Goal: Task Accomplishment & Management: Use online tool/utility

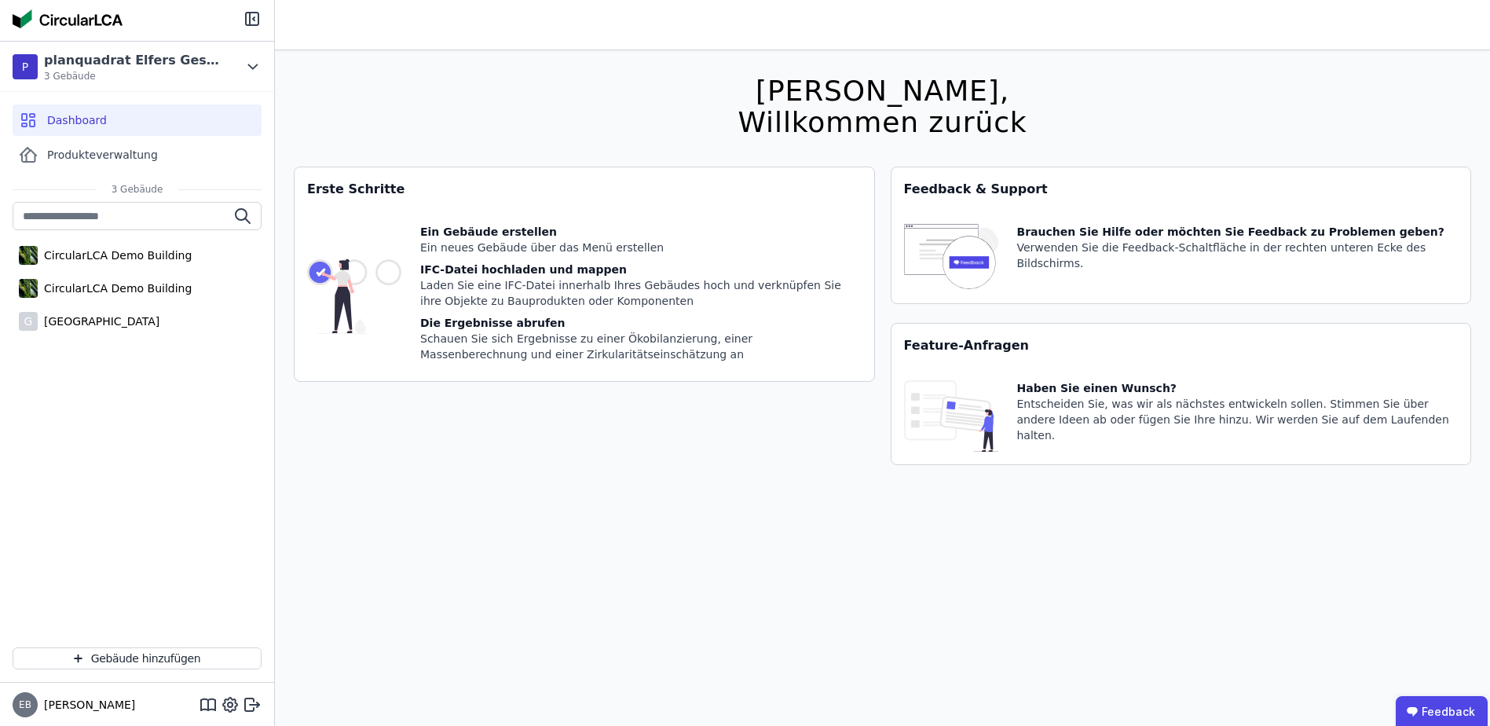
scroll to position [50, 0]
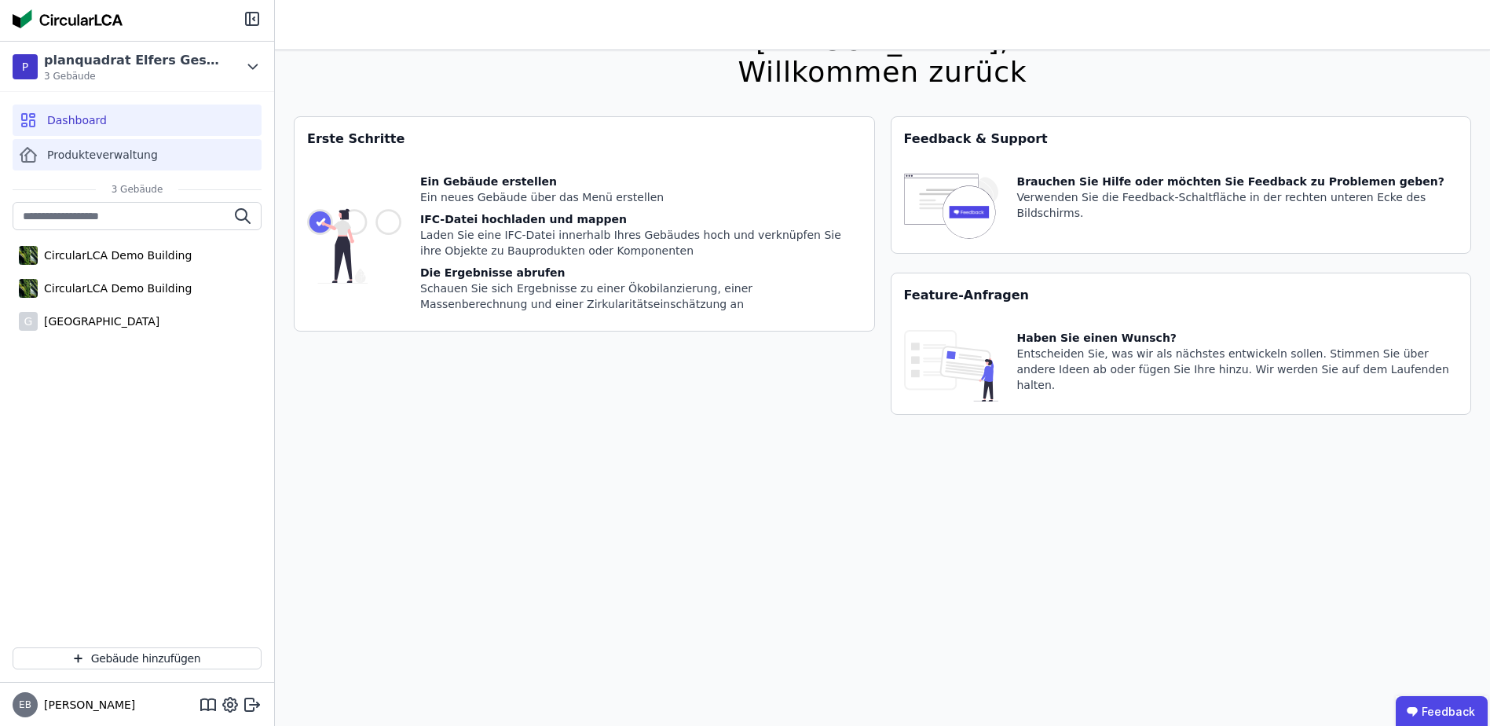
click at [131, 156] on span "Produkteverwaltung" at bounding box center [102, 155] width 111 height 16
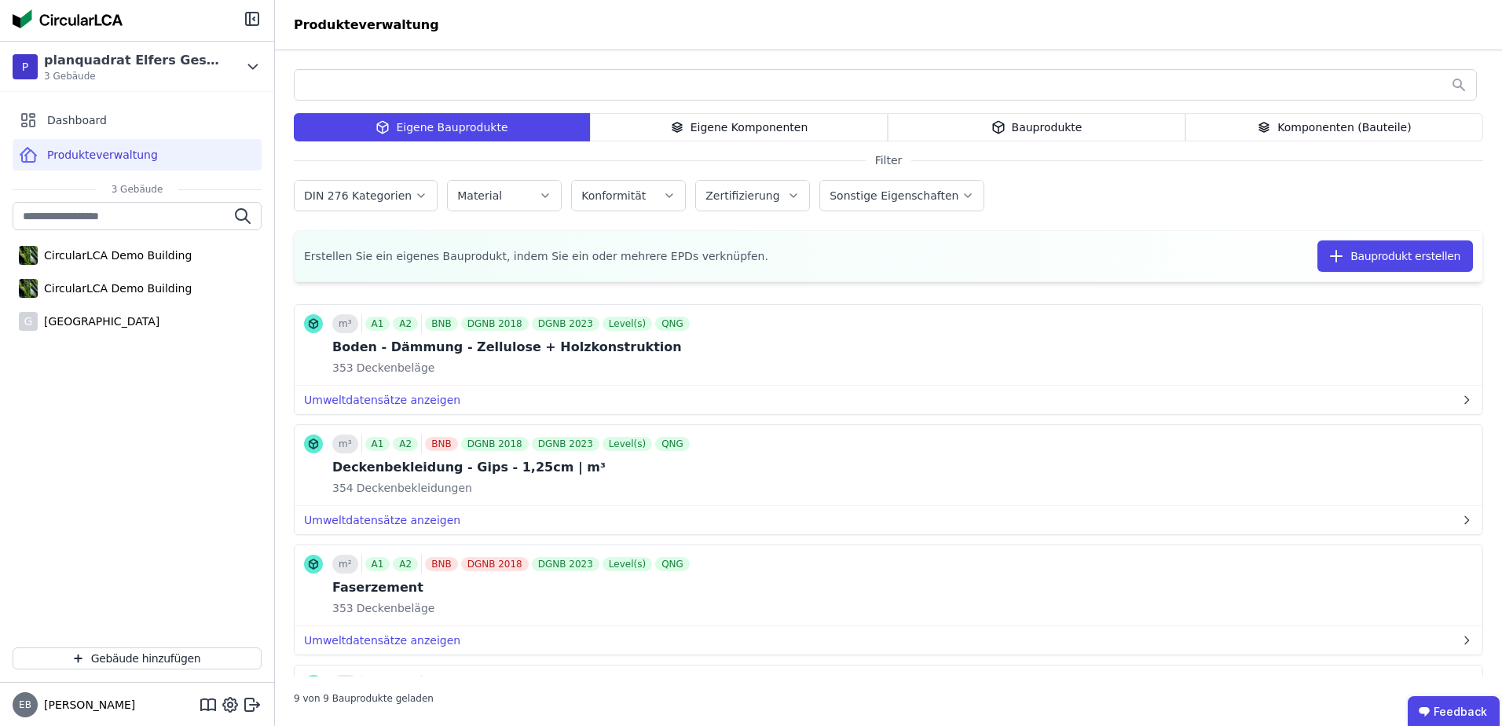
drag, startPoint x: 1116, startPoint y: 124, endPoint x: 1167, endPoint y: 124, distance: 51.1
click at [1121, 124] on div "Bauprodukte" at bounding box center [1037, 127] width 298 height 28
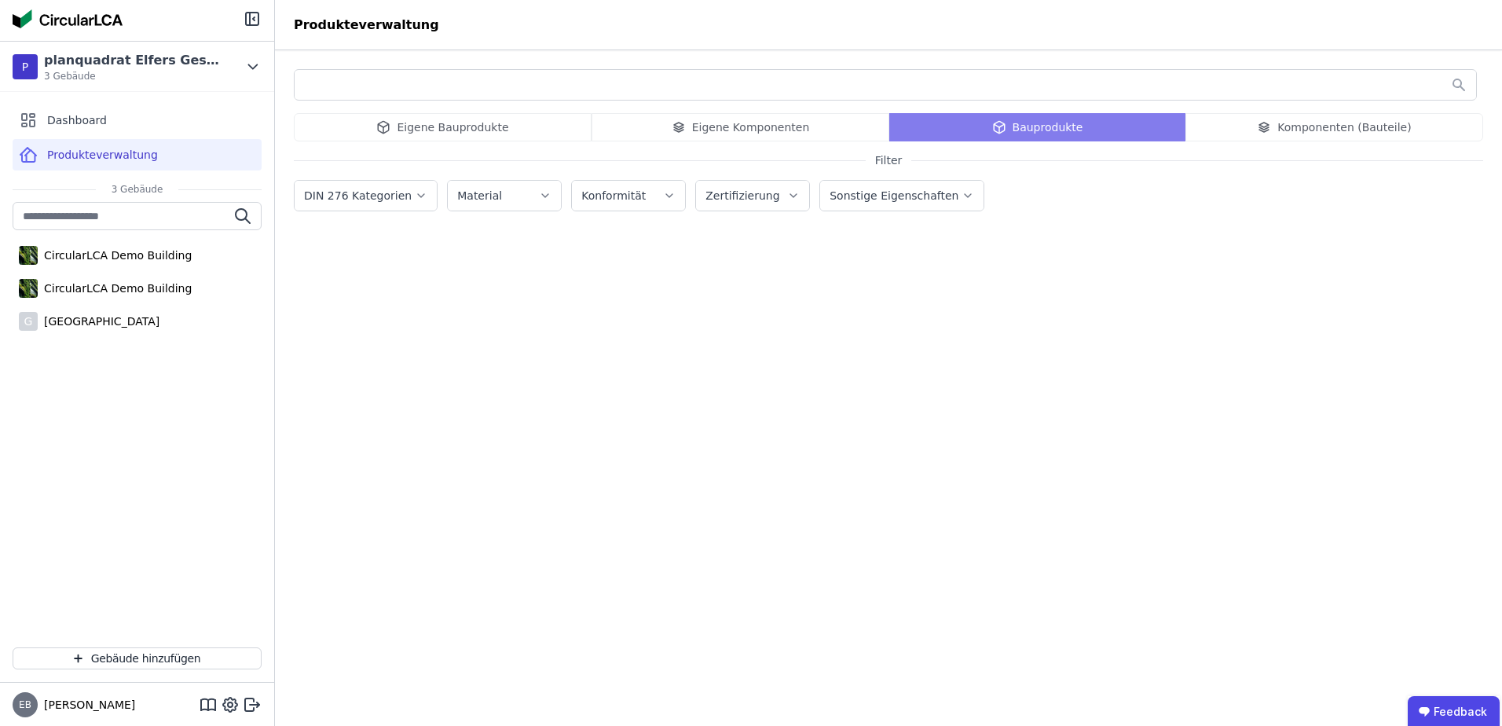
click at [750, 128] on div "Eigene Bauprodukte Eigene Komponenten Bauprodukte Komponenten (Bauteile)" at bounding box center [888, 127] width 1189 height 28
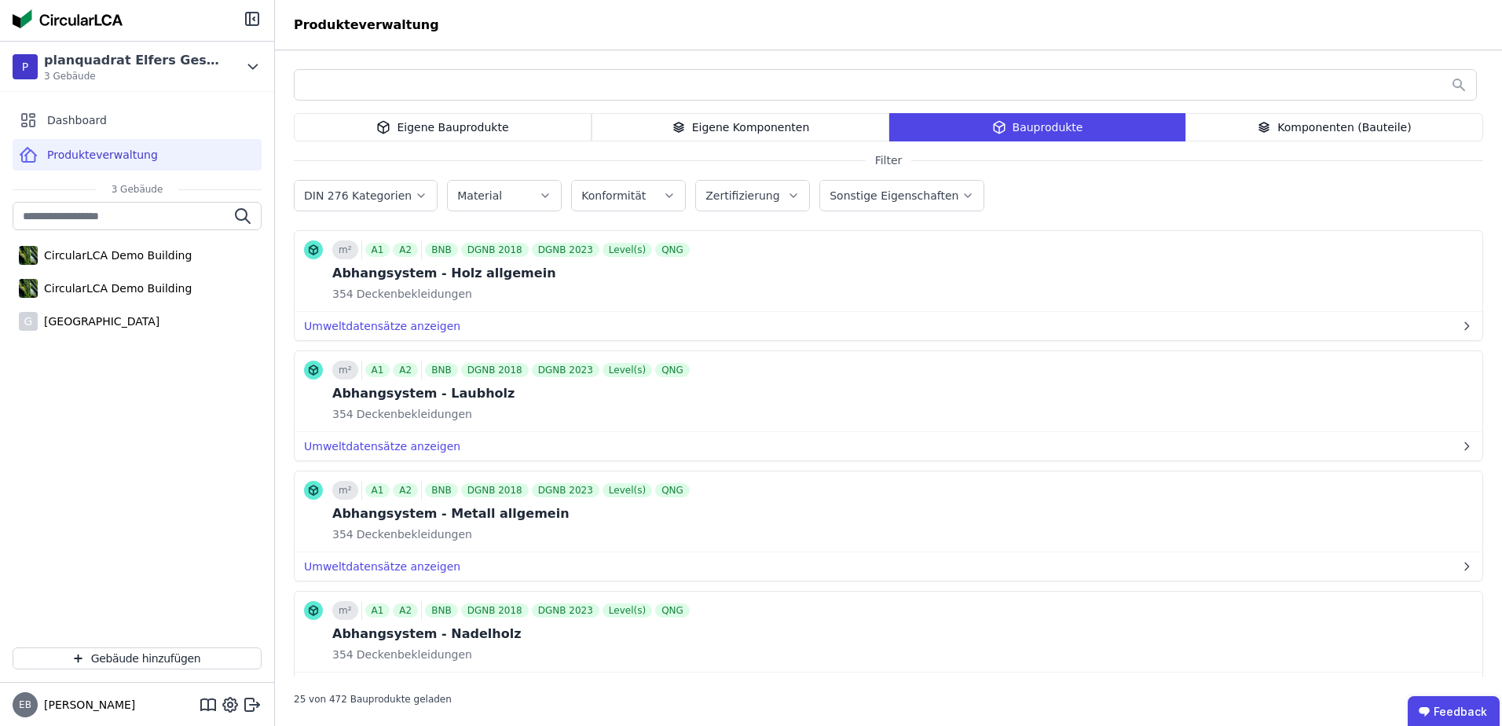
click at [728, 129] on div "Eigene Komponenten" at bounding box center [741, 127] width 298 height 28
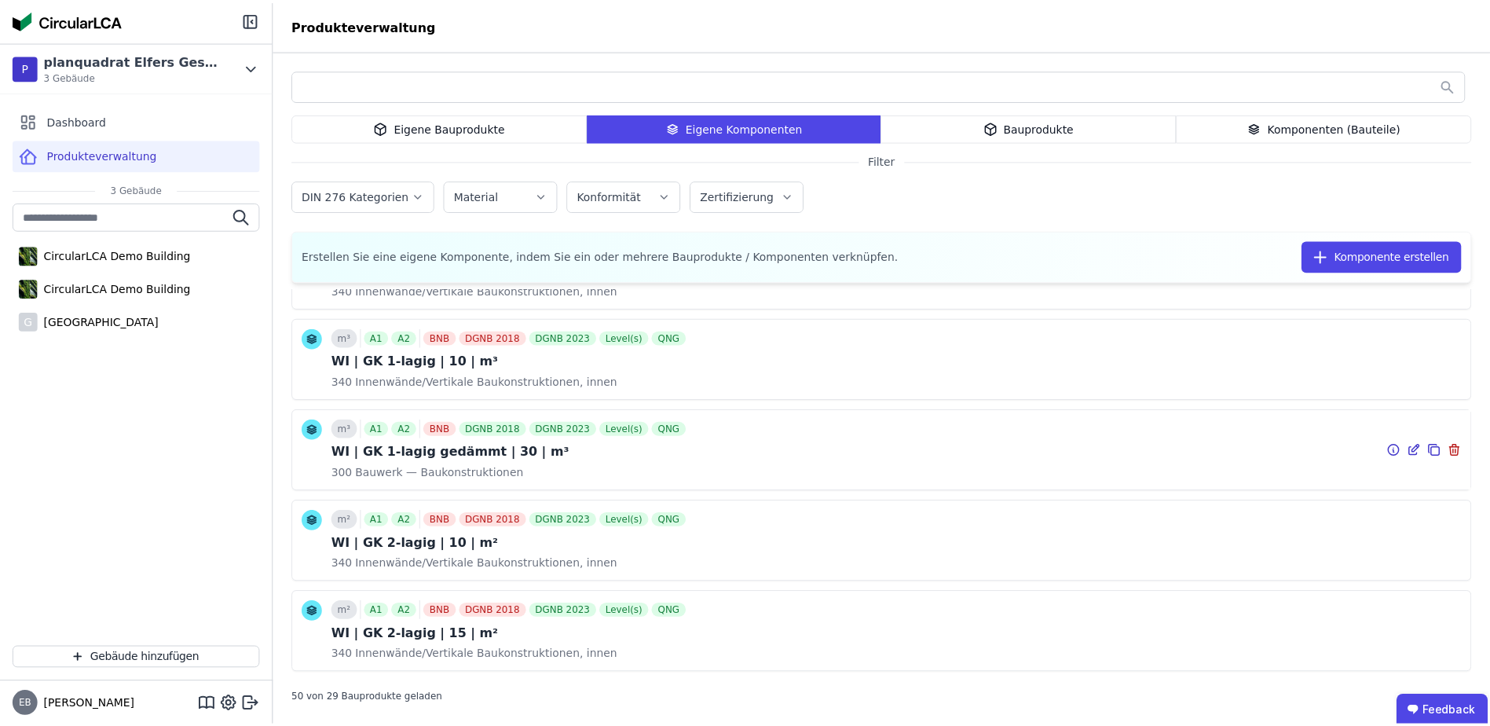
scroll to position [3902, 0]
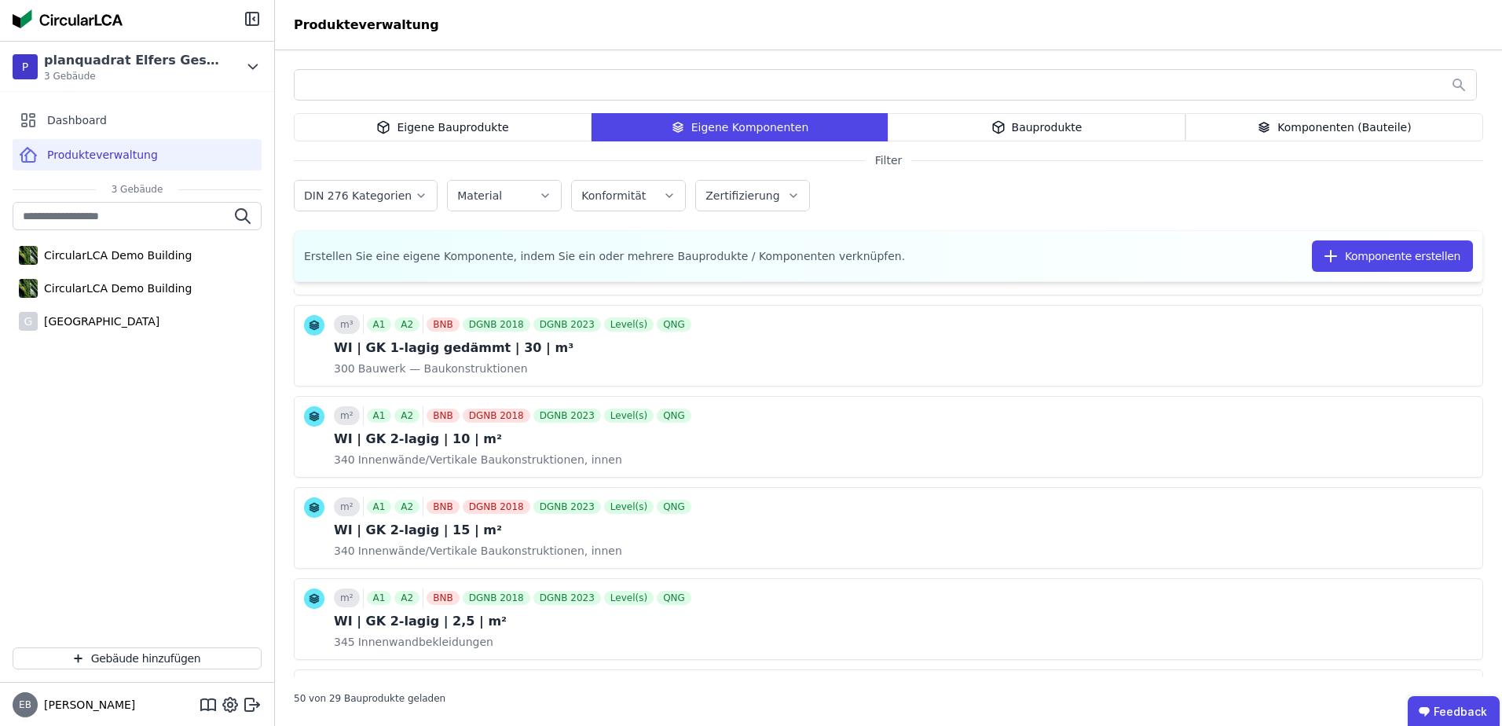
click at [115, 157] on span "Produkteverwaltung" at bounding box center [102, 155] width 111 height 16
click at [158, 326] on div "[GEOGRAPHIC_DATA]" at bounding box center [99, 321] width 122 height 16
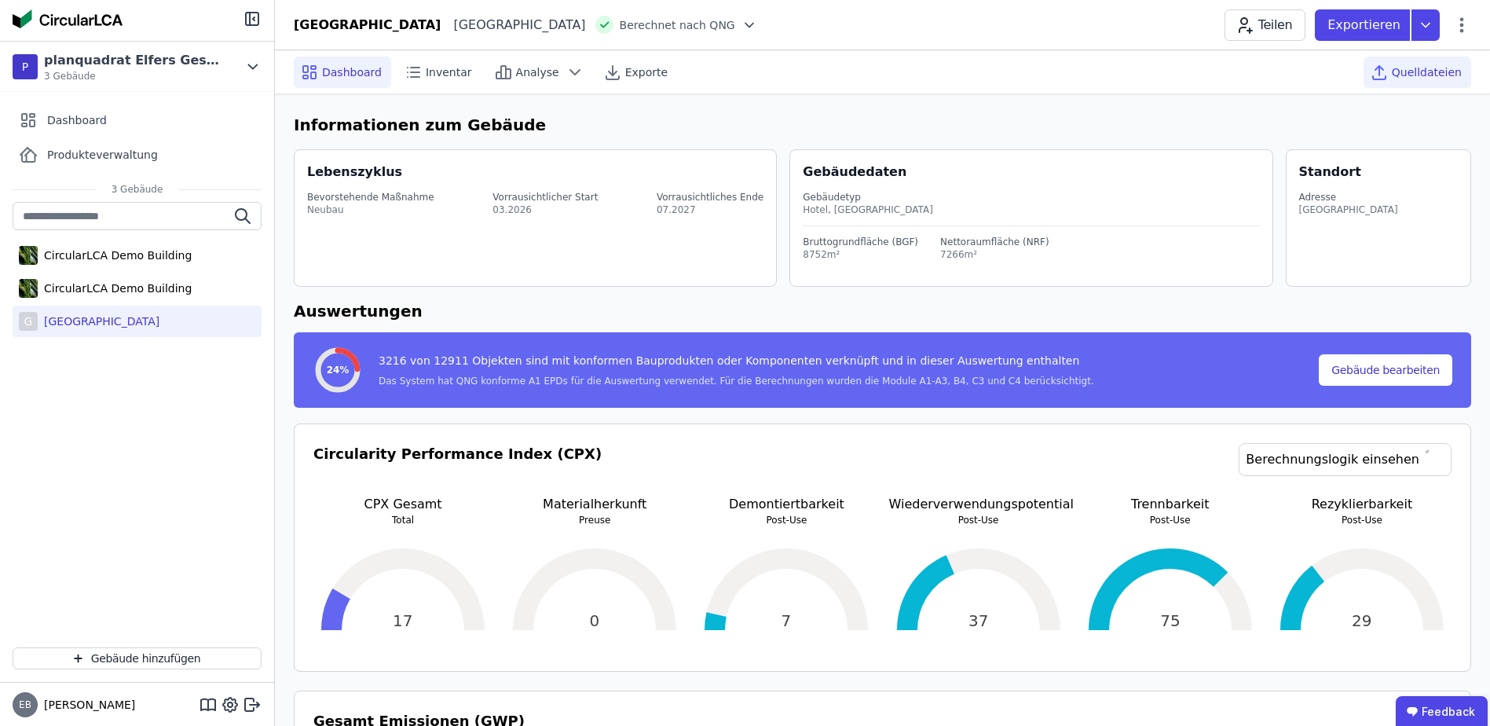
click at [1389, 66] on icon at bounding box center [1379, 72] width 19 height 19
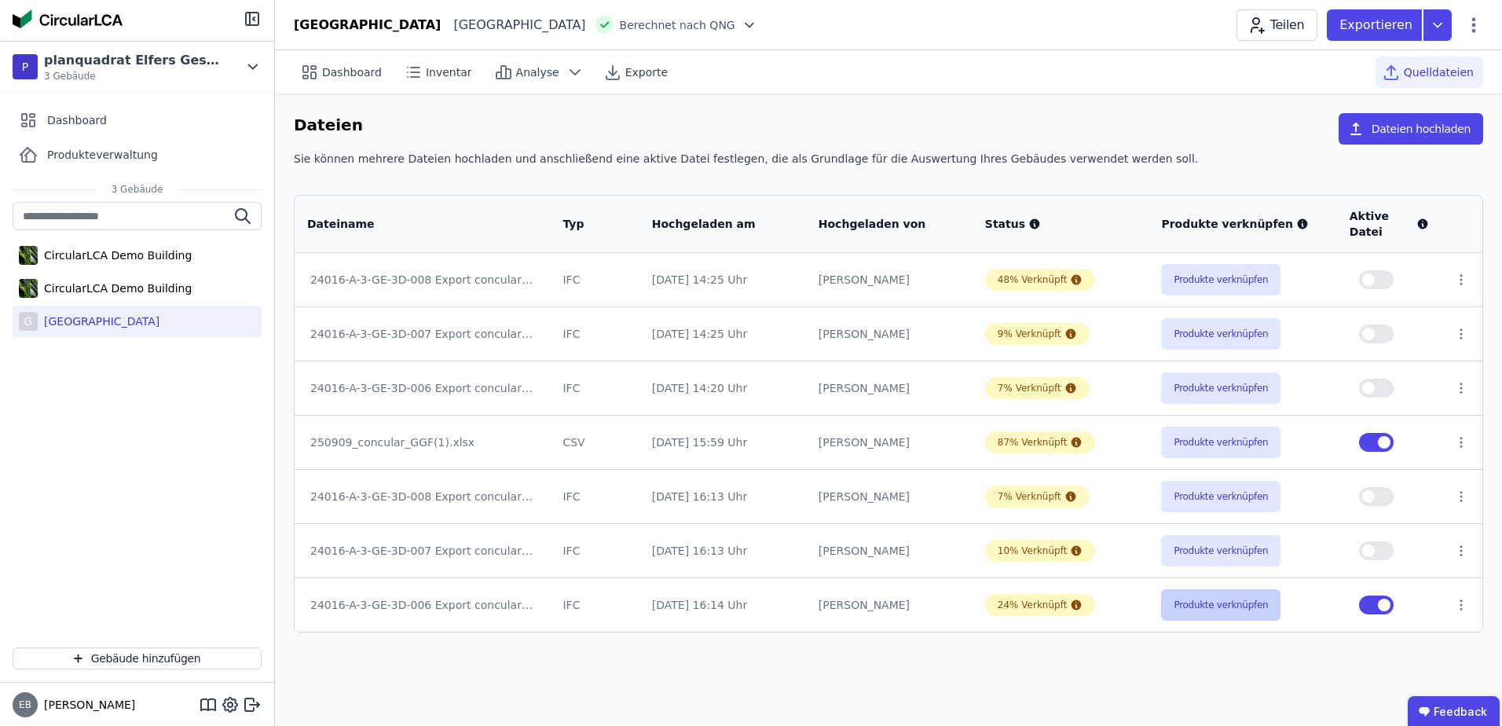
click at [1204, 610] on button "Produkte verknüpfen" at bounding box center [1220, 604] width 119 height 31
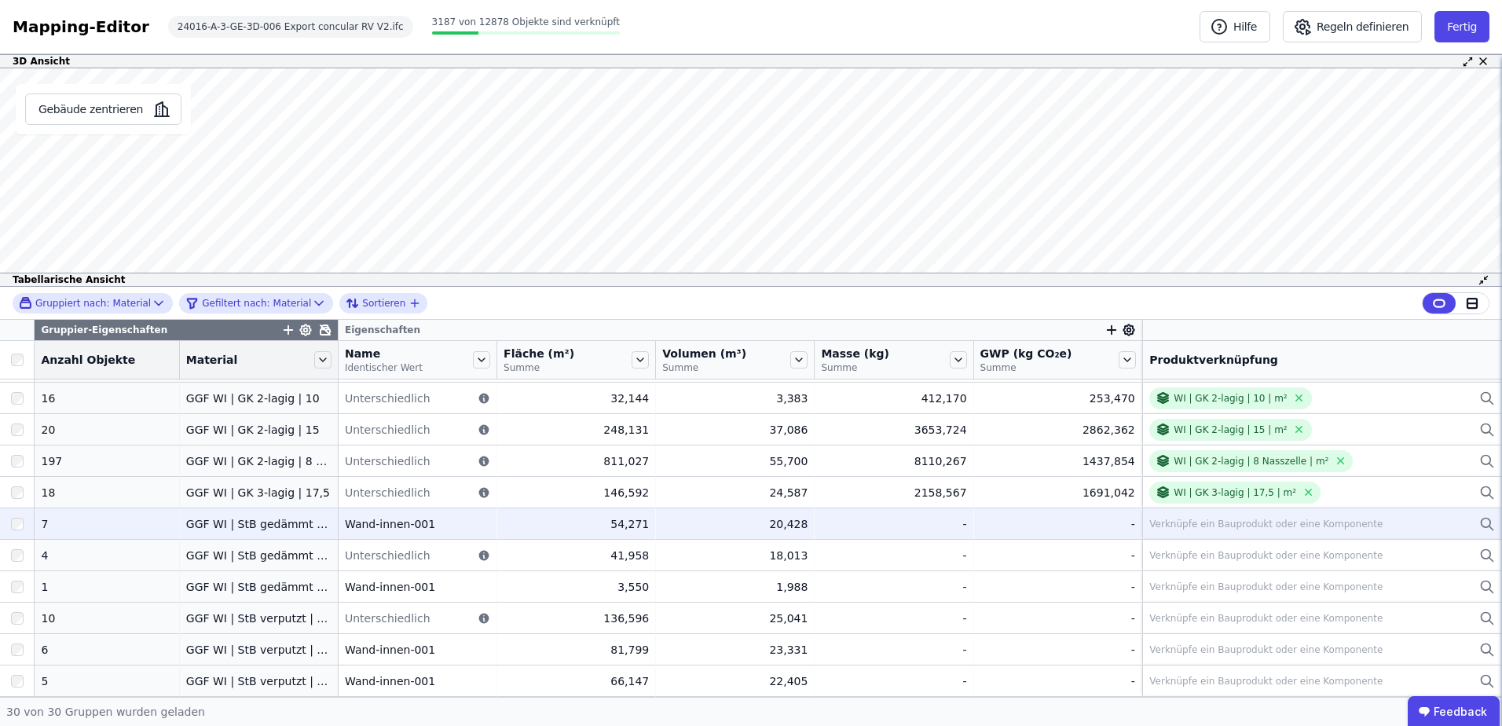
scroll to position [210, 0]
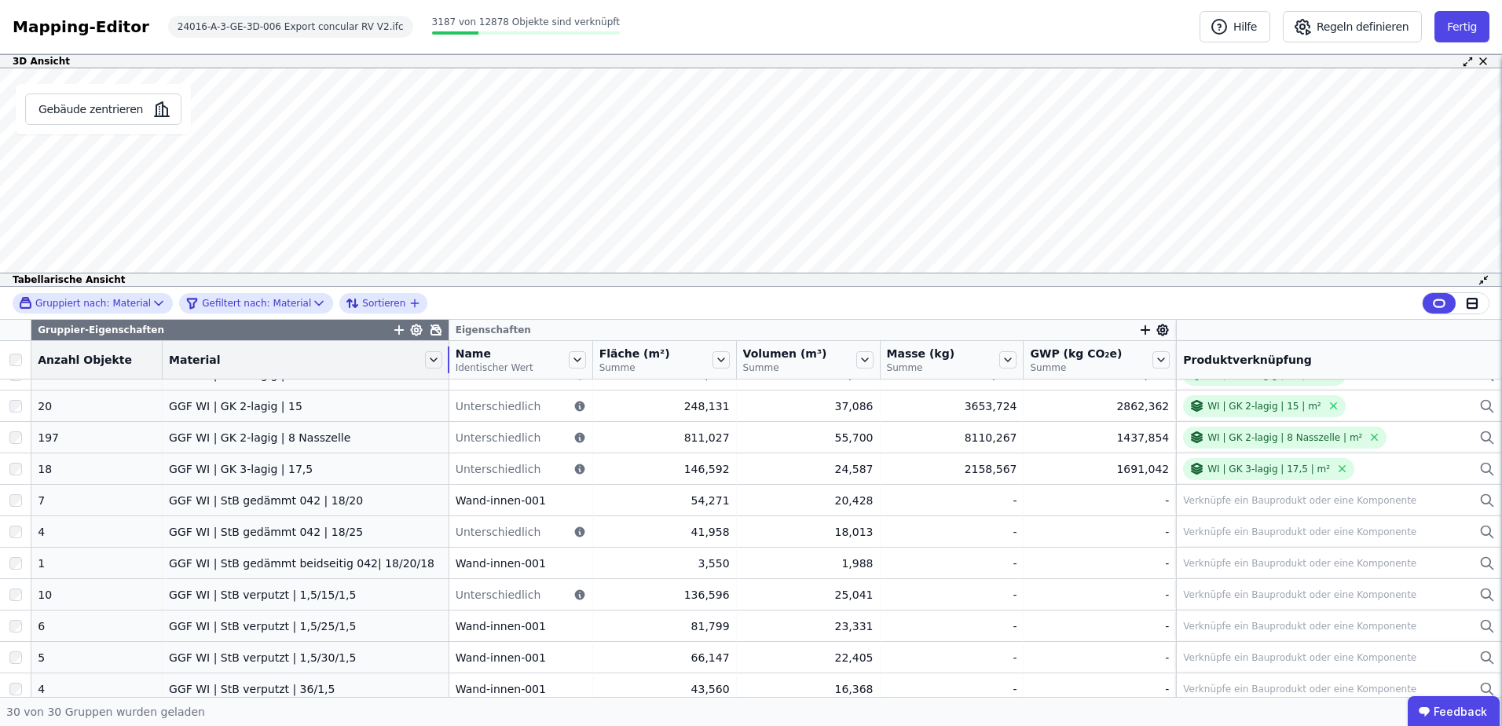
drag, startPoint x: 317, startPoint y: 364, endPoint x: 434, endPoint y: 365, distance: 117.8
click at [434, 365] on tr "Anzahl Objekte Material Name Identischer Wert Fläche (m²) Summe Volumen (m³) Su…" at bounding box center [751, 360] width 1502 height 38
click at [1473, 21] on button "Fertig" at bounding box center [1462, 26] width 55 height 31
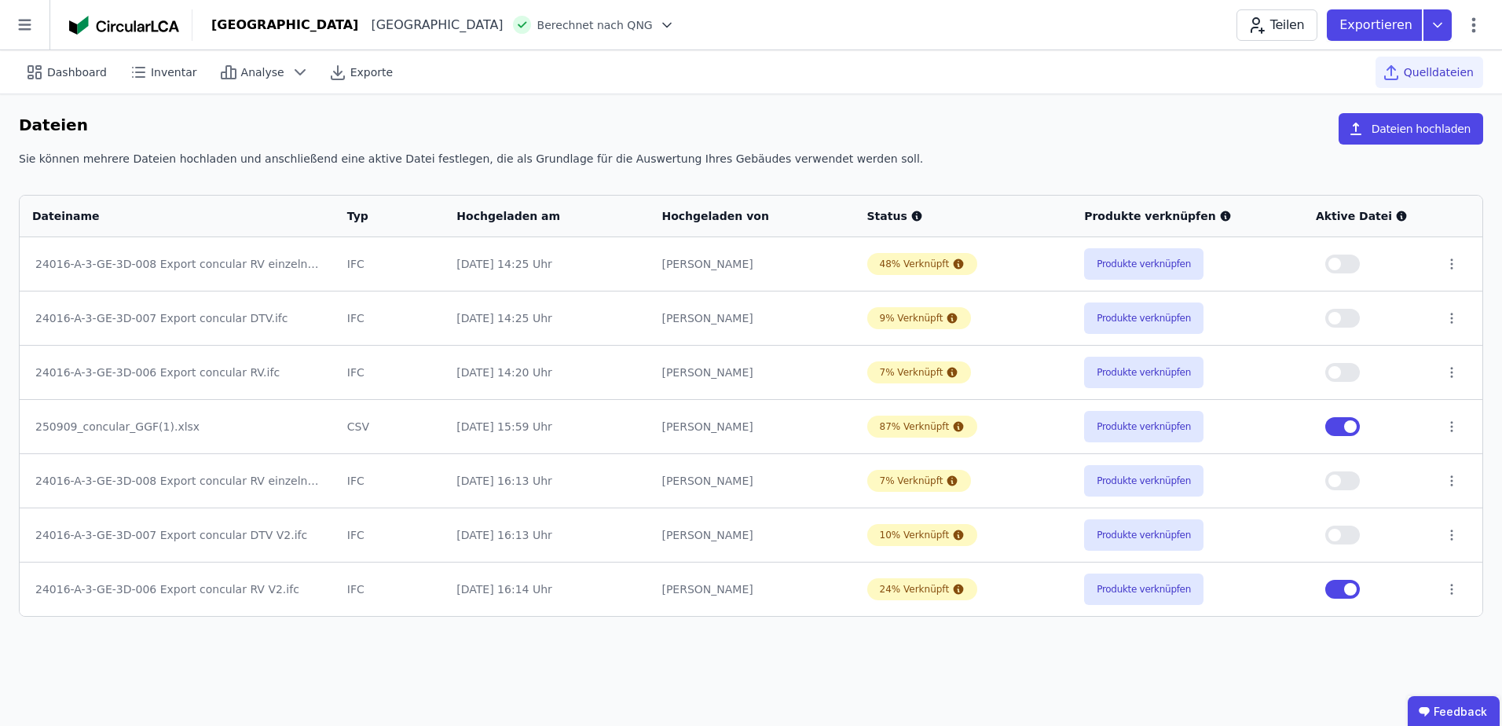
click at [113, 21] on img at bounding box center [124, 25] width 110 height 19
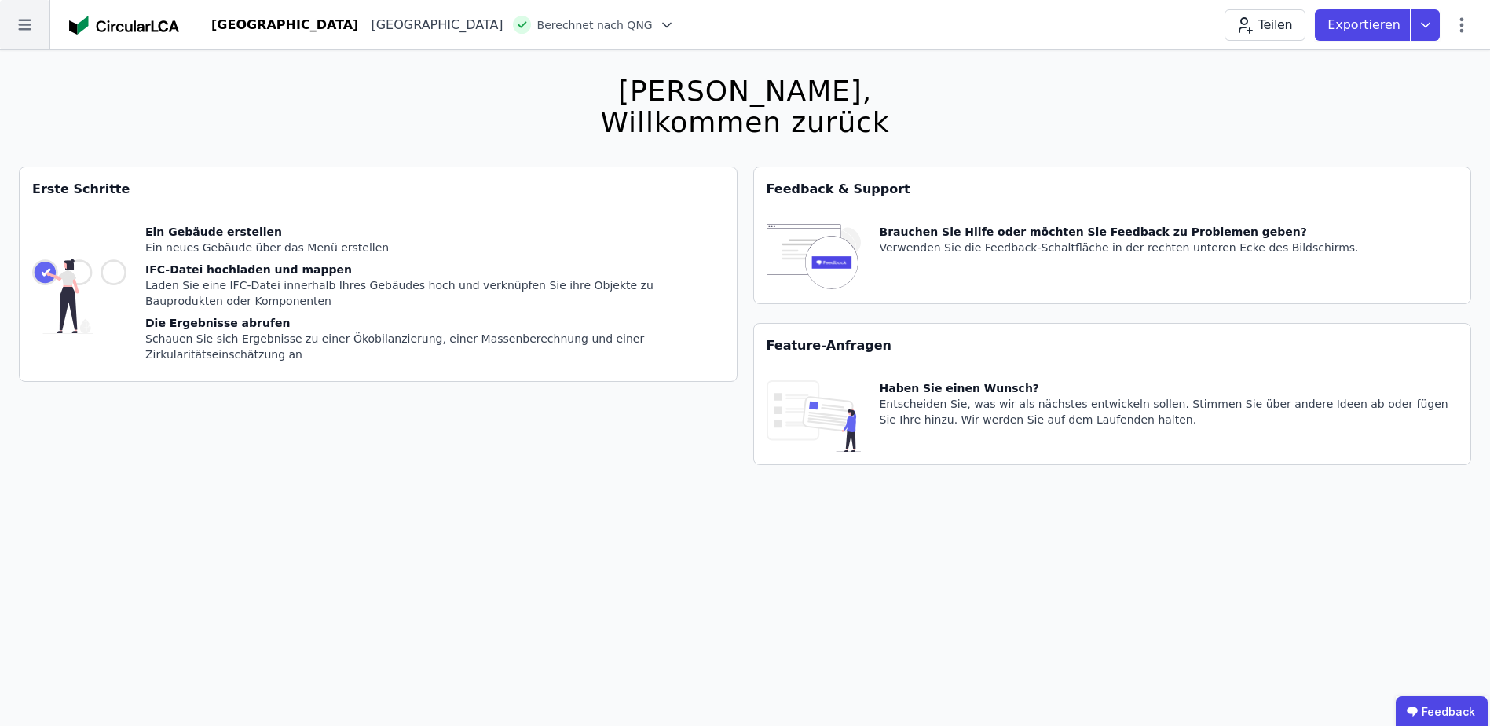
click at [30, 13] on icon at bounding box center [24, 24] width 49 height 49
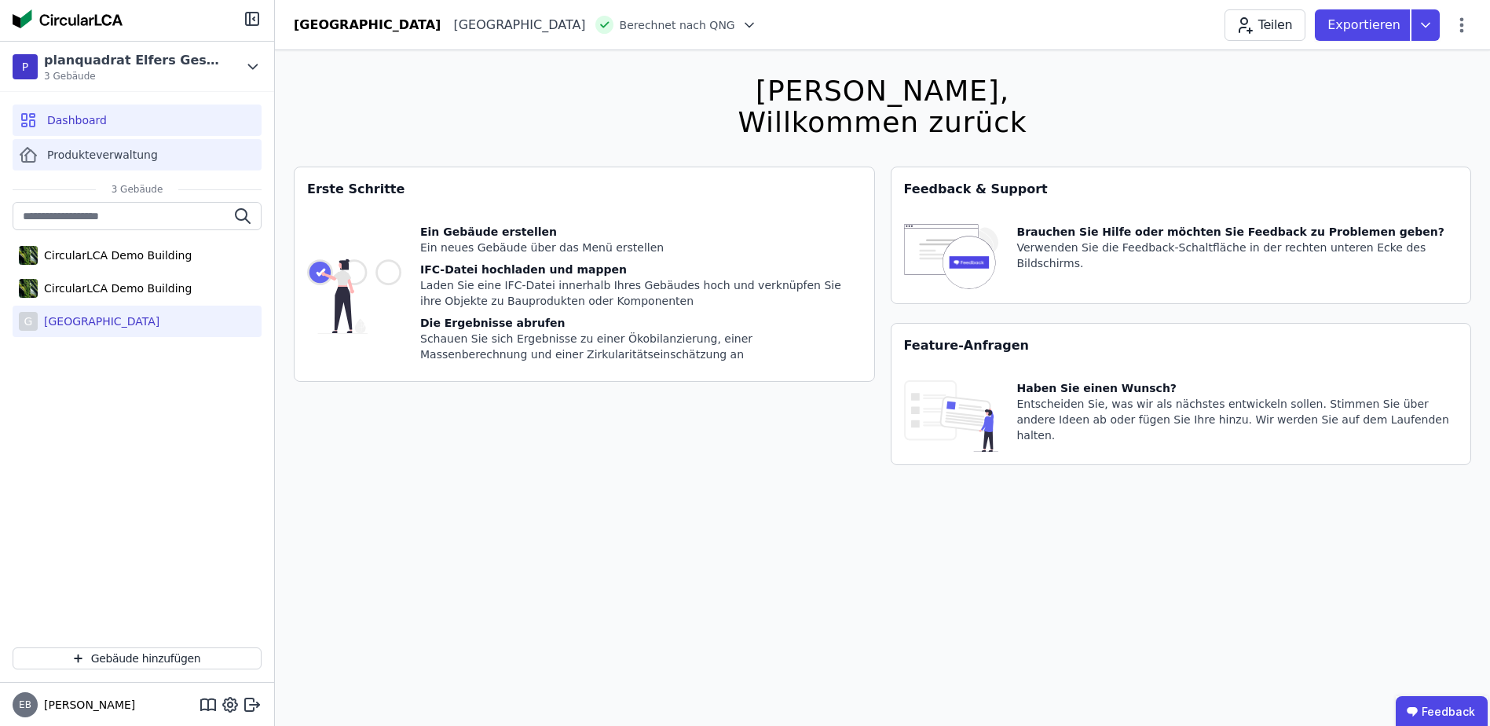
click at [73, 160] on span "Produkteverwaltung" at bounding box center [102, 155] width 111 height 16
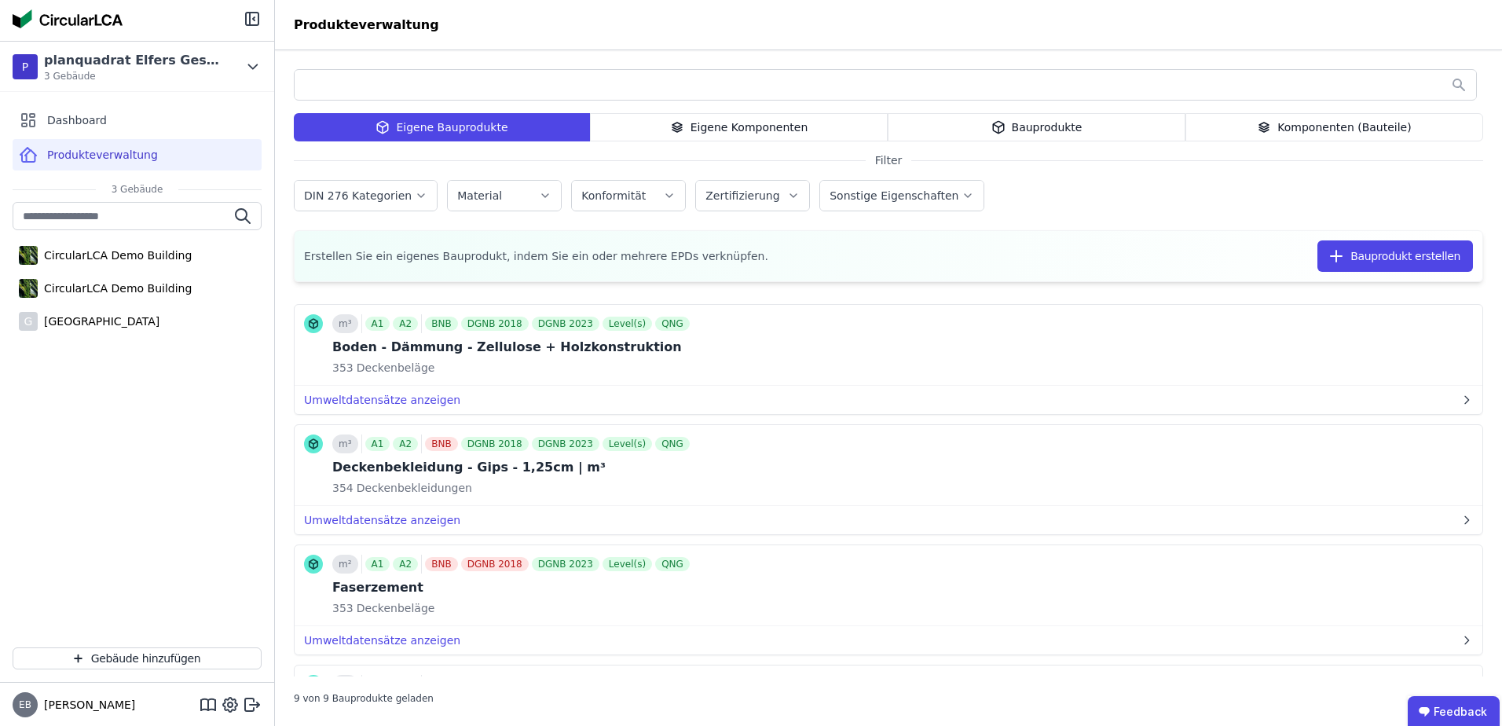
click at [1314, 126] on div "Komponenten (Bauteile)" at bounding box center [1334, 127] width 298 height 28
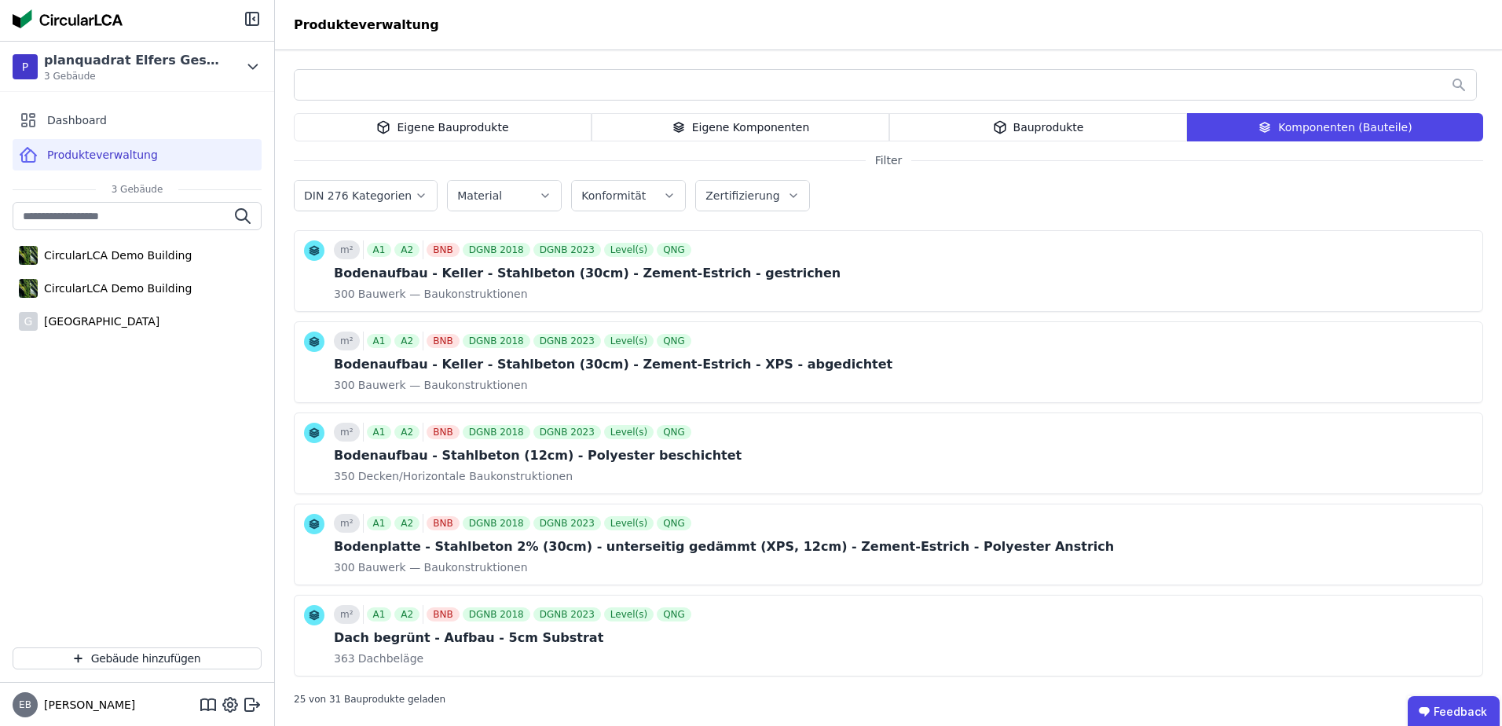
click at [1032, 119] on div "Bauprodukte" at bounding box center [1038, 127] width 298 height 28
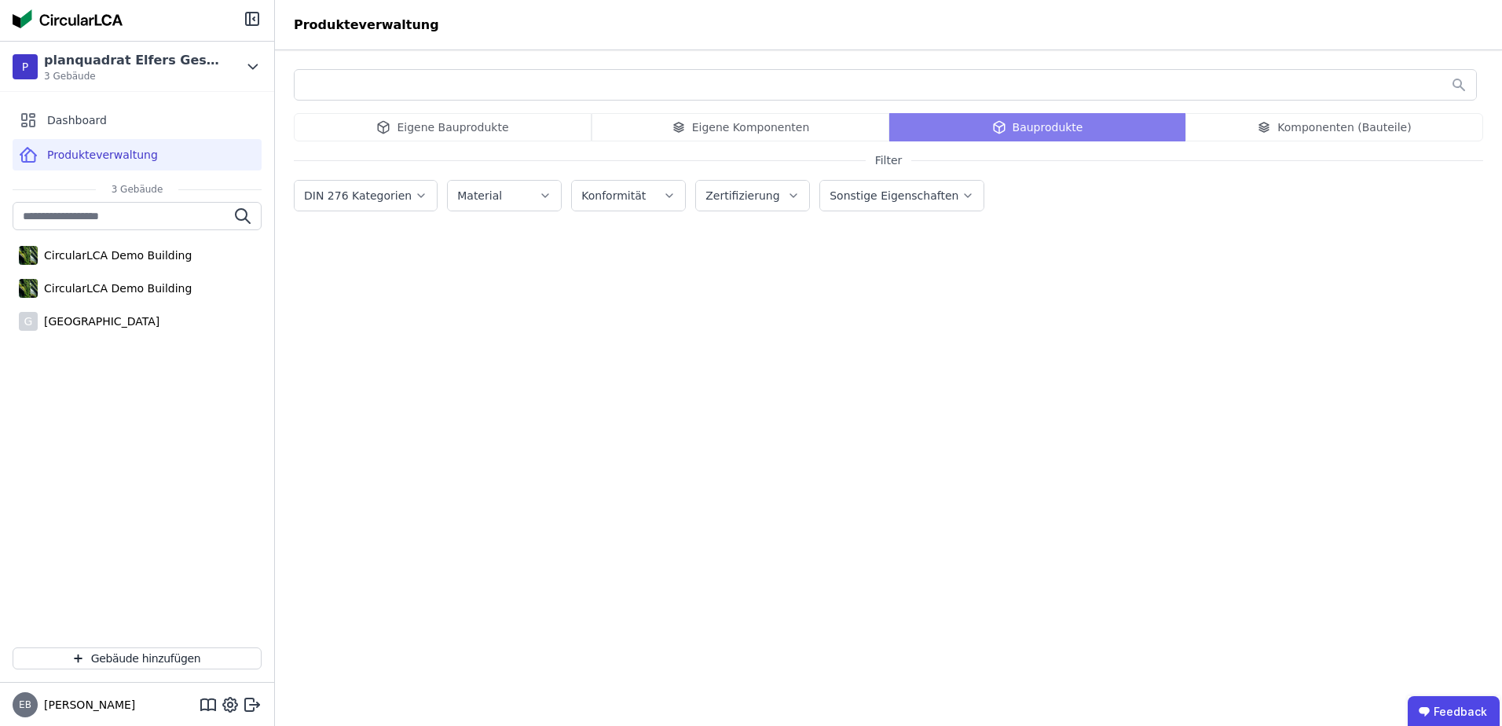
click at [782, 109] on div "Eigene Bauprodukte Eigene Komponenten Bauprodukte Komponenten (Bauteile) Filter…" at bounding box center [888, 388] width 1227 height 676
click at [761, 127] on div "Eigene Bauprodukte Eigene Komponenten Bauprodukte Komponenten (Bauteile)" at bounding box center [888, 127] width 1189 height 28
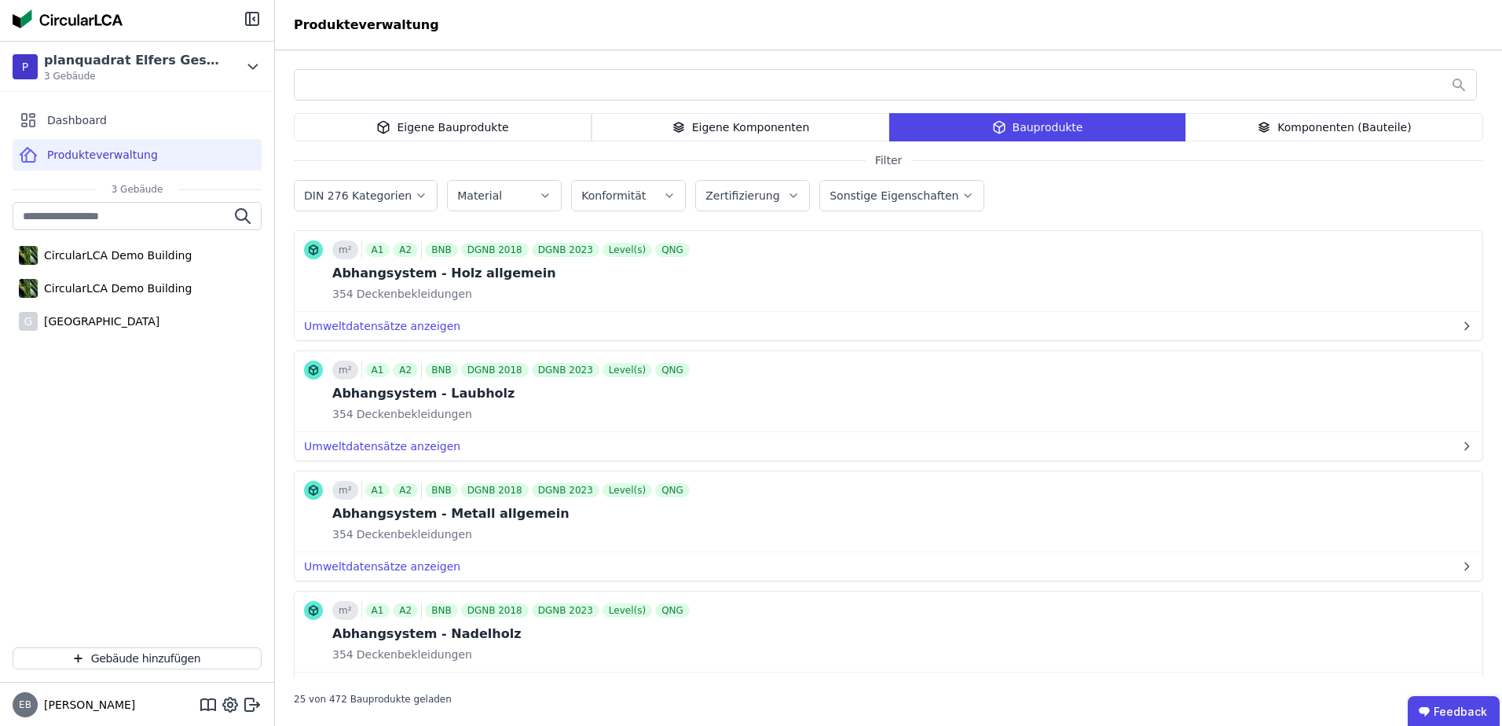
click at [761, 127] on div "Eigene Komponenten" at bounding box center [741, 127] width 298 height 28
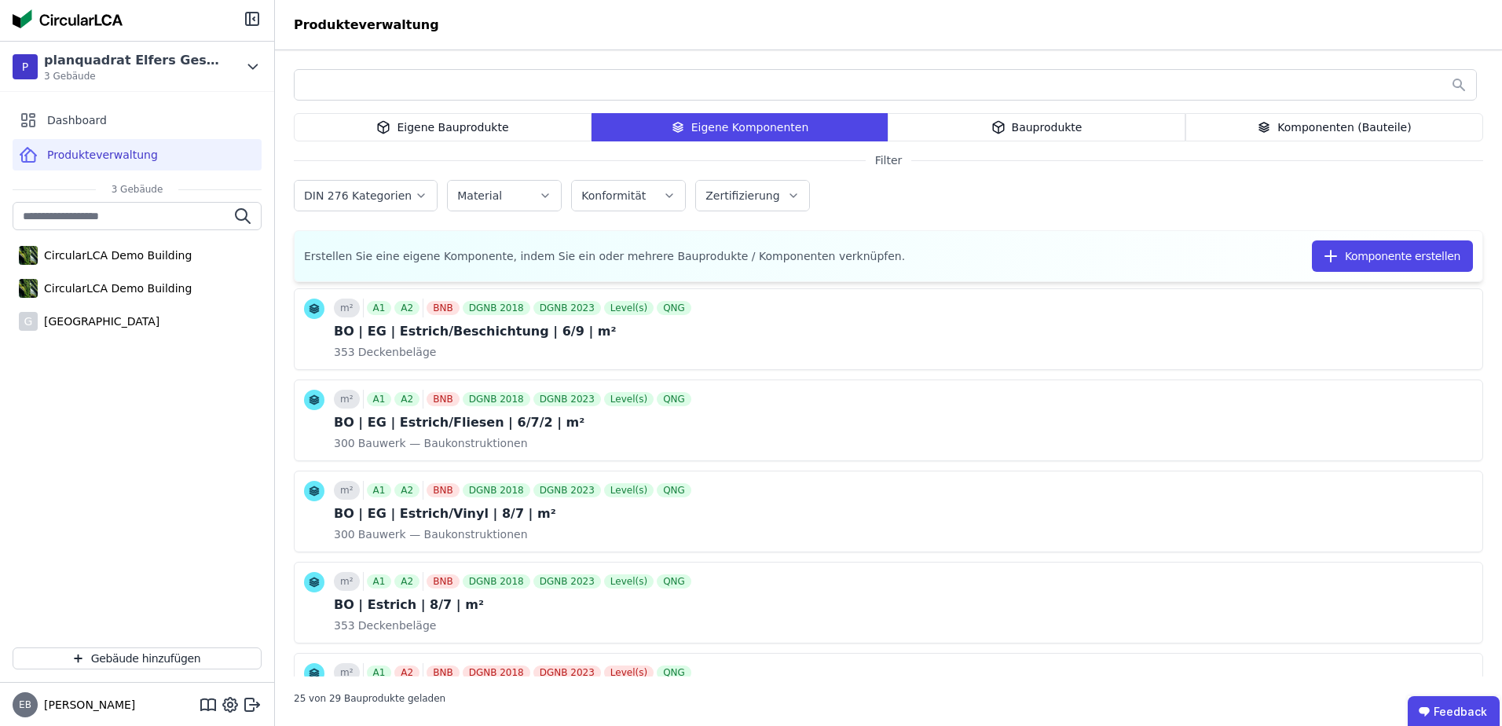
click at [1313, 120] on div "Komponenten (Bauteile)" at bounding box center [1334, 127] width 298 height 28
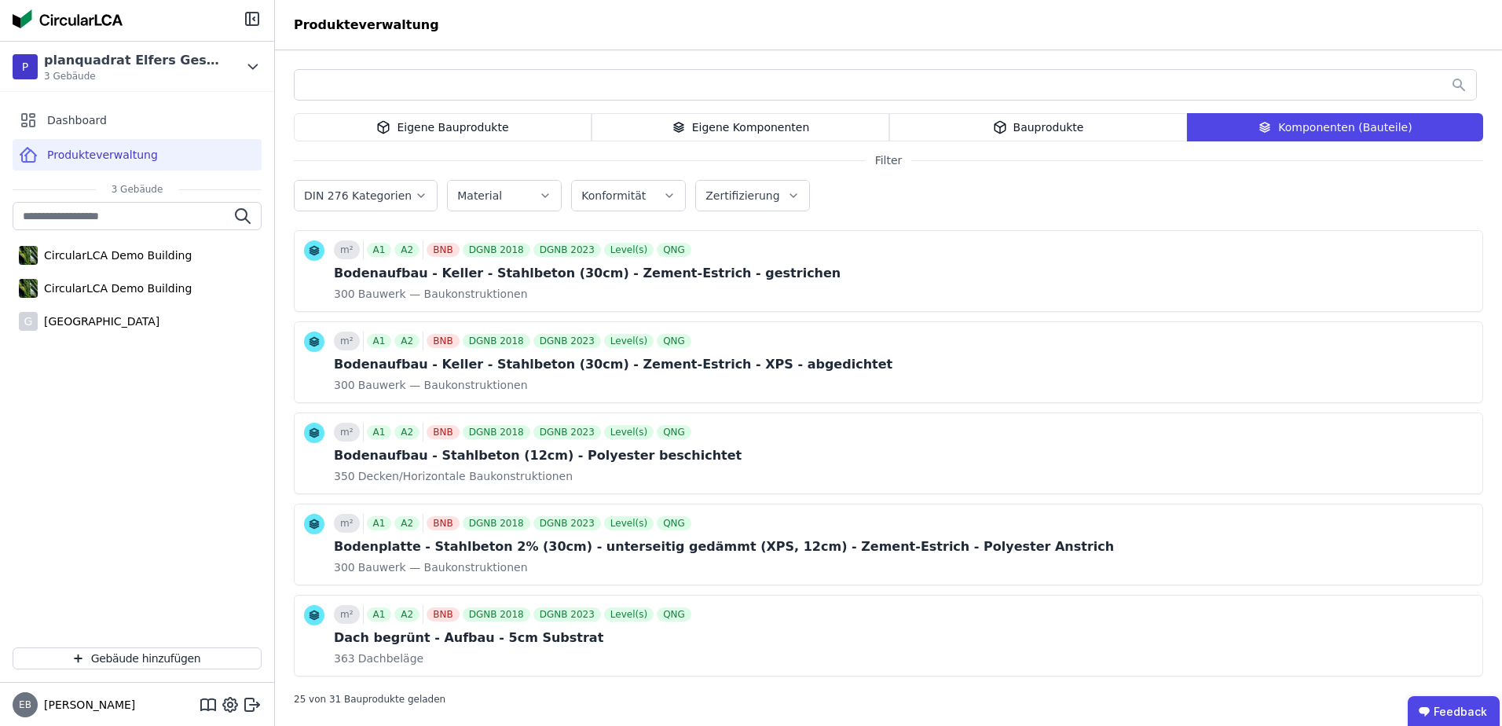
click at [108, 148] on span "Produkteverwaltung" at bounding box center [102, 155] width 111 height 16
click at [115, 313] on div "G [GEOGRAPHIC_DATA]" at bounding box center [137, 321] width 249 height 31
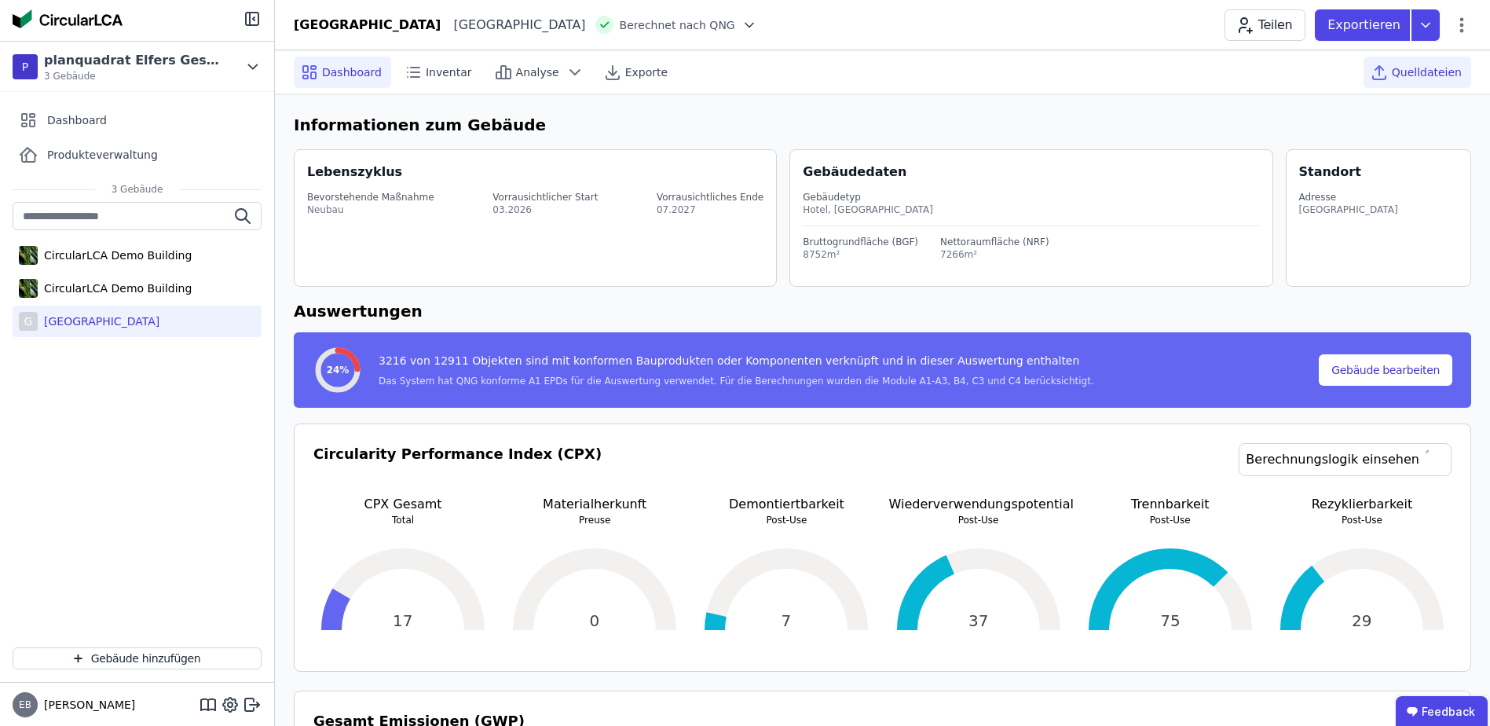
click at [1458, 68] on span "Quelldateien" at bounding box center [1427, 72] width 70 height 16
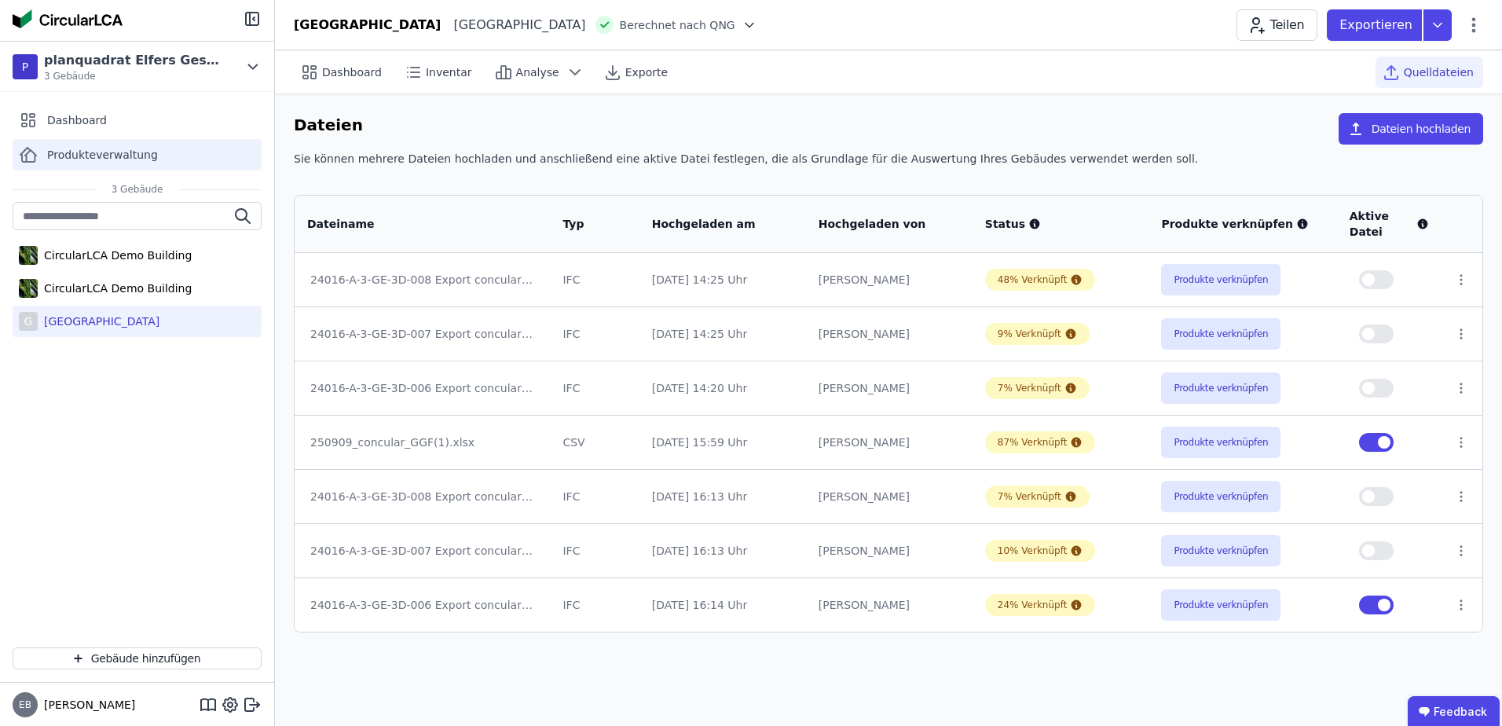
click at [107, 145] on div "Produkteverwaltung" at bounding box center [137, 154] width 249 height 31
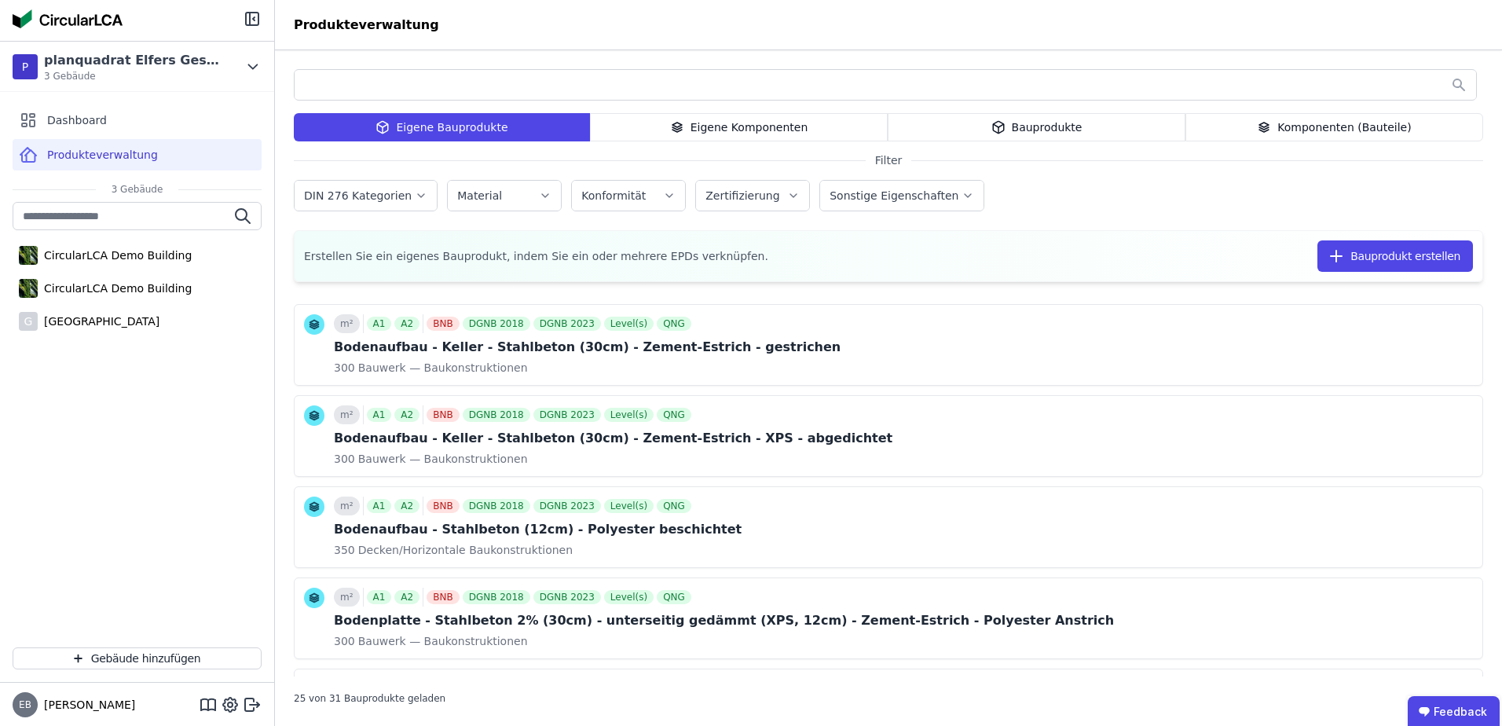
click at [1002, 126] on icon at bounding box center [998, 127] width 14 height 19
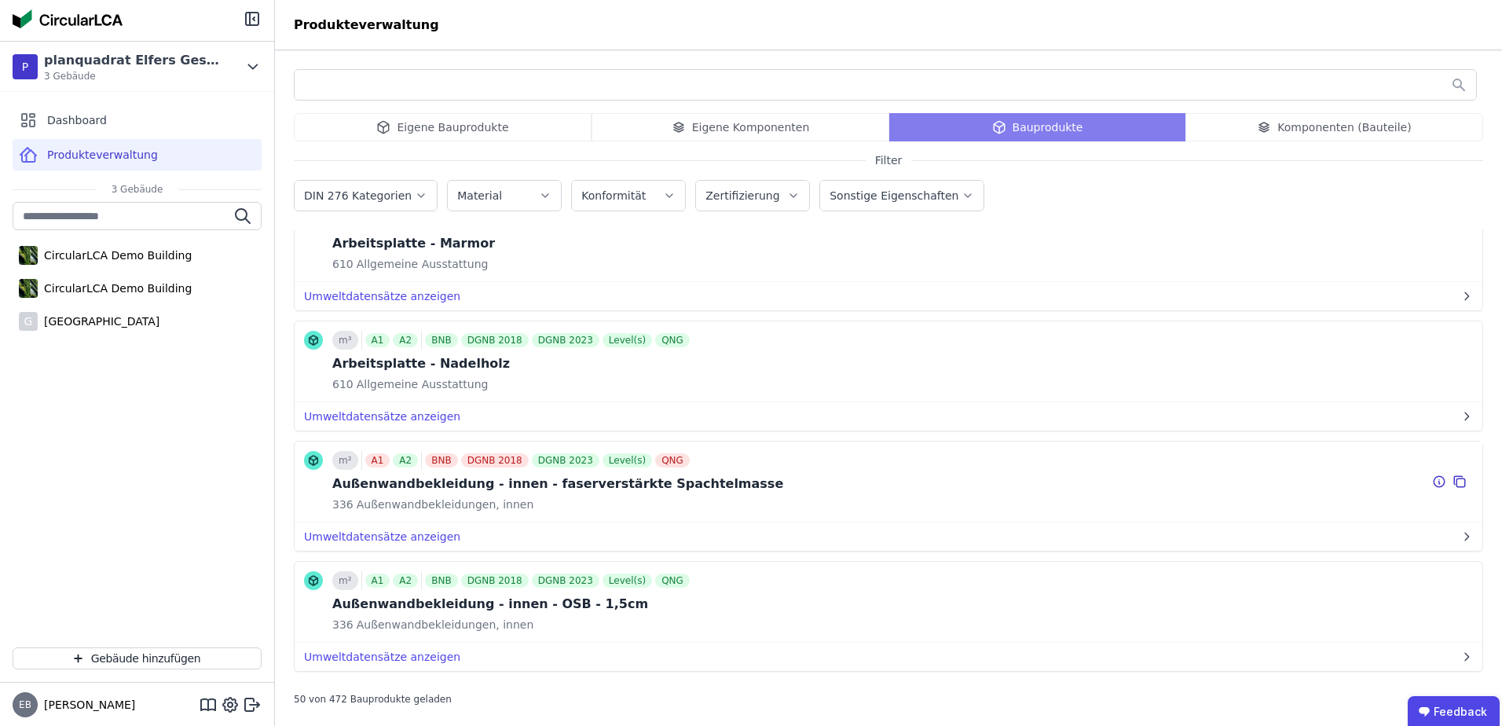
scroll to position [5585, 0]
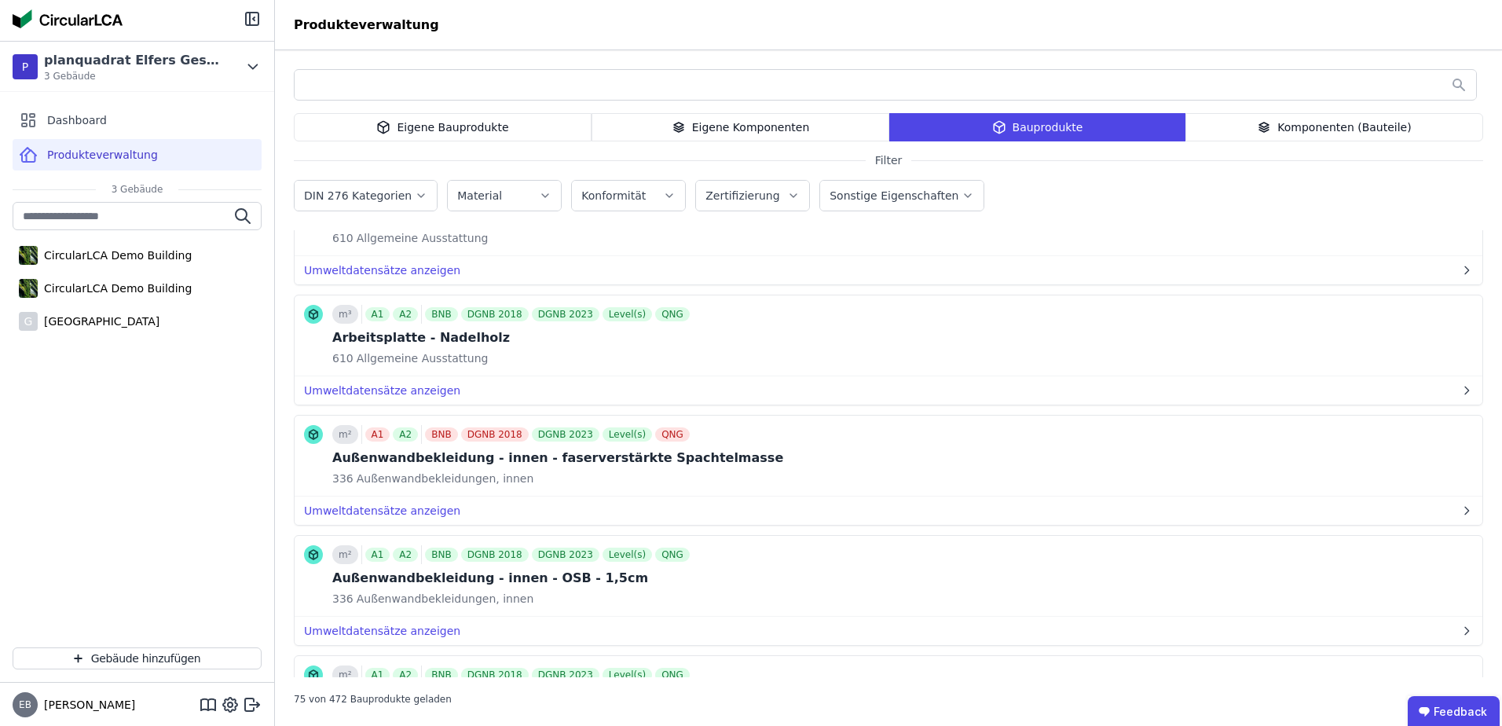
click at [759, 136] on div "Eigene Komponenten" at bounding box center [741, 127] width 298 height 28
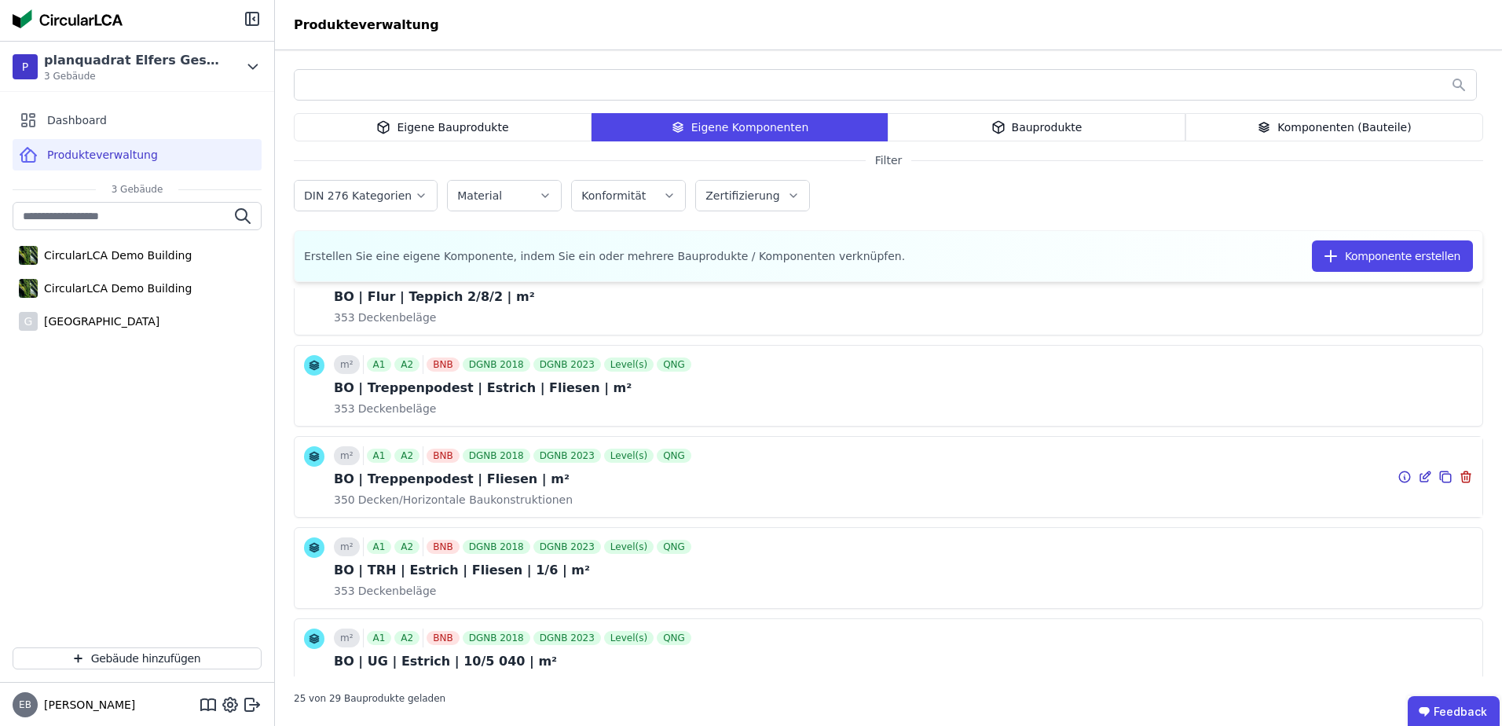
scroll to position [524, 0]
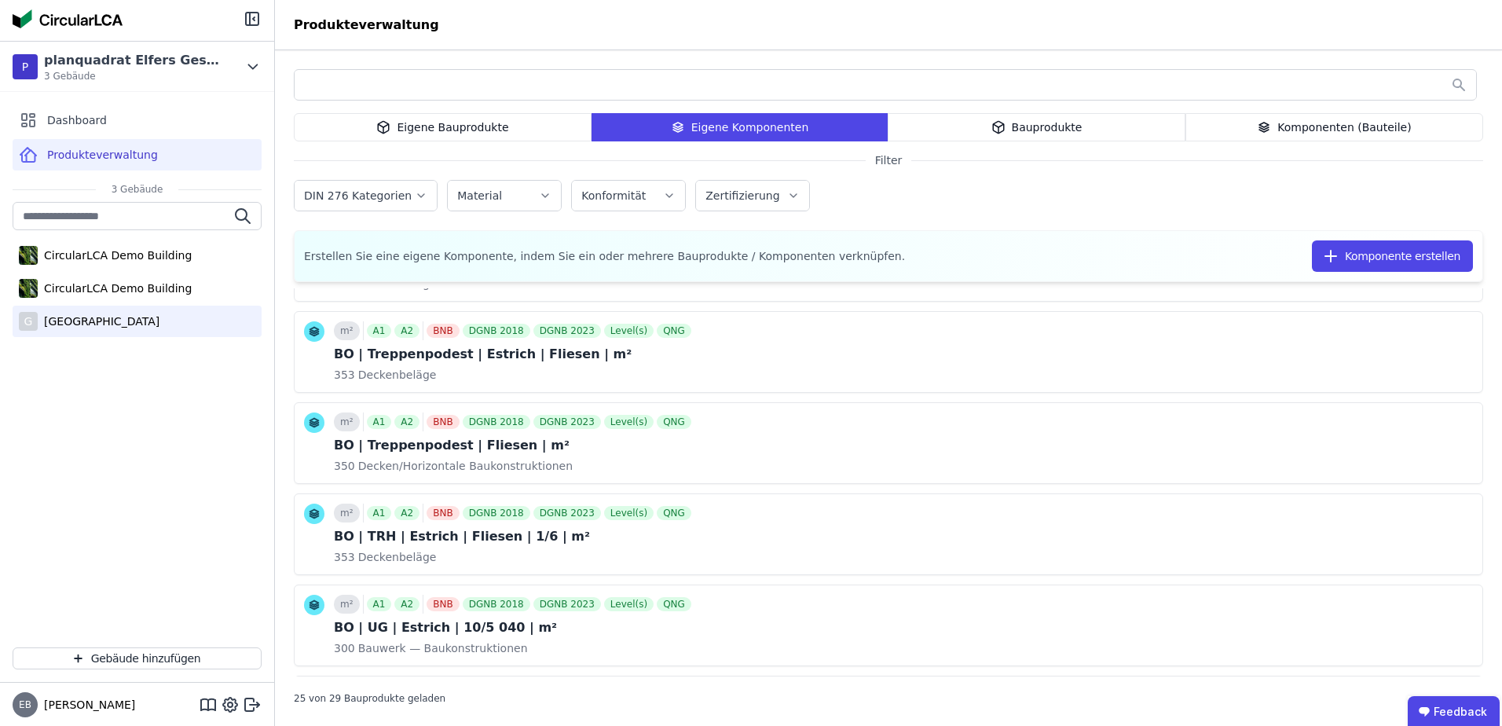
click at [130, 323] on div "[GEOGRAPHIC_DATA]" at bounding box center [99, 321] width 122 height 16
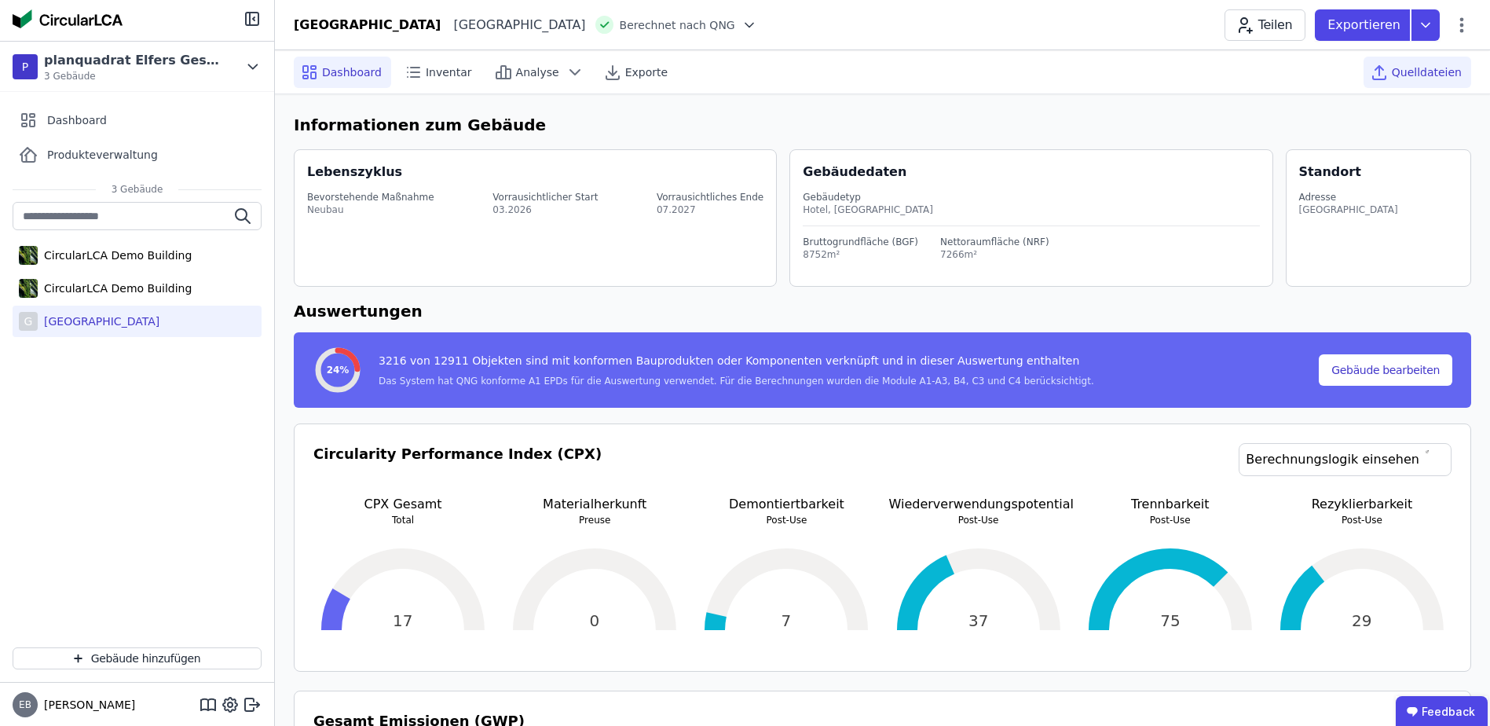
click at [1439, 64] on span "Quelldateien" at bounding box center [1427, 72] width 70 height 16
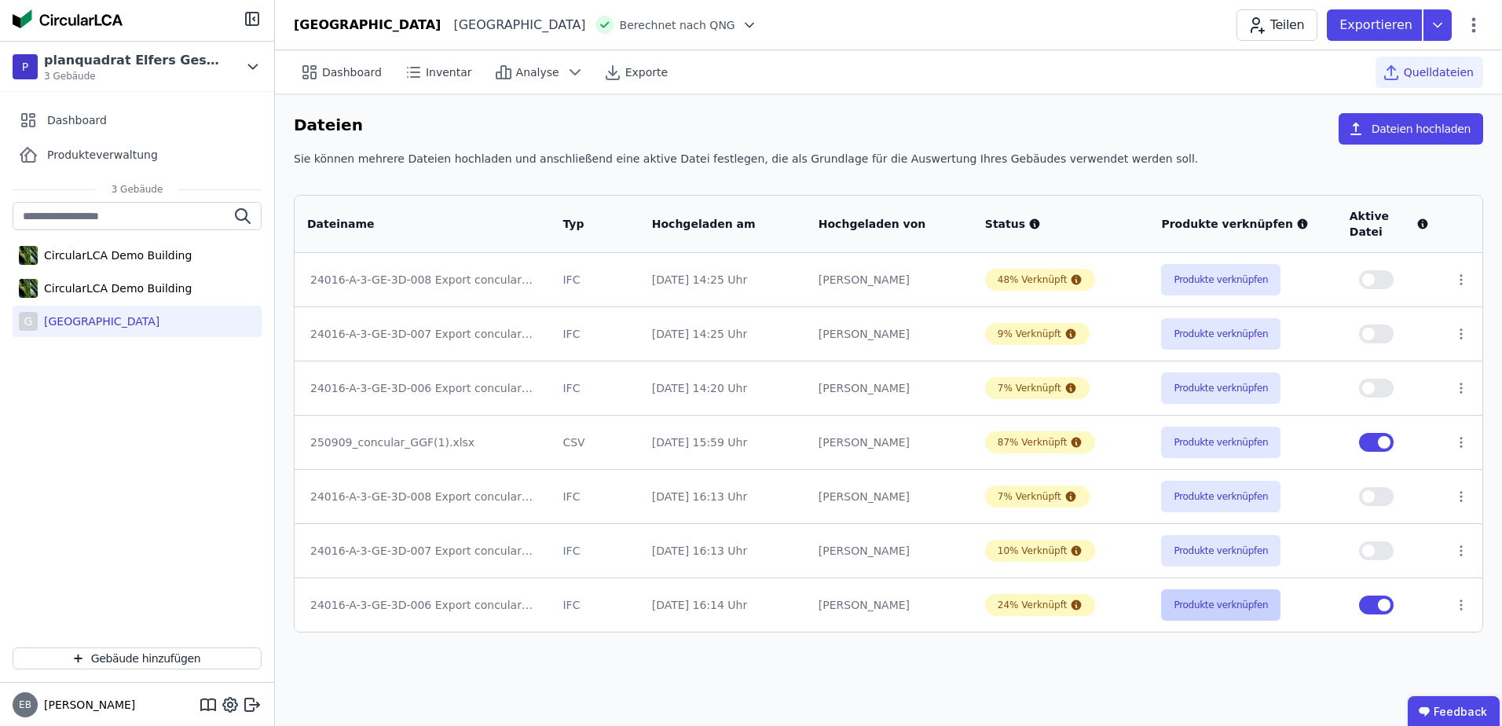
click at [1200, 610] on button "Produkte verknüpfen" at bounding box center [1220, 604] width 119 height 31
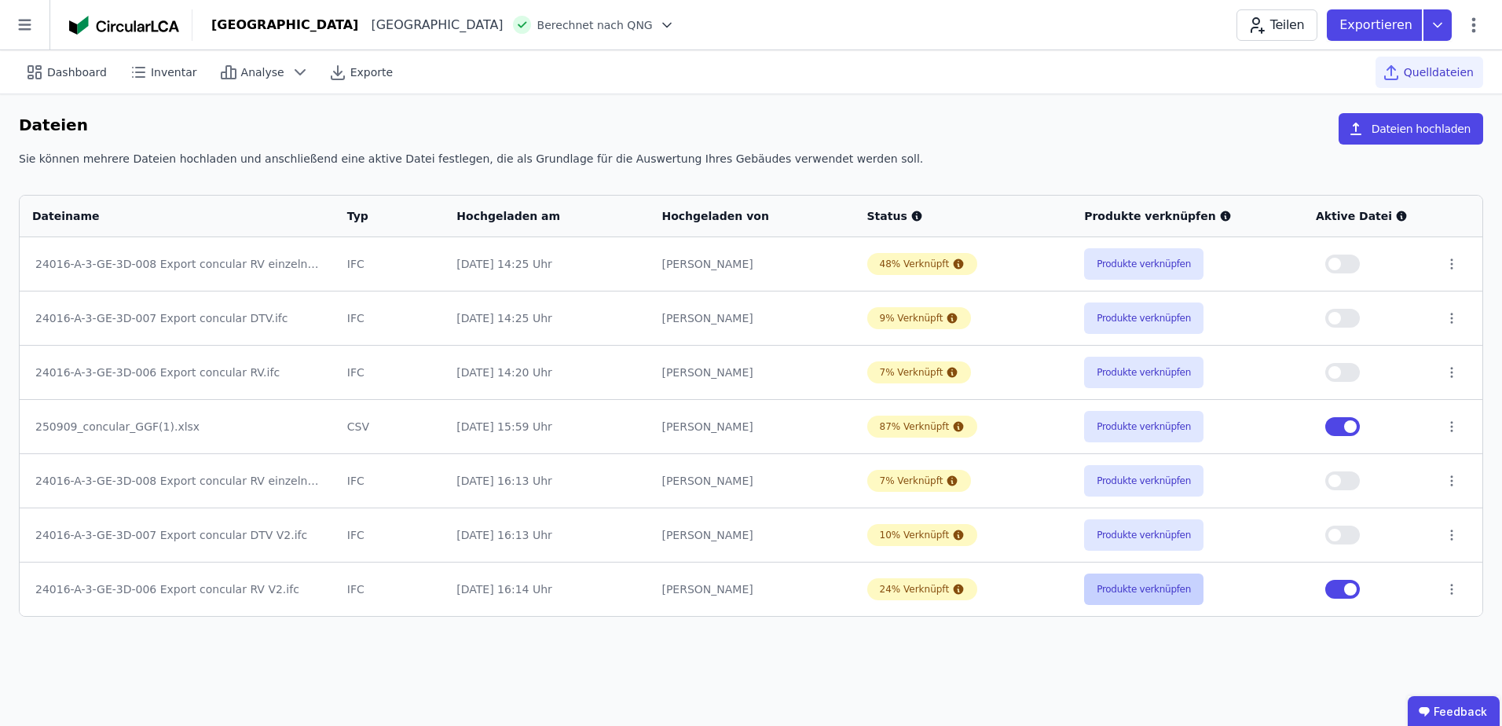
click at [1161, 591] on button "Produkte verknüpfen" at bounding box center [1143, 588] width 119 height 31
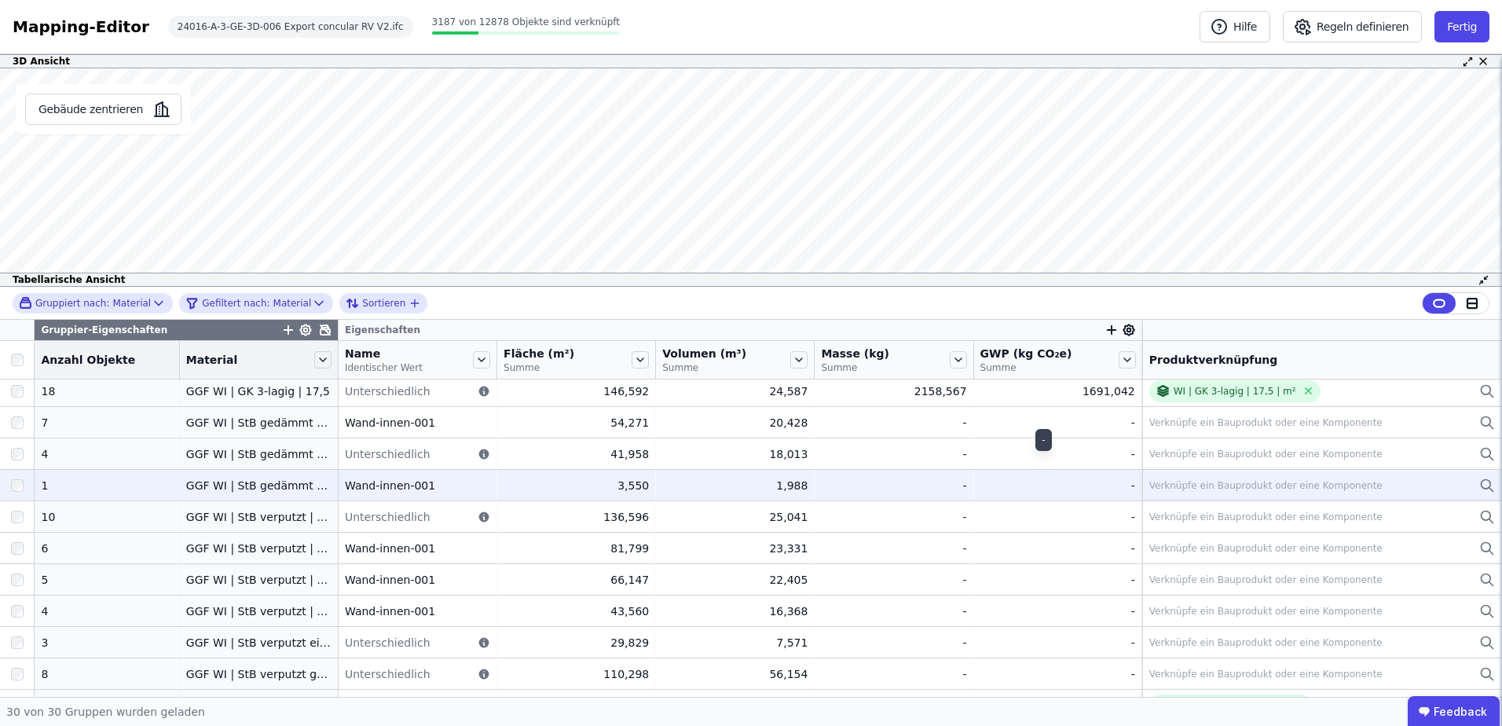
scroll to position [210, 0]
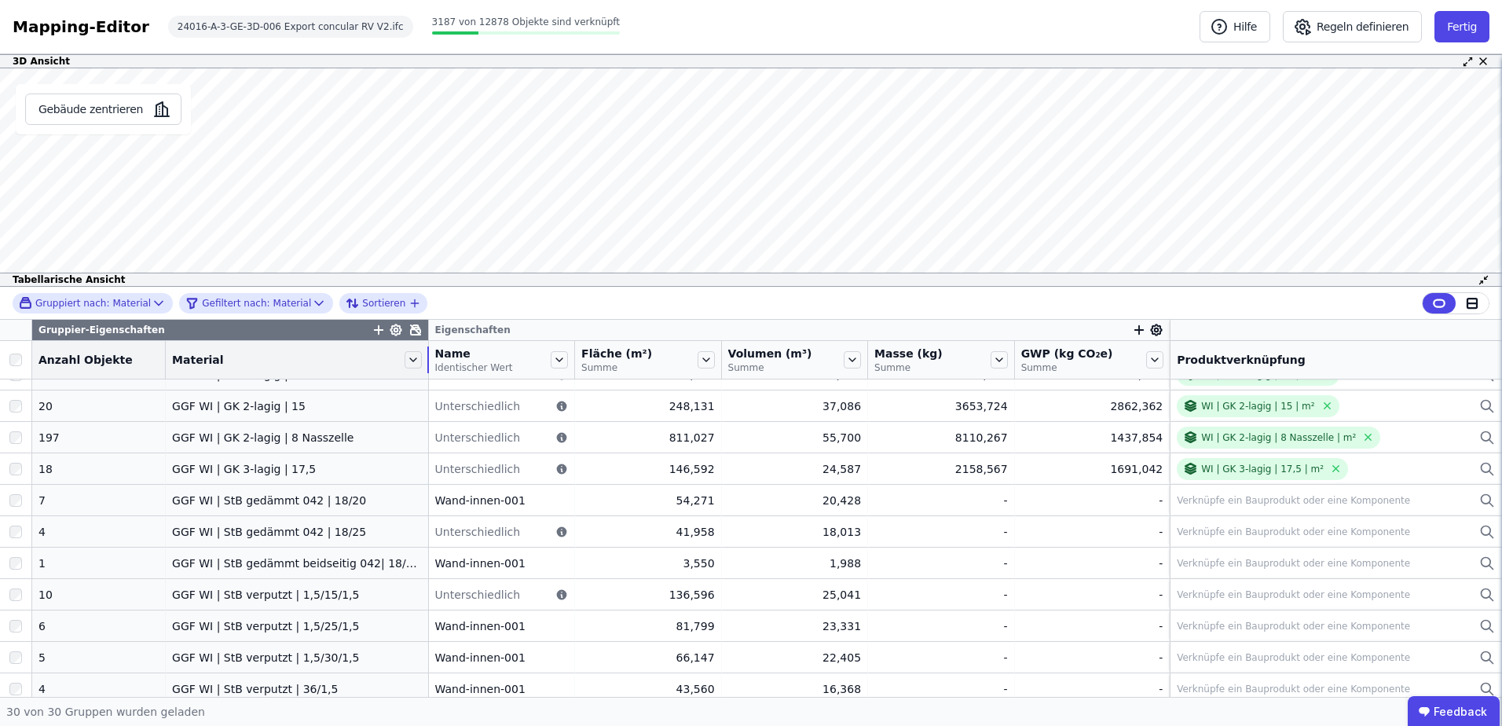
drag, startPoint x: 317, startPoint y: 354, endPoint x: 411, endPoint y: 368, distance: 94.4
click at [411, 368] on tr "Anzahl Objekte Material Name Identischer Wert Fläche (m²) Summe Volumen (m³) Su…" at bounding box center [751, 360] width 1502 height 38
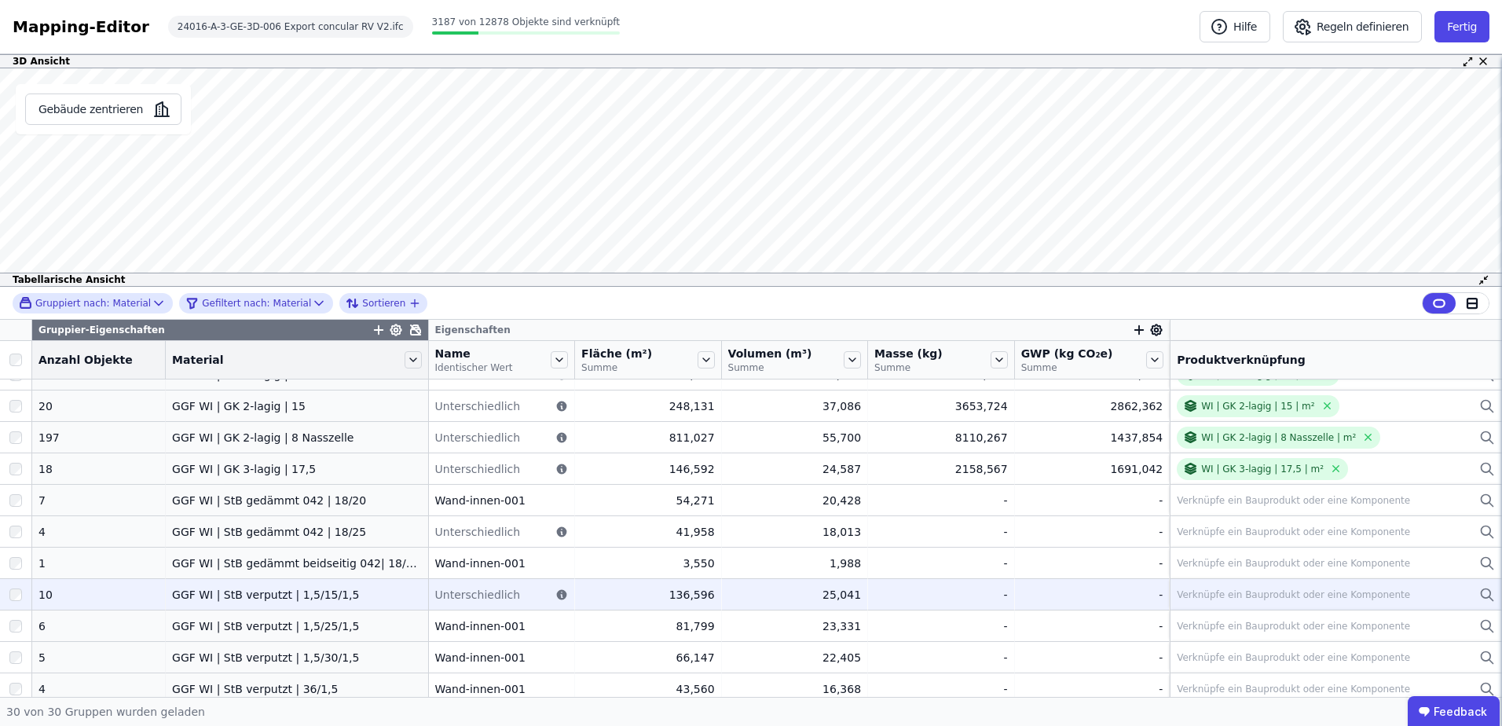
click at [80, 592] on div "10" at bounding box center [98, 595] width 120 height 16
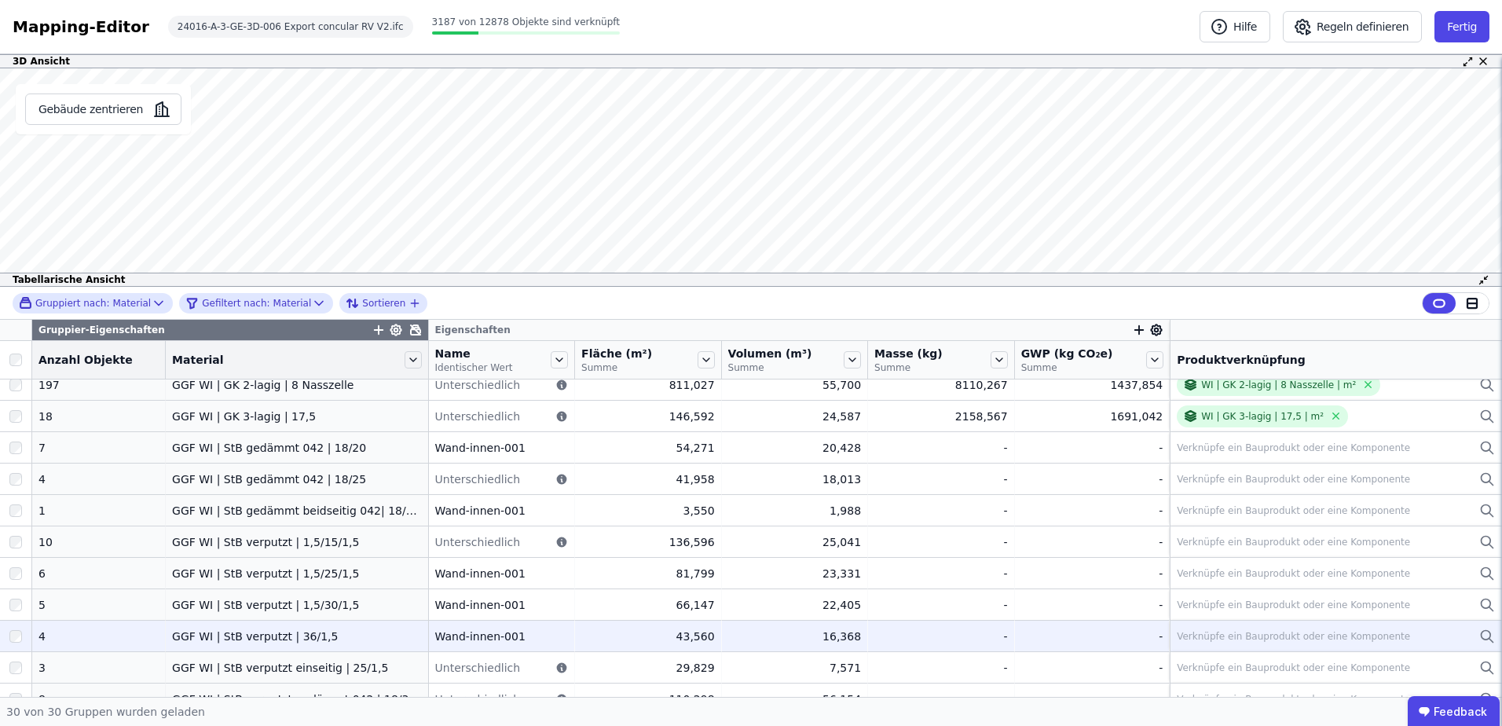
scroll to position [312, 0]
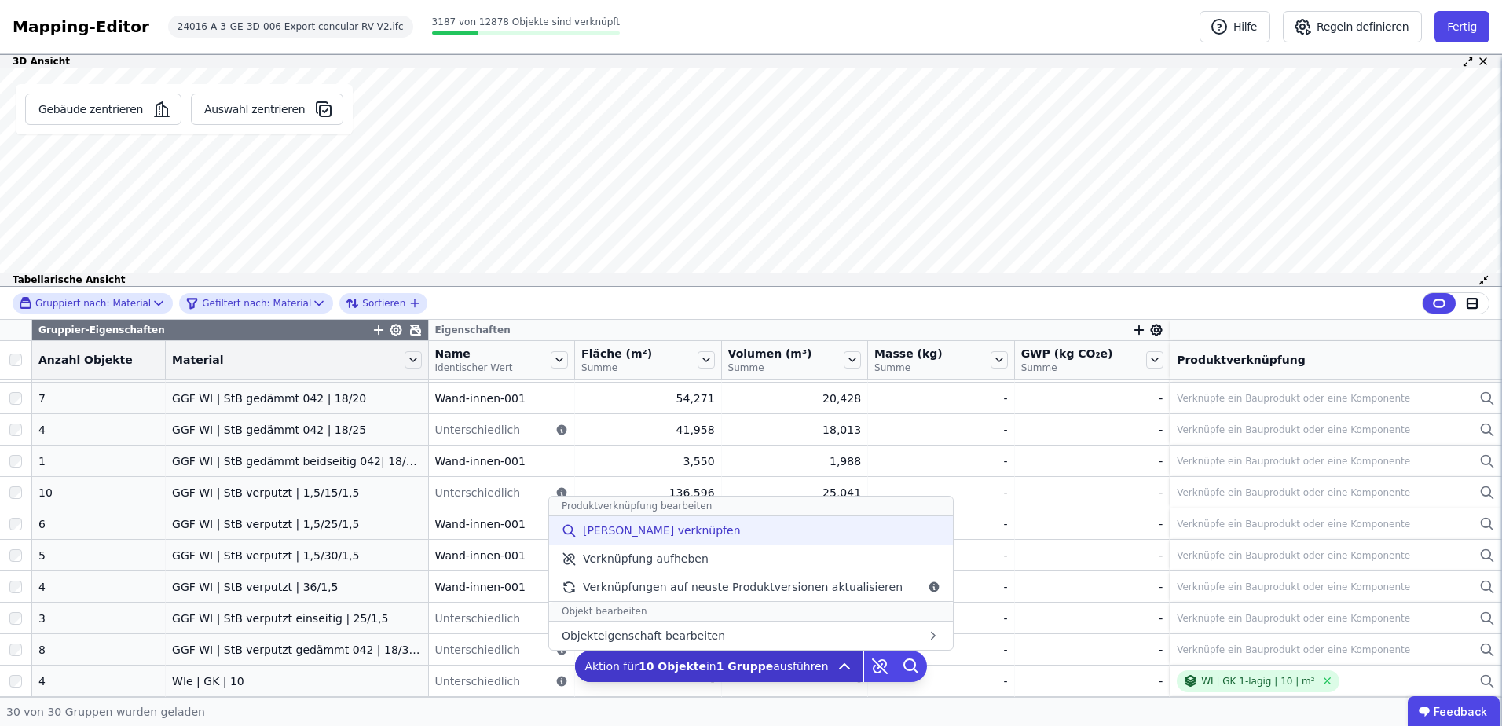
click at [737, 536] on div "[PERSON_NAME] verknüpfen" at bounding box center [751, 530] width 404 height 28
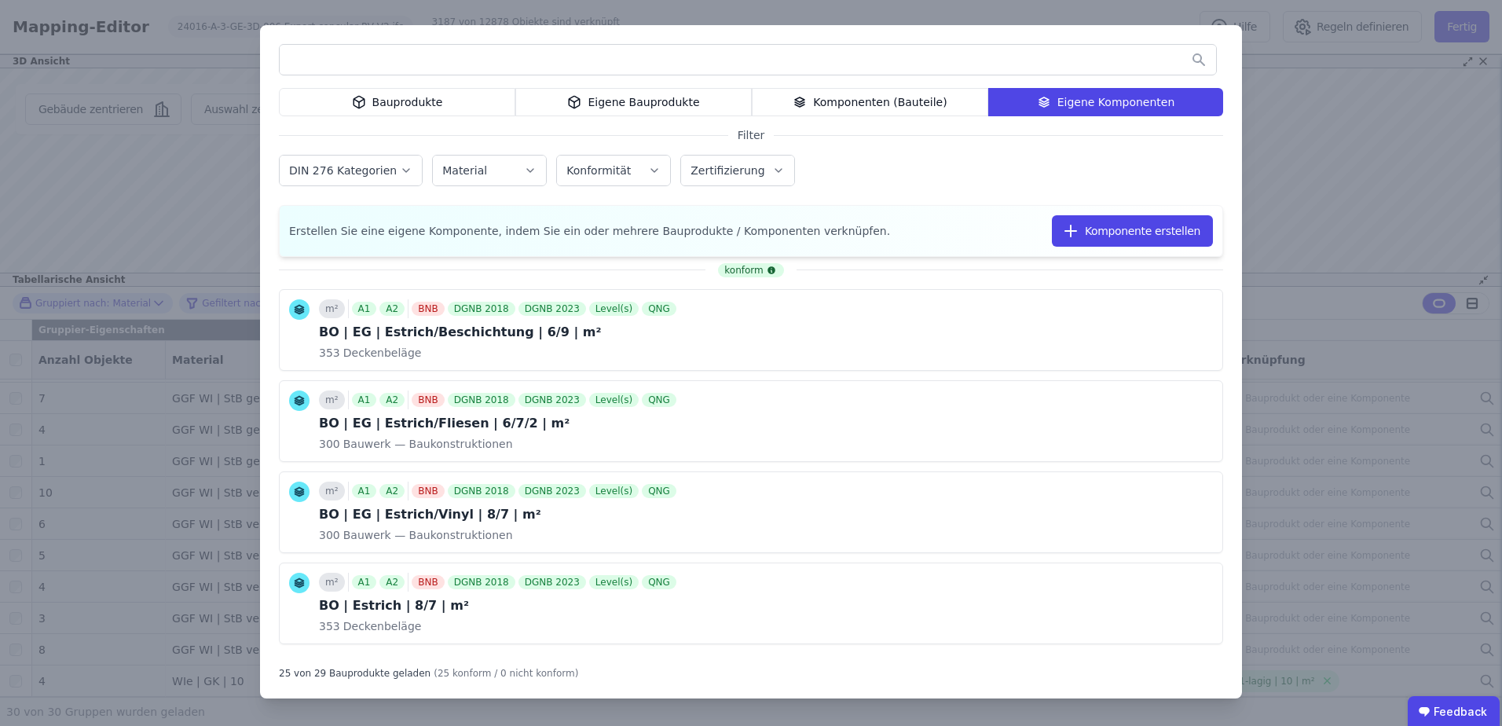
click at [782, 59] on input "text" at bounding box center [748, 60] width 936 height 28
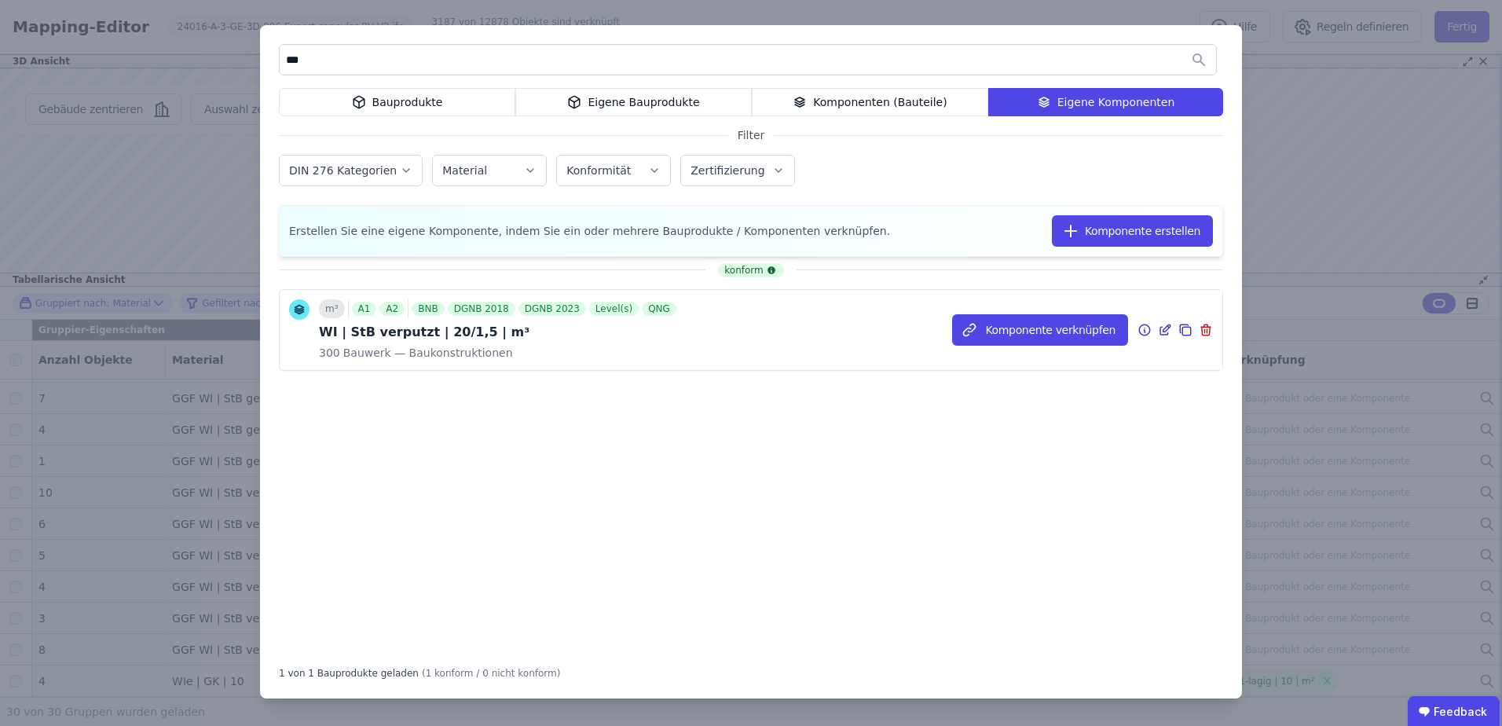
type input "***"
click at [1182, 329] on icon at bounding box center [1186, 331] width 9 height 9
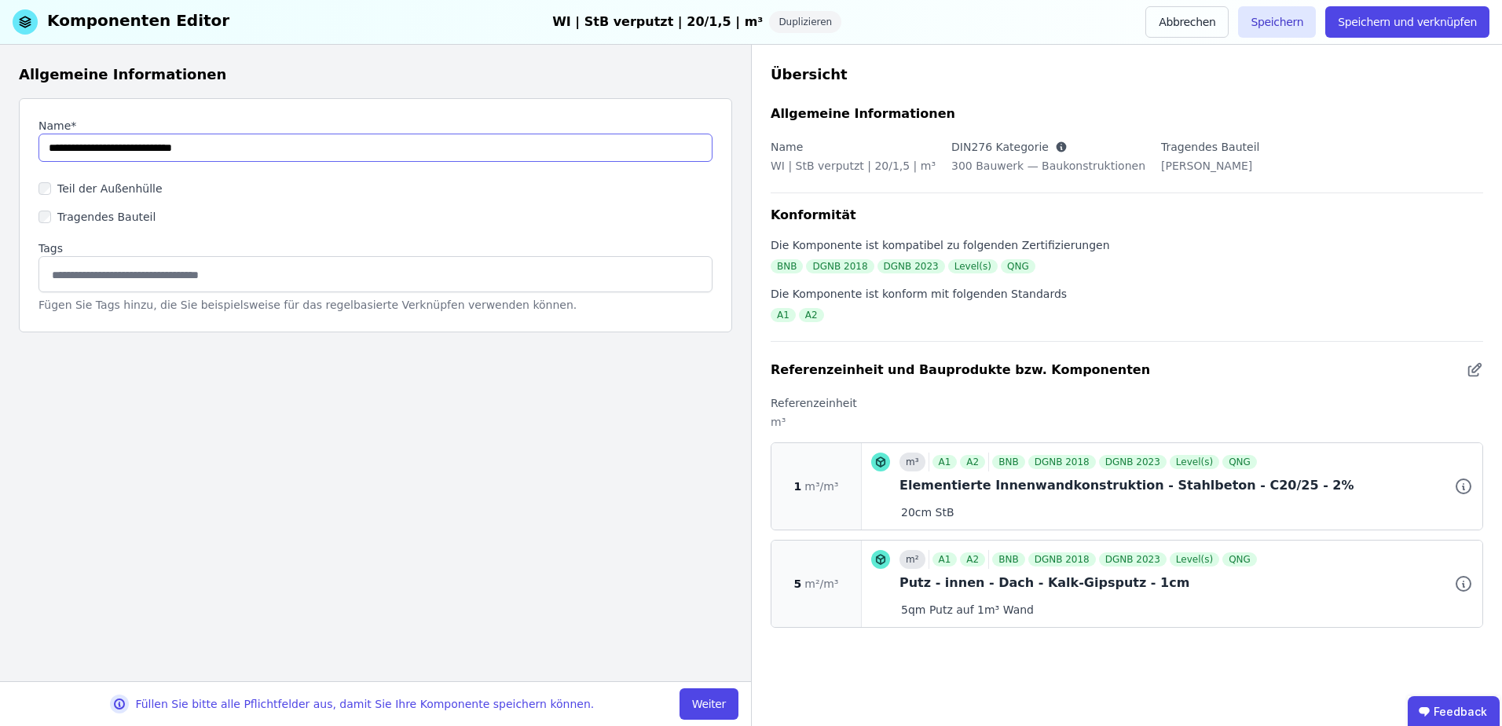
drag, startPoint x: 148, startPoint y: 145, endPoint x: 140, endPoint y: 146, distance: 7.9
click at [140, 146] on input "string" at bounding box center [375, 148] width 674 height 28
click at [294, 140] on input "string" at bounding box center [375, 148] width 674 height 28
type input "**********"
click at [709, 705] on button "Weiter" at bounding box center [709, 703] width 59 height 31
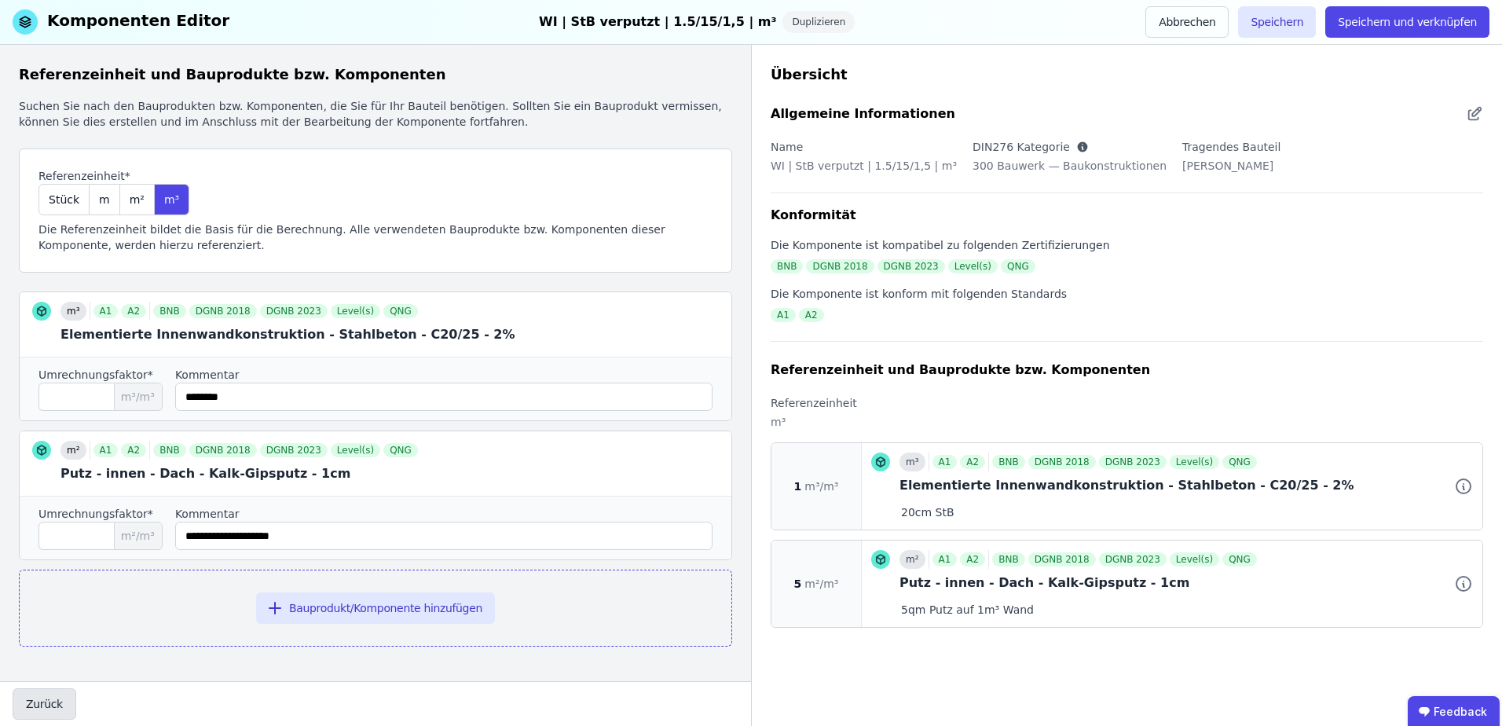
click at [42, 703] on button "Zurück" at bounding box center [45, 703] width 64 height 31
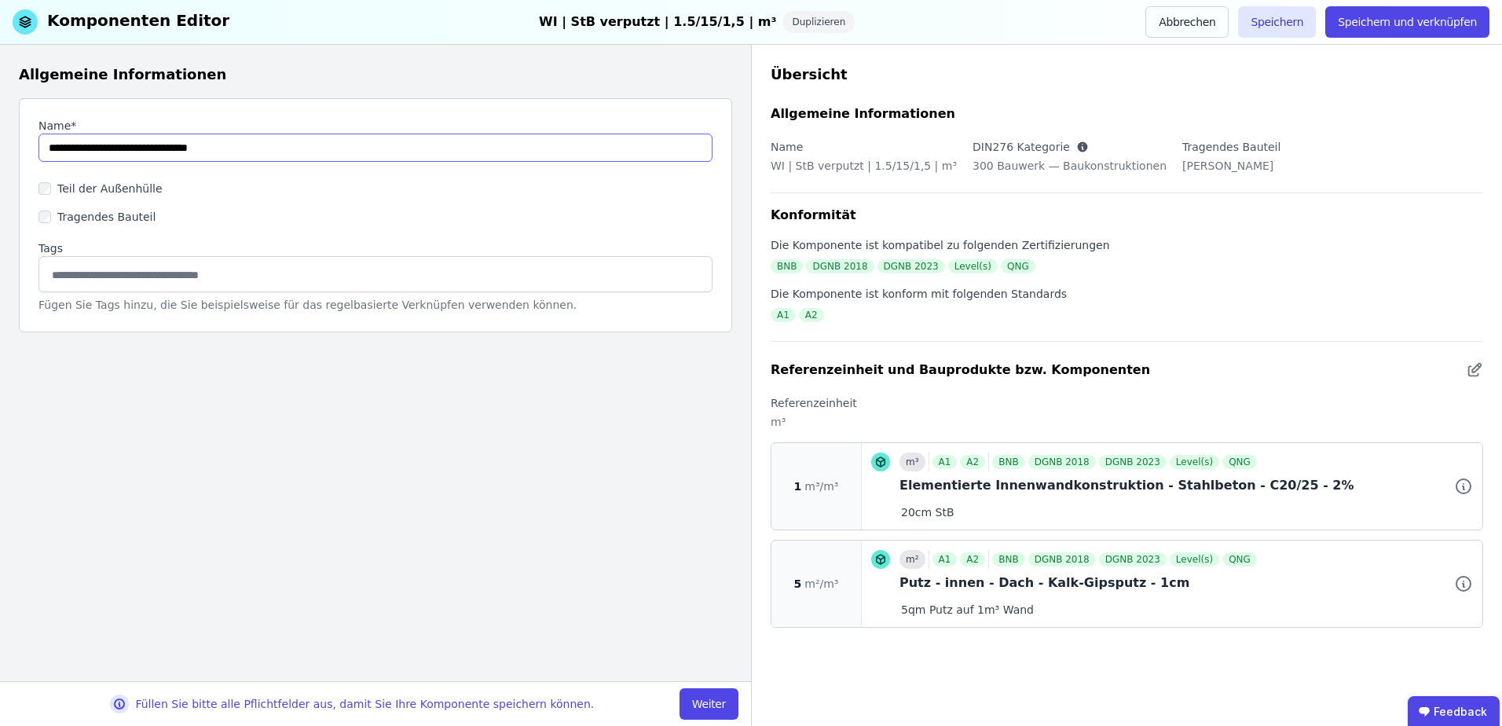
click at [147, 150] on input "string" at bounding box center [375, 148] width 674 height 28
type input "**********"
click at [724, 705] on button "Weiter" at bounding box center [709, 703] width 59 height 31
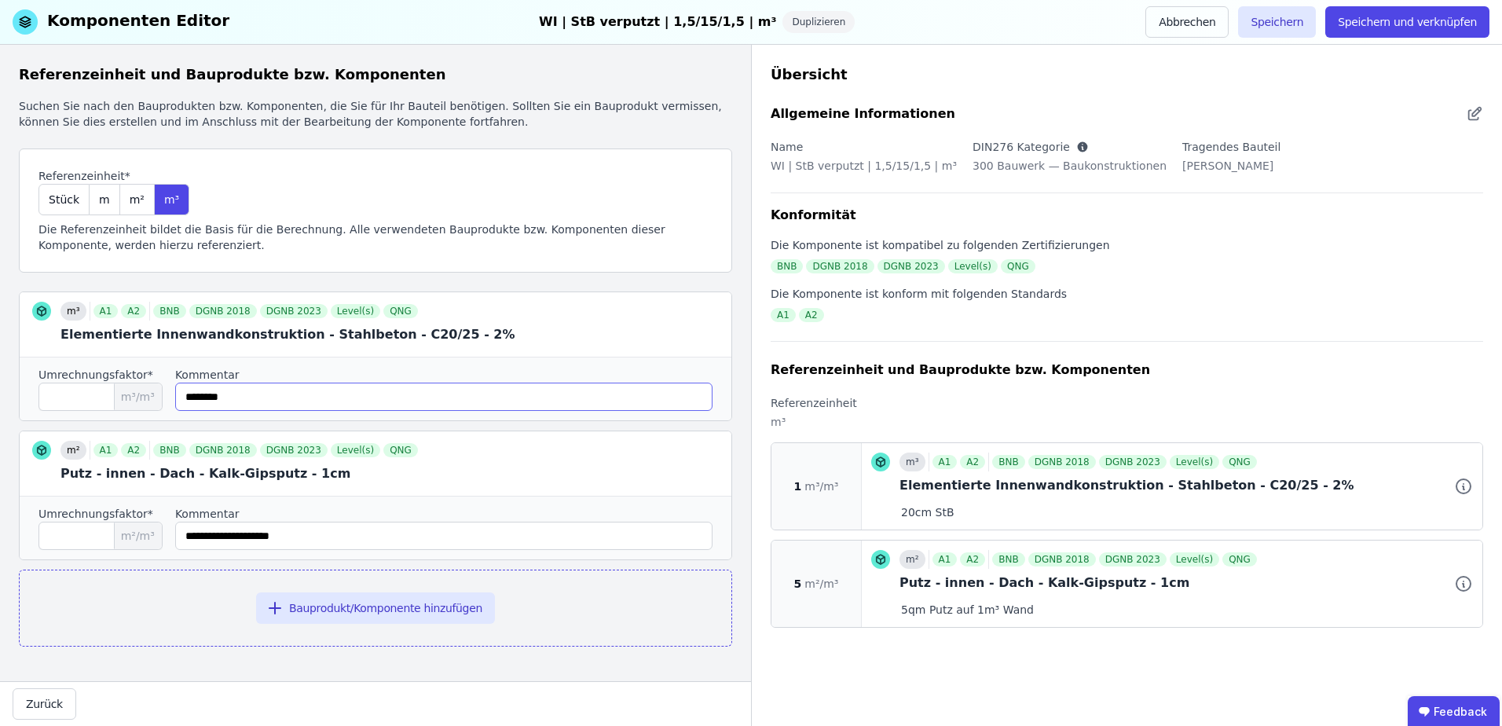
click at [255, 392] on input "string" at bounding box center [443, 397] width 537 height 28
click at [204, 398] on input "string" at bounding box center [443, 397] width 537 height 28
click at [242, 401] on input "string" at bounding box center [443, 397] width 537 height 28
click at [249, 394] on input "string" at bounding box center [443, 397] width 537 height 28
click at [107, 387] on input "*" at bounding box center [100, 397] width 124 height 28
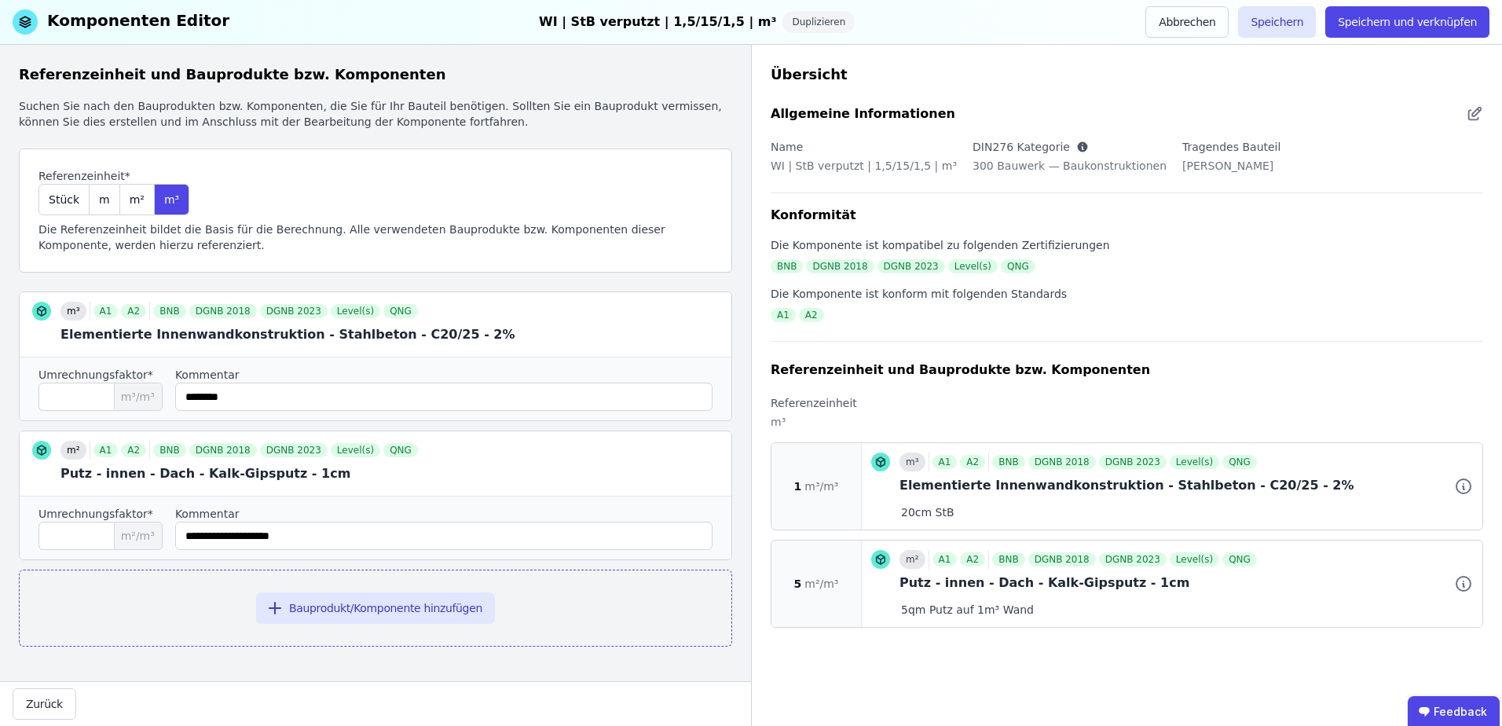
click at [356, 189] on div "Referenzeinheit* Stück m m² m³ Die Referenzeinheit bildet die Basis für die Ber…" at bounding box center [375, 210] width 713 height 124
click at [37, 702] on button "Zurück" at bounding box center [45, 703] width 64 height 31
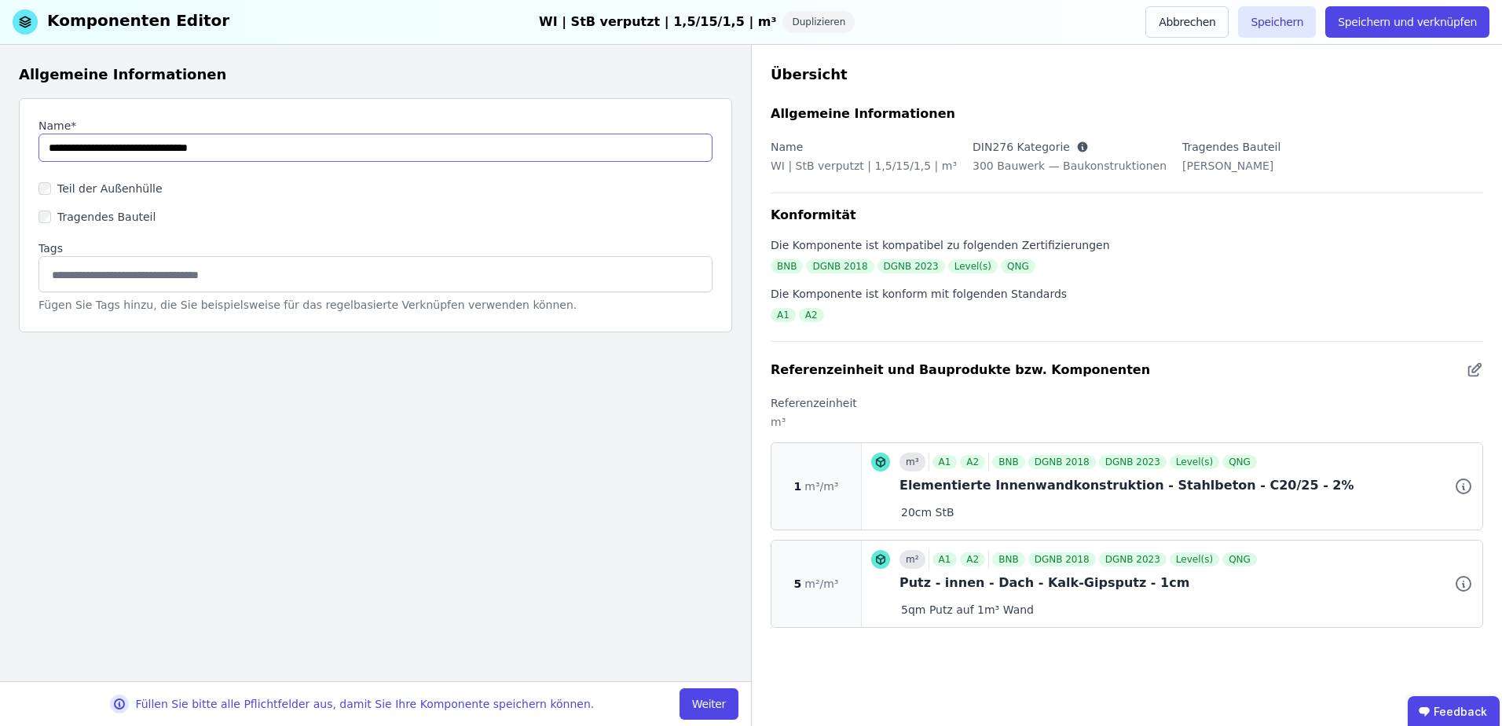
click at [335, 146] on input "string" at bounding box center [375, 148] width 674 height 28
type input "**********"
click at [724, 702] on button "Weiter" at bounding box center [709, 703] width 59 height 31
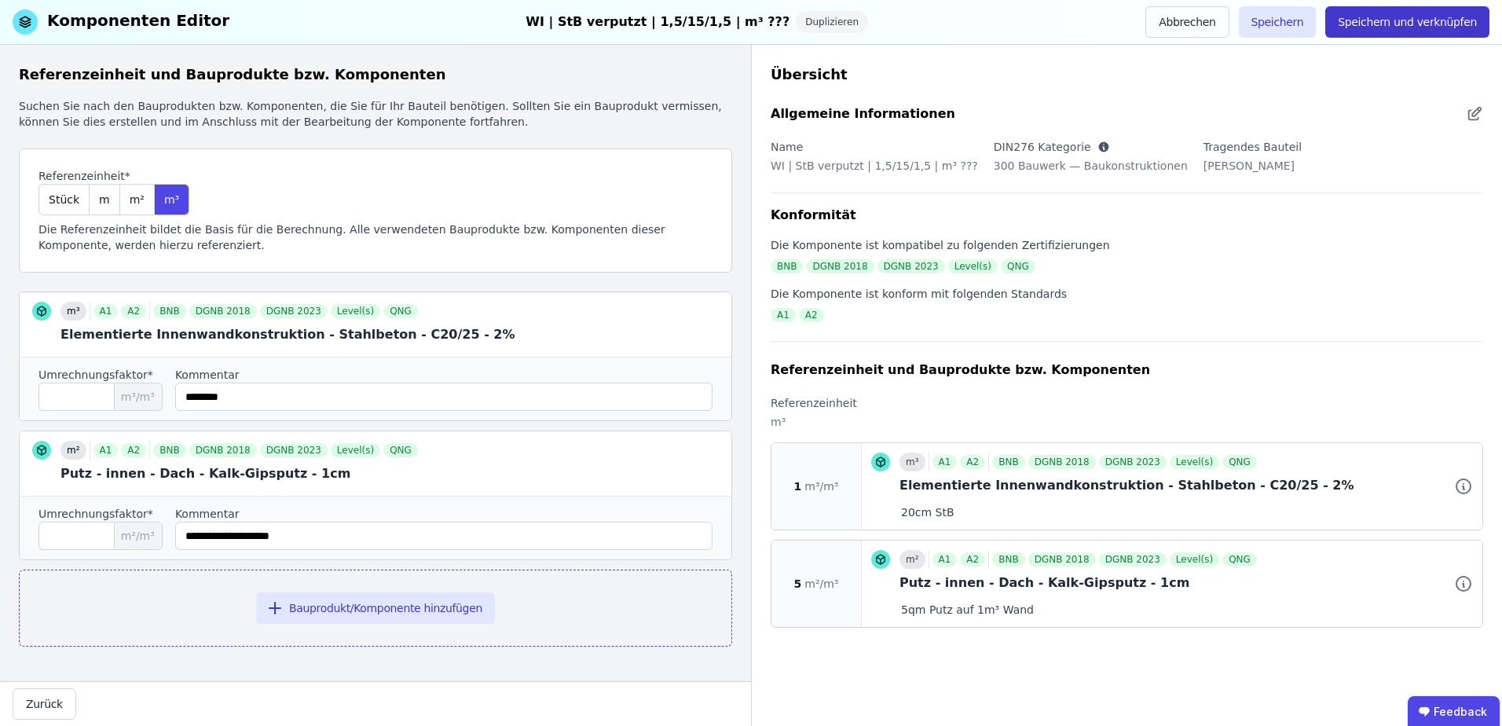
click at [1403, 7] on button "Speichern und verknüpfen" at bounding box center [1407, 21] width 164 height 31
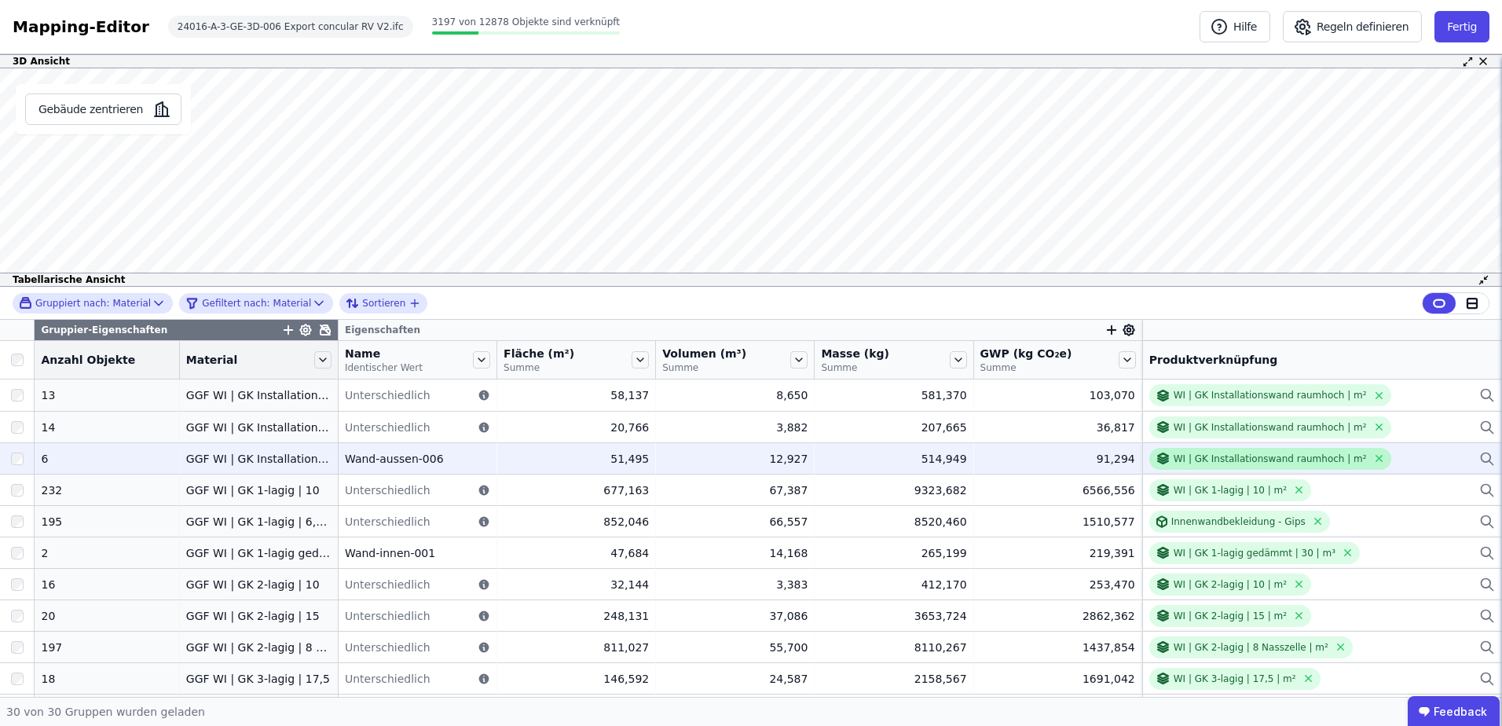
click at [1248, 460] on div "WI | GK Installationswand raumhoch | m²" at bounding box center [1270, 459] width 193 height 13
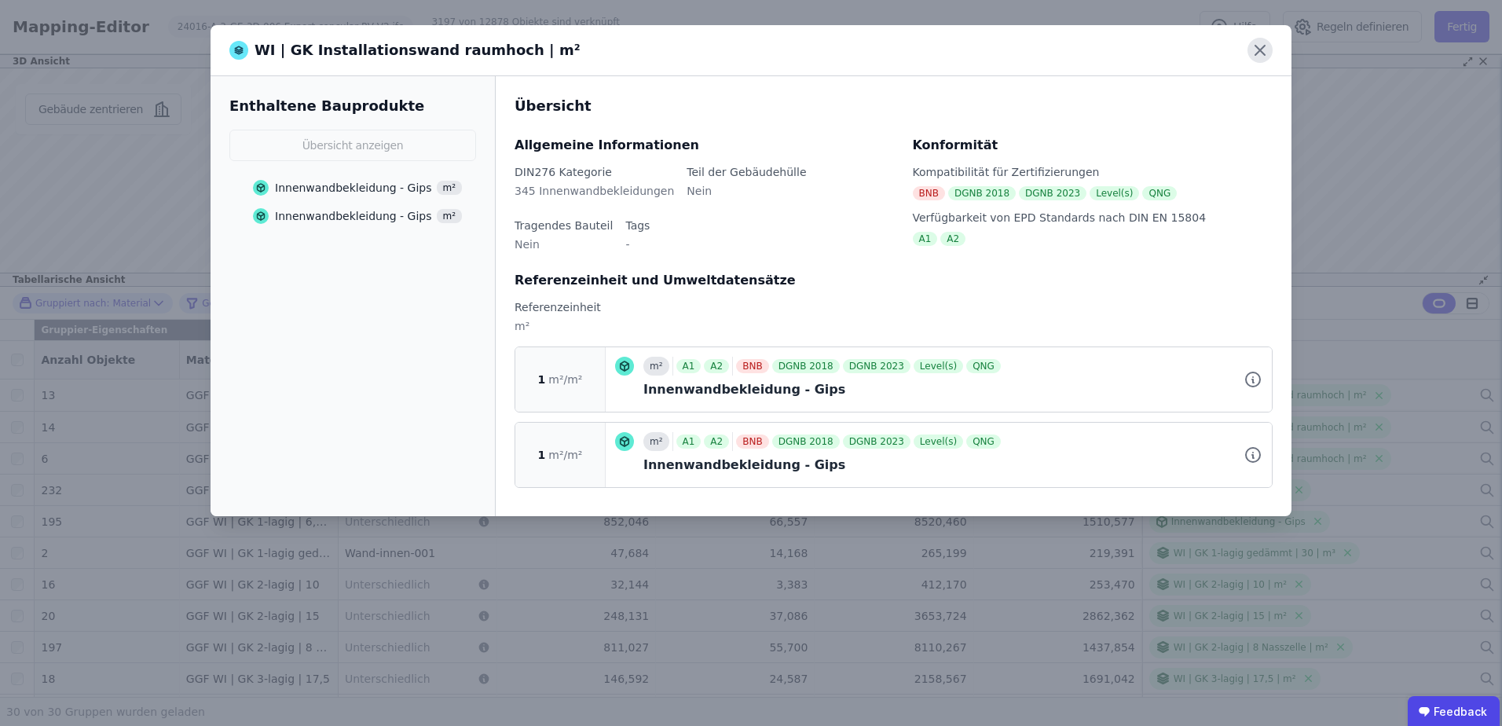
click at [1262, 46] on icon at bounding box center [1260, 50] width 25 height 25
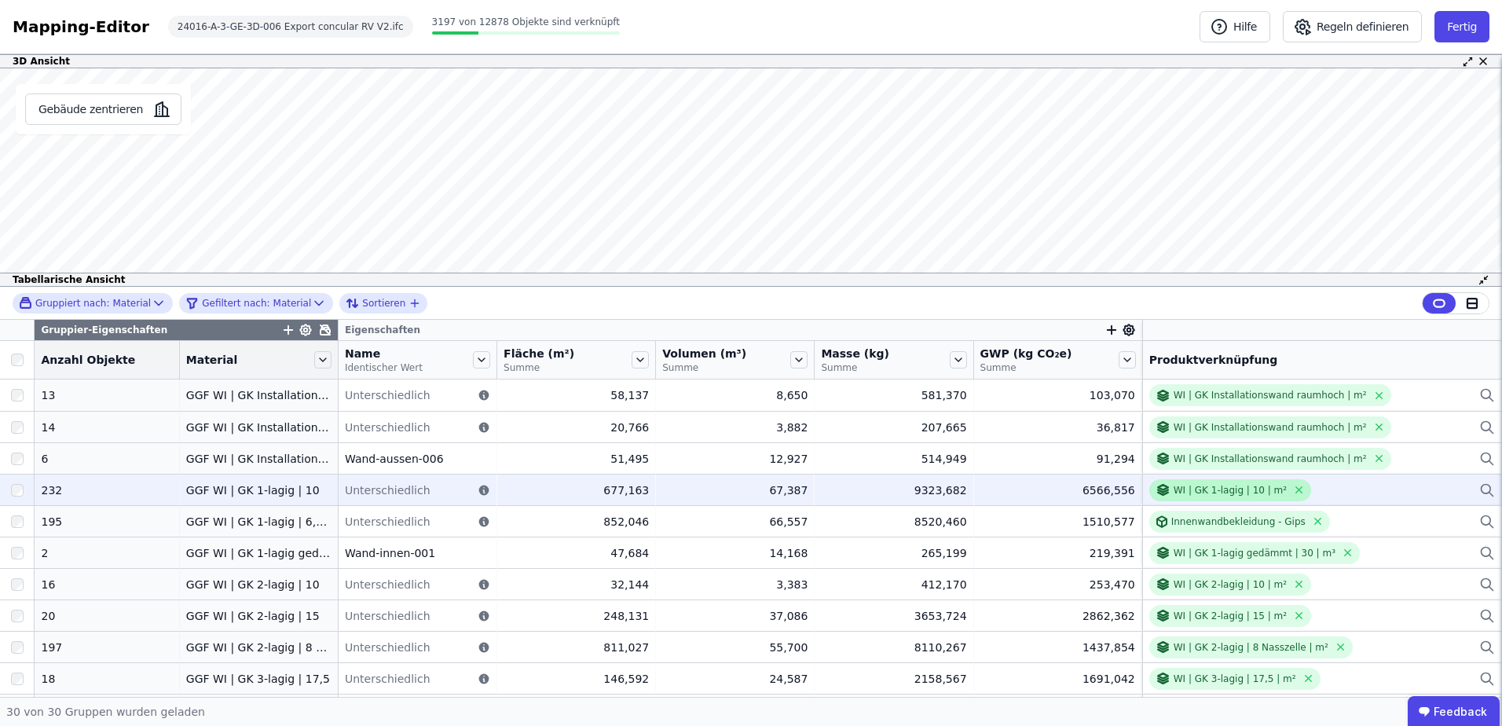
click at [1218, 492] on div "WI | GK 1-lagig | 10 | m²" at bounding box center [1230, 490] width 113 height 13
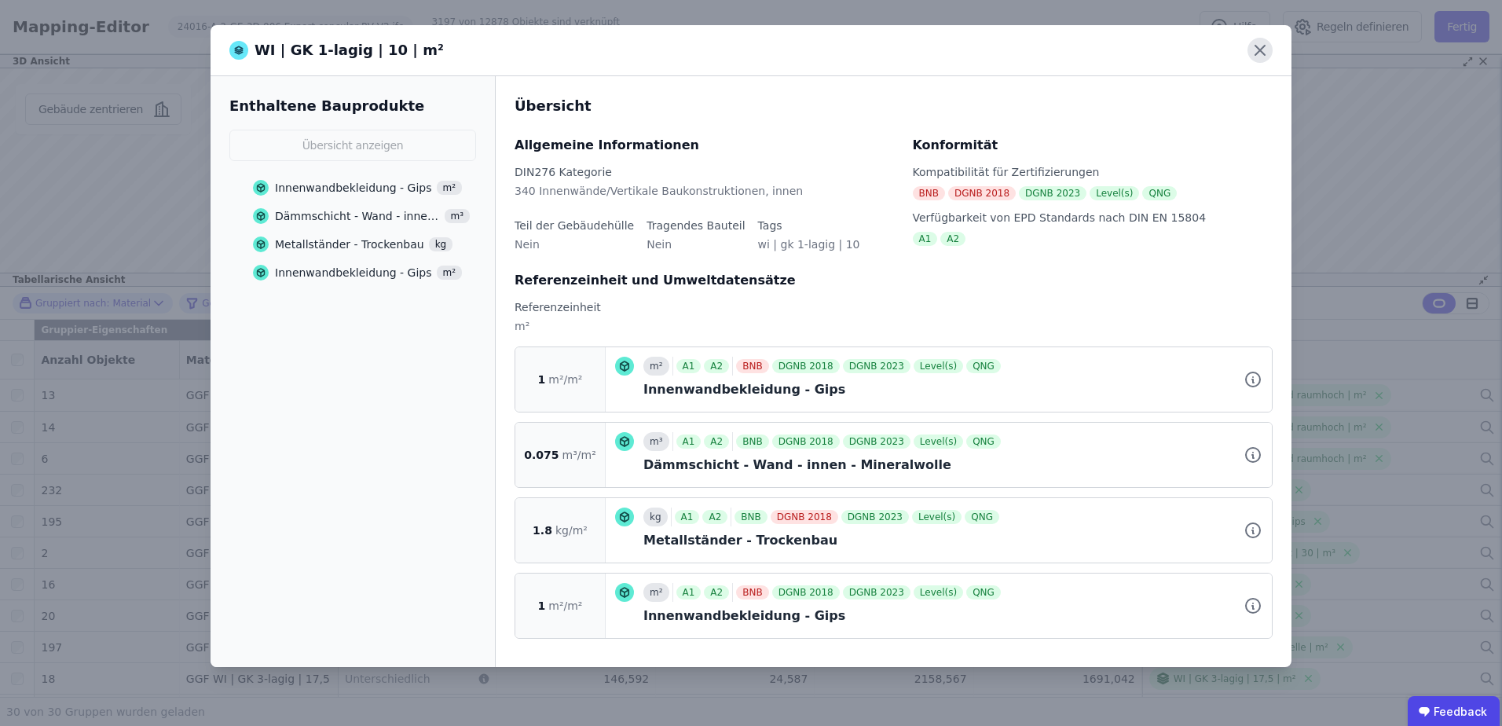
click at [1267, 50] on icon at bounding box center [1260, 50] width 25 height 25
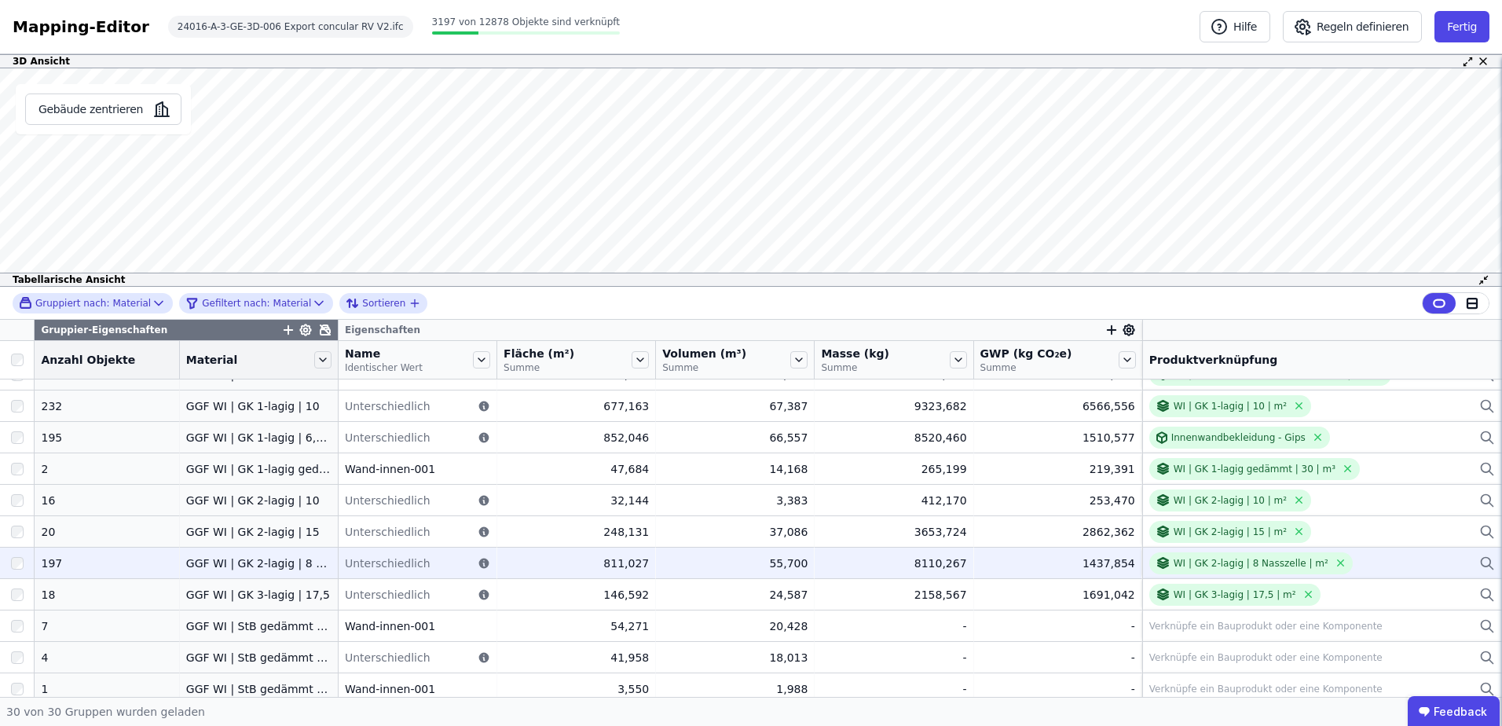
scroll to position [104, 0]
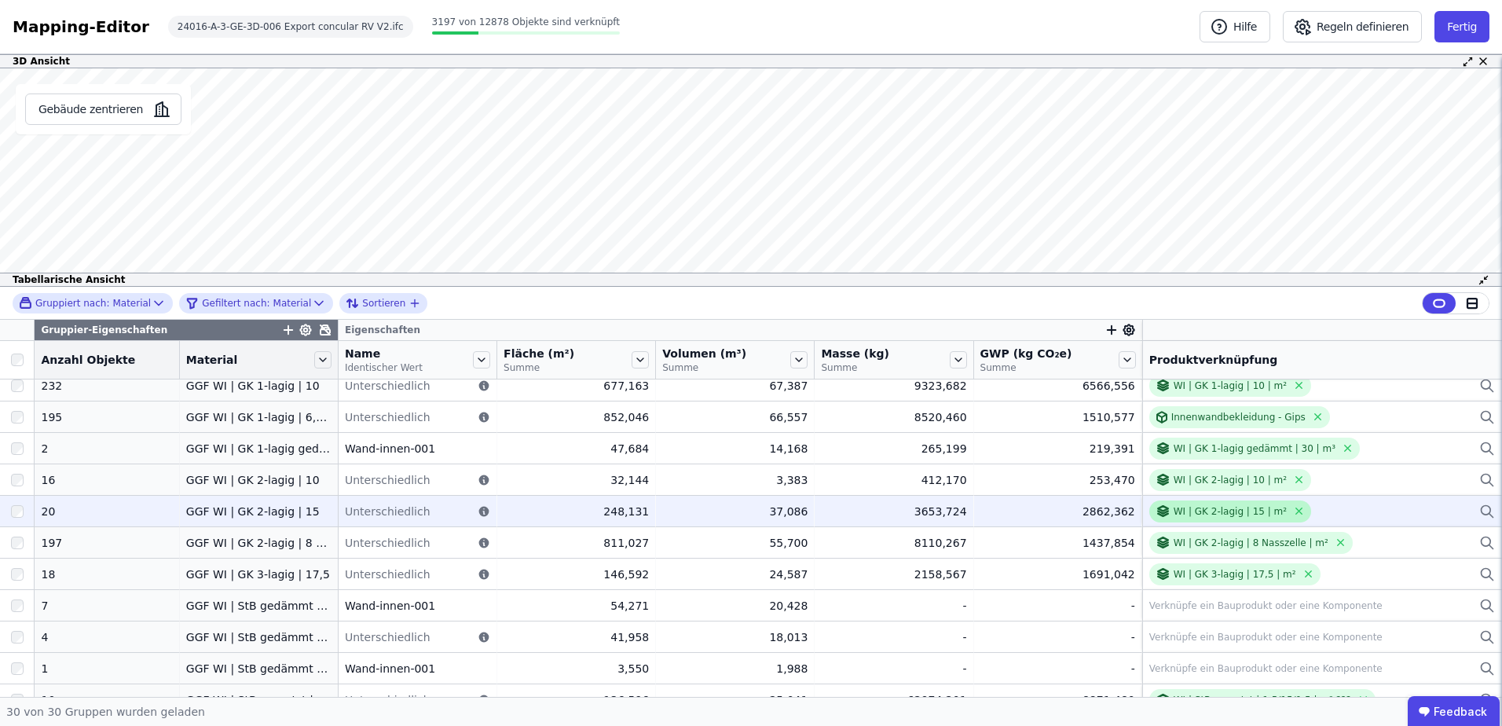
click at [1211, 512] on div "WI | GK 2-lagig | 15 | m²" at bounding box center [1230, 511] width 113 height 13
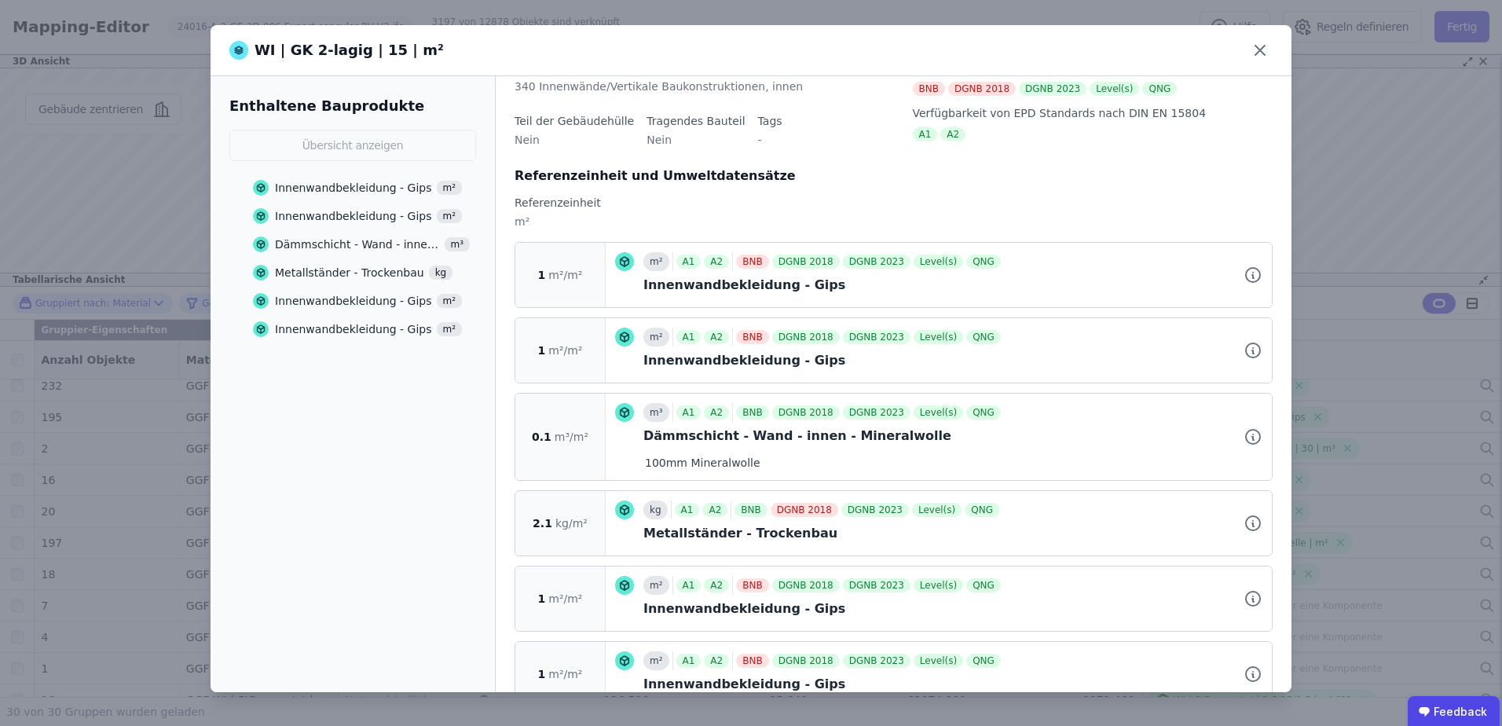
scroll to position [148, 0]
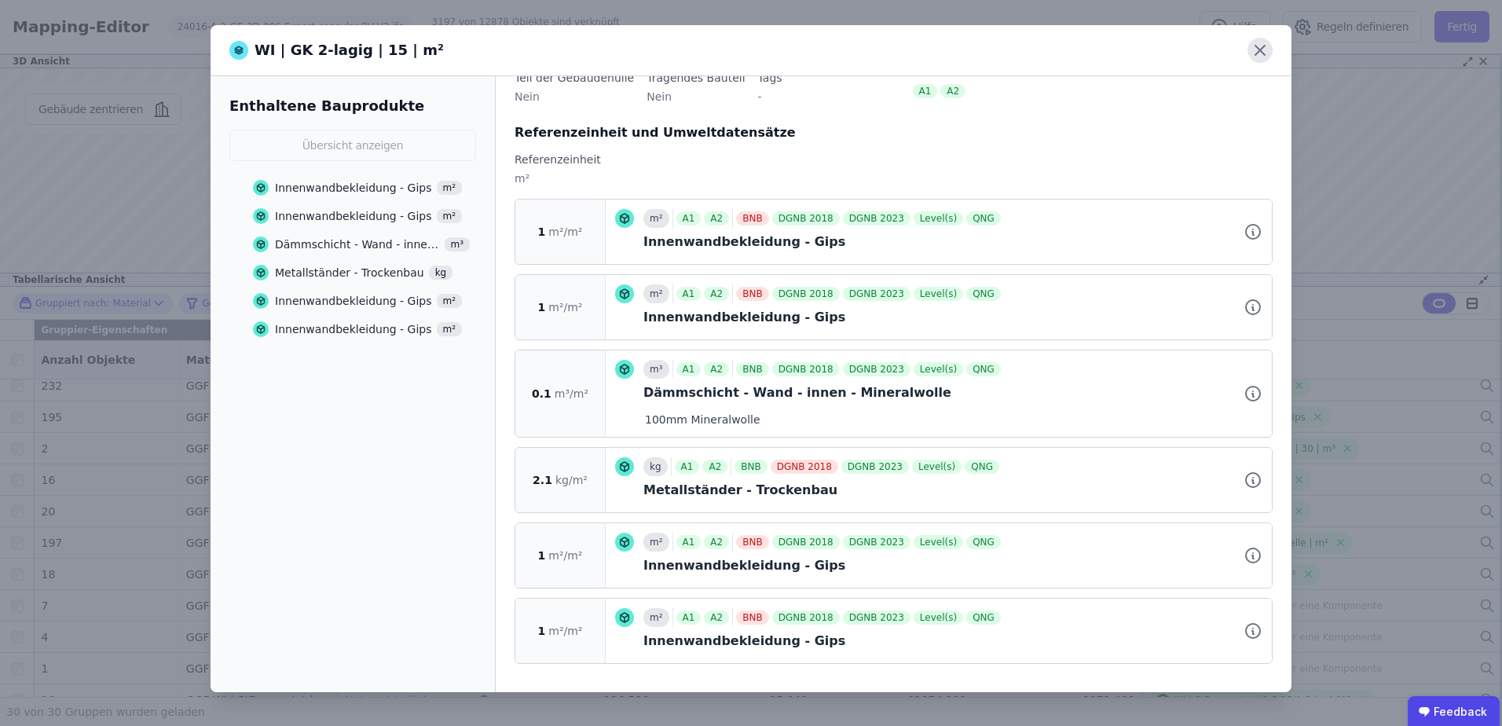
click at [1253, 52] on icon at bounding box center [1260, 50] width 25 height 25
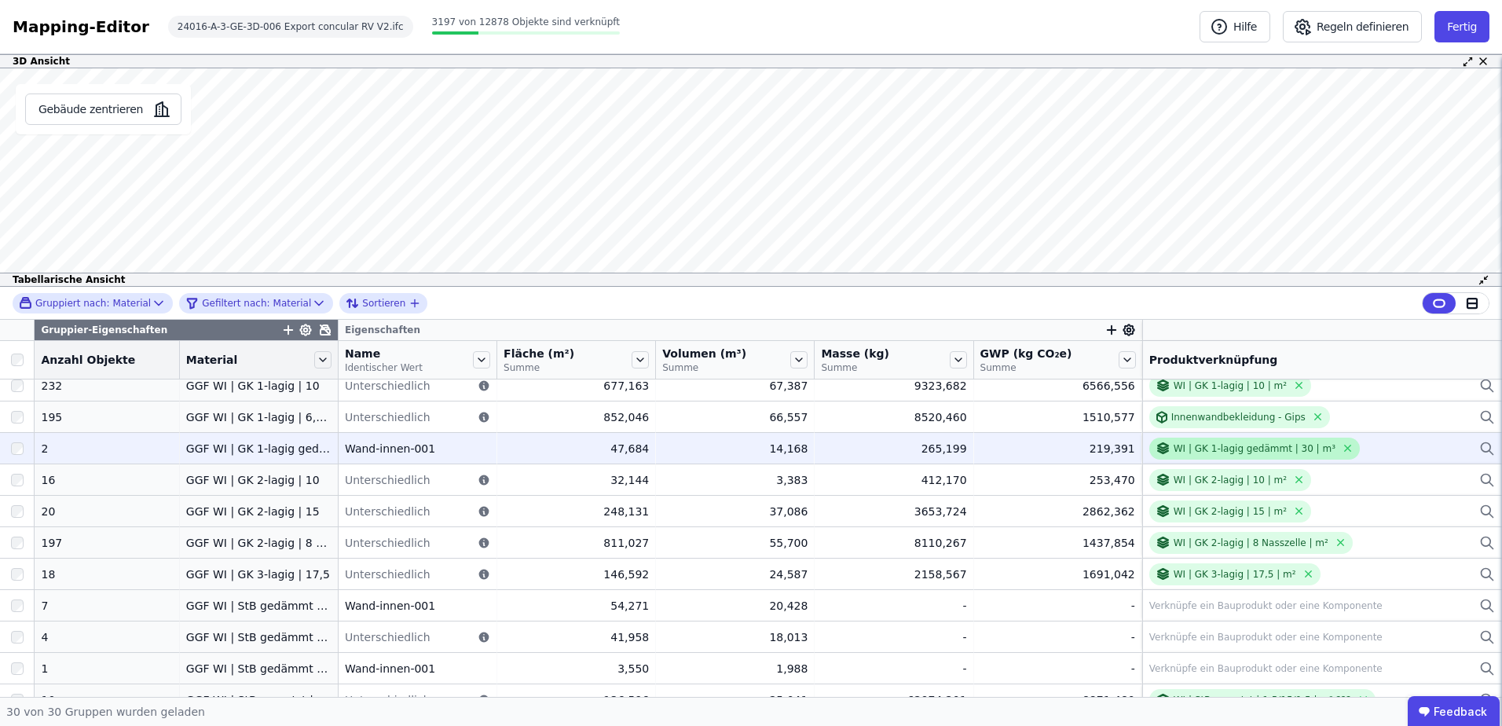
click at [1240, 449] on div "WI | GK 1-lagig gedämmt | 30 | m³" at bounding box center [1255, 448] width 162 height 13
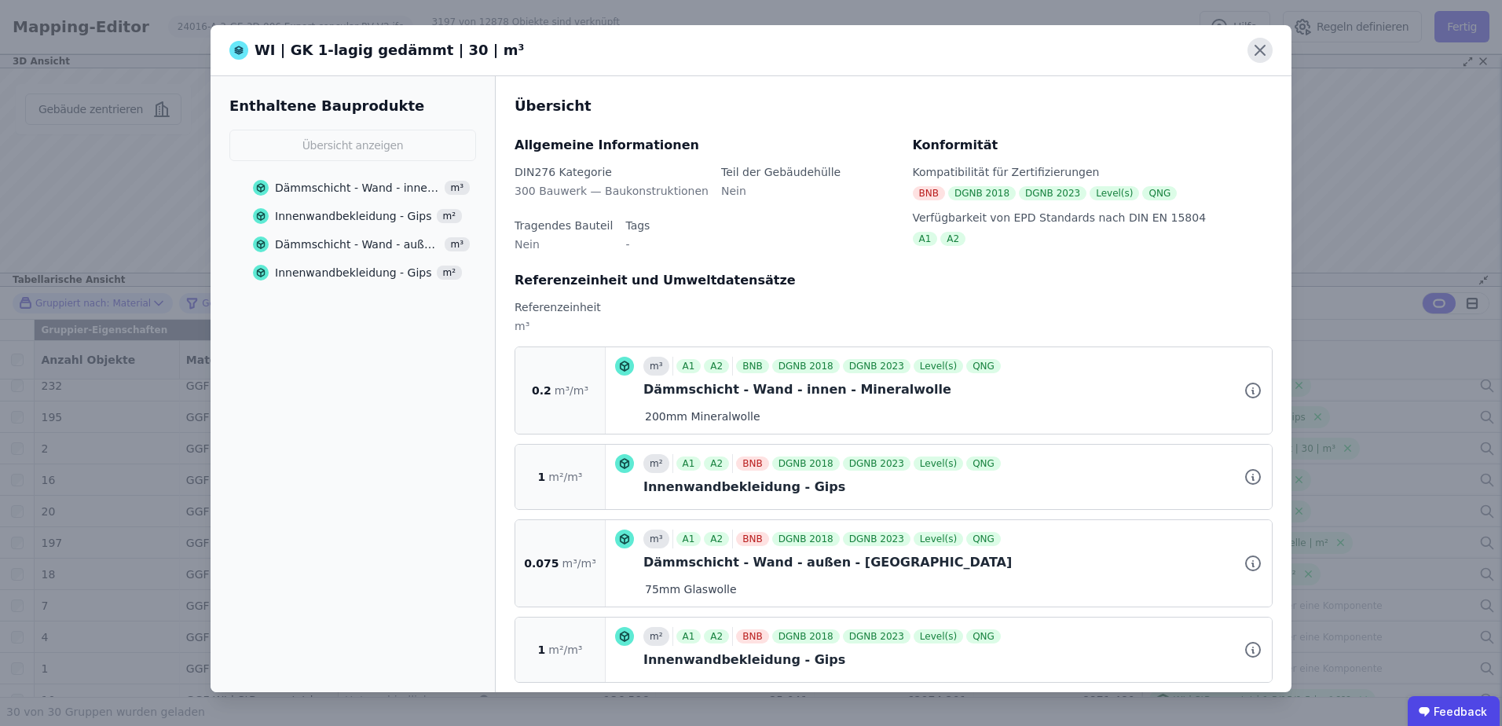
click at [1269, 50] on icon at bounding box center [1260, 50] width 25 height 25
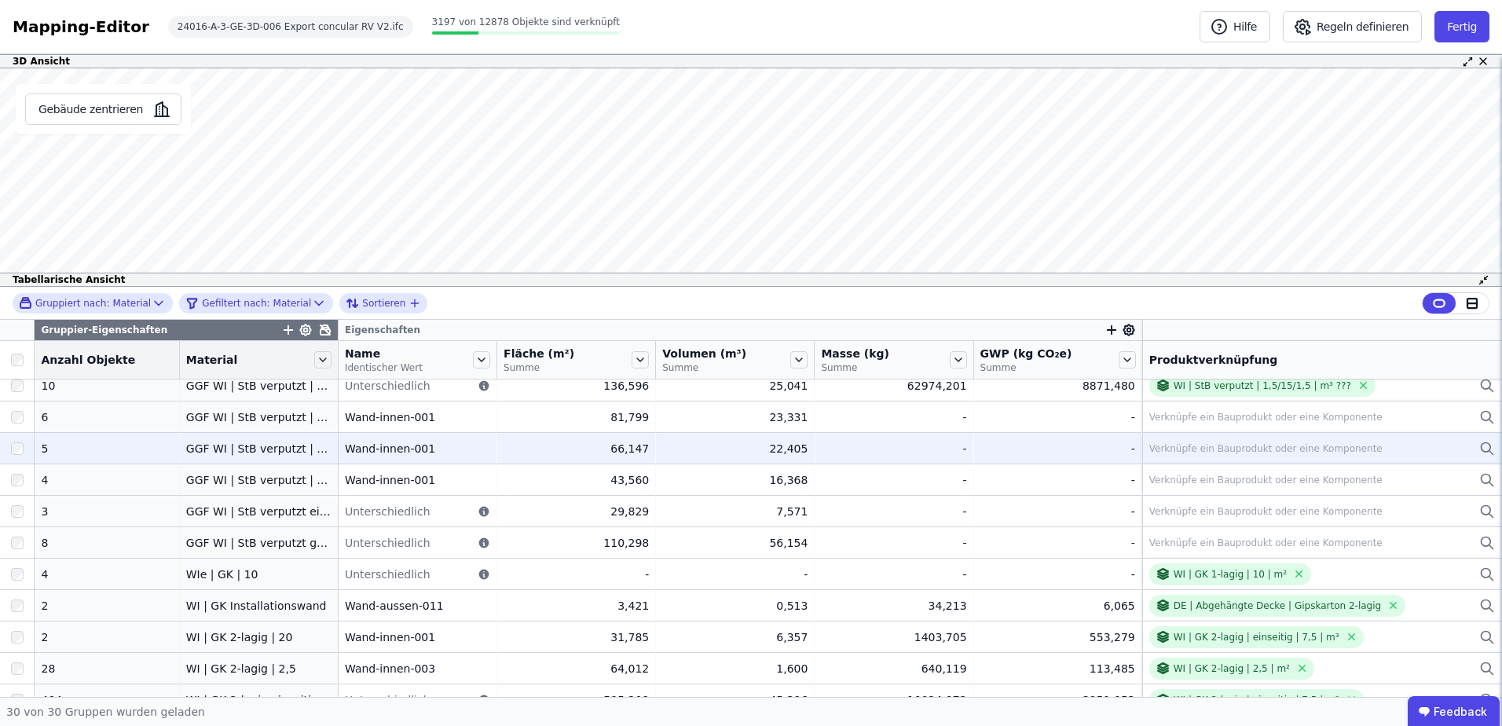
scroll to position [524, 0]
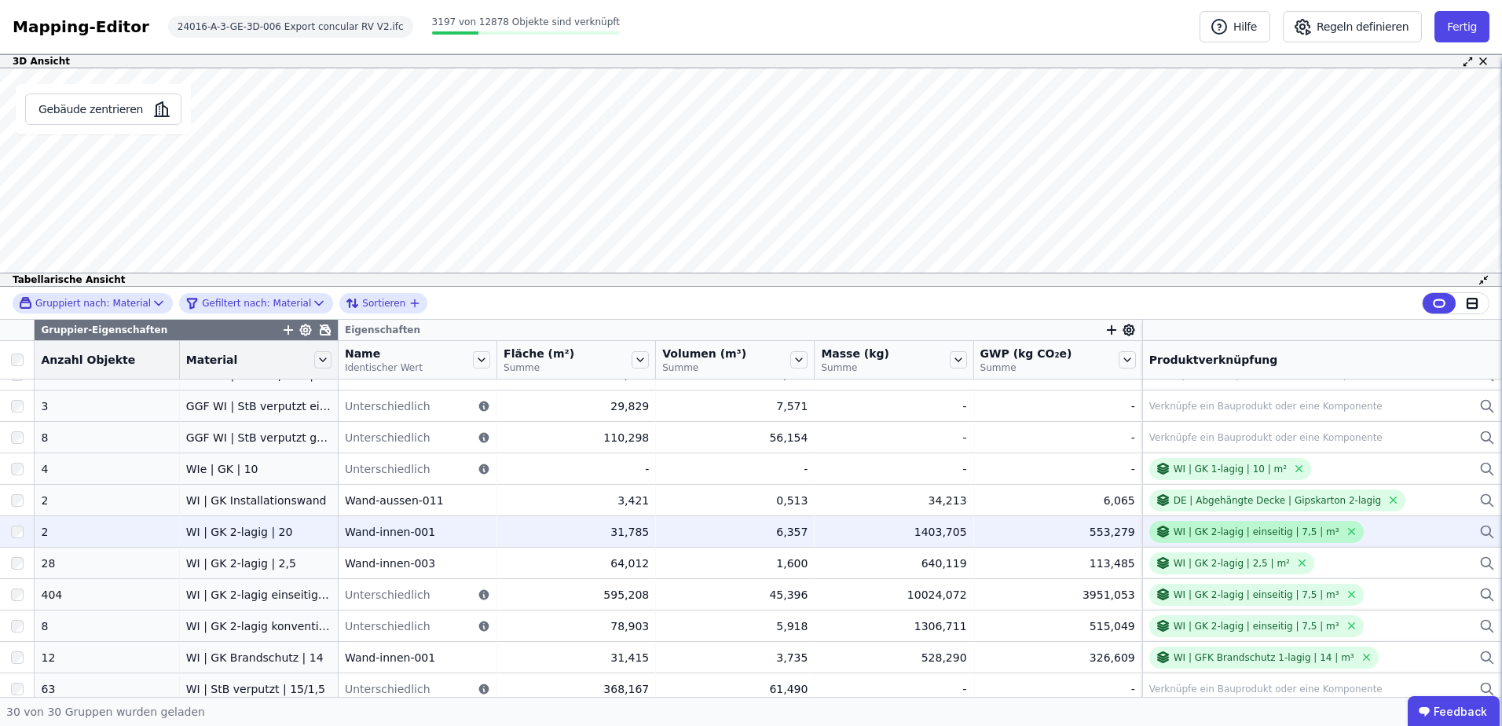
click at [1221, 533] on div "WI | GK 2-lagig | einseitig | 7,5 | m³" at bounding box center [1257, 532] width 166 height 13
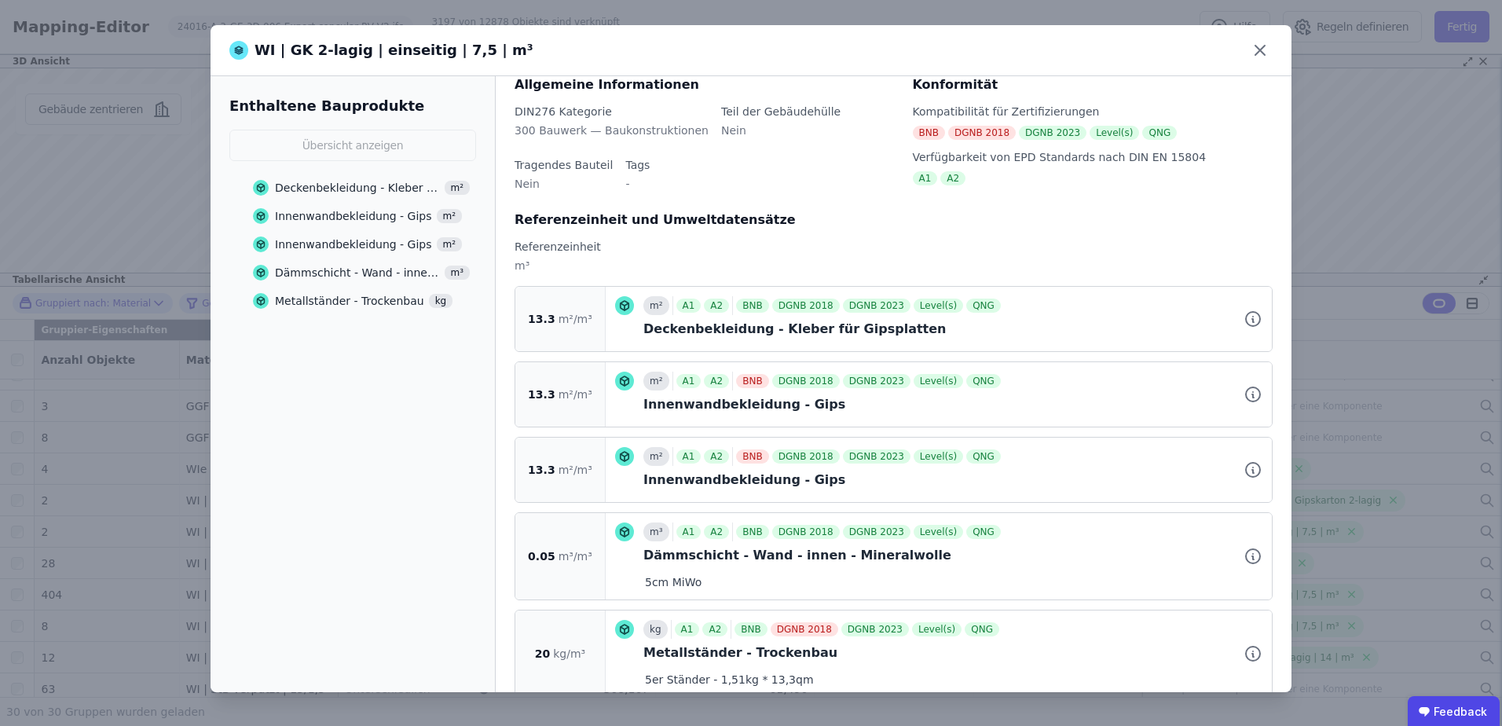
scroll to position [94, 0]
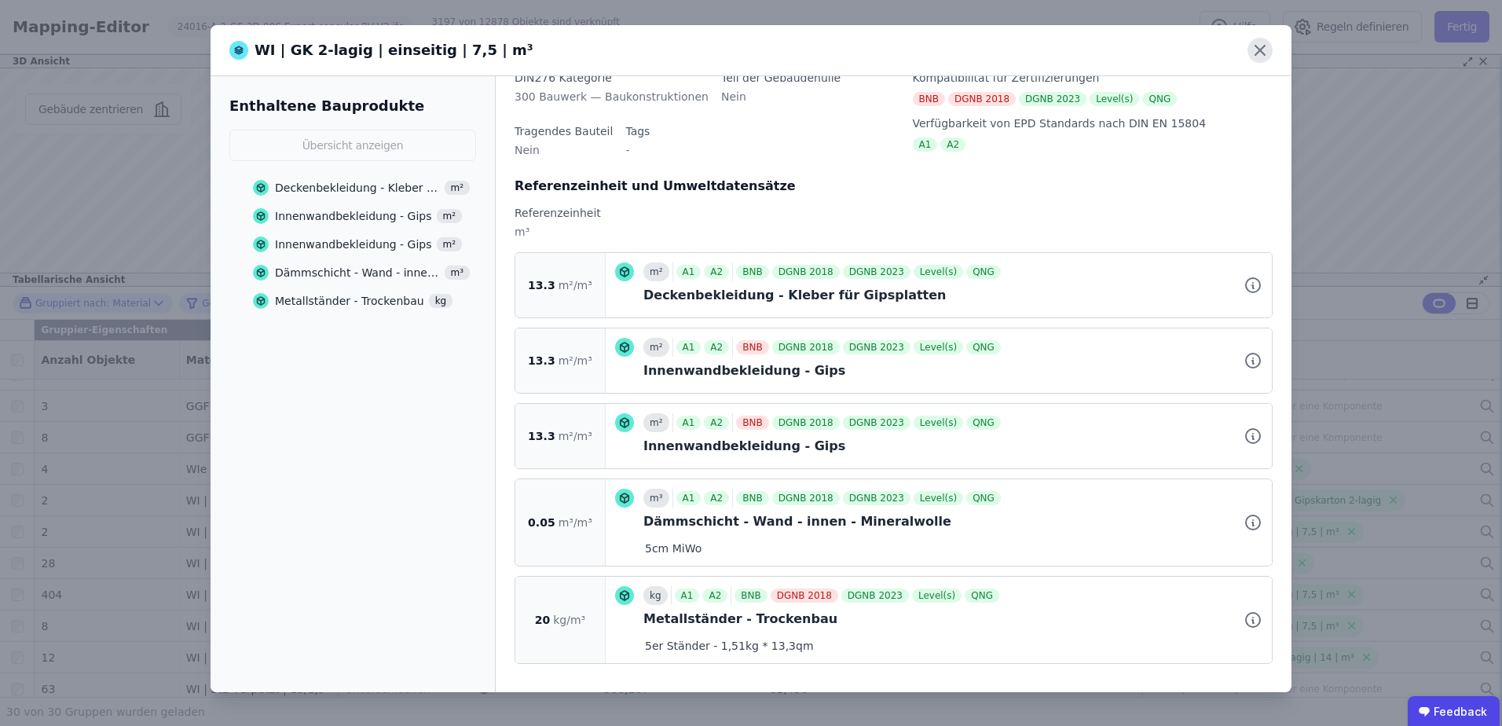
click at [1268, 47] on icon at bounding box center [1260, 50] width 25 height 25
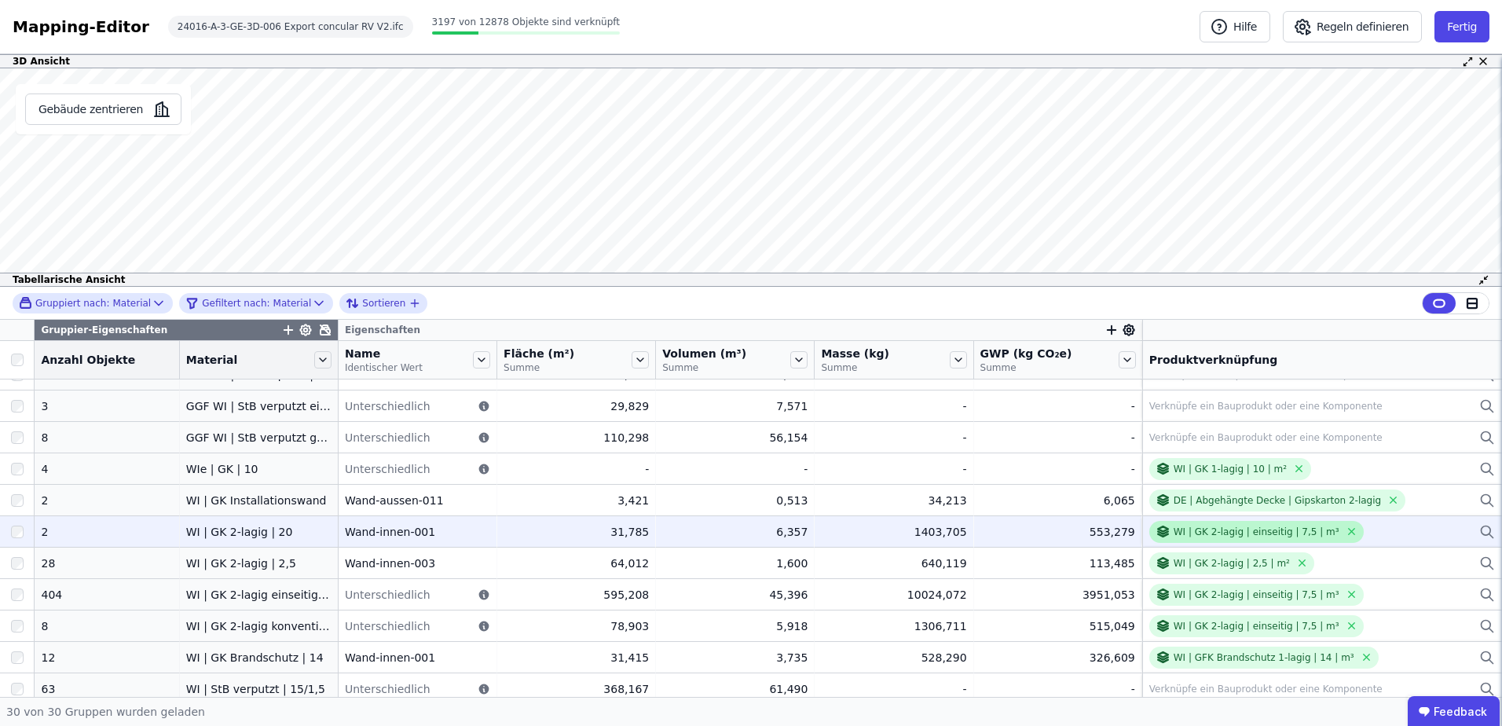
click at [1227, 533] on div "WI | GK 2-lagig | einseitig | 7,5 | m³" at bounding box center [1257, 532] width 166 height 13
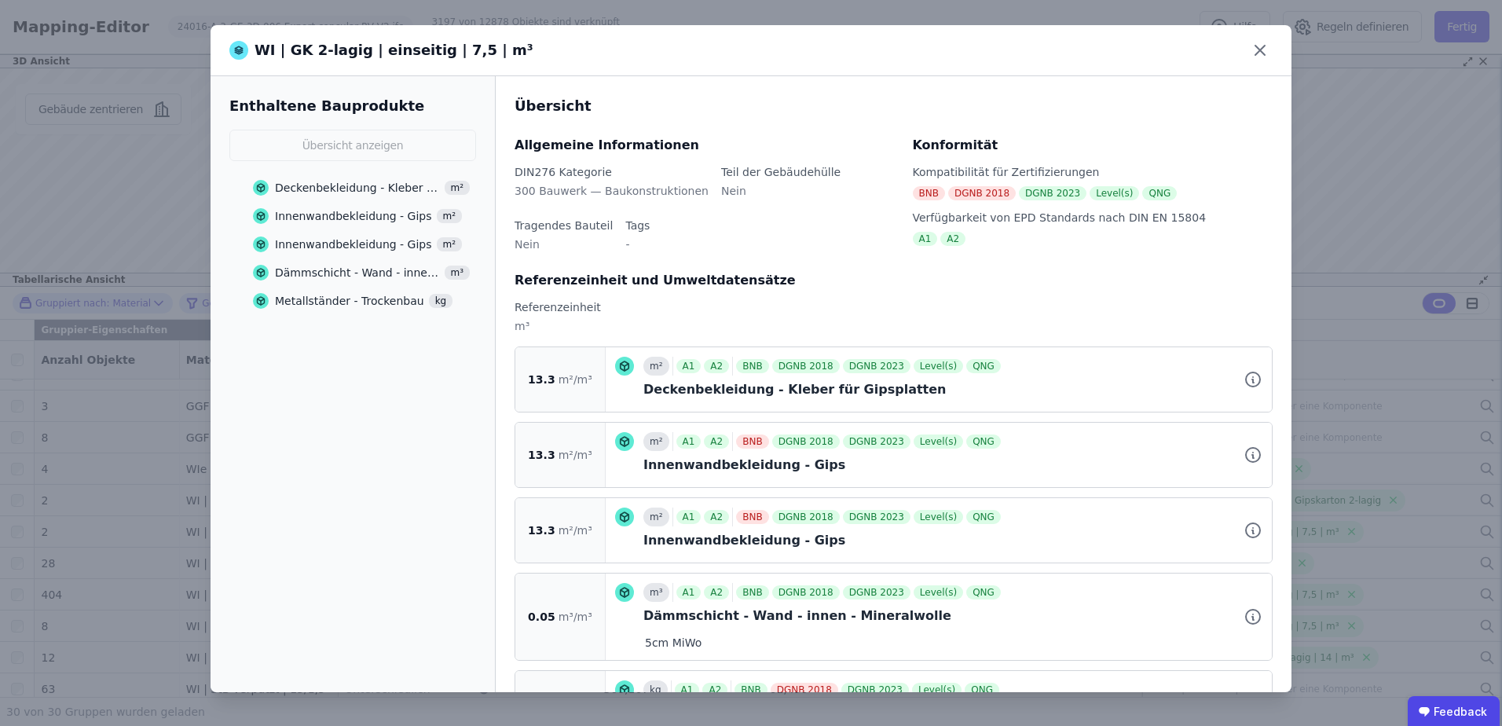
scroll to position [94, 0]
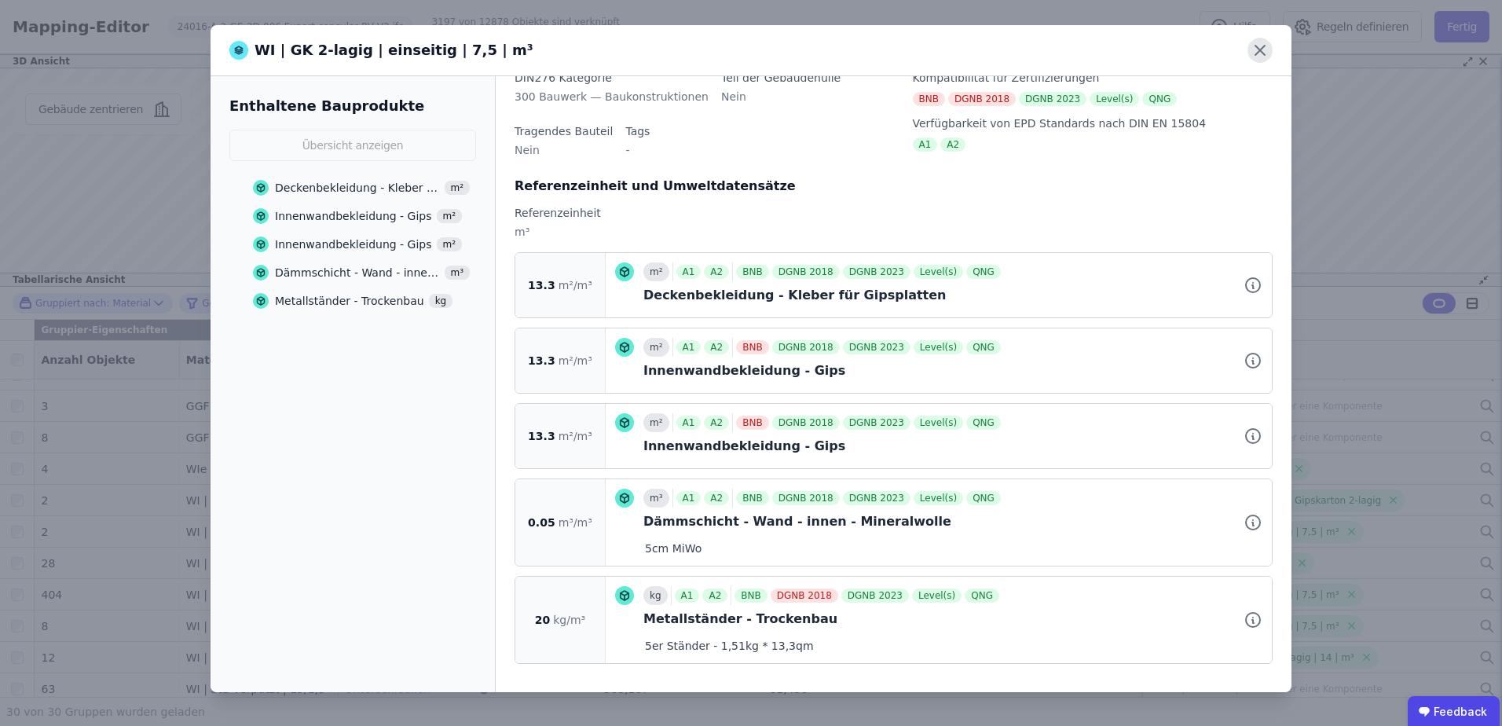
click at [1263, 44] on icon at bounding box center [1260, 50] width 25 height 25
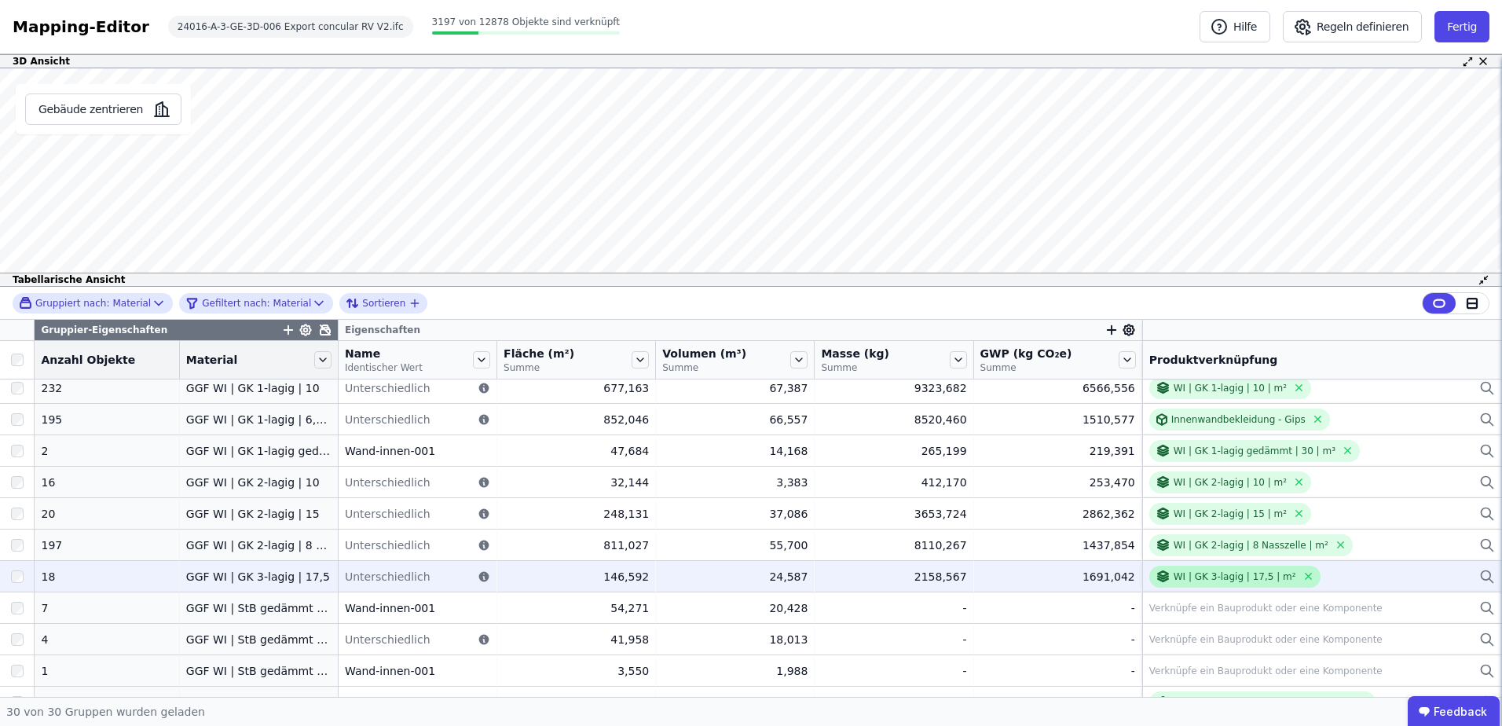
scroll to position [0, 0]
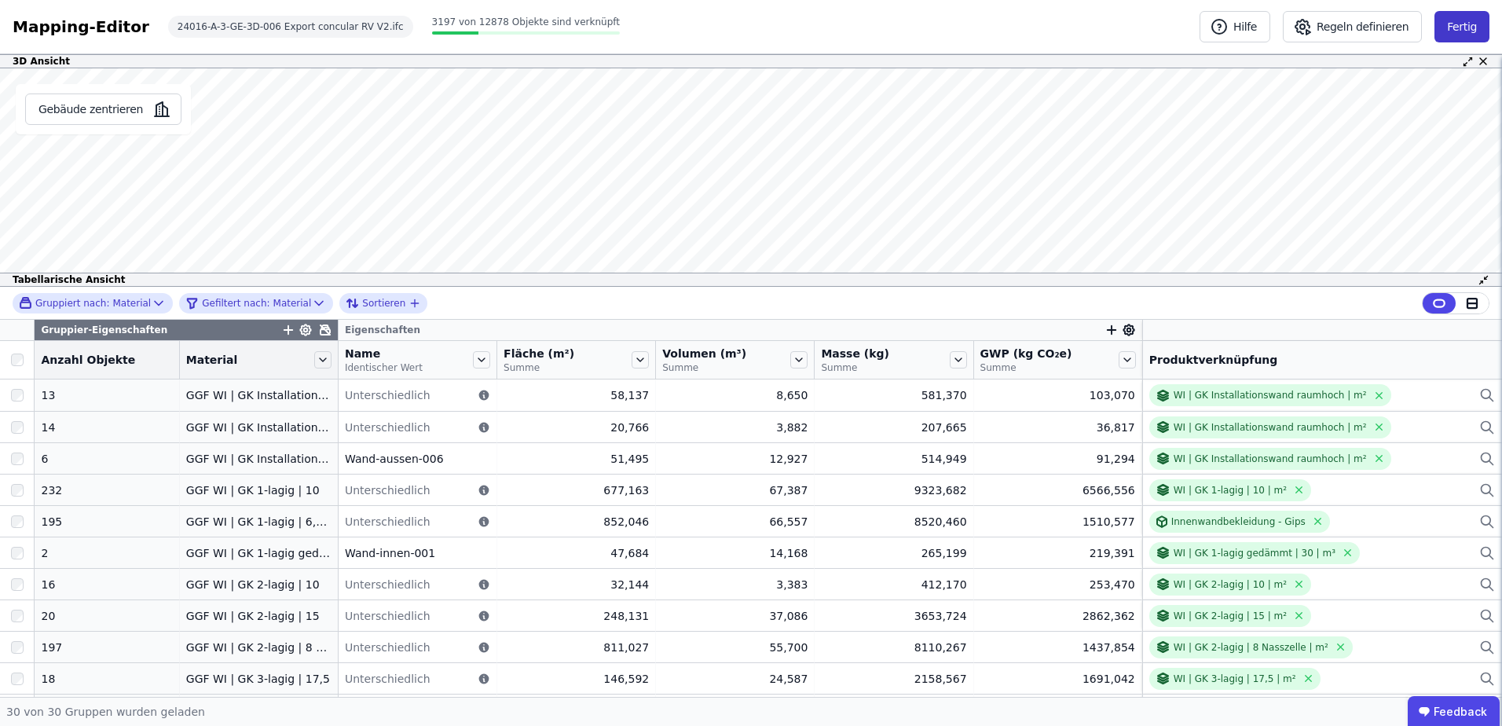
click at [1470, 27] on button "Fertig" at bounding box center [1462, 26] width 55 height 31
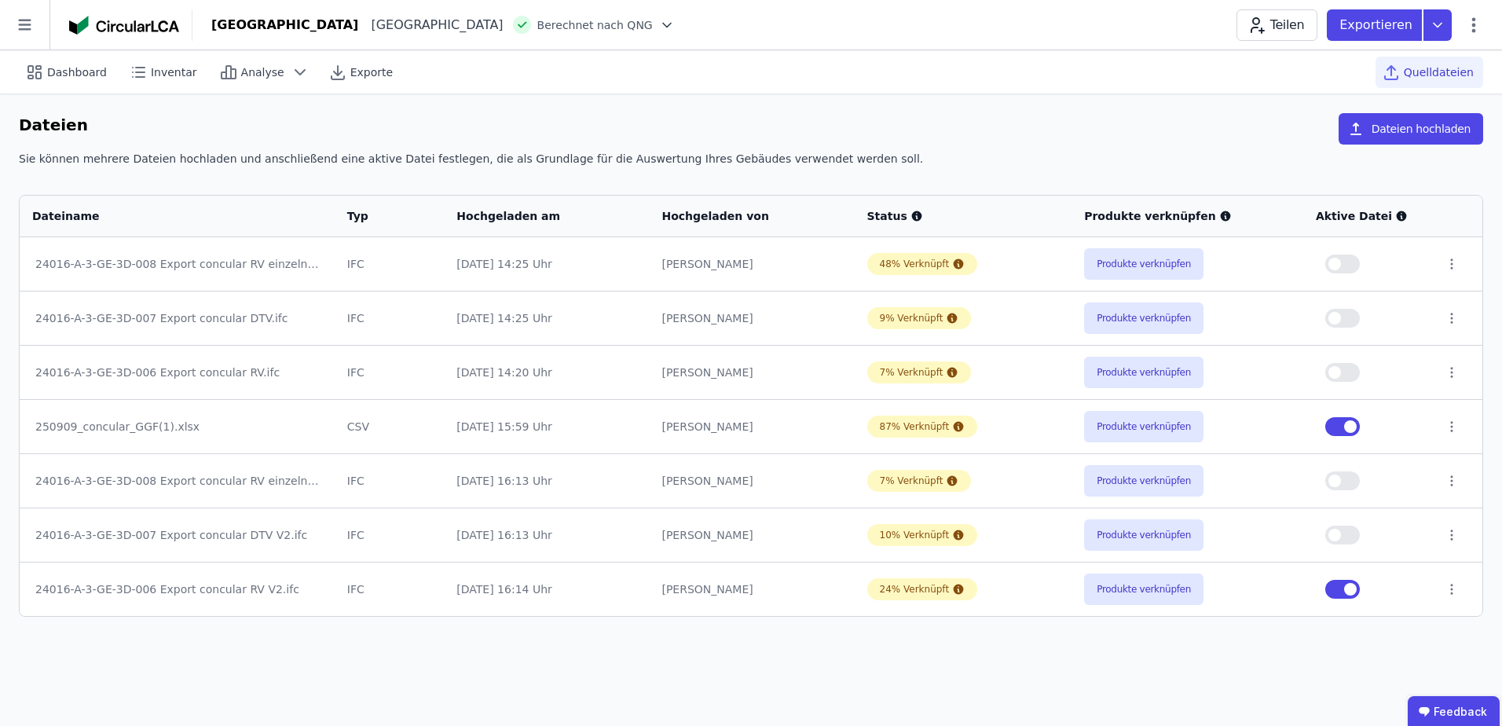
click at [142, 16] on img at bounding box center [124, 25] width 110 height 19
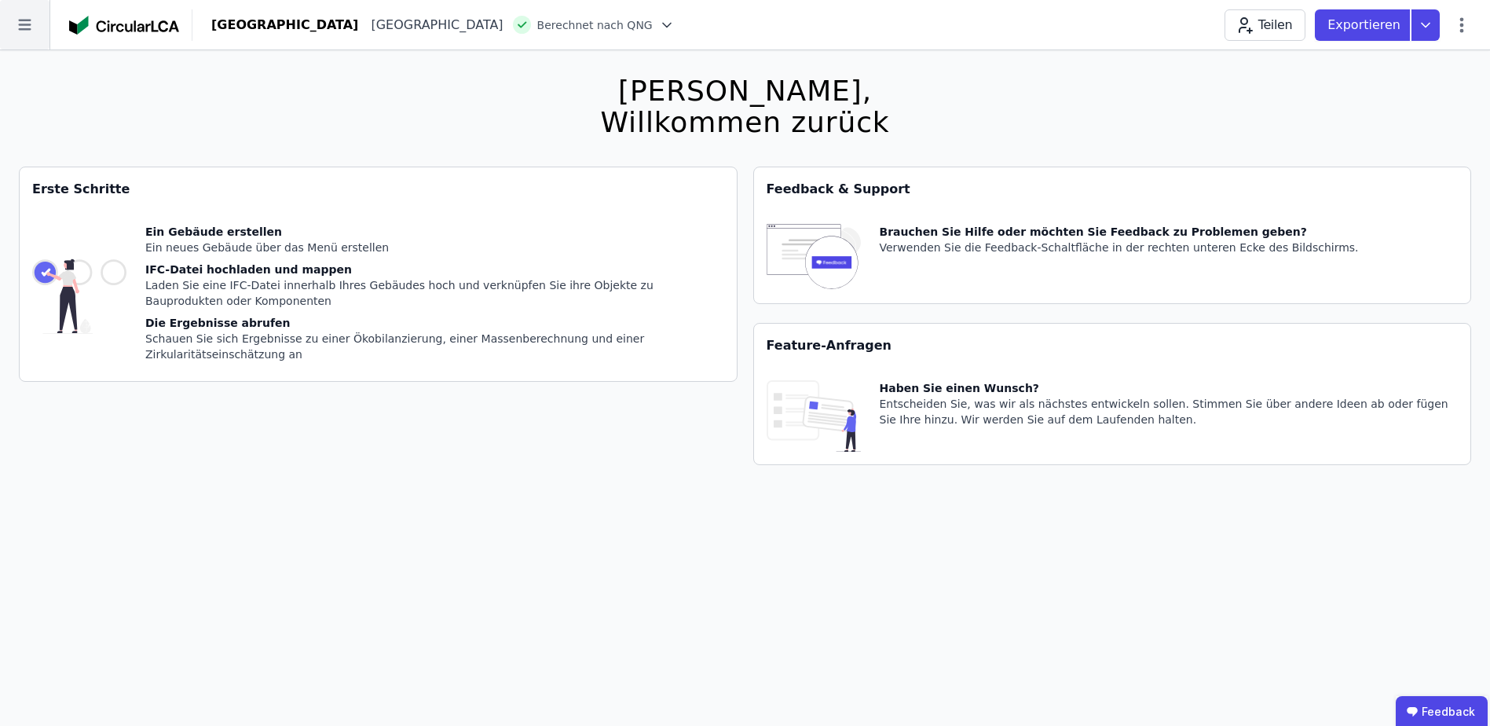
click at [21, 34] on icon at bounding box center [24, 24] width 49 height 49
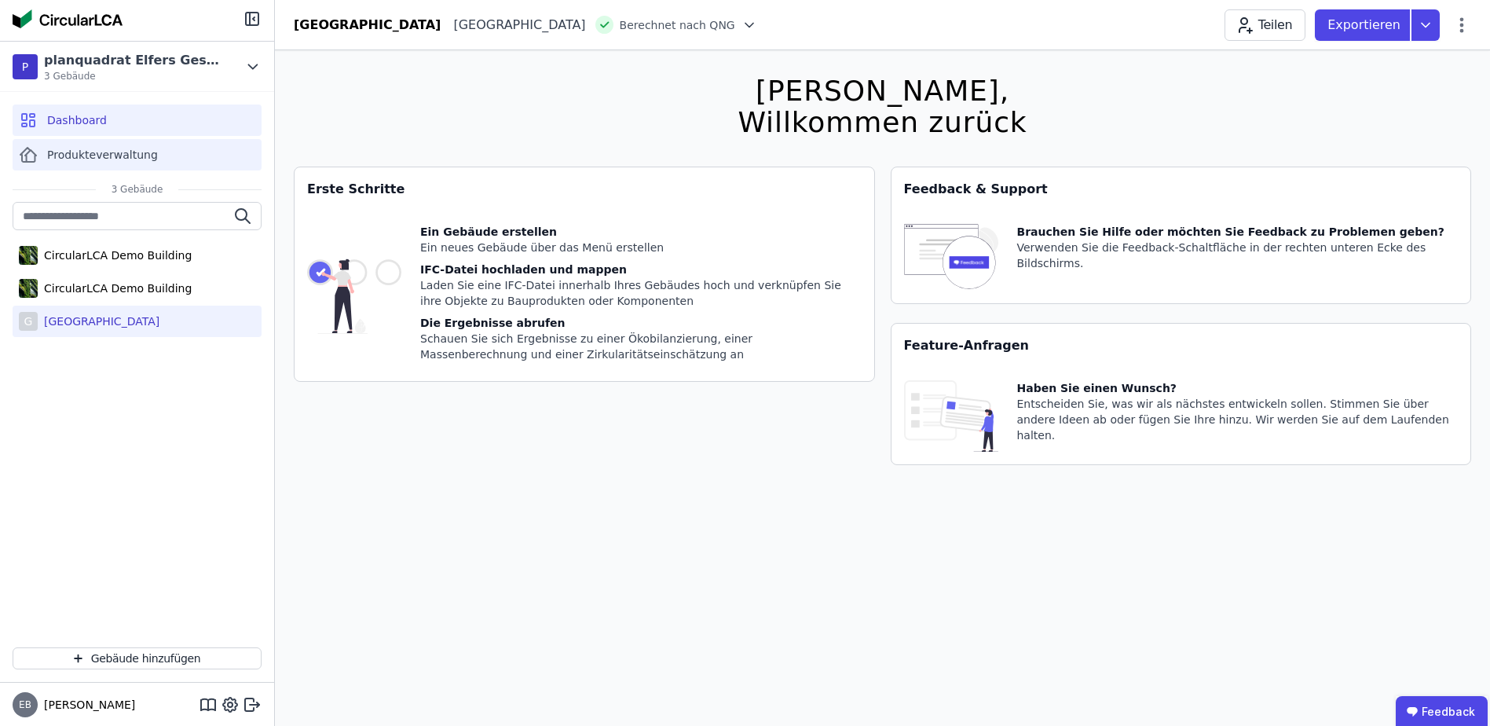
click at [110, 159] on span "Produkteverwaltung" at bounding box center [102, 155] width 111 height 16
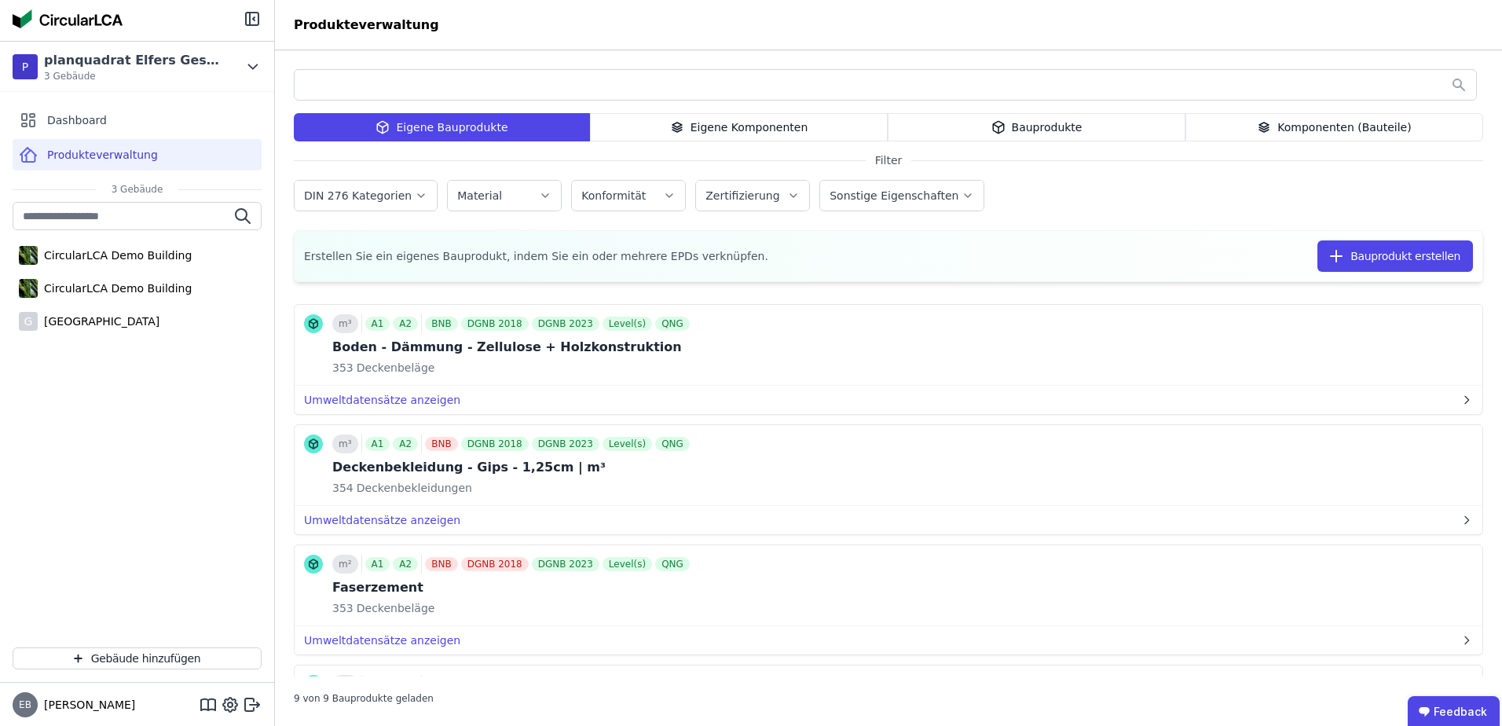
click at [783, 114] on div "Eigene Komponenten" at bounding box center [739, 127] width 298 height 28
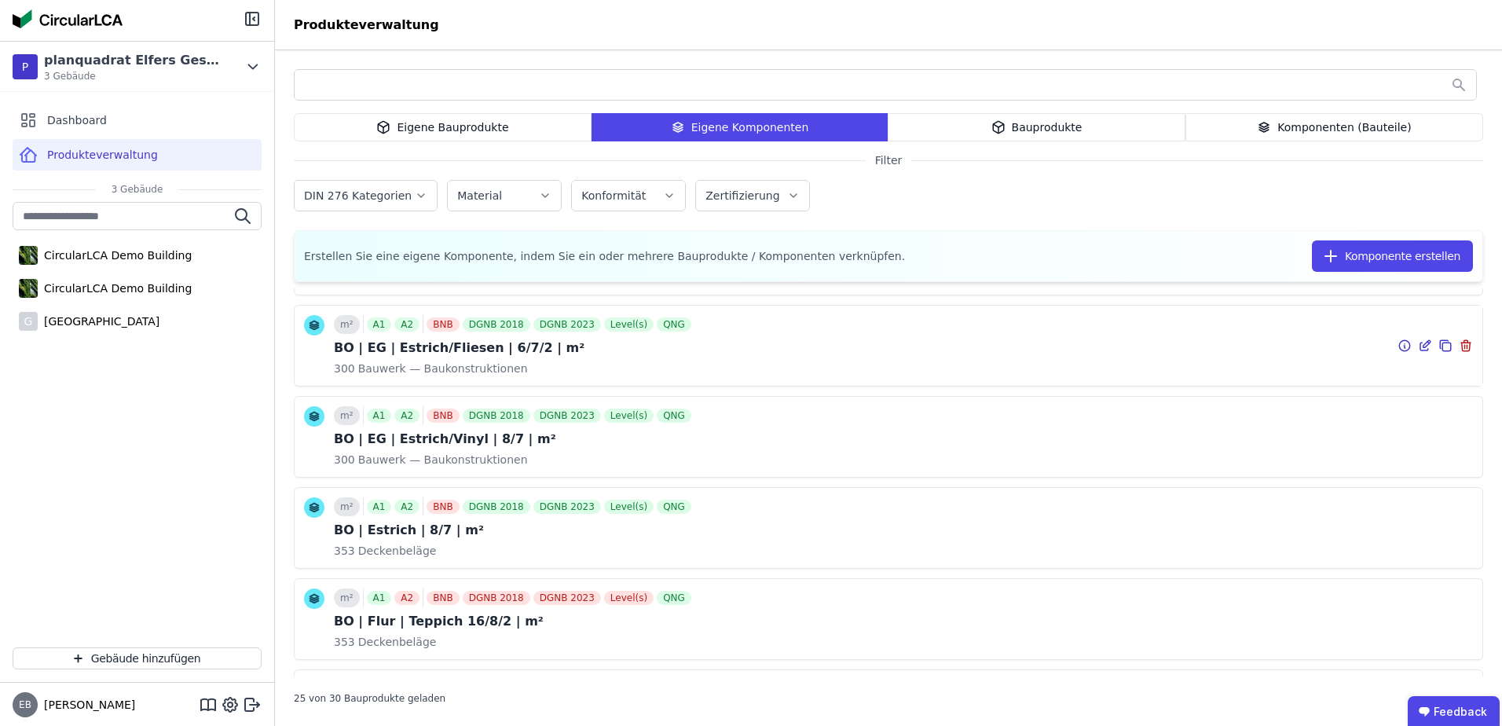
scroll to position [104, 0]
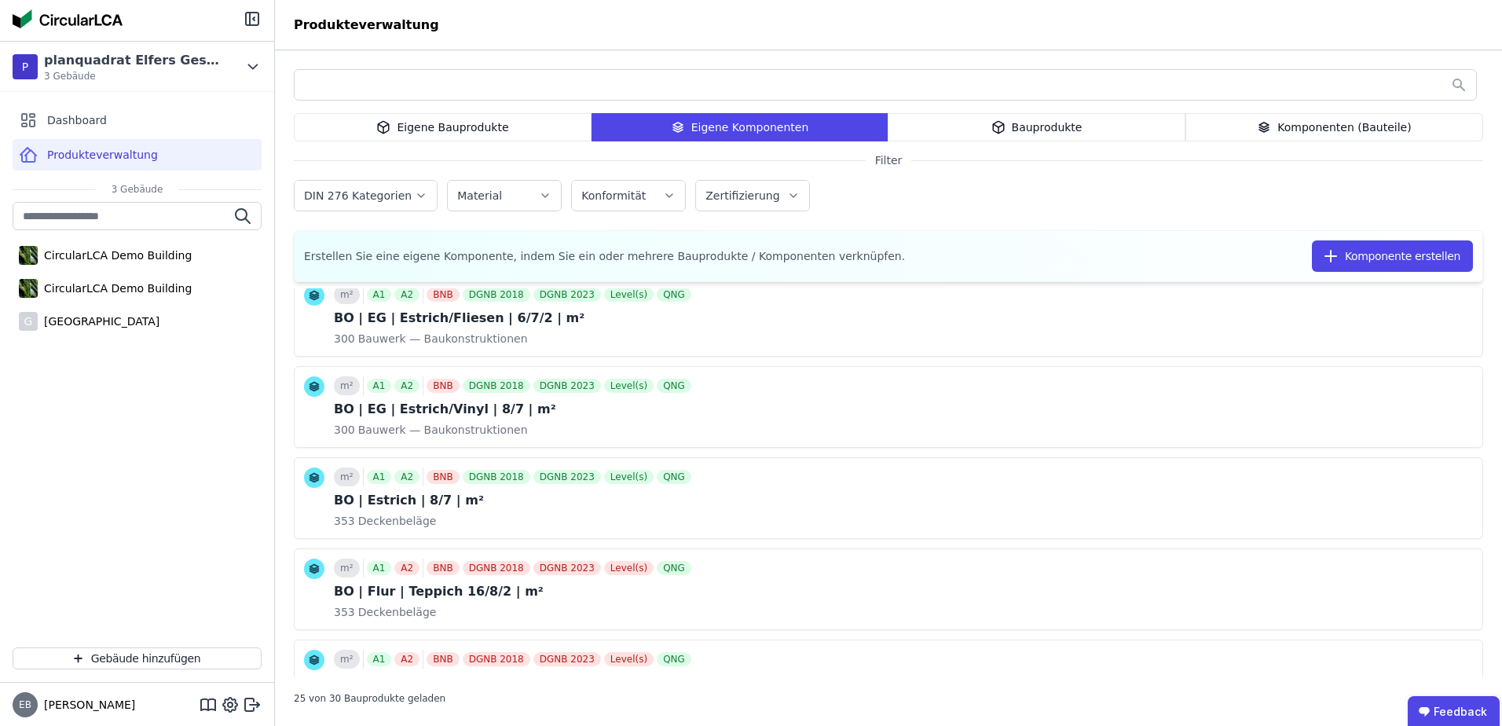
click at [1304, 129] on div "Komponenten (Bauteile)" at bounding box center [1334, 127] width 298 height 28
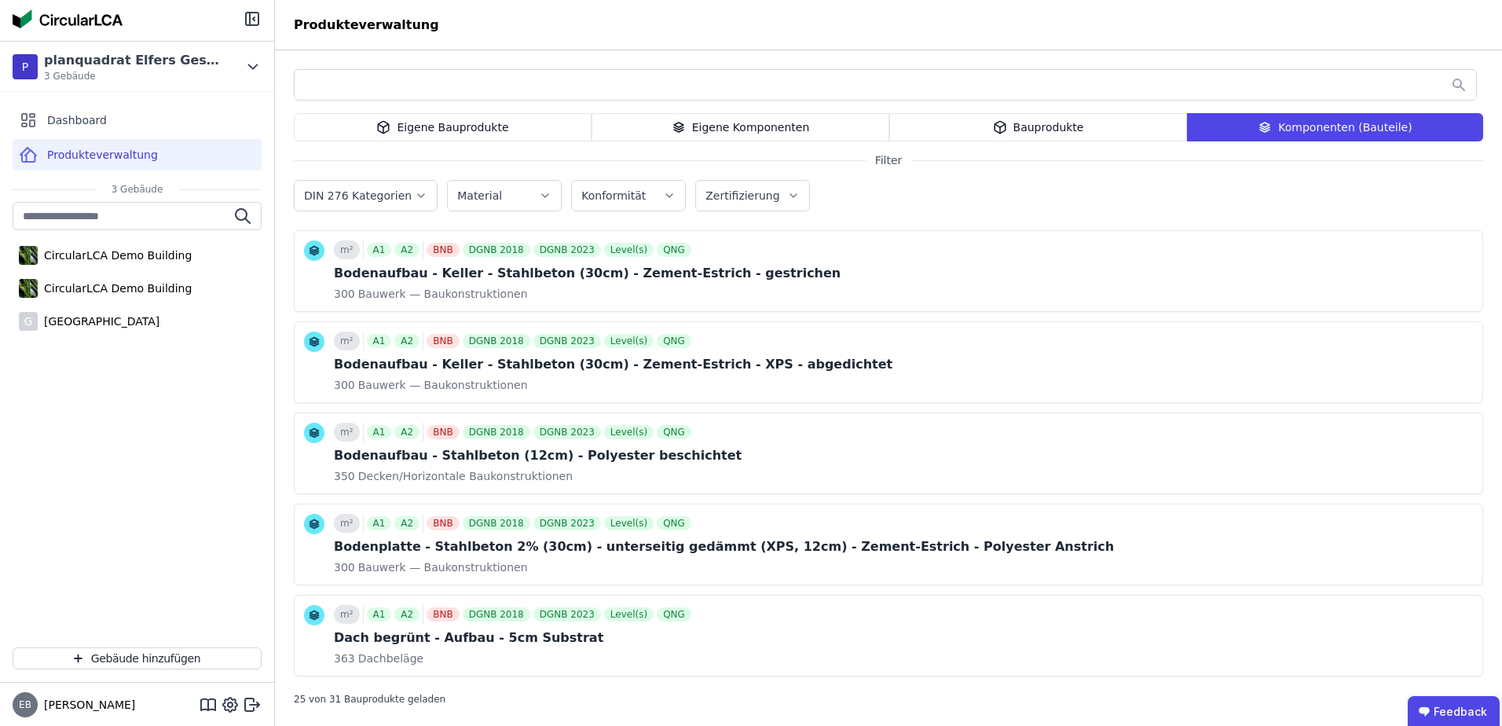
click at [791, 127] on div "Eigene Komponenten" at bounding box center [741, 127] width 298 height 28
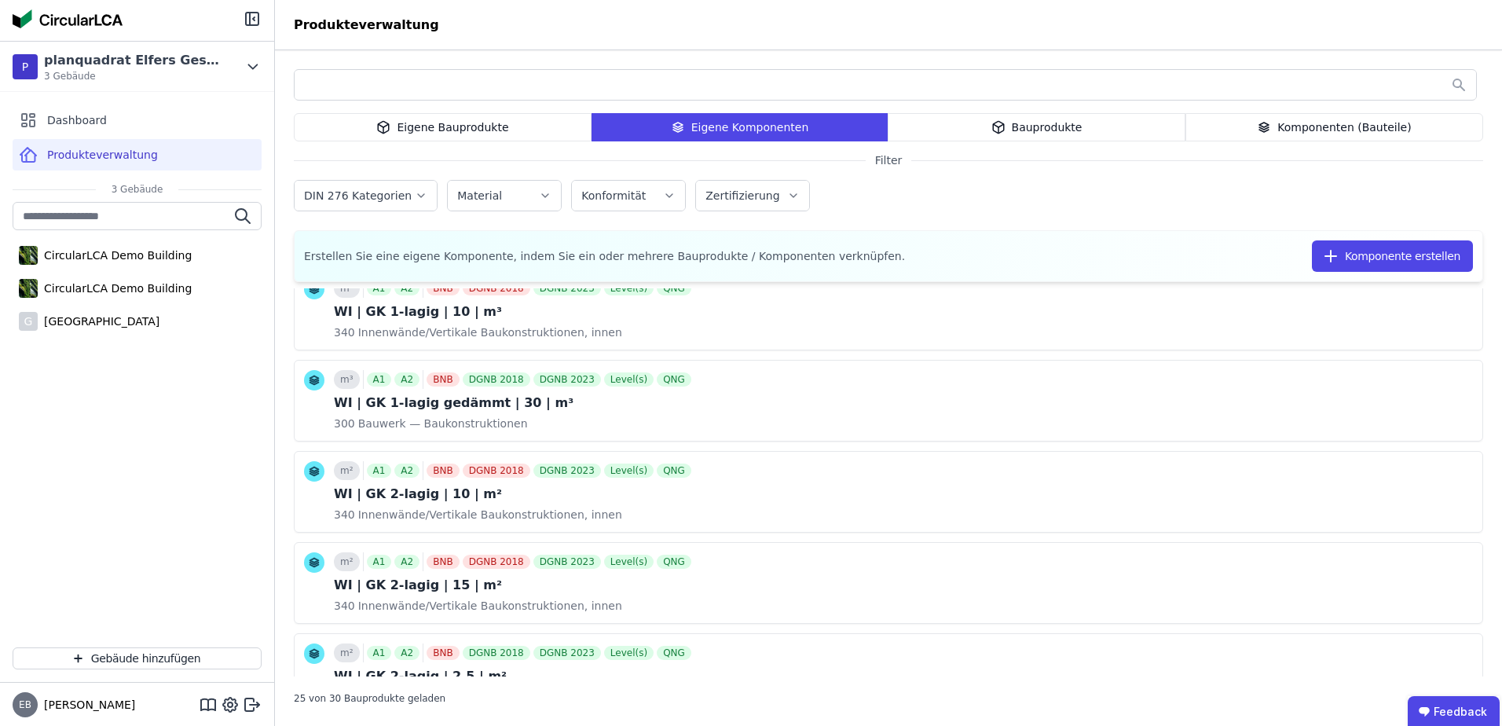
scroll to position [1571, 0]
click at [1418, 399] on icon at bounding box center [1425, 398] width 14 height 19
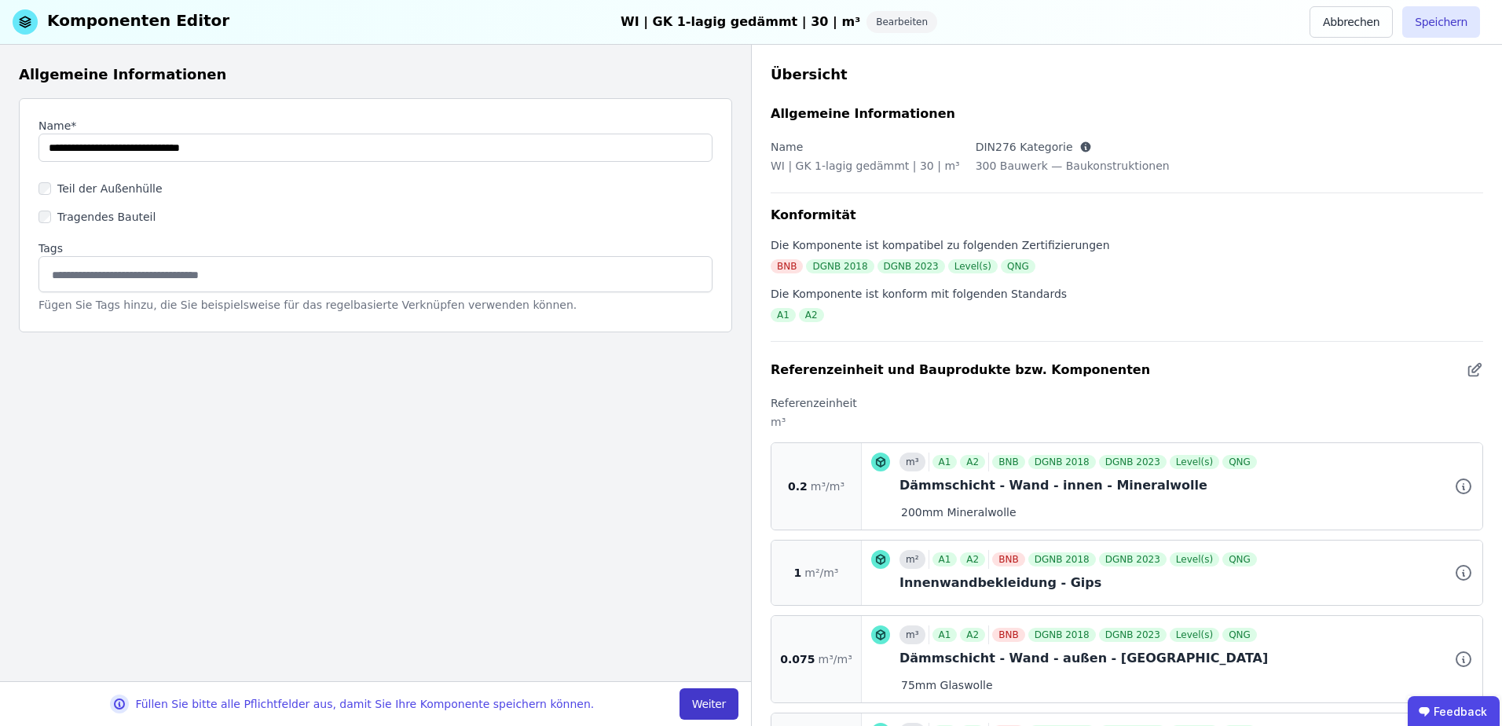
click at [700, 702] on button "Weiter" at bounding box center [709, 703] width 59 height 31
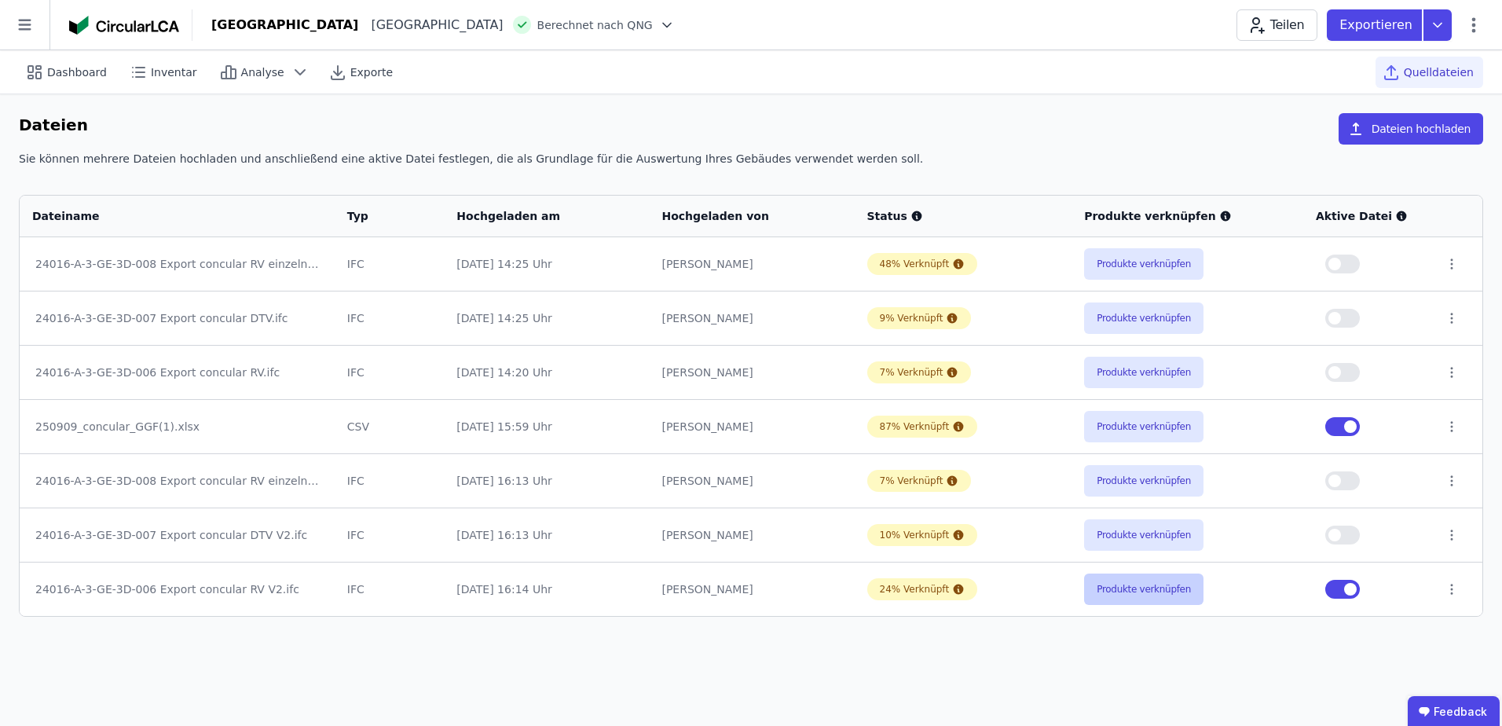
click at [1134, 592] on button "Produkte verknüpfen" at bounding box center [1143, 588] width 119 height 31
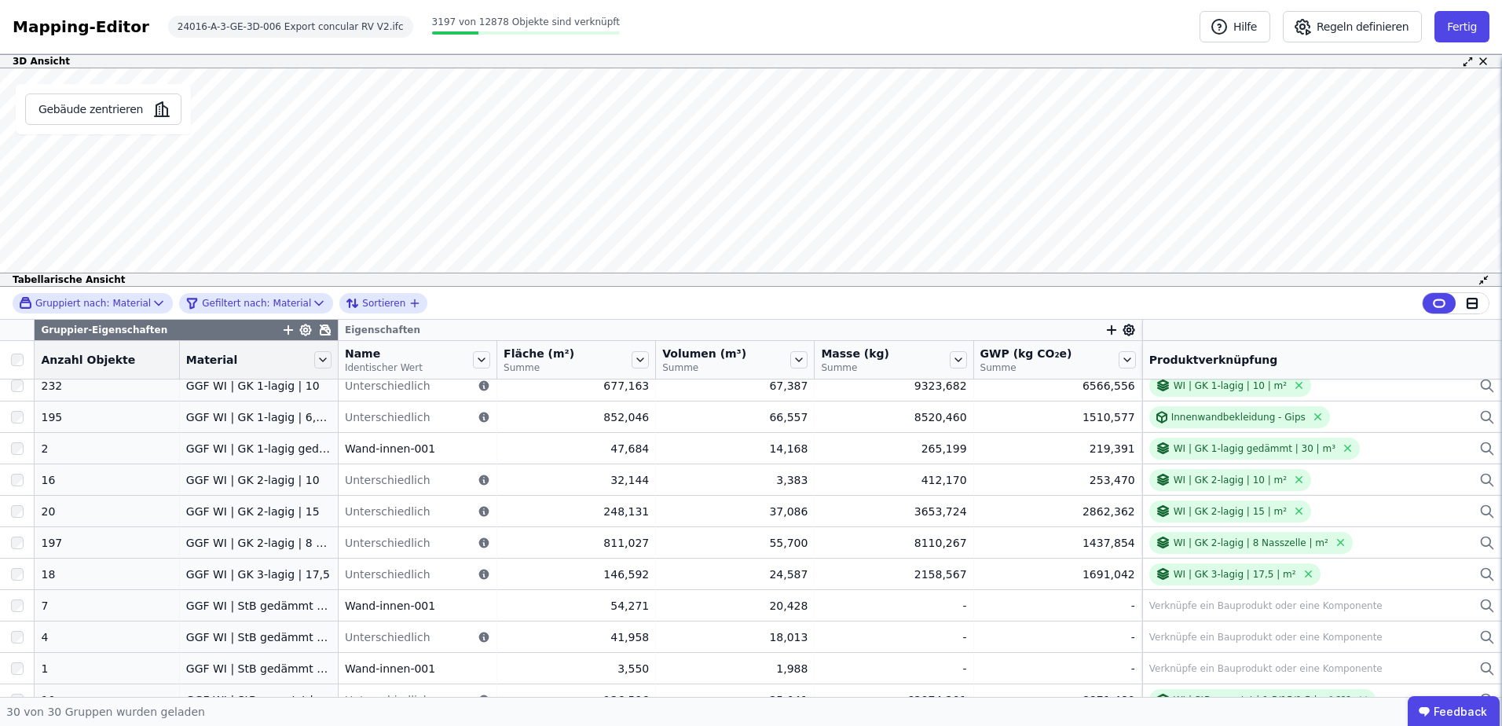
scroll to position [210, 0]
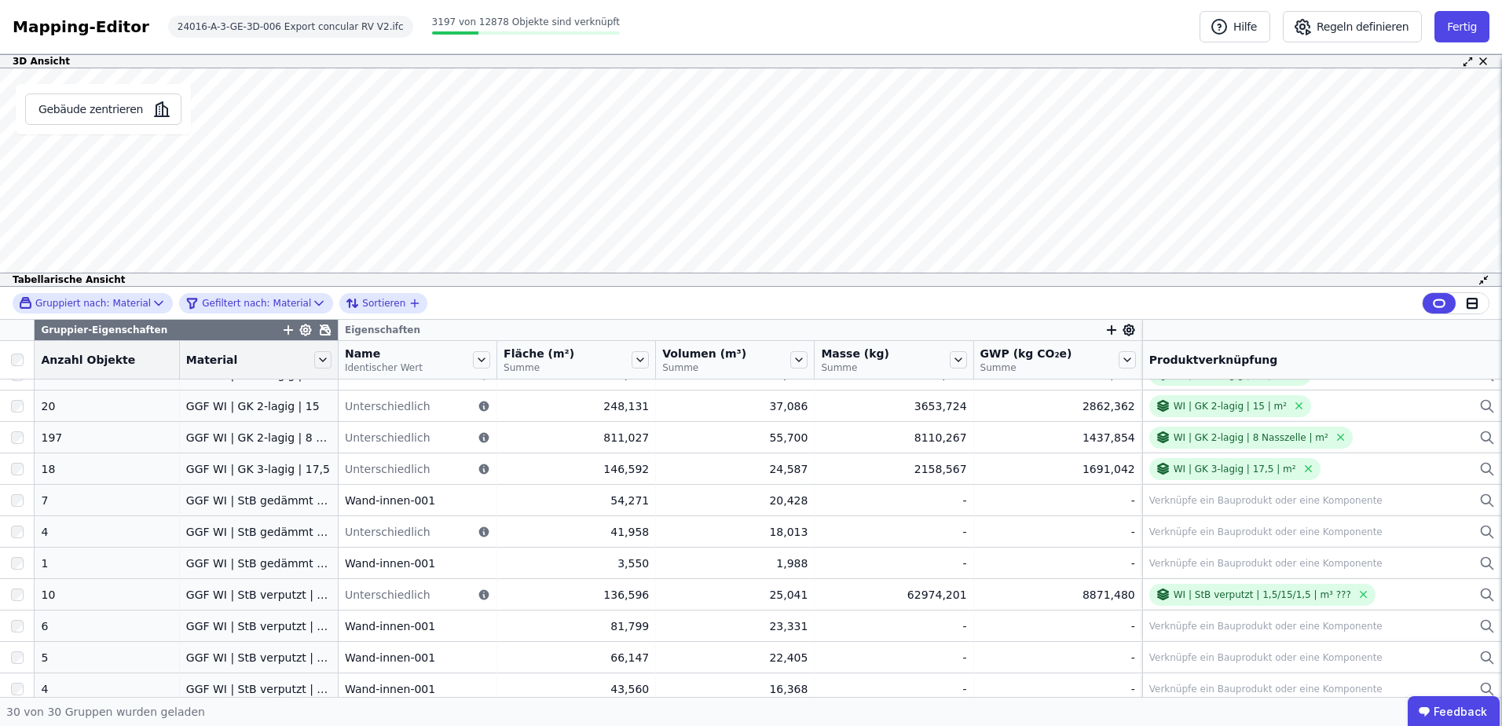
click at [339, 358] on div "Name Identischer Wert" at bounding box center [418, 360] width 158 height 38
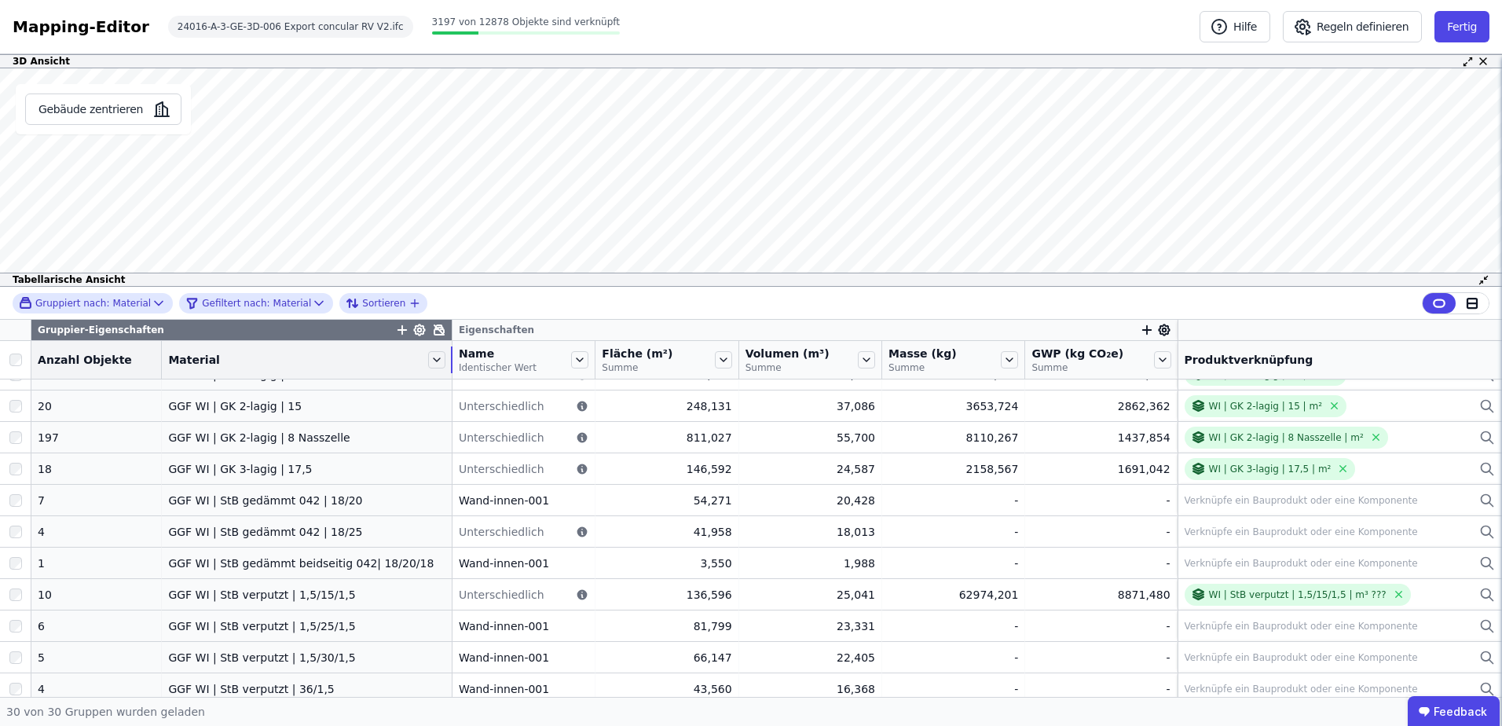
drag, startPoint x: 317, startPoint y: 361, endPoint x: 438, endPoint y: 361, distance: 121.8
click at [438, 361] on tr "Anzahl Objekte Material Name Identischer Wert Fläche (m²) Summe Volumen (m³) Su…" at bounding box center [751, 360] width 1502 height 38
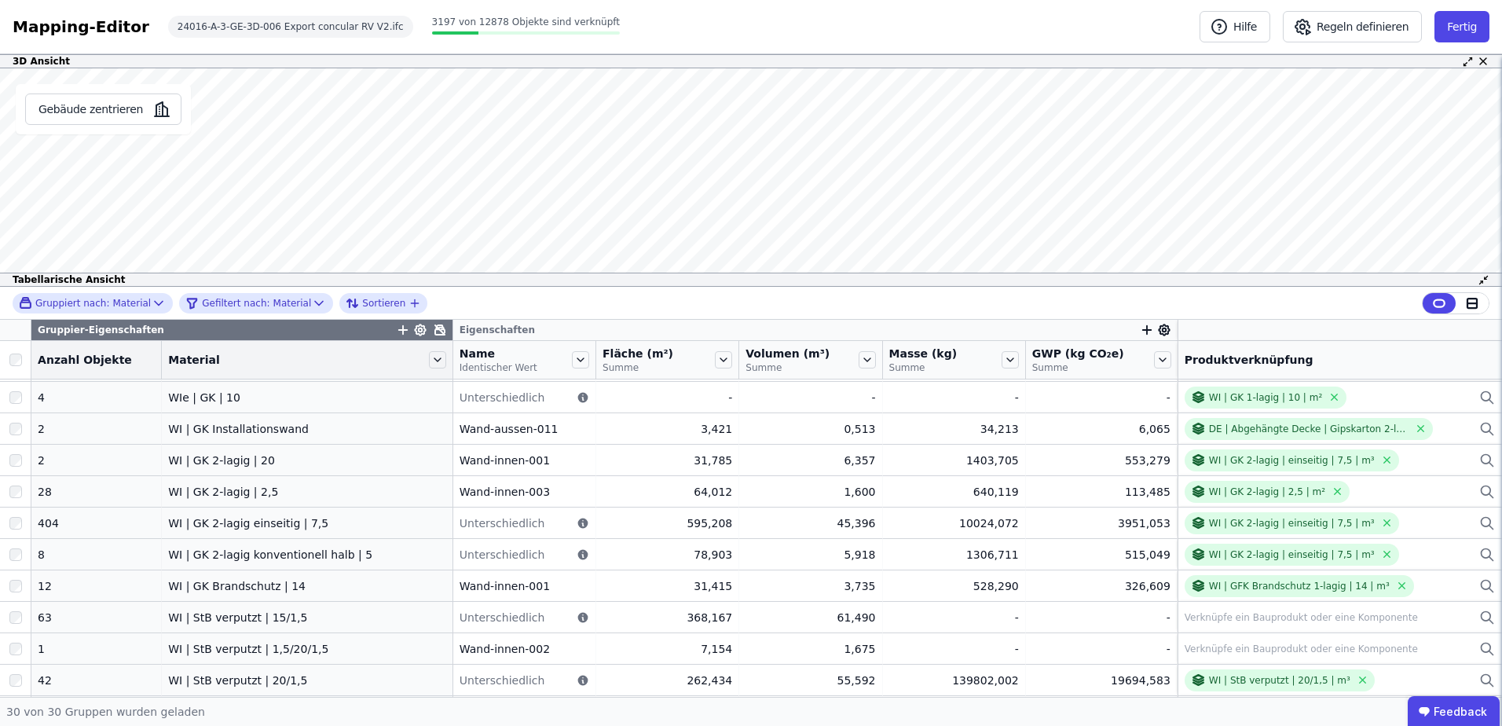
scroll to position [626, 0]
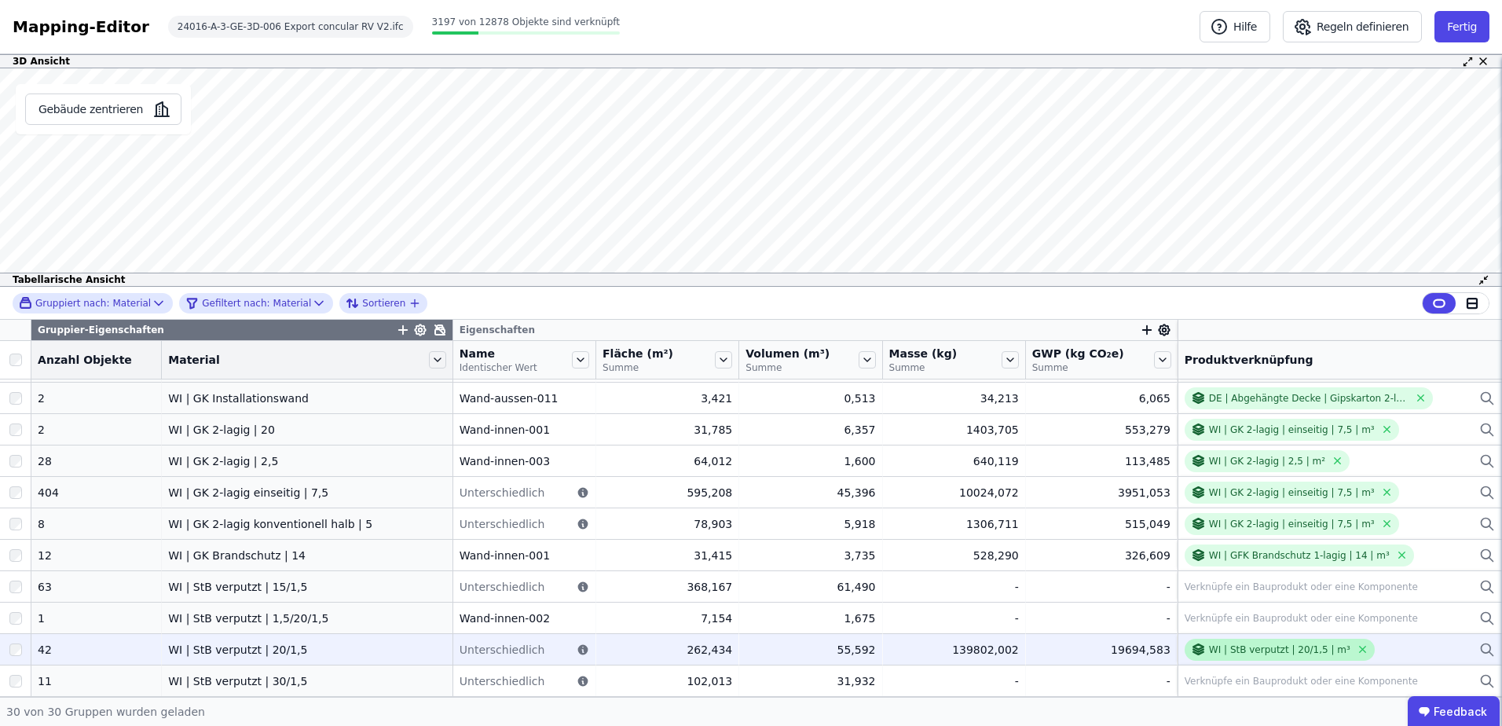
click at [1270, 656] on div "WI | StB verputzt | 20/1,5 | m³" at bounding box center [1270, 649] width 159 height 15
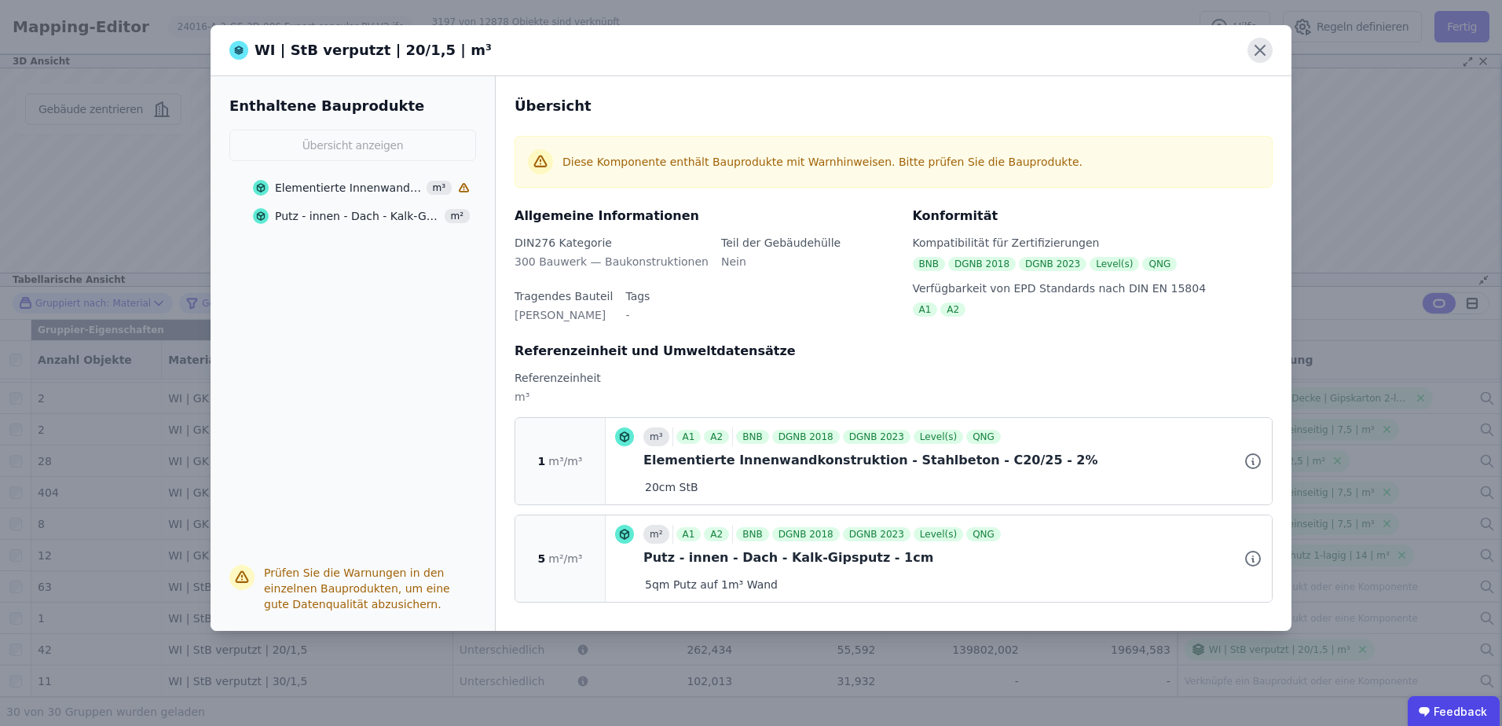
click at [1266, 49] on icon at bounding box center [1260, 50] width 25 height 25
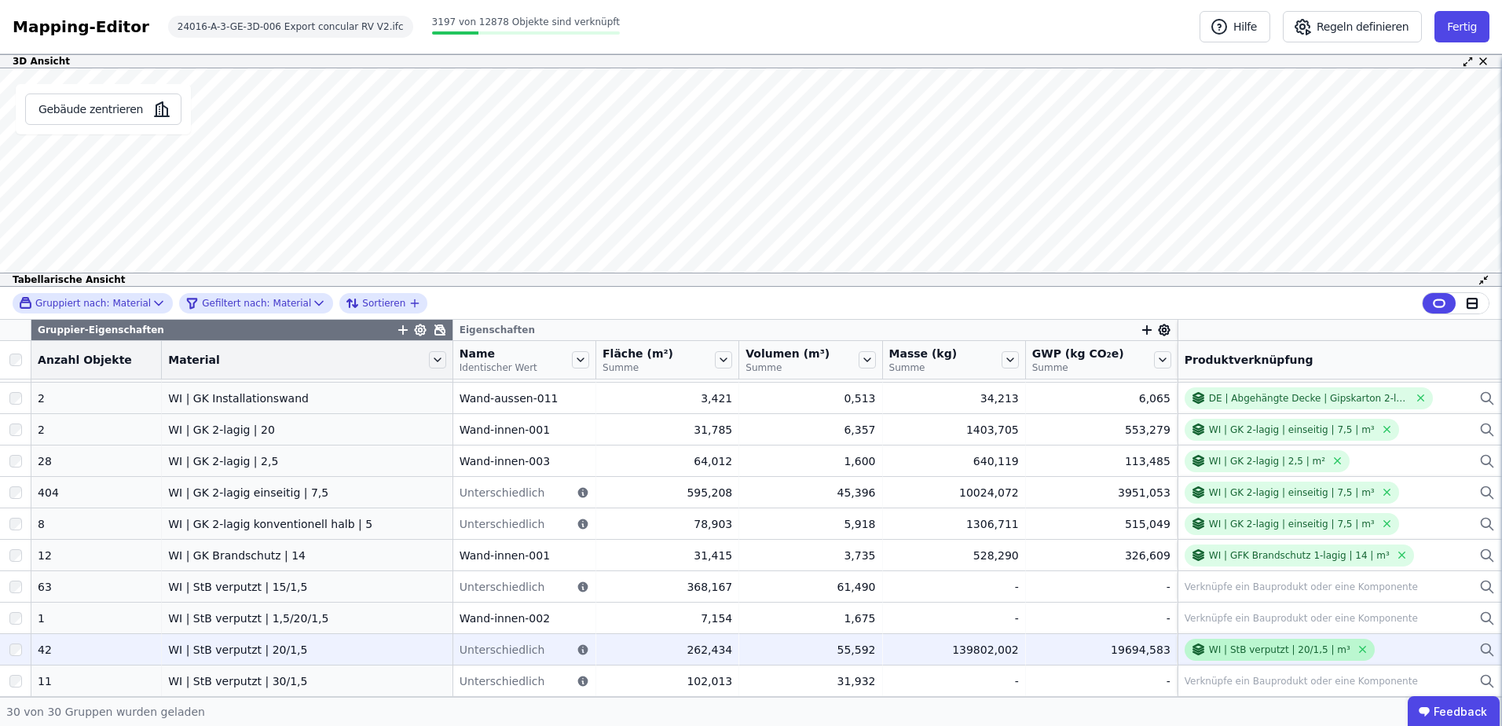
click at [1245, 652] on div "WI | StB verputzt | 20/1,5 | m³" at bounding box center [1279, 649] width 141 height 13
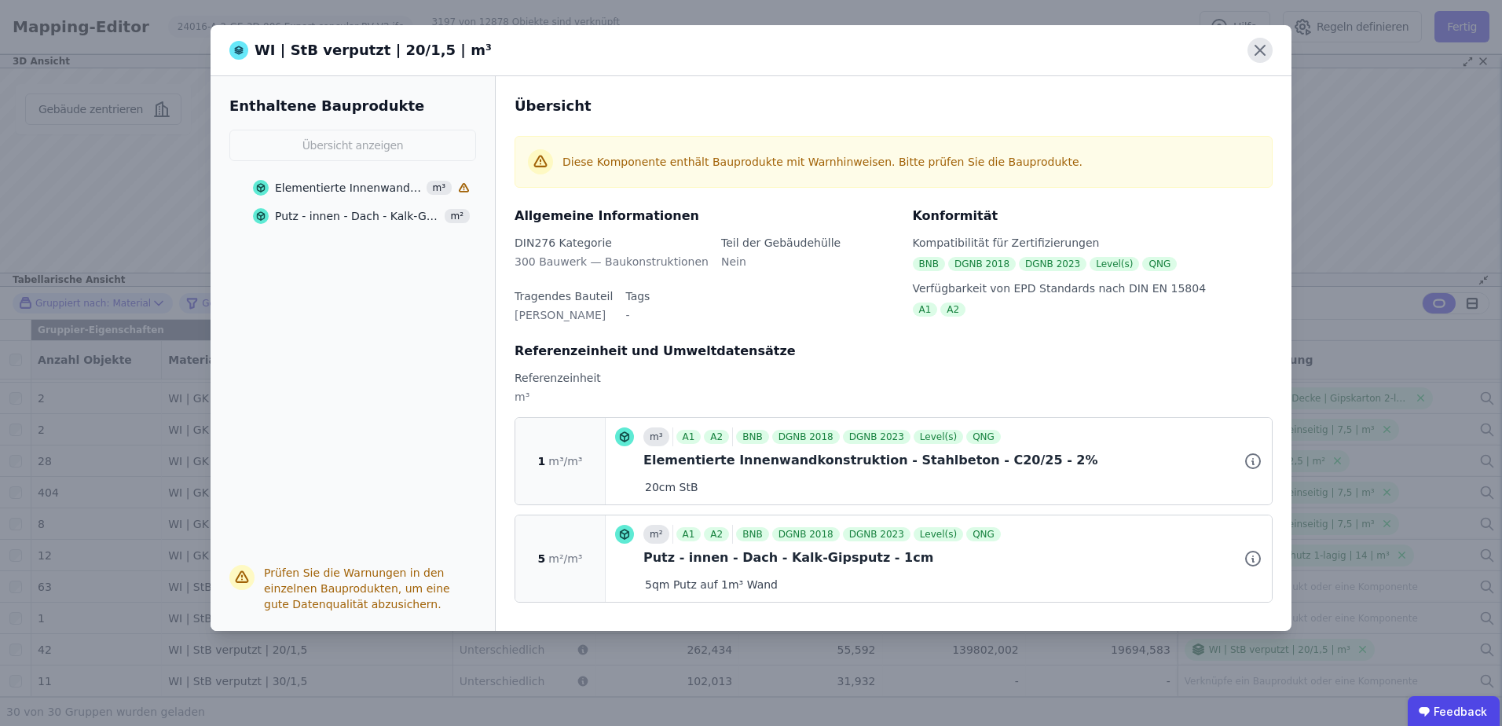
click at [1258, 49] on icon at bounding box center [1259, 50] width 9 height 9
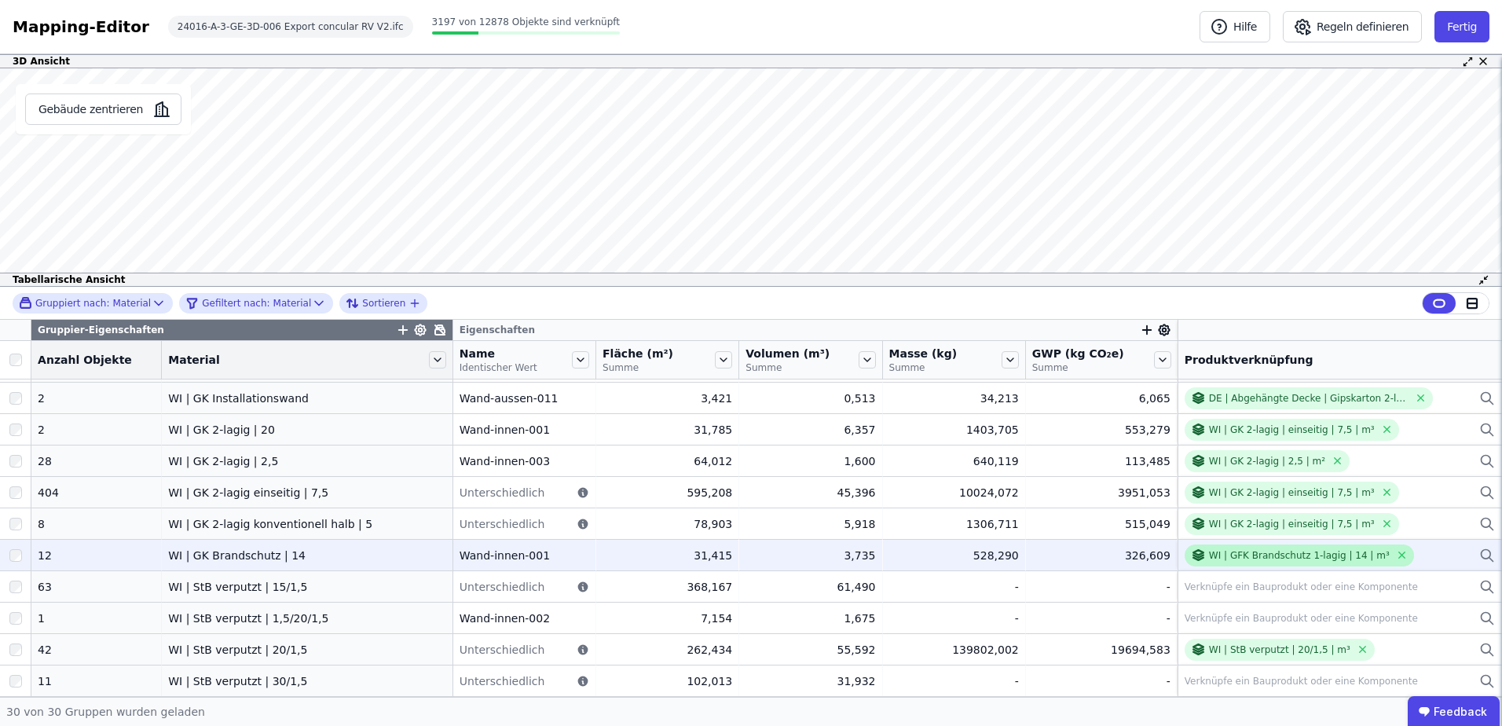
click at [1325, 549] on div "WI | GFK Brandschutz 1-lagig | 14 | m³" at bounding box center [1299, 555] width 181 height 13
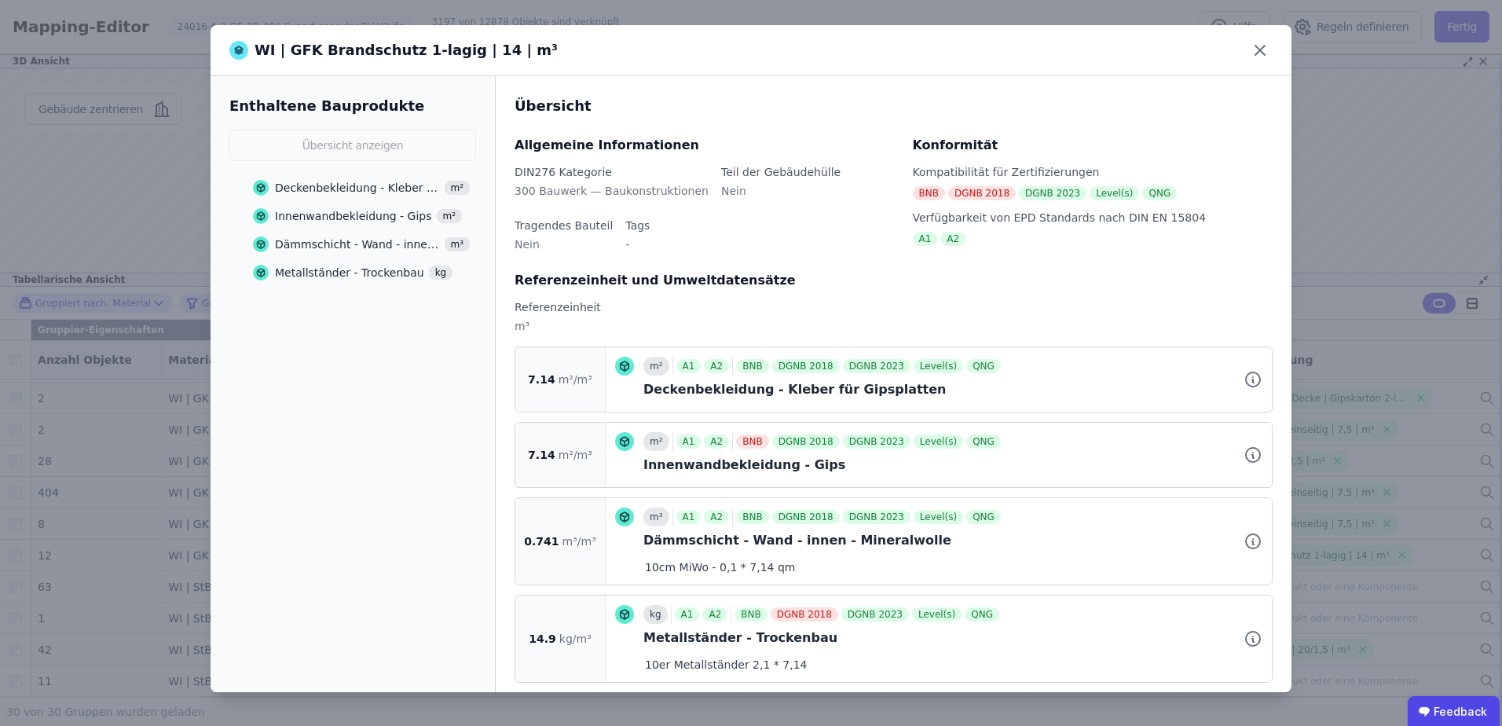
scroll to position [19, 0]
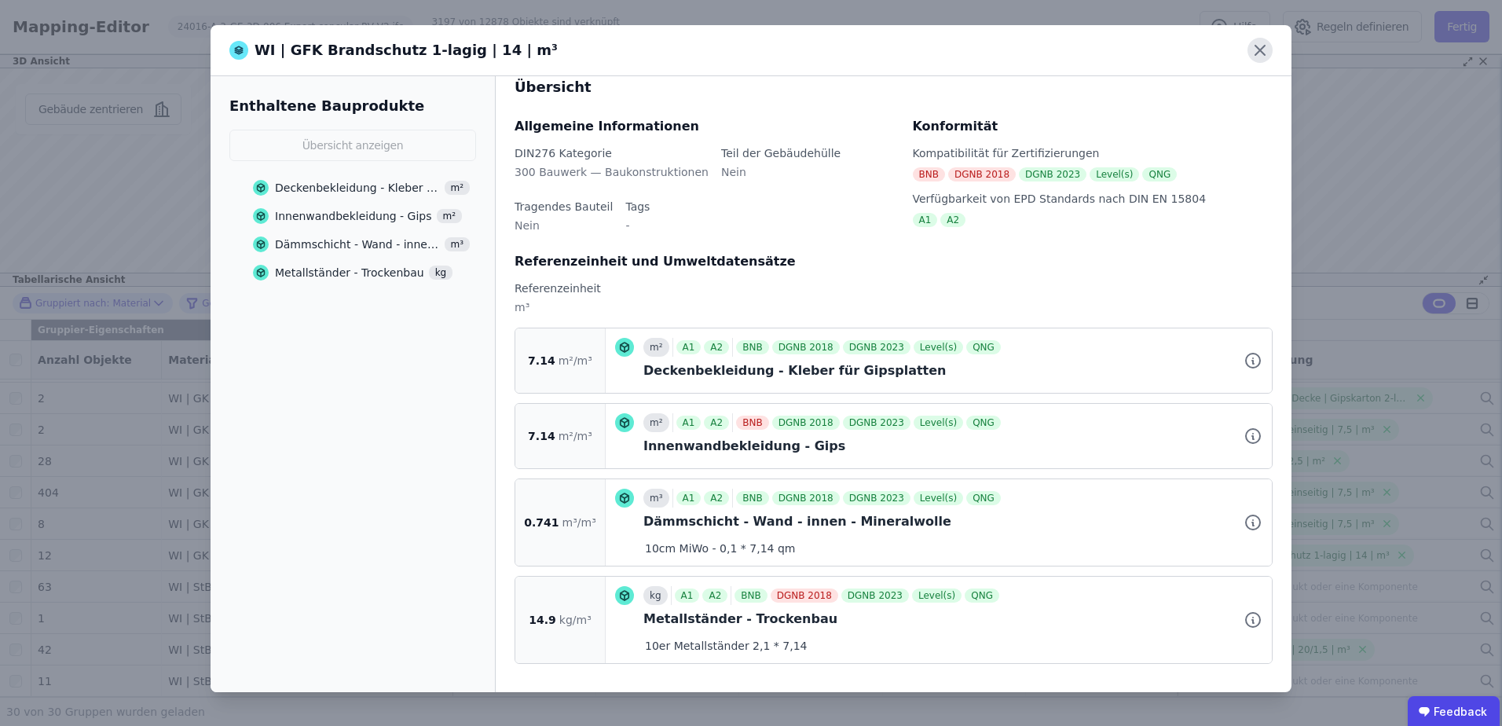
click at [1258, 50] on icon at bounding box center [1260, 50] width 25 height 25
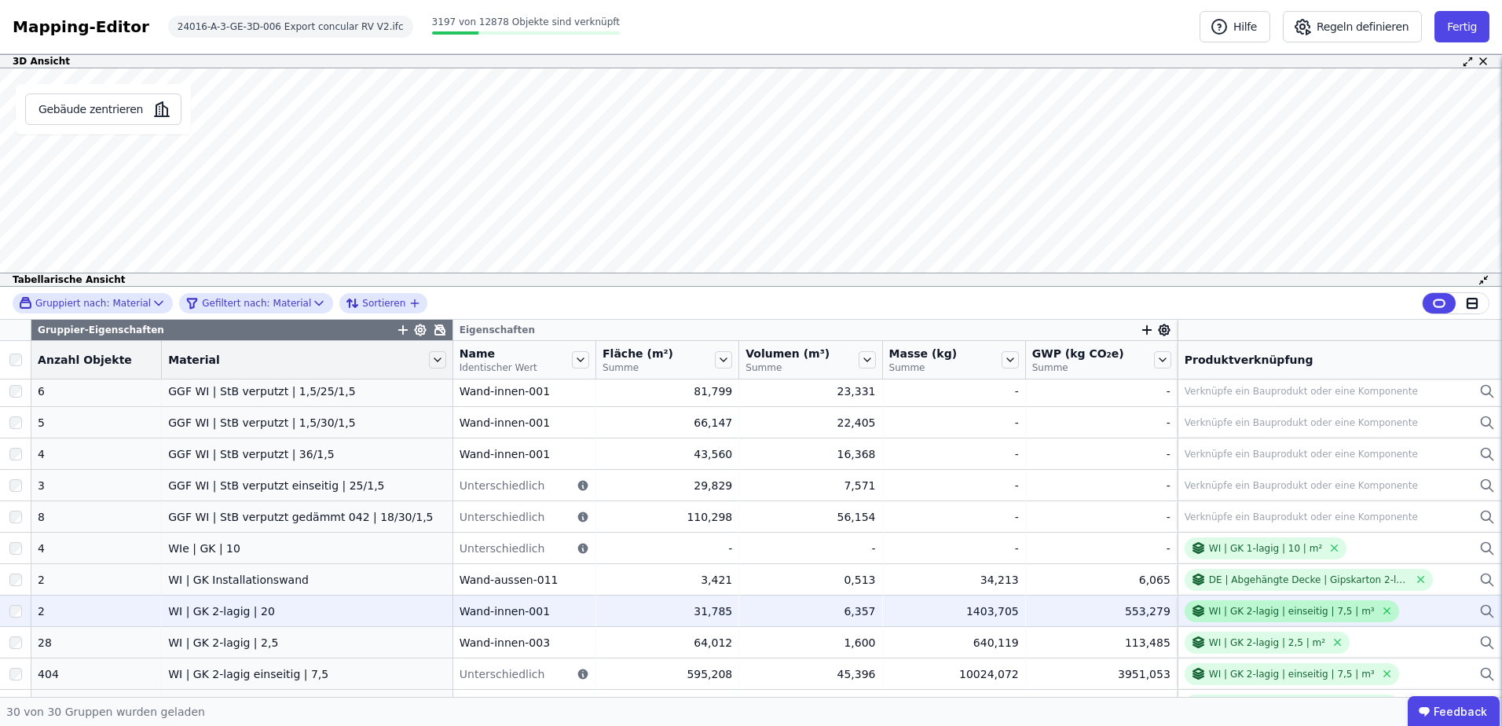
scroll to position [522, 0]
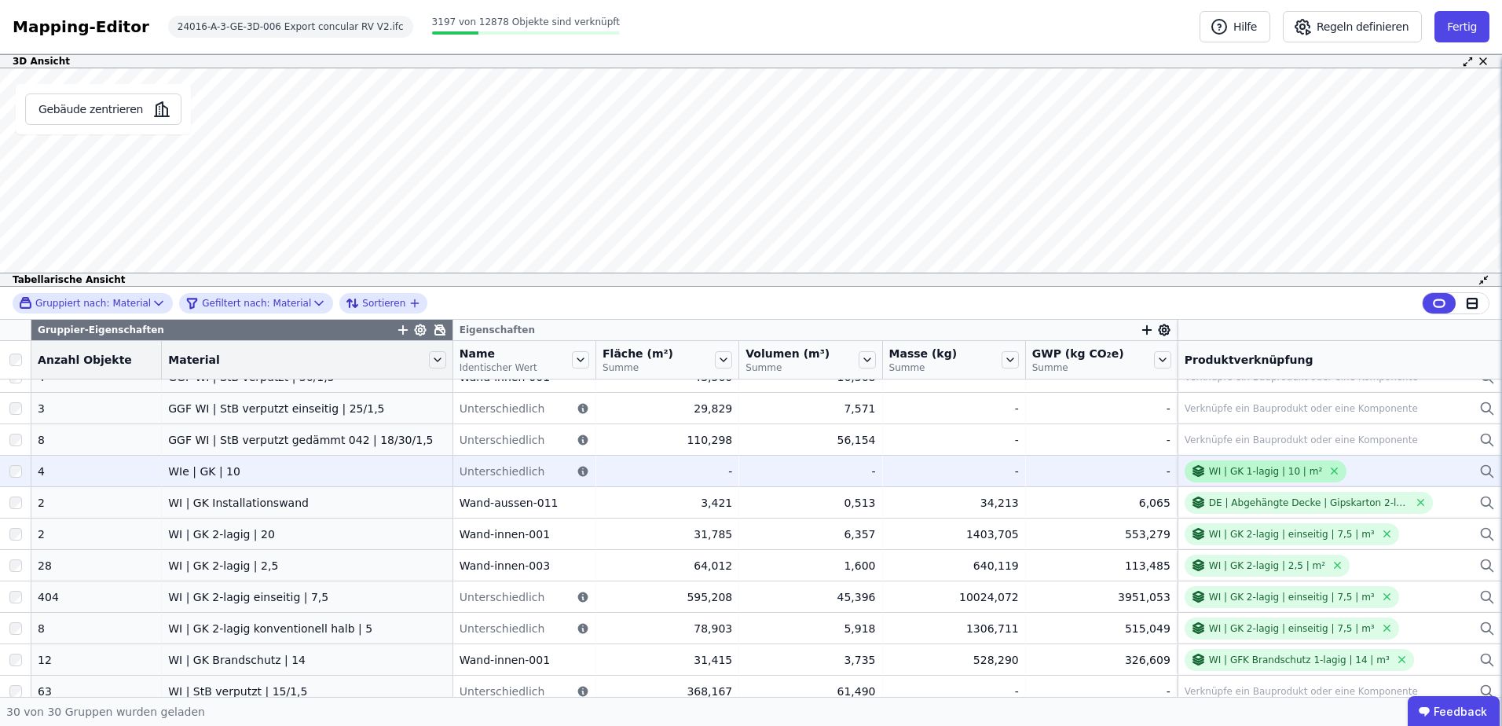
click at [1246, 465] on div "WI | GK 1-lagig | 10 | m²" at bounding box center [1265, 471] width 113 height 13
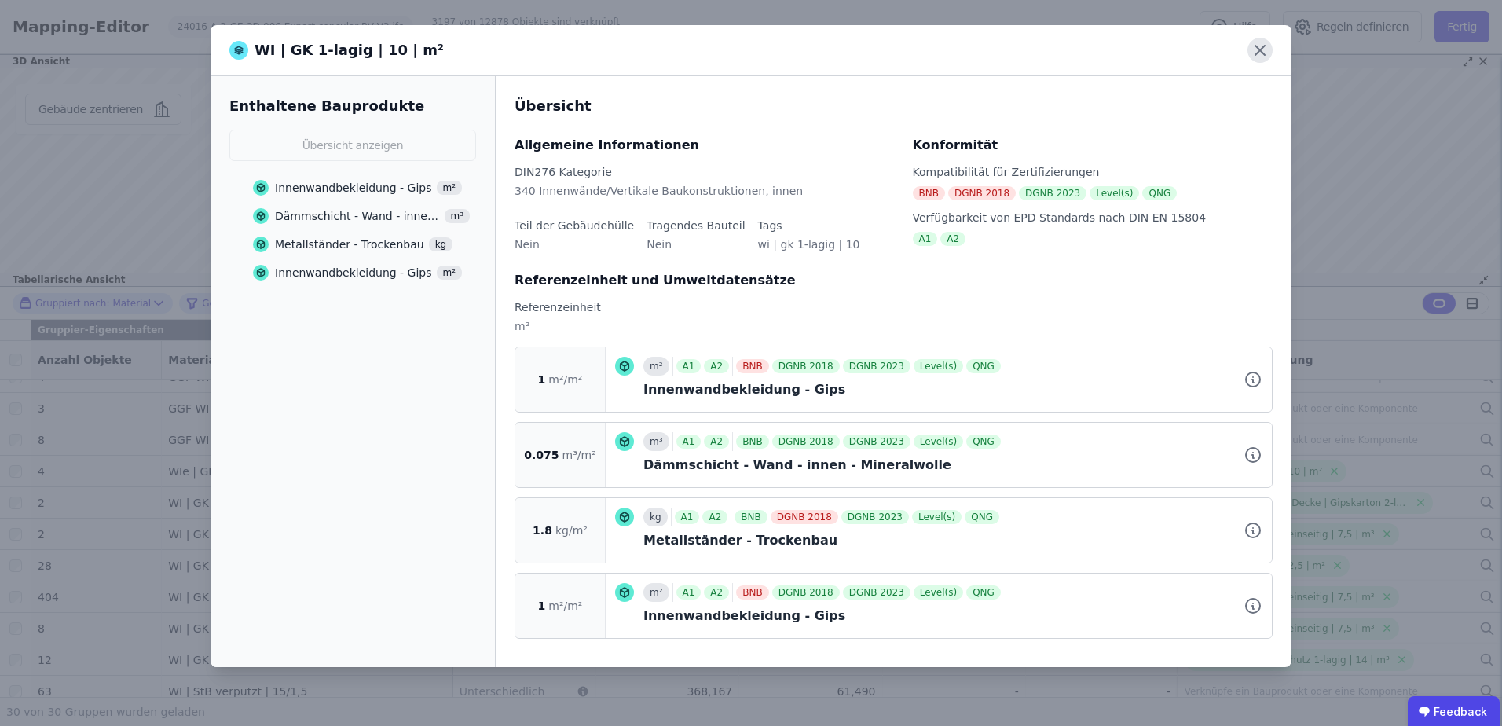
click at [1256, 49] on icon at bounding box center [1260, 50] width 25 height 25
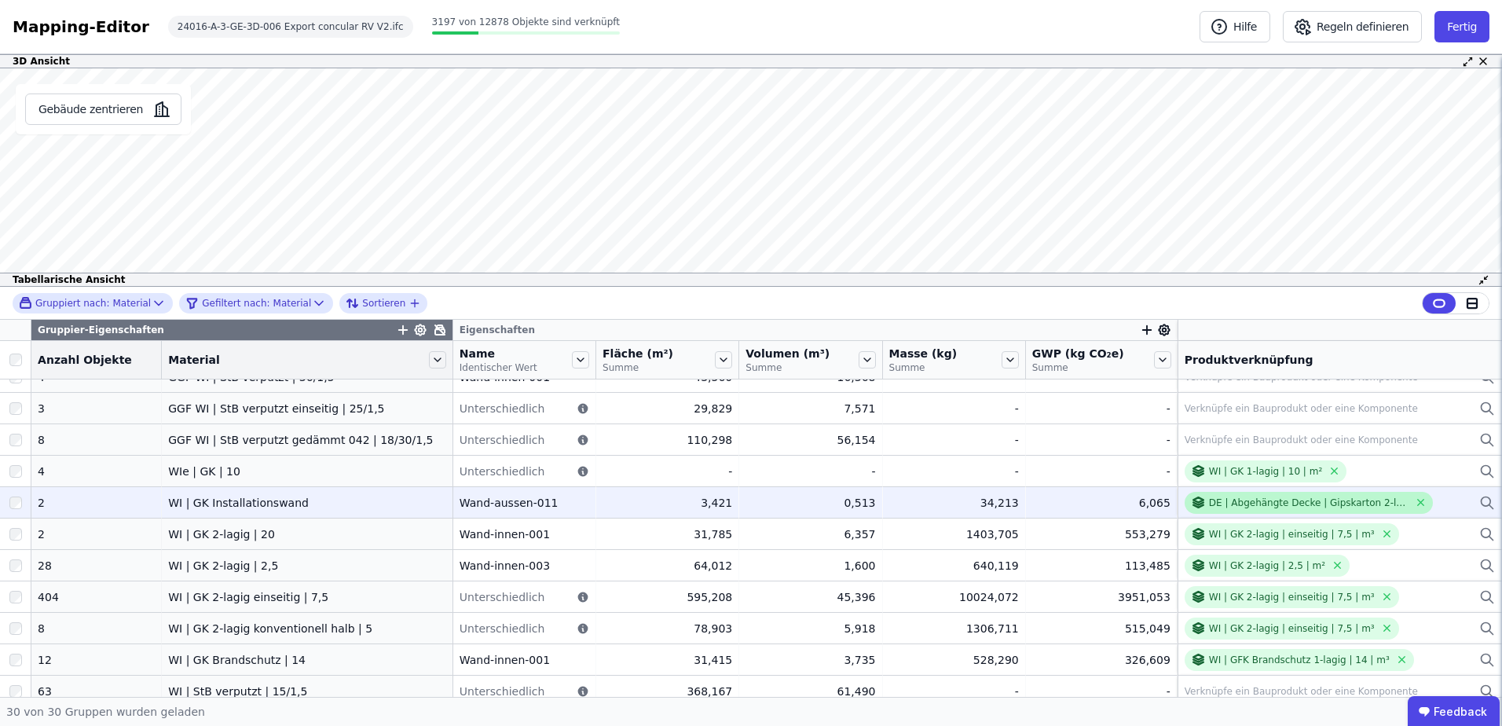
click at [1266, 497] on div "DE | Abgehängte Decke | Gipskarton 2-lagig" at bounding box center [1309, 503] width 200 height 13
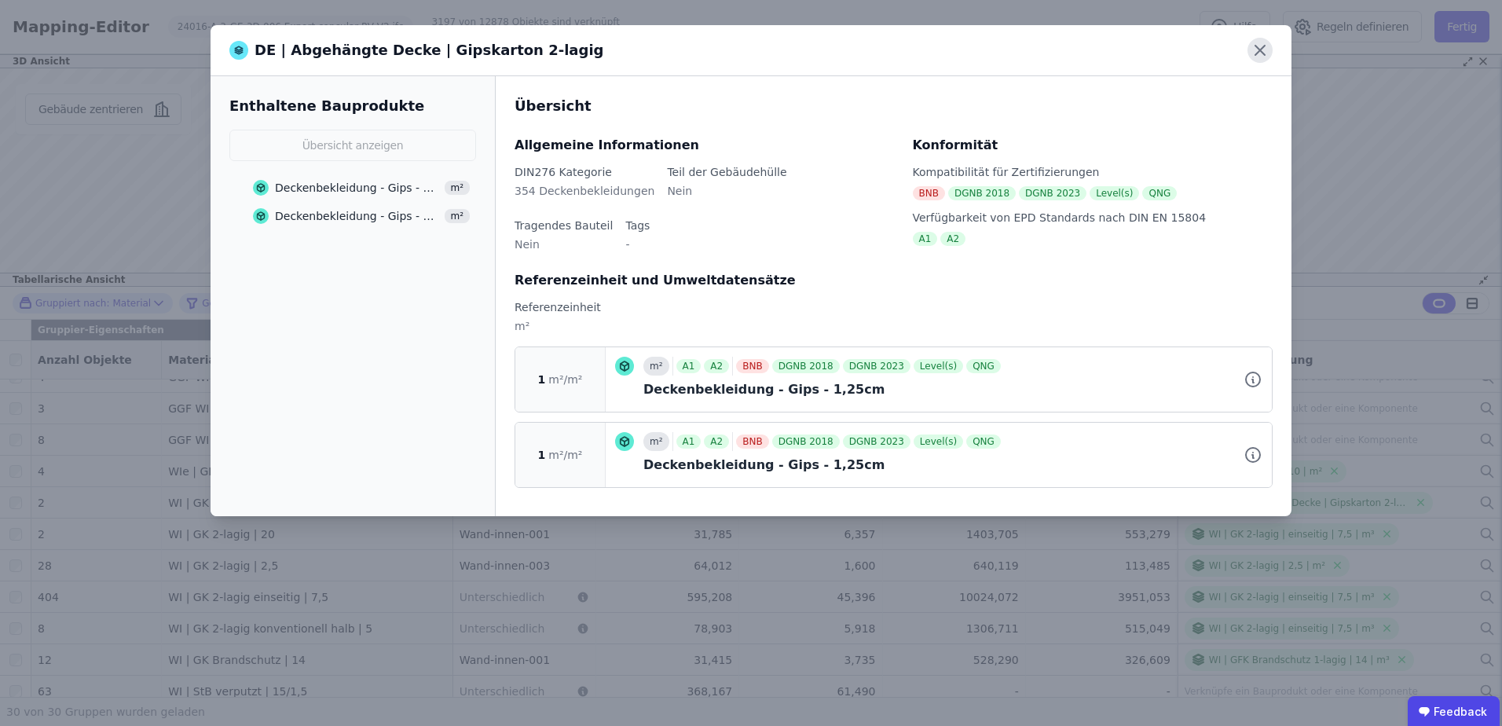
click at [1255, 45] on icon at bounding box center [1260, 50] width 25 height 25
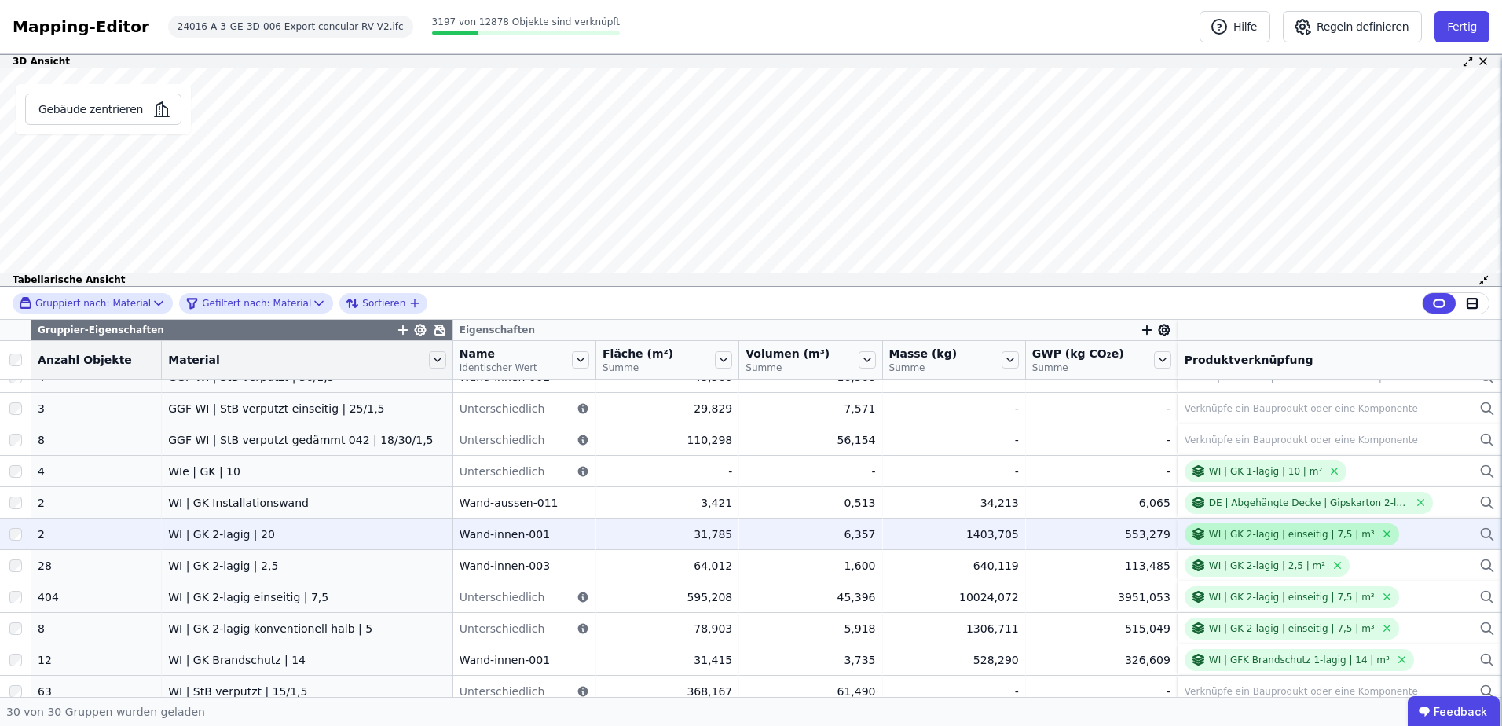
click at [1294, 544] on div "WI | GK 2-lagig | einseitig | 7,5 | m³" at bounding box center [1292, 534] width 214 height 22
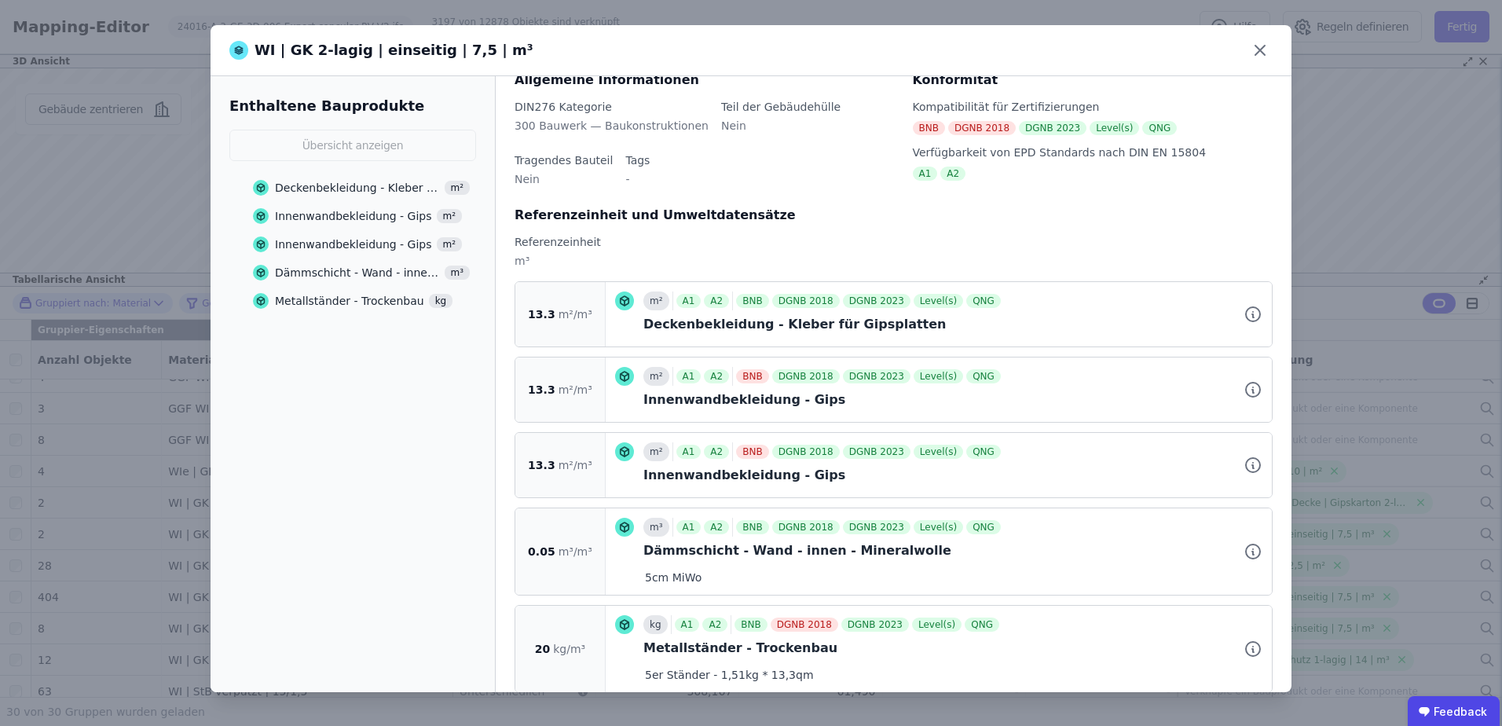
scroll to position [94, 0]
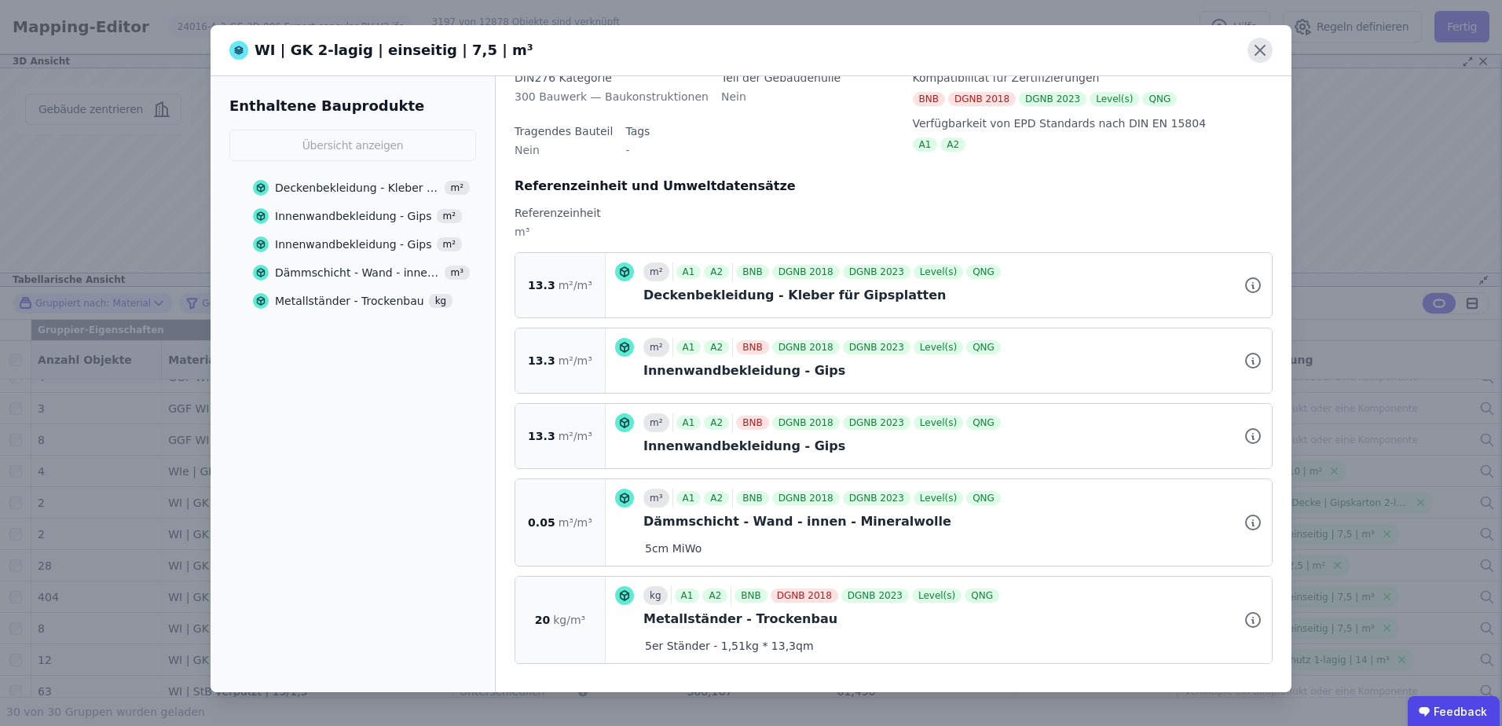
click at [1259, 49] on icon at bounding box center [1259, 50] width 9 height 9
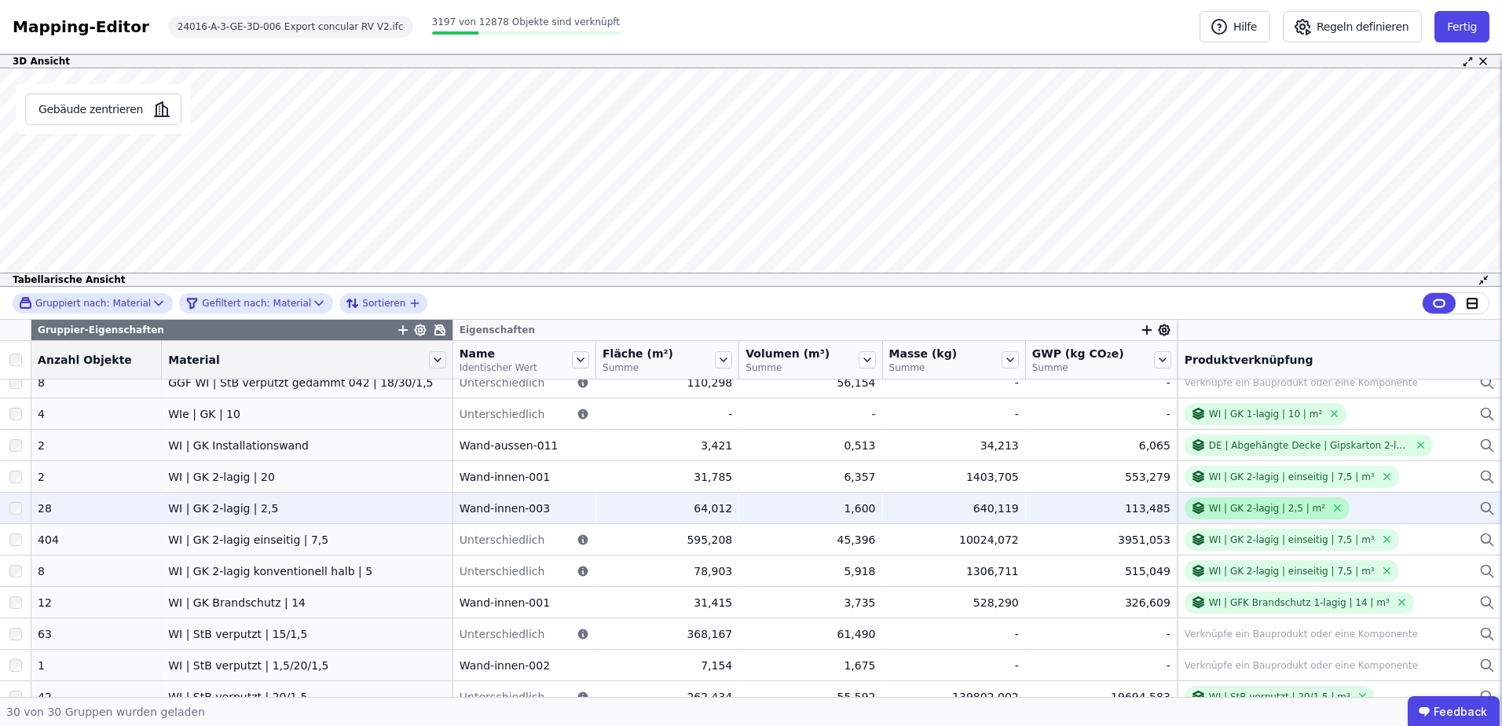
scroll to position [626, 0]
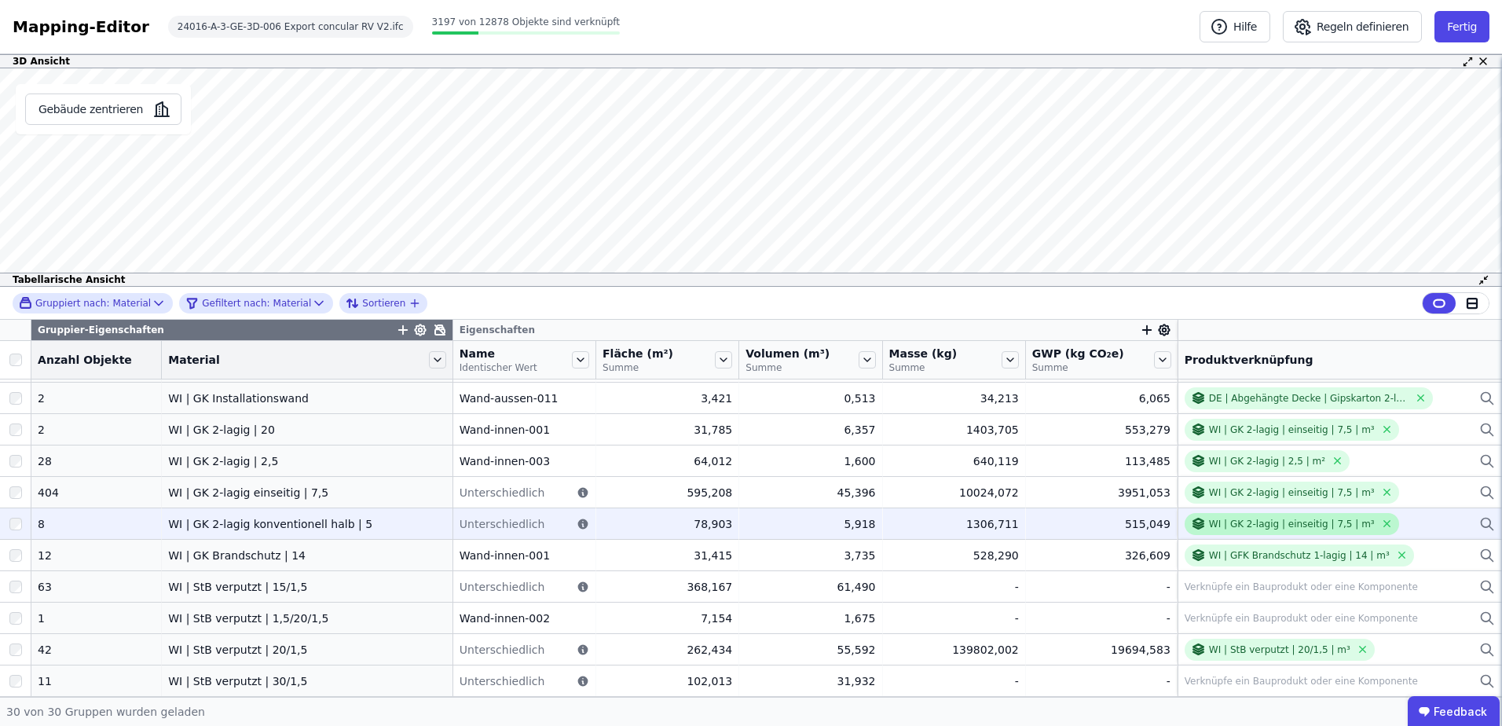
click at [1255, 519] on div "WI | GK 2-lagig | einseitig | 7,5 | m³" at bounding box center [1292, 524] width 166 height 13
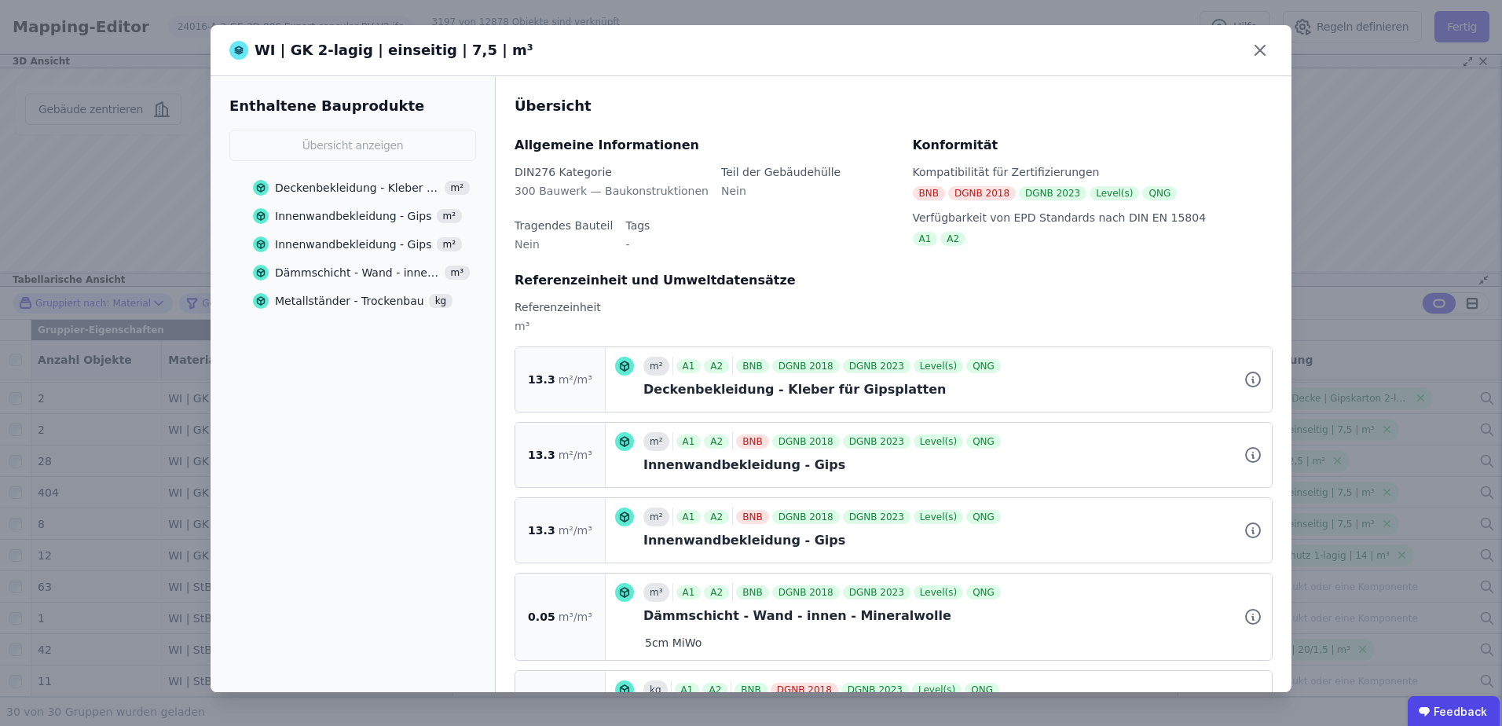
scroll to position [94, 0]
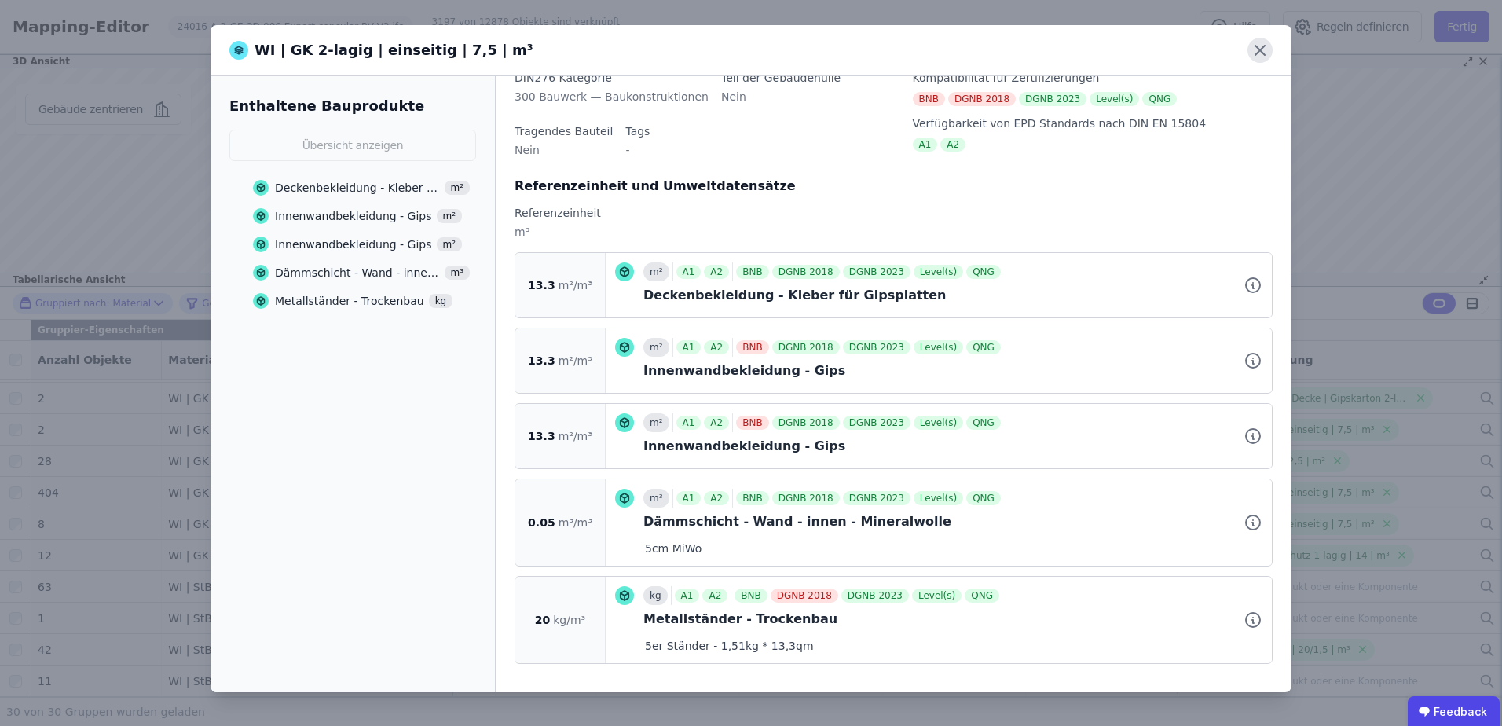
click at [1251, 45] on icon at bounding box center [1260, 50] width 25 height 25
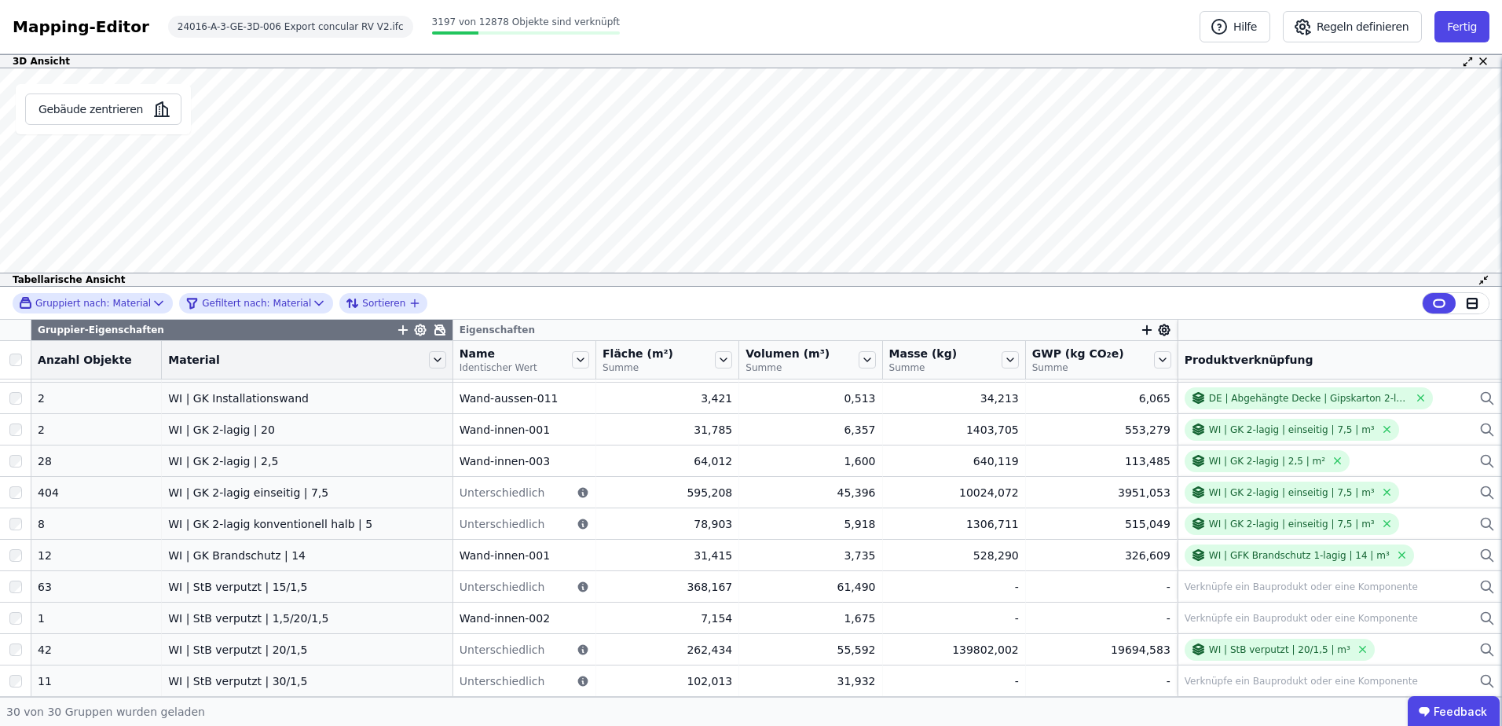
scroll to position [0, 0]
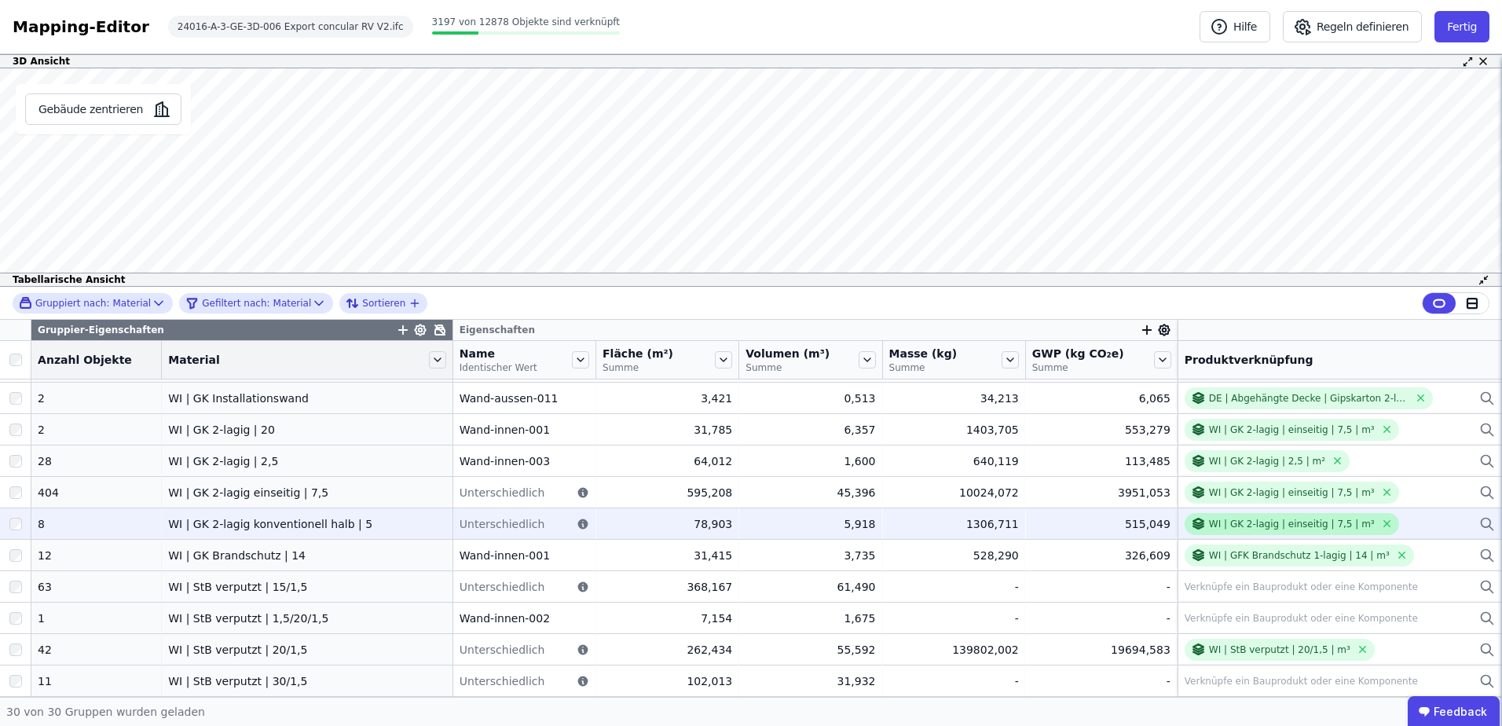
click at [1288, 531] on div "WI | GK 2-lagig | einseitig | 7,5 | m³" at bounding box center [1283, 523] width 184 height 15
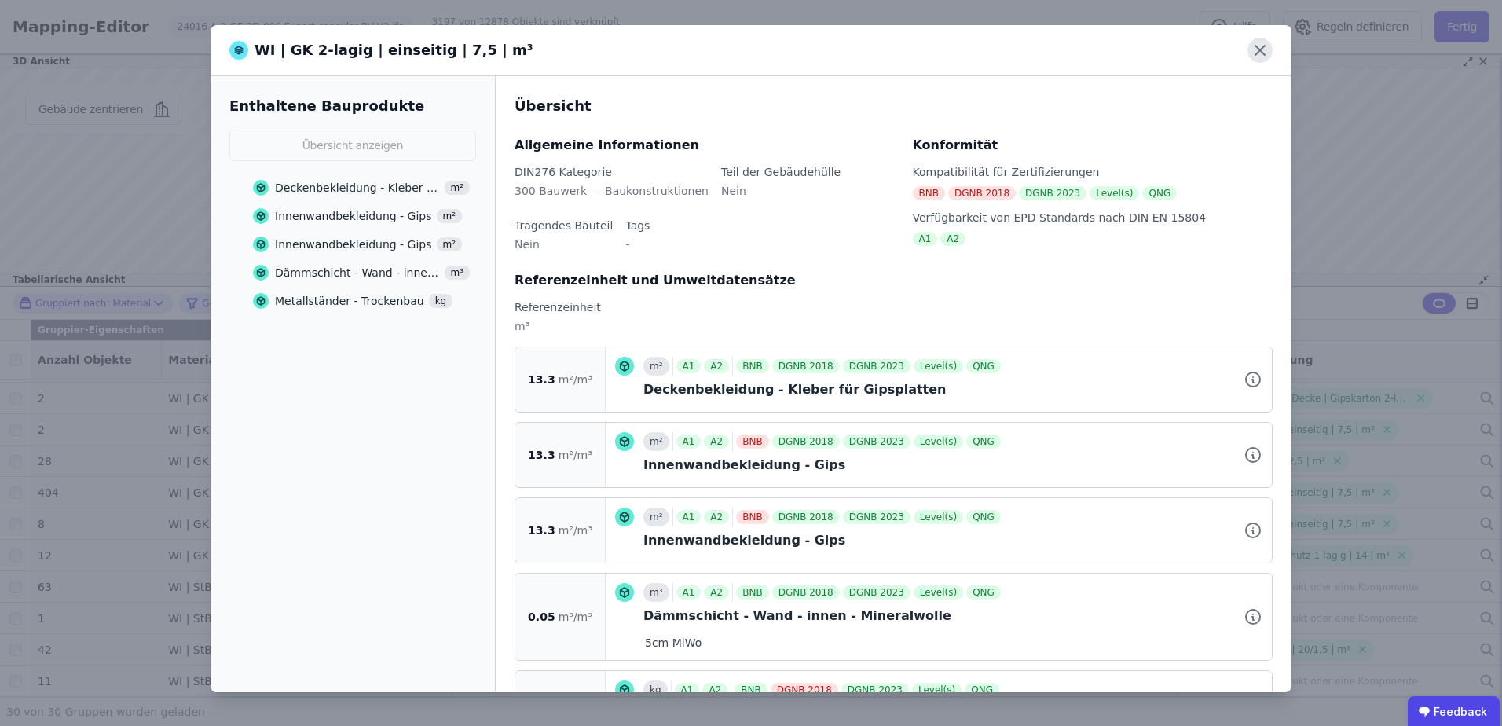
click at [1262, 49] on icon at bounding box center [1259, 50] width 9 height 9
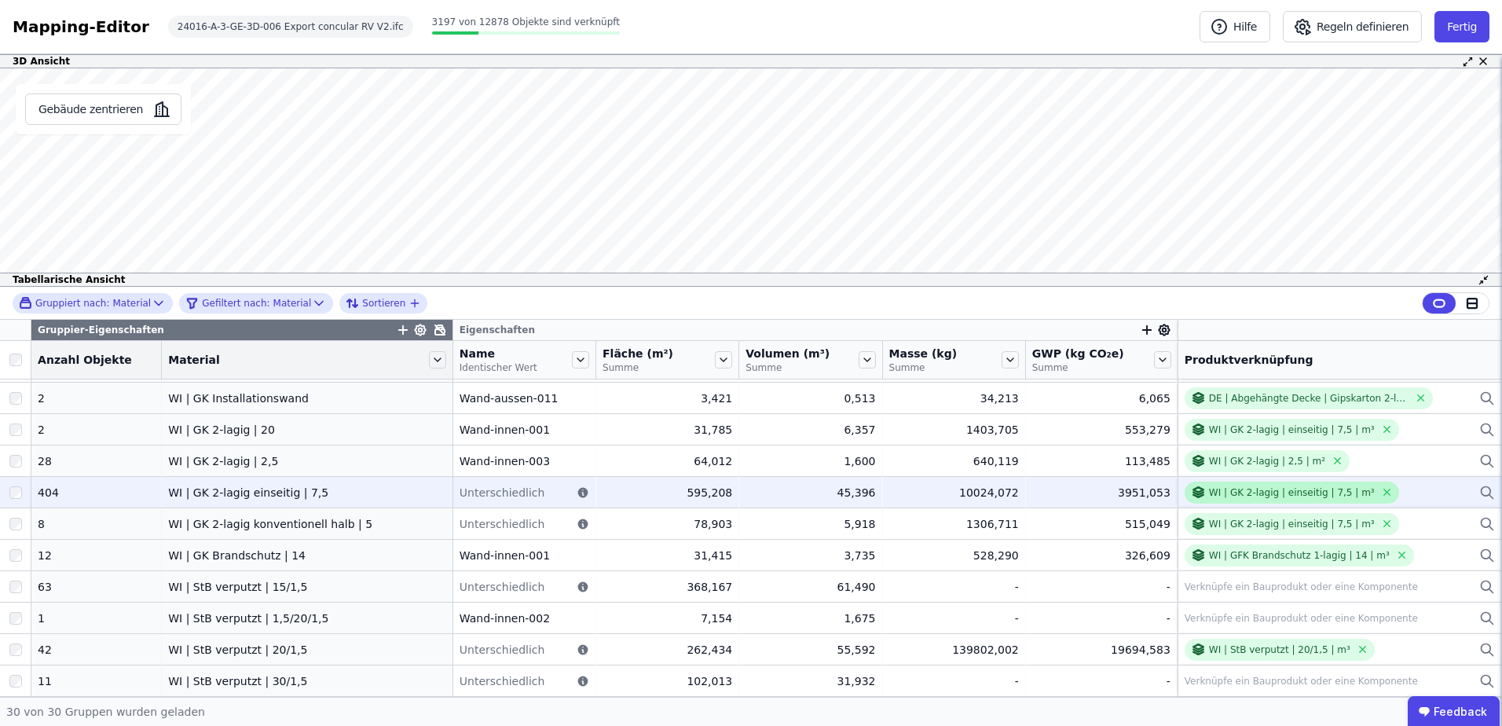
click at [1273, 489] on div "WI | GK 2-lagig | einseitig | 7,5 | m³" at bounding box center [1292, 492] width 166 height 13
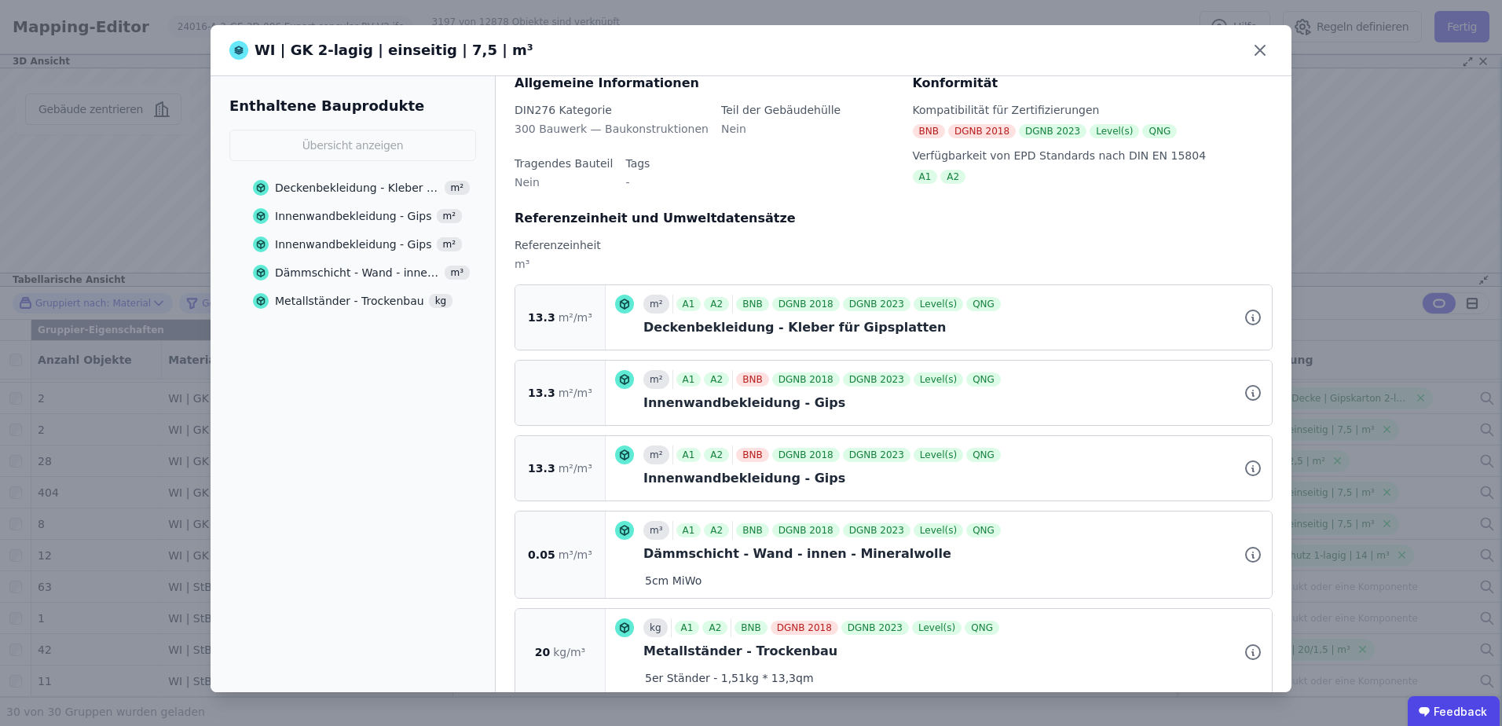
scroll to position [94, 0]
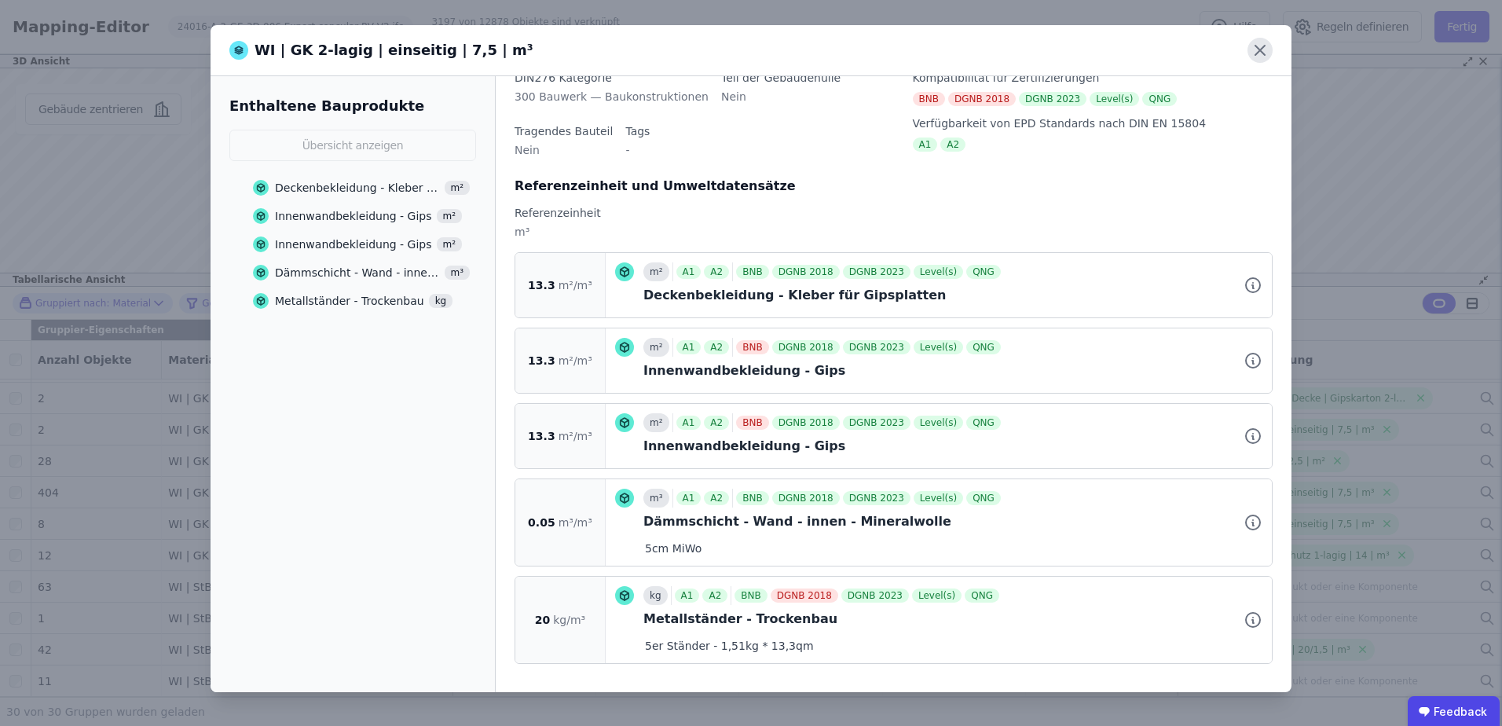
click at [1255, 46] on icon at bounding box center [1259, 50] width 9 height 9
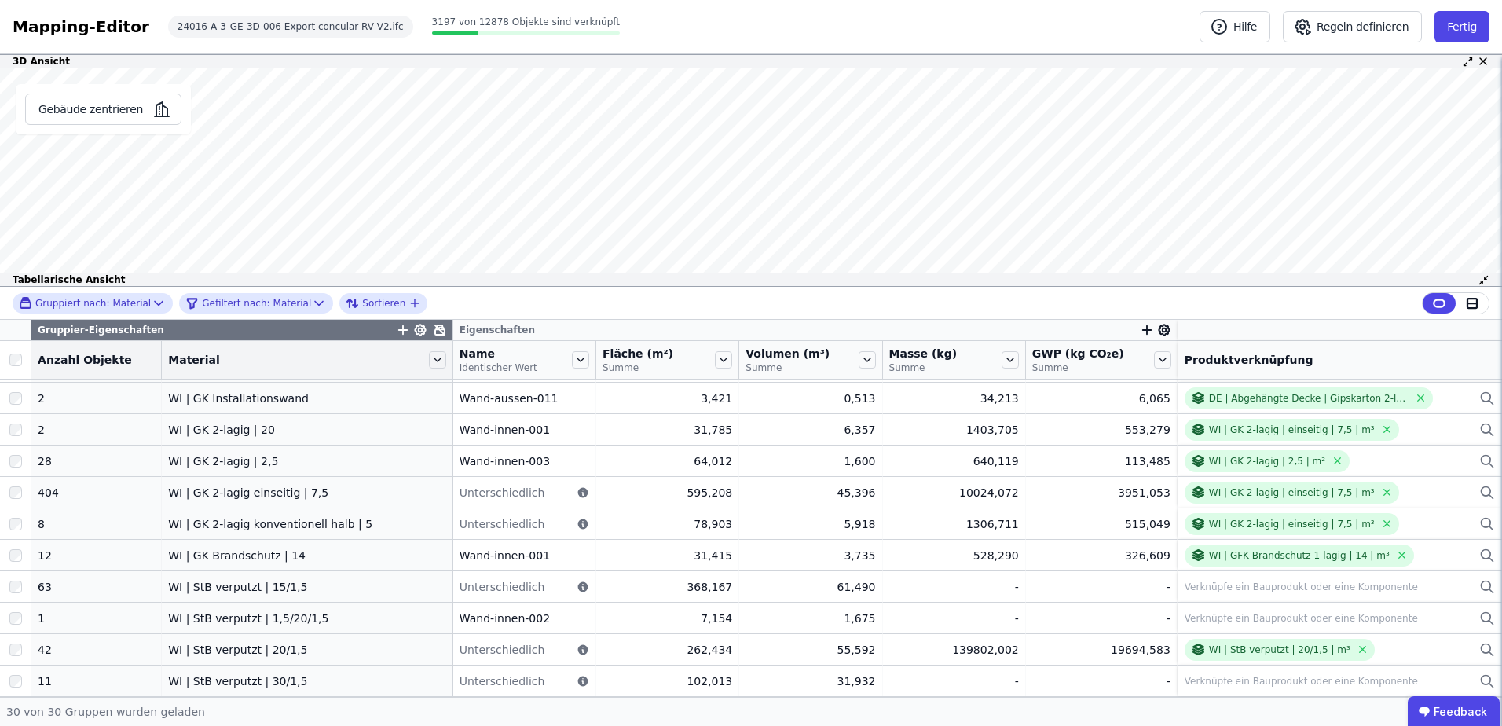
scroll to position [0, 0]
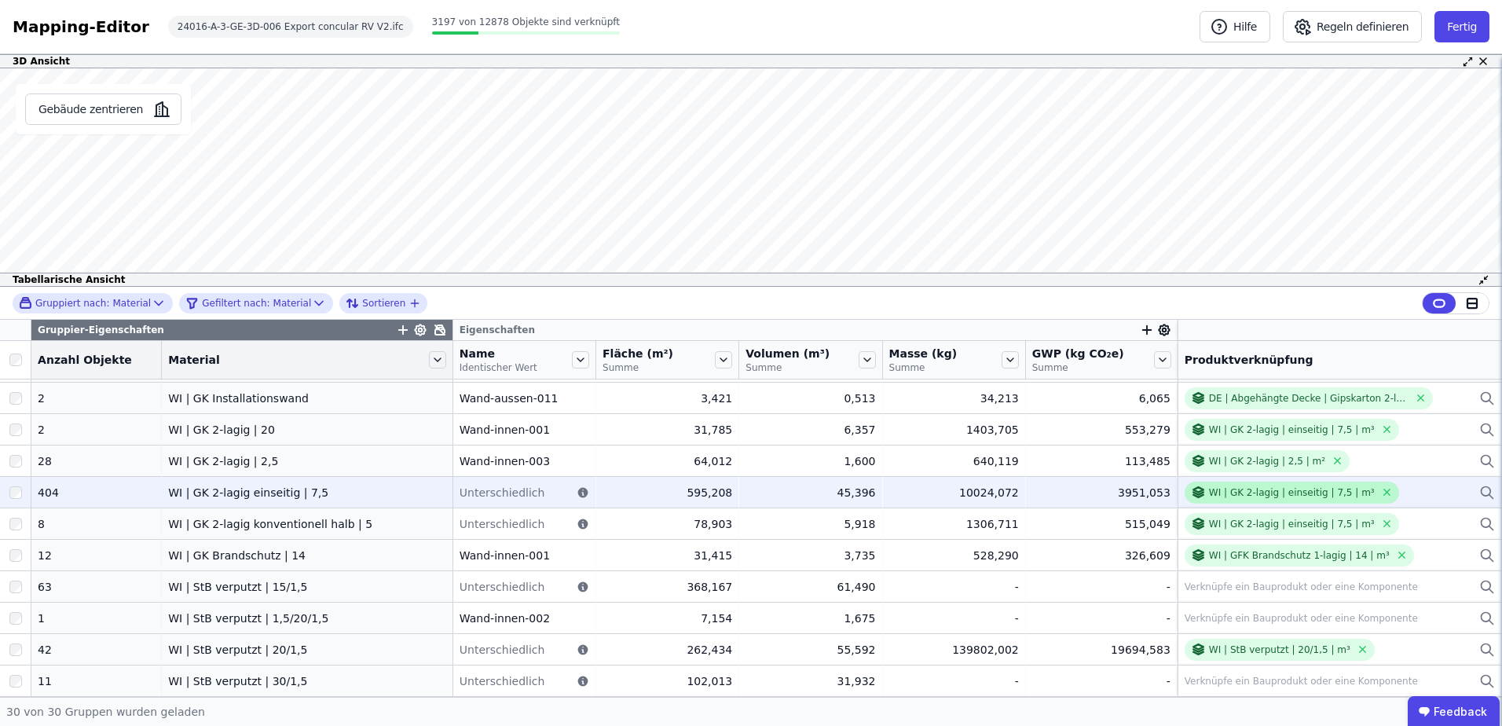
click at [1244, 489] on div "WI | GK 2-lagig | einseitig | 7,5 | m³" at bounding box center [1292, 492] width 166 height 13
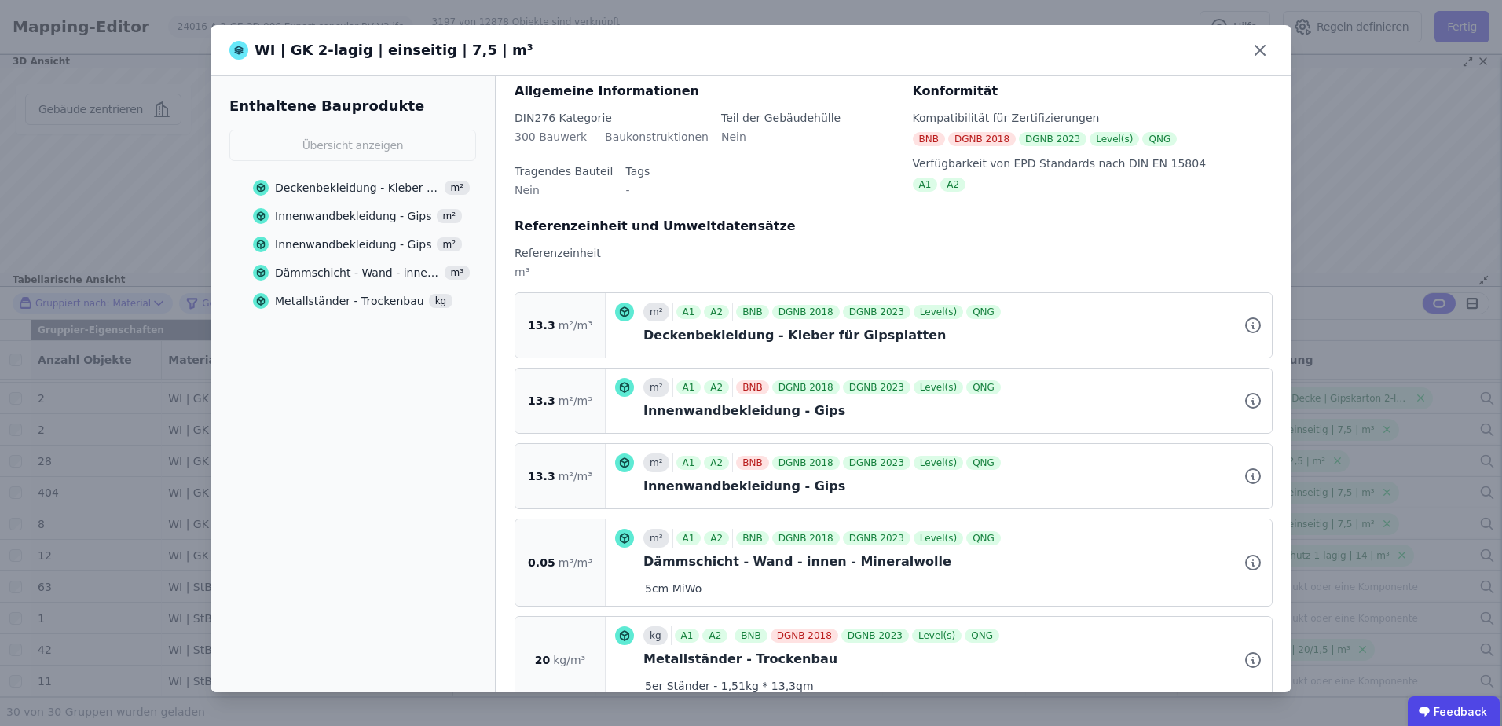
scroll to position [94, 0]
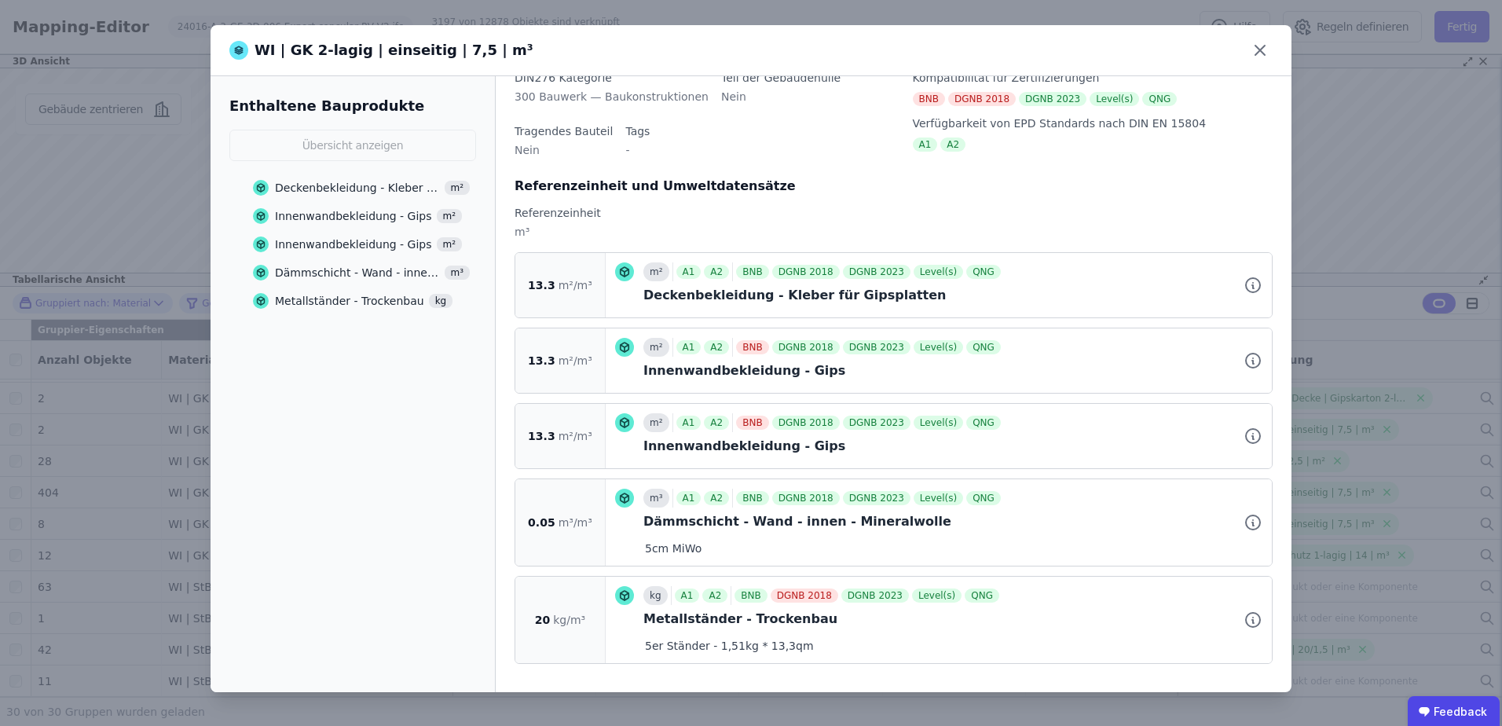
click at [1246, 52] on div "WI | GK 2-lagig | einseitig | 7,5 | m³" at bounding box center [751, 50] width 1081 height 51
click at [1266, 48] on icon at bounding box center [1260, 50] width 25 height 25
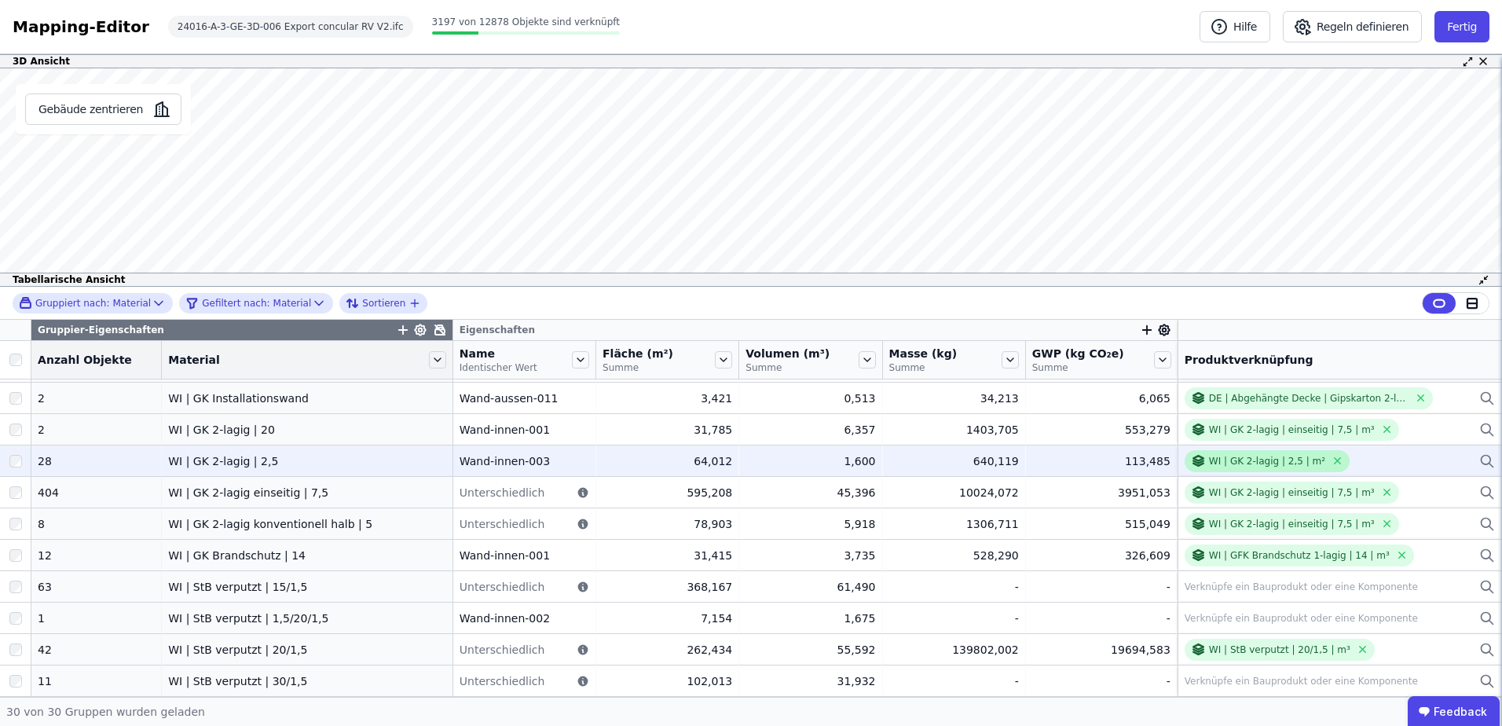
click at [1281, 465] on div "WI | GK 2-lagig | 2,5 | m²" at bounding box center [1267, 461] width 116 height 13
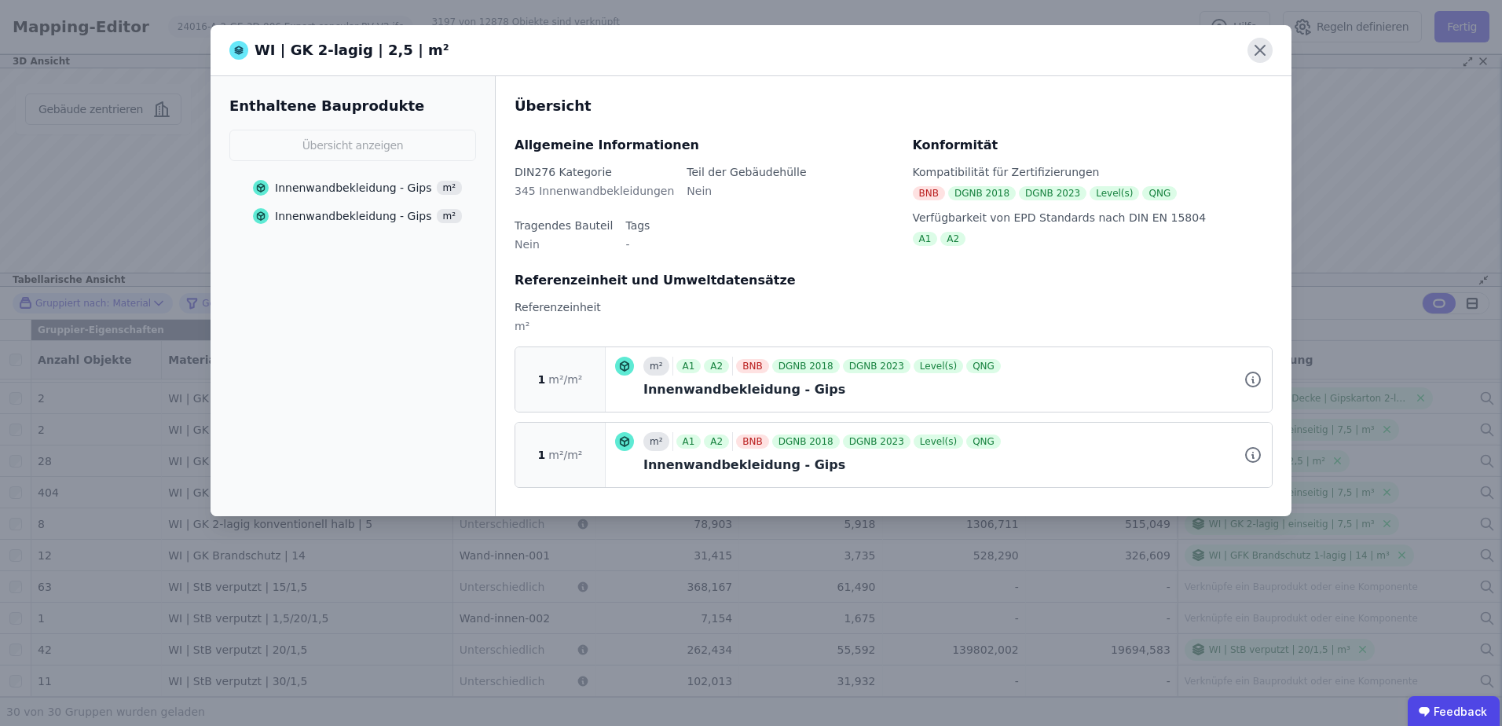
click at [1260, 55] on icon at bounding box center [1260, 50] width 25 height 25
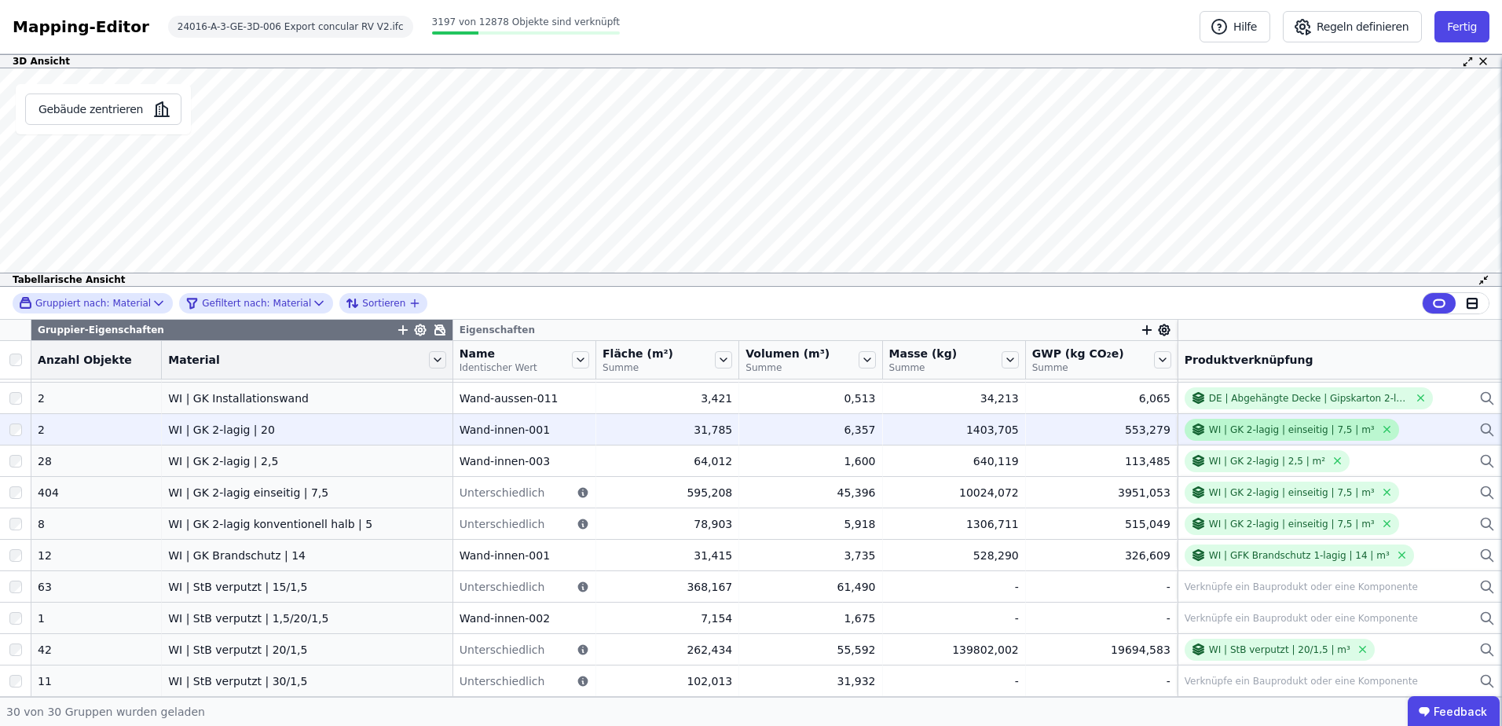
click at [1279, 434] on div "WI | GK 2-lagig | einseitig | 7,5 | m³" at bounding box center [1292, 429] width 166 height 13
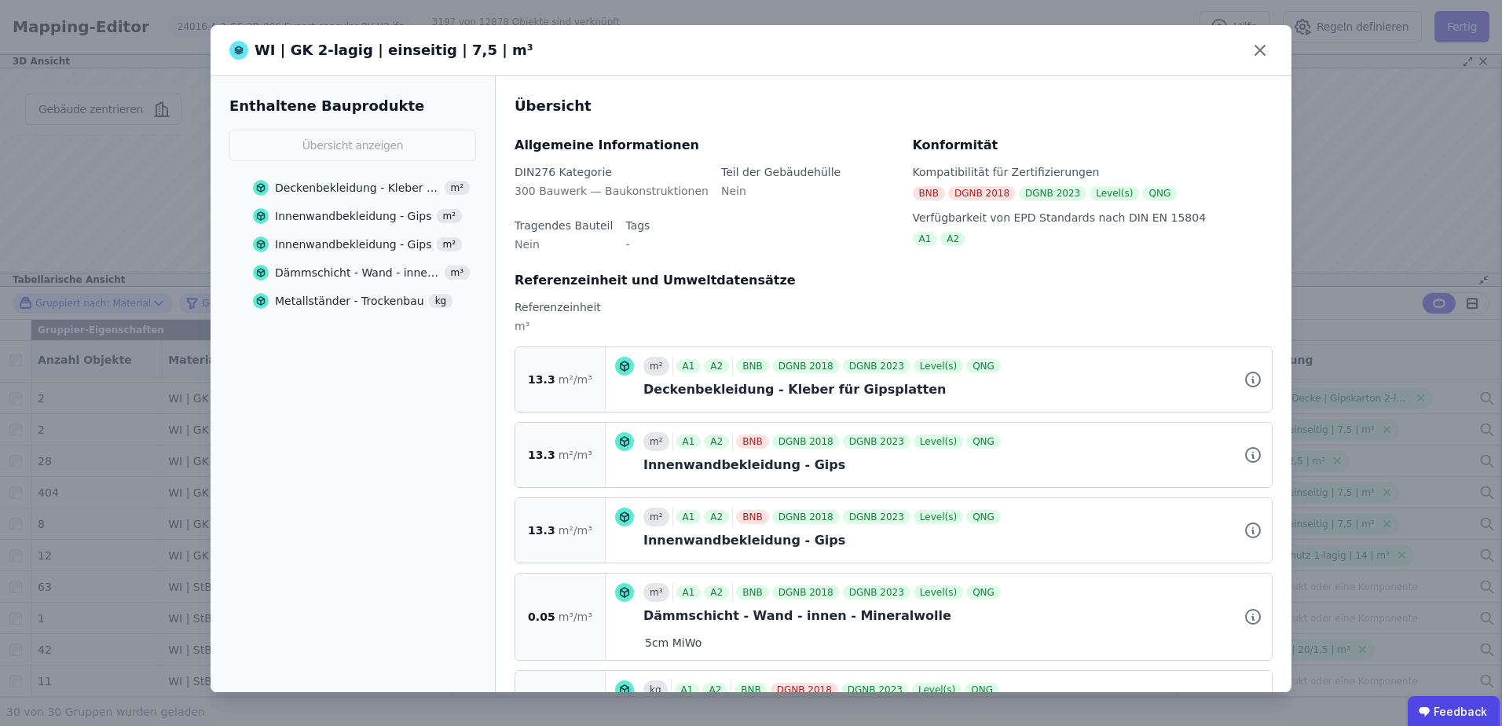
scroll to position [94, 0]
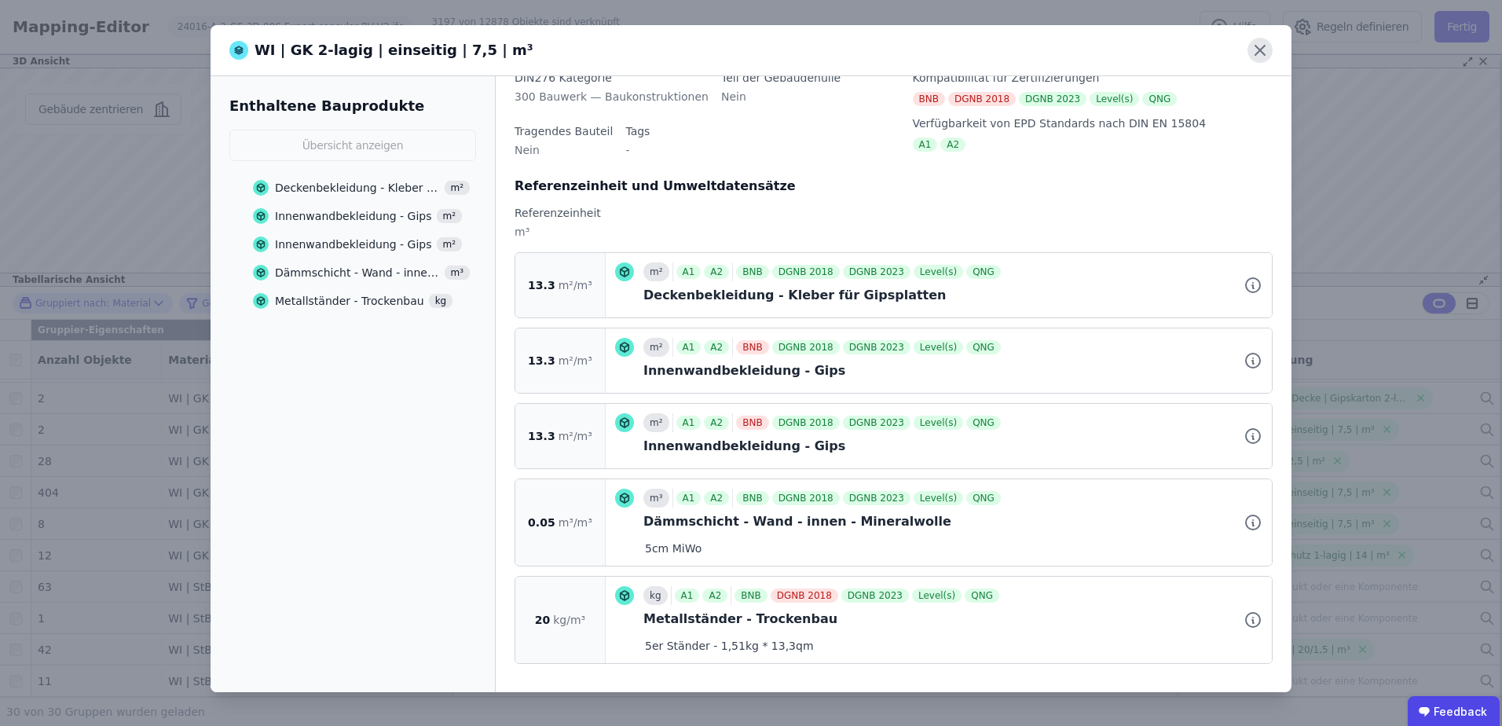
click at [1254, 49] on icon at bounding box center [1260, 50] width 25 height 25
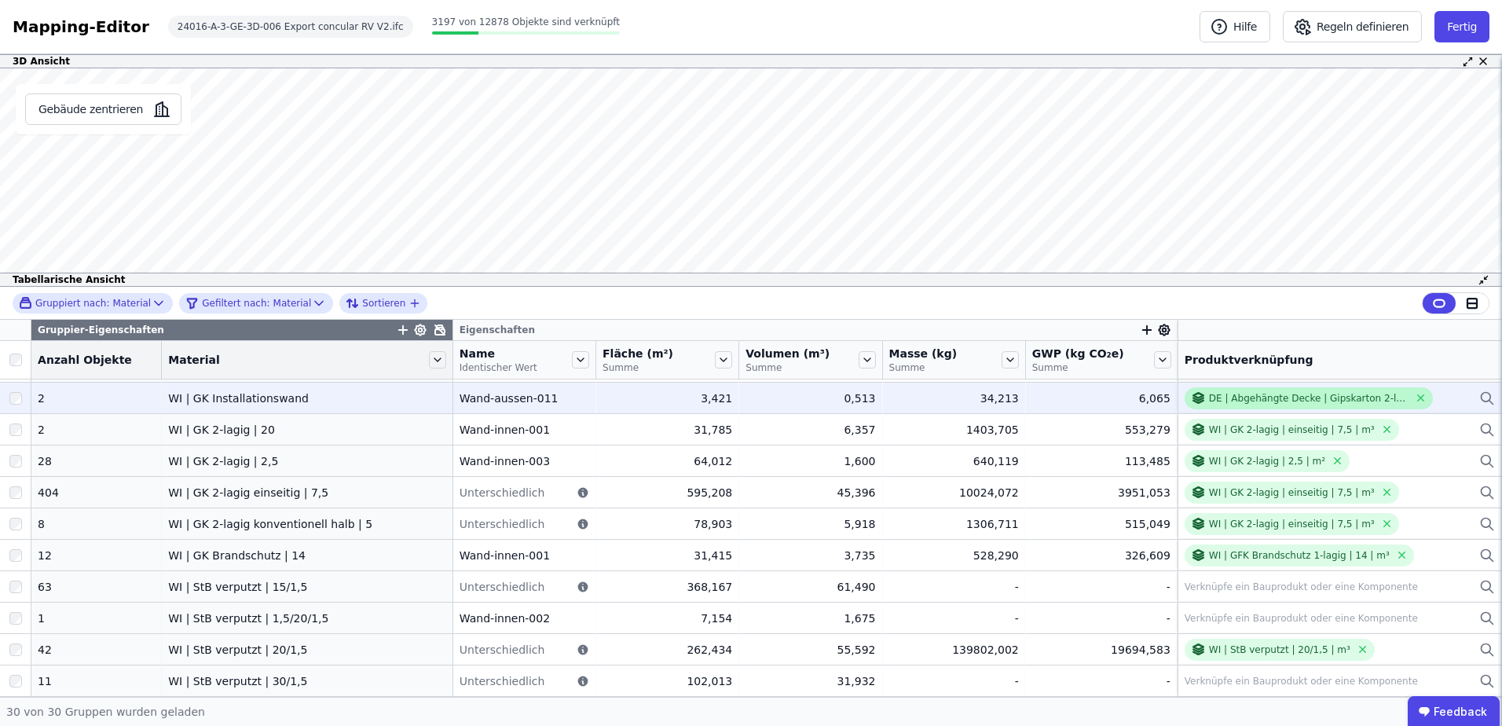
click at [1242, 404] on div "DE | Abgehängte Decke | Gipskarton 2-lagig" at bounding box center [1309, 398] width 200 height 13
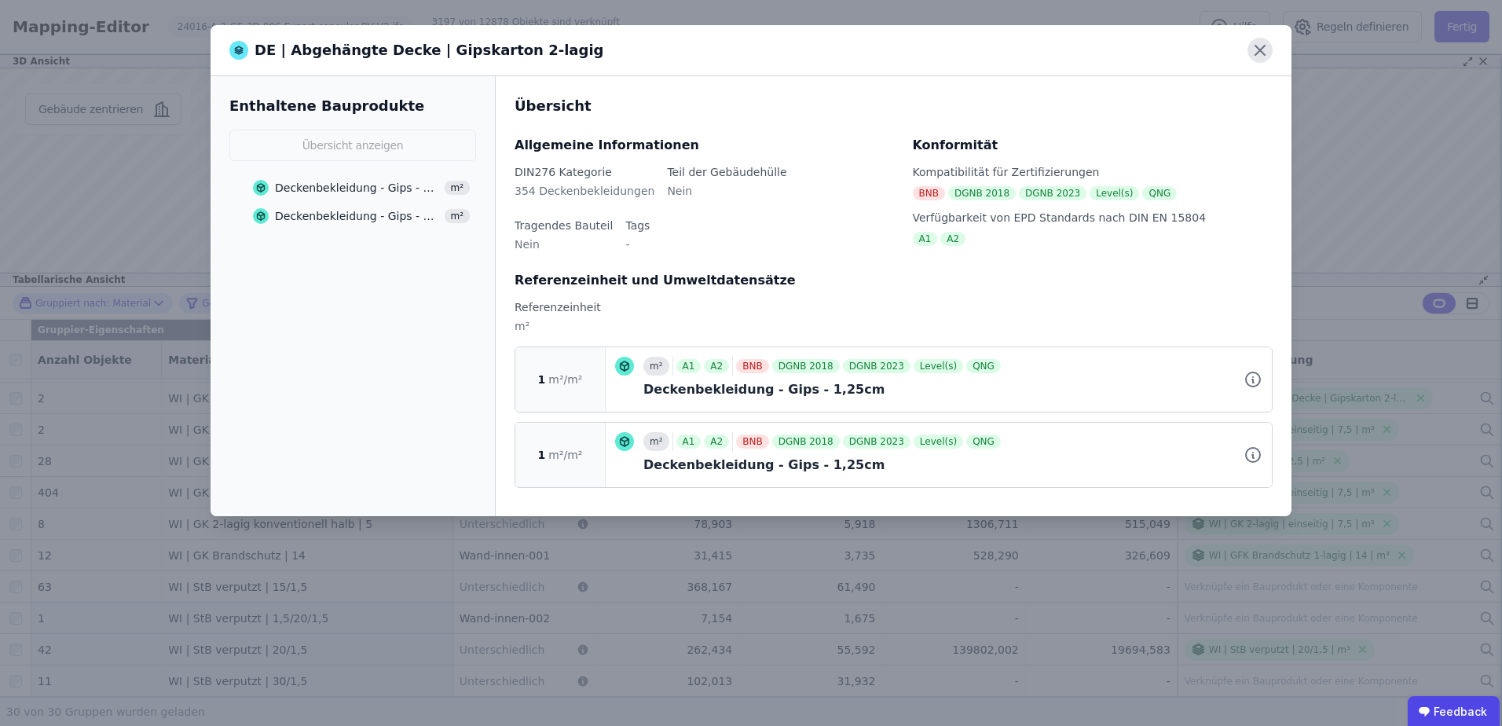
click at [1268, 43] on icon at bounding box center [1260, 50] width 25 height 25
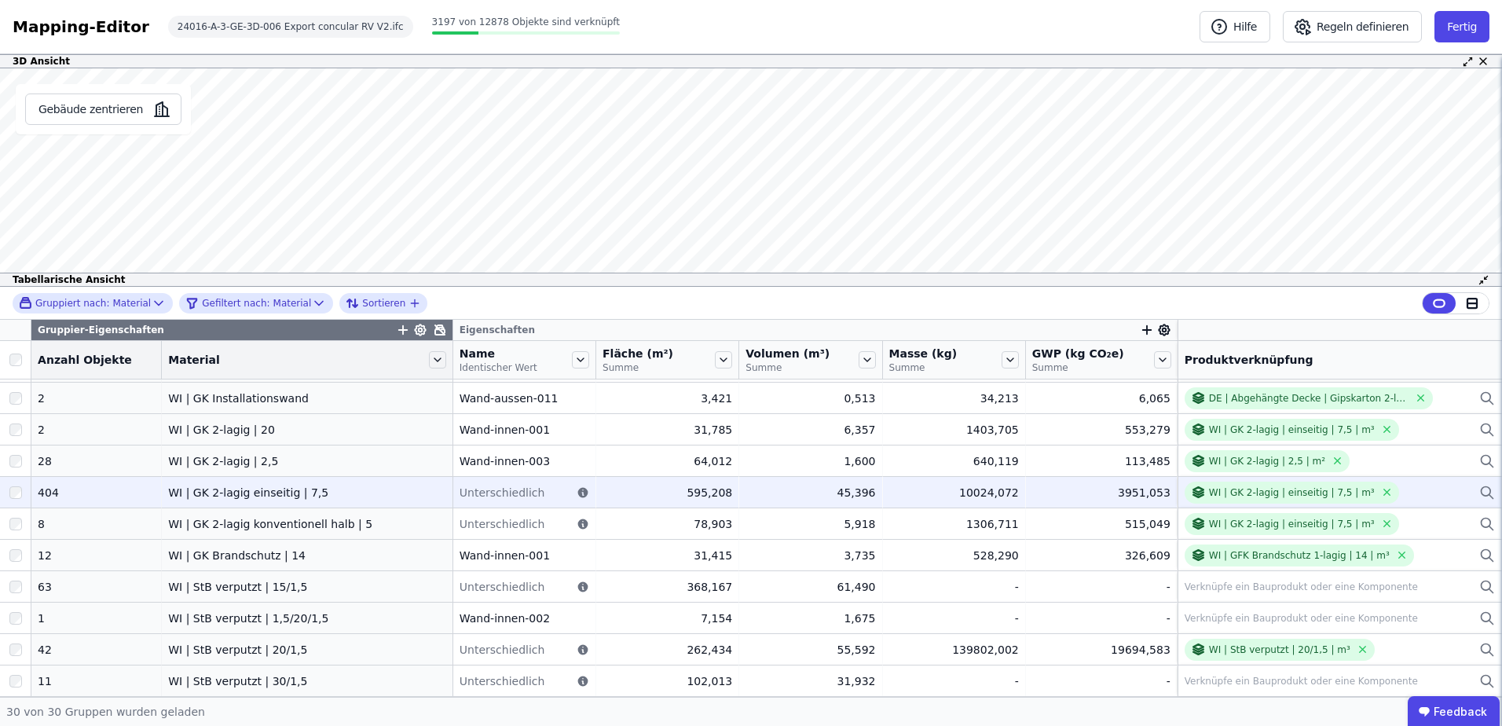
scroll to position [522, 0]
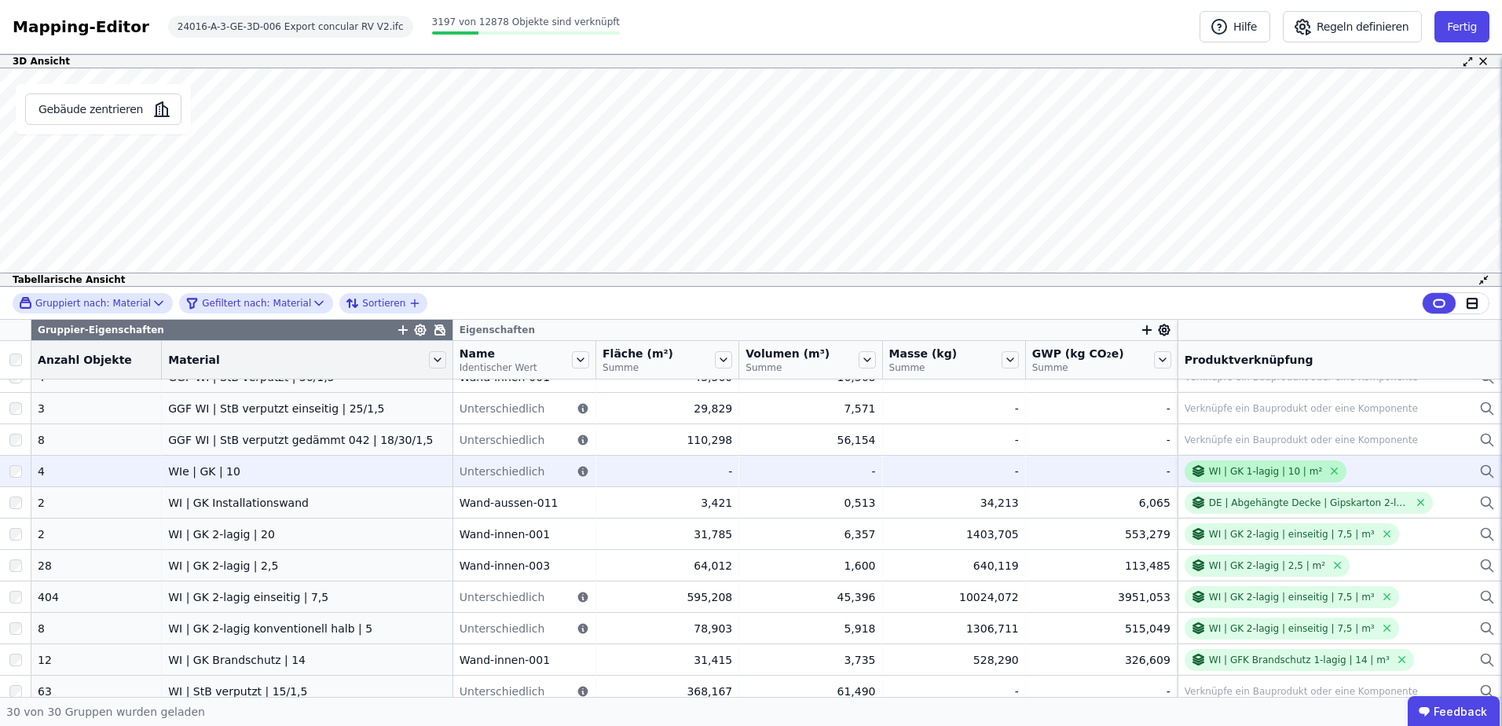
click at [1266, 473] on div "WI | GK 1-lagig | 10 | m²" at bounding box center [1265, 471] width 113 height 13
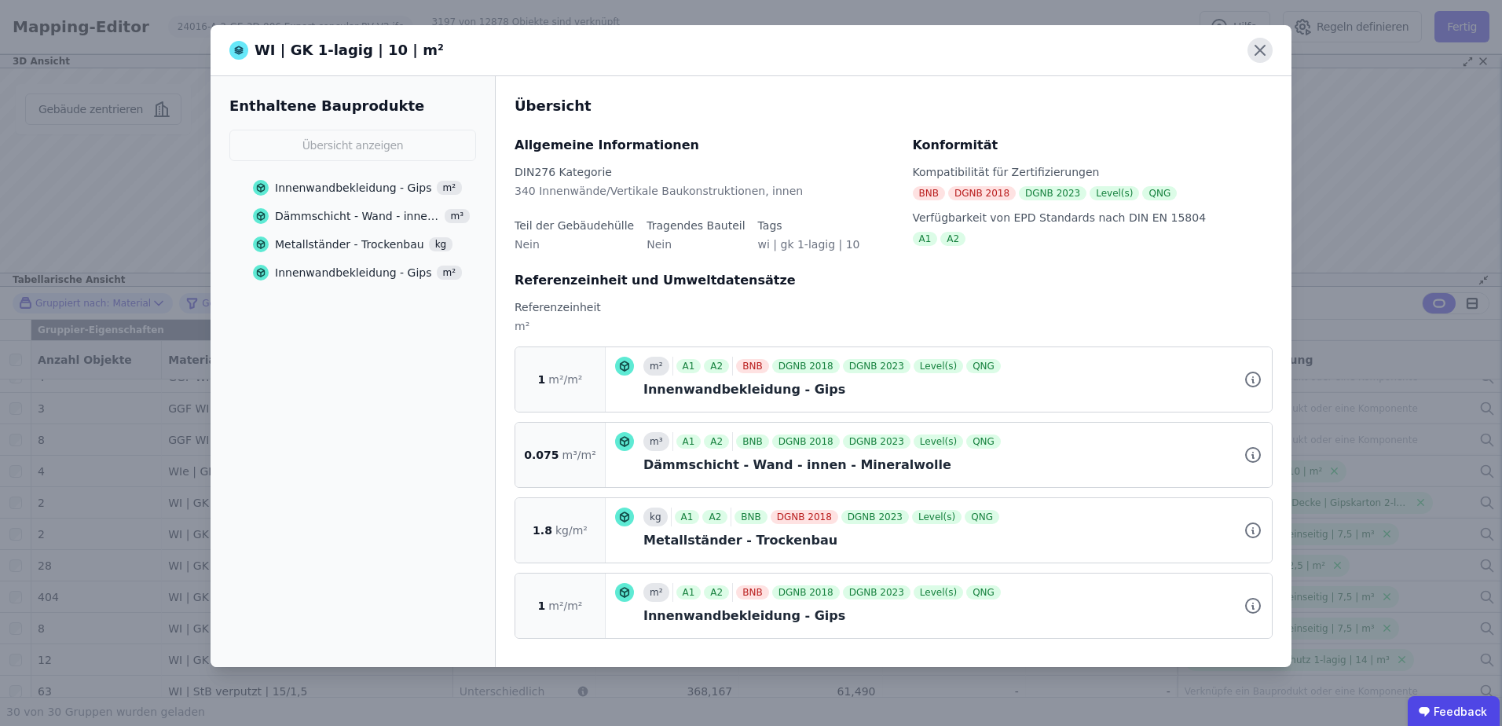
click at [1255, 49] on icon at bounding box center [1260, 50] width 25 height 25
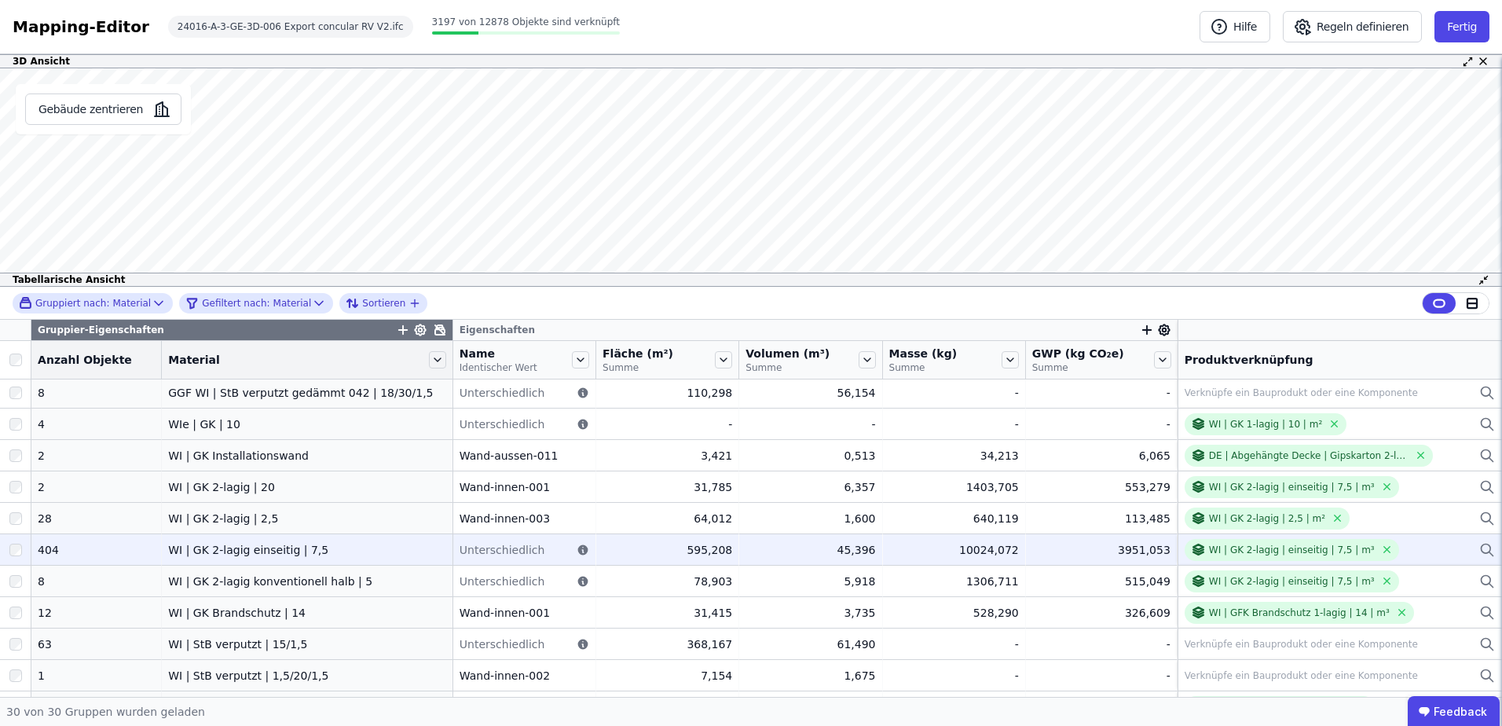
scroll to position [626, 0]
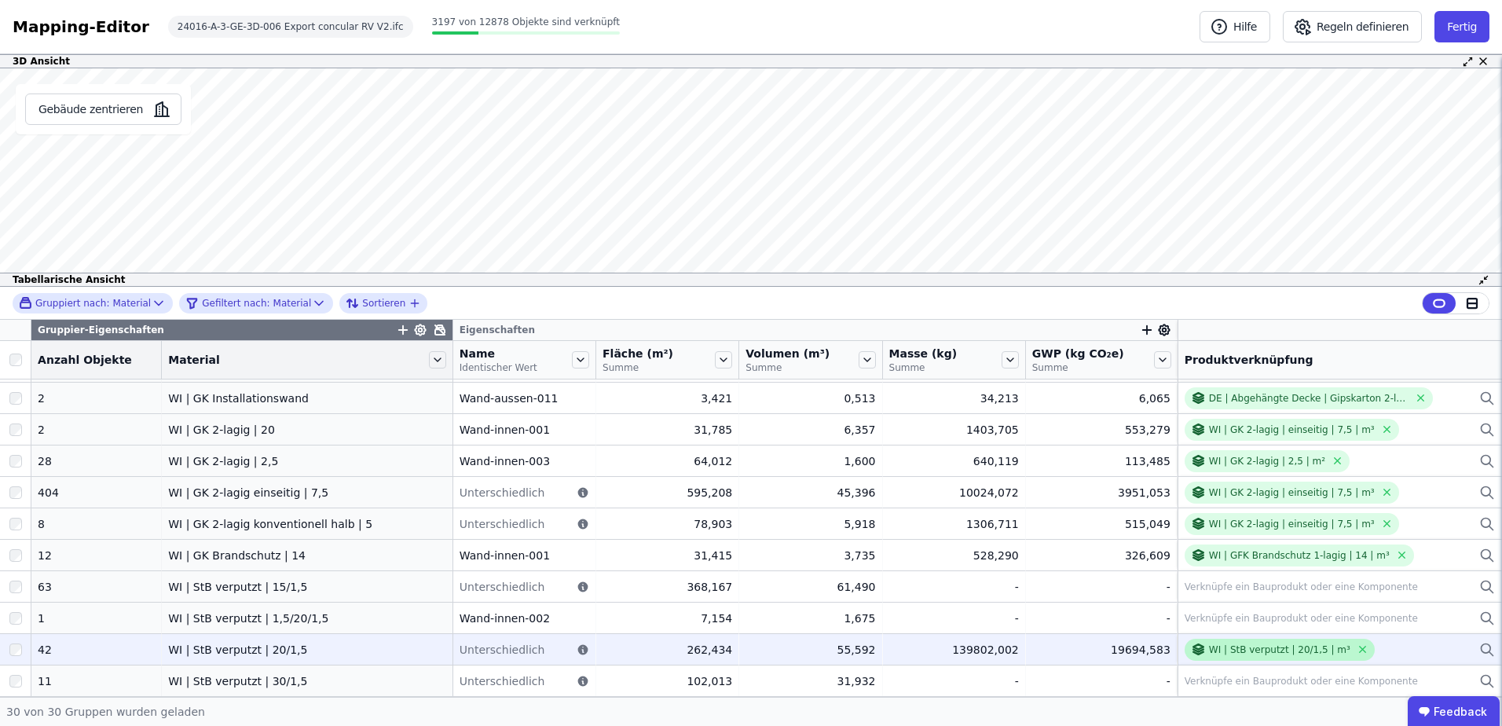
click at [1238, 650] on div "WI | StB verputzt | 20/1,5 | m³" at bounding box center [1279, 649] width 141 height 13
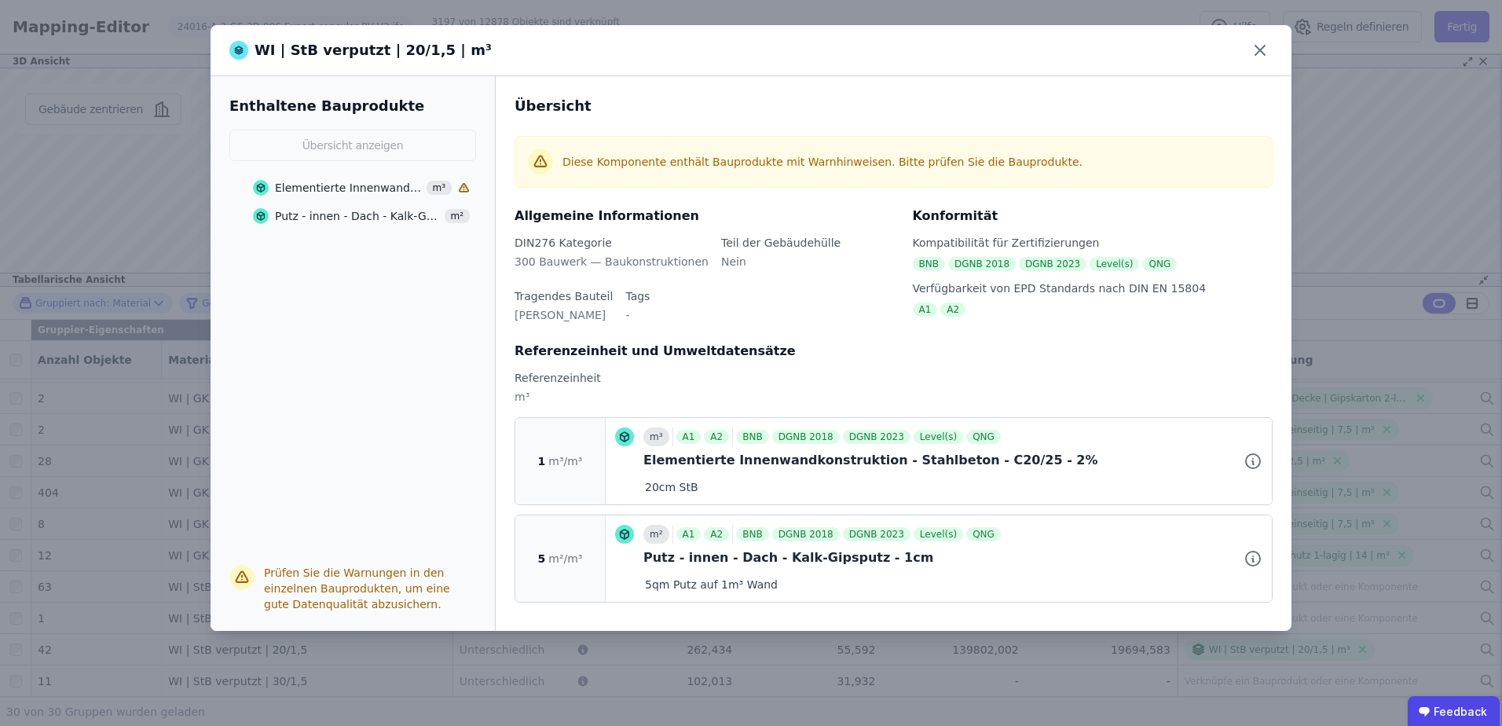
click at [431, 183] on span "m³" at bounding box center [440, 188] width 26 height 14
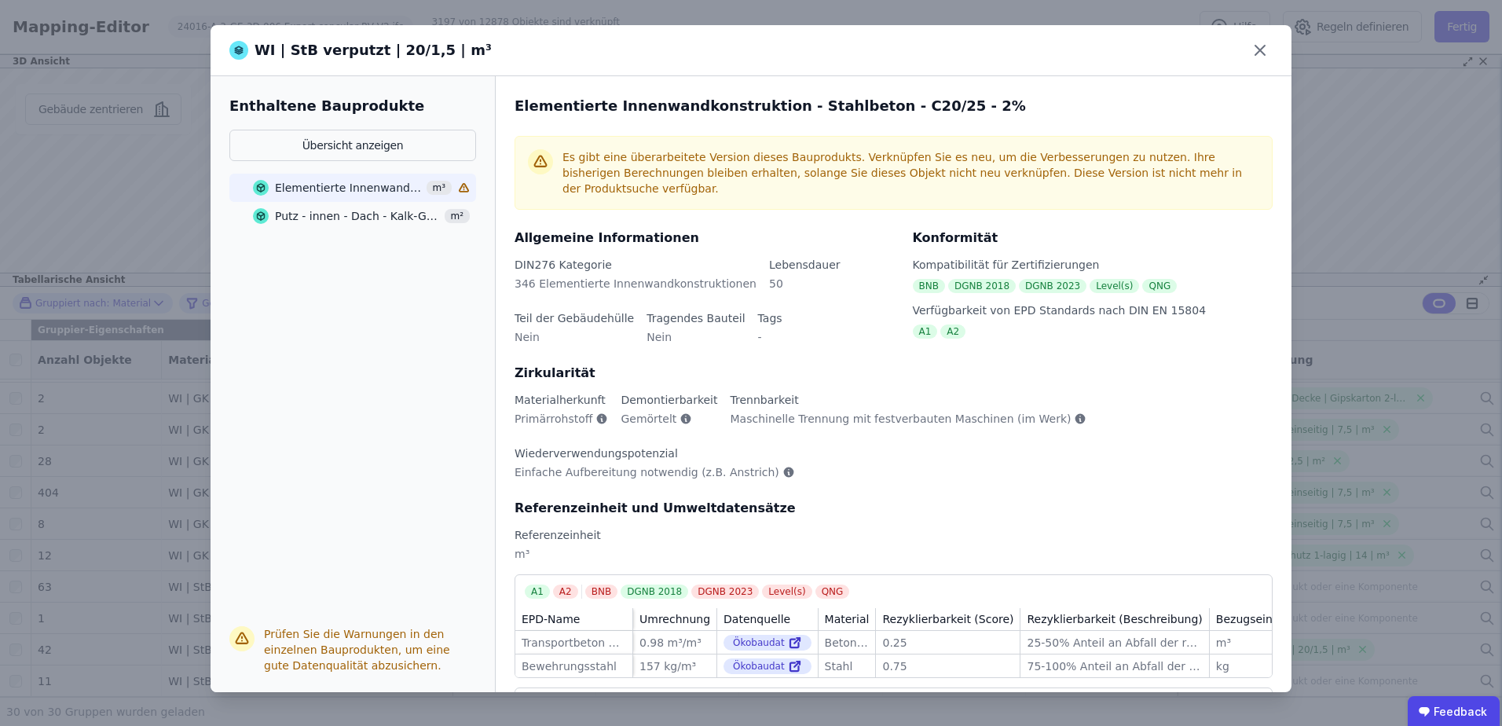
click at [431, 183] on span "m³" at bounding box center [440, 188] width 26 height 14
click at [449, 189] on span "m³" at bounding box center [440, 188] width 26 height 14
click at [1259, 53] on icon at bounding box center [1260, 50] width 25 height 25
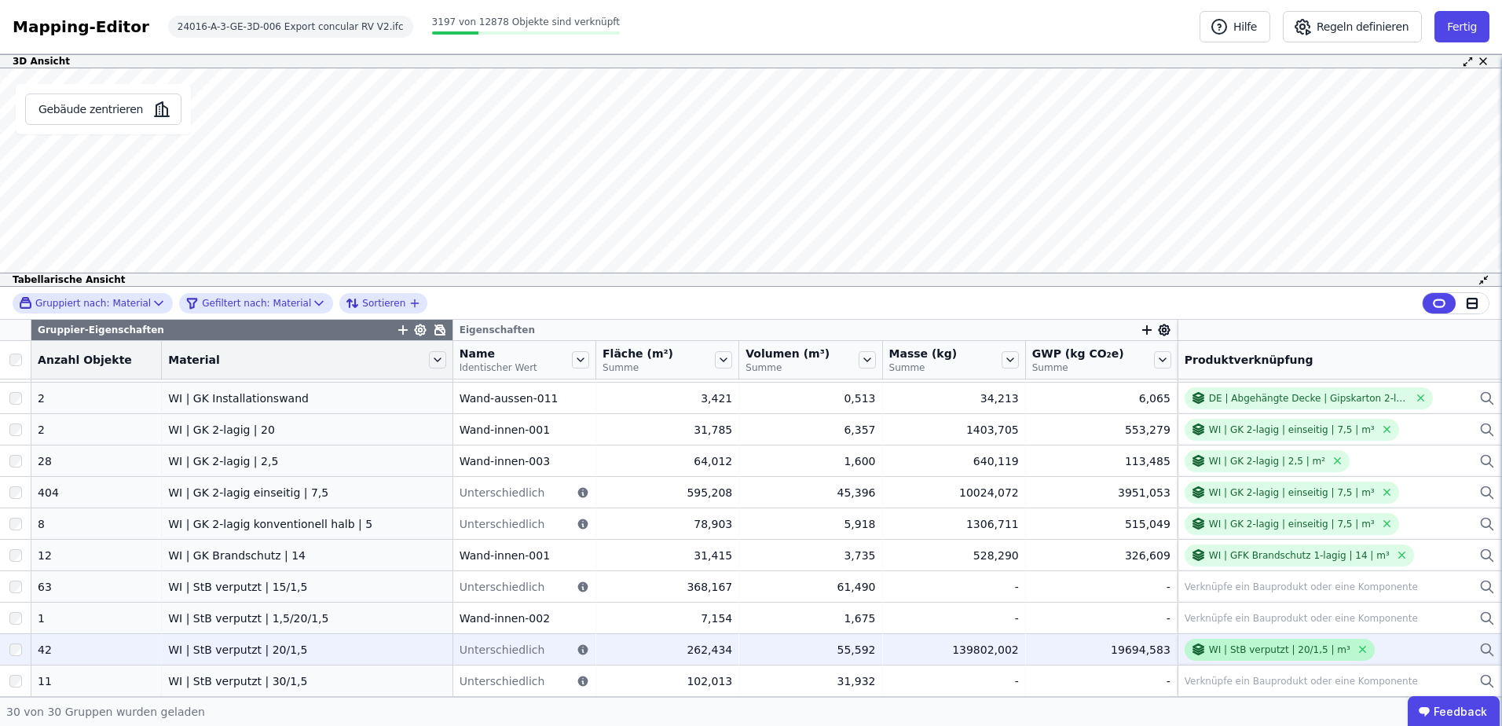
click at [1238, 653] on div "WI | StB verputzt | 20/1,5 | m³" at bounding box center [1279, 649] width 141 height 13
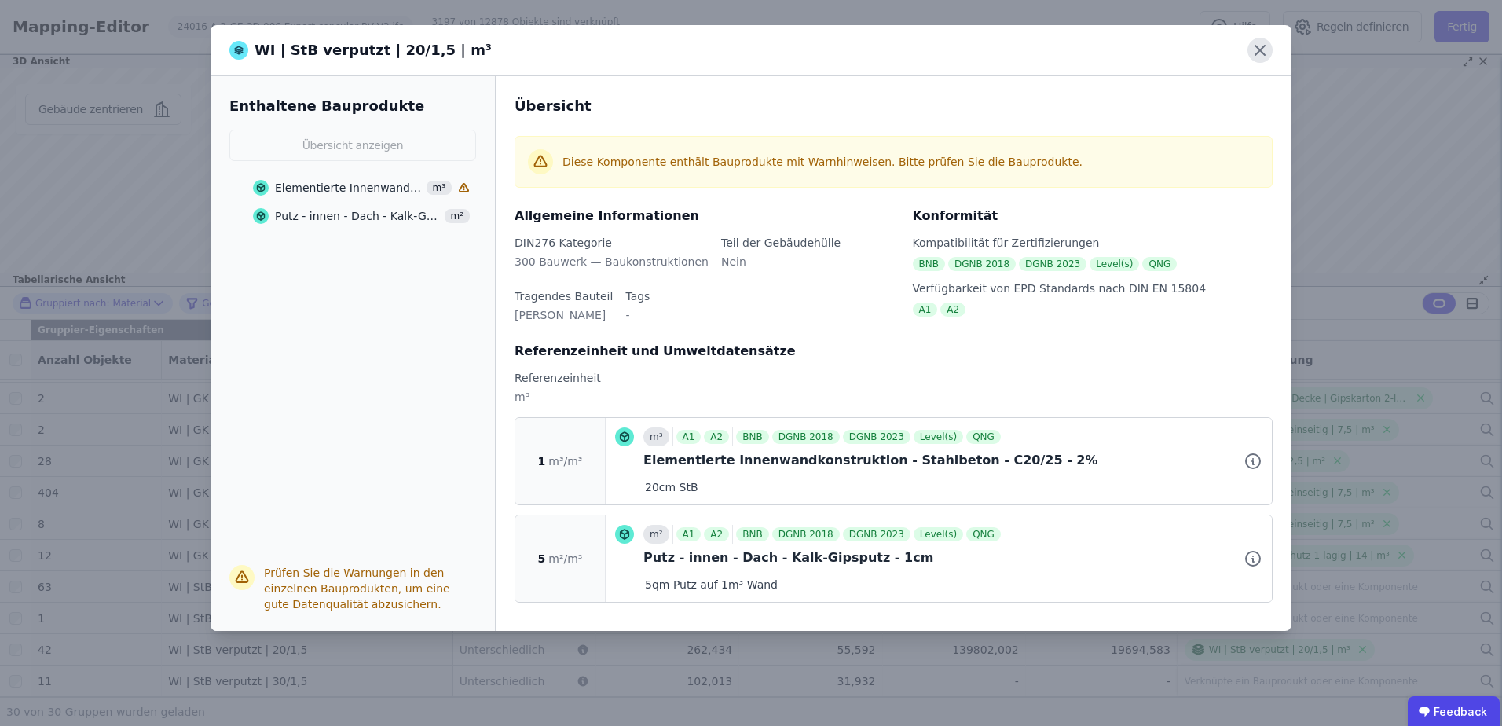
click at [1270, 57] on icon at bounding box center [1260, 50] width 25 height 25
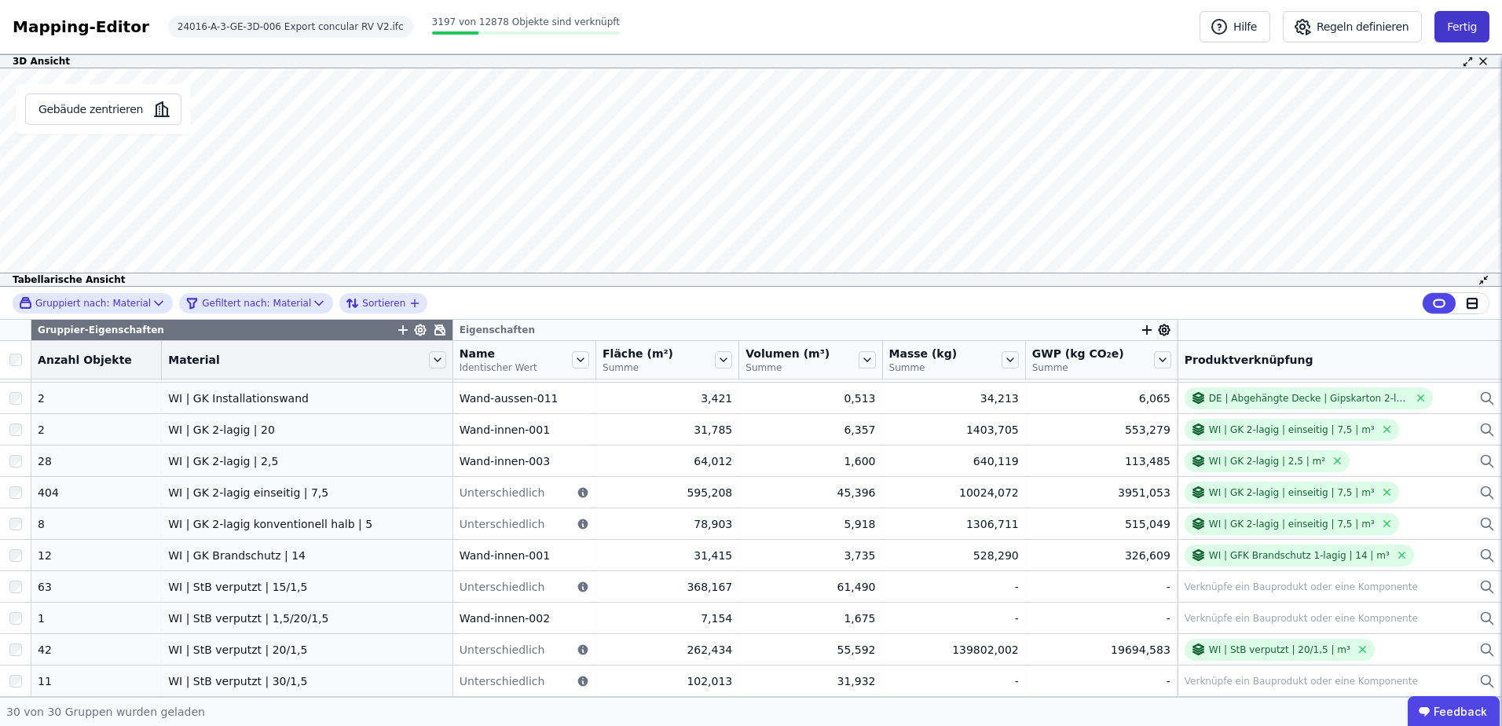
click at [1474, 32] on button "Fertig" at bounding box center [1462, 26] width 55 height 31
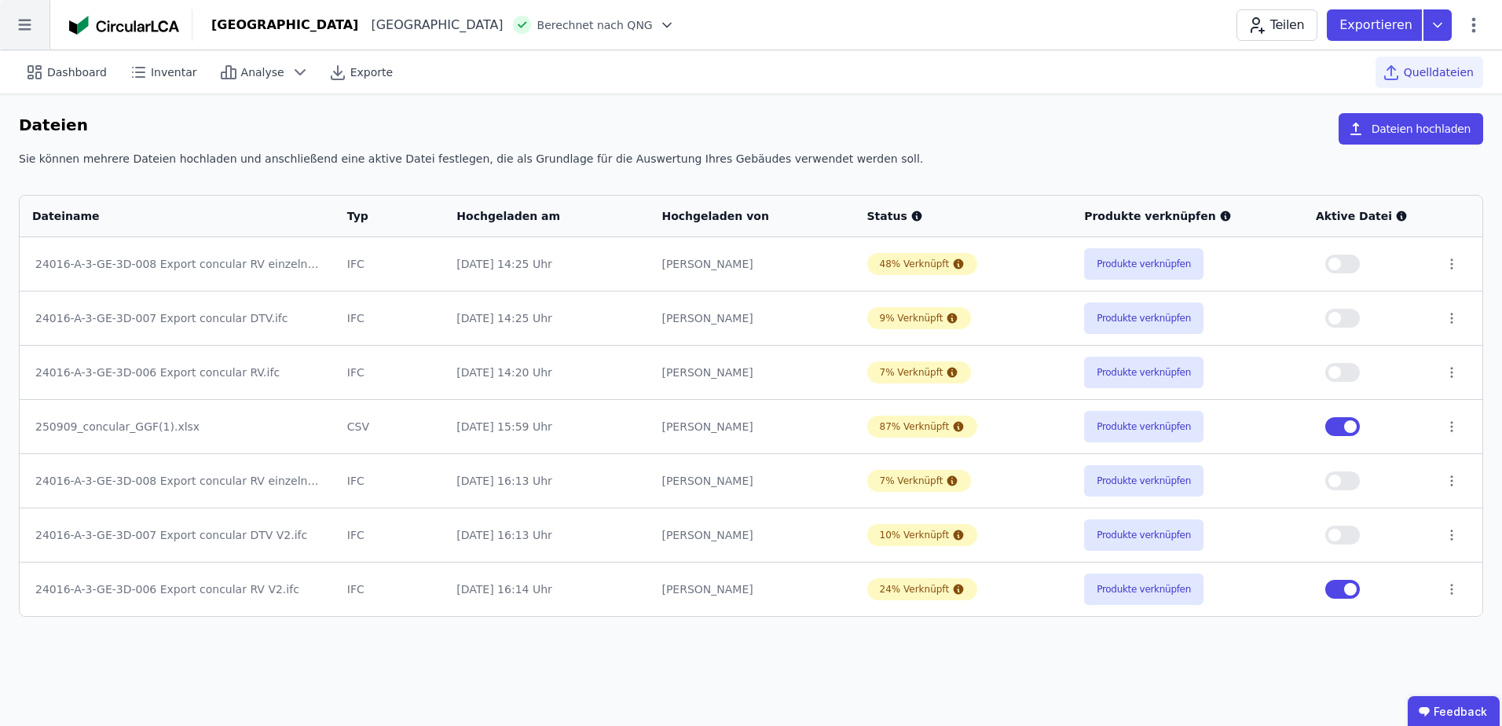
click at [37, 31] on icon at bounding box center [24, 24] width 49 height 49
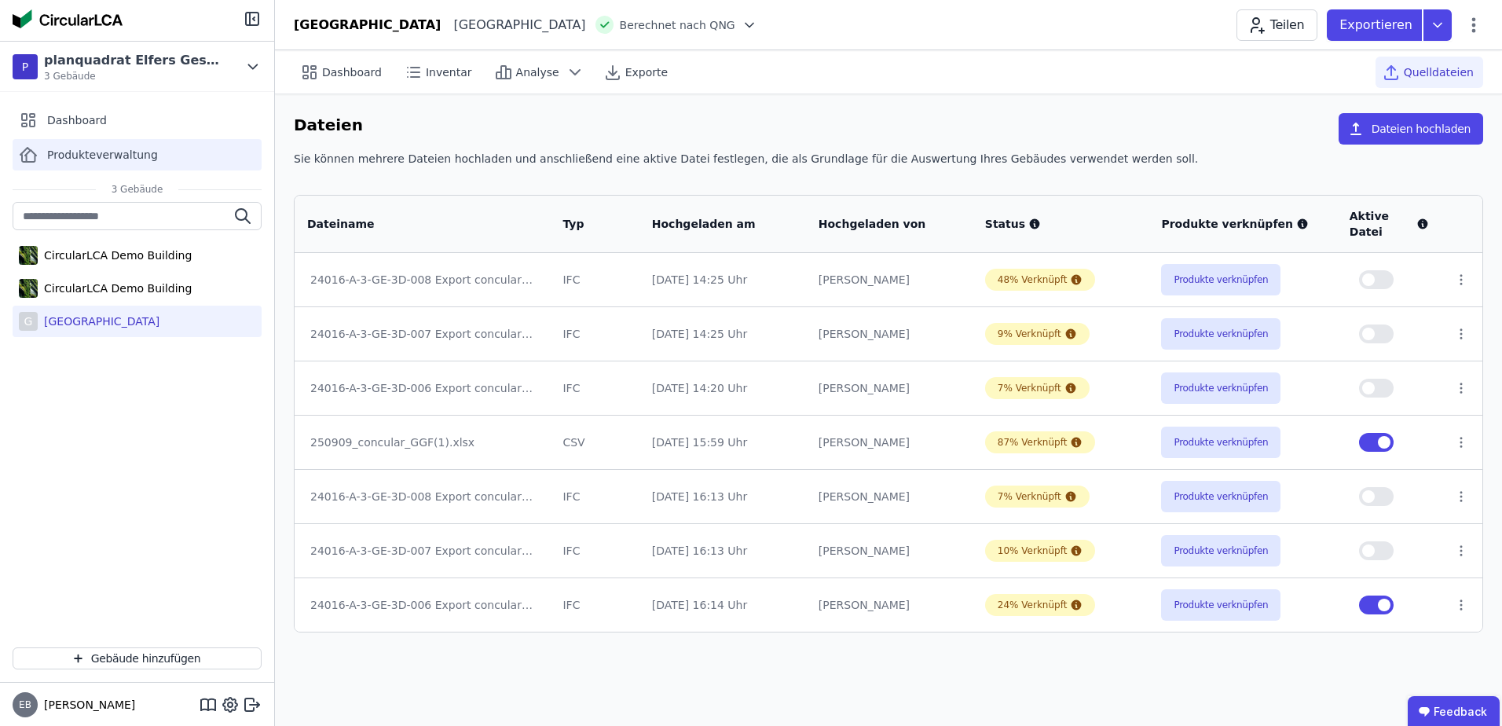
click at [115, 158] on span "Produkteverwaltung" at bounding box center [102, 155] width 111 height 16
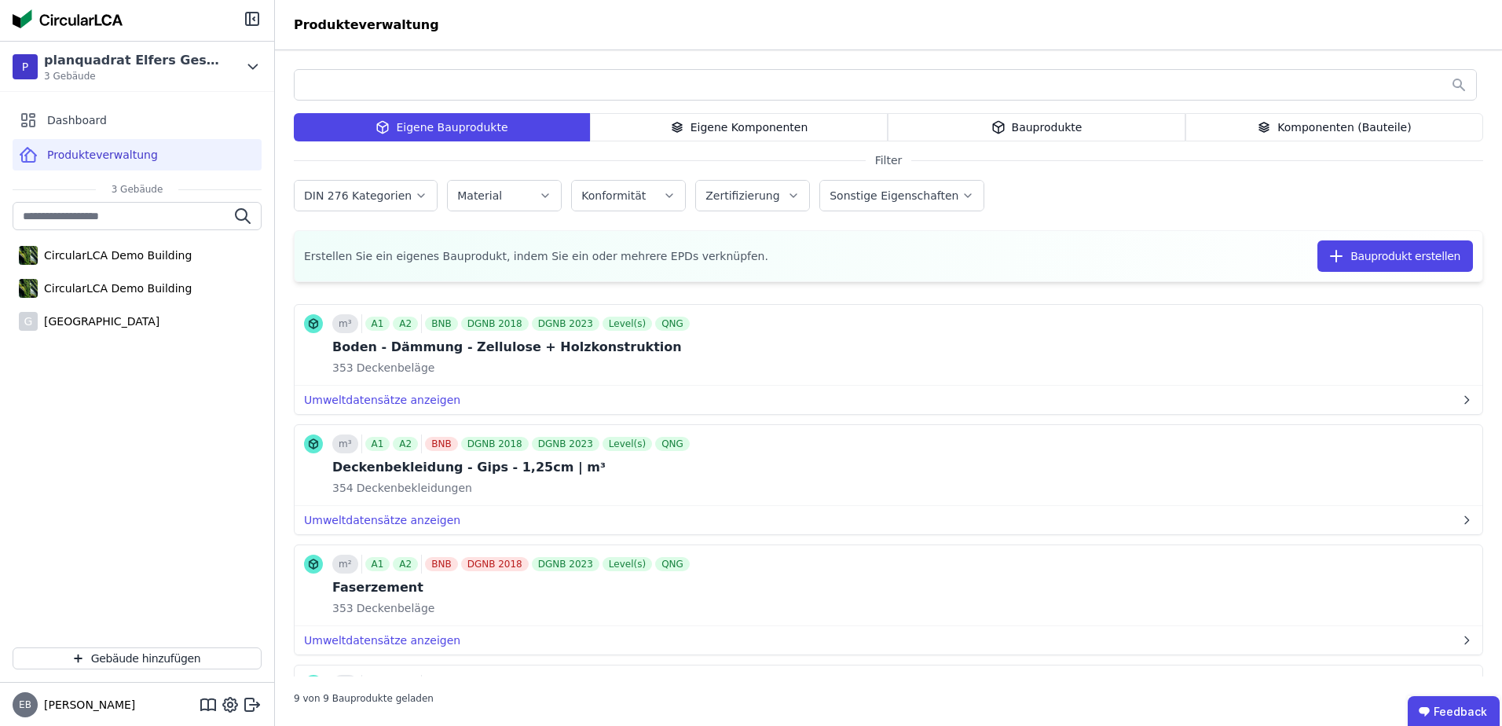
click at [764, 68] on div "Eigene Bauprodukte Eigene Komponenten Bauprodukte Komponenten (Bauteile) Filter…" at bounding box center [888, 388] width 1227 height 676
click at [769, 60] on div "Eigene Bauprodukte Eigene Komponenten Bauprodukte Komponenten (Bauteile) Filter…" at bounding box center [888, 388] width 1227 height 676
click at [654, 82] on input "text" at bounding box center [886, 85] width 1182 height 28
type input "***"
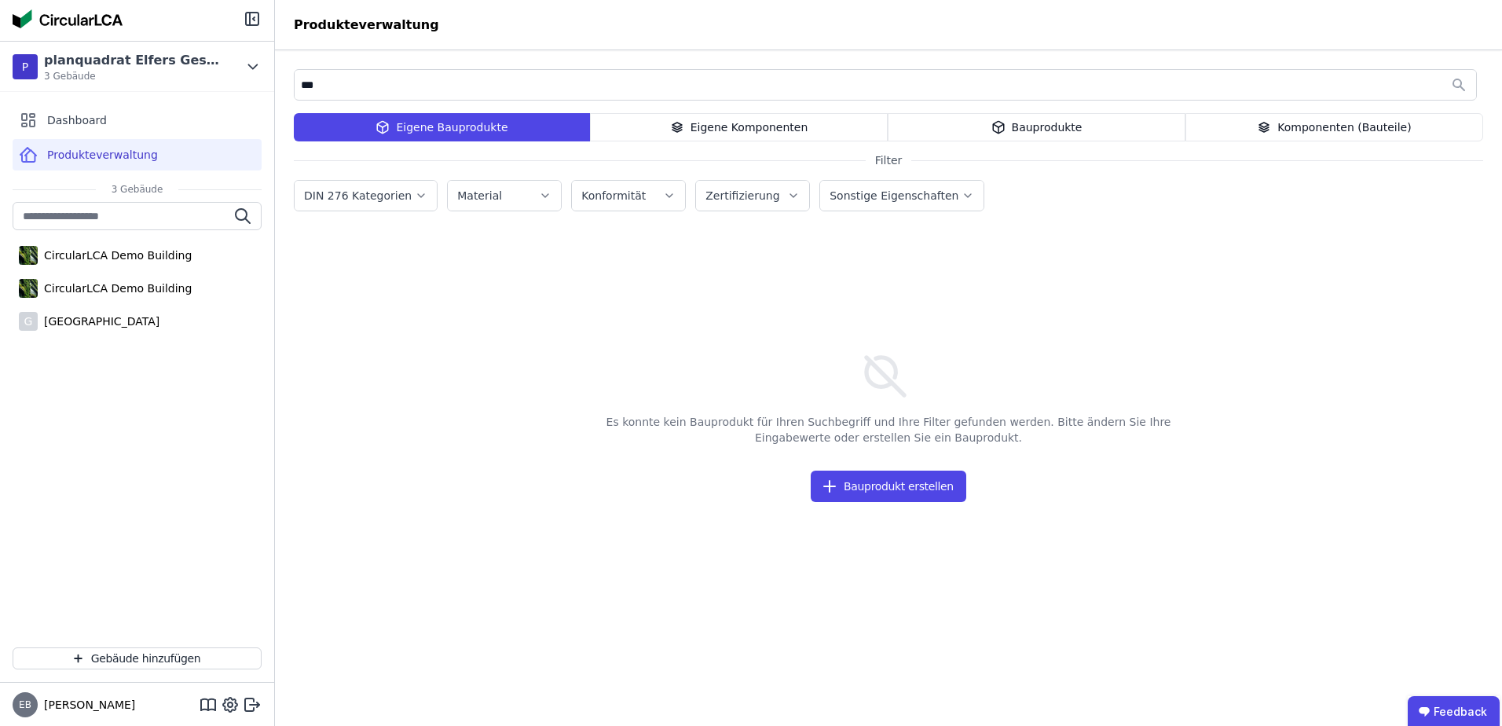
click at [672, 123] on div "Eigene Komponenten" at bounding box center [739, 127] width 298 height 28
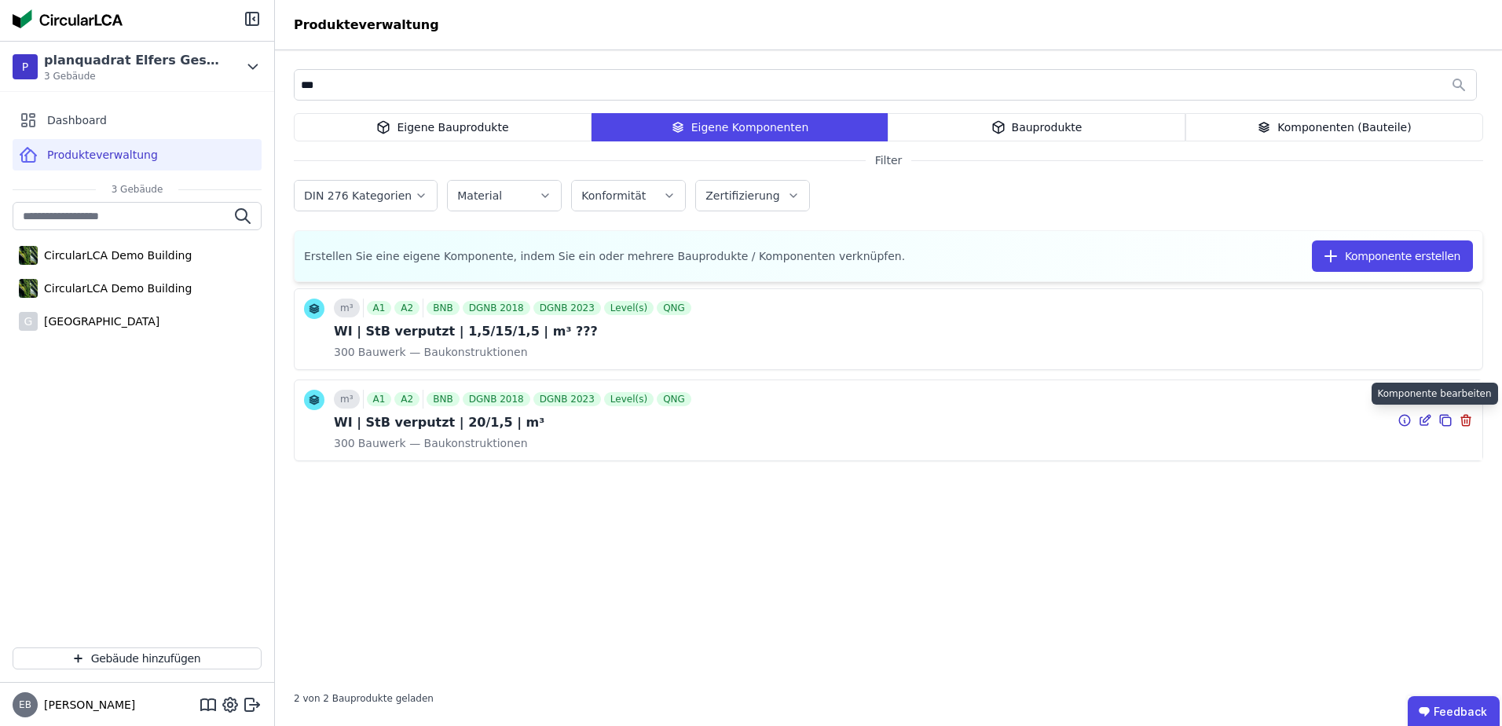
click at [1425, 418] on icon at bounding box center [1427, 418] width 7 height 7
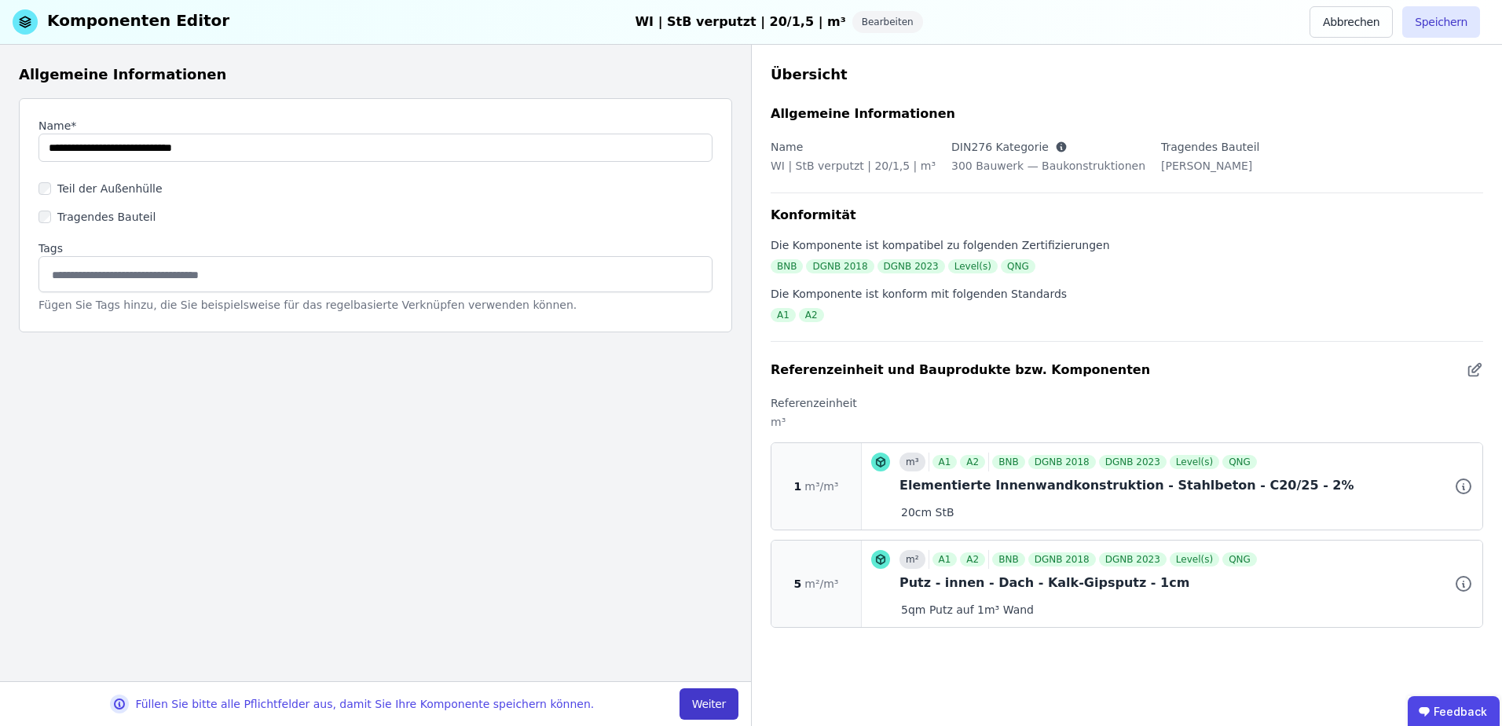
click at [701, 704] on button "Weiter" at bounding box center [709, 703] width 59 height 31
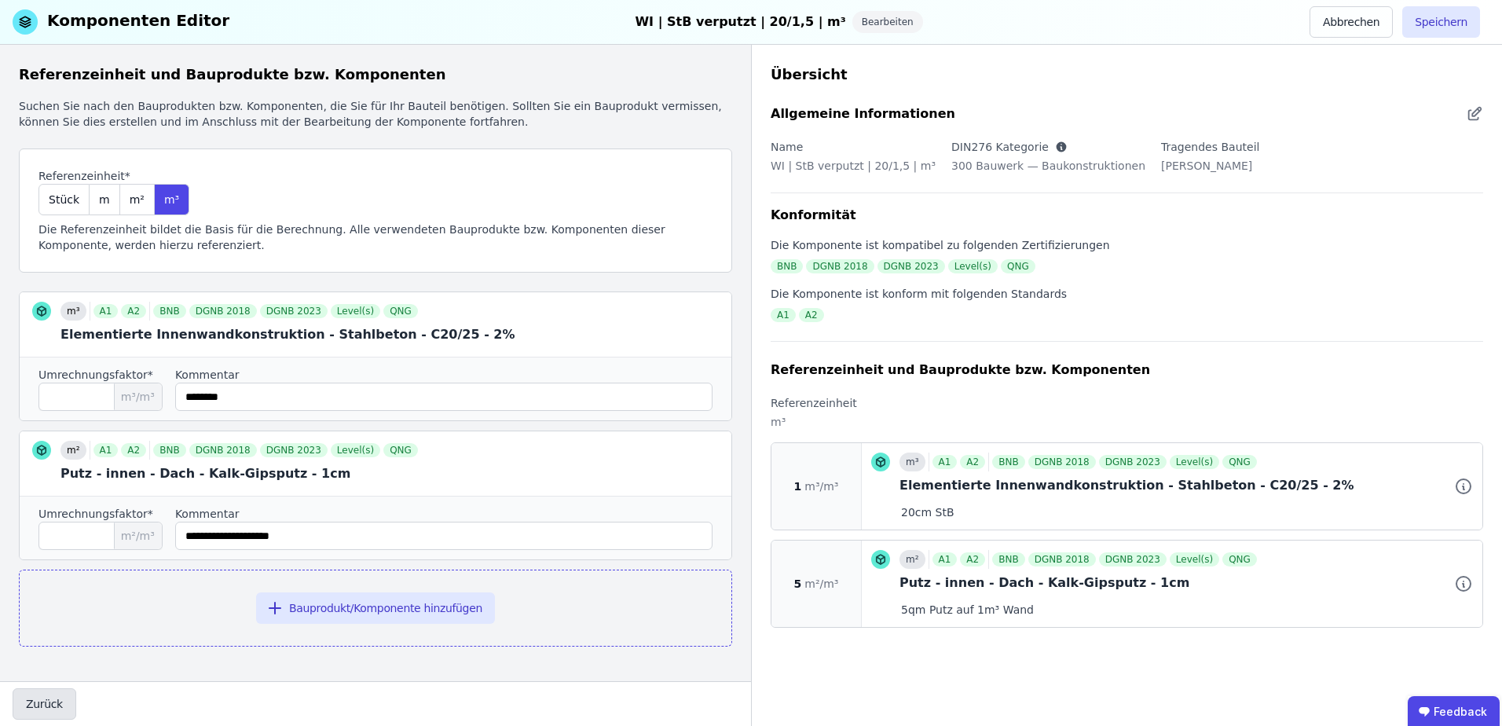
click at [35, 704] on button "Zurück" at bounding box center [45, 703] width 64 height 31
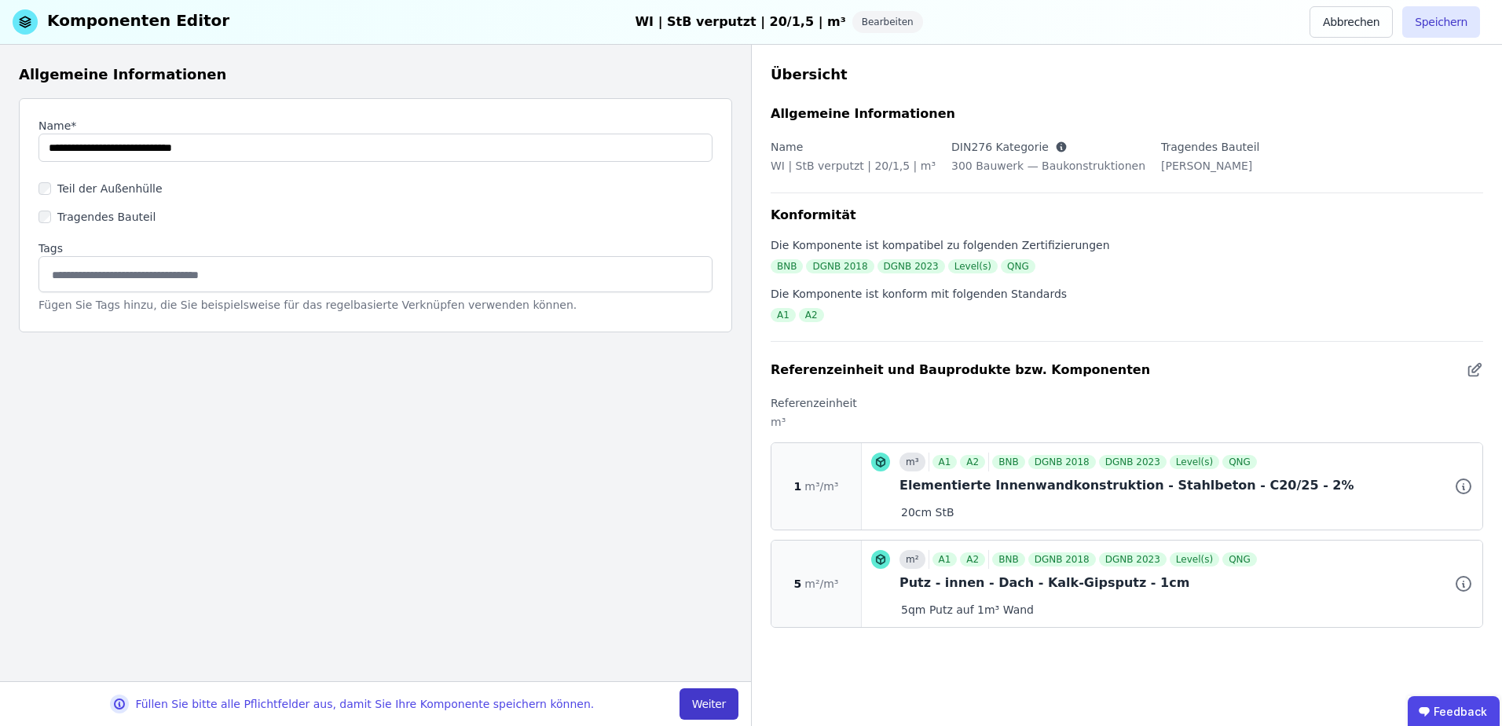
click at [719, 706] on button "Weiter" at bounding box center [709, 703] width 59 height 31
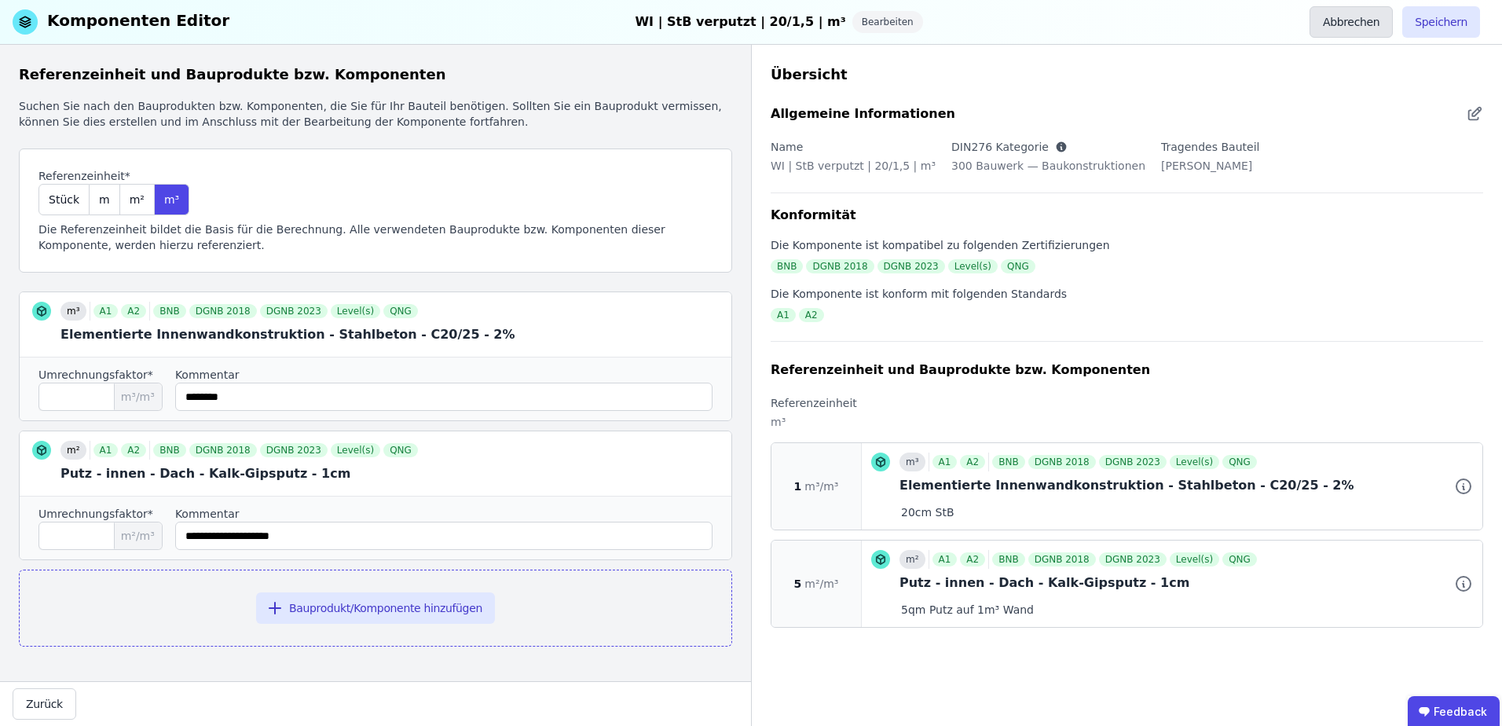
click at [1365, 27] on button "Abbrechen" at bounding box center [1351, 21] width 83 height 31
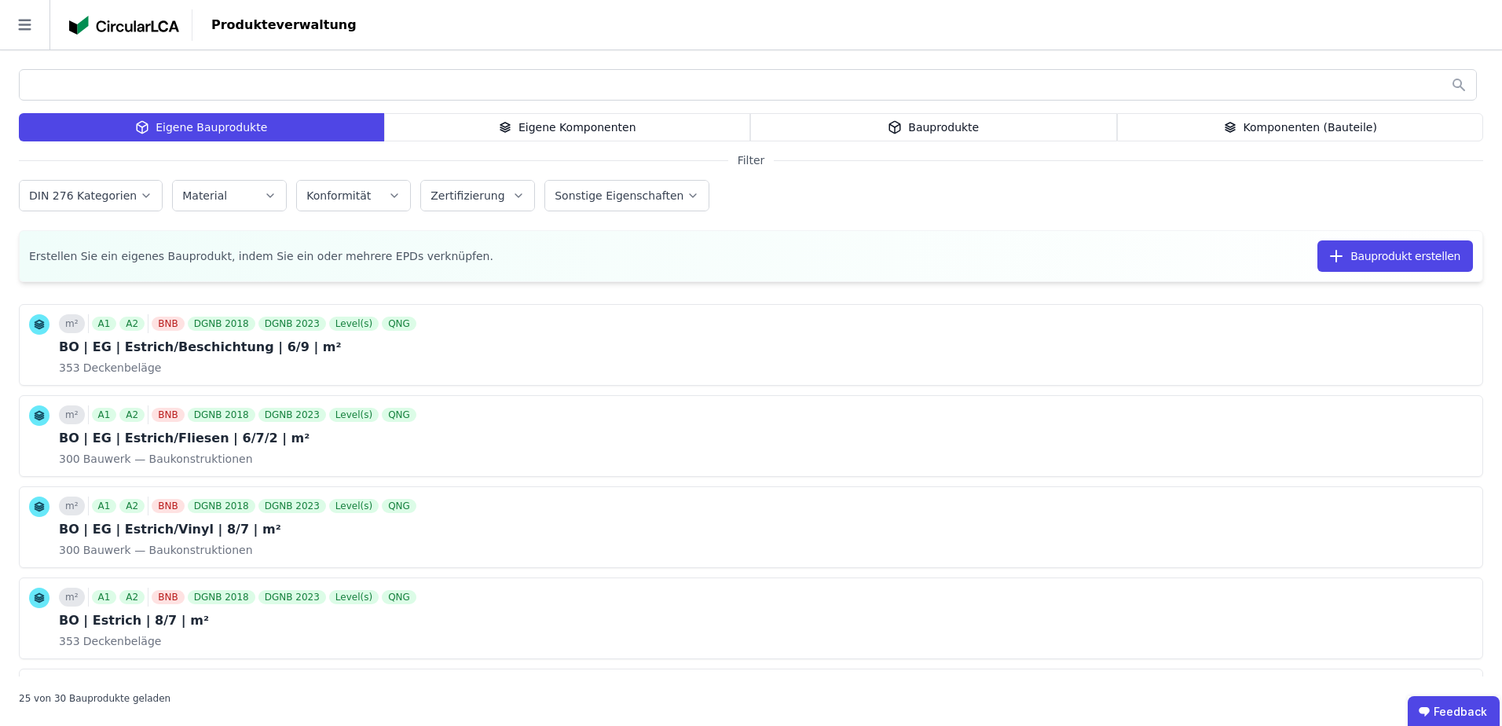
click at [353, 82] on input "text" at bounding box center [748, 85] width 1457 height 28
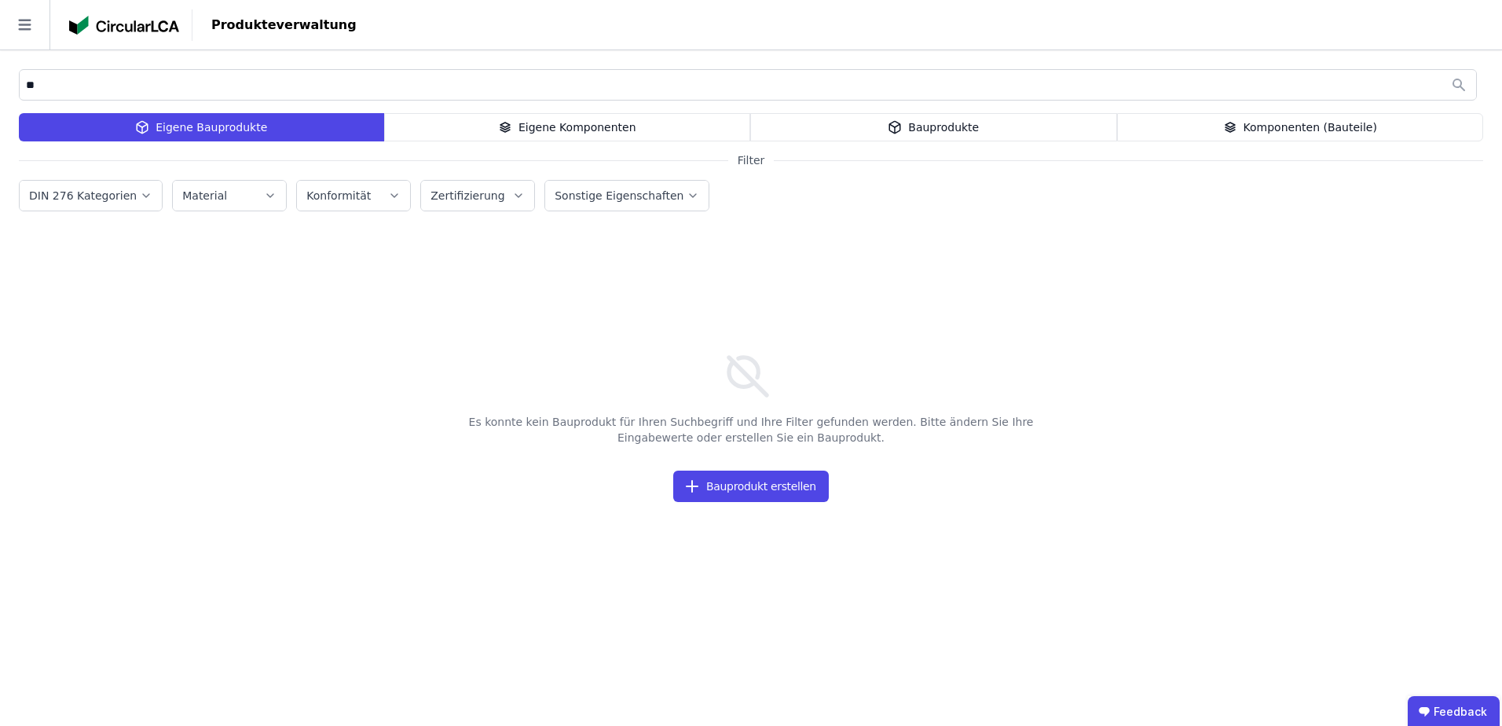
type input "*"
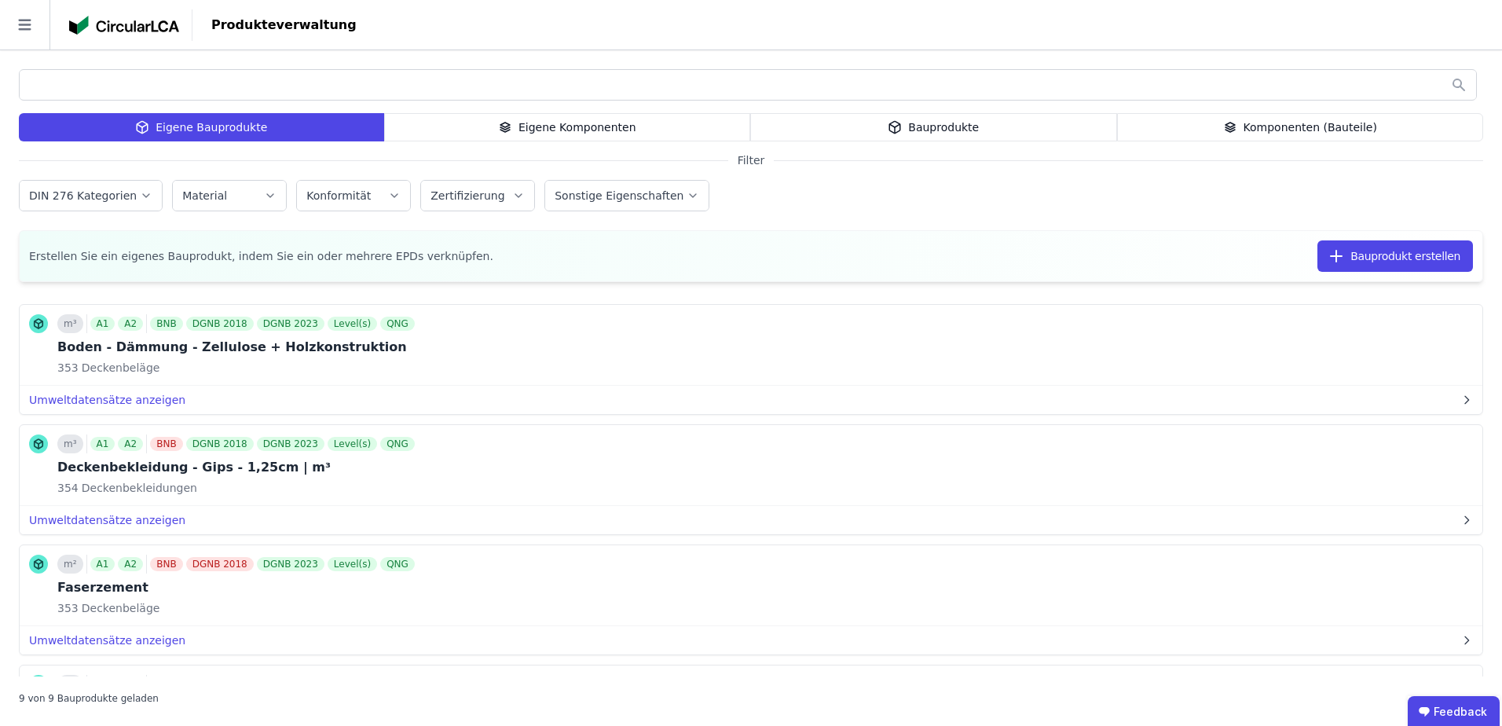
click at [510, 131] on icon at bounding box center [504, 131] width 9 height 2
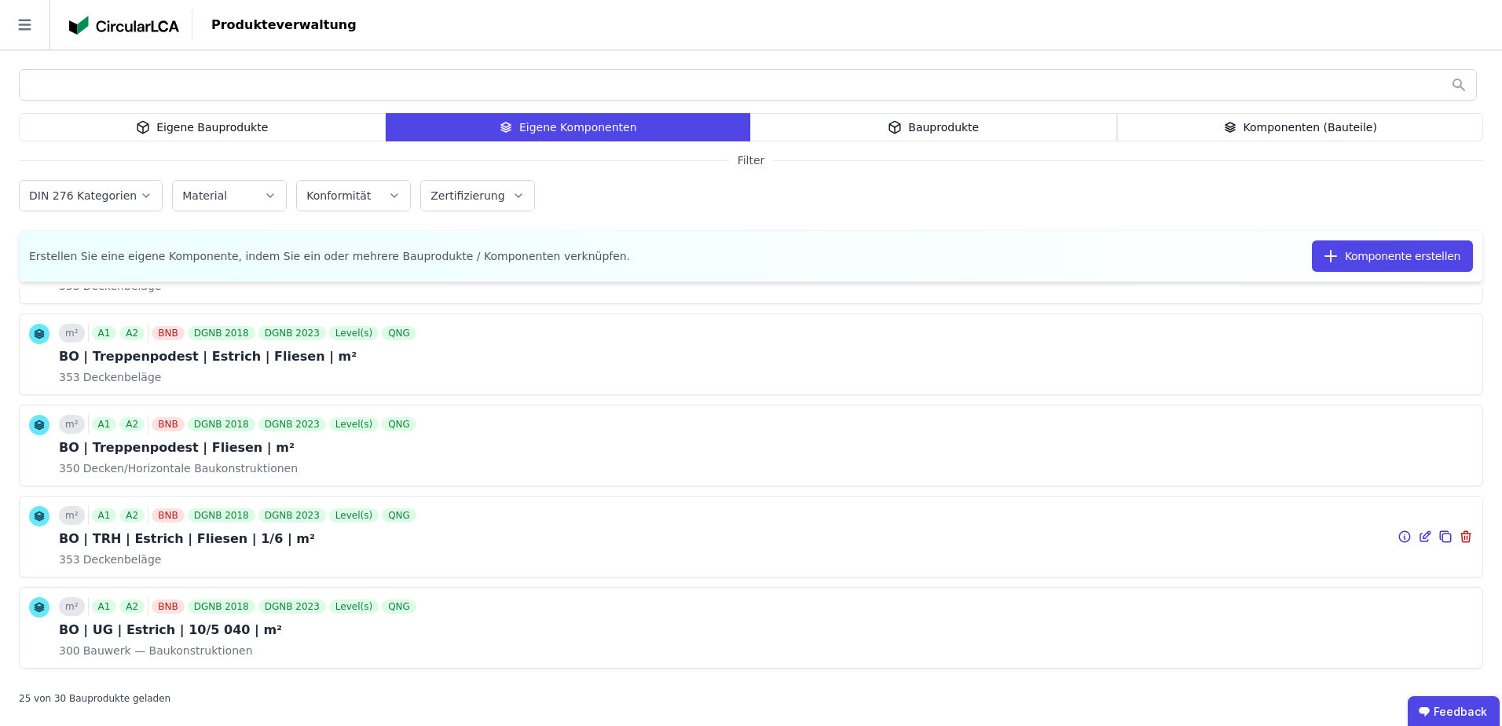
scroll to position [524, 0]
click at [251, 548] on div "m² A1 A2 BNB DGNB 2018 DGNB 2023 Level(s) QNG BO | TRH | Estrich | Fliesen | 1/…" at bounding box center [239, 534] width 361 height 61
click at [286, 634] on div "BO | UG | Estrich | 10/5 040 | m²" at bounding box center [239, 627] width 361 height 19
click at [339, 537] on div "BO | TRH | Estrich | Fliesen | 1/6 | m²" at bounding box center [239, 536] width 361 height 19
click at [1398, 532] on icon at bounding box center [1405, 534] width 14 height 19
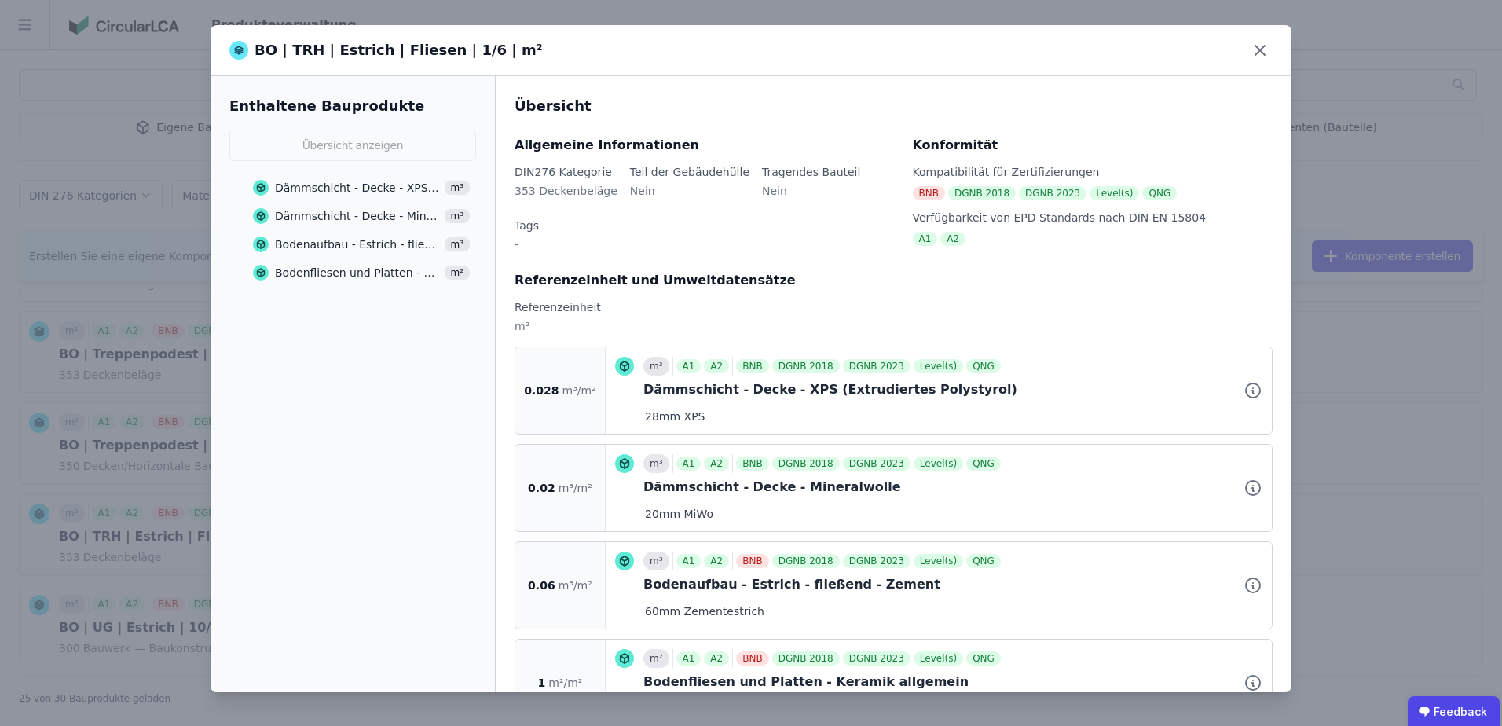
scroll to position [38, 0]
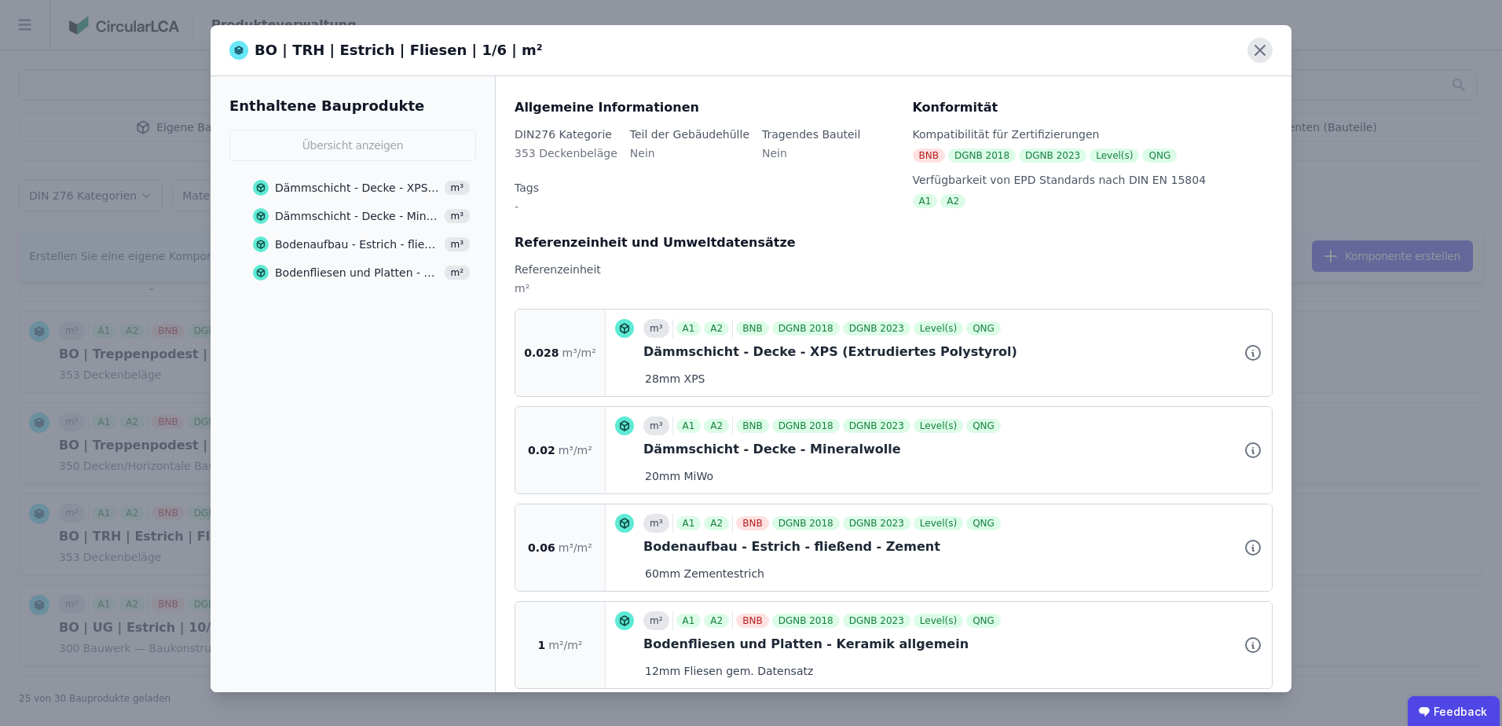
click at [1257, 41] on icon at bounding box center [1260, 50] width 25 height 25
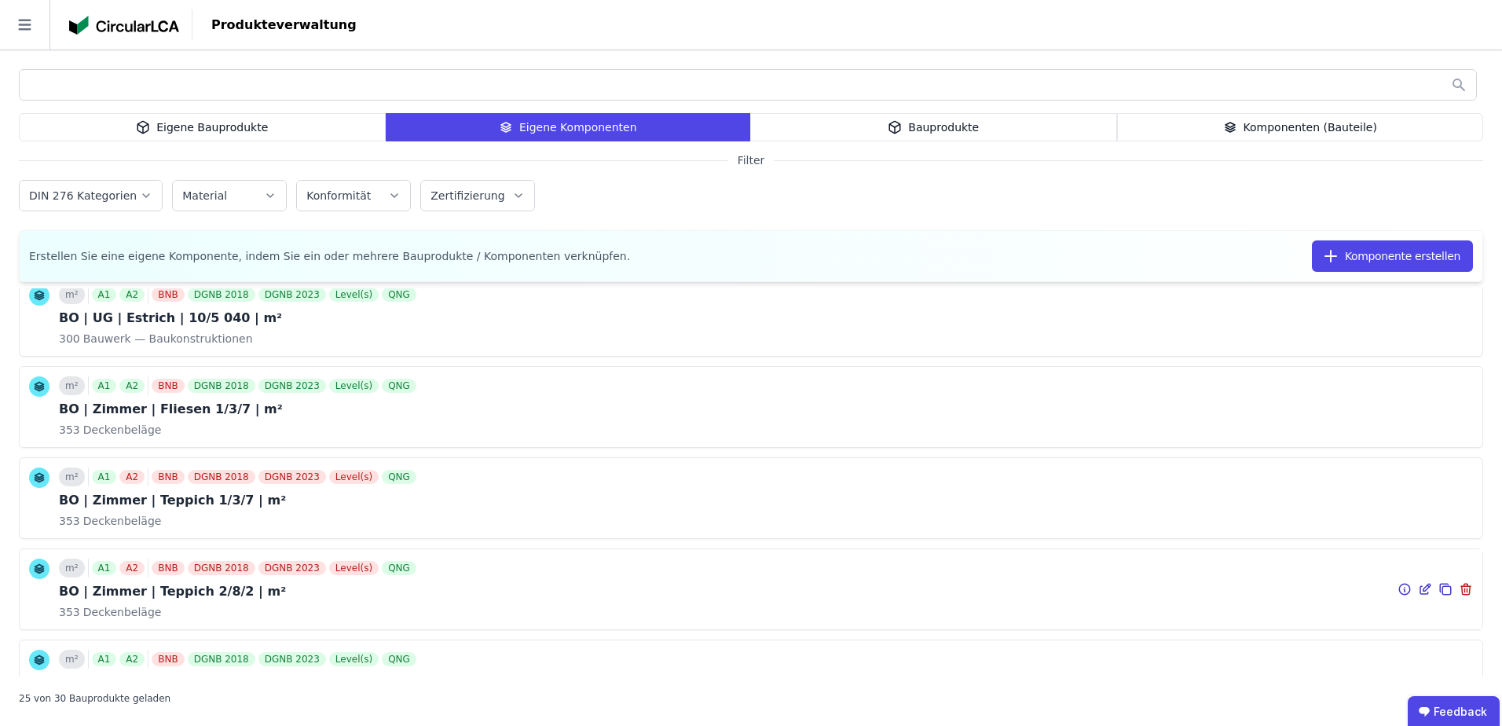
scroll to position [838, 0]
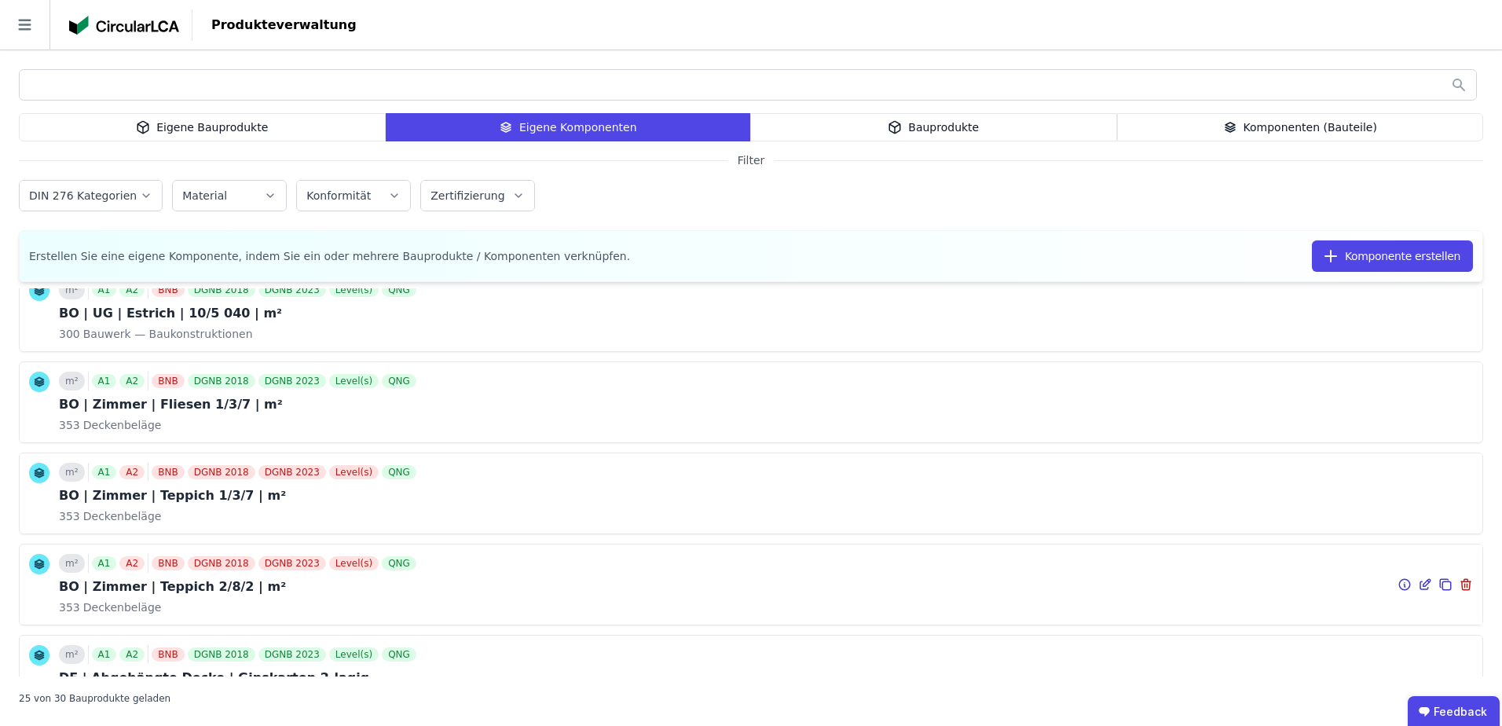
click at [508, 609] on div "m² A1 A2 BNB DGNB 2018 DGNB 2023 Level(s) QNG BO | [PERSON_NAME] | Teppich 2/8/…" at bounding box center [751, 584] width 1463 height 80
click at [1398, 584] on icon at bounding box center [1405, 584] width 14 height 19
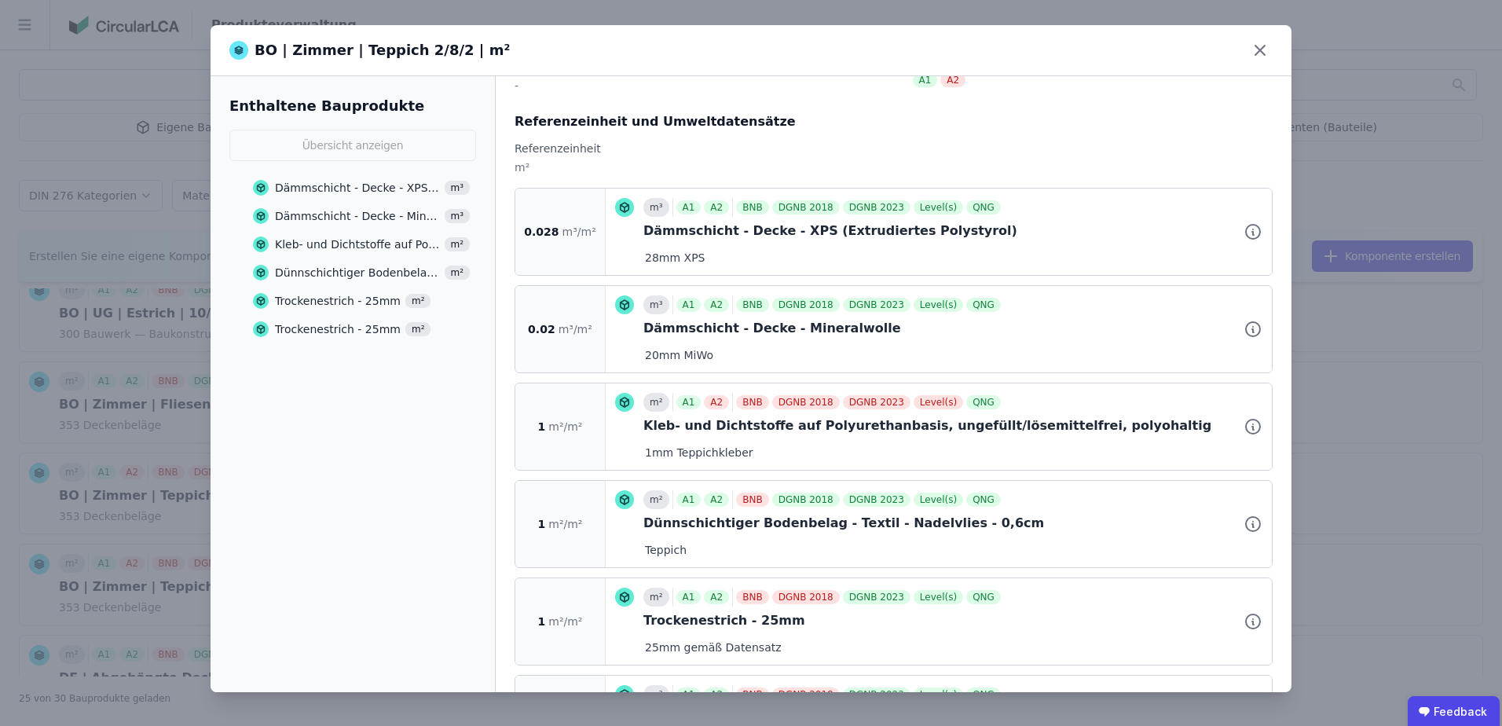
scroll to position [210, 0]
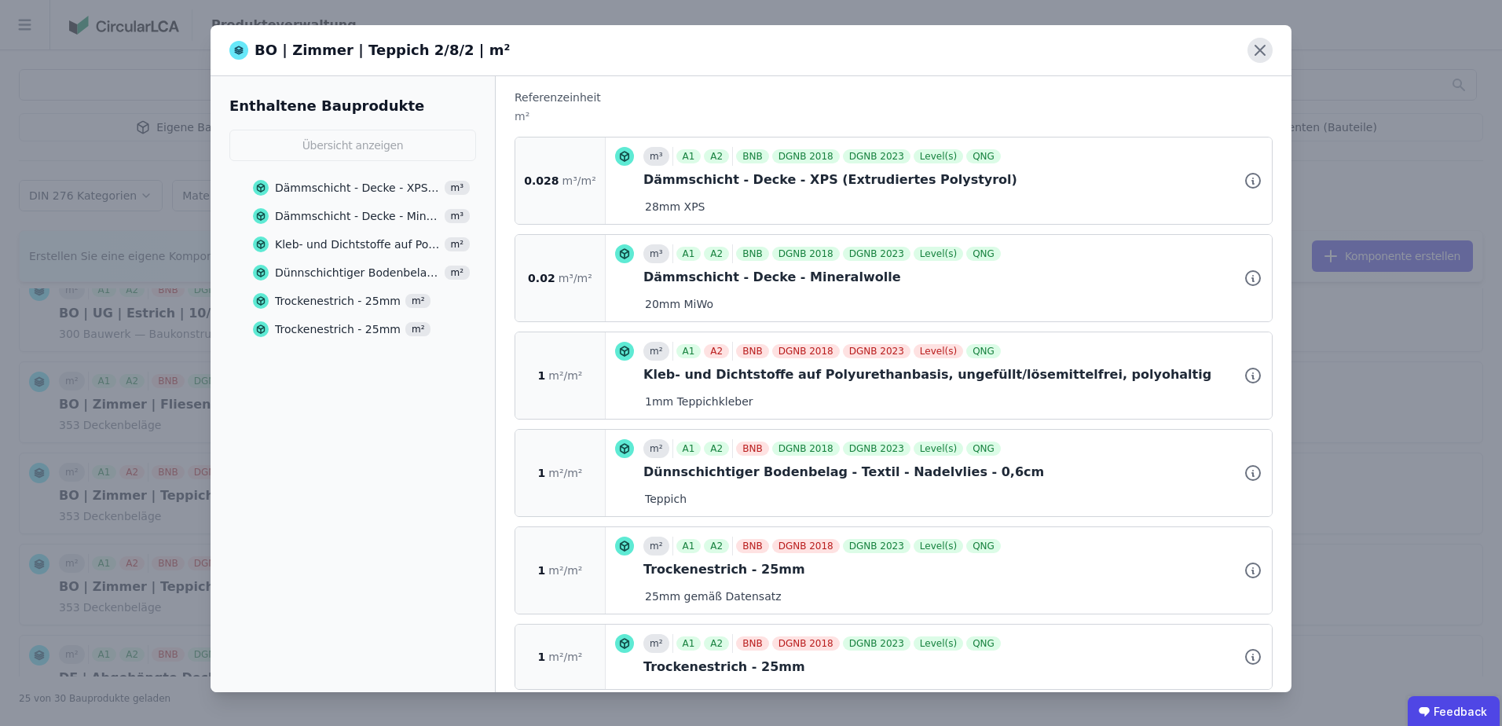
click at [1258, 52] on icon at bounding box center [1259, 50] width 9 height 9
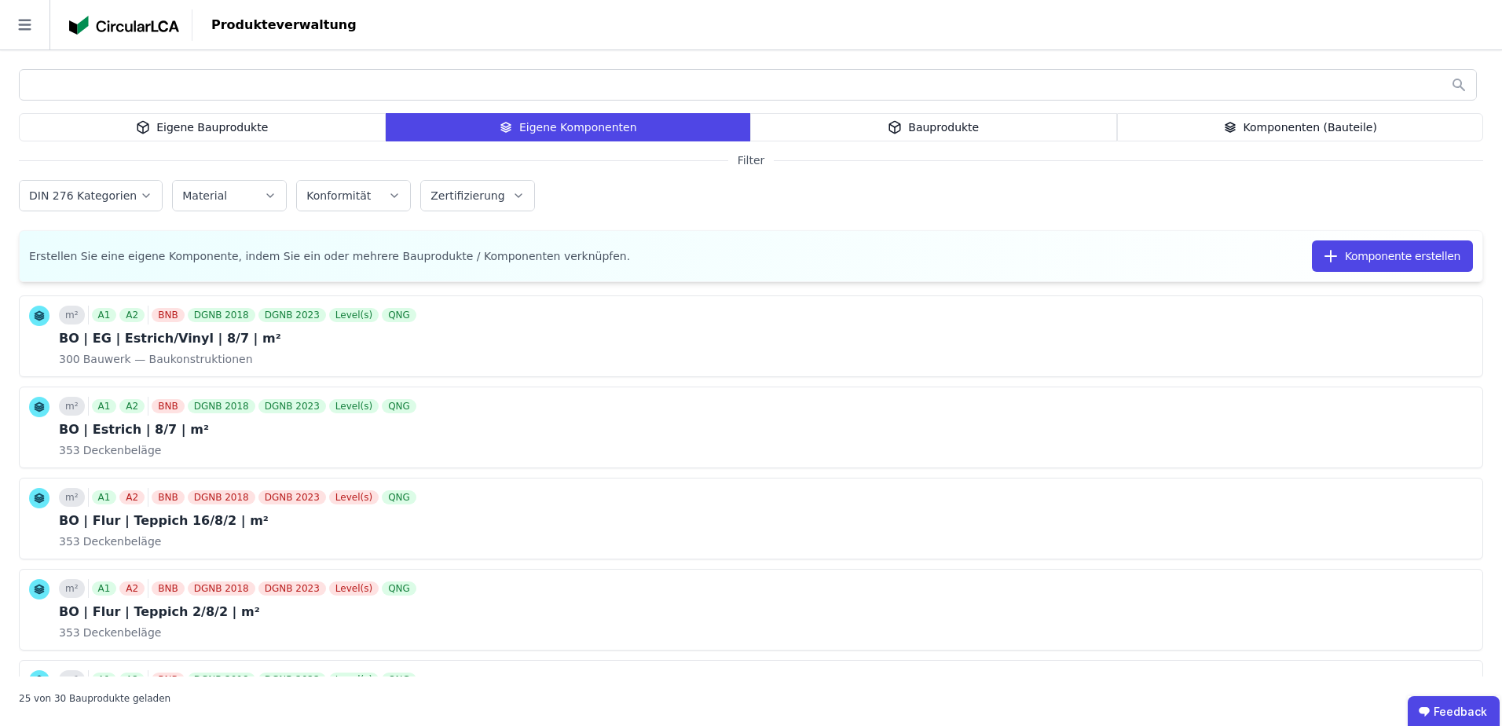
scroll to position [0, 0]
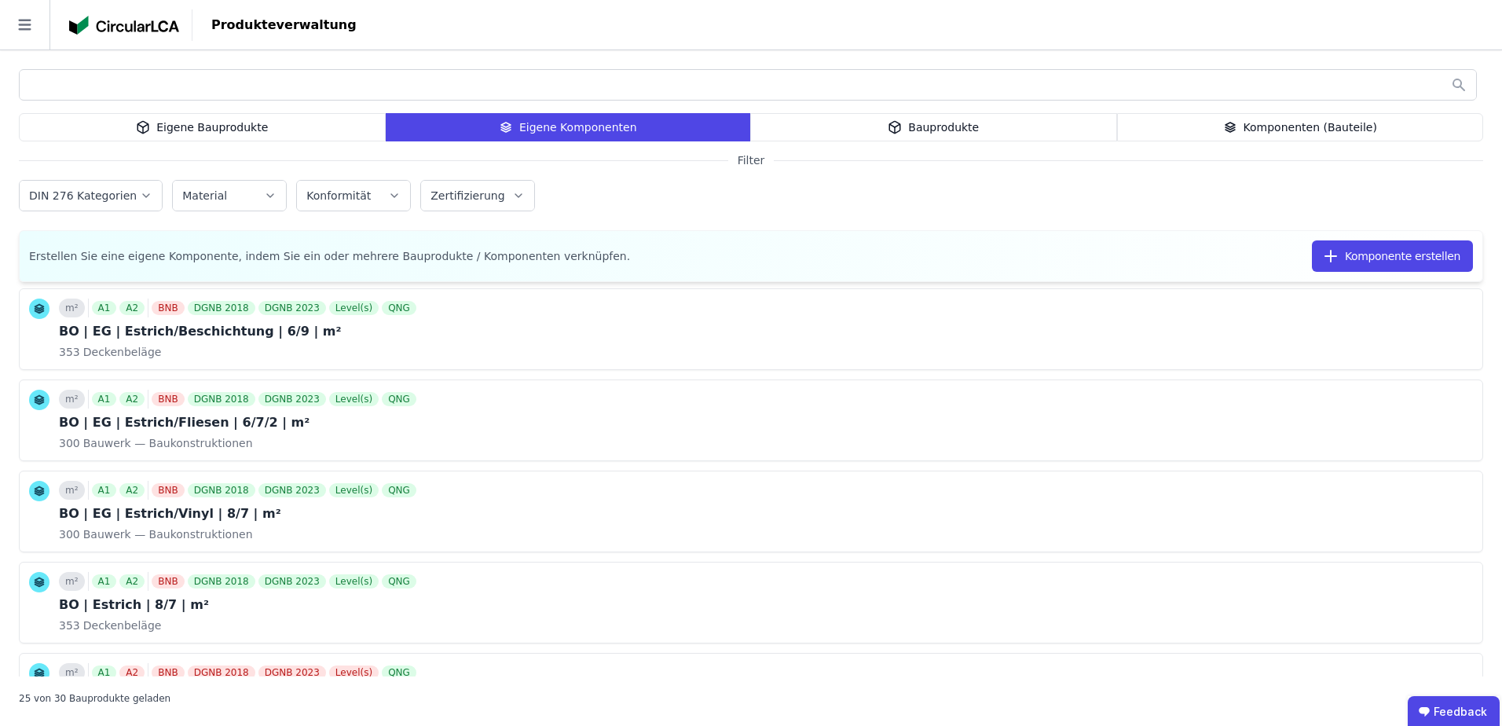
click at [321, 82] on input "text" at bounding box center [748, 85] width 1457 height 28
type input "***"
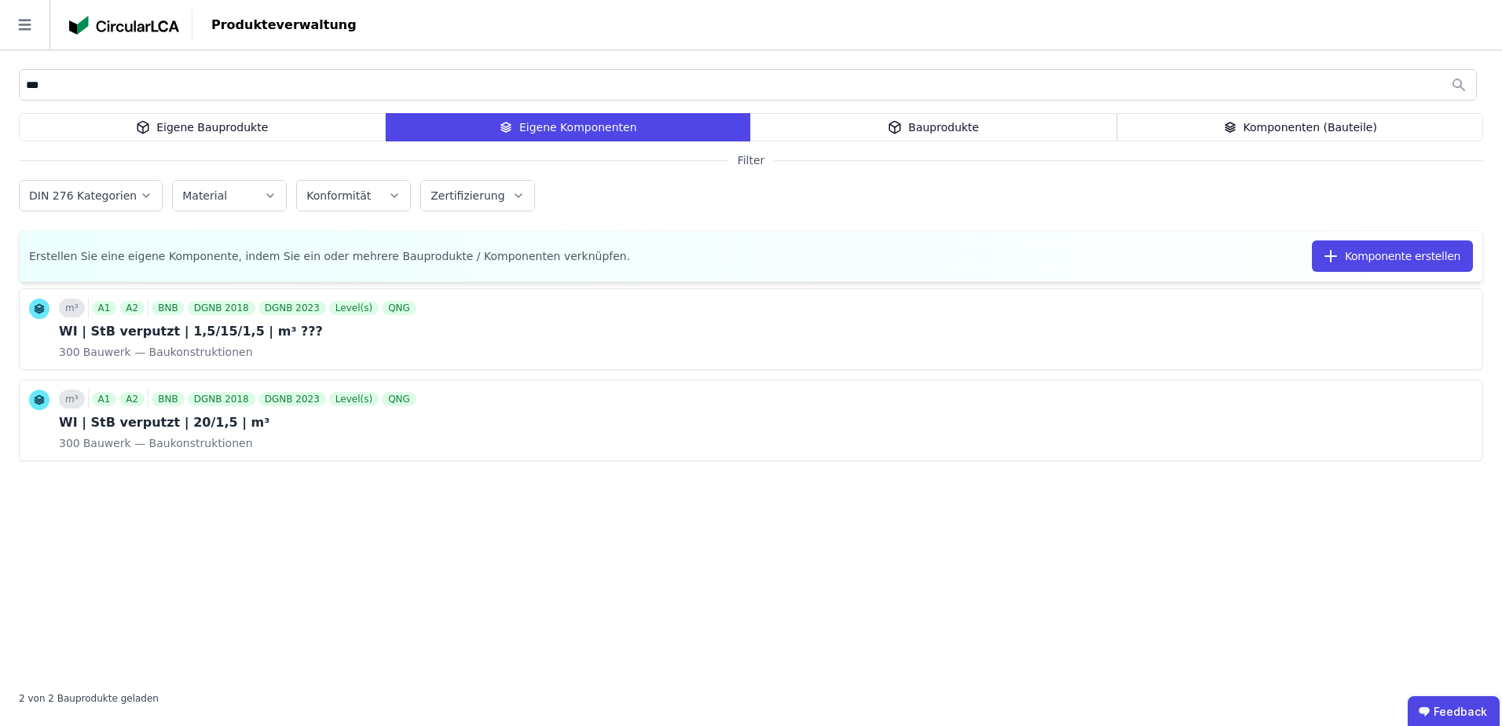
click at [721, 639] on div "m³ A1 A2 BNB DGNB 2018 DGNB 2023 Level(s) QNG WI | StB verputzt | 1,5/15/1,5 | …" at bounding box center [751, 482] width 1464 height 388
click at [1422, 322] on icon at bounding box center [1425, 329] width 14 height 19
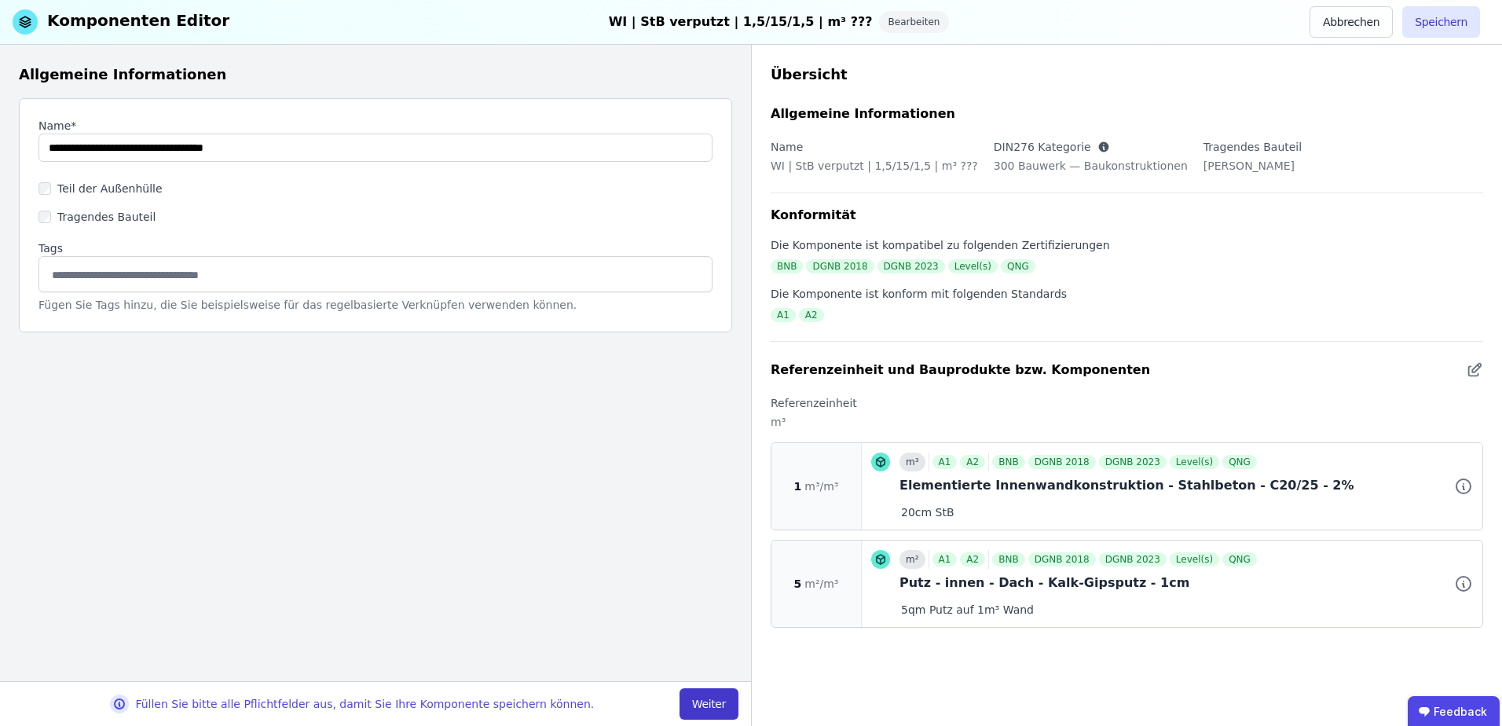
click at [714, 703] on button "Weiter" at bounding box center [709, 703] width 59 height 31
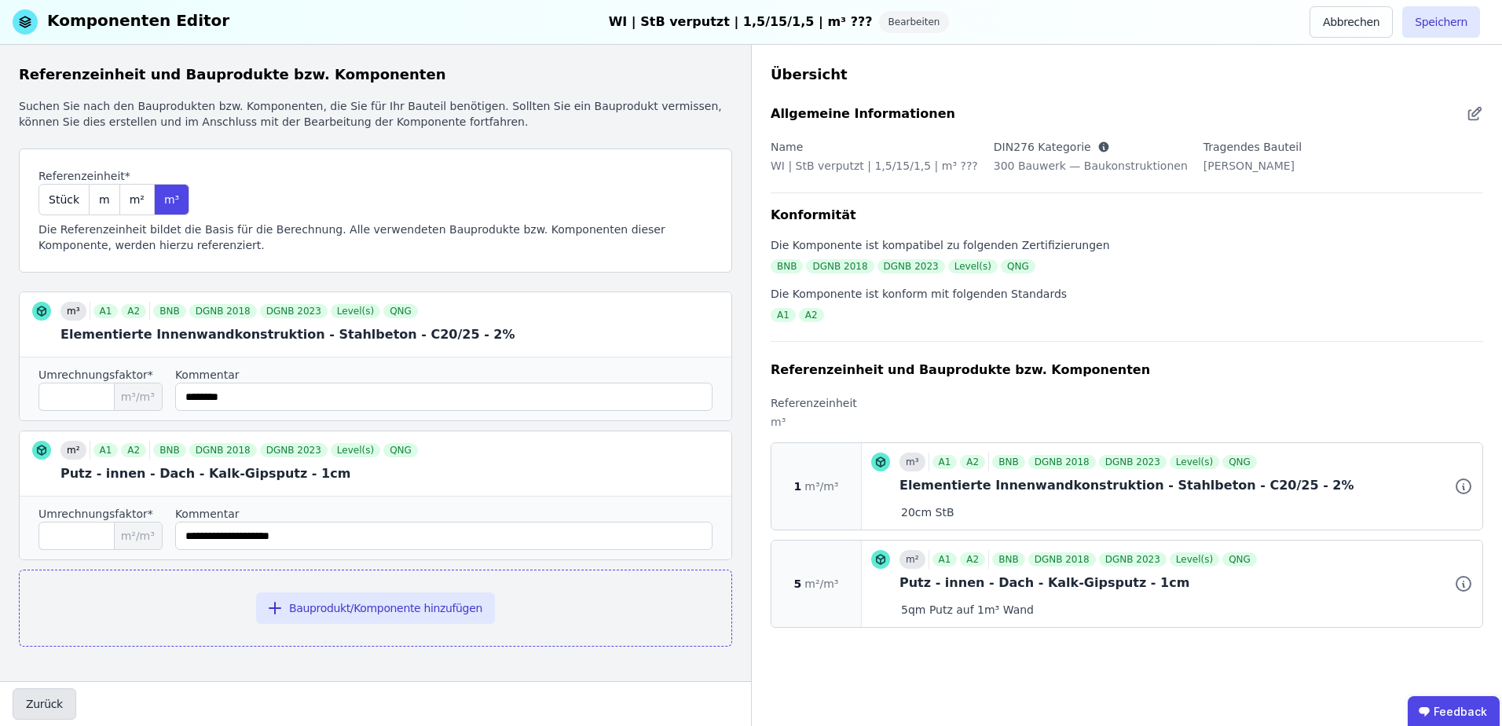
click at [40, 700] on button "Zurück" at bounding box center [45, 703] width 64 height 31
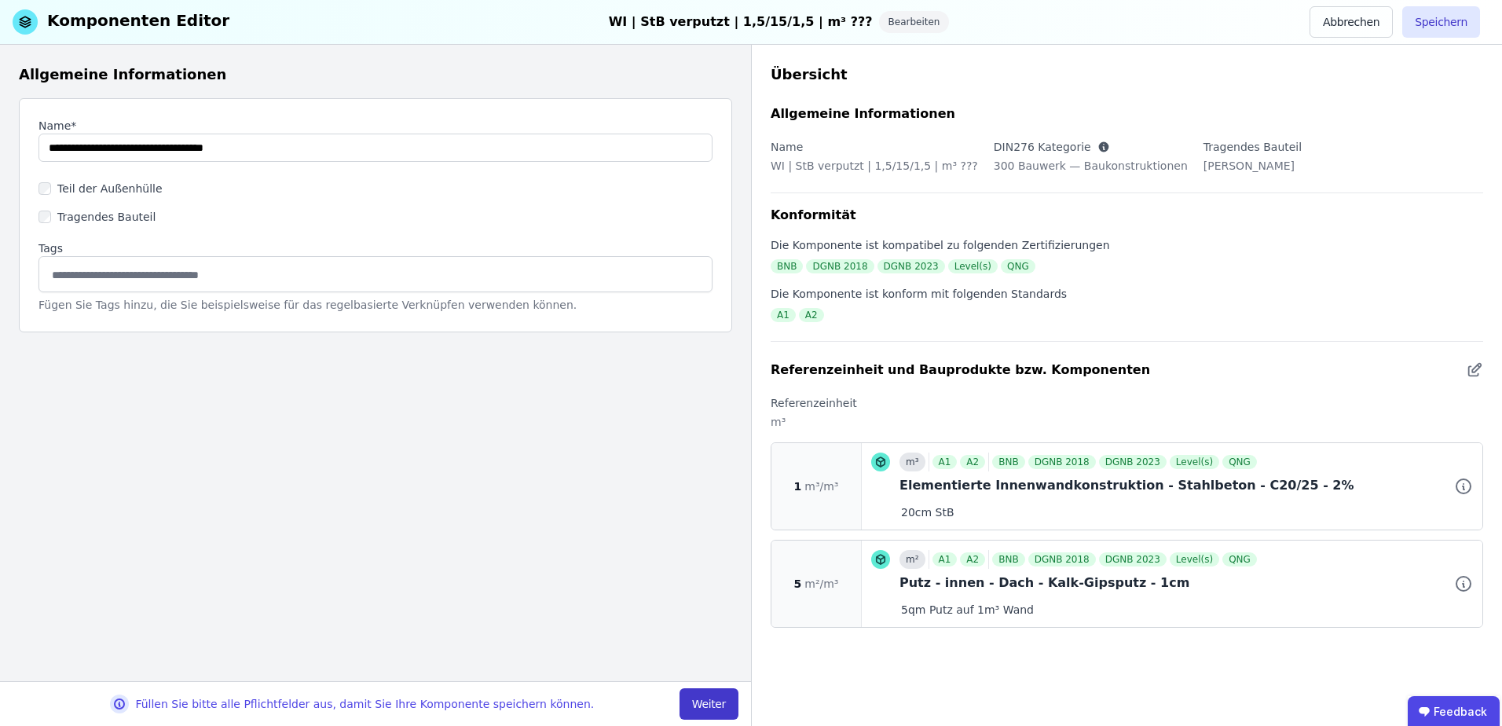
click at [733, 702] on button "Weiter" at bounding box center [709, 703] width 59 height 31
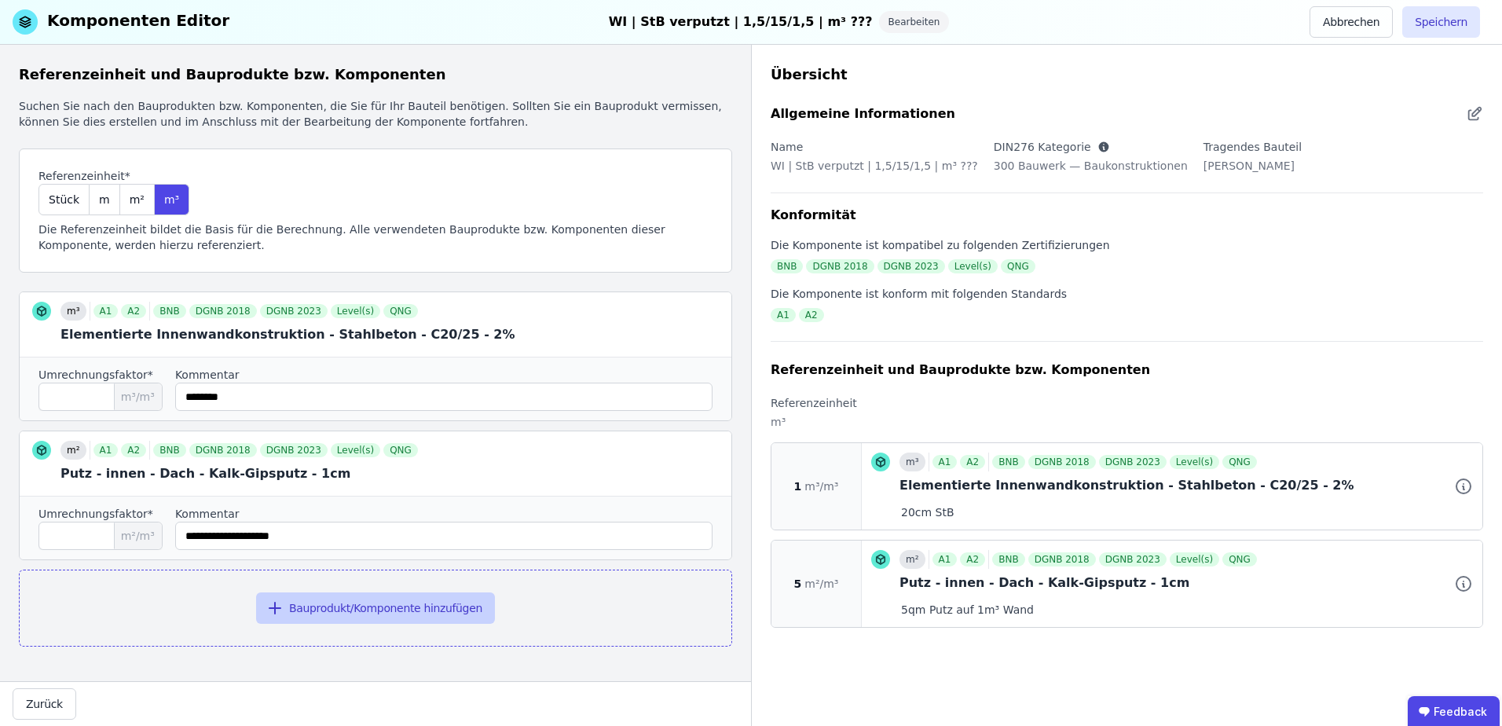
click at [335, 603] on button "Bauprodukt/Komponente hinzufügen" at bounding box center [375, 607] width 239 height 31
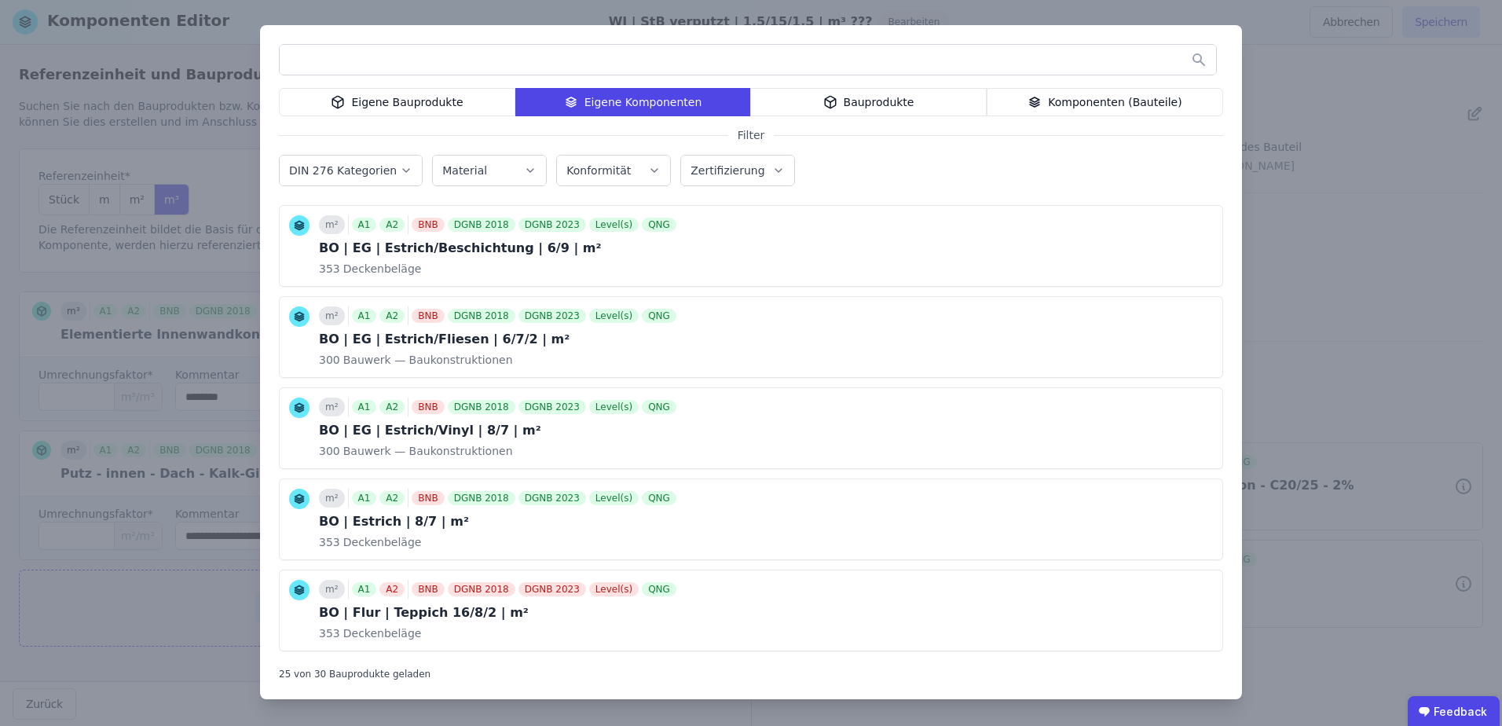
click at [484, 69] on input "text" at bounding box center [748, 60] width 936 height 28
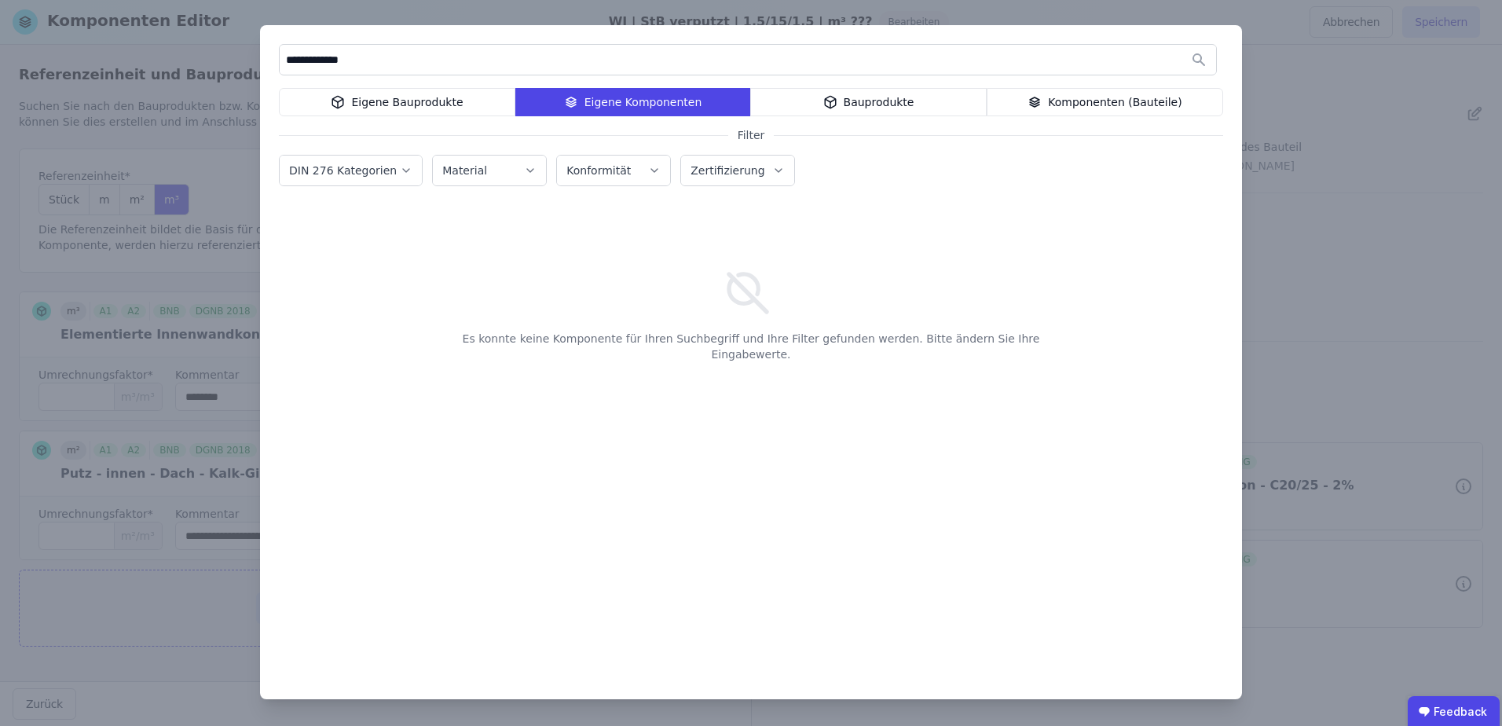
type input "**********"
click at [418, 121] on div "**********" at bounding box center [751, 362] width 982 height 674
click at [423, 108] on div "Eigene Bauprodukte" at bounding box center [397, 102] width 236 height 28
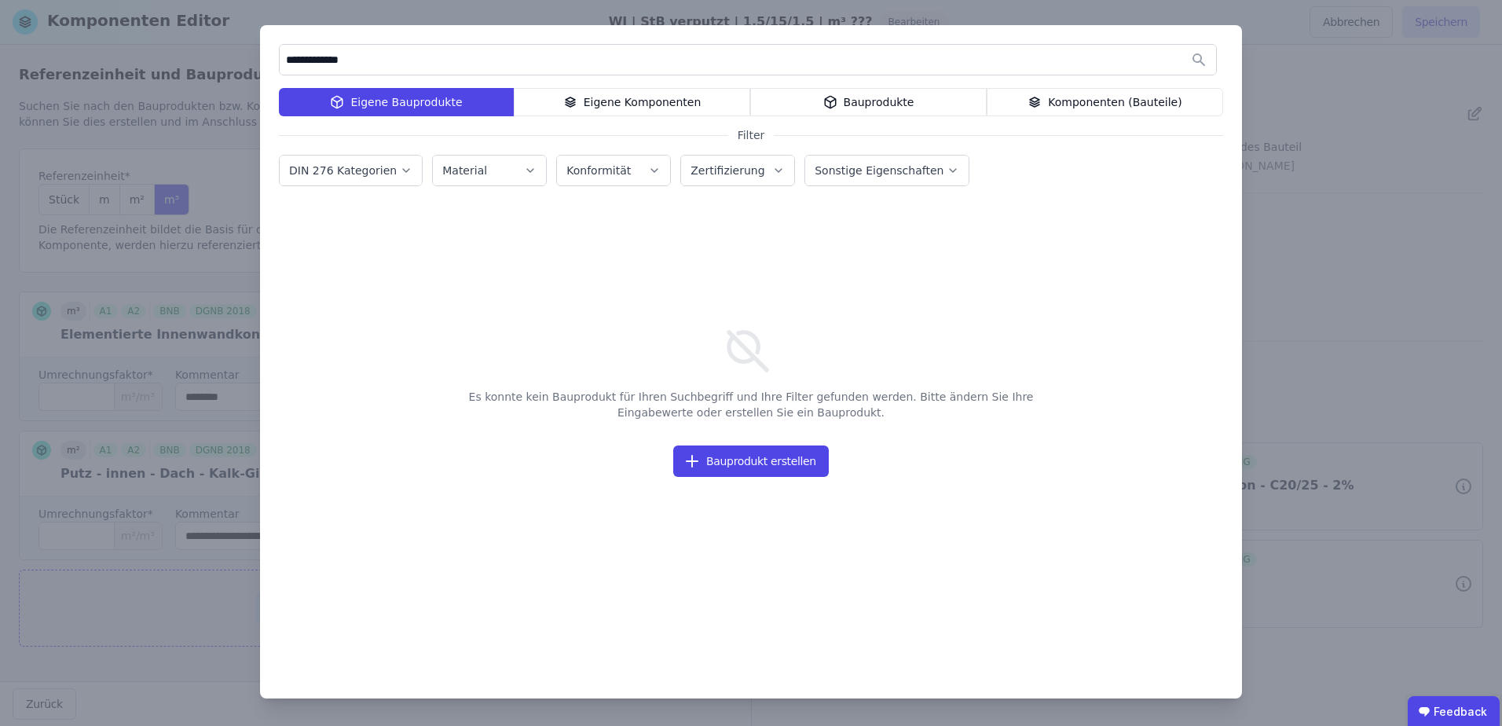
click at [813, 100] on div "Bauprodukte" at bounding box center [868, 102] width 236 height 28
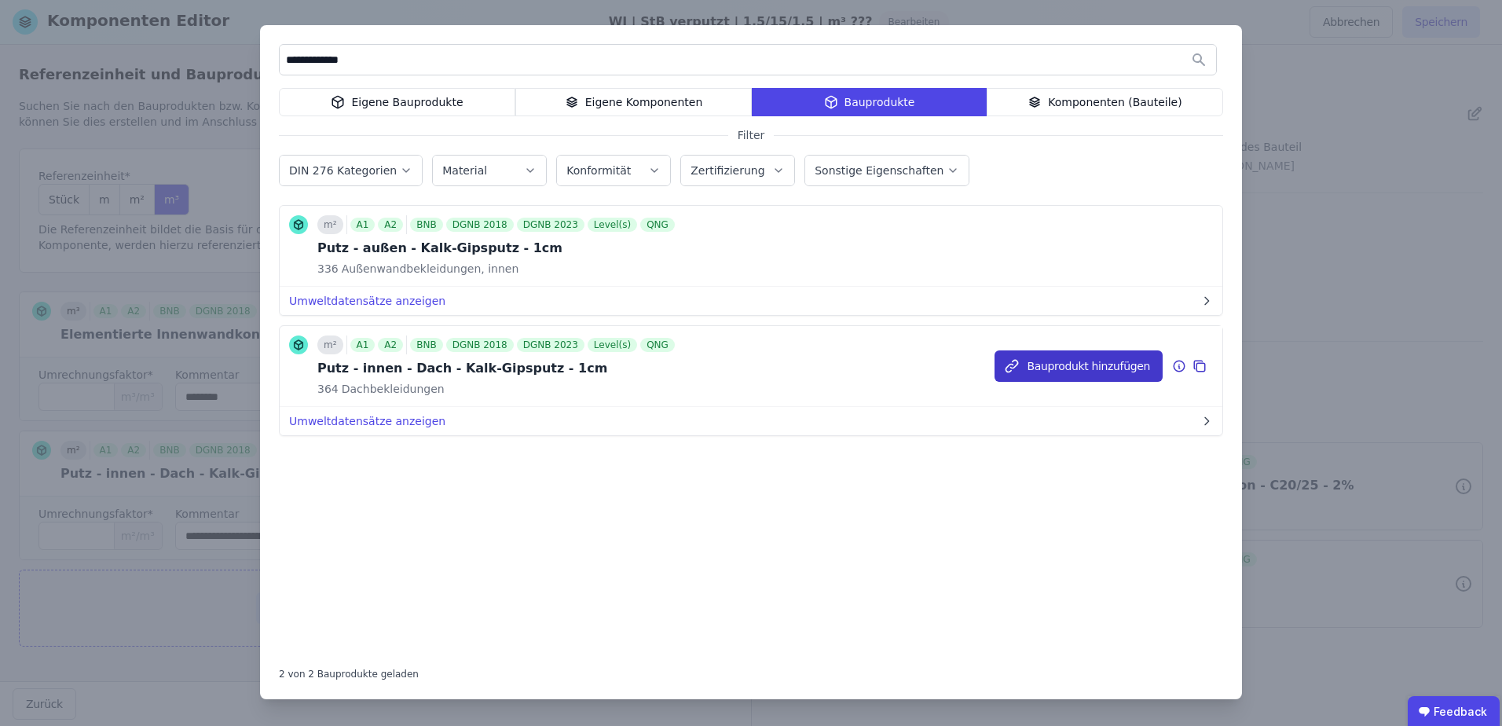
click at [1087, 365] on button "Bauprodukt hinzufügen" at bounding box center [1079, 365] width 168 height 31
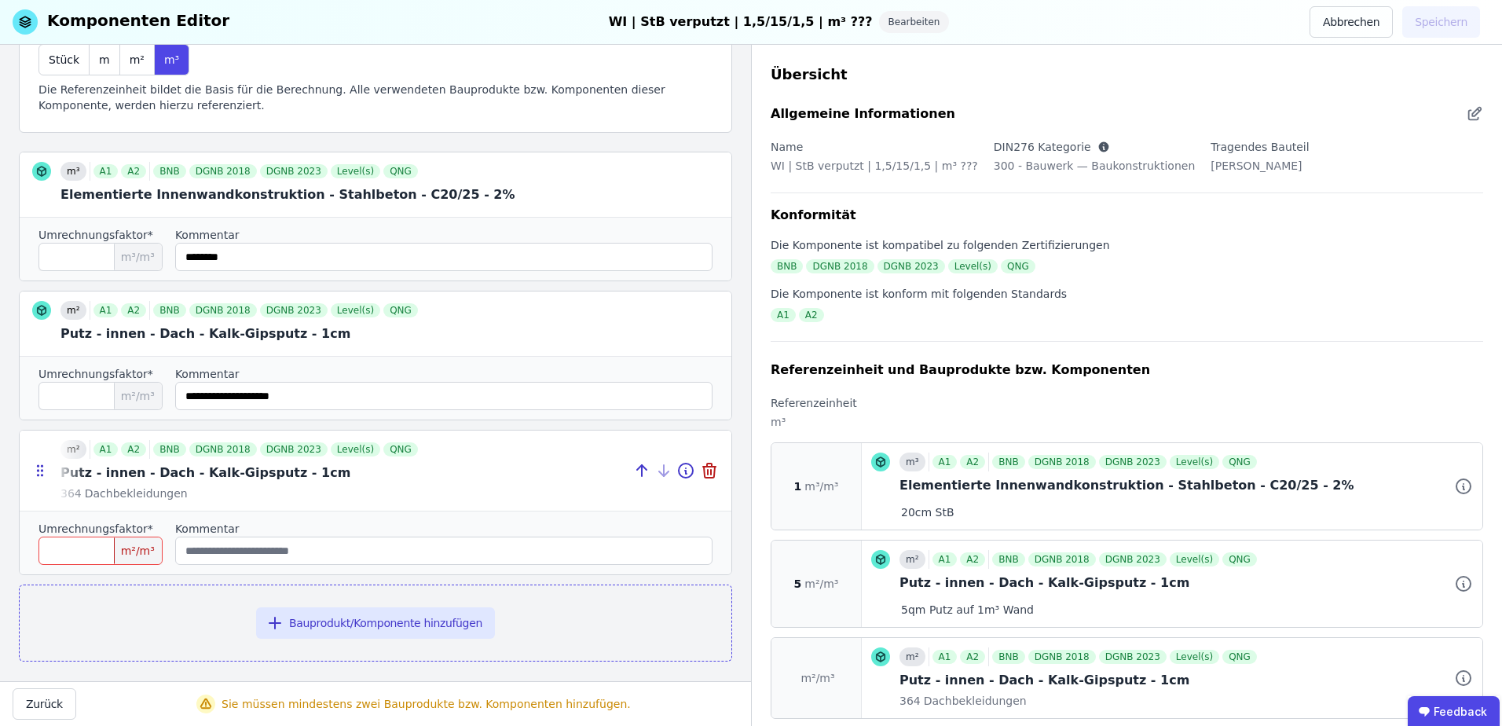
scroll to position [152, 0]
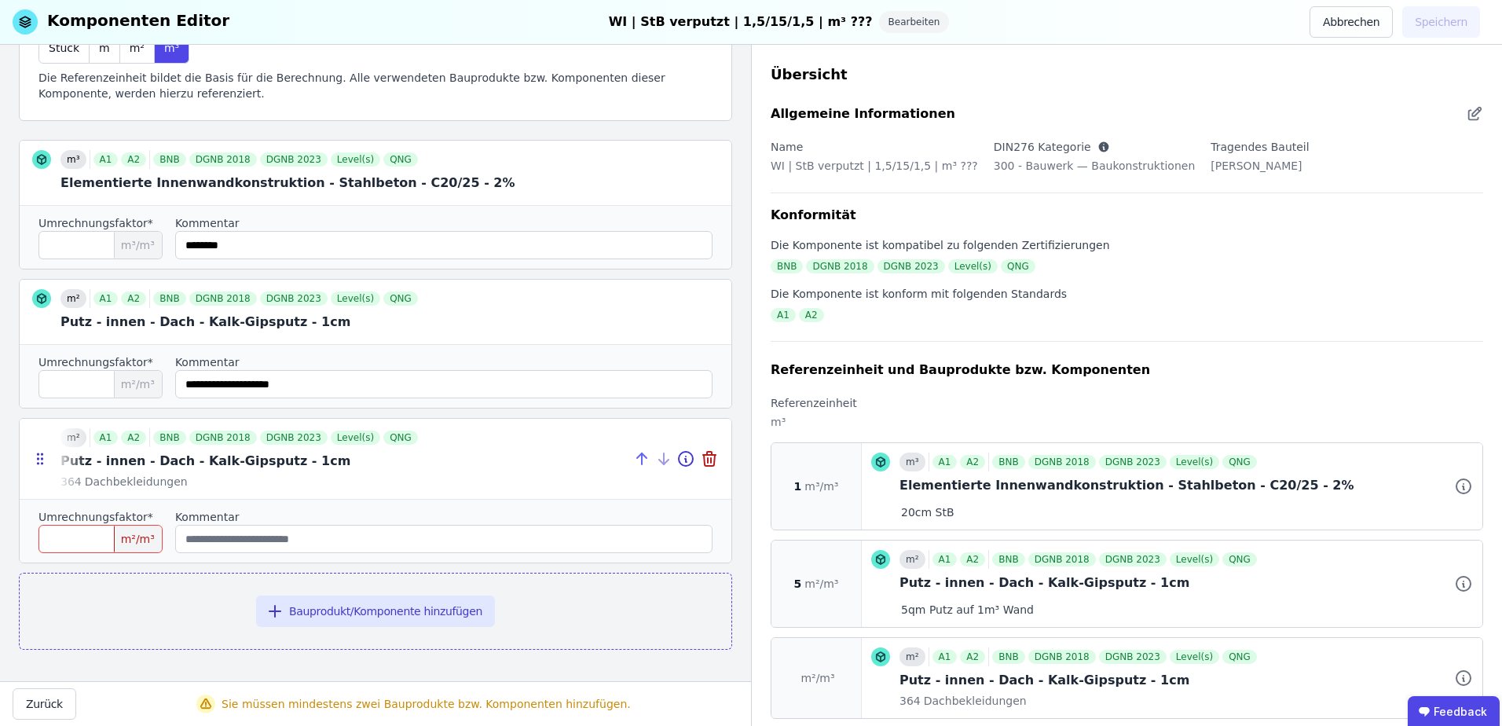
click at [632, 463] on icon at bounding box center [641, 458] width 19 height 19
type input "*"
type input "**********"
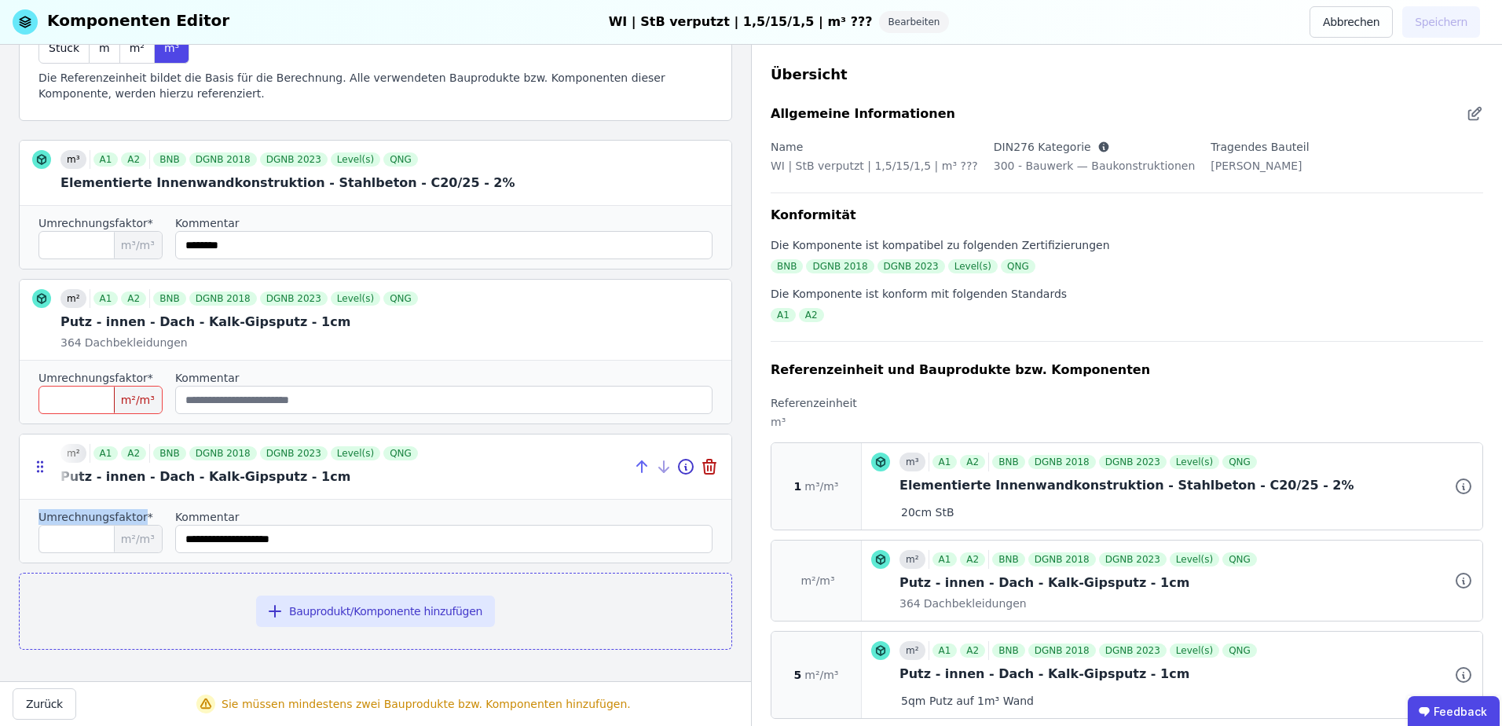
click at [637, 463] on icon at bounding box center [639, 463] width 5 height 5
type input "**********"
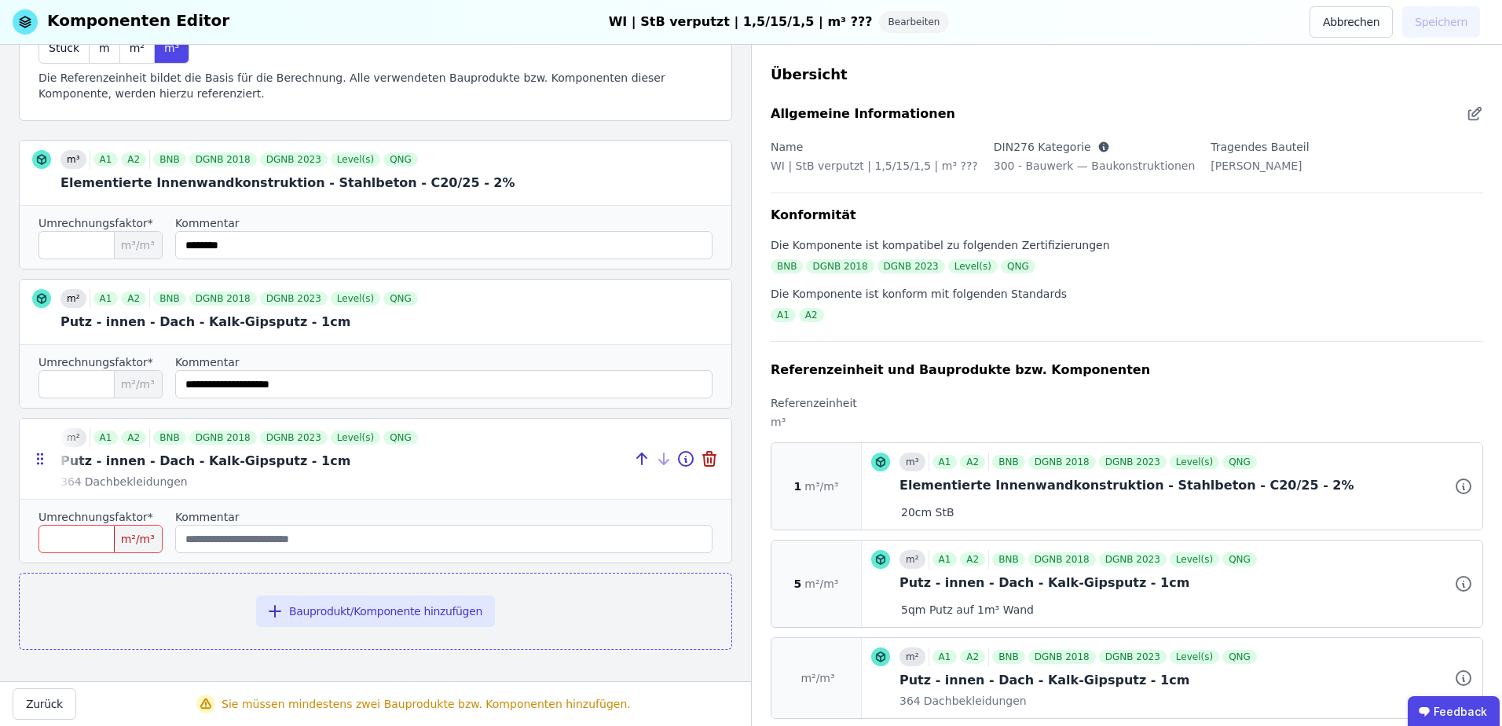
drag, startPoint x: 628, startPoint y: 463, endPoint x: 631, endPoint y: 453, distance: 9.9
click at [637, 453] on icon at bounding box center [639, 455] width 5 height 5
type input "**********"
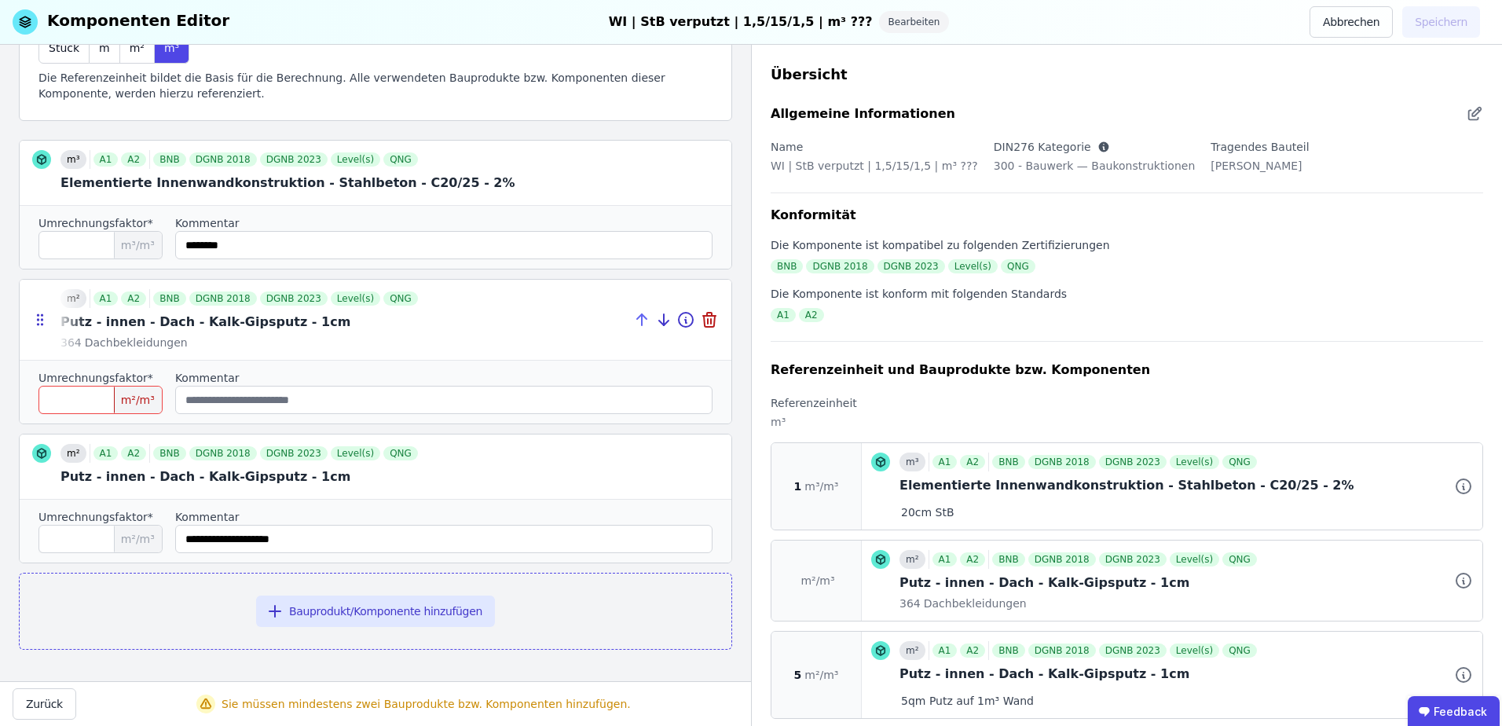
click at [642, 317] on icon at bounding box center [644, 316] width 5 height 5
type input "*"
type input "********"
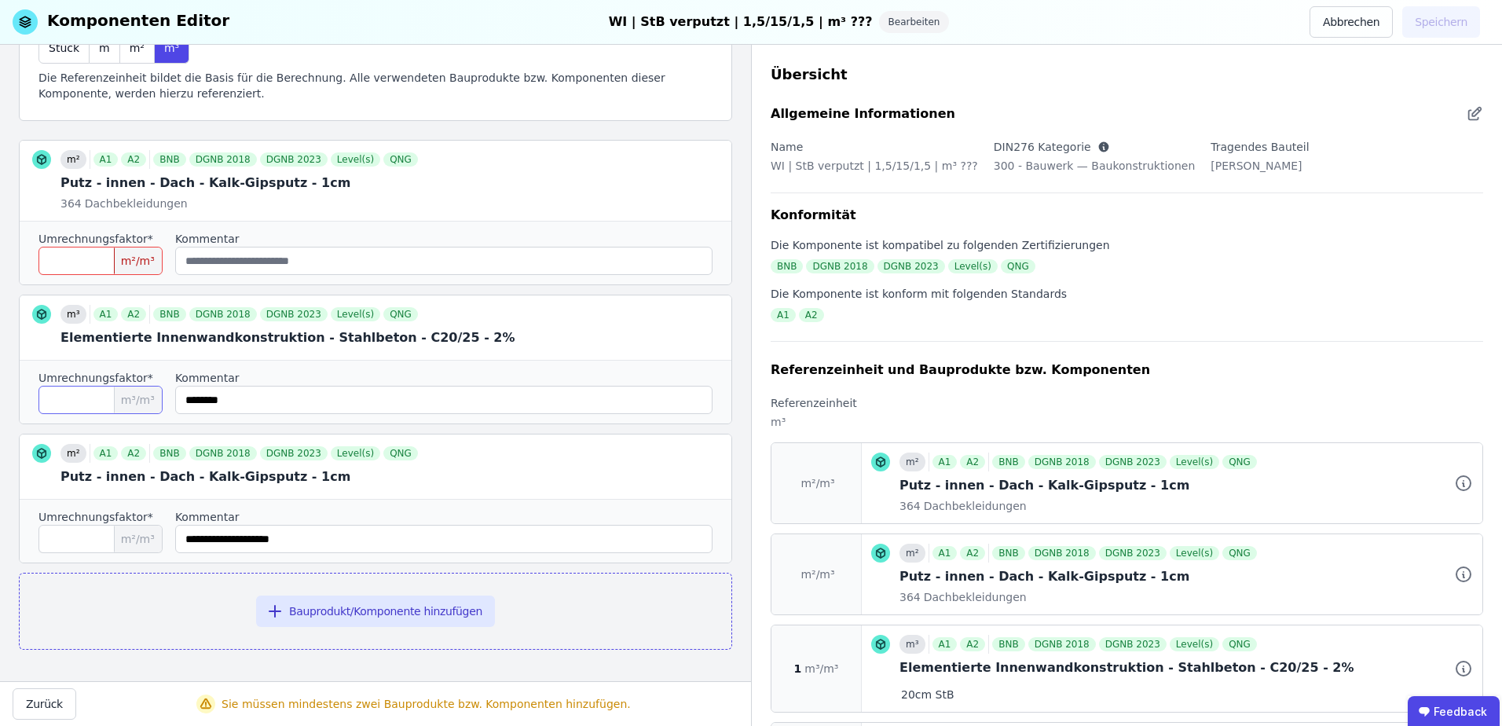
click at [99, 393] on input "*" at bounding box center [100, 400] width 124 height 28
drag, startPoint x: 98, startPoint y: 395, endPoint x: -5, endPoint y: 389, distance: 103.1
click at [0, 389] on html "Komponenten Editor WI | StB verputzt | 1,5/15/1,5 | m³ ??? Bearbeiten Abbrechen…" at bounding box center [751, 363] width 1502 height 726
type input "*"
click at [56, 698] on button "Zurück" at bounding box center [45, 703] width 64 height 31
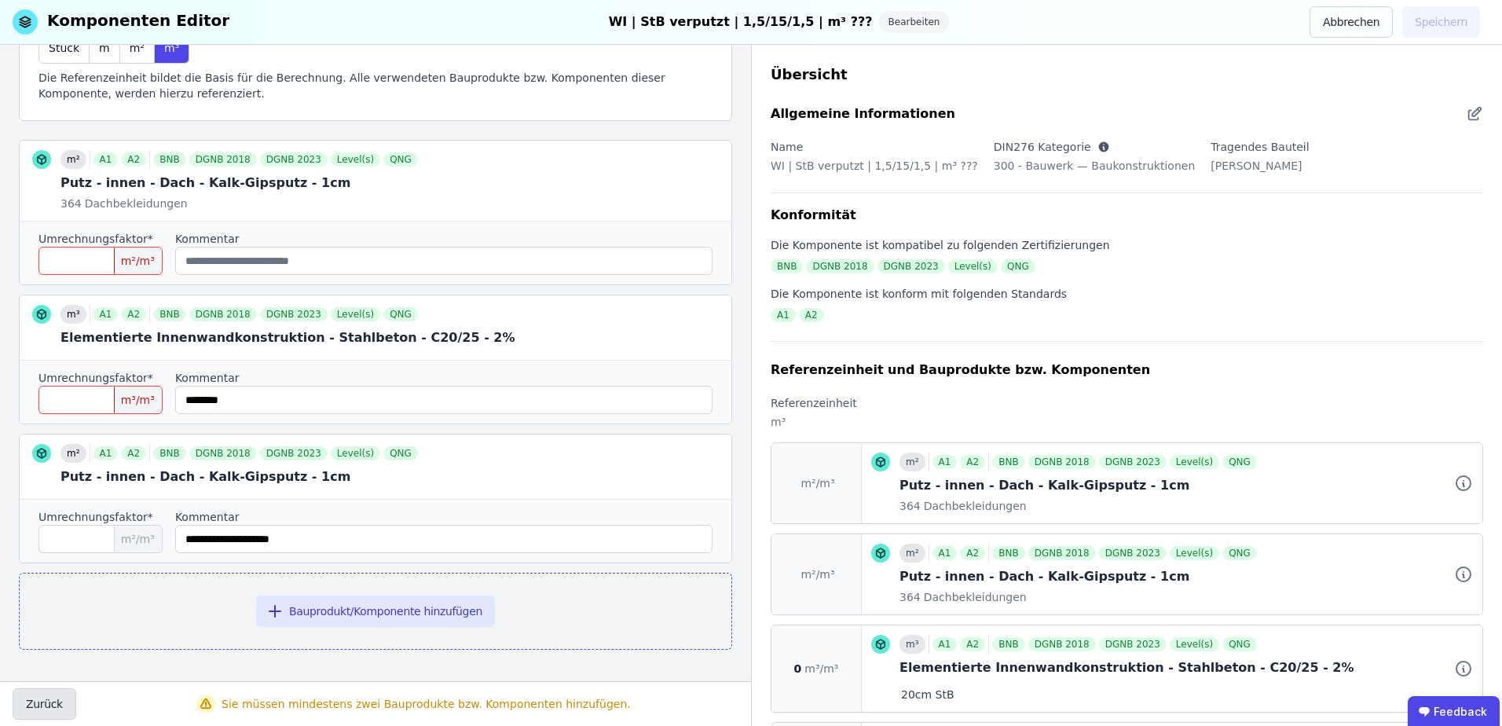
scroll to position [0, 0]
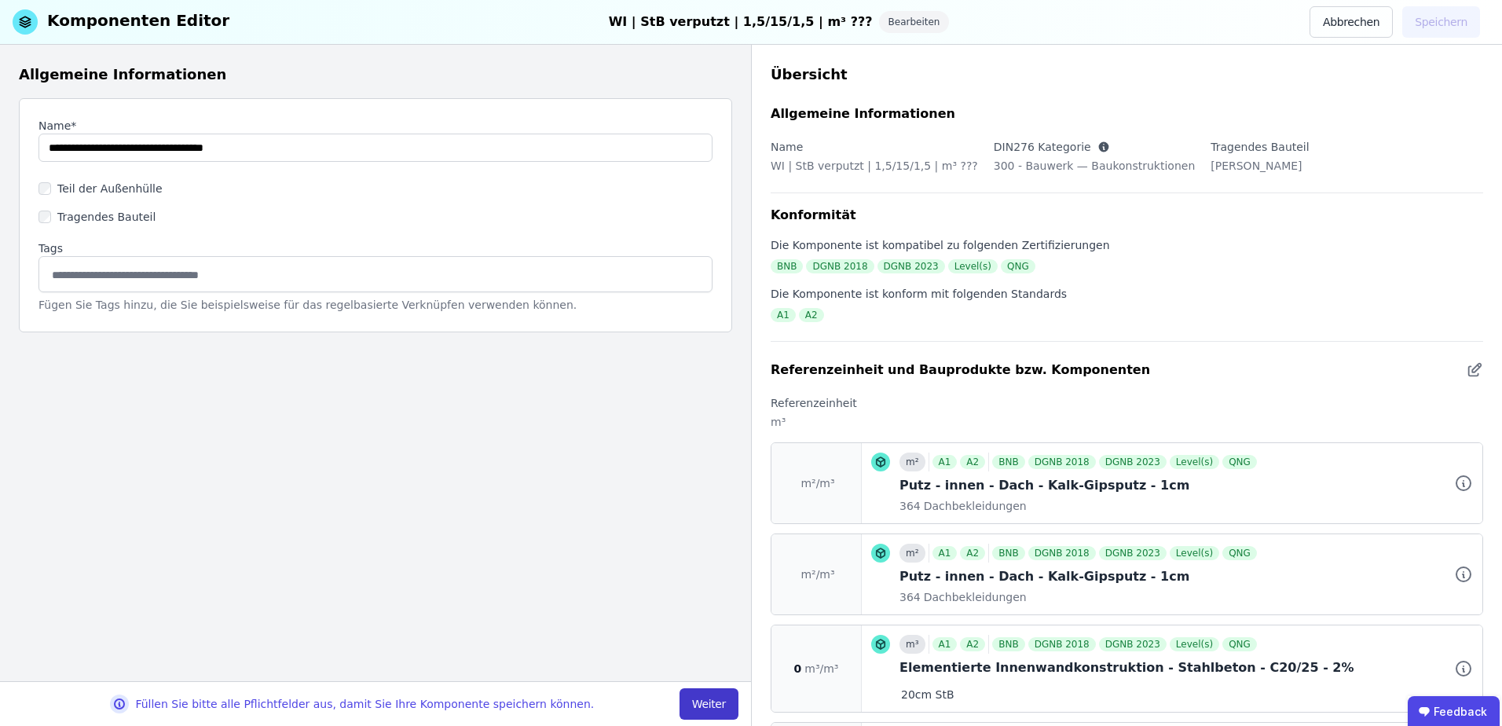
click at [697, 695] on button "Weiter" at bounding box center [709, 703] width 59 height 31
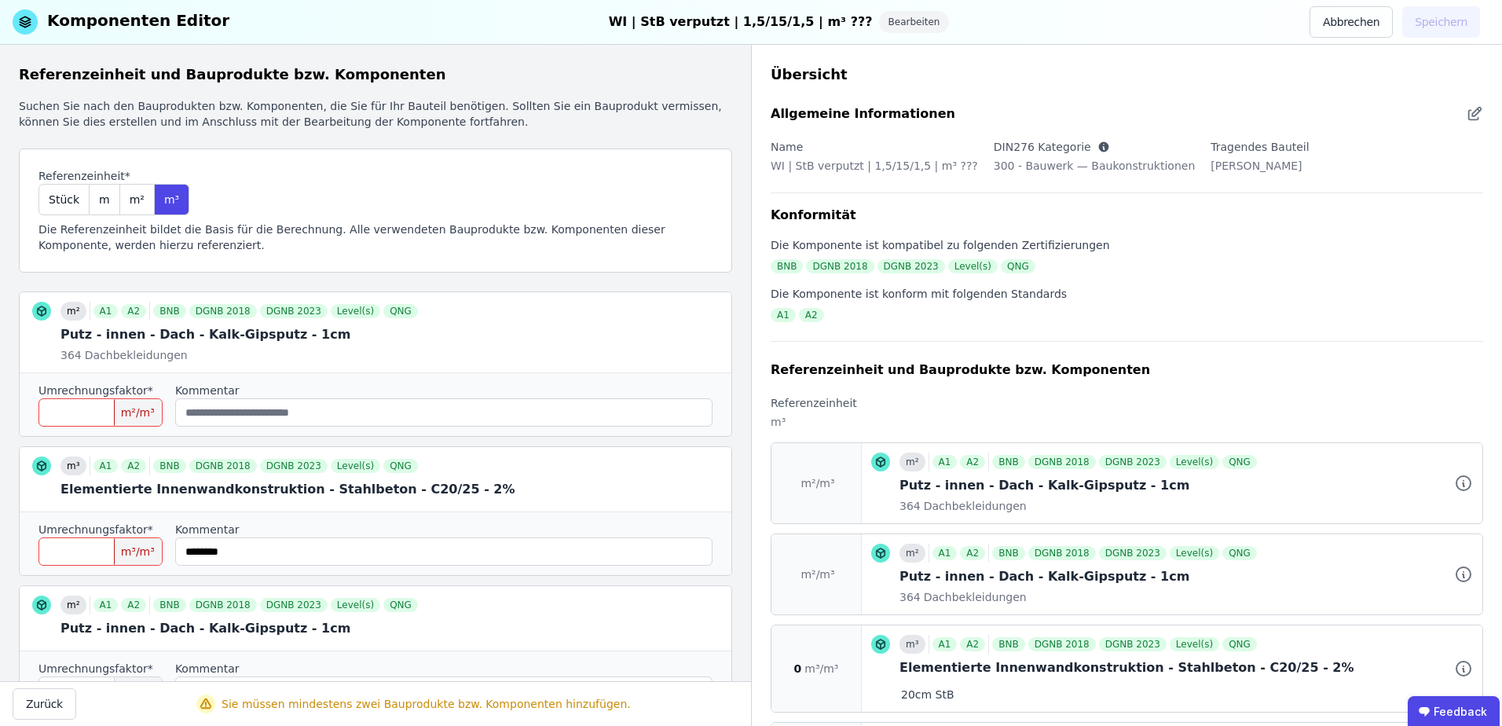
click at [86, 555] on input "*" at bounding box center [100, 551] width 124 height 28
type input "****"
drag, startPoint x: 208, startPoint y: 555, endPoint x: 189, endPoint y: 555, distance: 19.7
click at [189, 555] on input "string" at bounding box center [443, 551] width 537 height 28
type input "********"
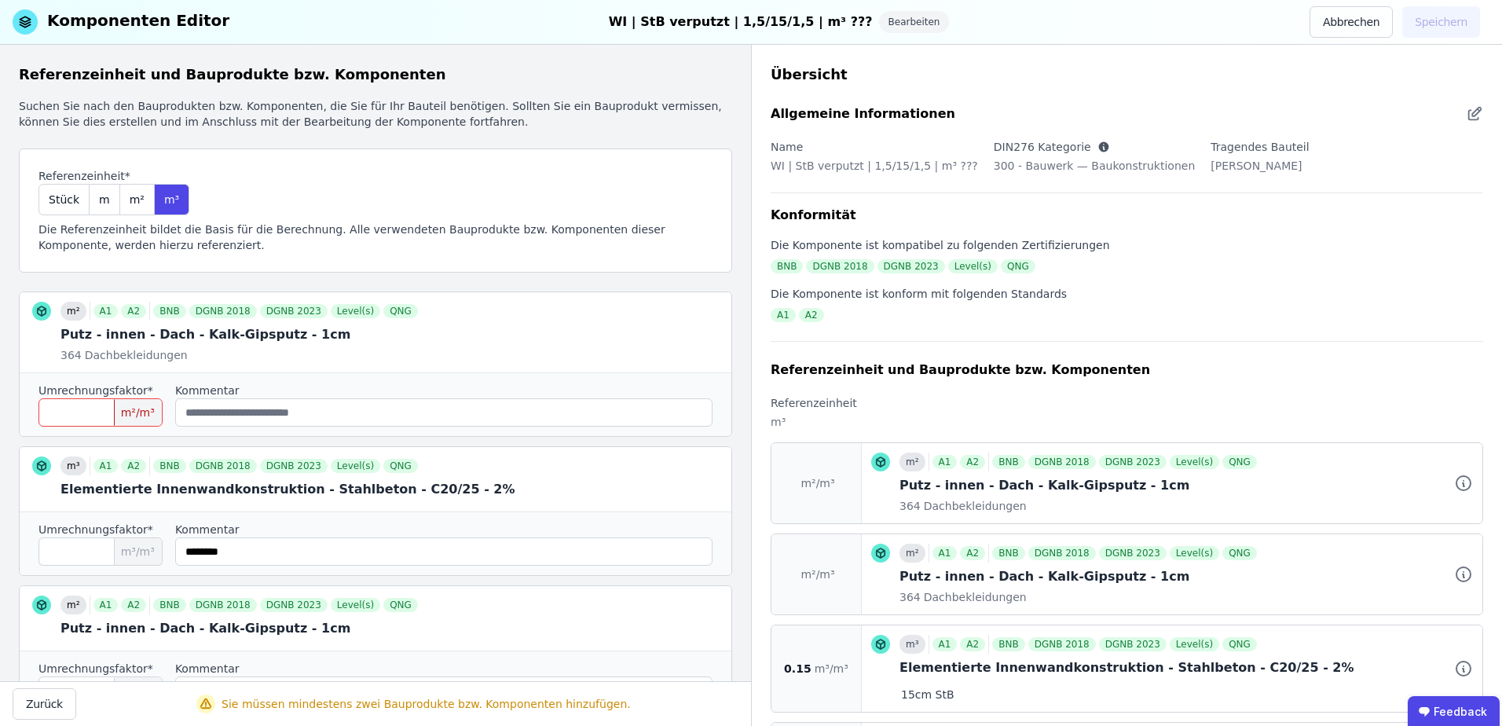
click at [96, 416] on input "number" at bounding box center [100, 412] width 124 height 28
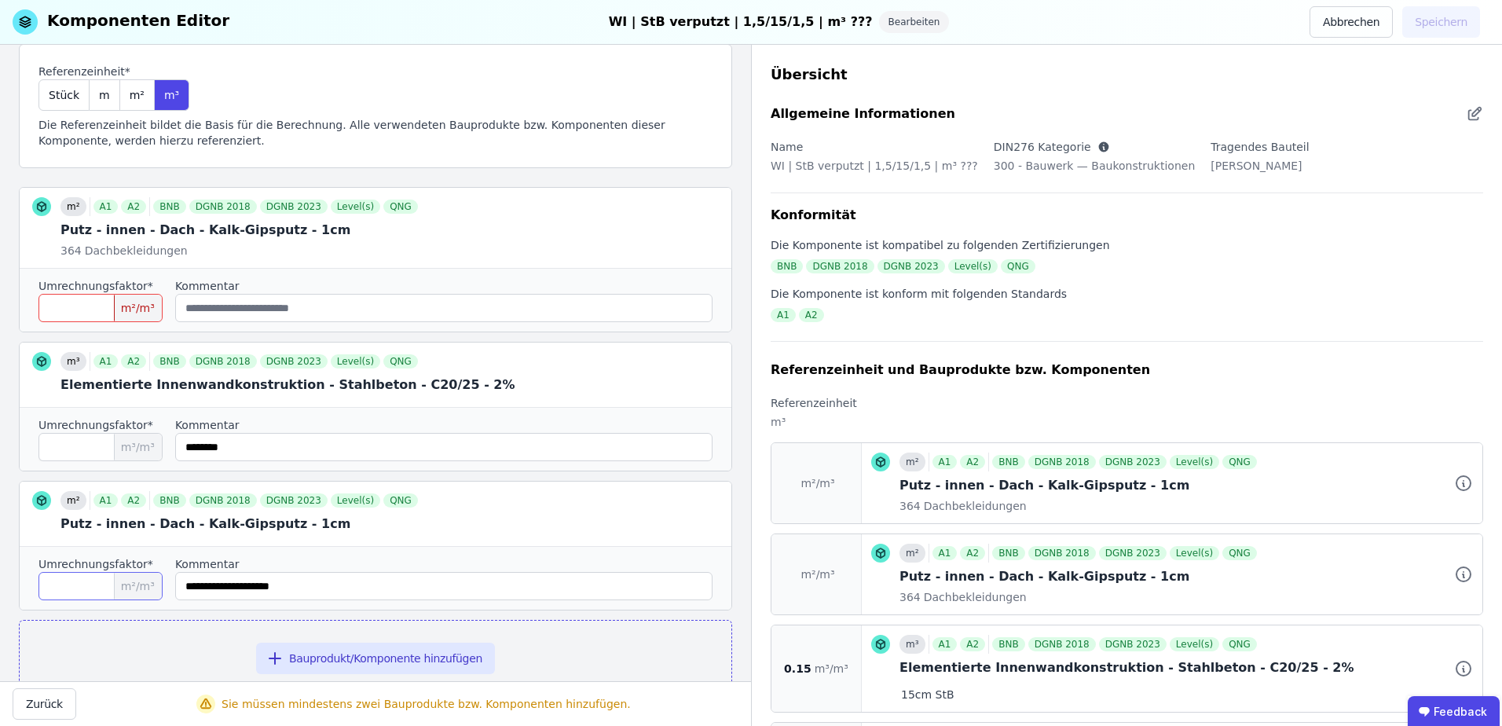
drag, startPoint x: 90, startPoint y: 591, endPoint x: -16, endPoint y: 582, distance: 107.2
click at [0, 582] on html "Komponenten Editor WI | StB verputzt | 1,5/15/1,5 | m³ ??? Bearbeiten Abbrechen…" at bounding box center [751, 363] width 1502 height 726
type input "***"
click at [99, 305] on input "number" at bounding box center [100, 308] width 124 height 28
type input "***"
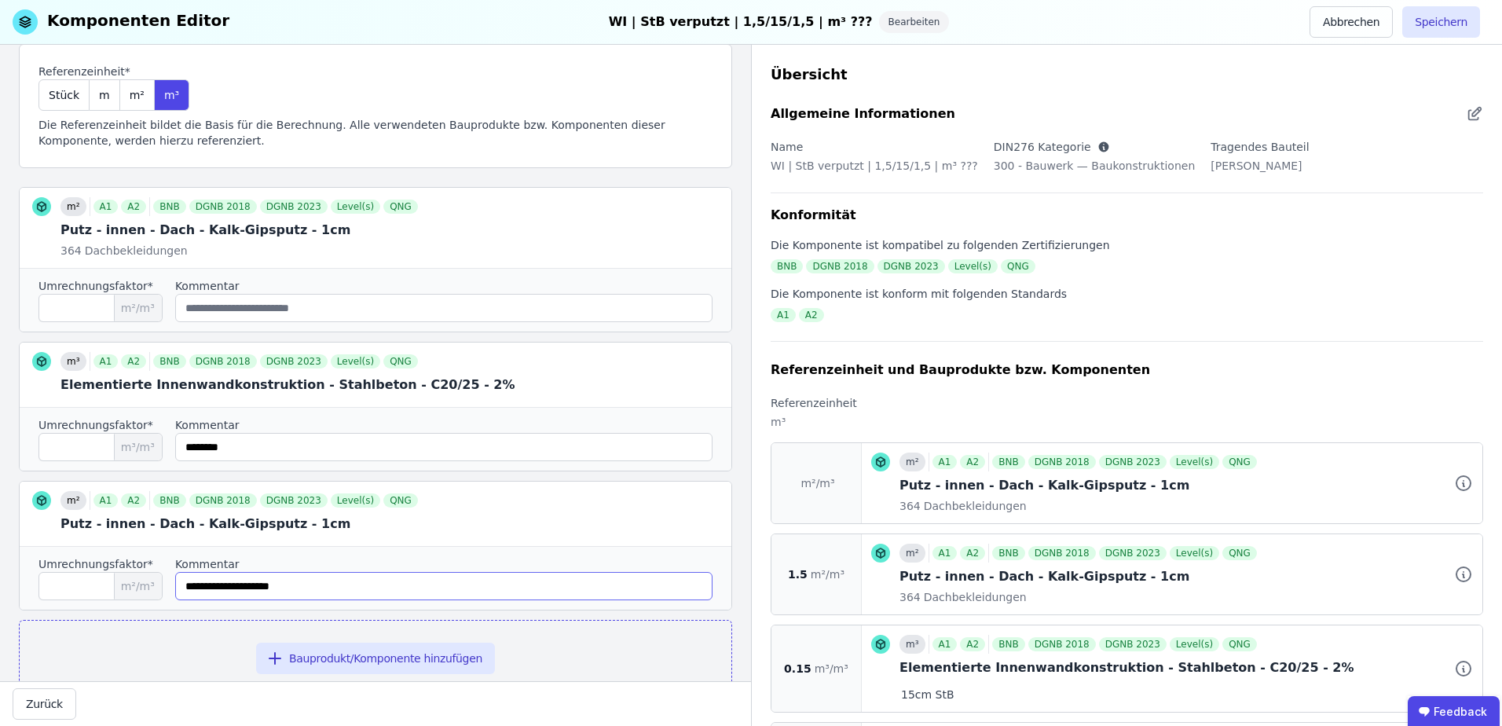
drag, startPoint x: 282, startPoint y: 585, endPoint x: 169, endPoint y: 581, distance: 113.2
click at [169, 581] on div "Umrechnungsfaktor* *** m²/m³ Kommentar" at bounding box center [376, 578] width 712 height 64
drag, startPoint x: 218, startPoint y: 586, endPoint x: 200, endPoint y: 587, distance: 18.9
click at [200, 587] on input "string" at bounding box center [443, 586] width 537 height 28
drag, startPoint x: 211, startPoint y: 590, endPoint x: 179, endPoint y: 590, distance: 31.4
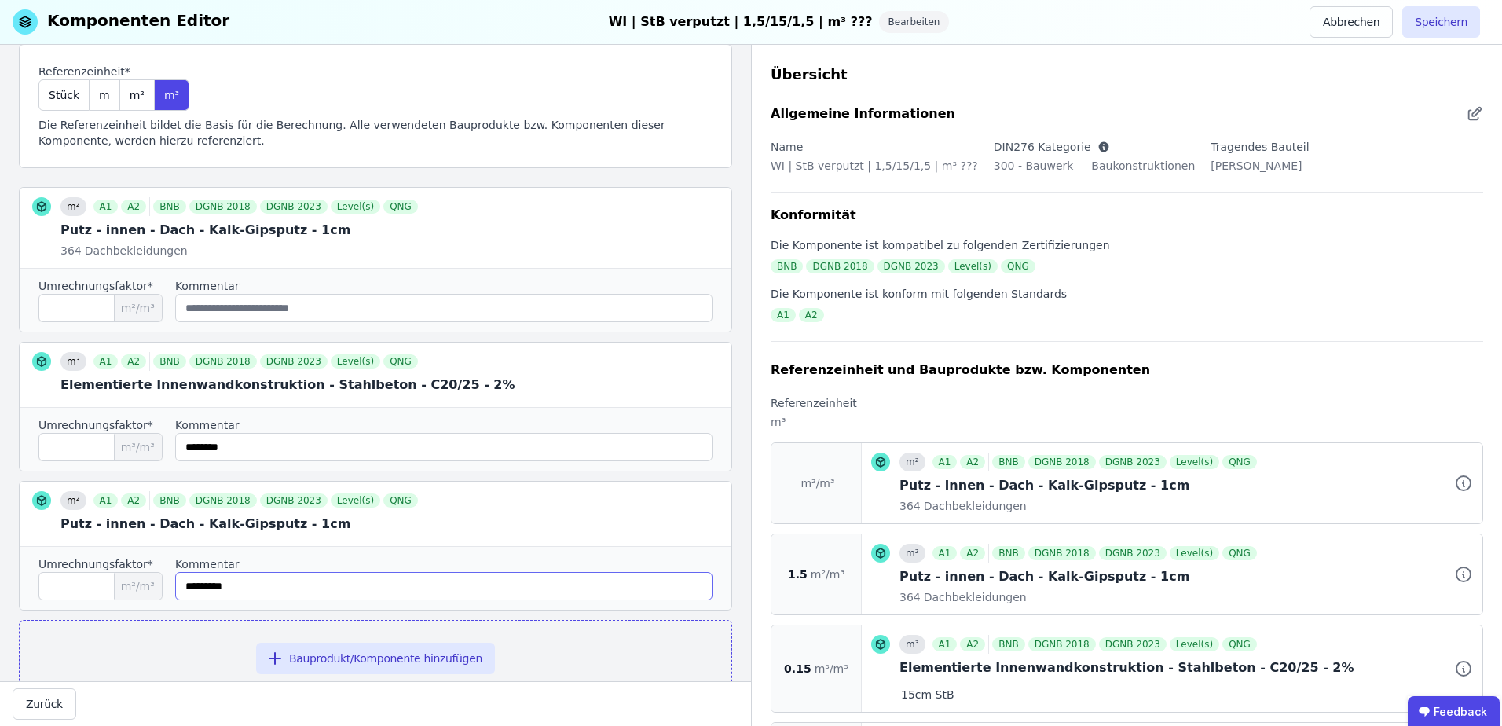
click at [179, 590] on div "Umrechnungsfaktor* *** m²/m³ Kommentar" at bounding box center [376, 578] width 712 height 64
type input "*********"
click at [310, 311] on input "string" at bounding box center [443, 308] width 537 height 28
paste input "*********"
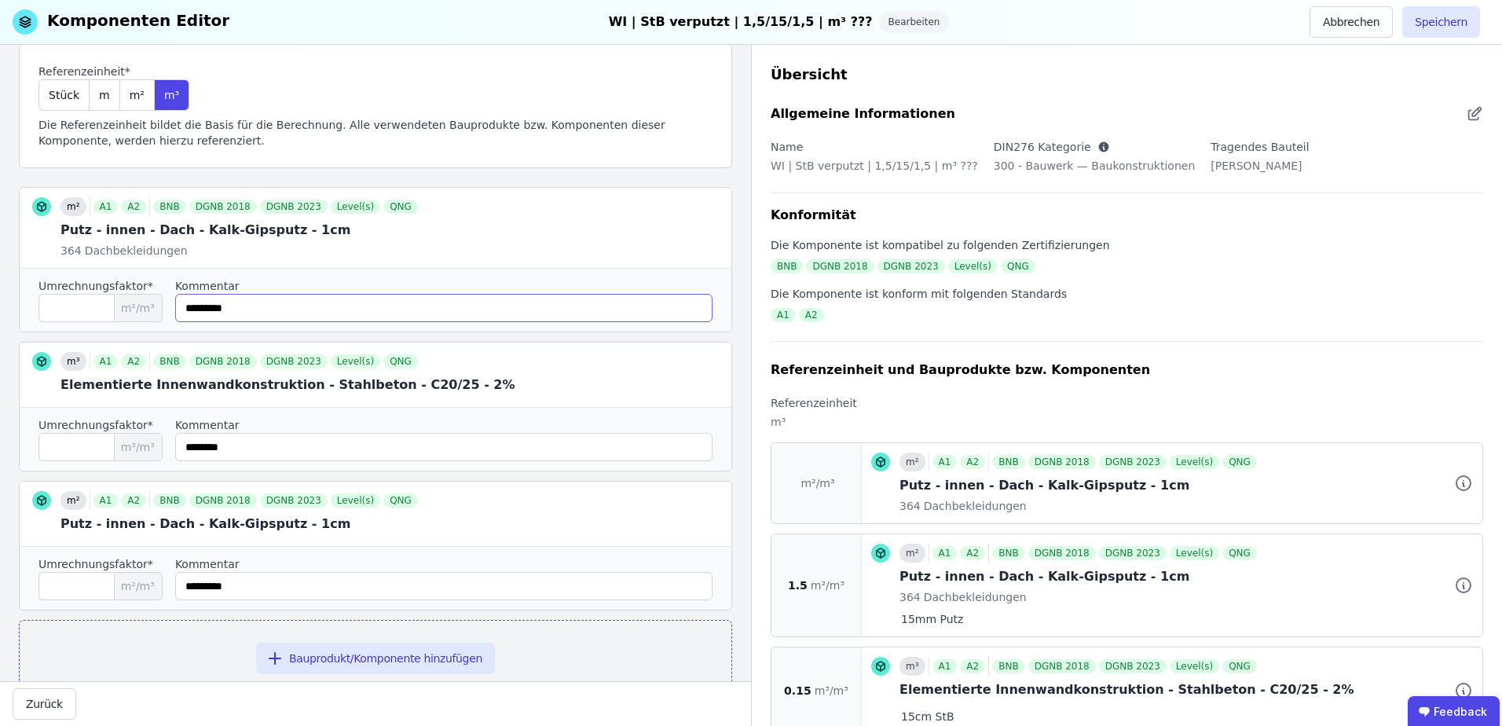
type input "*********"
click at [313, 585] on input "string" at bounding box center [443, 586] width 537 height 28
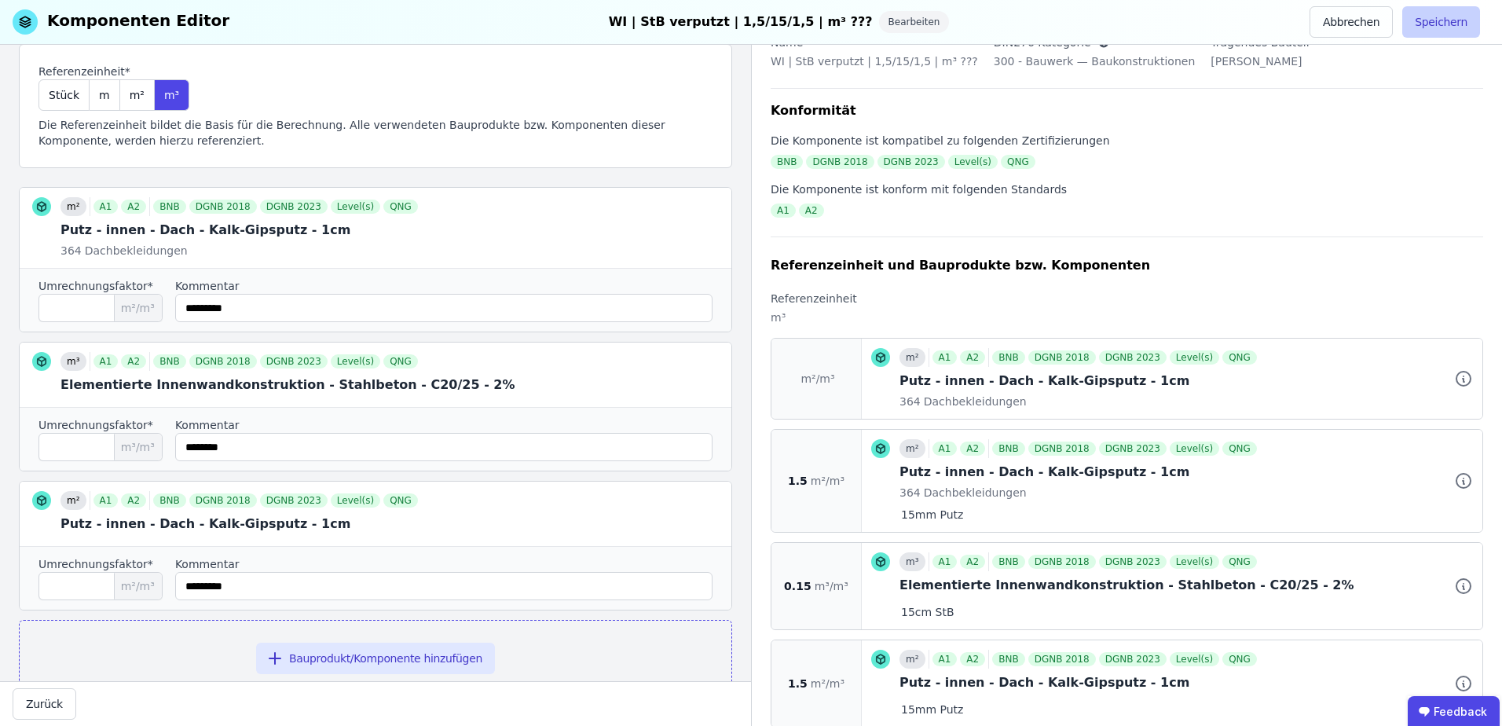
click at [1462, 10] on button "Speichern" at bounding box center [1441, 21] width 78 height 31
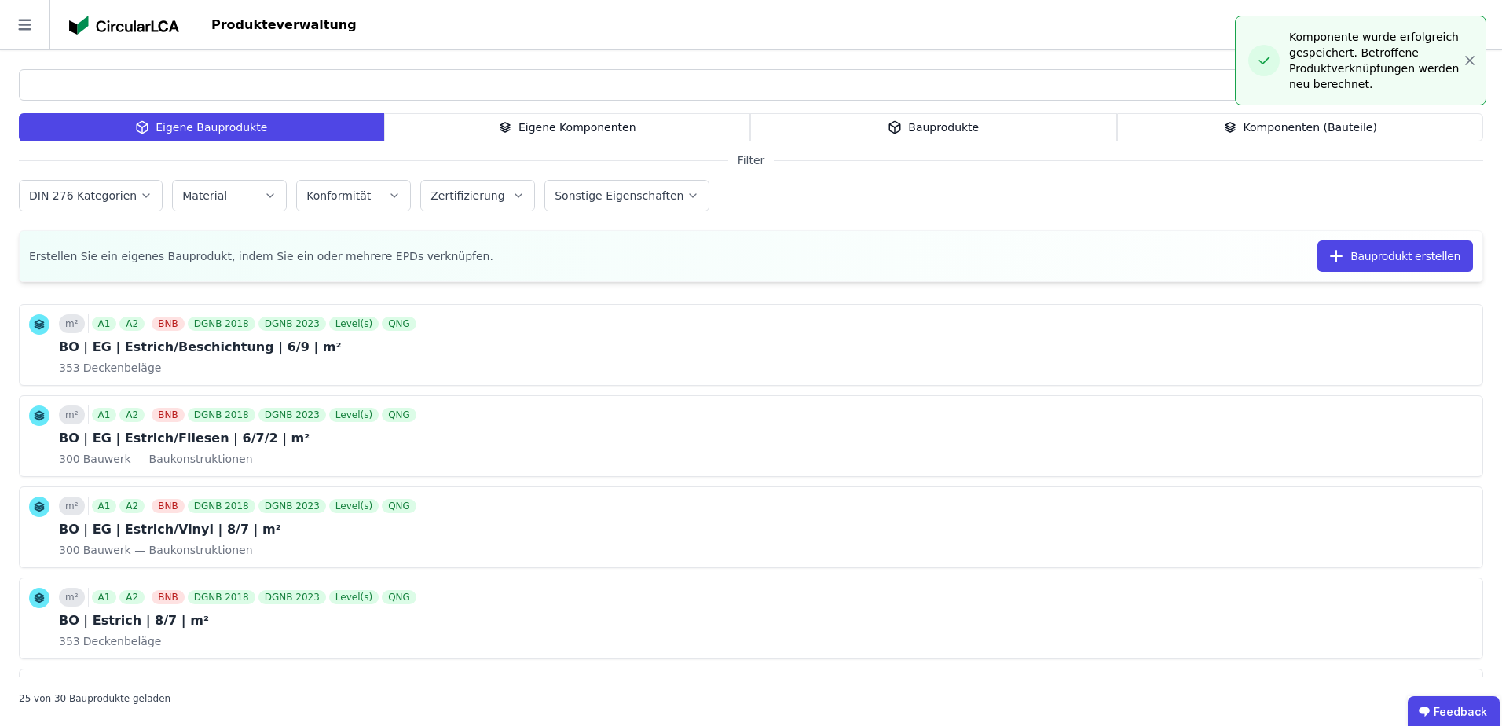
click at [594, 83] on input "text" at bounding box center [748, 85] width 1457 height 28
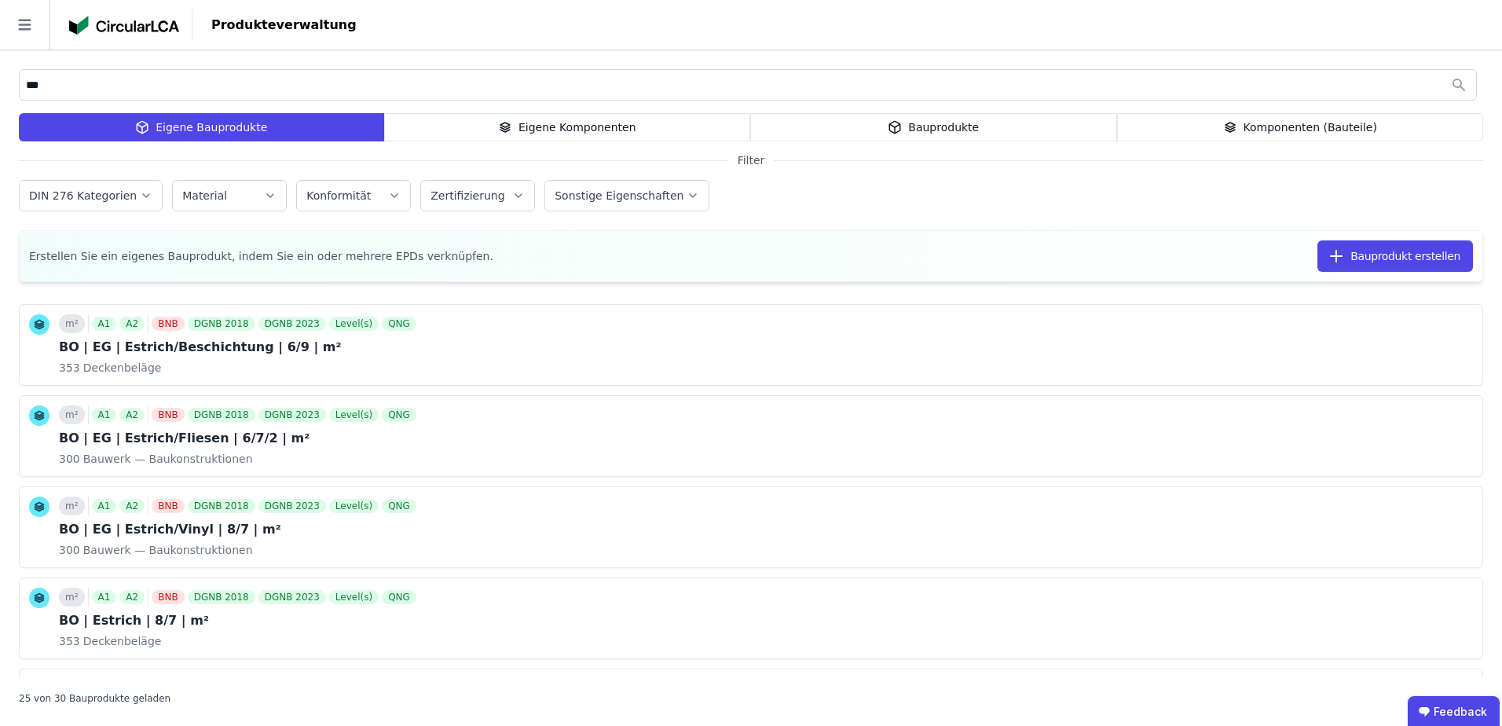
type input "***"
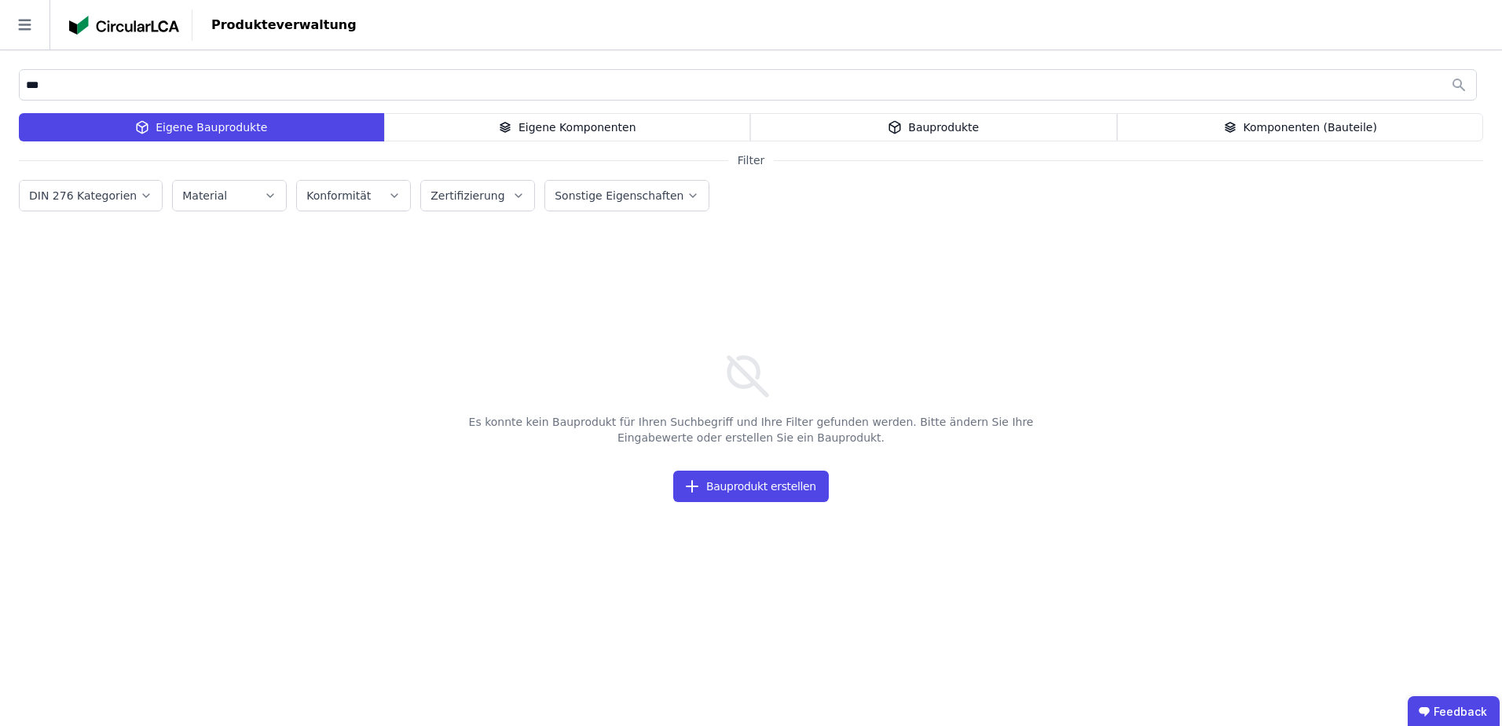
click at [646, 112] on div "*** Eigene Bauprodukte Eigene Komponenten Bauprodukte Komponenten (Bauteile) Fi…" at bounding box center [751, 388] width 1502 height 676
click at [653, 115] on div "Eigene Komponenten" at bounding box center [567, 127] width 367 height 28
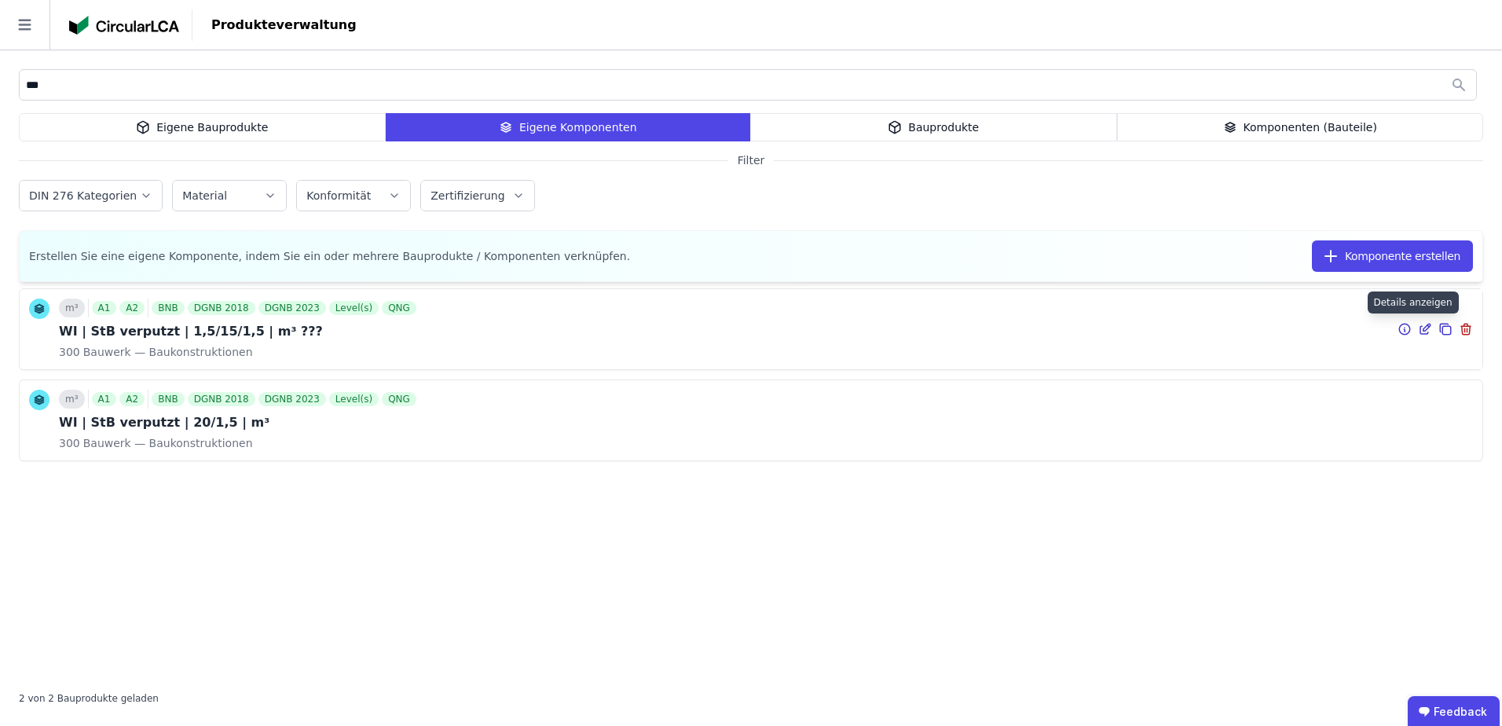
click at [1424, 325] on icon at bounding box center [1425, 329] width 14 height 19
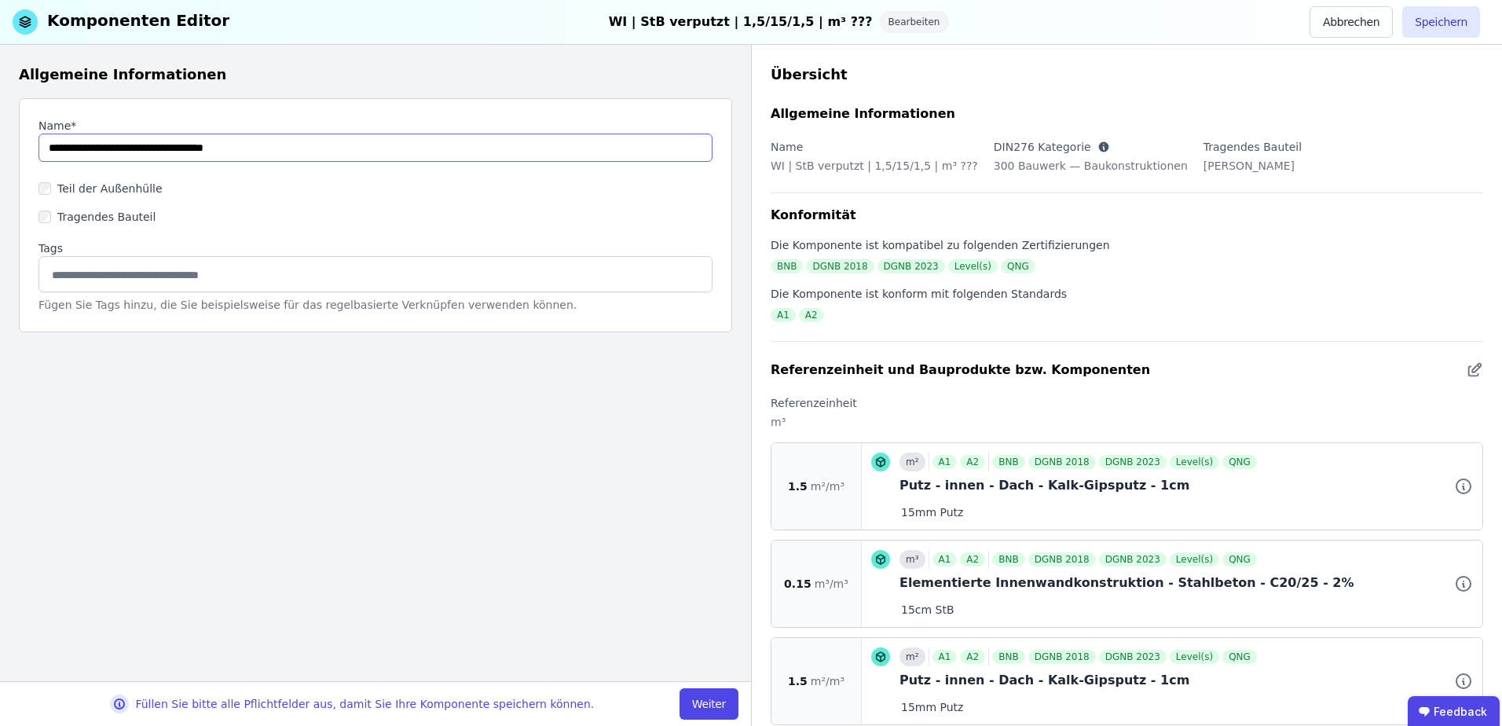
drag, startPoint x: 261, startPoint y: 154, endPoint x: 211, endPoint y: 155, distance: 49.5
click at [211, 155] on input "string" at bounding box center [375, 148] width 674 height 28
drag, startPoint x: 284, startPoint y: 151, endPoint x: 211, endPoint y: 154, distance: 72.3
click at [211, 154] on input "string" at bounding box center [375, 148] width 674 height 28
type input "**********"
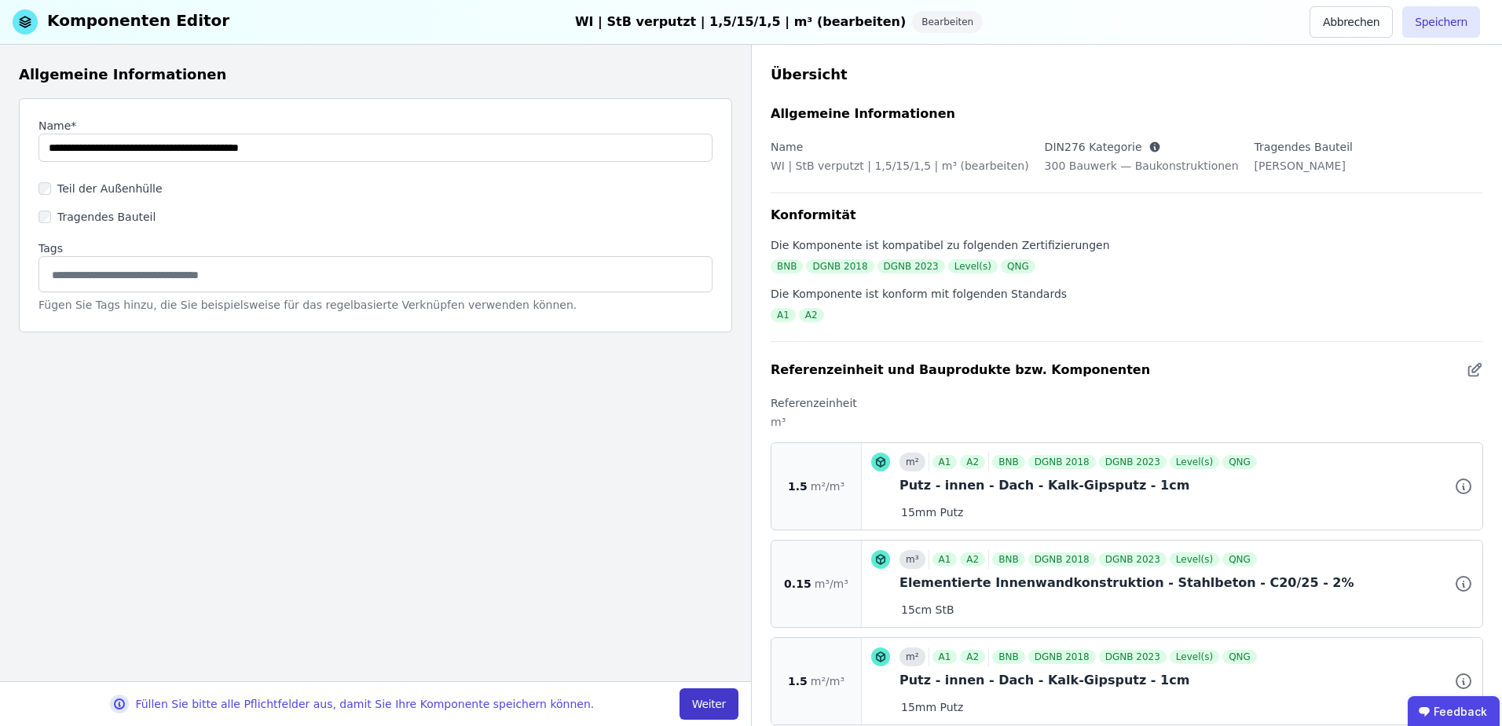
click at [712, 713] on button "Weiter" at bounding box center [709, 703] width 59 height 31
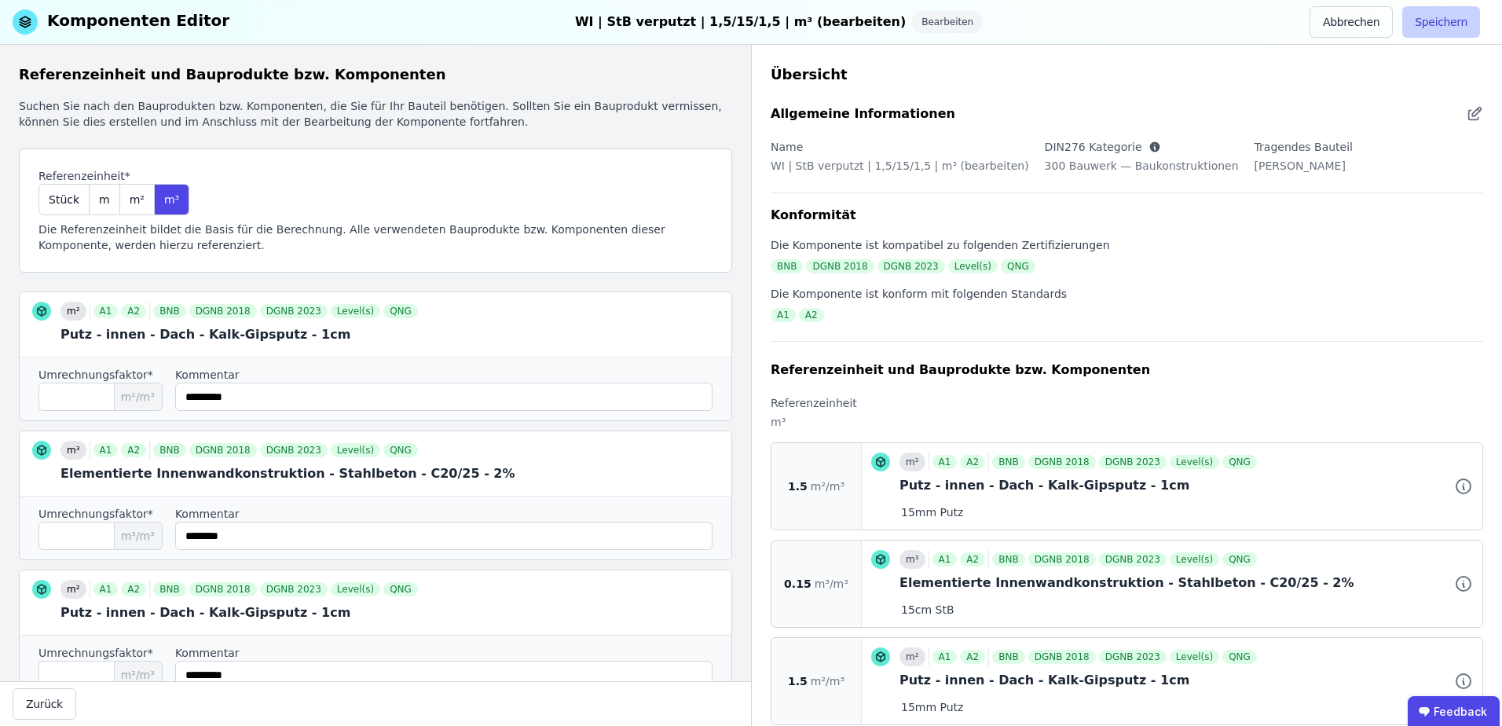
click at [1435, 24] on button "Speichern" at bounding box center [1441, 21] width 78 height 31
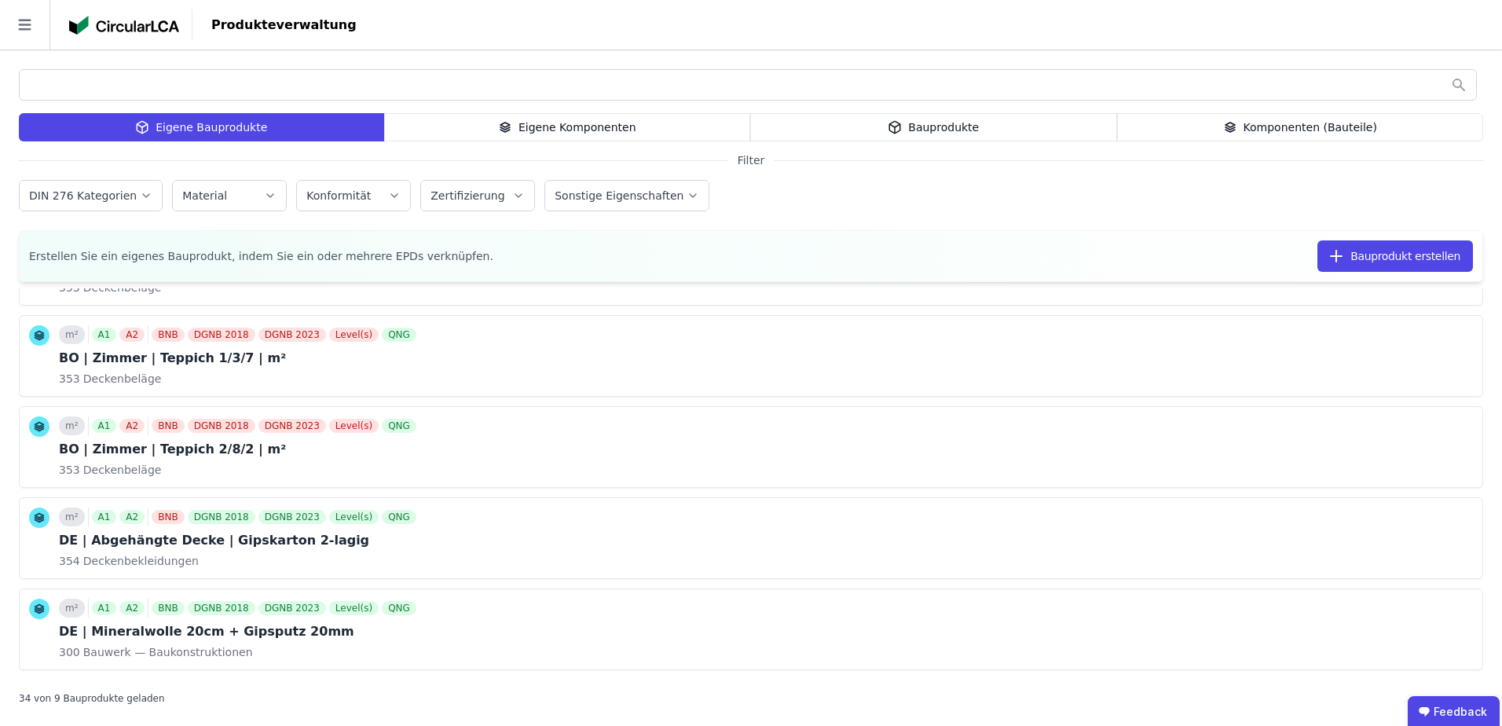
scroll to position [775, 0]
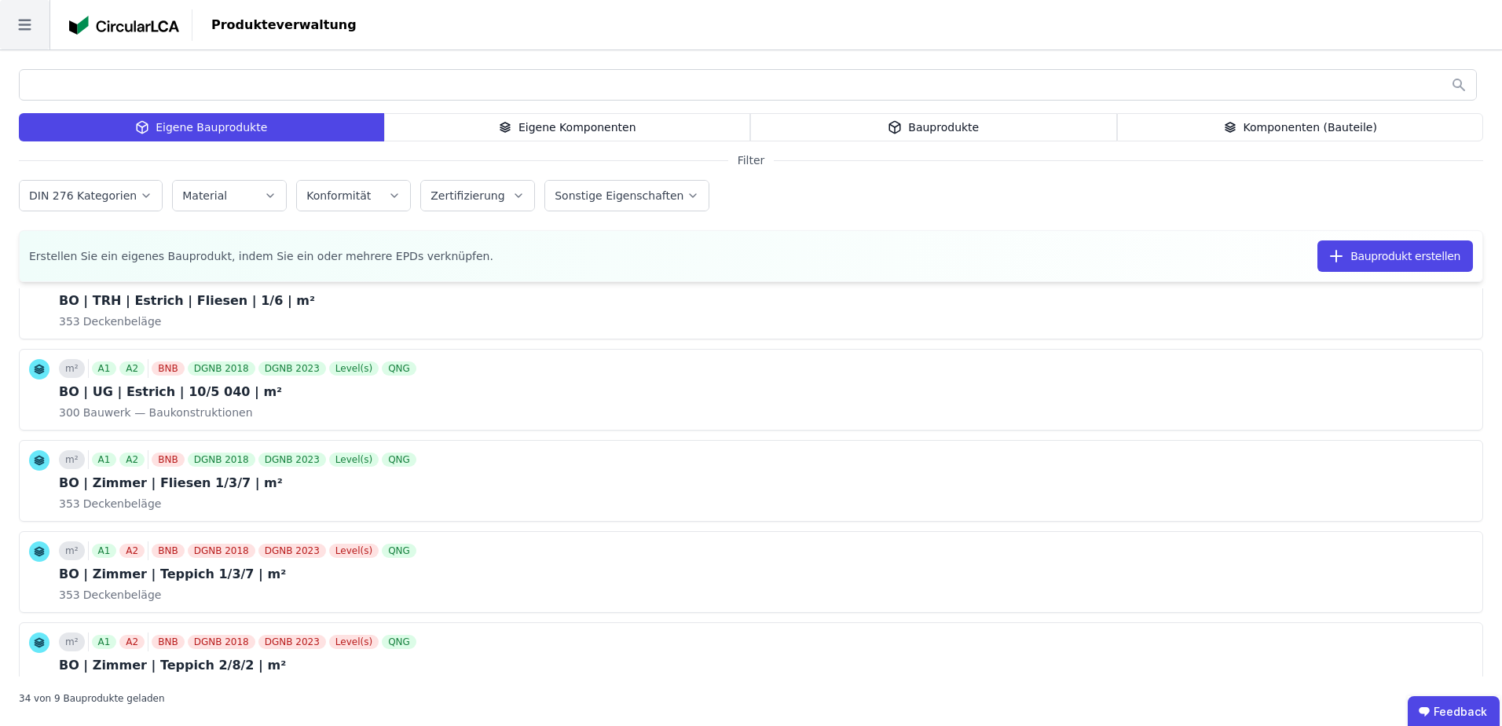
click at [20, 30] on icon at bounding box center [24, 25] width 13 height 11
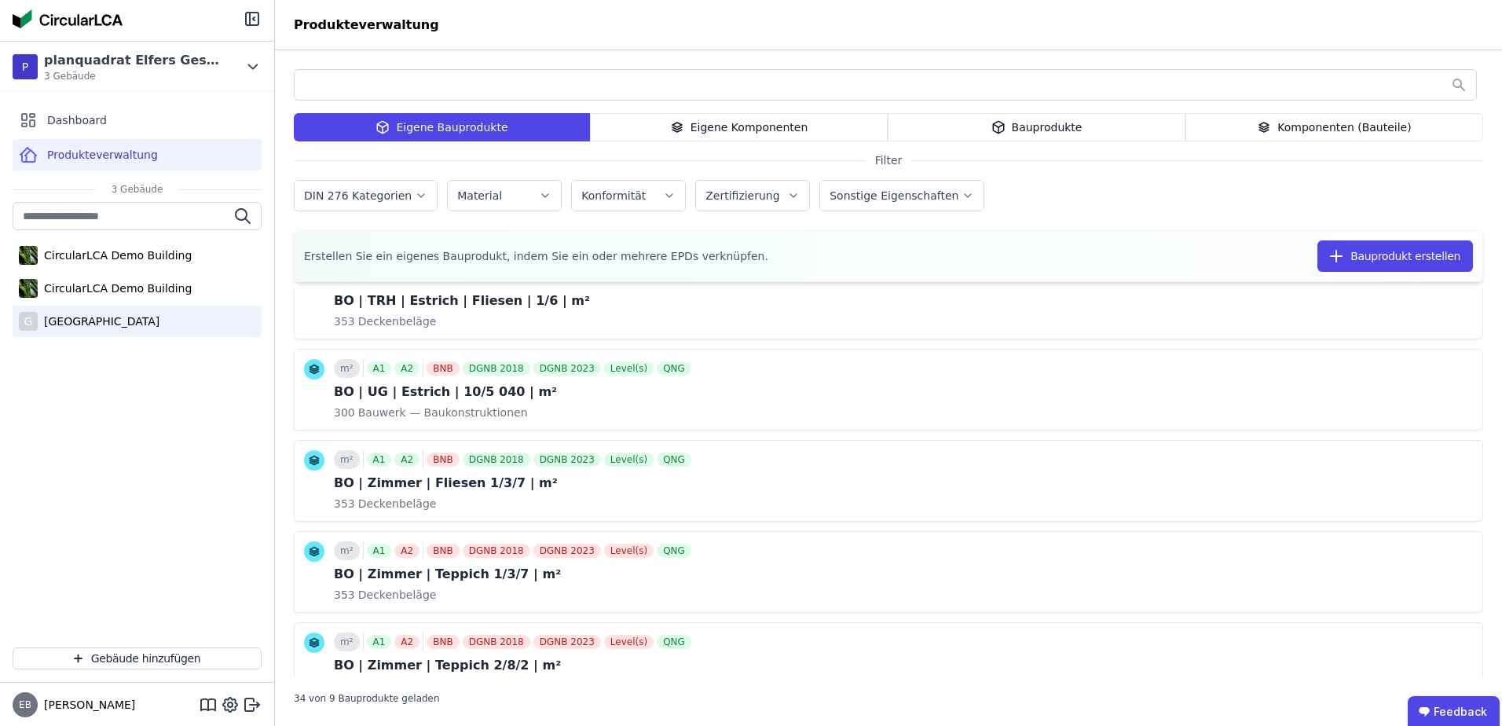
click at [123, 321] on div "[GEOGRAPHIC_DATA]" at bounding box center [99, 321] width 122 height 16
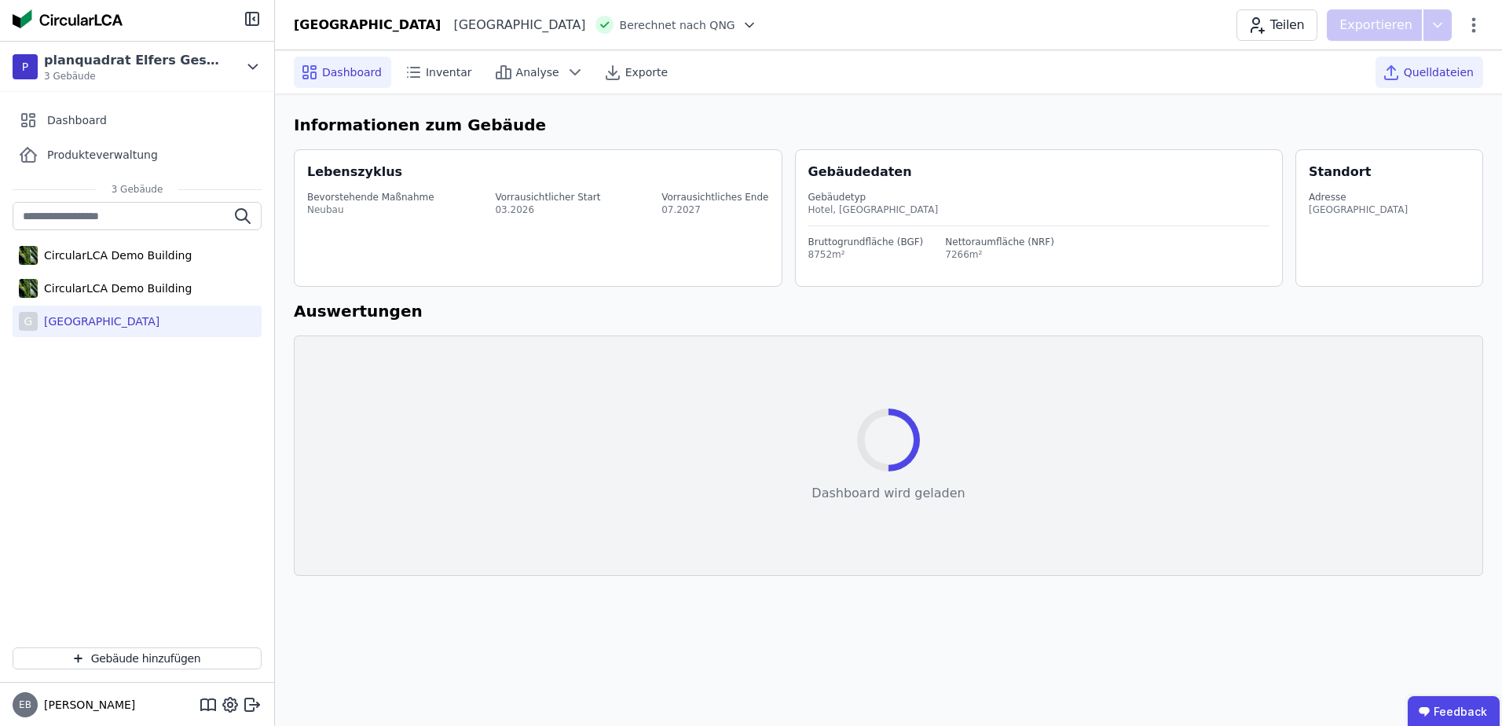
click at [1449, 68] on span "Quelldateien" at bounding box center [1439, 72] width 70 height 16
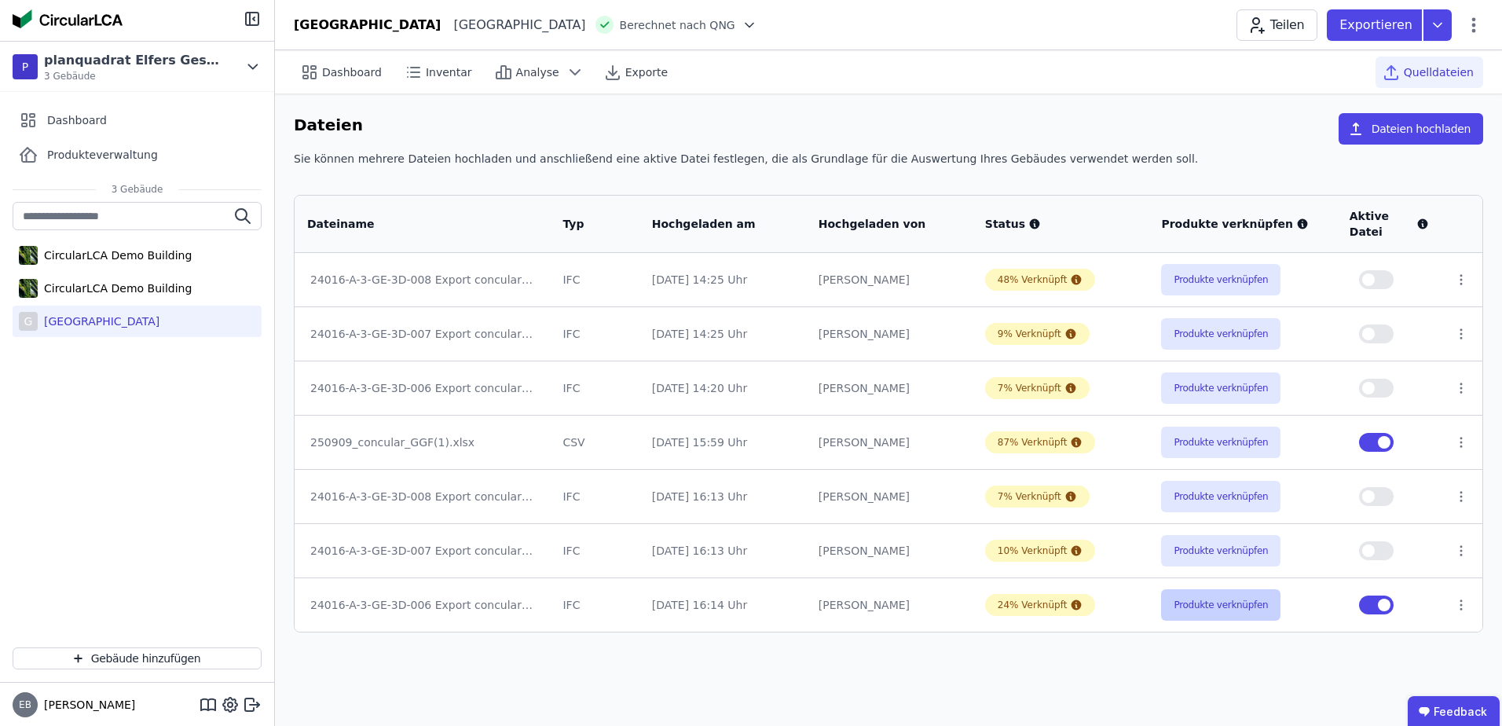
click at [1217, 610] on button "Produkte verknüpfen" at bounding box center [1220, 604] width 119 height 31
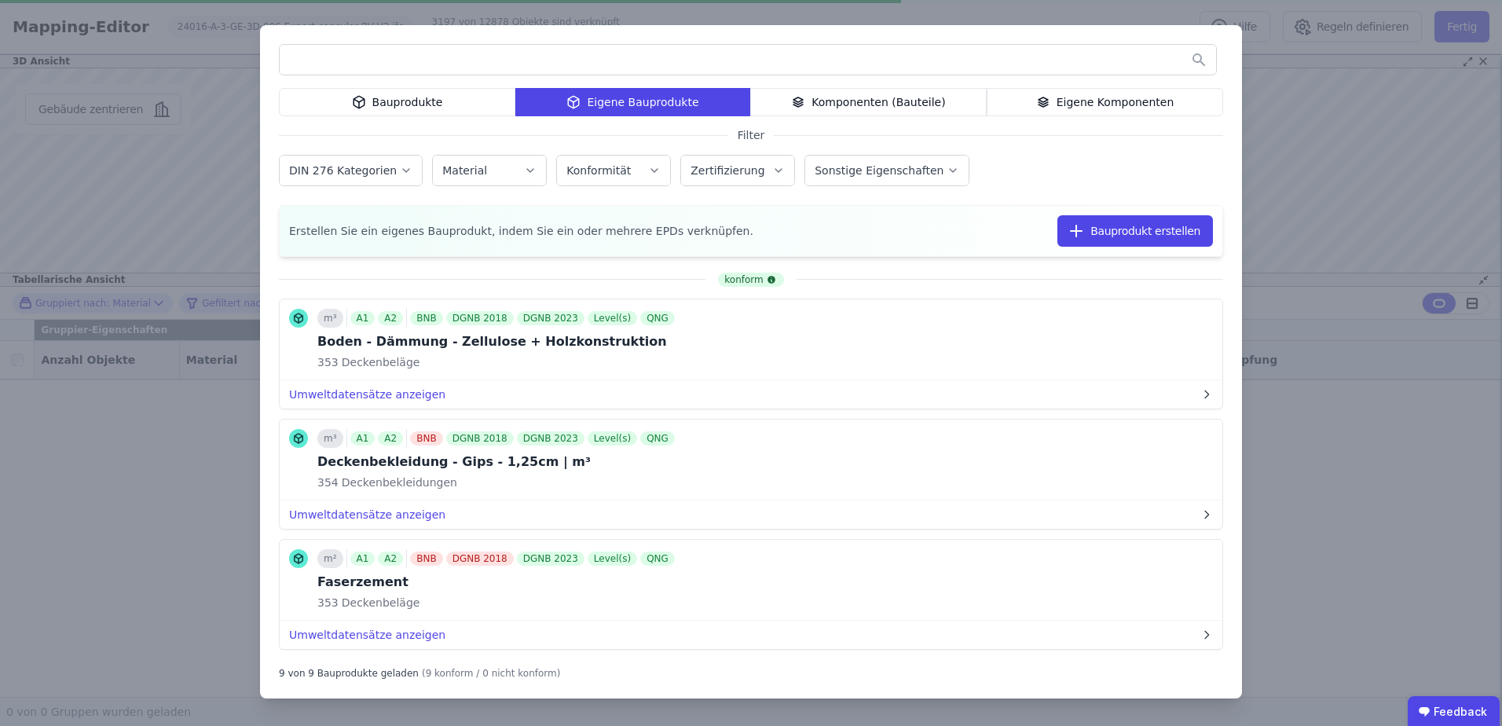
click at [1336, 165] on div "Bauprodukte Eigene Bauprodukte Komponenten (Bauteile) Eigene Komponenten Filter…" at bounding box center [751, 363] width 1502 height 726
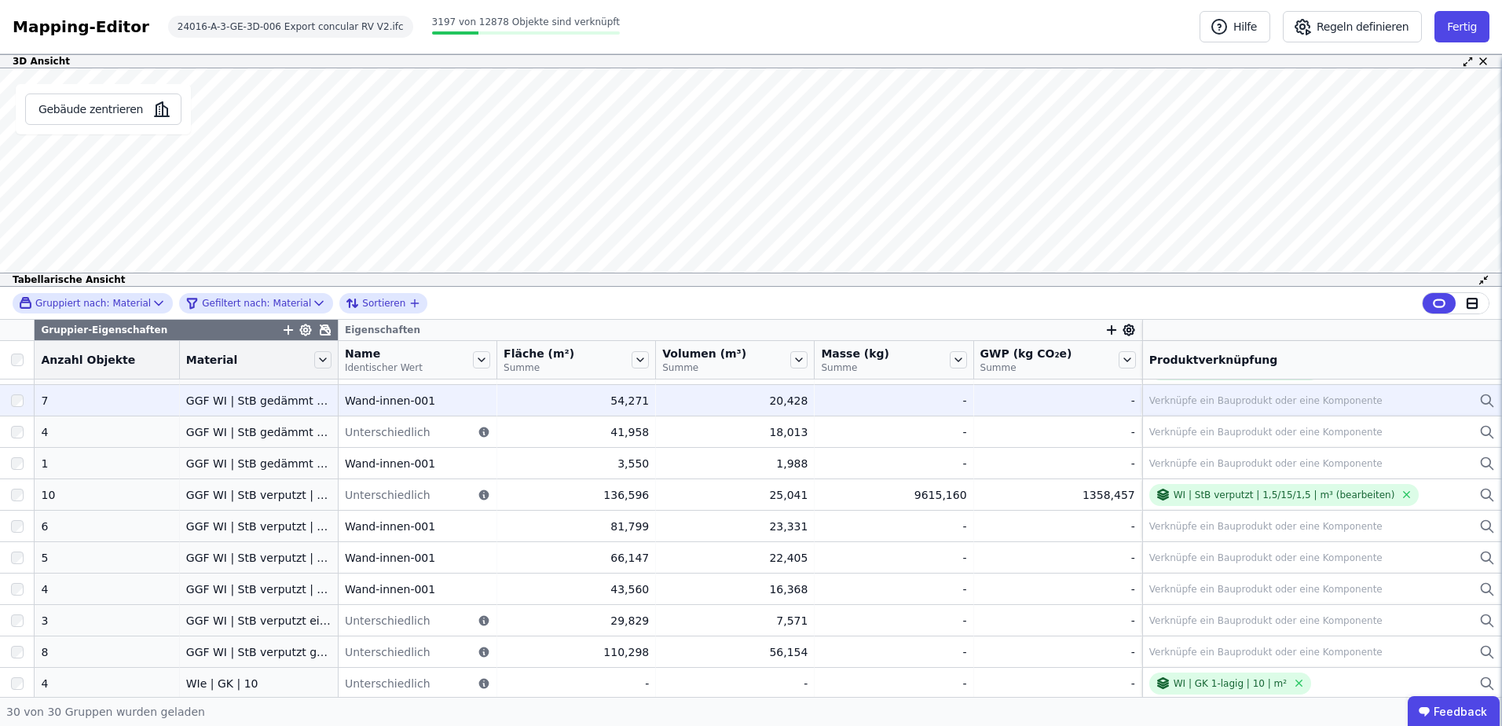
scroll to position [314, 0]
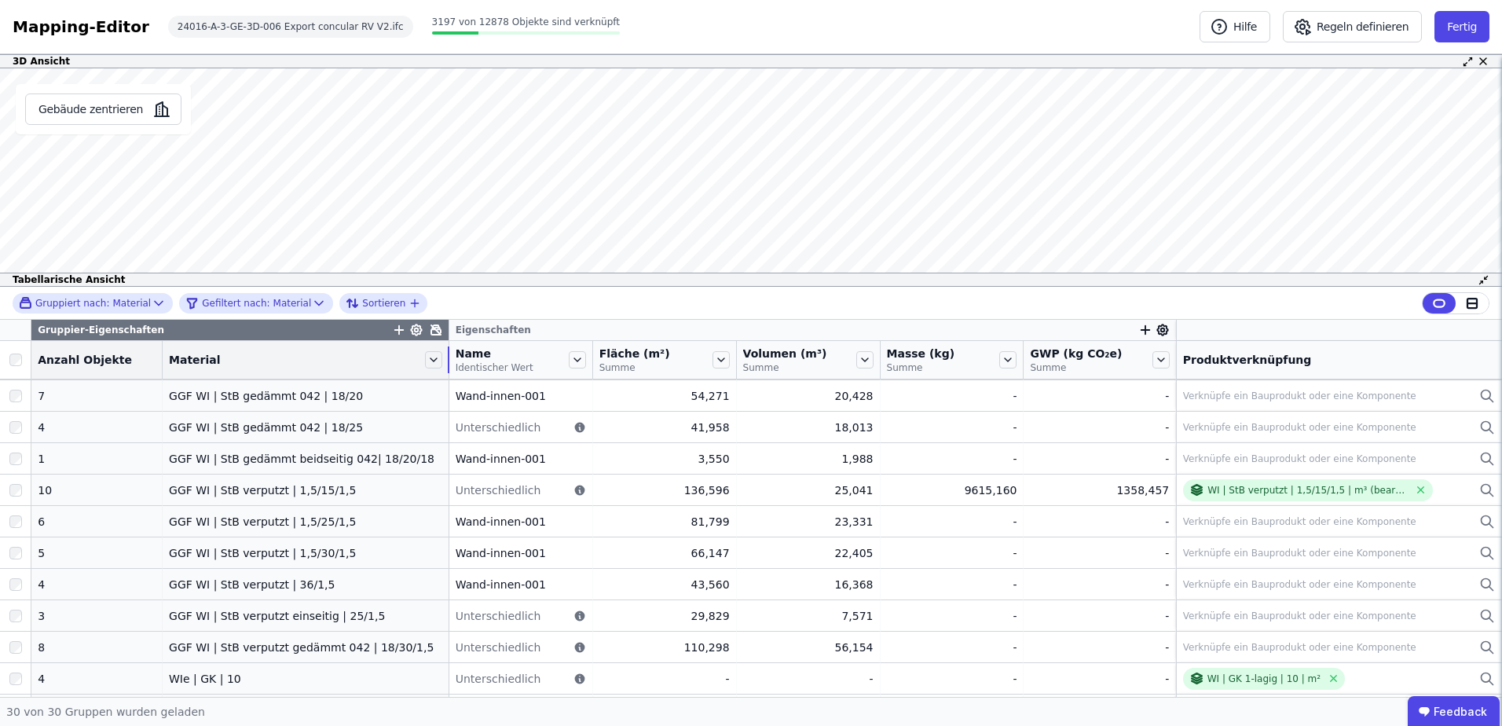
drag, startPoint x: 317, startPoint y: 369, endPoint x: 436, endPoint y: 376, distance: 119.6
click at [436, 376] on tr "Anzahl Objekte Material Name Identischer Wert Fläche (m²) Summe Volumen (m³) Su…" at bounding box center [751, 360] width 1502 height 38
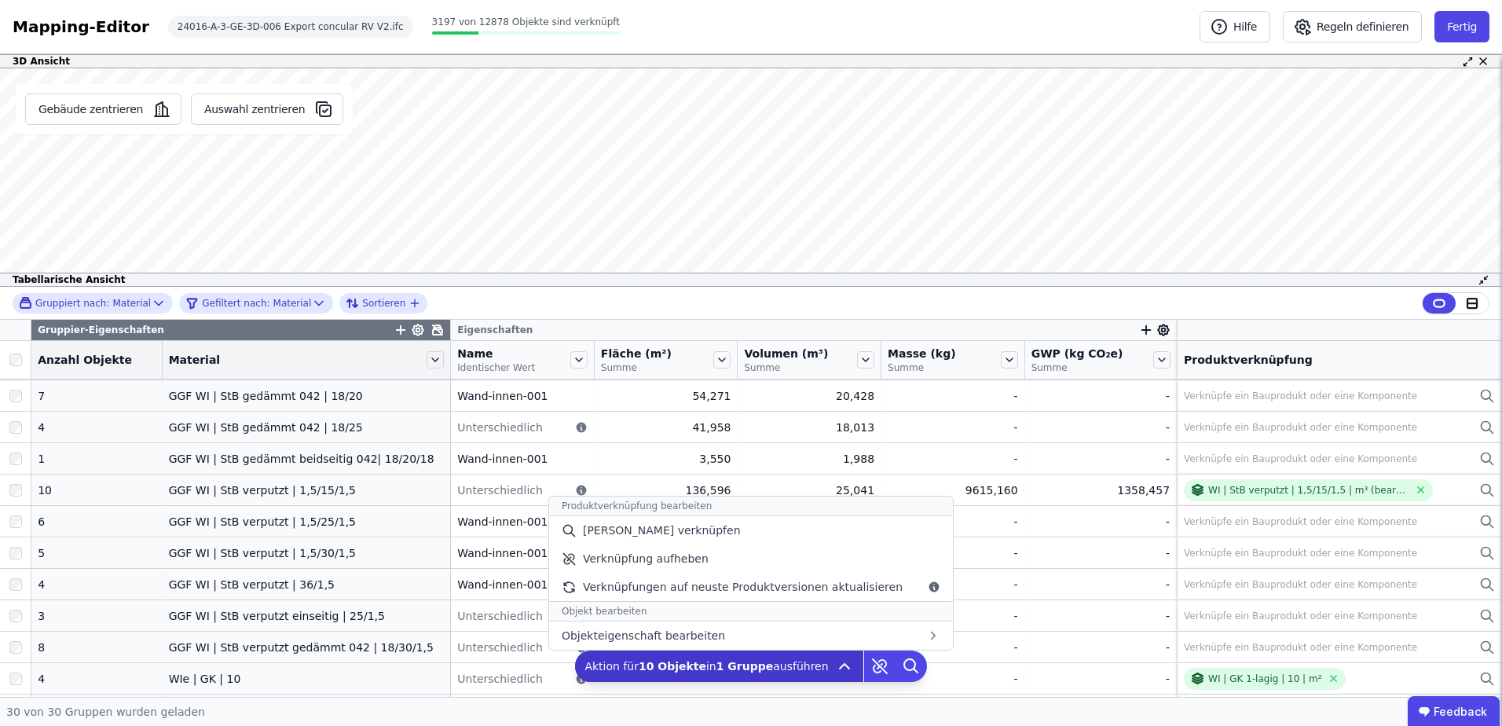
click at [836, 665] on icon at bounding box center [844, 666] width 19 height 19
click at [831, 668] on icon at bounding box center [840, 666] width 19 height 19
click at [748, 535] on div "[PERSON_NAME] verknüpfen" at bounding box center [751, 530] width 404 height 28
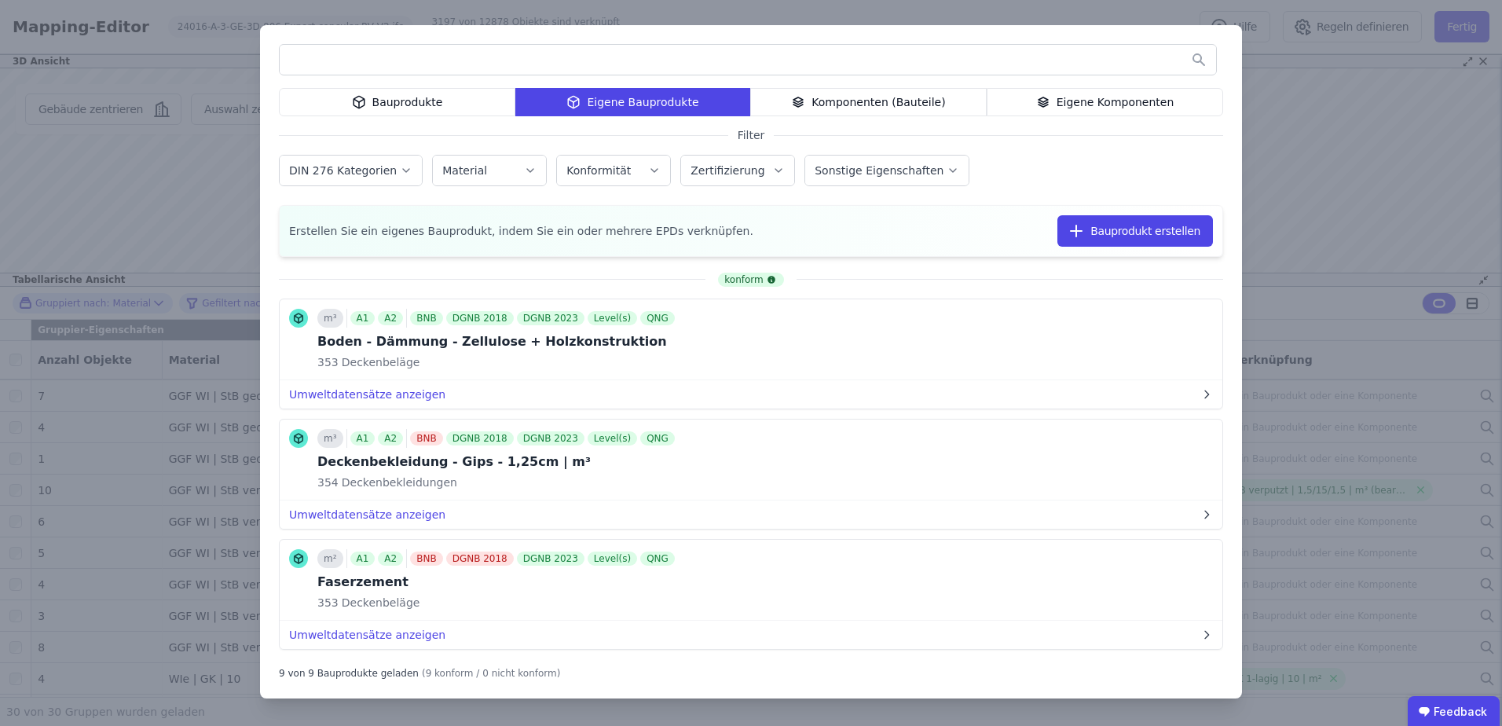
click at [1065, 95] on div "Eigene Komponenten" at bounding box center [1105, 102] width 236 height 28
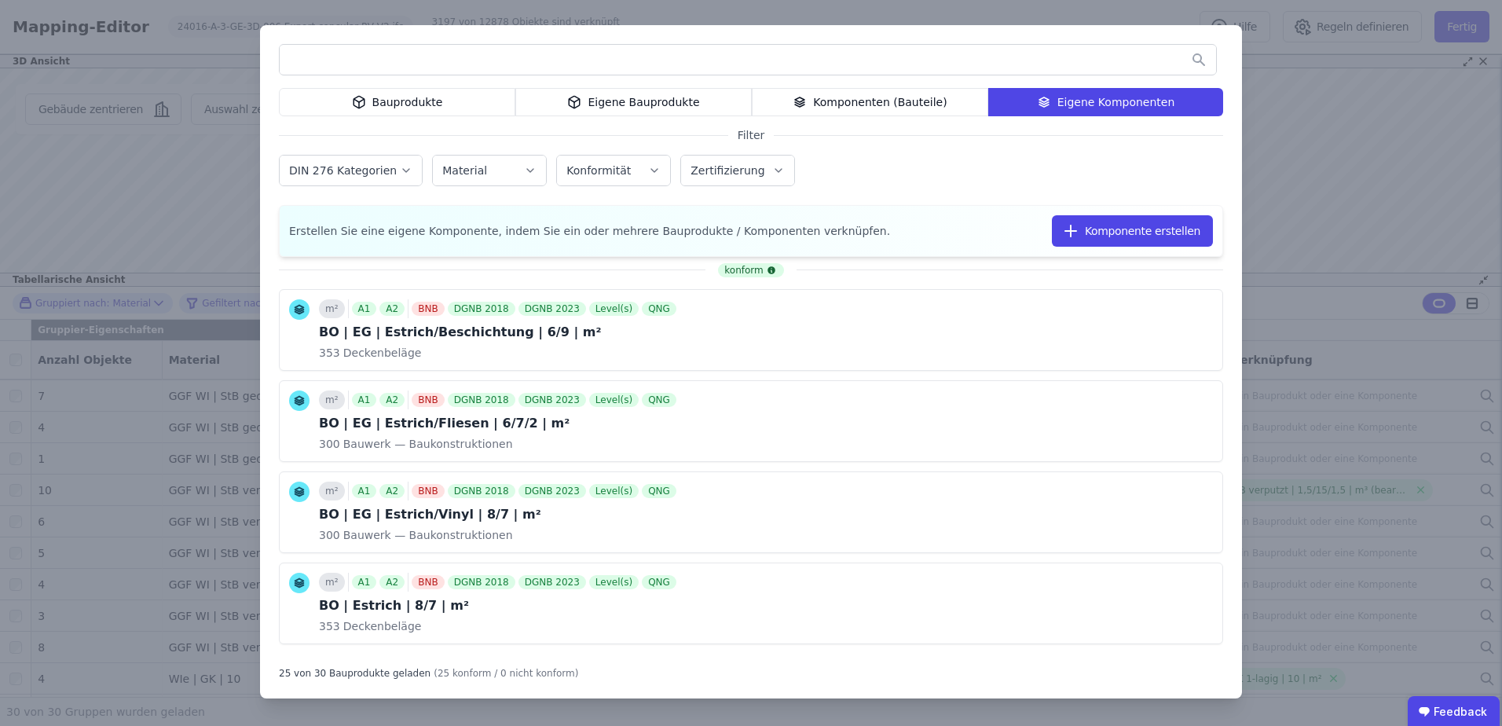
click at [797, 66] on input "text" at bounding box center [748, 60] width 936 height 28
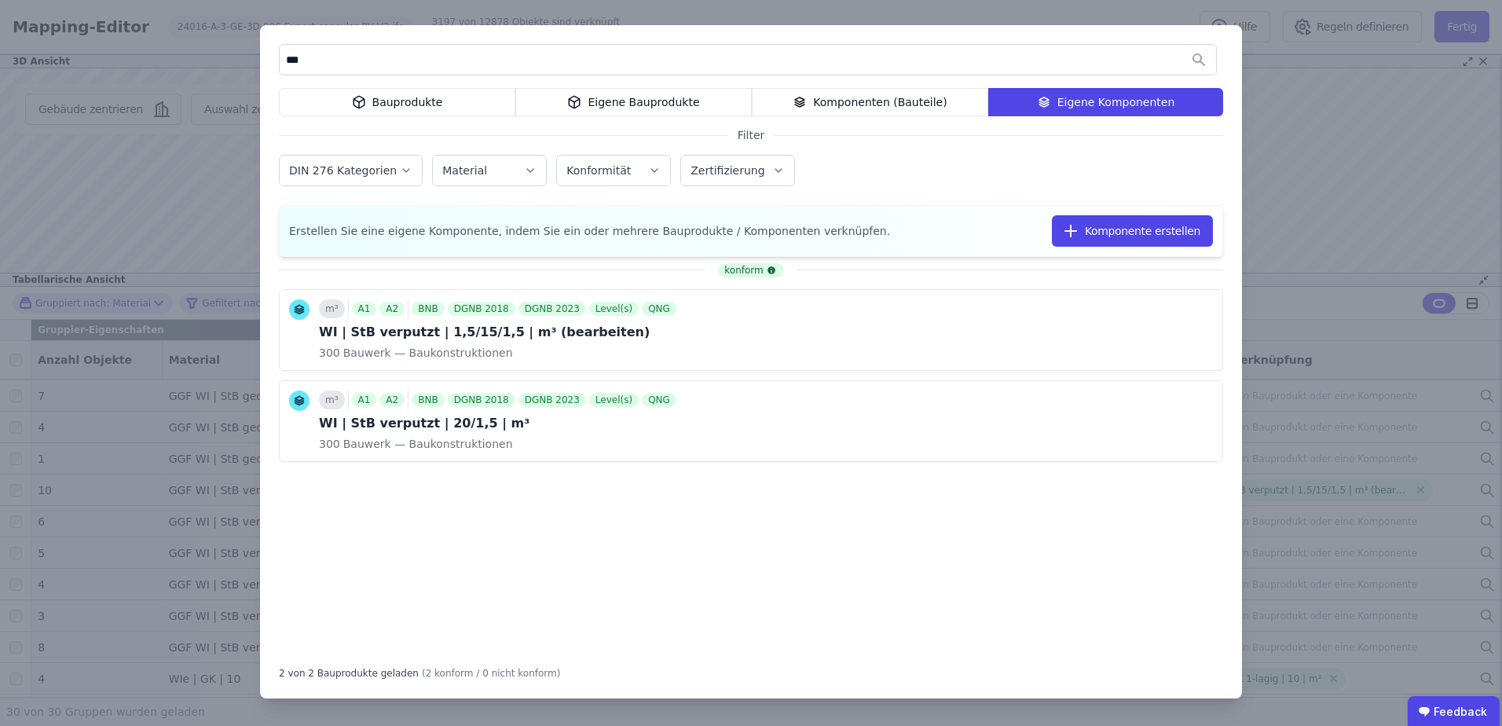
type input "***"
click at [1186, 330] on icon at bounding box center [1185, 330] width 14 height 19
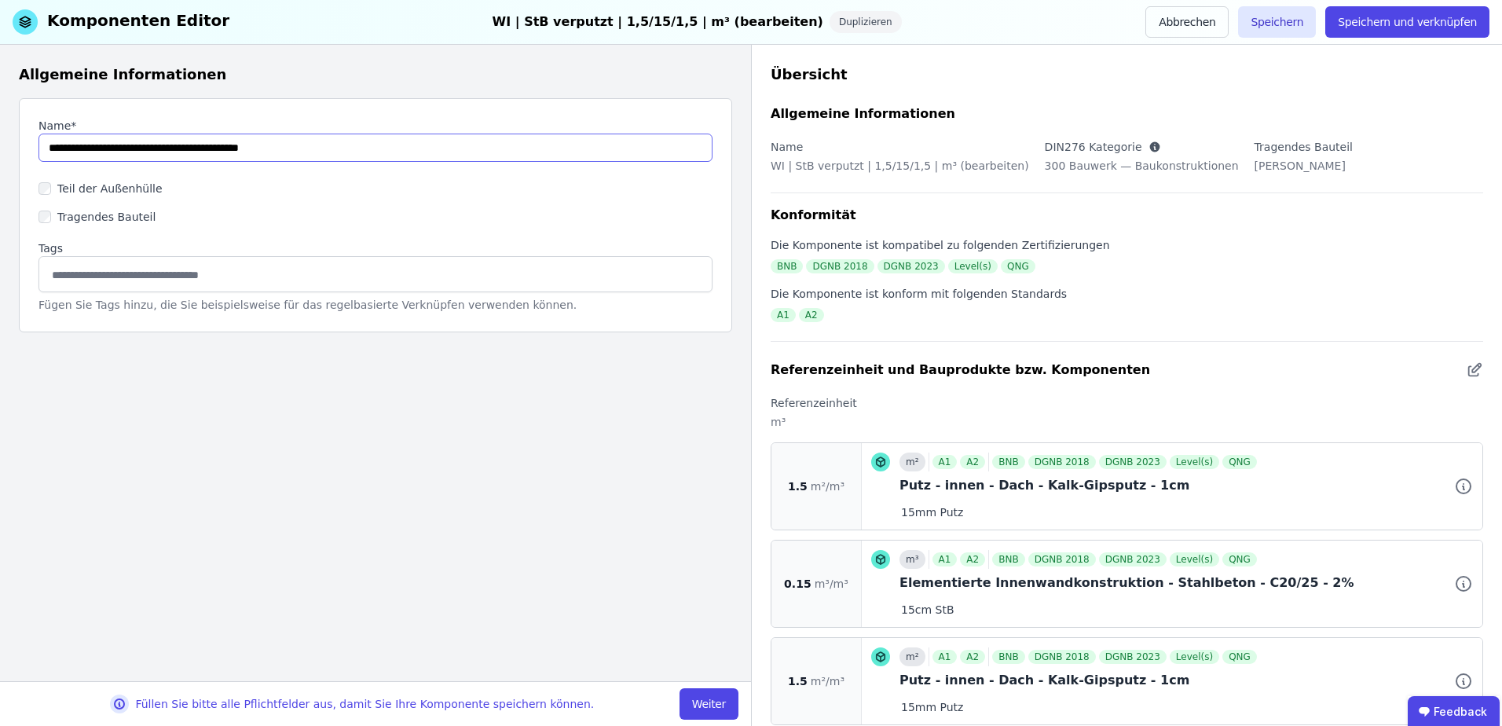
click at [162, 151] on input "string" at bounding box center [375, 148] width 674 height 28
type input "**********"
click at [716, 702] on button "Weiter" at bounding box center [709, 703] width 59 height 31
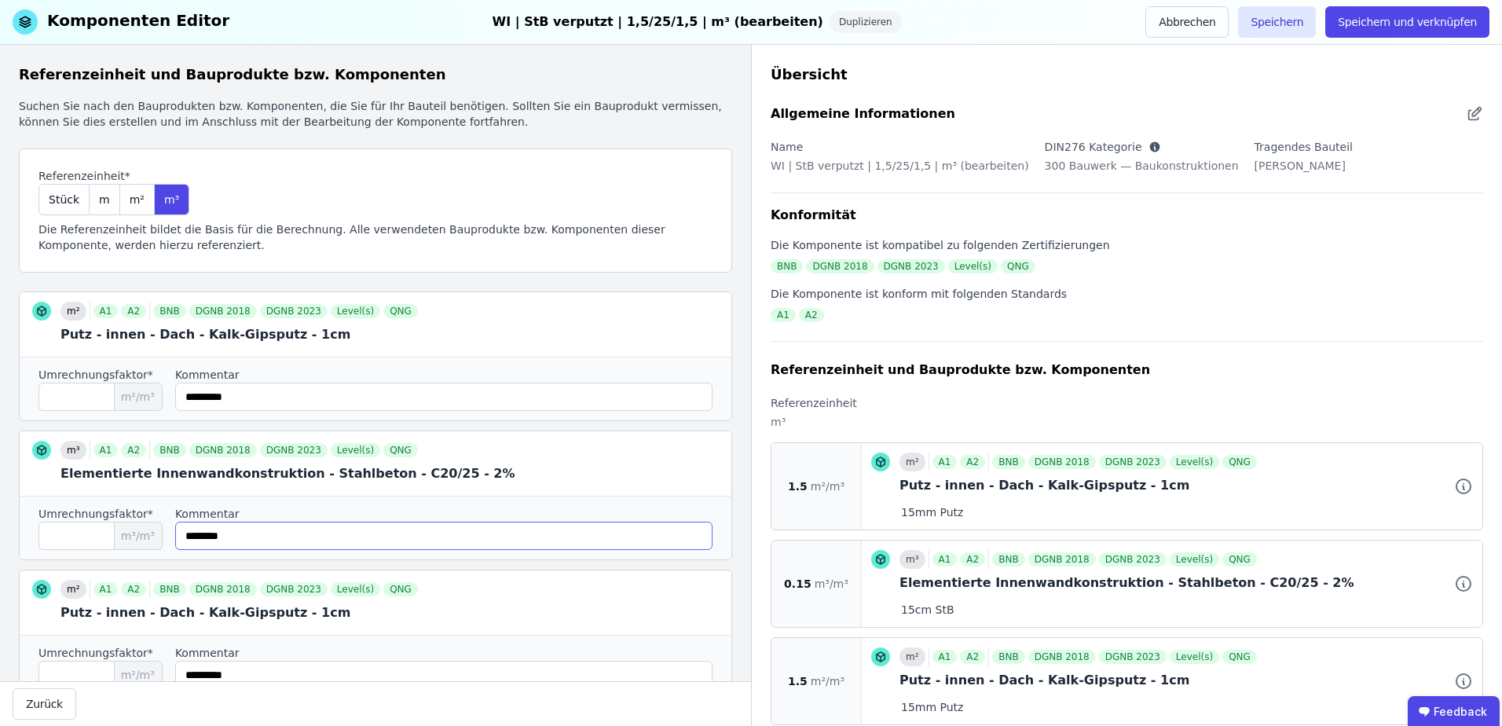
drag, startPoint x: 207, startPoint y: 537, endPoint x: 180, endPoint y: 537, distance: 27.5
click at [180, 537] on div "Umrechnungsfaktor* **** m³/m³ Kommentar" at bounding box center [376, 528] width 712 height 64
type input "********"
drag, startPoint x: 96, startPoint y: 536, endPoint x: 55, endPoint y: 539, distance: 41.0
click at [55, 539] on input "****" at bounding box center [100, 536] width 124 height 28
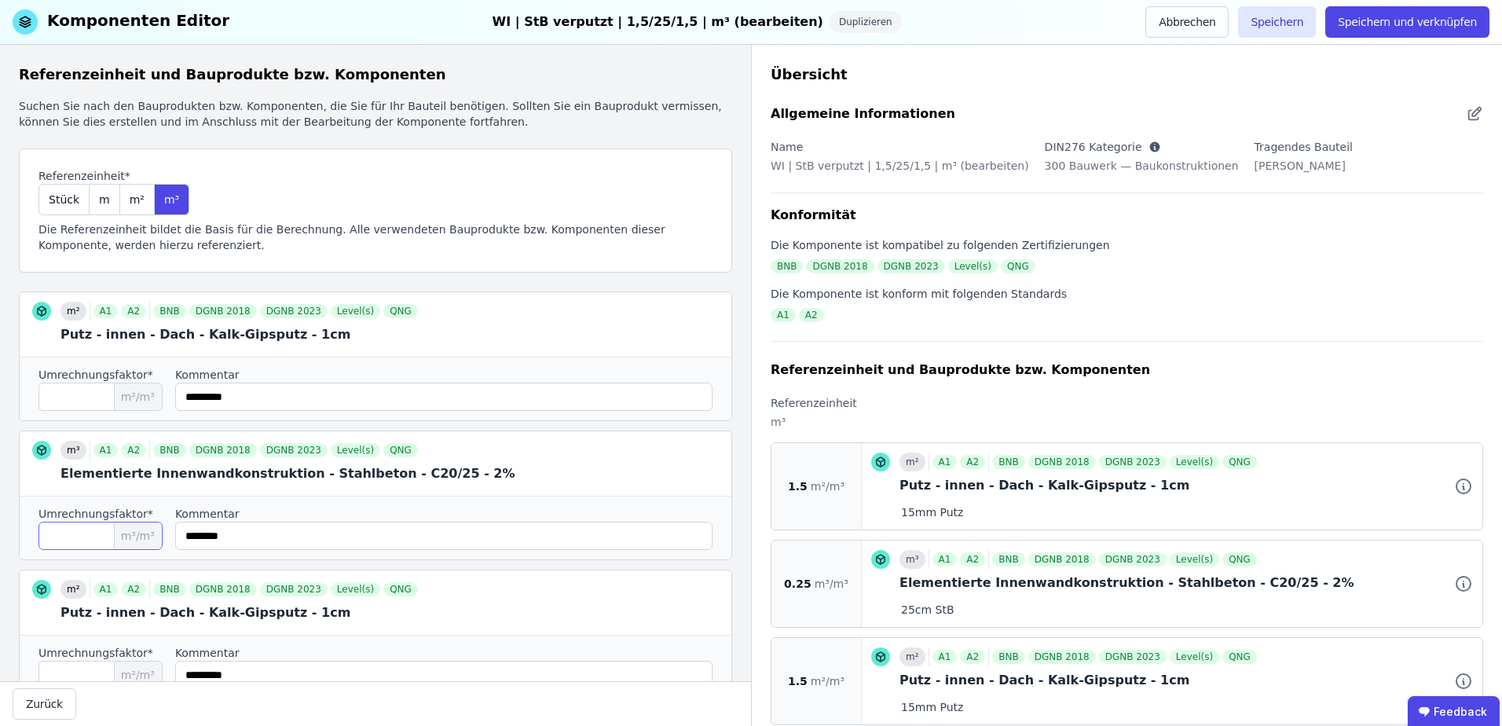
type input "****"
click at [332, 539] on input "string" at bounding box center [443, 536] width 537 height 28
click at [1416, 20] on button "Speichern und verknüpfen" at bounding box center [1407, 21] width 164 height 31
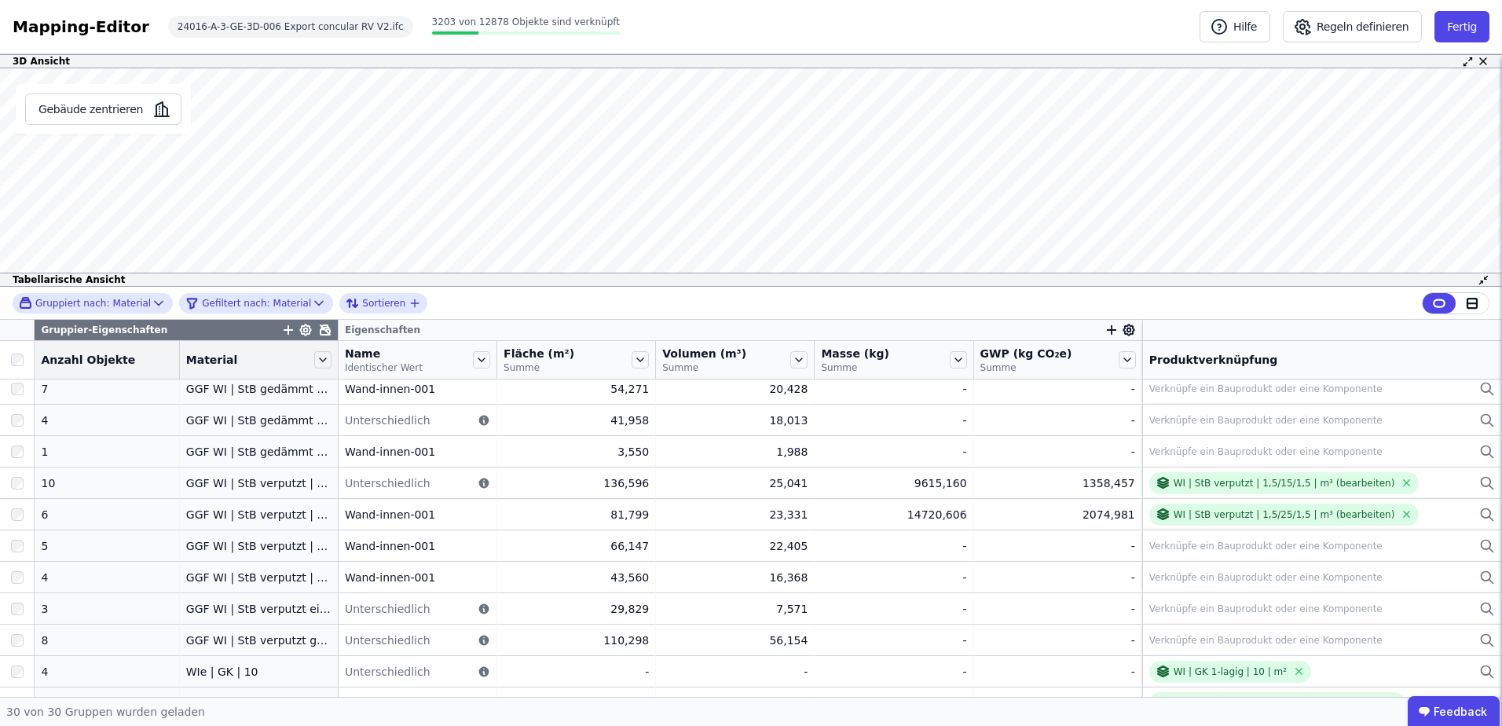
scroll to position [312, 0]
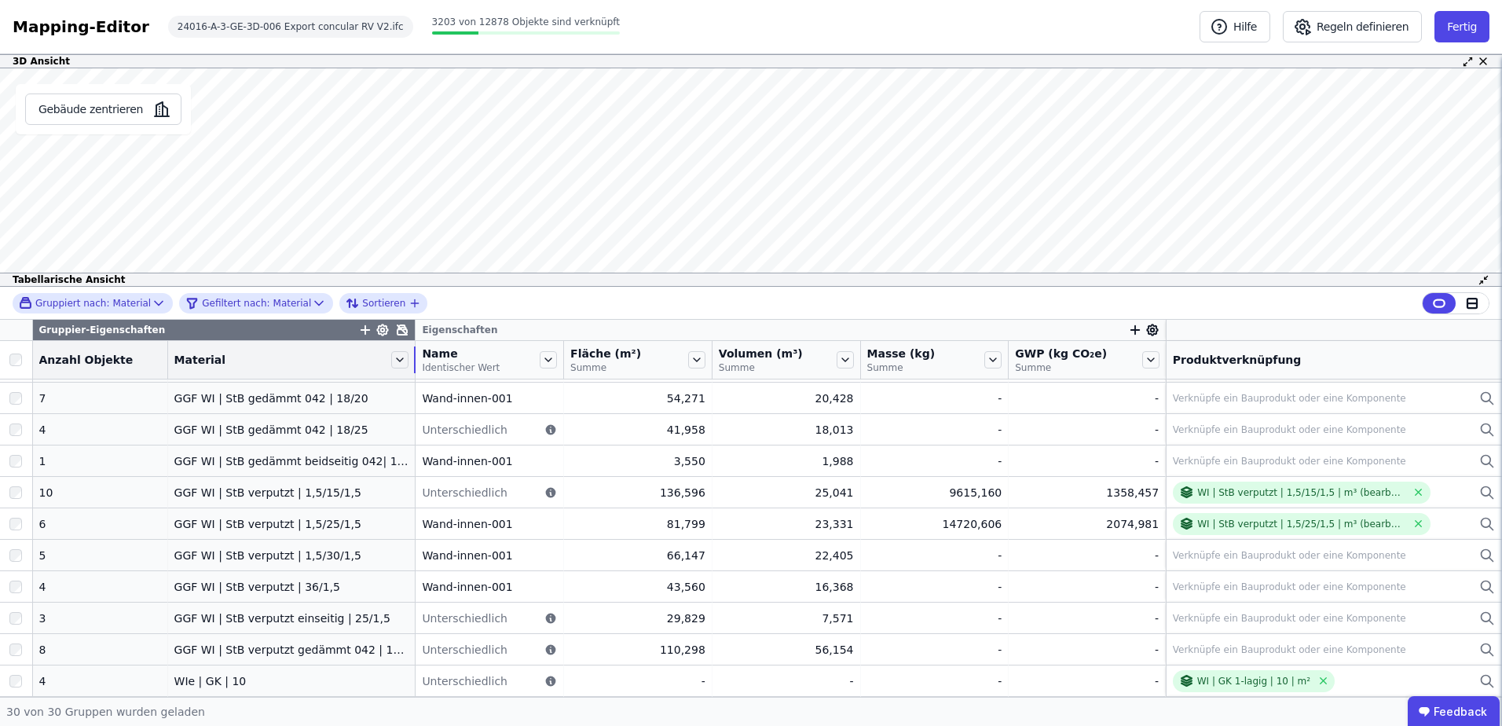
drag, startPoint x: 317, startPoint y: 369, endPoint x: 399, endPoint y: 371, distance: 82.5
click at [399, 371] on tr "Anzahl Objekte Material Name Identischer Wert Fläche (m²) Summe Volumen (m³) Su…" at bounding box center [751, 360] width 1502 height 38
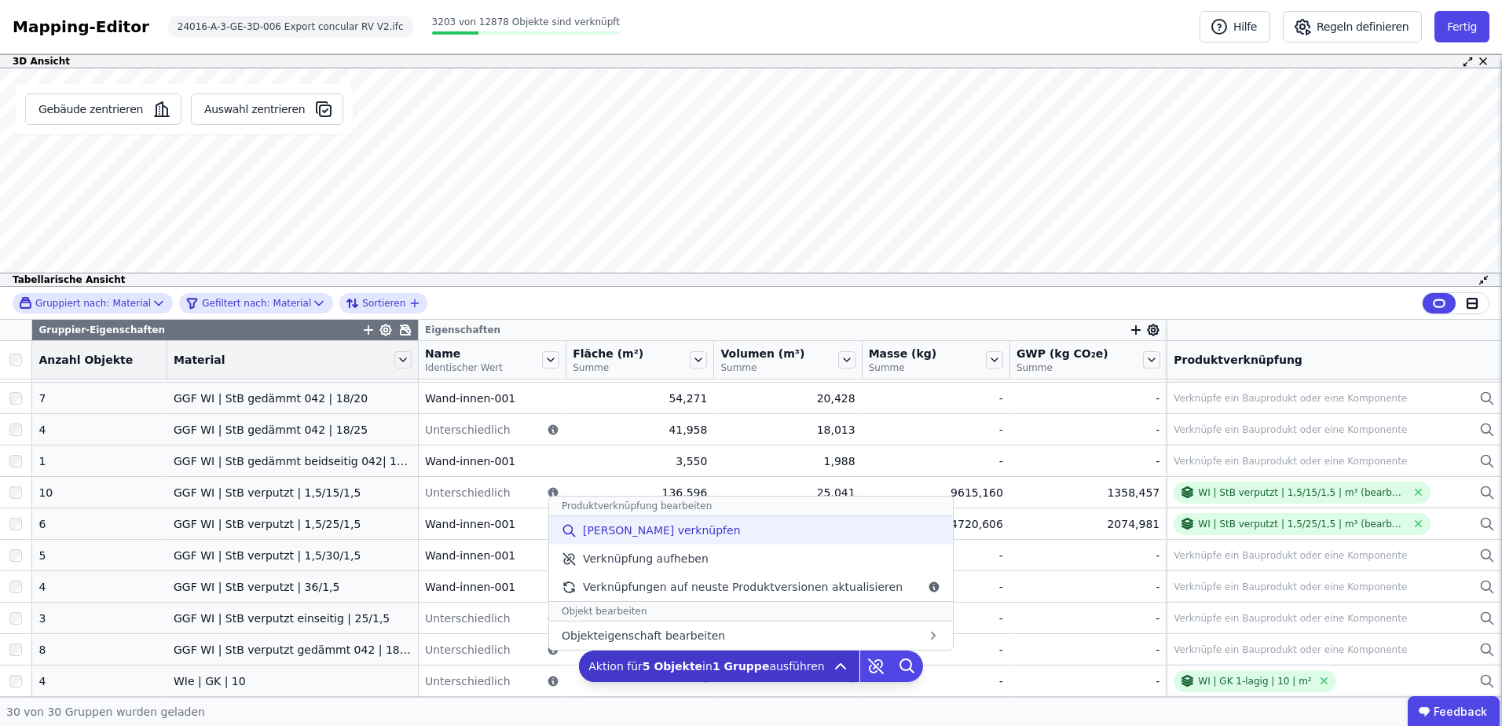
click at [757, 533] on div "[PERSON_NAME] verknüpfen" at bounding box center [751, 530] width 404 height 28
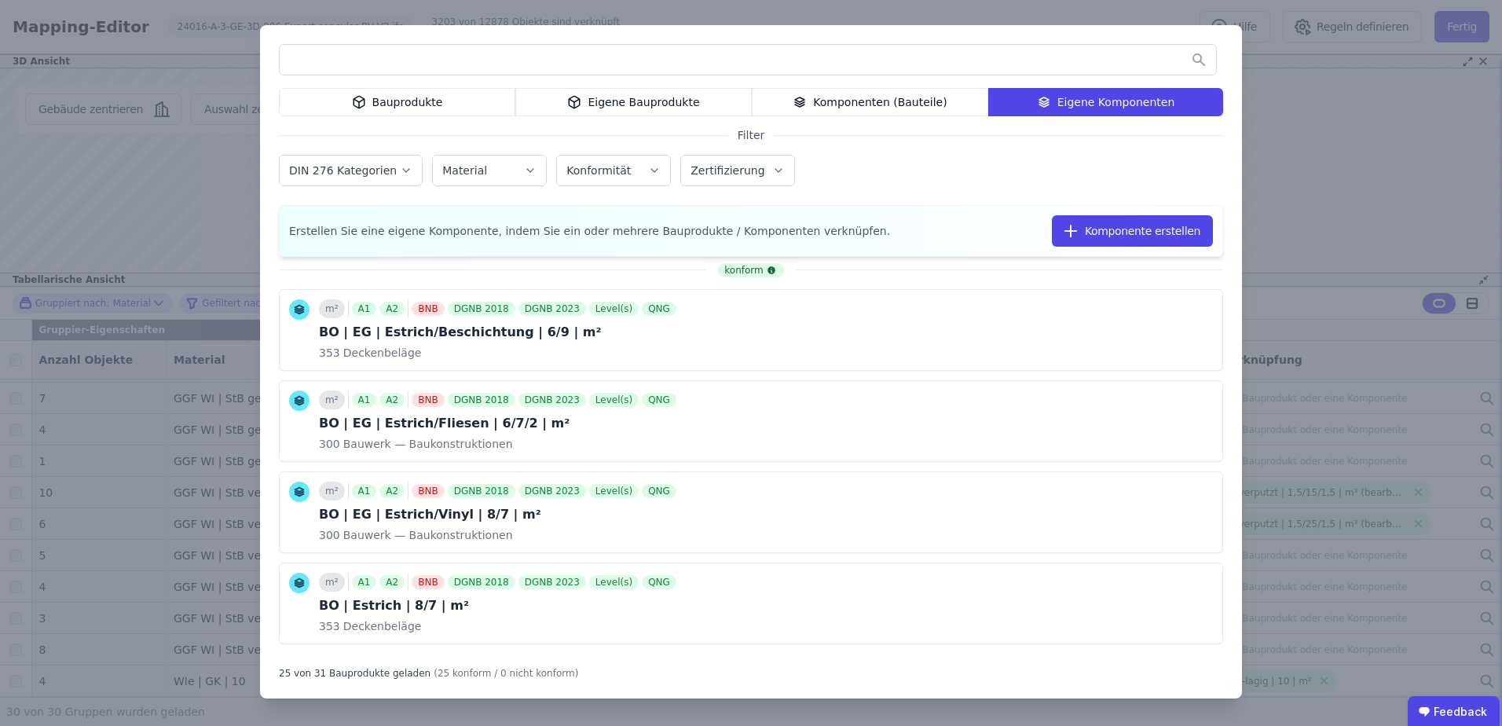
click at [698, 74] on div at bounding box center [748, 59] width 938 height 31
click at [702, 70] on input "text" at bounding box center [748, 60] width 936 height 28
type input "***"
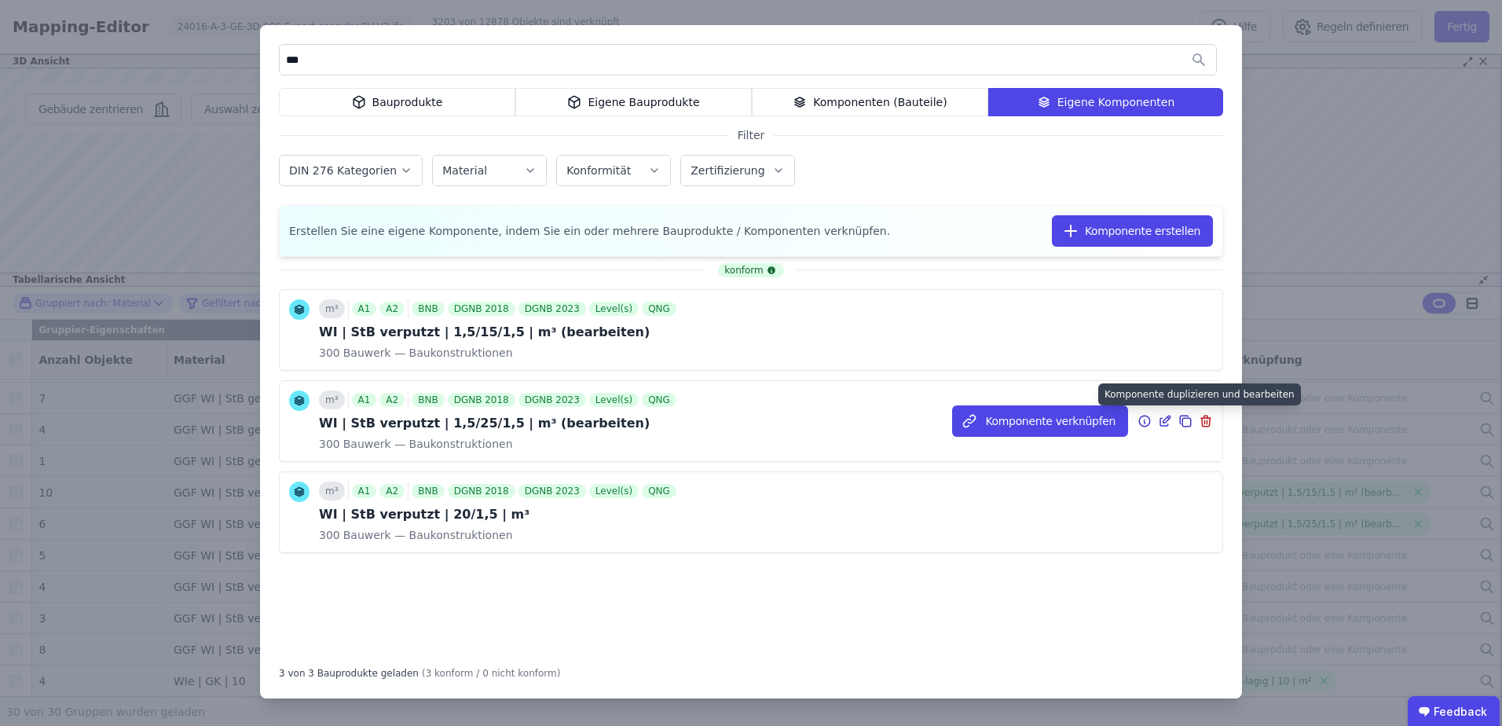
click at [1188, 417] on icon at bounding box center [1185, 421] width 14 height 19
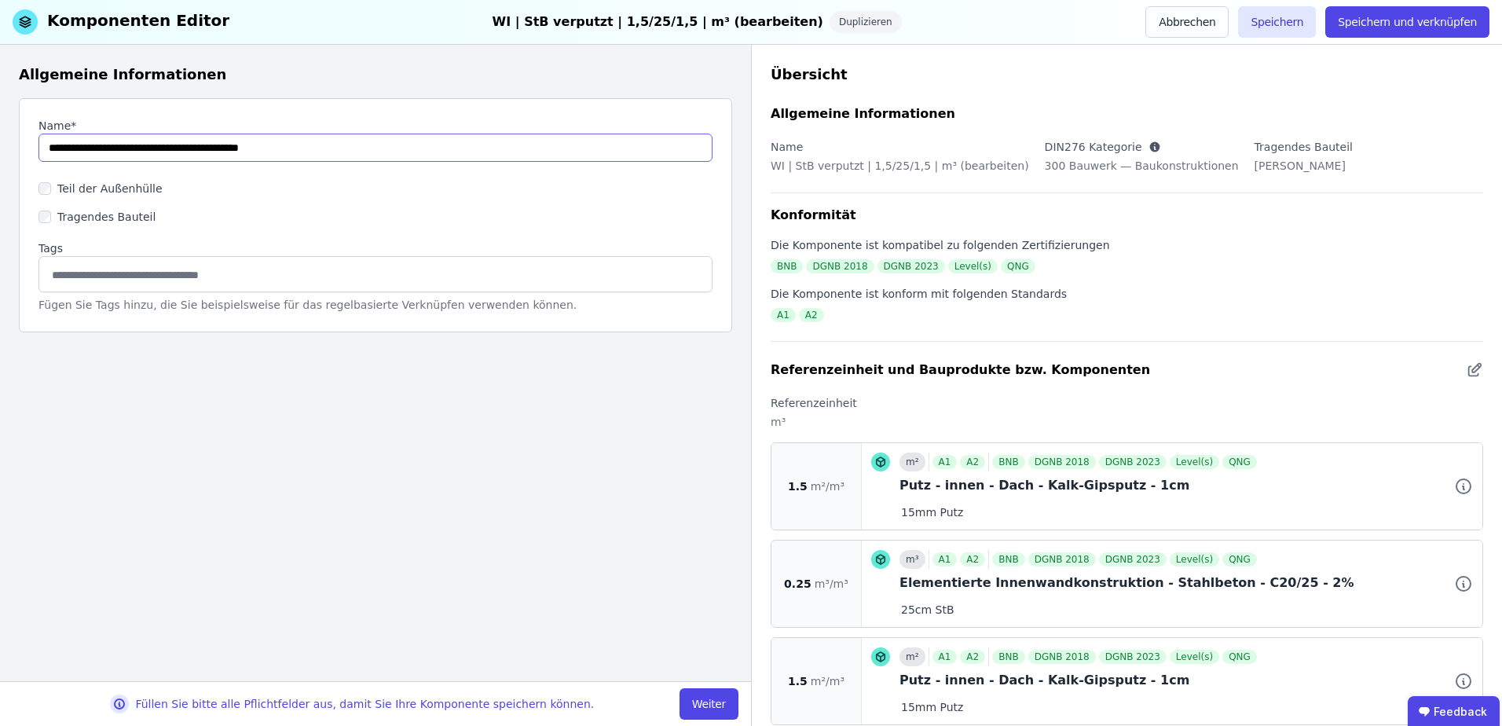
drag, startPoint x: 165, startPoint y: 148, endPoint x: 157, endPoint y: 147, distance: 8.0
click at [157, 147] on input "string" at bounding box center [375, 148] width 674 height 28
drag, startPoint x: 167, startPoint y: 146, endPoint x: 156, endPoint y: 146, distance: 10.2
click at [156, 146] on input "string" at bounding box center [375, 148] width 674 height 28
type input "**********"
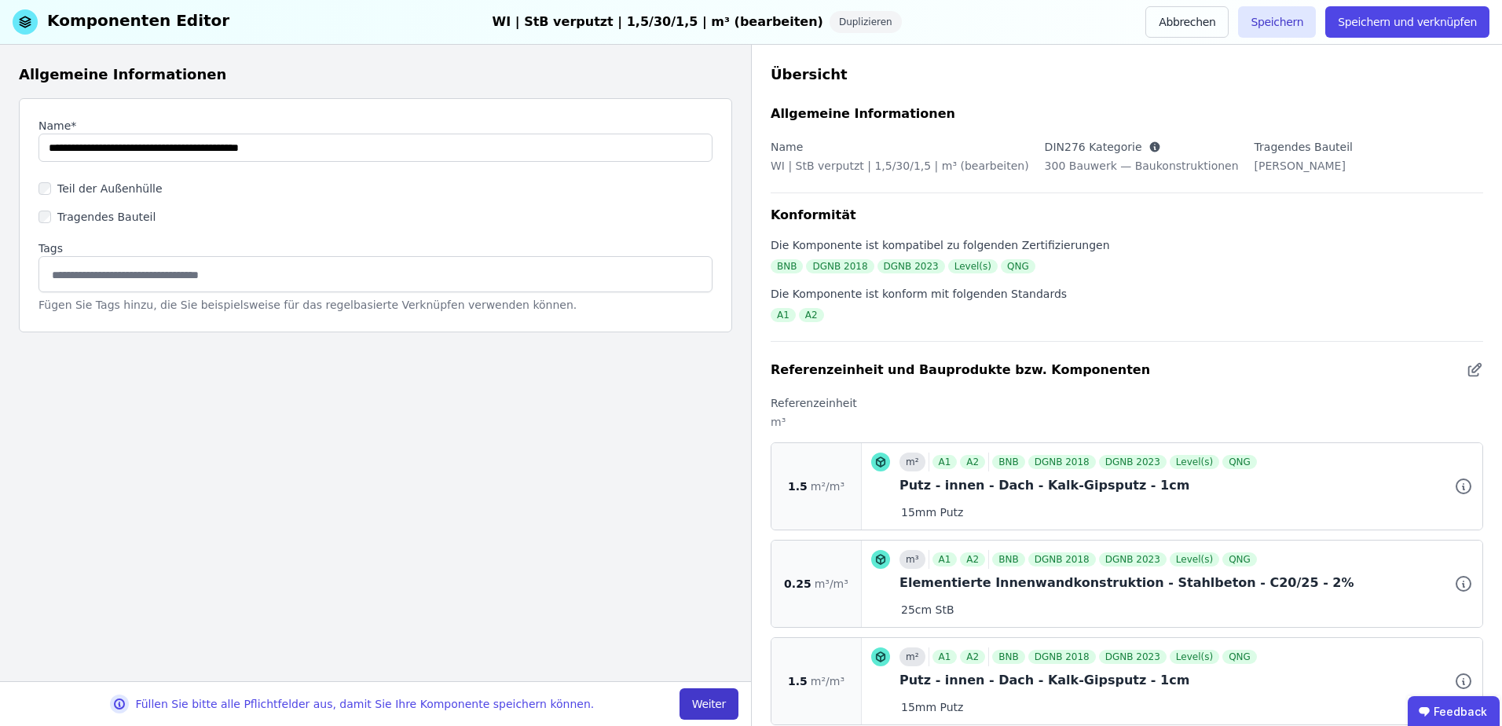
click at [720, 704] on button "Weiter" at bounding box center [709, 703] width 59 height 31
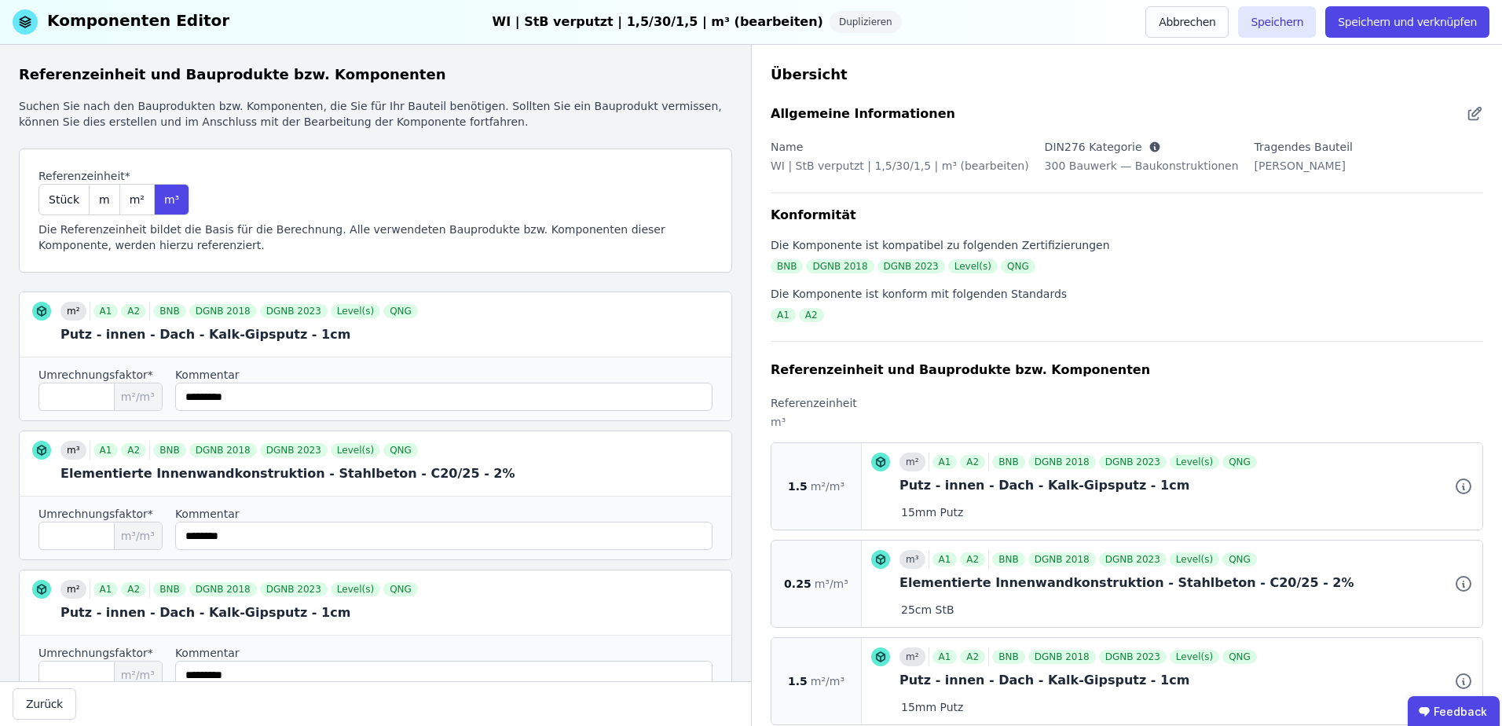
scroll to position [104, 0]
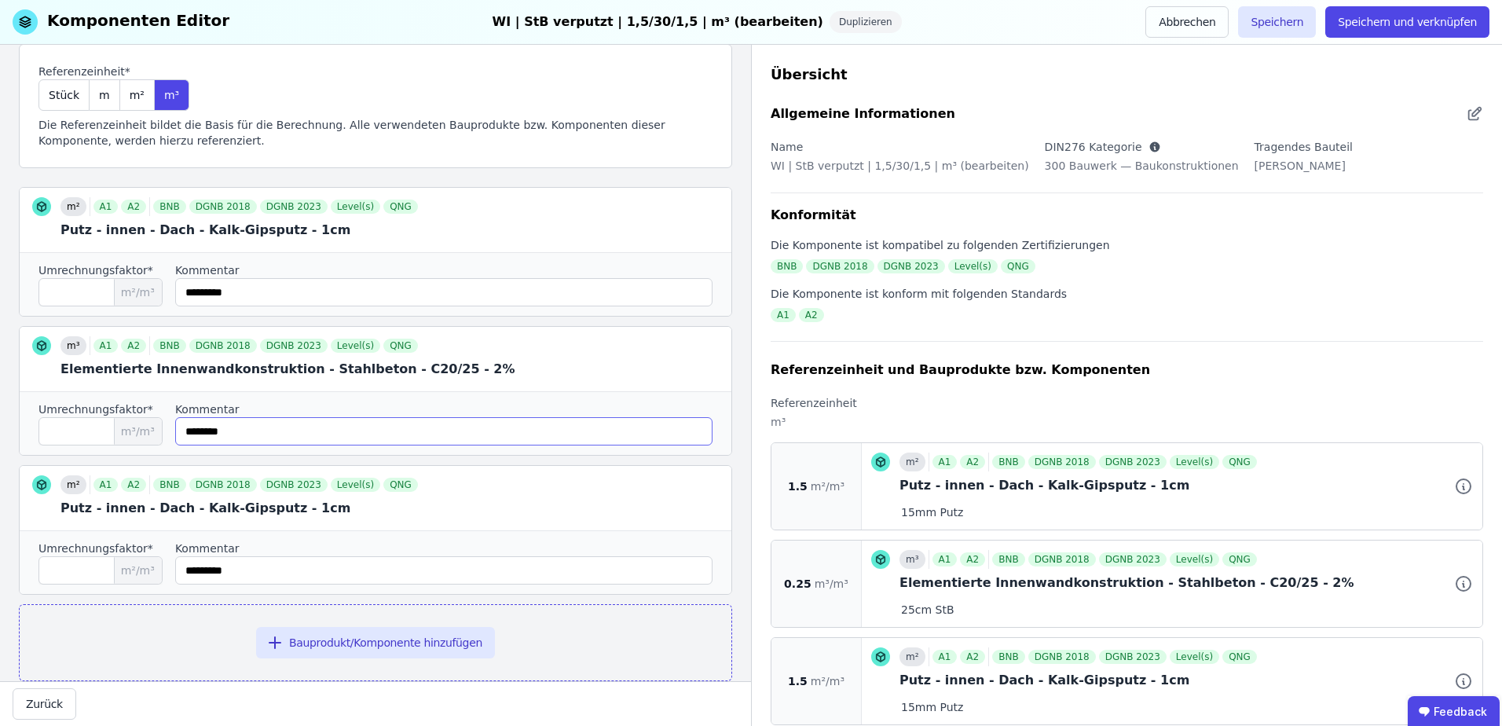
drag, startPoint x: 193, startPoint y: 427, endPoint x: 182, endPoint y: 428, distance: 11.0
click at [182, 428] on div "Umrechnungsfaktor* **** m³/m³ Kommentar" at bounding box center [376, 423] width 712 height 64
type input "********"
drag, startPoint x: 103, startPoint y: 434, endPoint x: 56, endPoint y: 438, distance: 47.2
click at [56, 438] on input "****" at bounding box center [100, 431] width 124 height 28
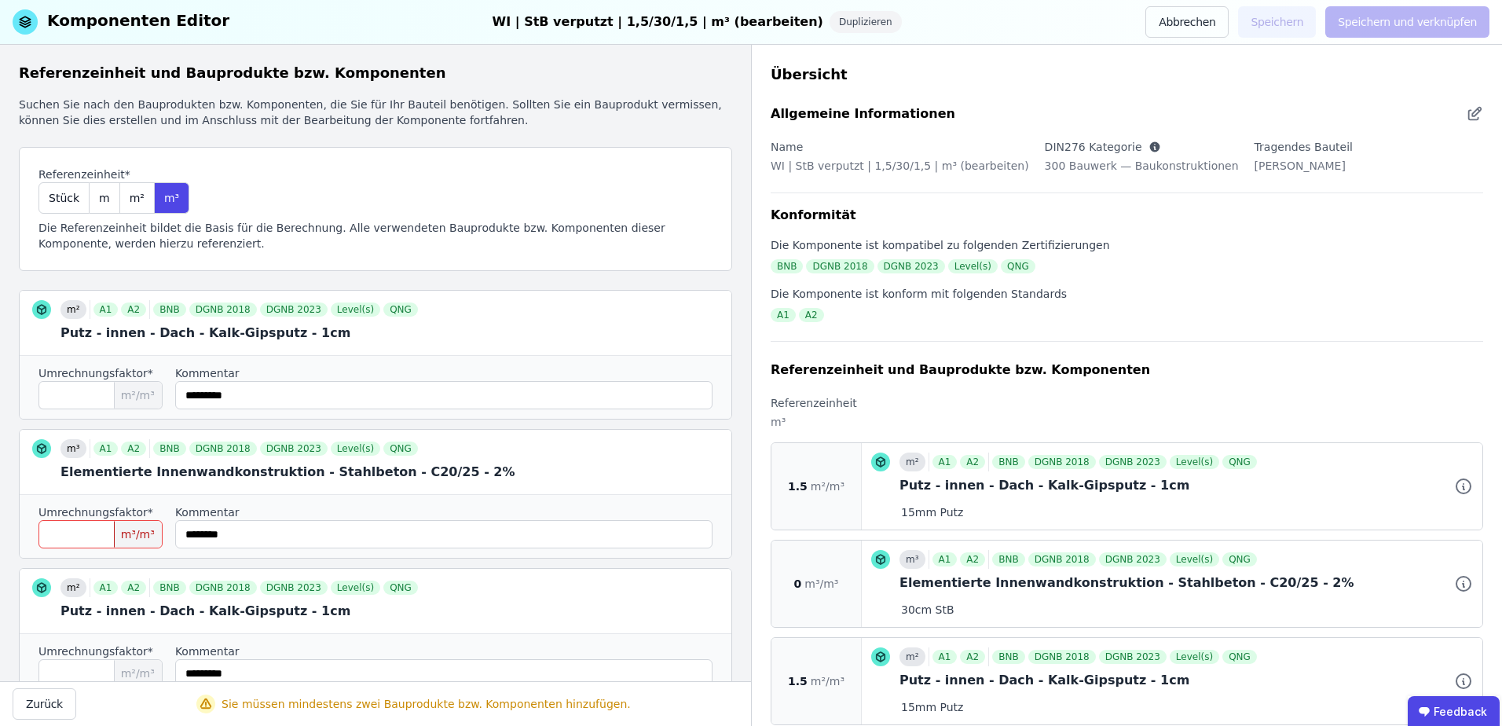
scroll to position [0, 0]
click at [451, 555] on div "Umrechnungsfaktor* * m³/m³ Kommentar" at bounding box center [376, 528] width 712 height 64
click at [449, 553] on div "Umrechnungsfaktor* * m³/m³ Kommentar" at bounding box center [376, 528] width 712 height 64
click at [82, 532] on input "*" at bounding box center [100, 536] width 124 height 28
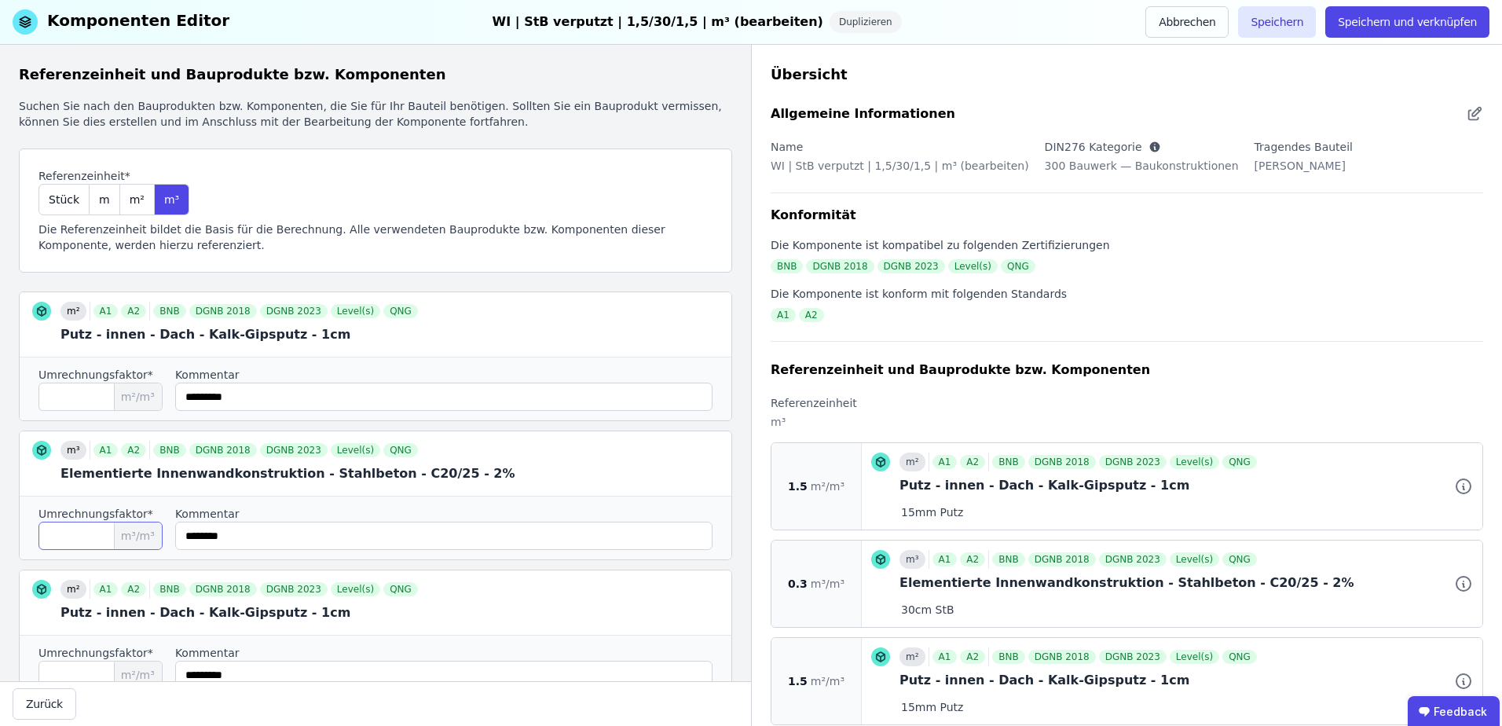
type input "***"
click at [368, 532] on input "string" at bounding box center [443, 536] width 537 height 28
click at [1448, 24] on button "Speichern und verknüpfen" at bounding box center [1407, 21] width 164 height 31
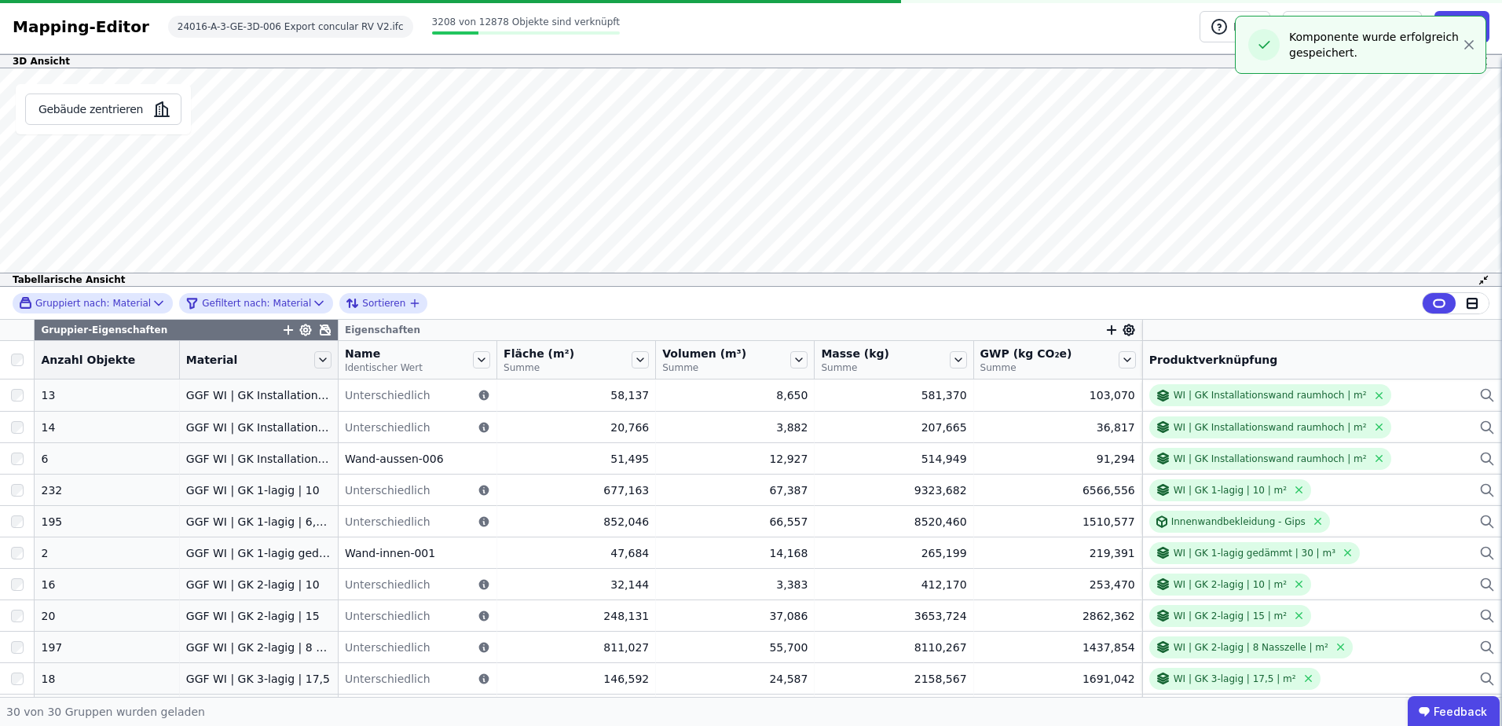
scroll to position [419, 0]
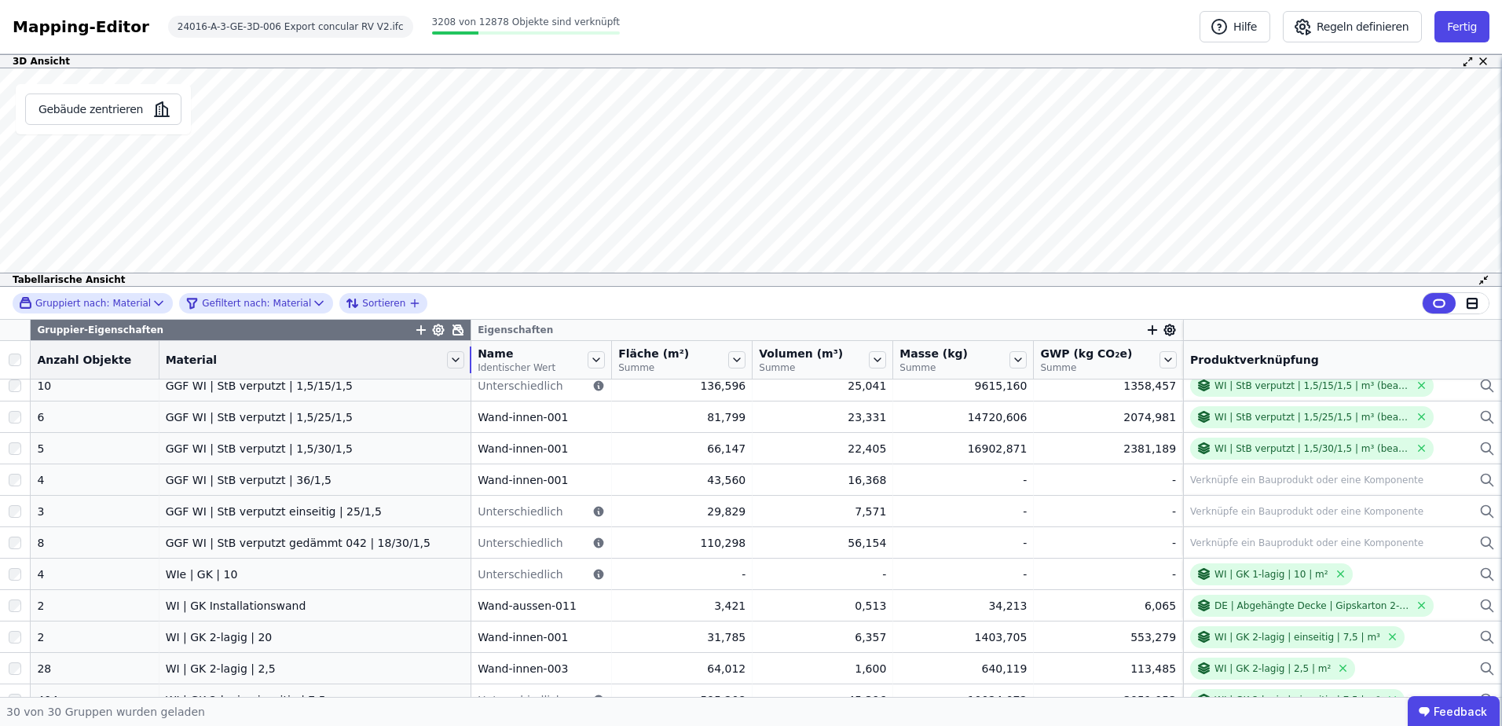
drag, startPoint x: 317, startPoint y: 357, endPoint x: 461, endPoint y: 354, distance: 144.6
click at [461, 354] on tr "Anzahl Objekte Material Name Identischer Wert Fläche (m²) Summe Volumen (m³) Su…" at bounding box center [751, 360] width 1502 height 38
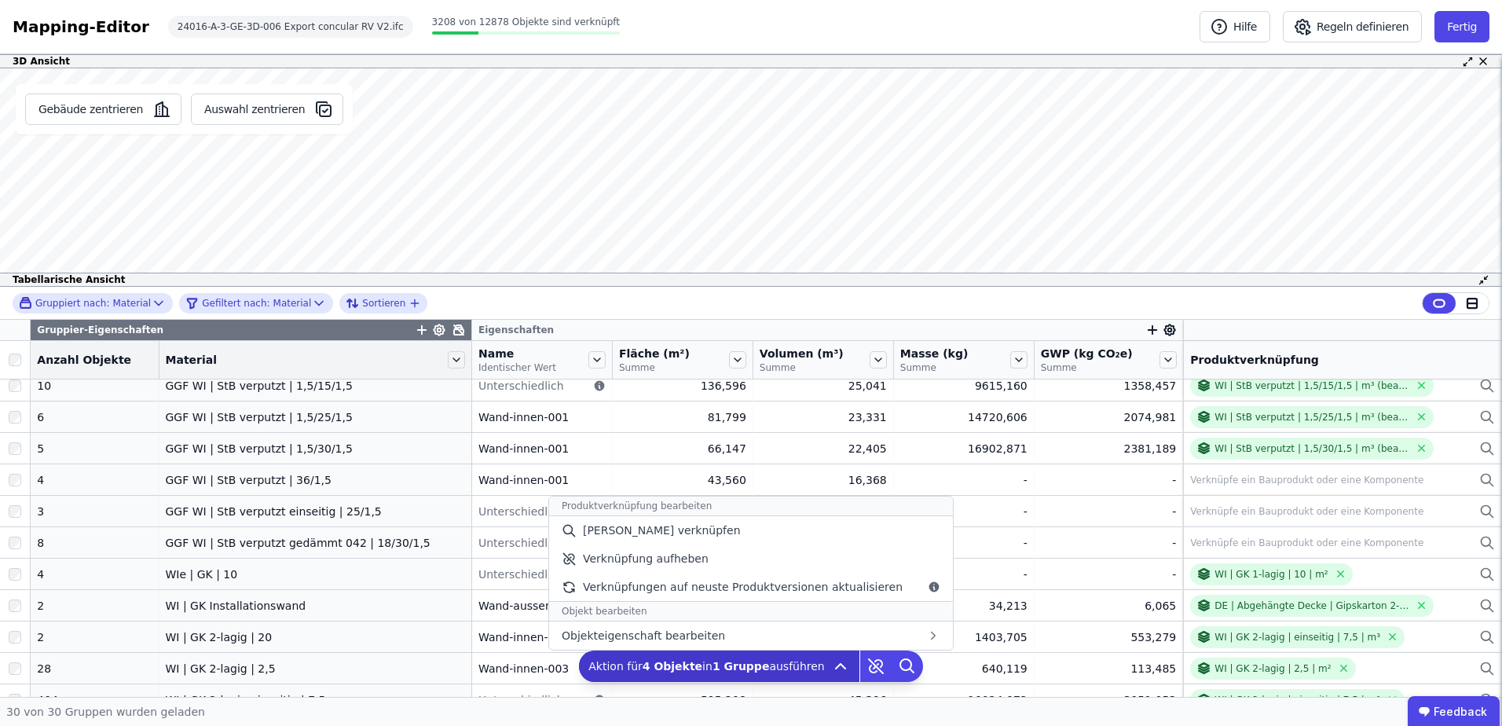
click at [831, 667] on icon at bounding box center [840, 666] width 19 height 19
click at [836, 666] on icon at bounding box center [840, 666] width 9 height 5
click at [697, 530] on span "[PERSON_NAME] verknüpfen" at bounding box center [662, 530] width 158 height 16
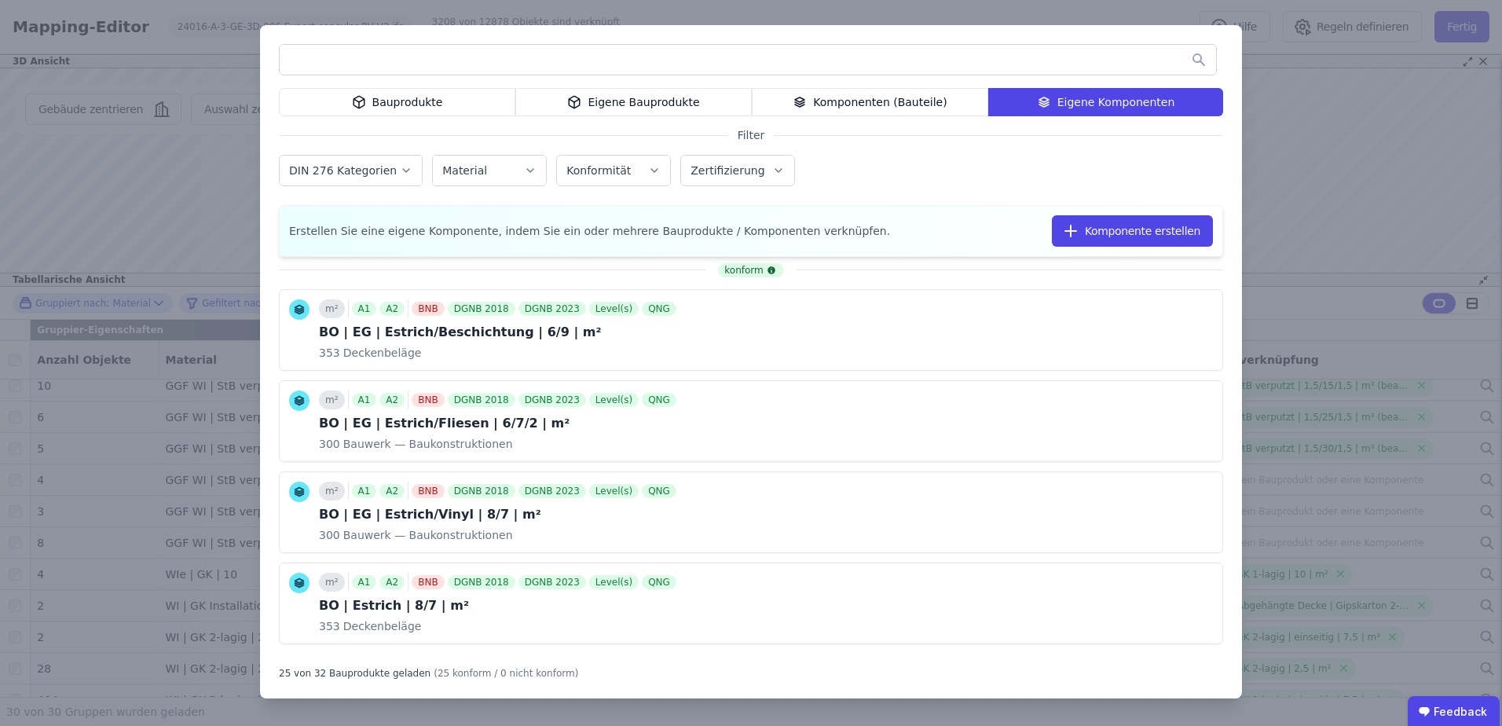
click at [541, 67] on input "text" at bounding box center [748, 60] width 936 height 28
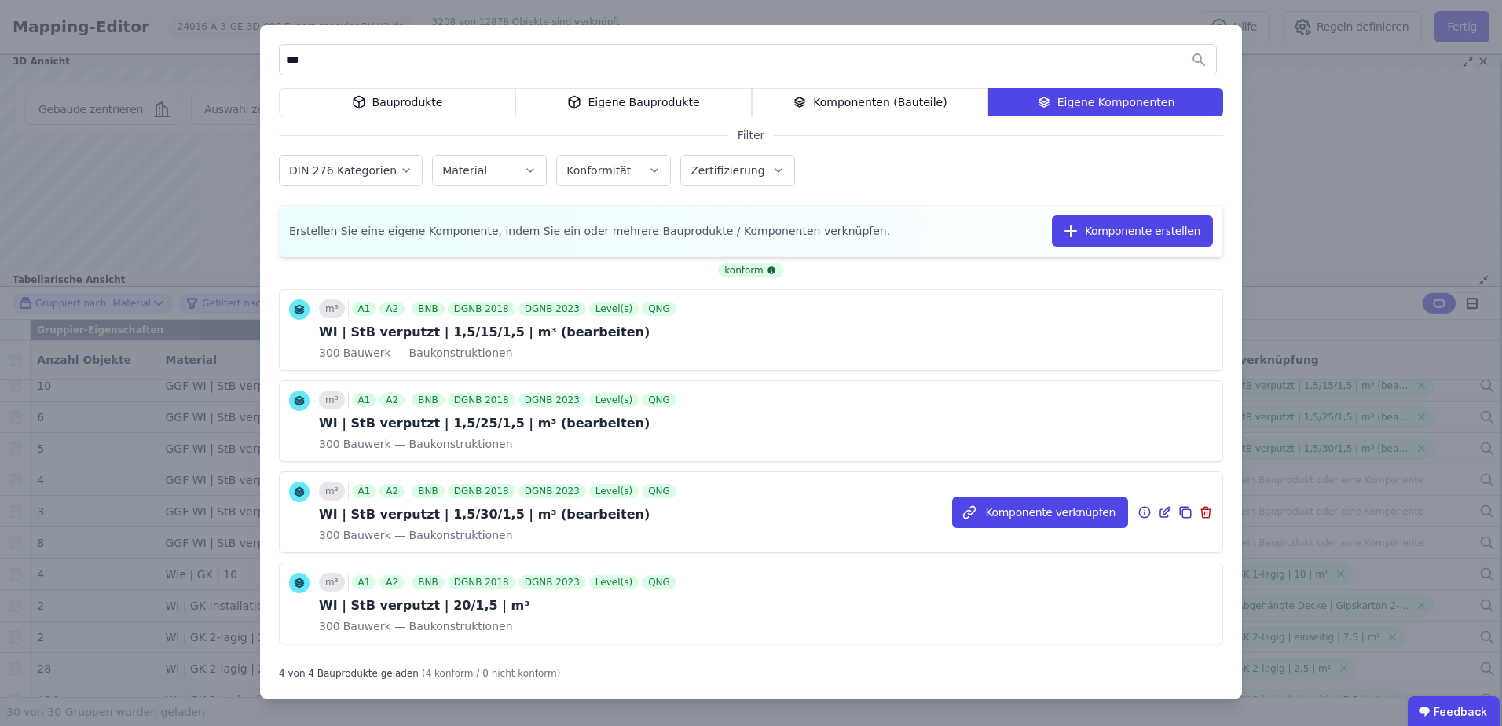
type input "***"
click at [1182, 509] on icon at bounding box center [1186, 513] width 9 height 9
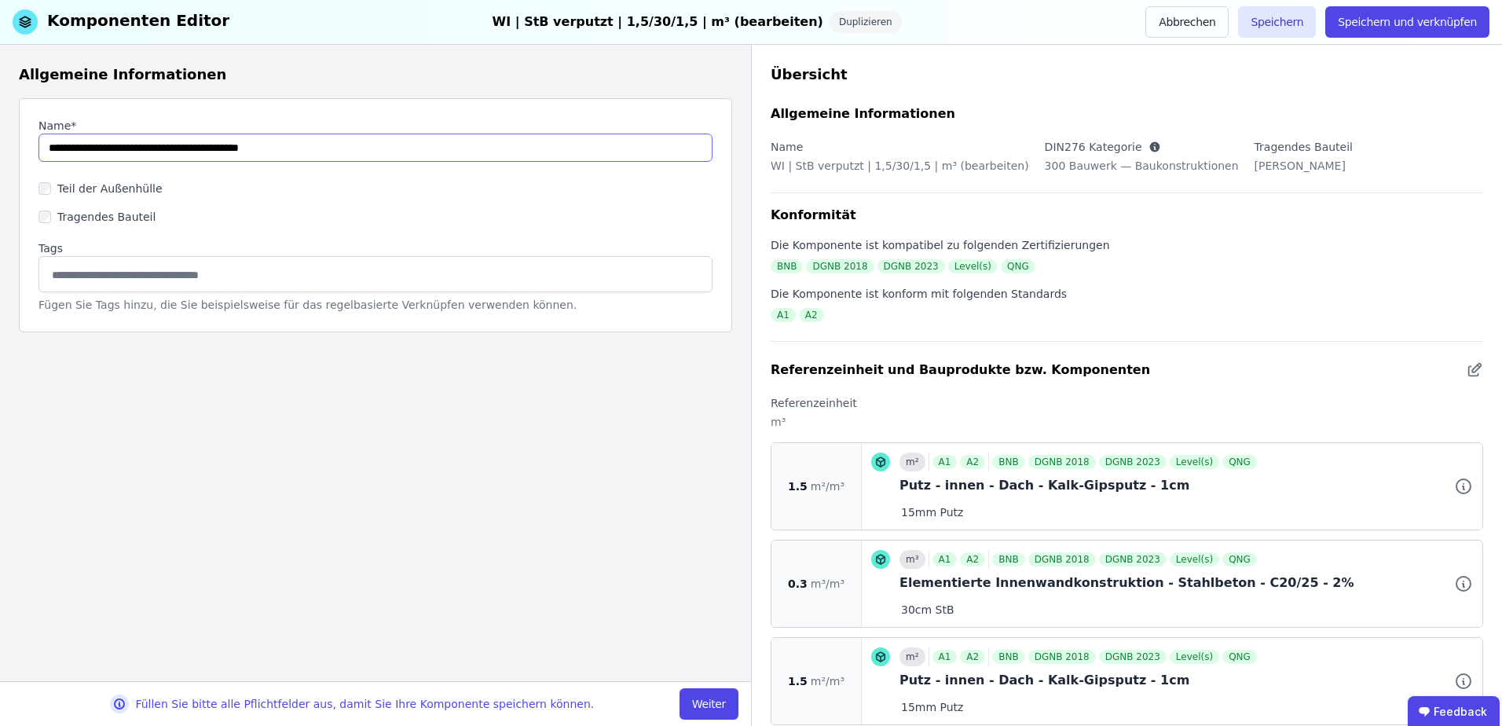
drag, startPoint x: 156, startPoint y: 148, endPoint x: 137, endPoint y: 148, distance: 18.1
click at [137, 148] on input "string" at bounding box center [375, 148] width 674 height 28
click at [307, 141] on input "string" at bounding box center [375, 148] width 674 height 28
type input "**********"
click at [698, 701] on button "Weiter" at bounding box center [709, 703] width 59 height 31
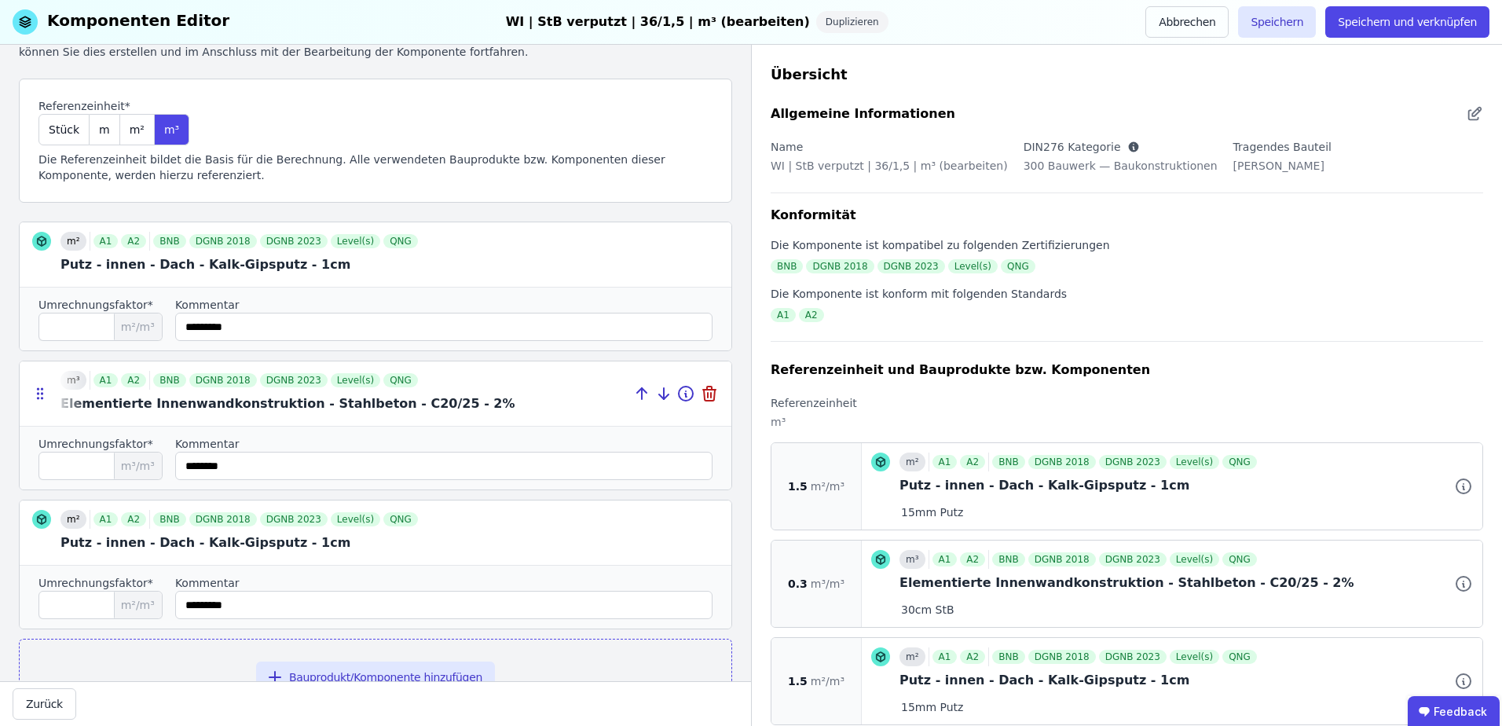
scroll to position [104, 0]
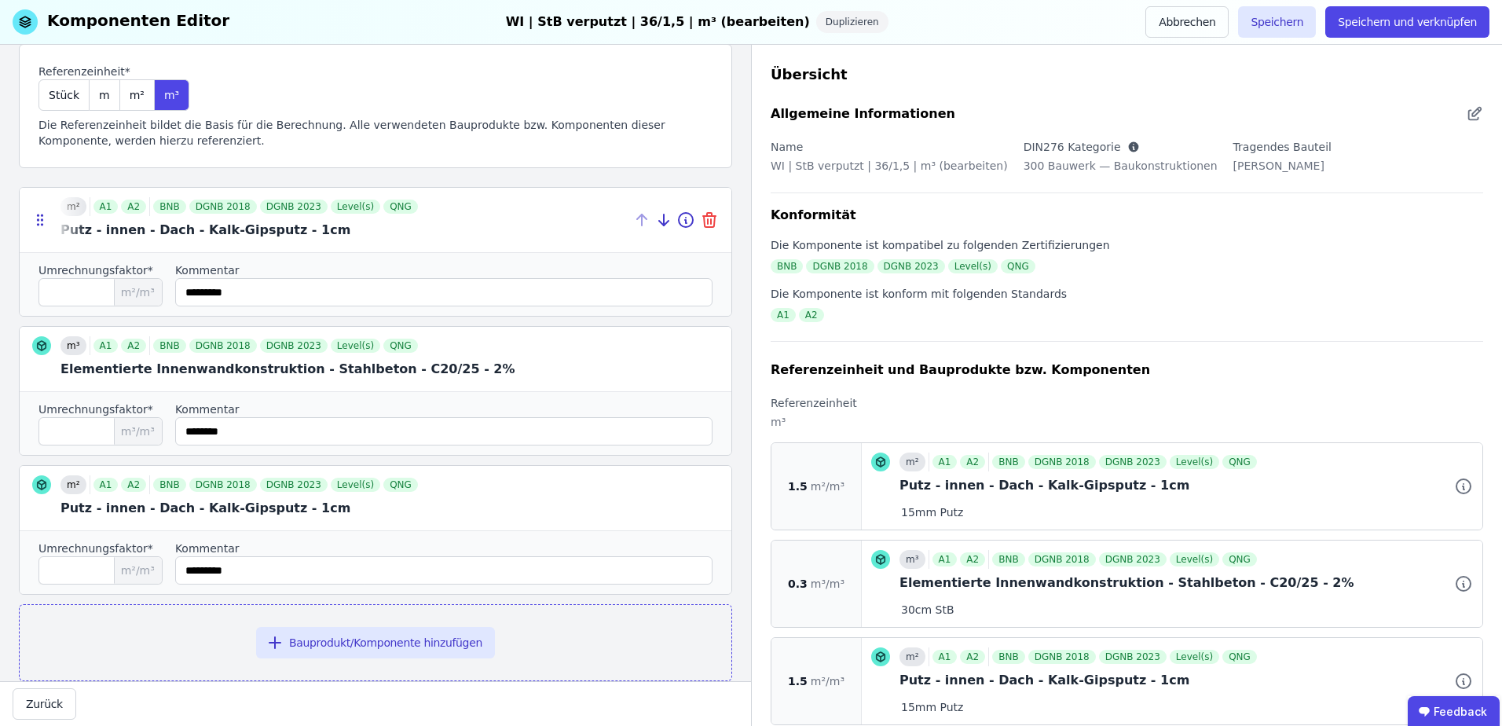
click at [708, 219] on icon at bounding box center [708, 221] width 0 height 5
type input "***"
type input "********"
type input "***"
type input "*********"
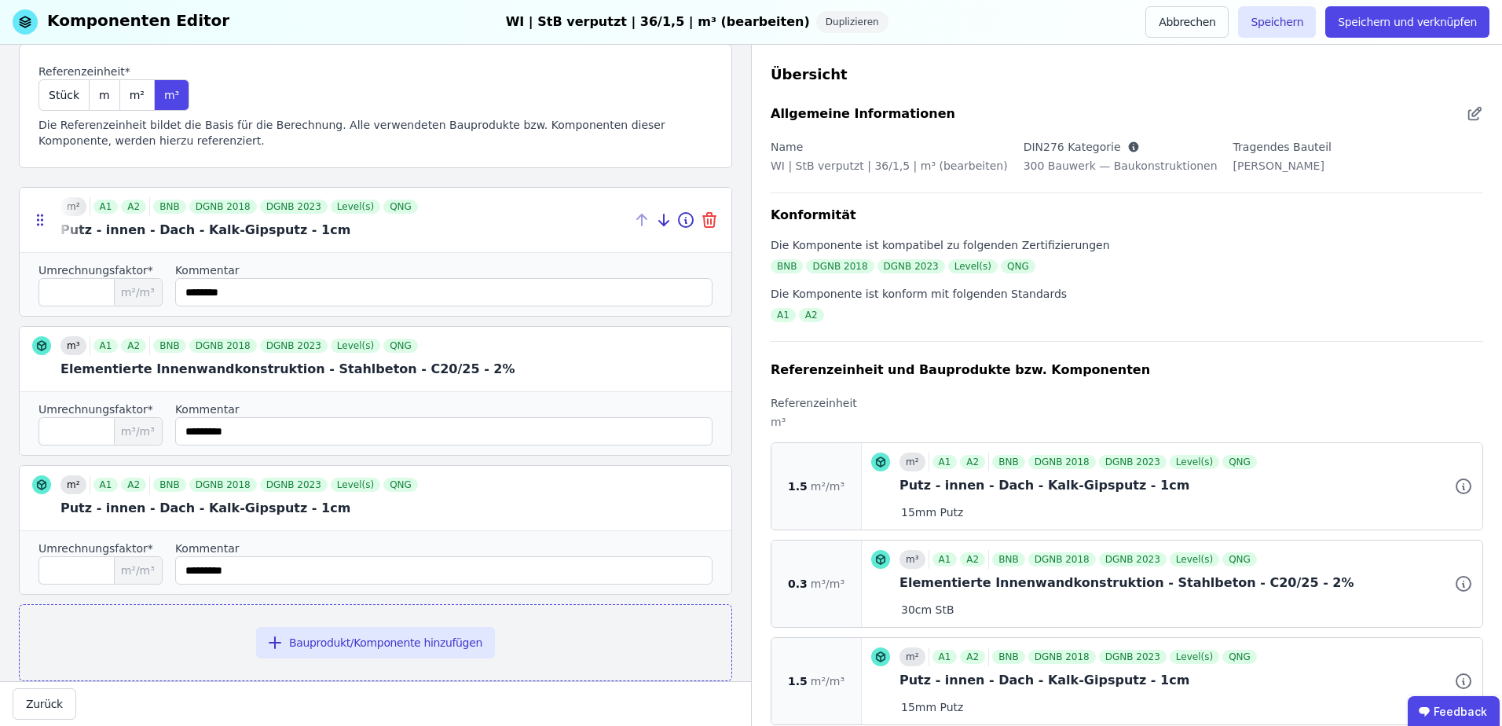
scroll to position [0, 0]
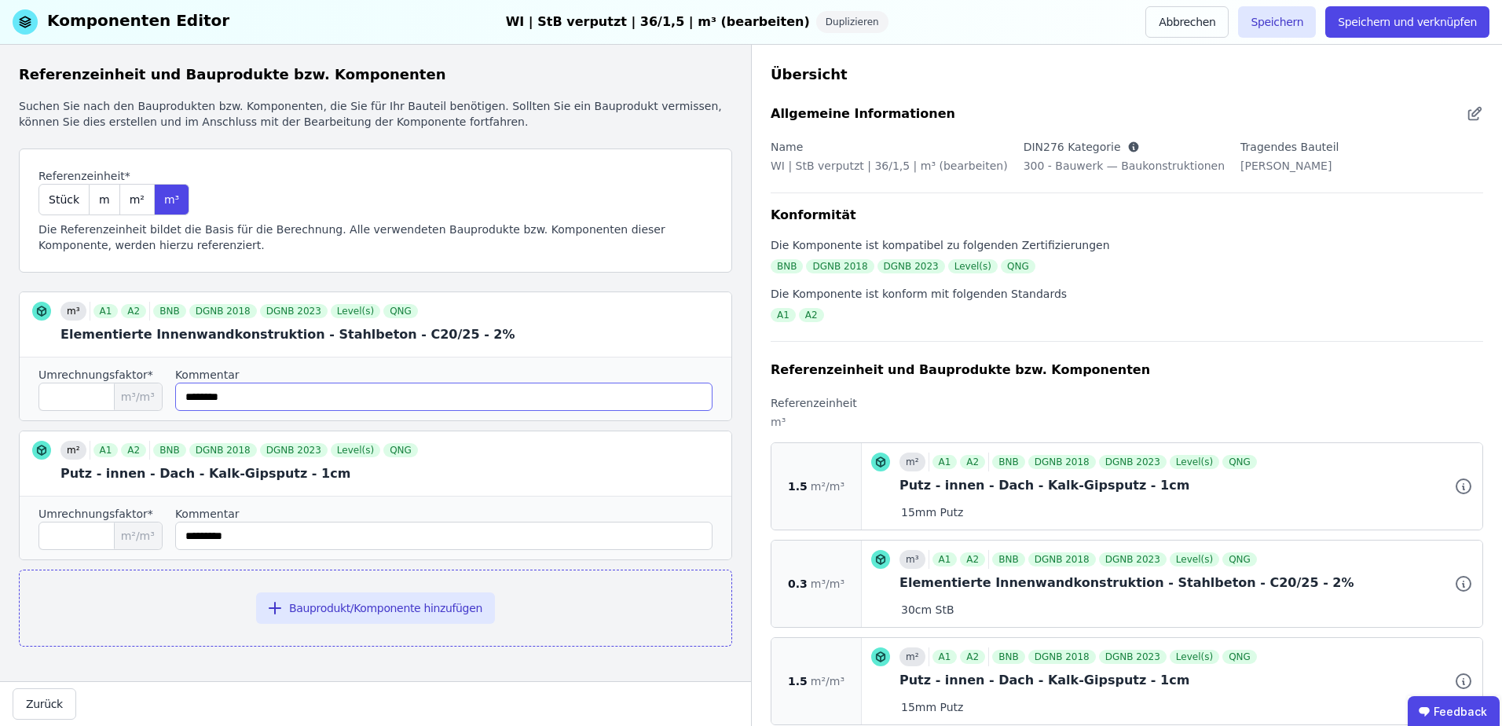
click at [207, 400] on input "string" at bounding box center [443, 397] width 537 height 28
type input "********"
click at [87, 391] on input "***" at bounding box center [100, 397] width 124 height 28
type input "****"
click at [488, 533] on input "string" at bounding box center [443, 536] width 537 height 28
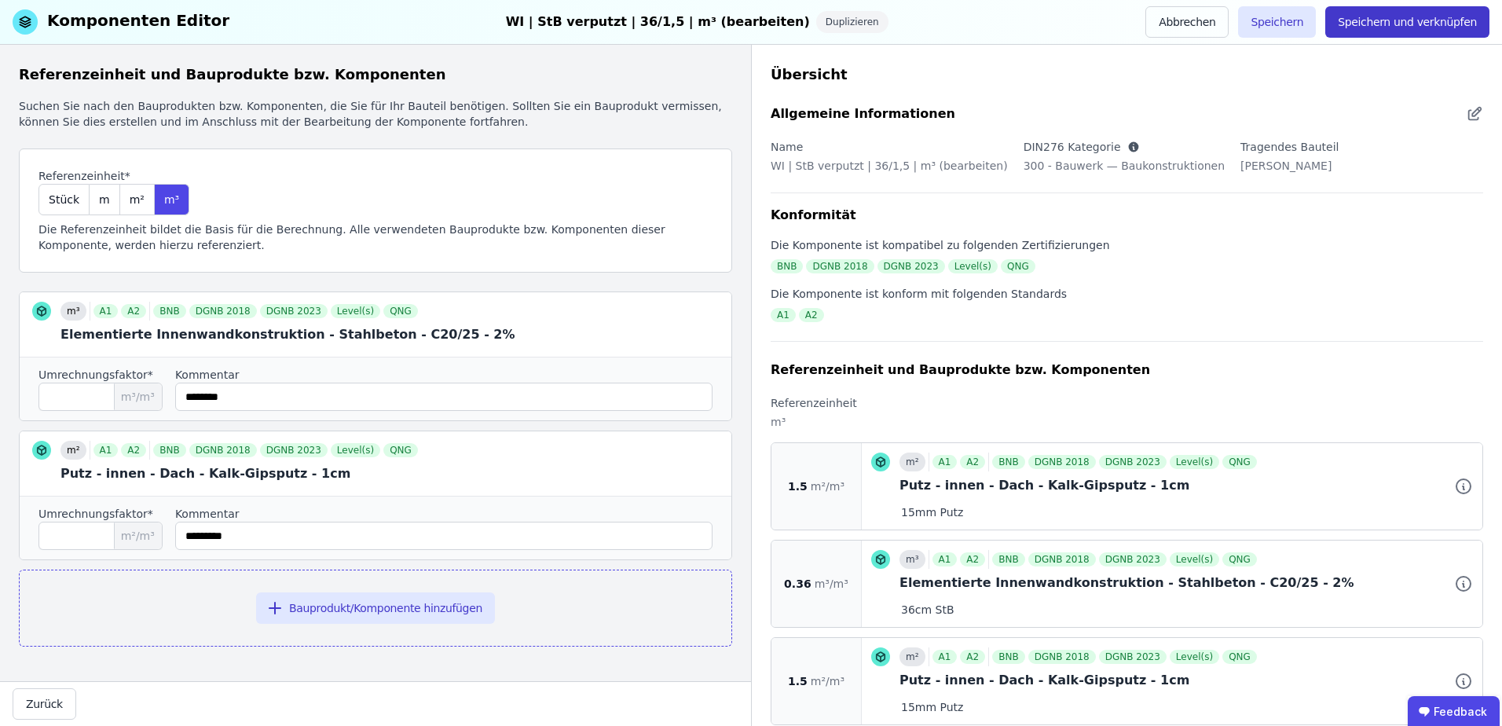
click at [1400, 36] on button "Speichern und verknüpfen" at bounding box center [1407, 21] width 164 height 31
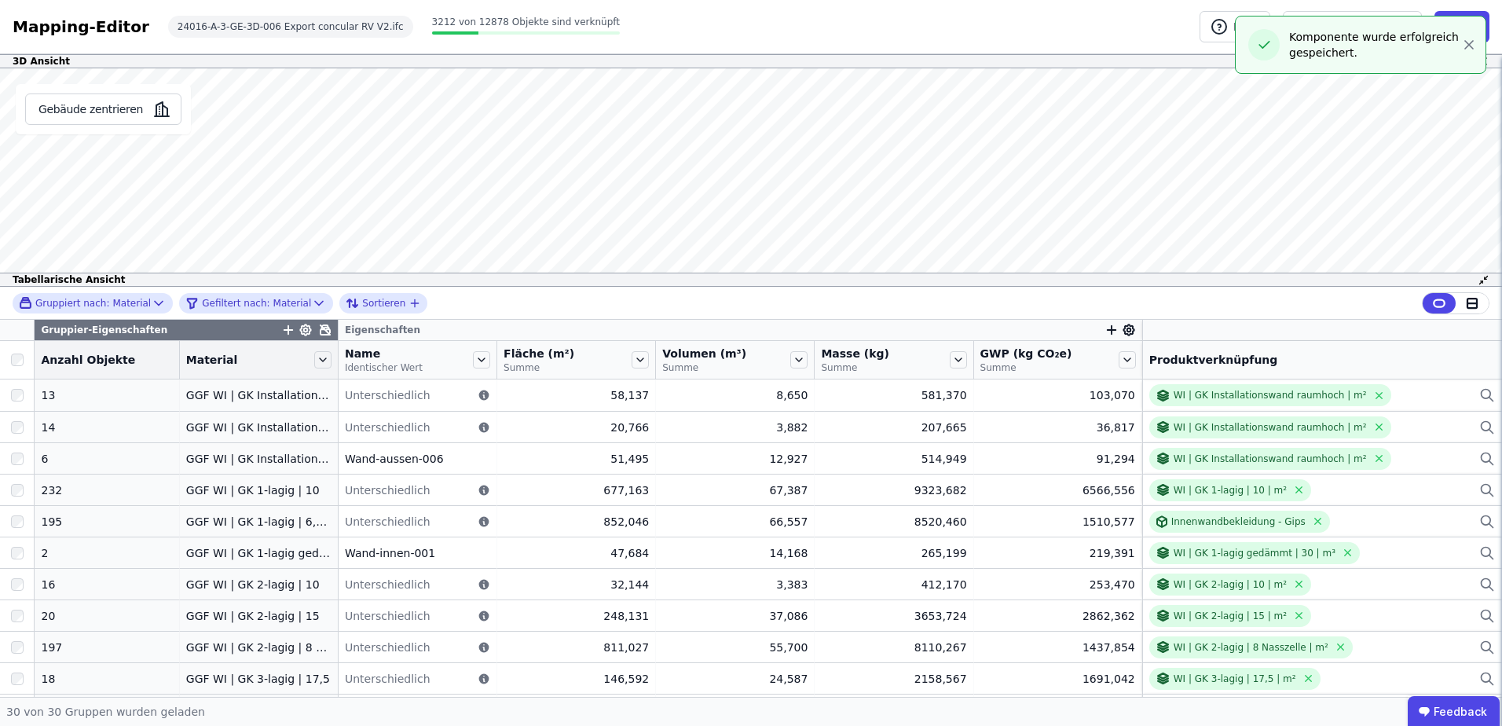
scroll to position [419, 0]
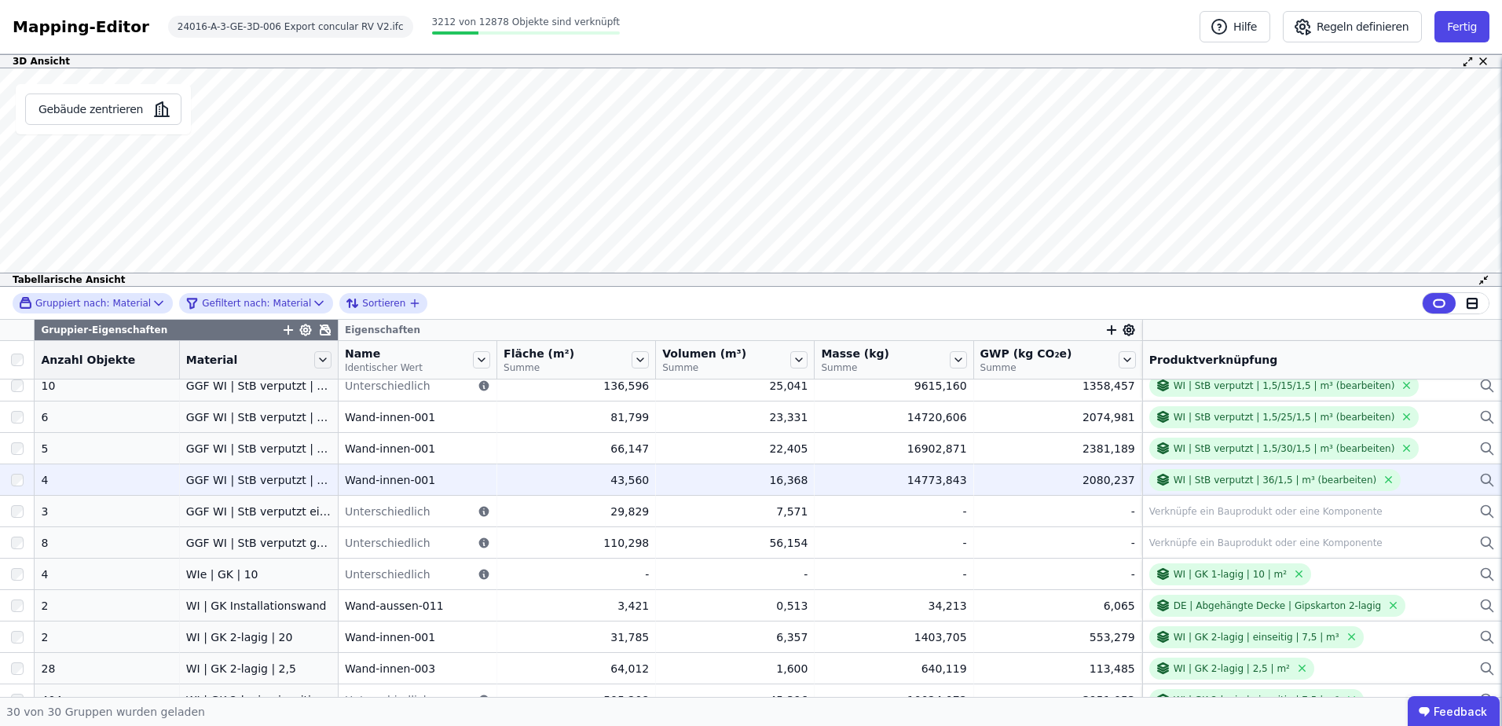
click at [10, 478] on div at bounding box center [17, 480] width 34 height 28
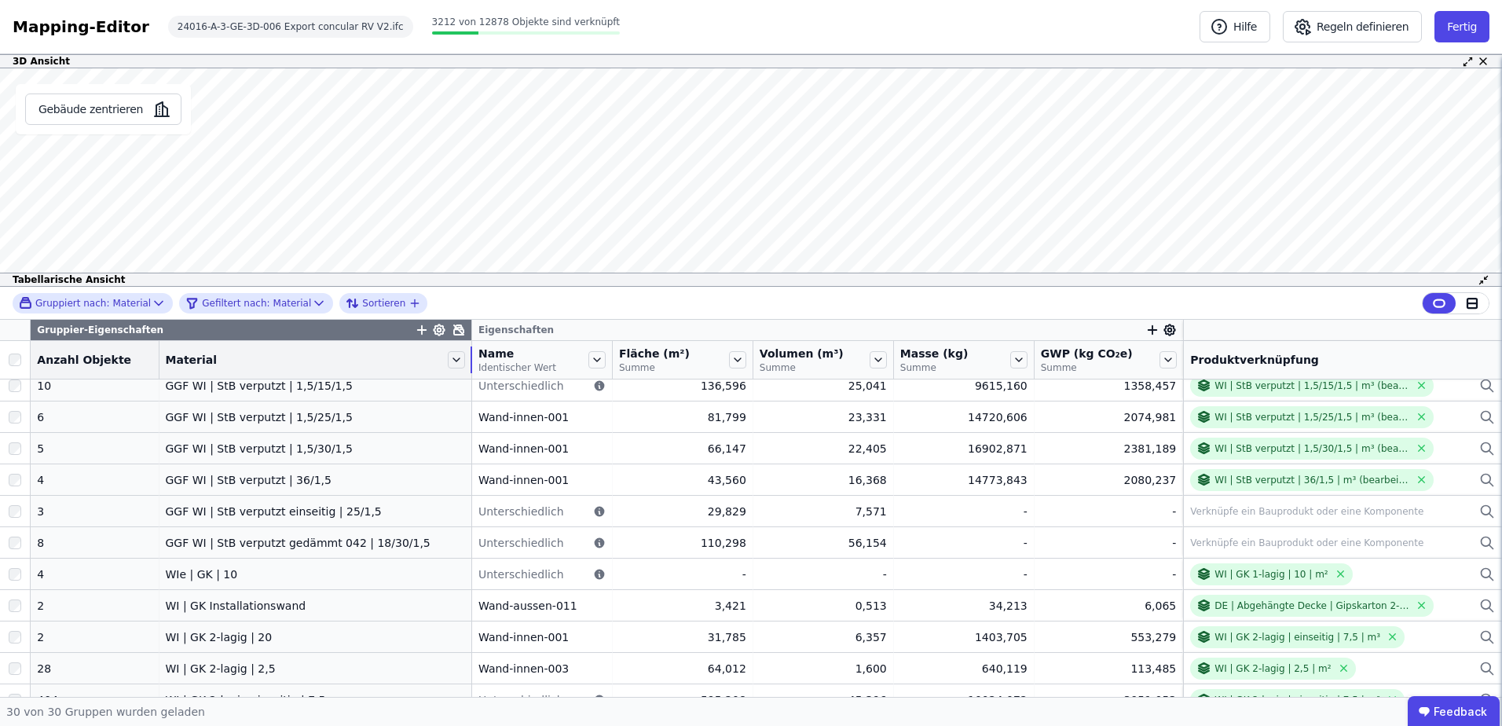
drag, startPoint x: 317, startPoint y: 357, endPoint x: 463, endPoint y: 355, distance: 145.3
click at [463, 355] on tr "Anzahl Objekte Material Name Identischer Wert Fläche (m²) Summe Volumen (m³) Su…" at bounding box center [751, 360] width 1502 height 38
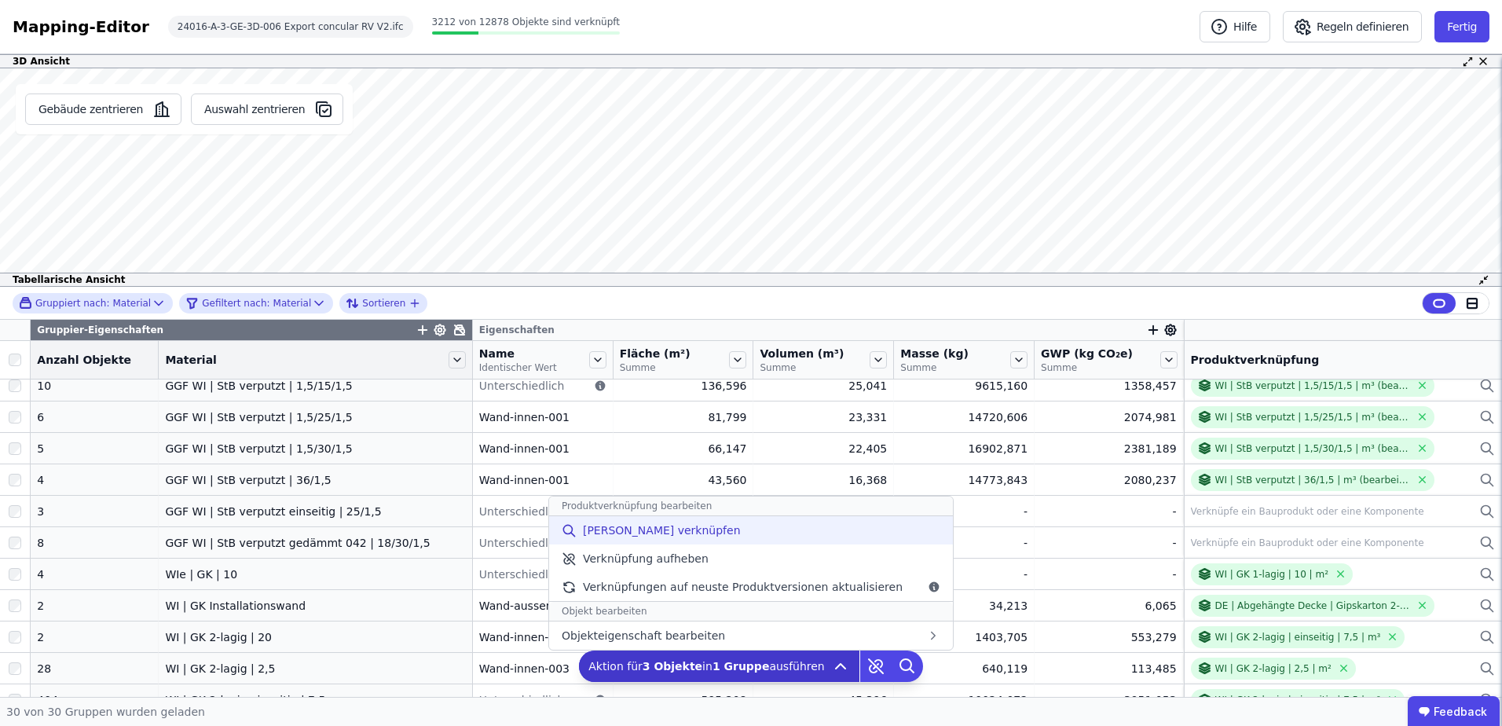
click at [742, 537] on div "[PERSON_NAME] verknüpfen" at bounding box center [751, 530] width 404 height 28
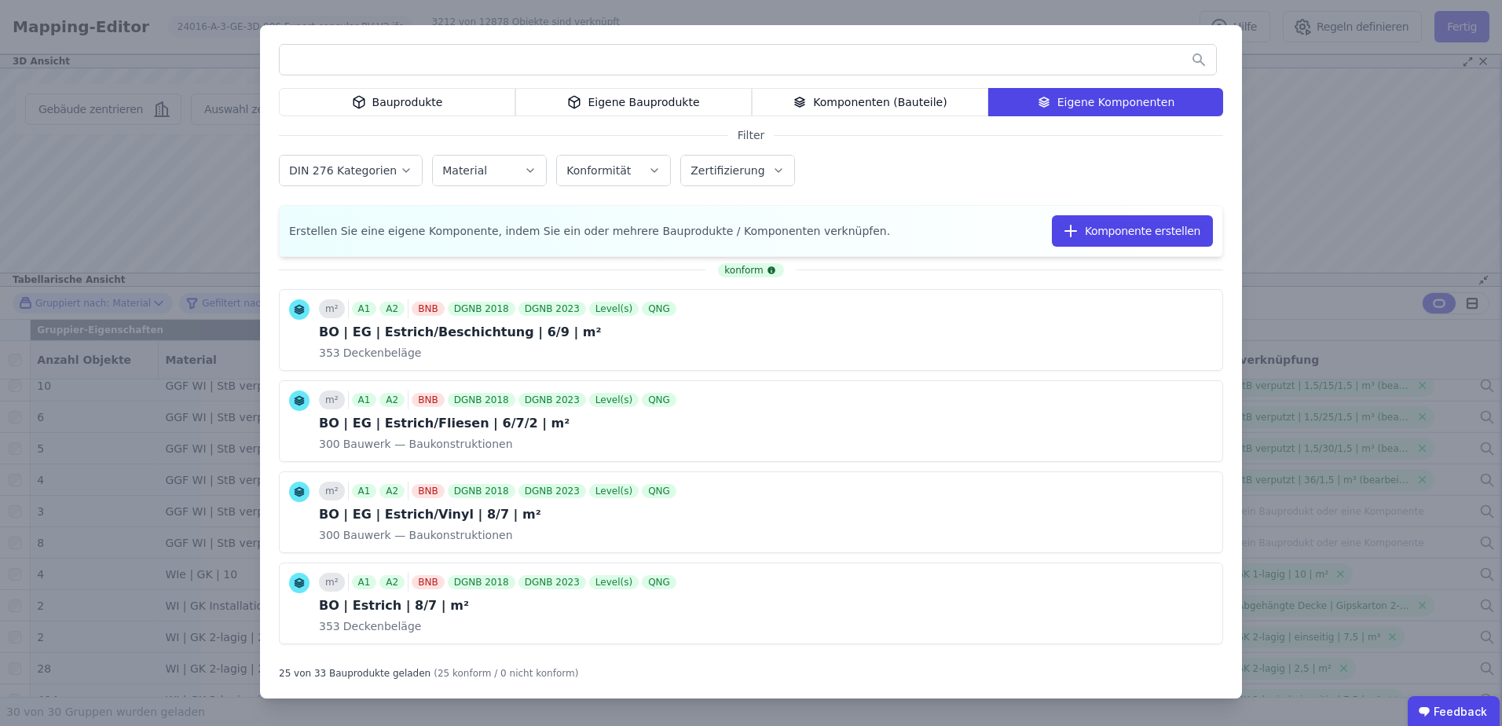
click at [848, 50] on input "text" at bounding box center [748, 60] width 936 height 28
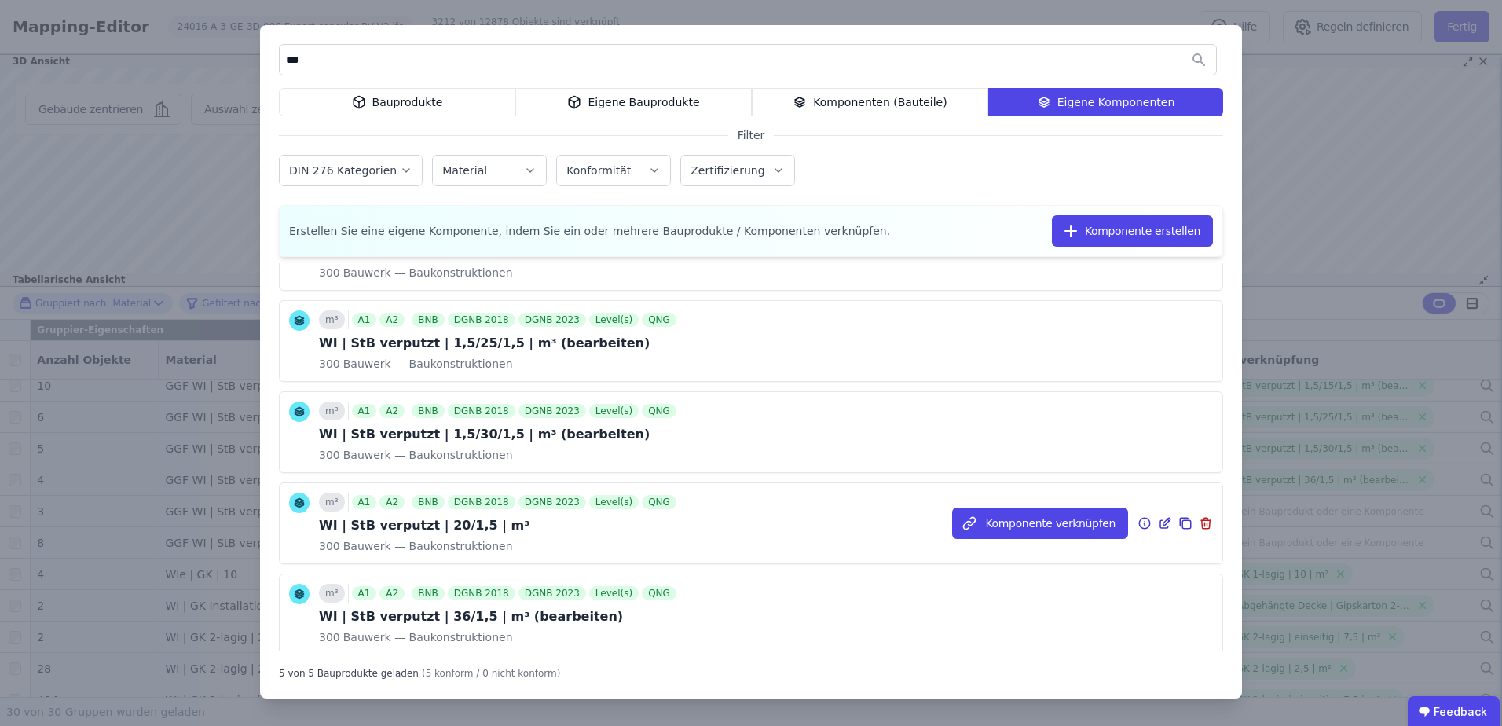
scroll to position [115, 0]
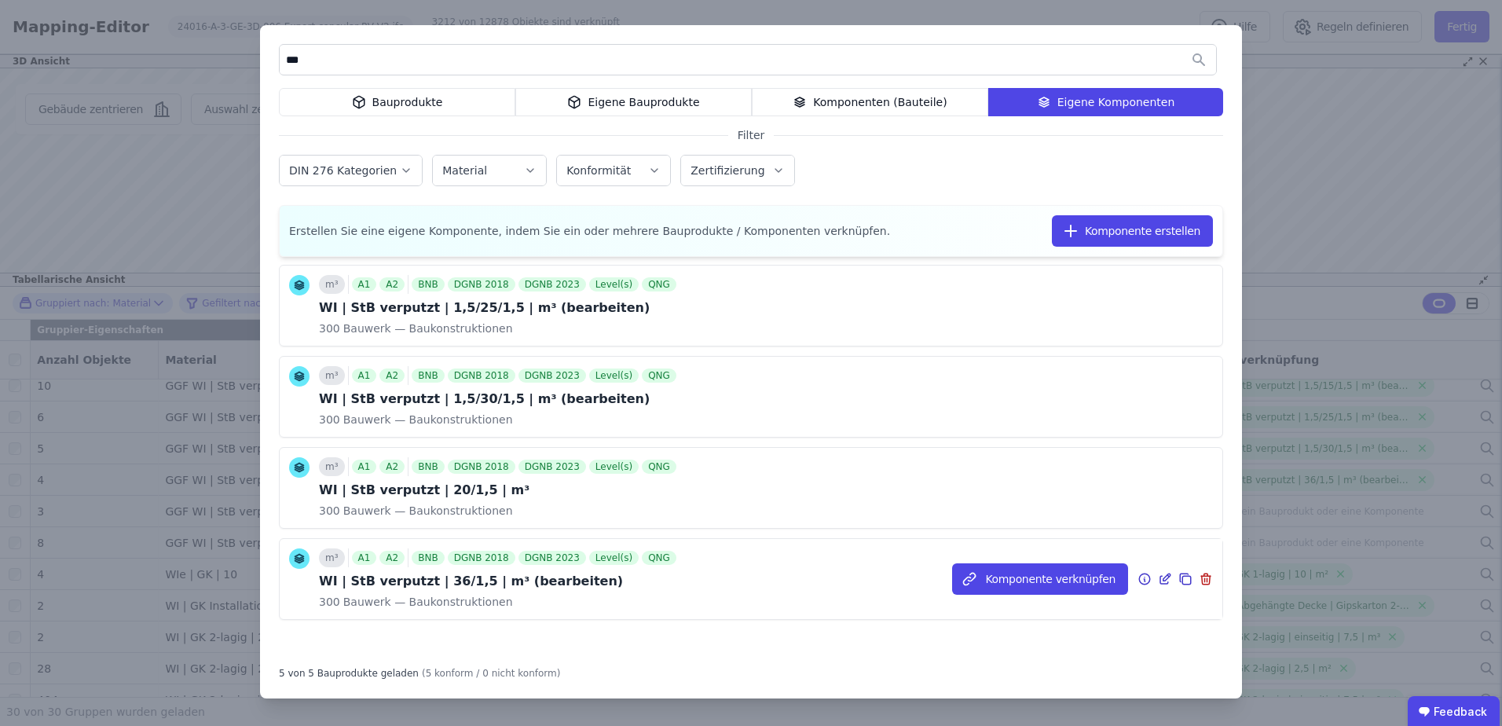
type input "***"
click at [1178, 581] on icon at bounding box center [1185, 579] width 14 height 19
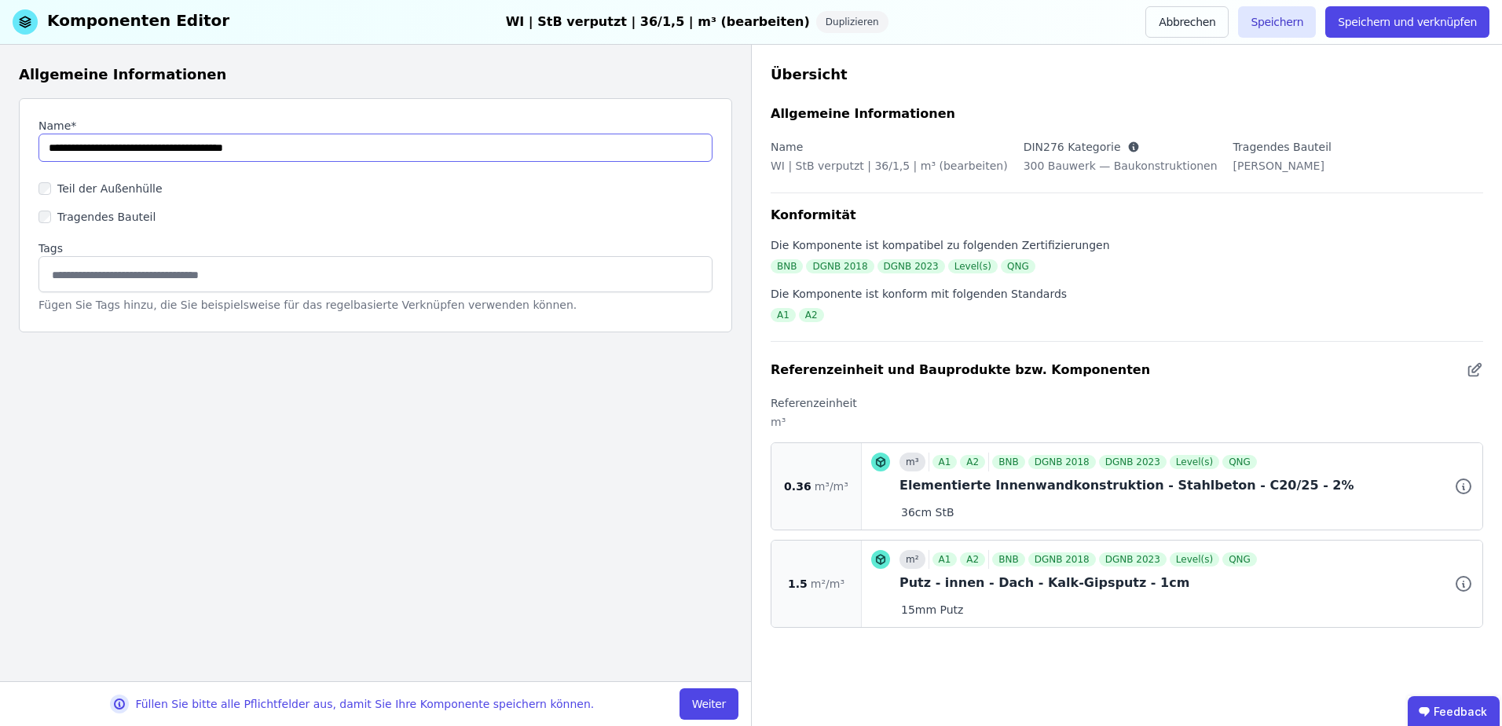
click at [145, 145] on input "string" at bounding box center [375, 148] width 674 height 28
drag, startPoint x: 148, startPoint y: 146, endPoint x: 137, endPoint y: 145, distance: 11.0
click at [137, 145] on input "string" at bounding box center [375, 148] width 674 height 28
click at [1189, 16] on button "Abbrechen" at bounding box center [1186, 21] width 83 height 31
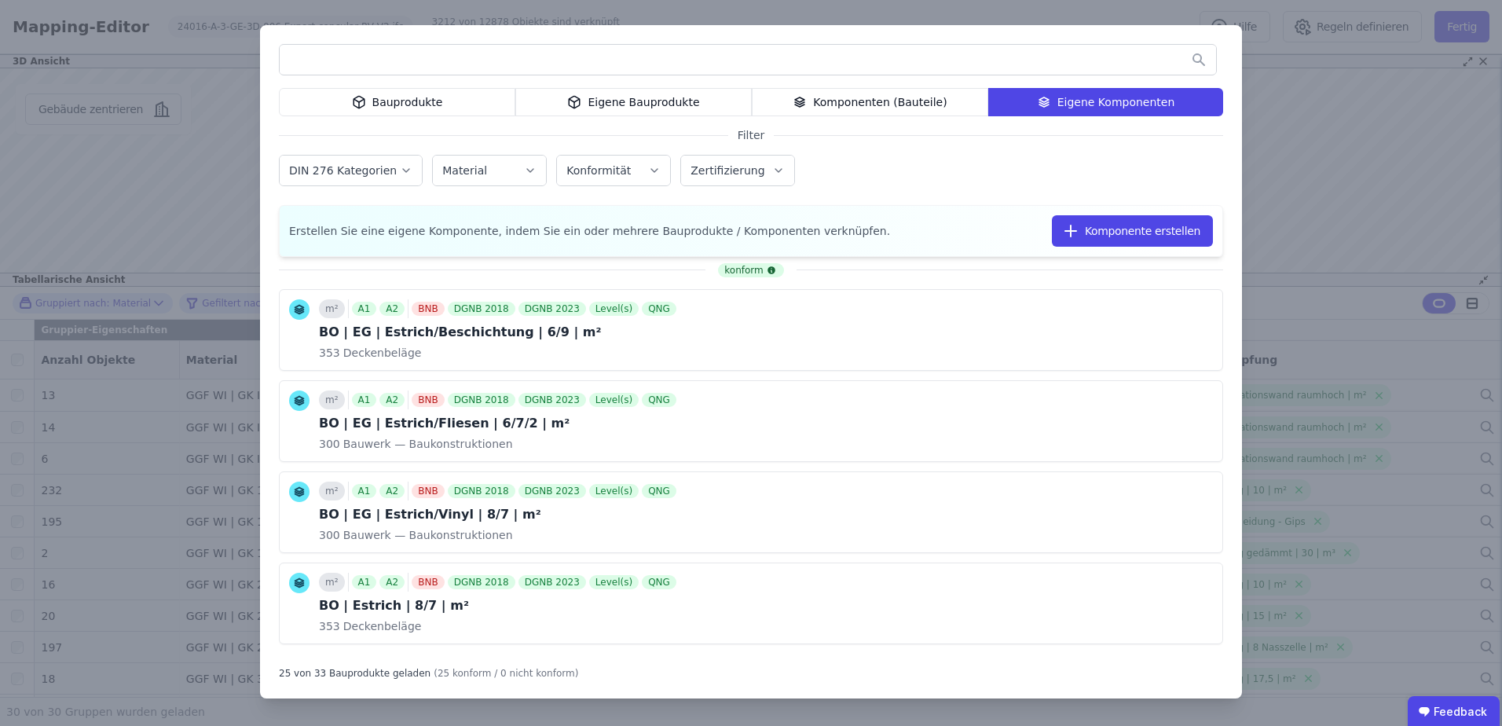
click at [1325, 138] on div "Bauprodukte Eigene Bauprodukte Komponenten (Bauteile) Eigene Komponenten Filter…" at bounding box center [751, 363] width 1502 height 726
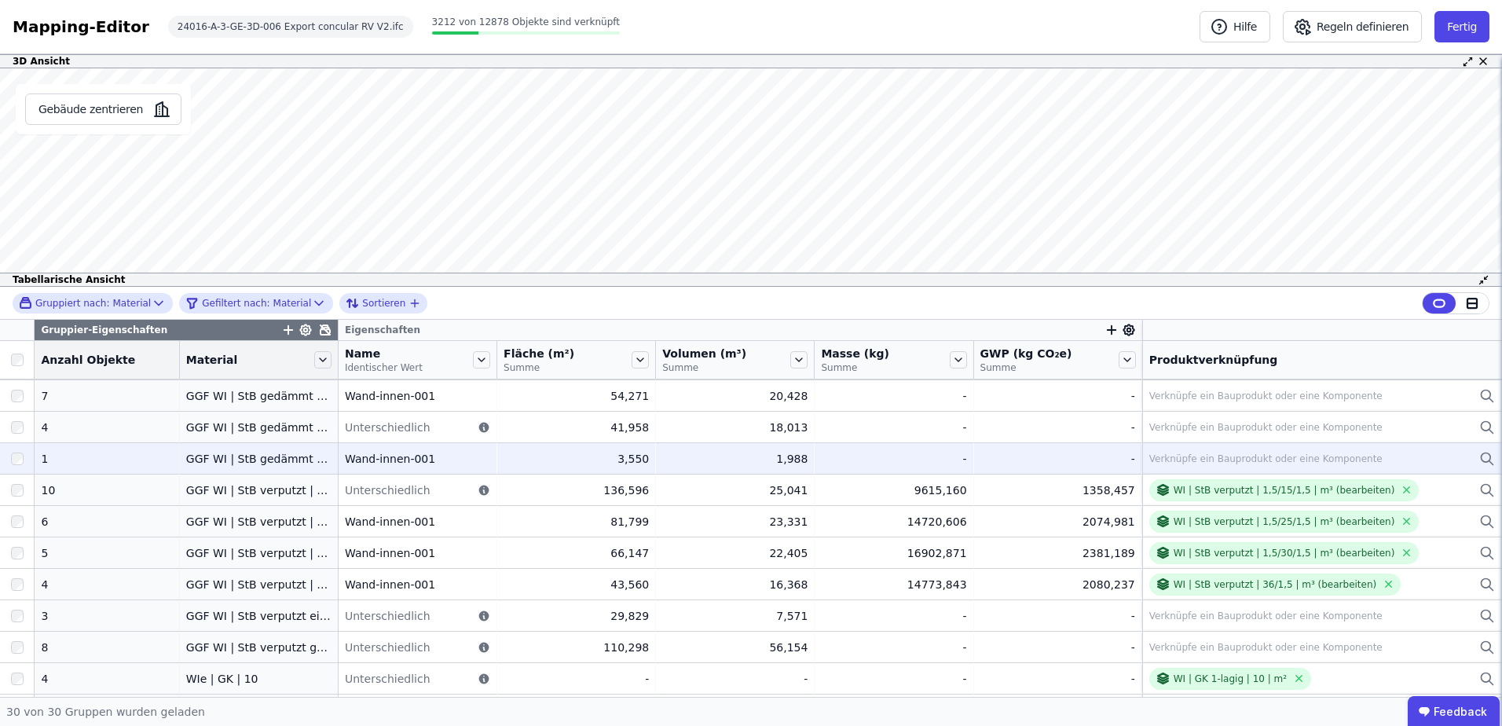
scroll to position [419, 0]
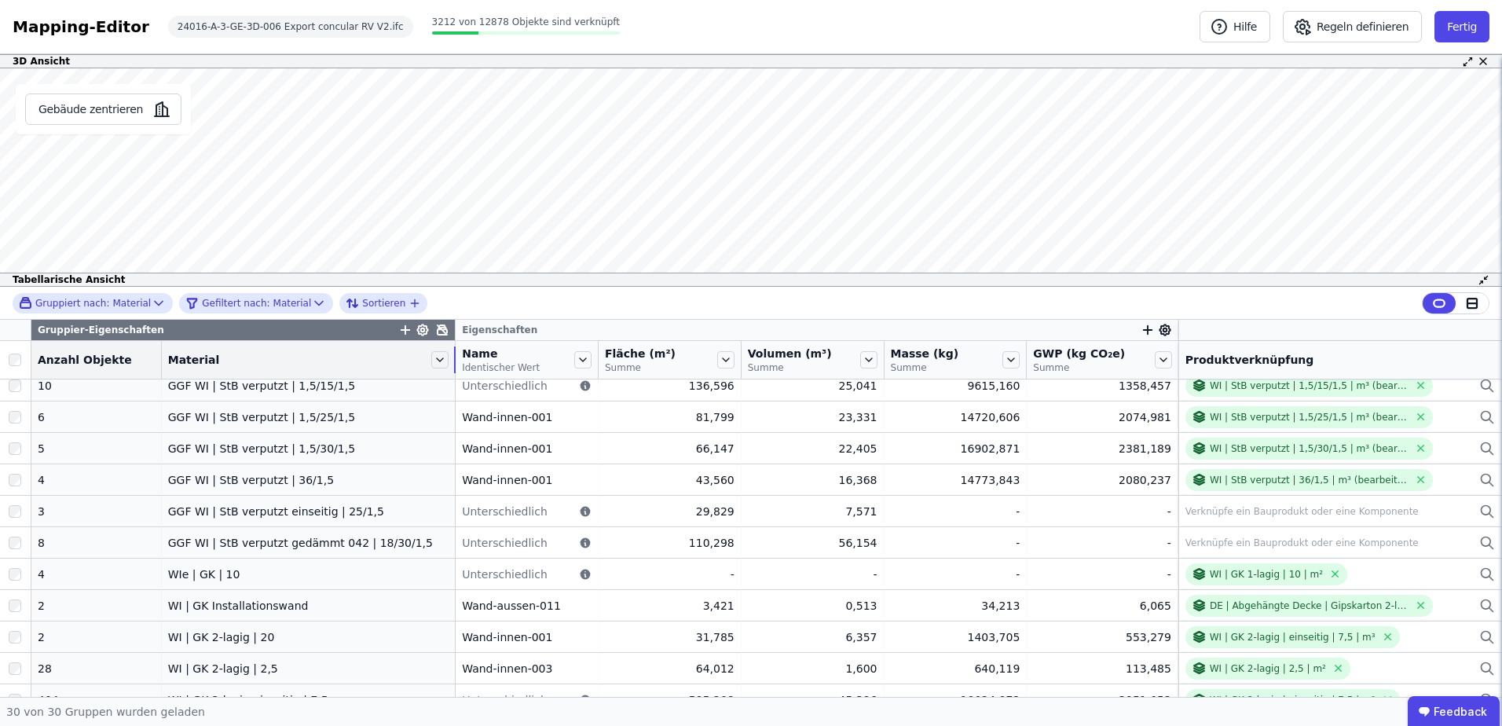
drag, startPoint x: 317, startPoint y: 364, endPoint x: 445, endPoint y: 360, distance: 128.1
click at [445, 360] on tr "Anzahl Objekte Material Name Identischer Wert Fläche (m²) Summe Volumen (m³) Su…" at bounding box center [751, 360] width 1502 height 38
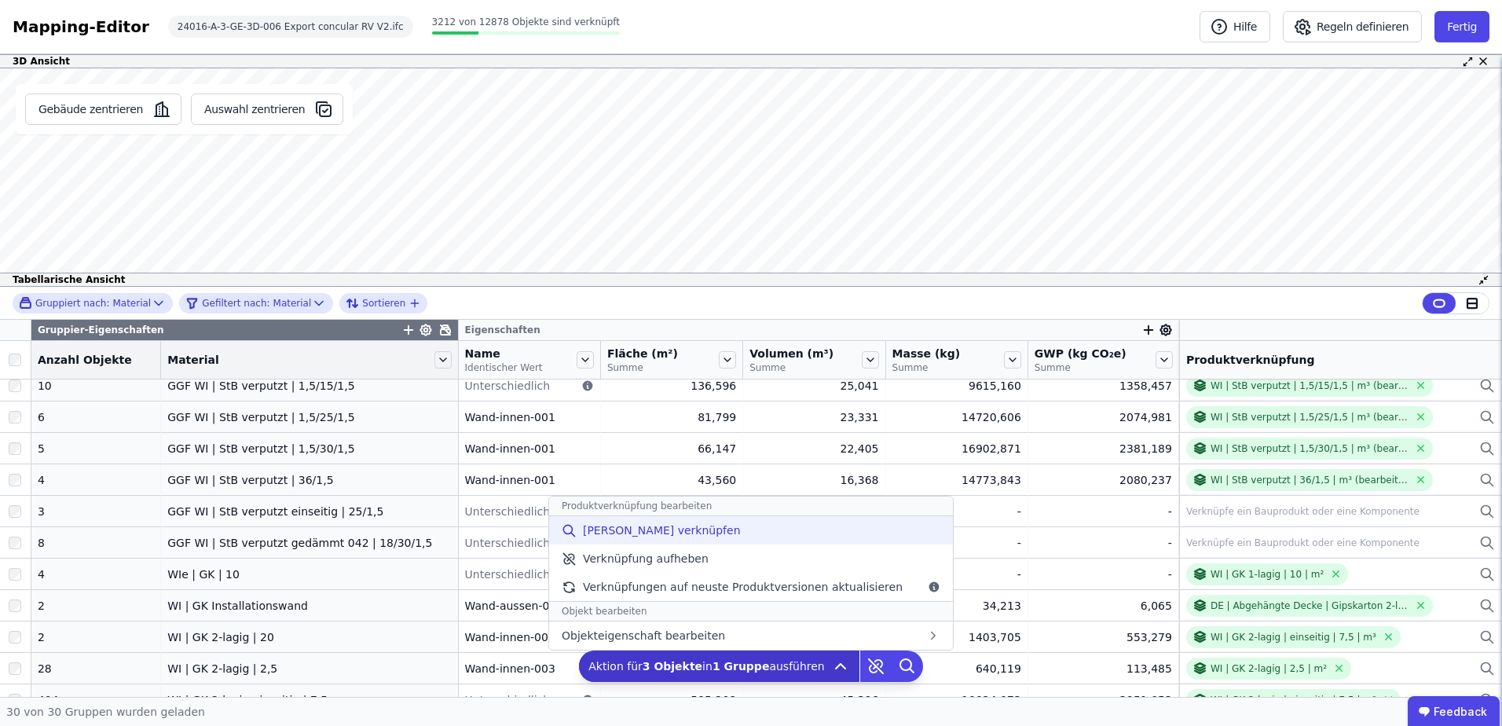
click at [660, 529] on span "[PERSON_NAME] verknüpfen" at bounding box center [662, 530] width 158 height 16
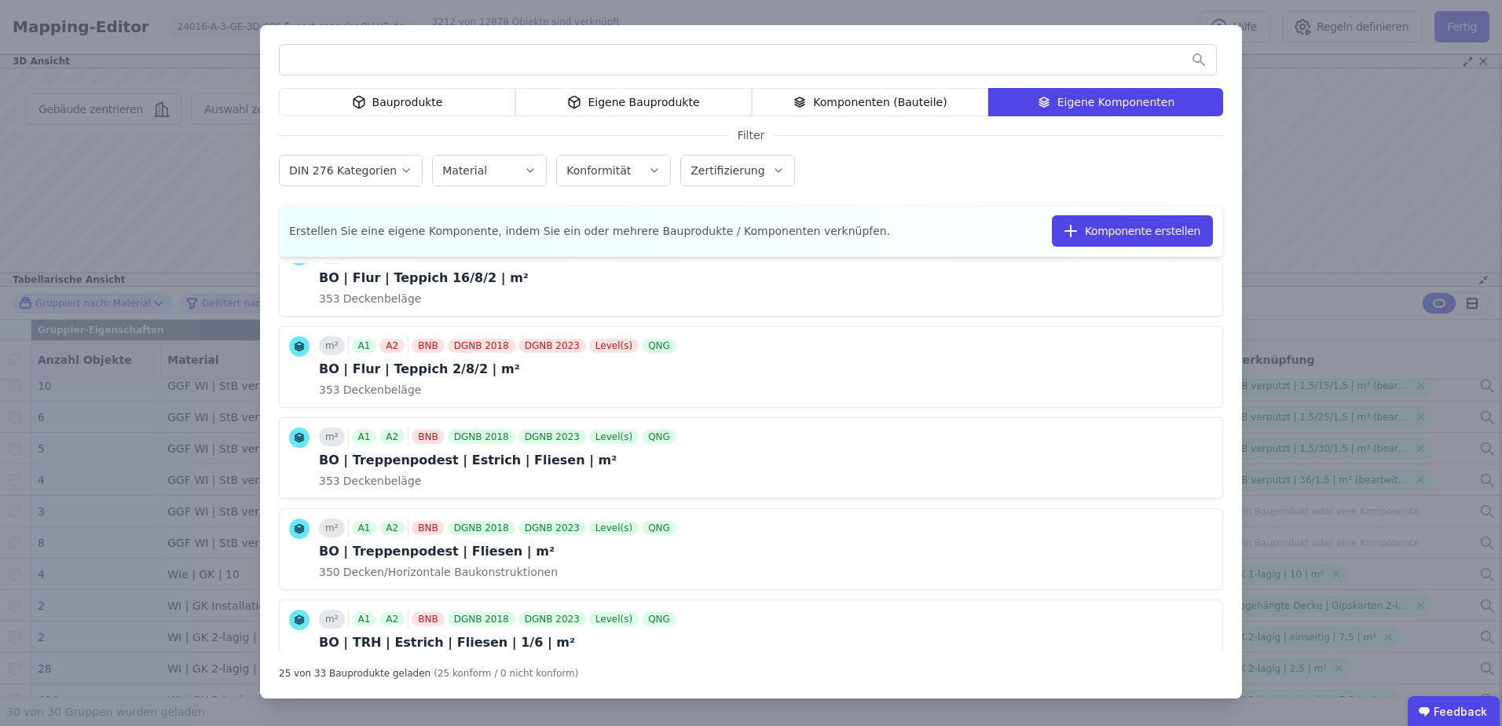
click at [928, 64] on input "text" at bounding box center [748, 60] width 936 height 28
type input "*"
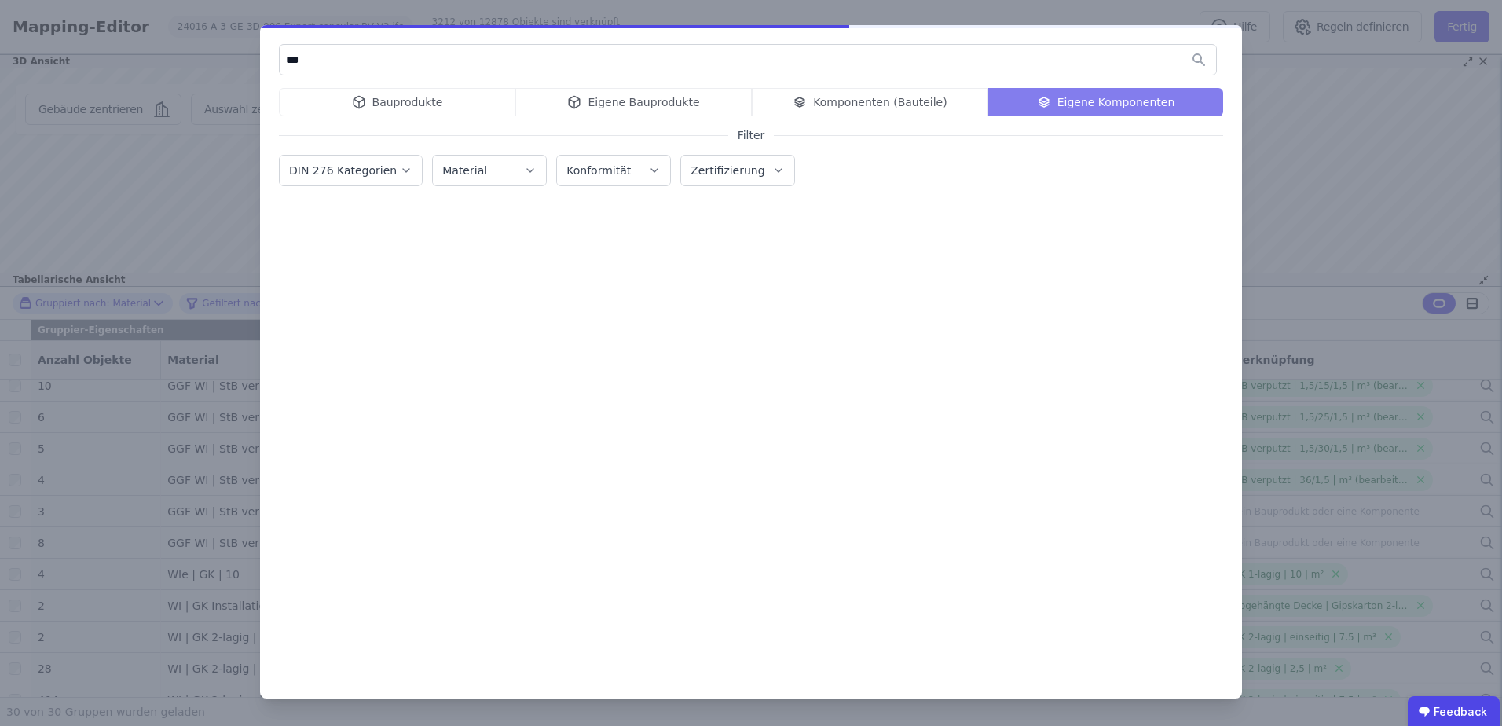
type input "***"
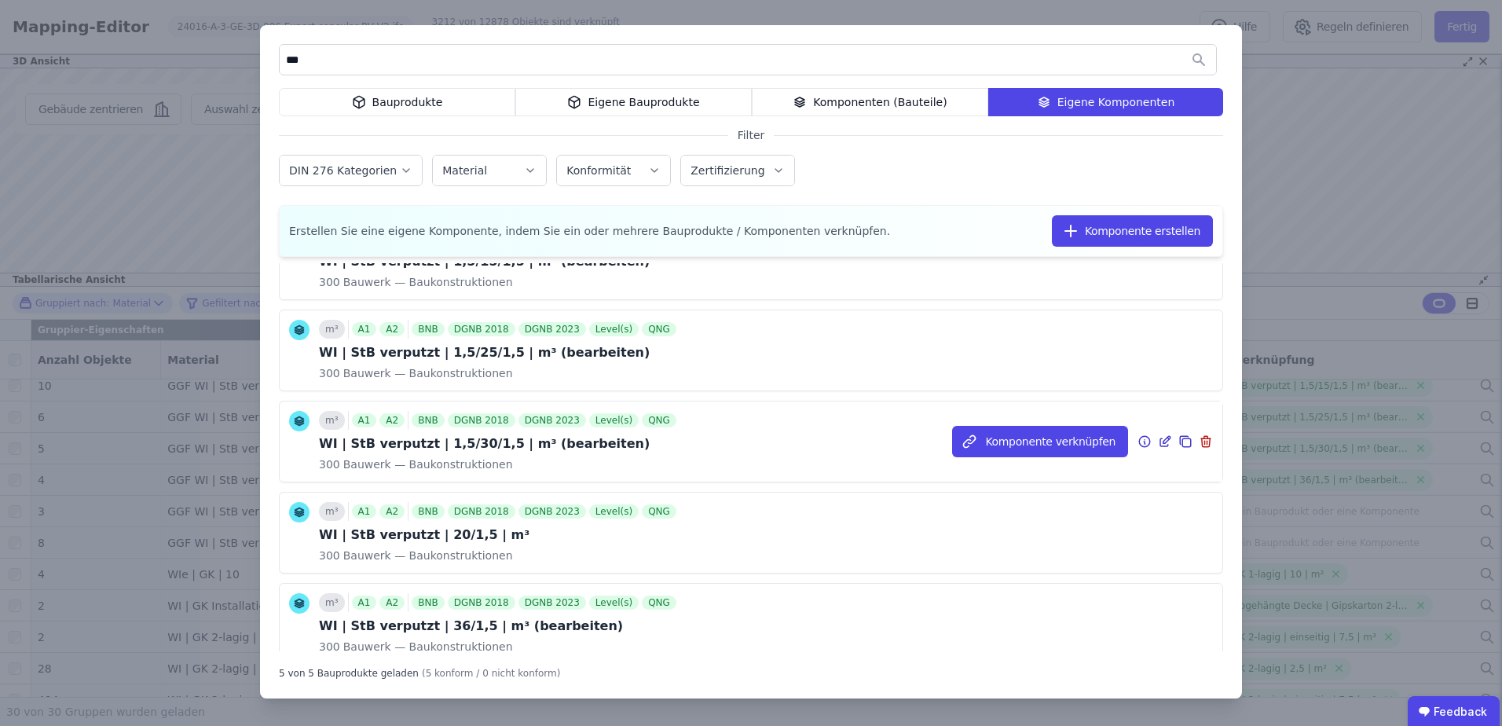
scroll to position [104, 0]
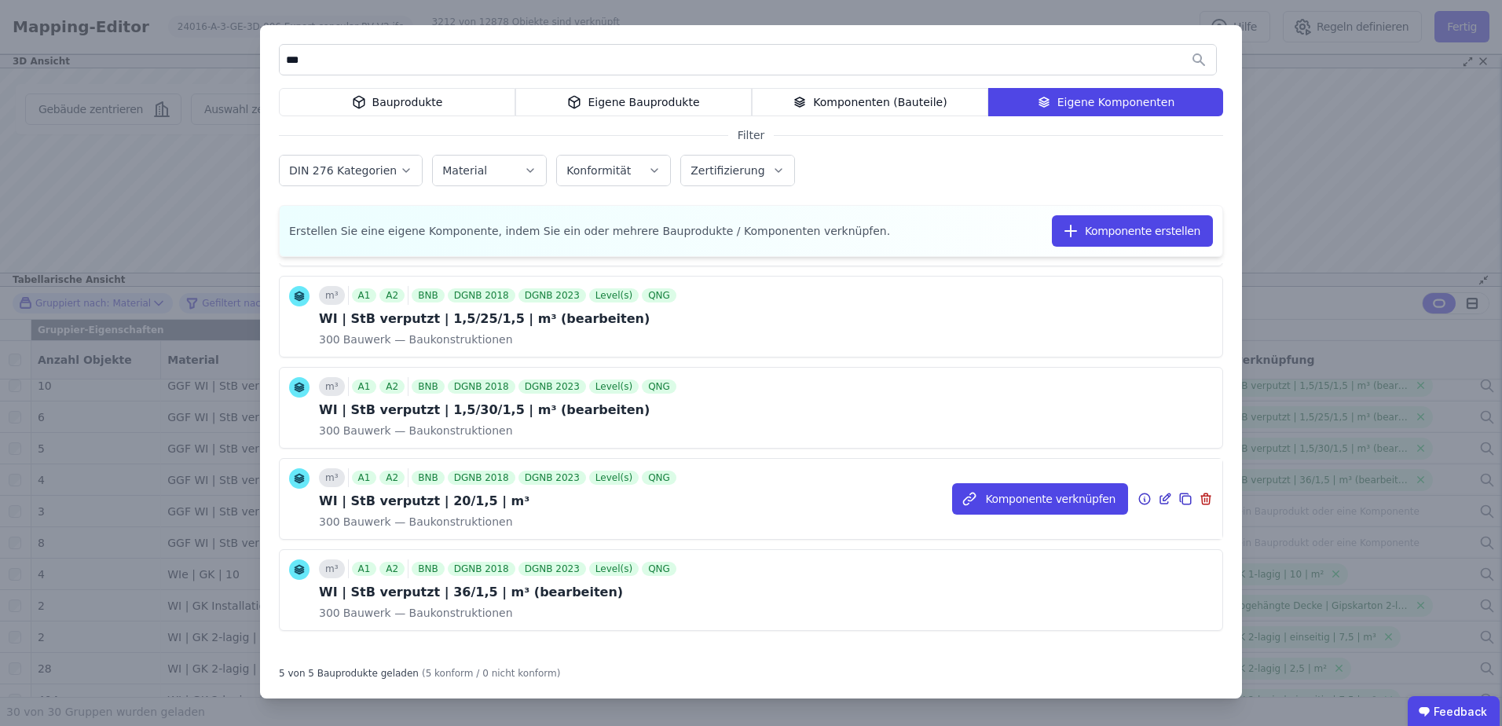
click at [1182, 499] on icon at bounding box center [1186, 500] width 9 height 9
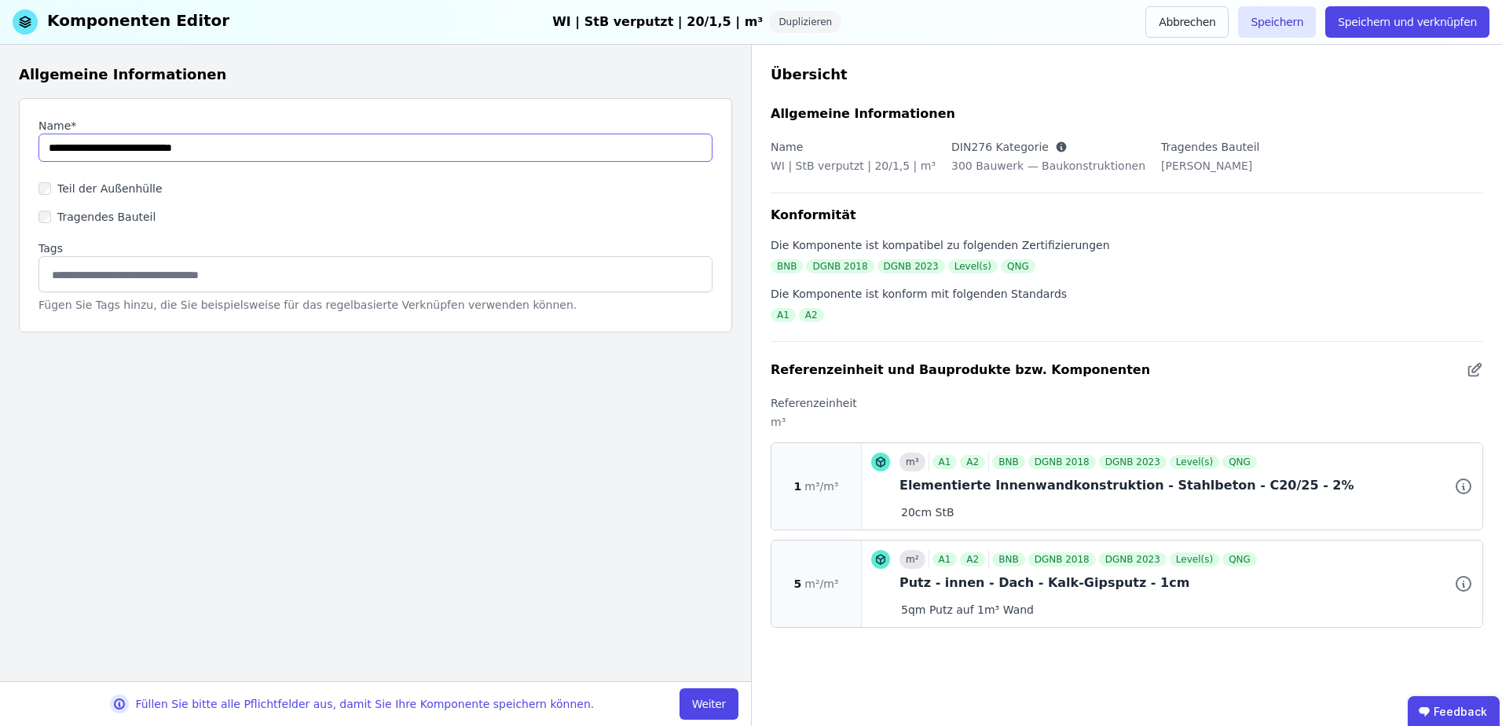
click at [130, 151] on input "string" at bounding box center [375, 148] width 674 height 28
click at [191, 145] on input "string" at bounding box center [375, 148] width 674 height 28
click at [306, 153] on input "string" at bounding box center [375, 148] width 674 height 28
type input "**********"
click at [707, 708] on button "Weiter" at bounding box center [709, 703] width 59 height 31
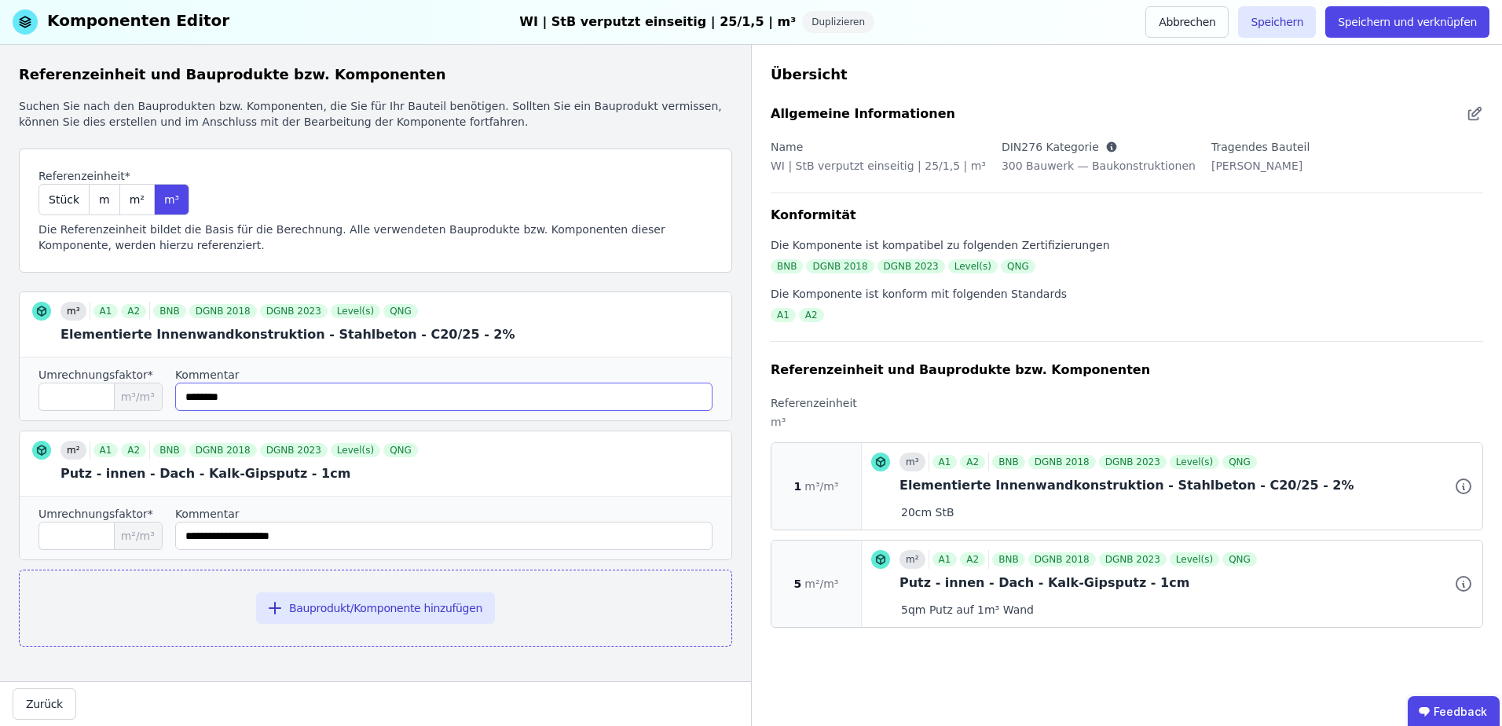
drag, startPoint x: 206, startPoint y: 396, endPoint x: 192, endPoint y: 398, distance: 13.6
click at [192, 398] on input "string" at bounding box center [443, 397] width 537 height 28
type input "********"
click at [19, 392] on div "m³ A1 A2 BNB DGNB 2018 DGNB 2023 Level(s) QNG Elementierte Innenwandkonstruktio…" at bounding box center [375, 356] width 713 height 130
type input "****"
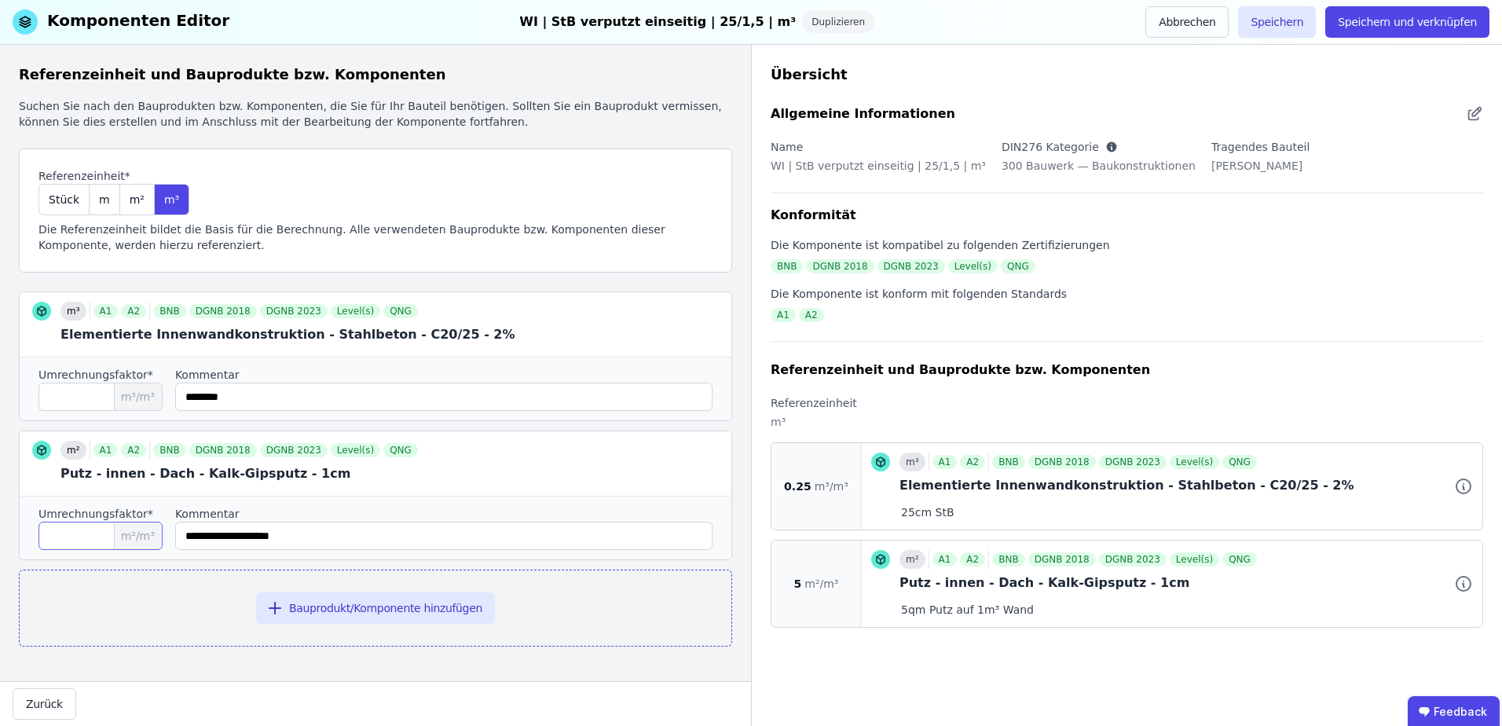
drag, startPoint x: 38, startPoint y: 532, endPoint x: -31, endPoint y: 532, distance: 69.9
click at [0, 532] on html "P planquadrat [PERSON_NAME] Geskes [PERSON_NAME] GmbH 3 Gebäude Dashboard Produ…" at bounding box center [751, 363] width 1502 height 726
type input "***"
drag, startPoint x: 350, startPoint y: 532, endPoint x: 152, endPoint y: 536, distance: 197.2
click at [152, 536] on div "Umrechnungsfaktor* *** m²/m³ Kommentar" at bounding box center [376, 528] width 712 height 64
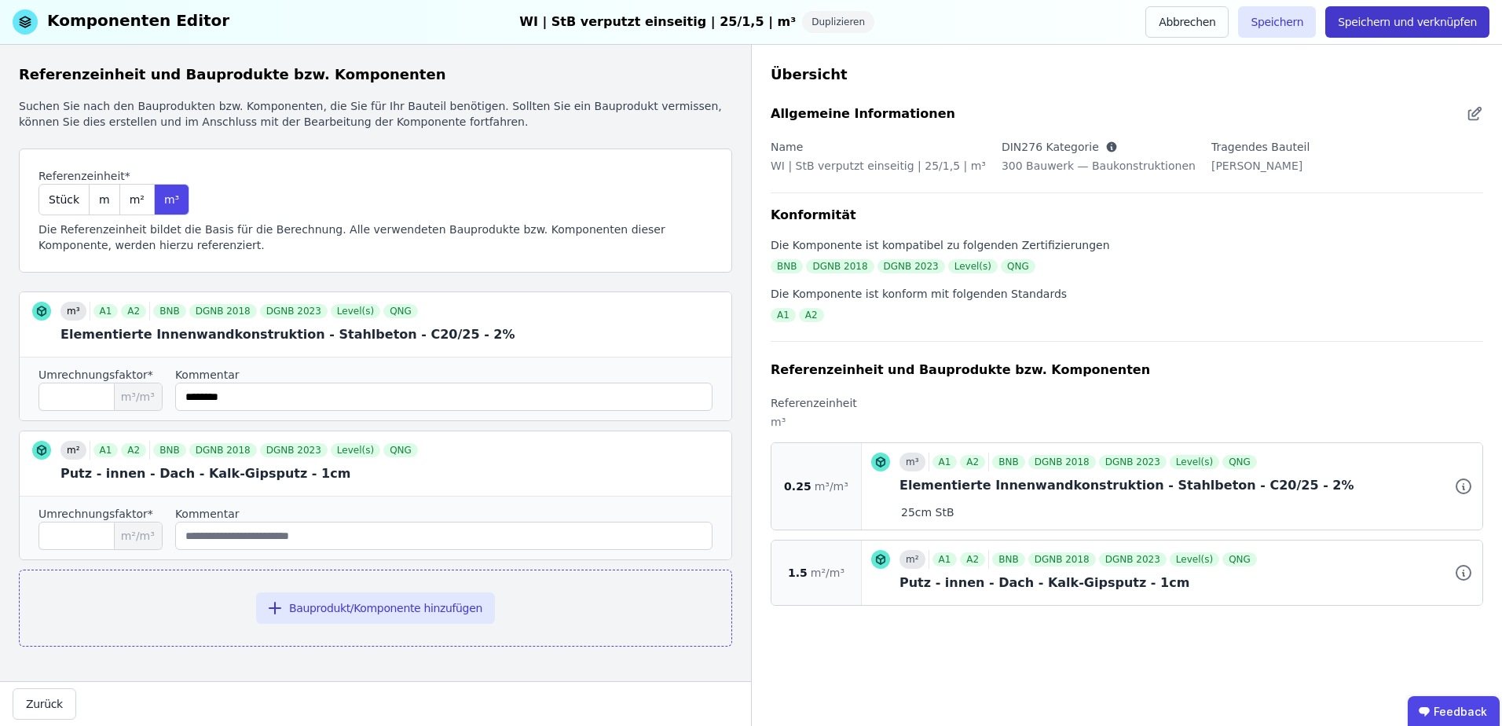
click at [1431, 23] on button "Speichern und verknüpfen" at bounding box center [1407, 21] width 164 height 31
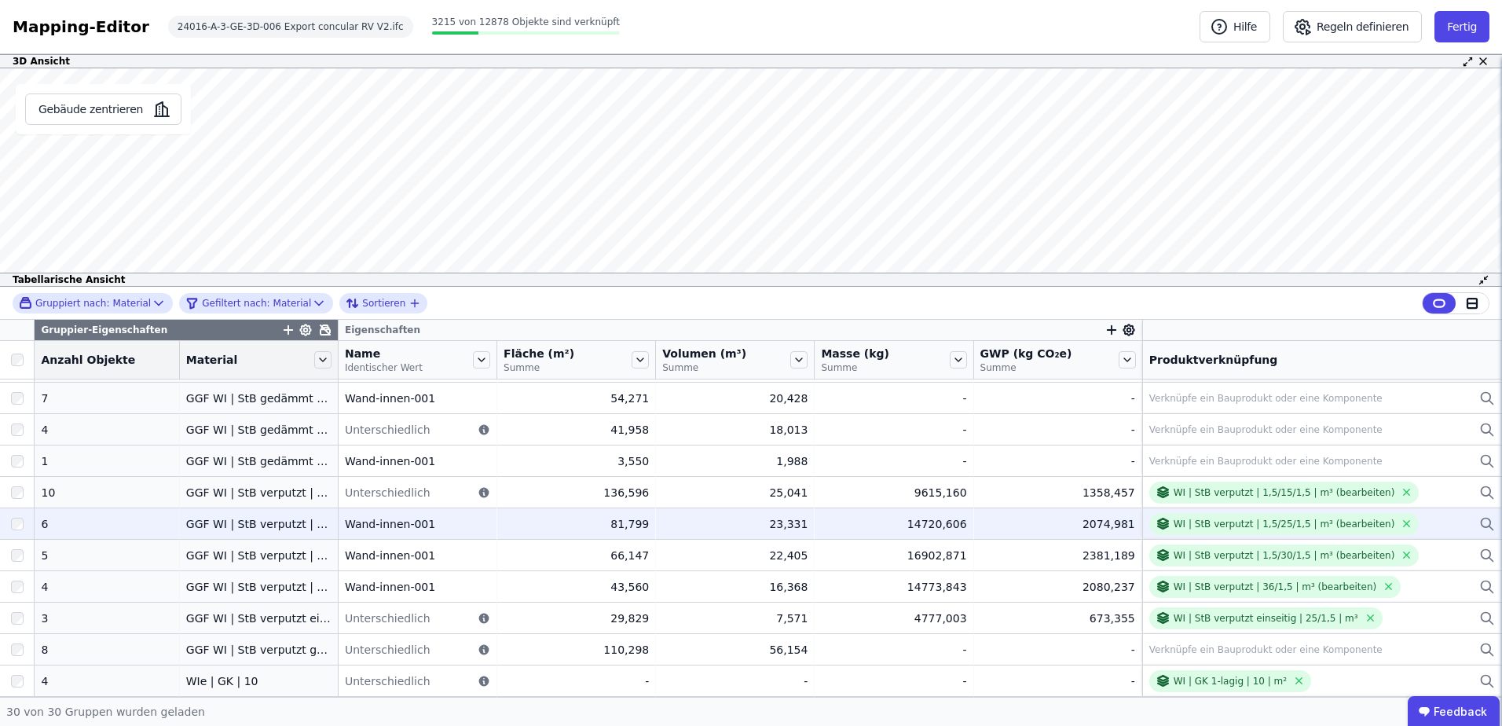
scroll to position [416, 0]
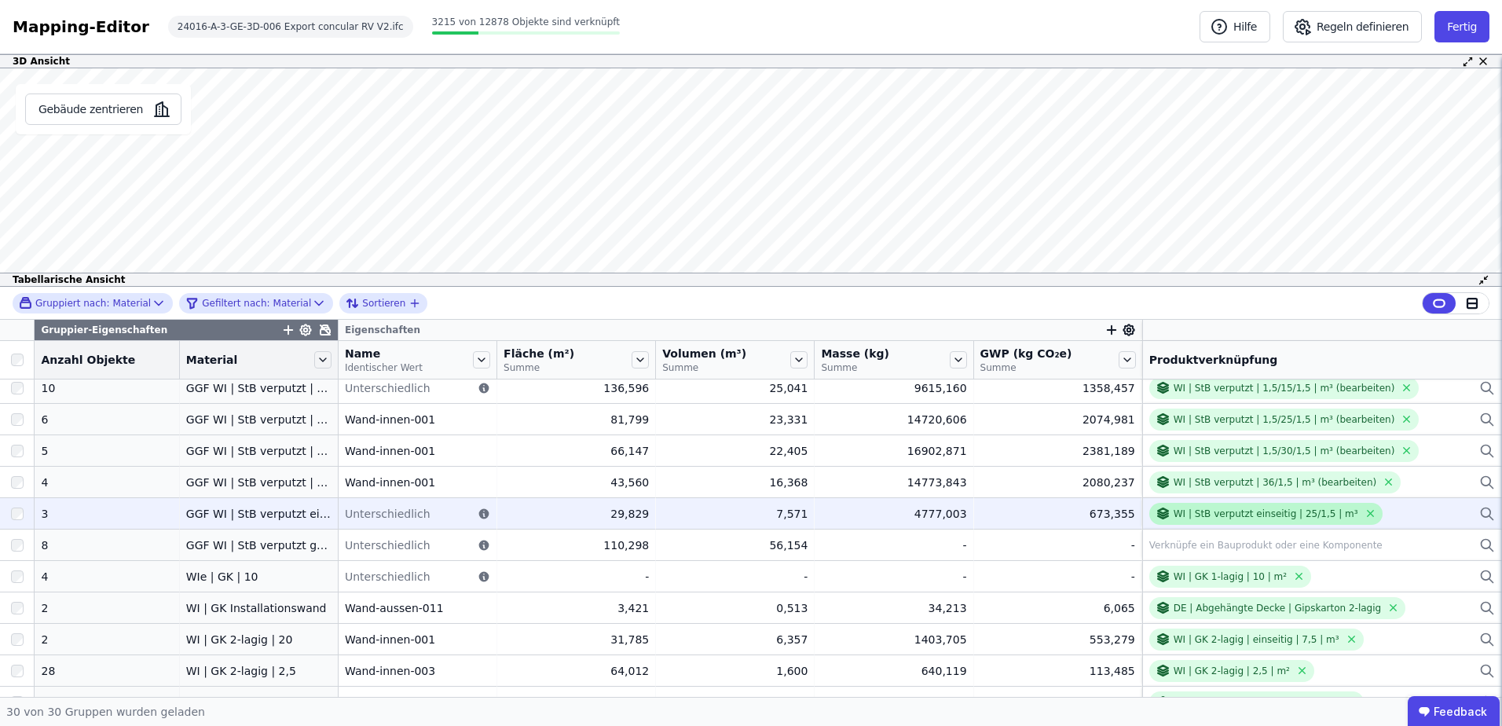
click at [1266, 518] on div "WI | StB verputzt einseitig | 25/1,5 | m³" at bounding box center [1266, 514] width 185 height 13
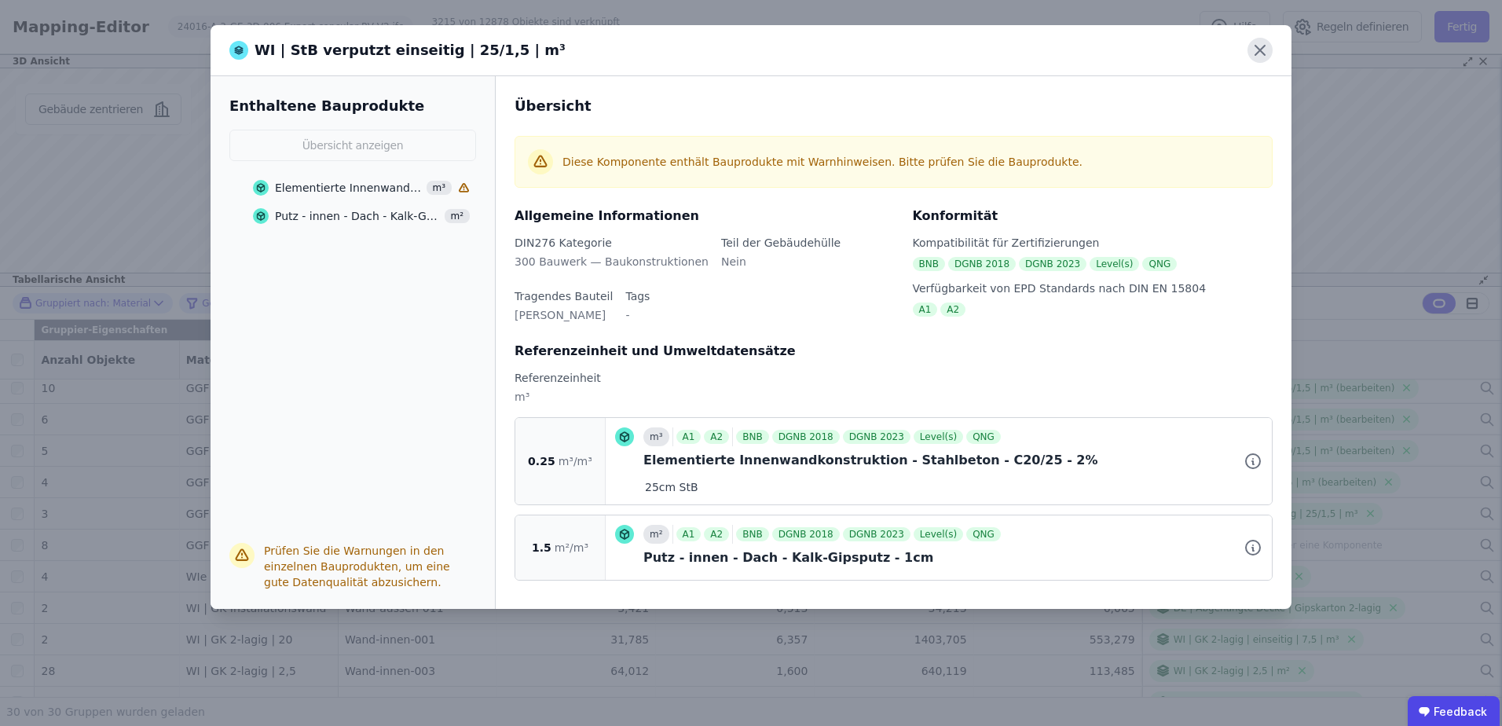
click at [1261, 52] on icon at bounding box center [1259, 50] width 9 height 9
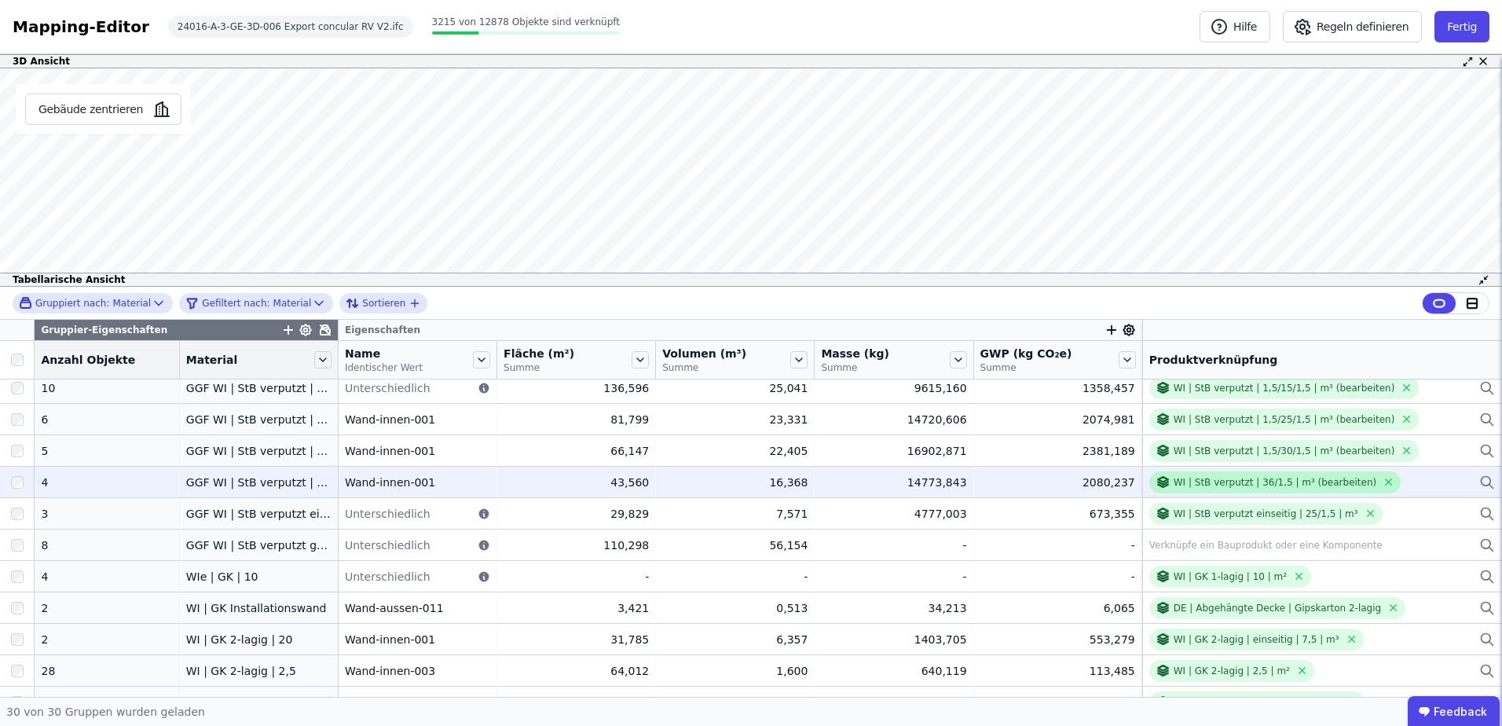
click at [1281, 486] on div "WI | StB verputzt | 36/1,5 | m³ (bearbeiten)" at bounding box center [1275, 482] width 203 height 13
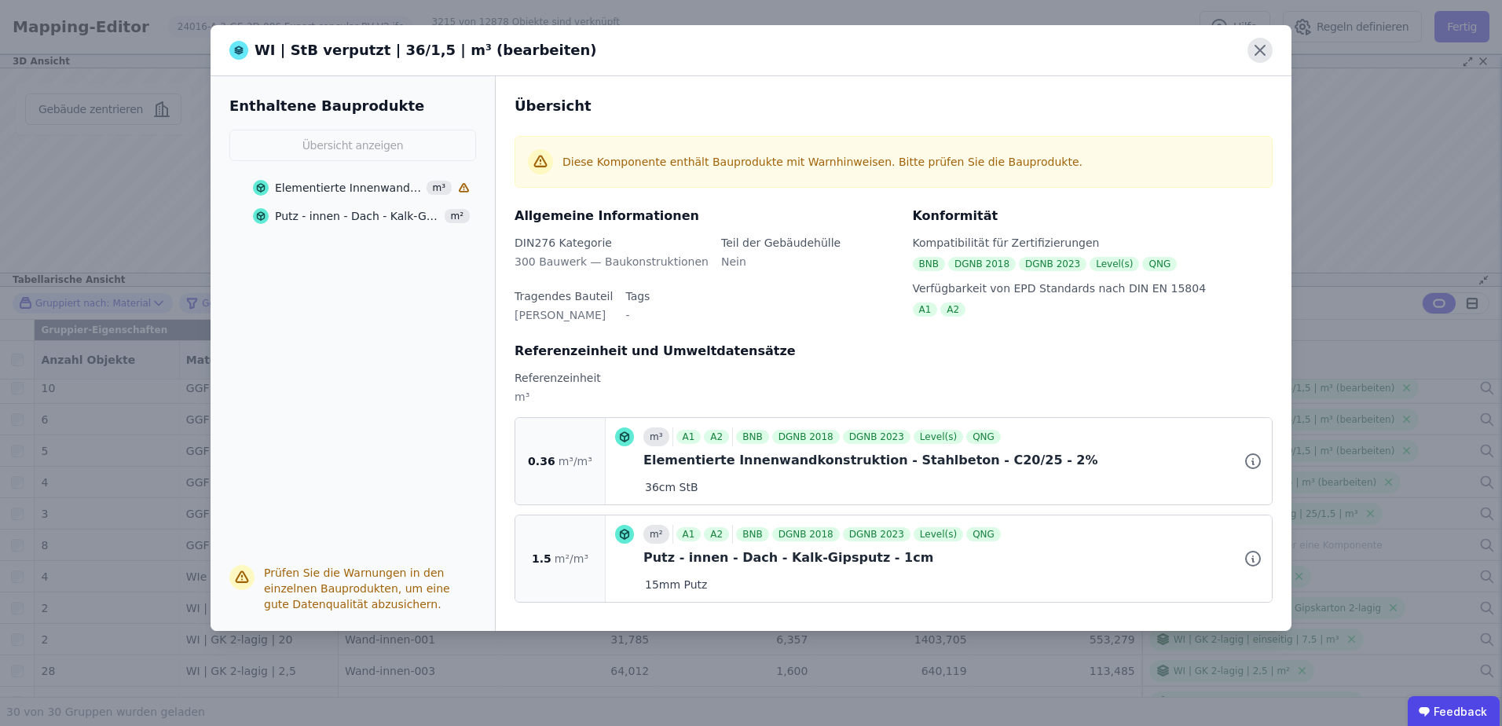
click at [1255, 42] on icon at bounding box center [1260, 50] width 25 height 25
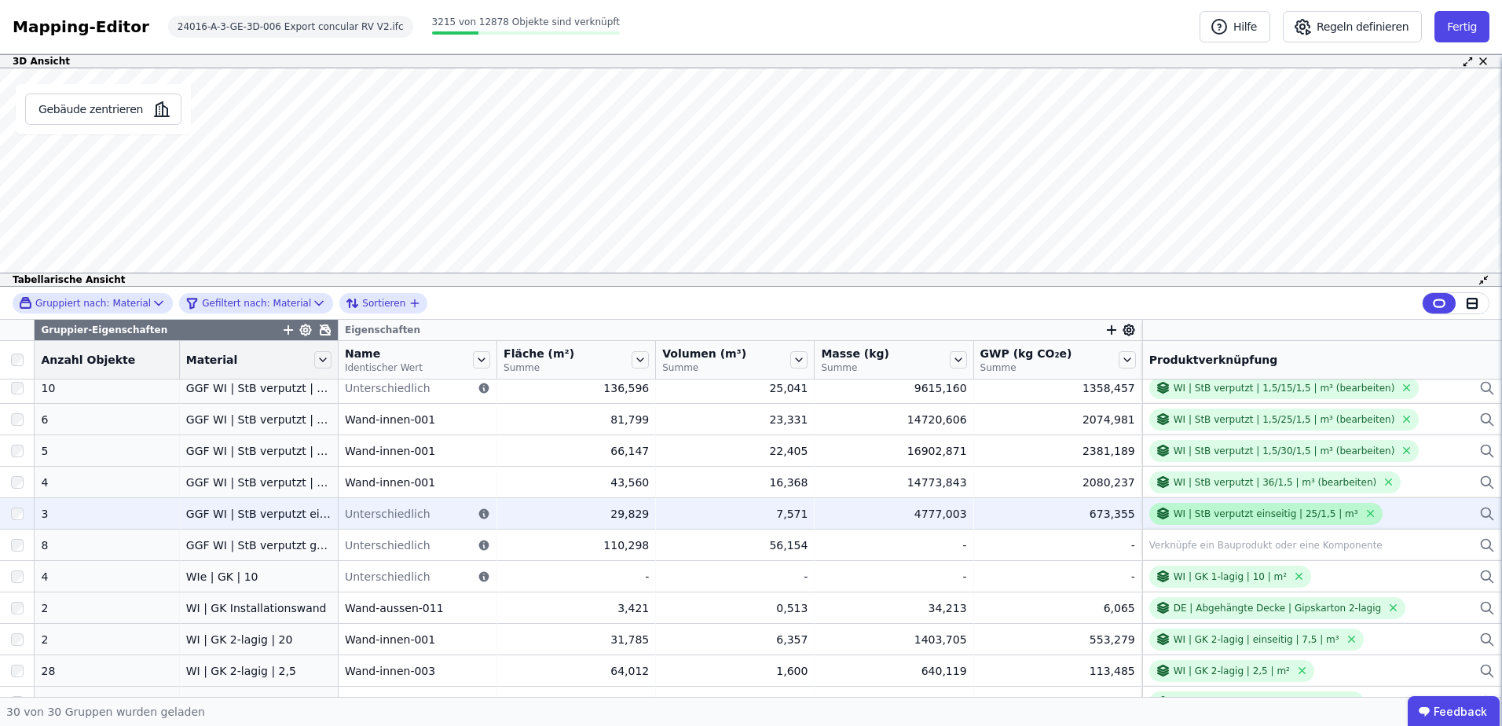
click at [1225, 519] on div "WI | StB verputzt einseitig | 25/1,5 | m³" at bounding box center [1266, 514] width 185 height 13
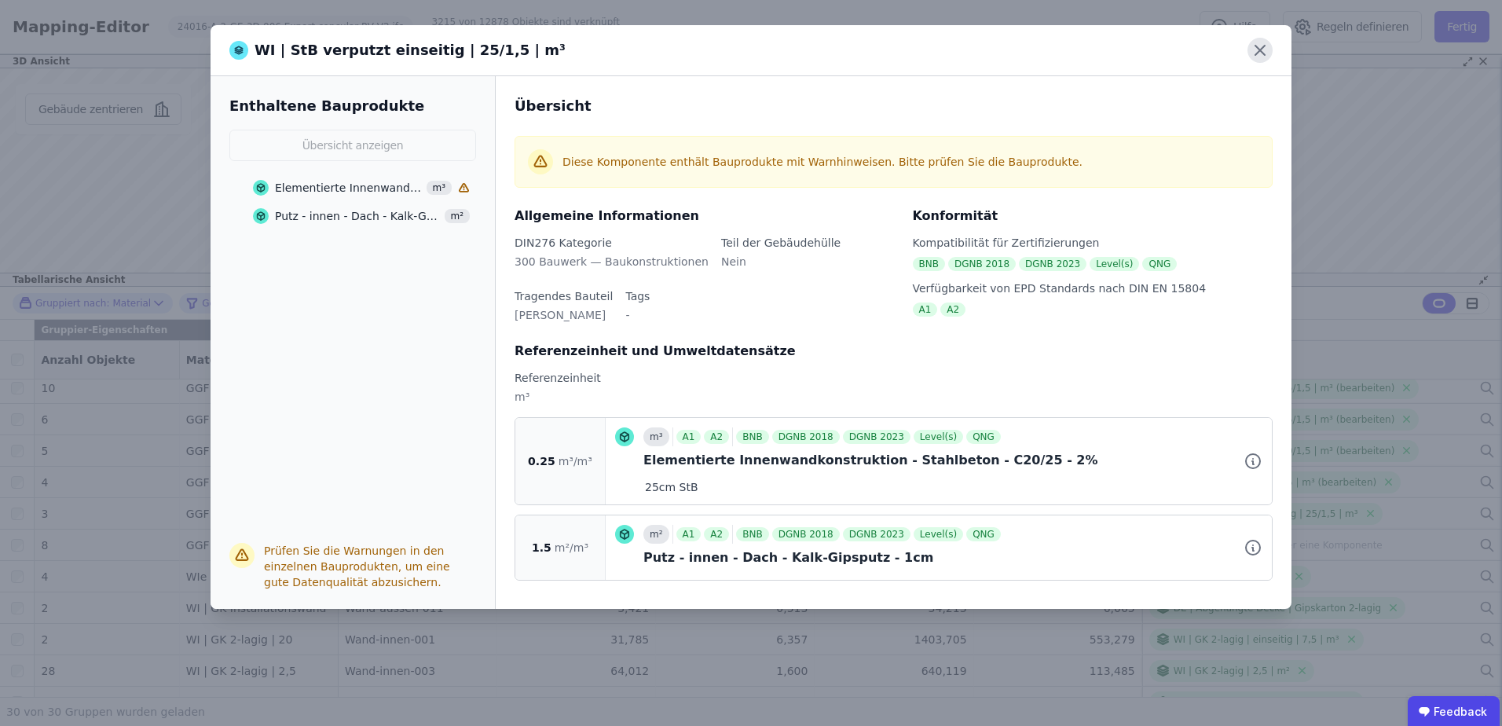
click at [1262, 51] on icon at bounding box center [1260, 50] width 25 height 25
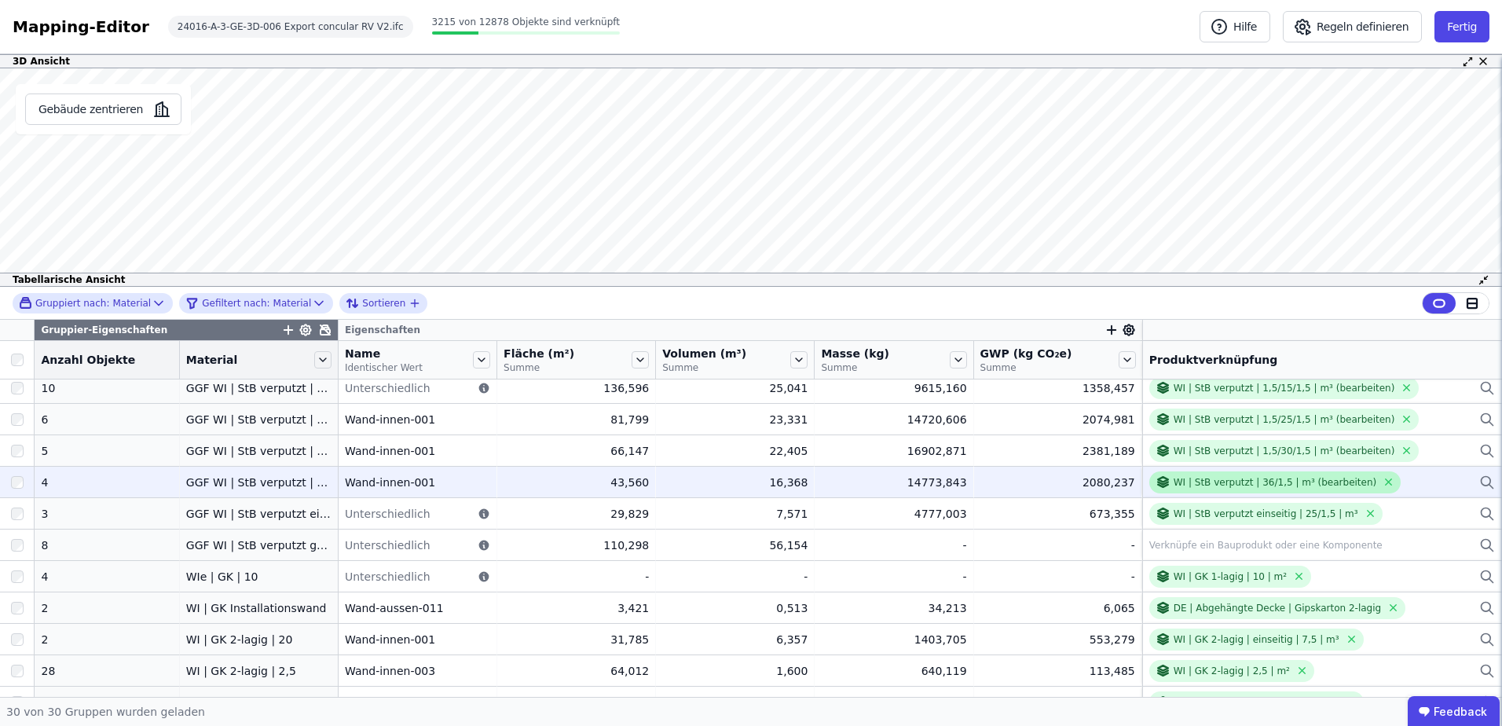
click at [1255, 482] on div "WI | StB verputzt | 36/1,5 | m³ (bearbeiten)" at bounding box center [1275, 482] width 203 height 13
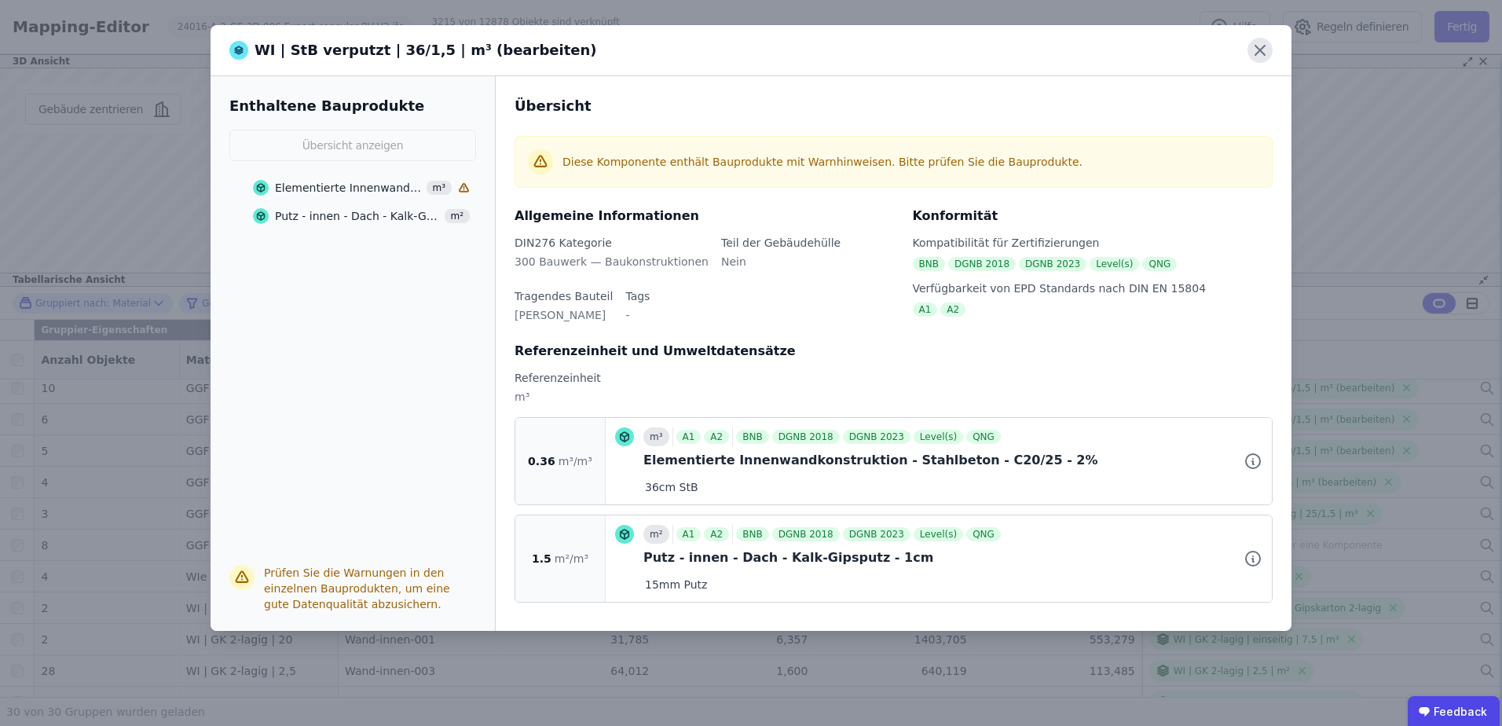
click at [1266, 53] on icon at bounding box center [1260, 50] width 25 height 25
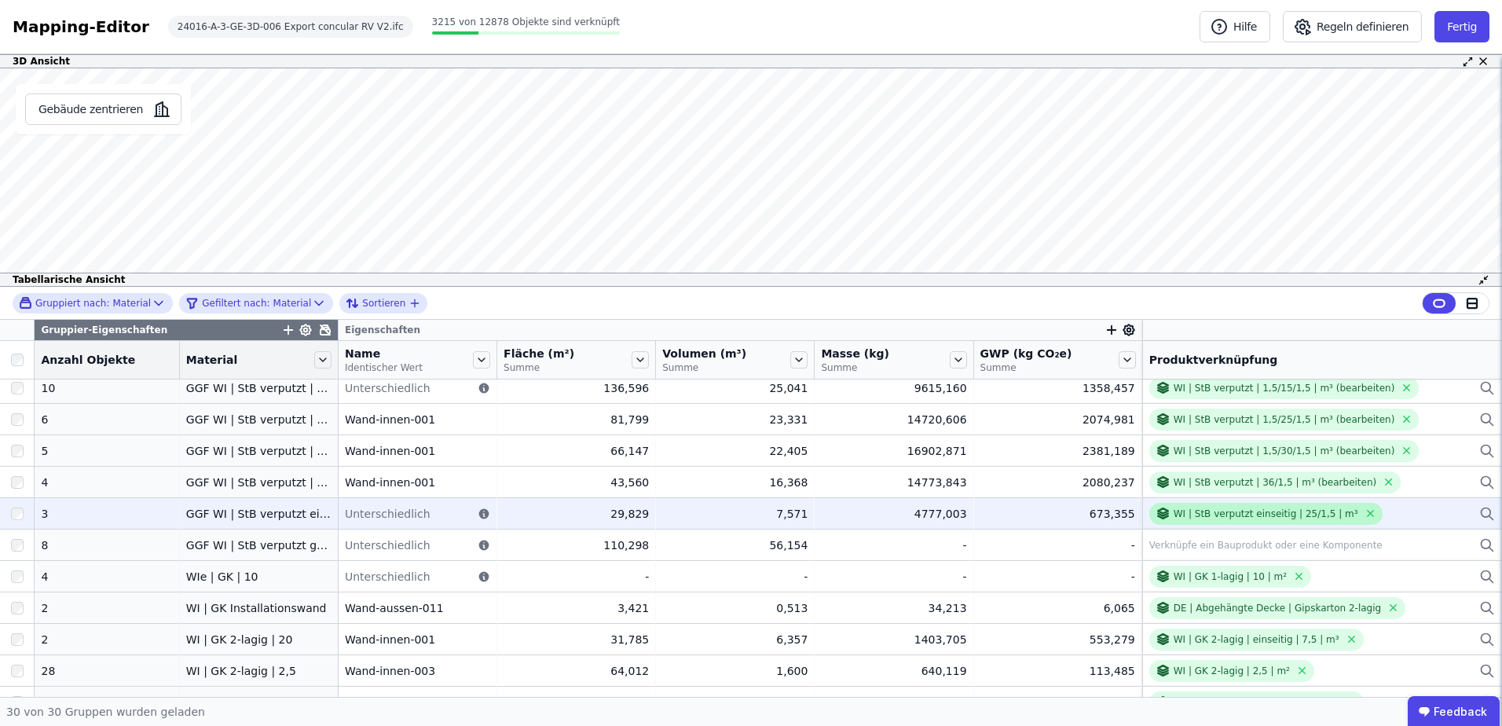
click at [1259, 521] on div "WI | StB verputzt einseitig | 25/1,5 | m³" at bounding box center [1257, 513] width 203 height 15
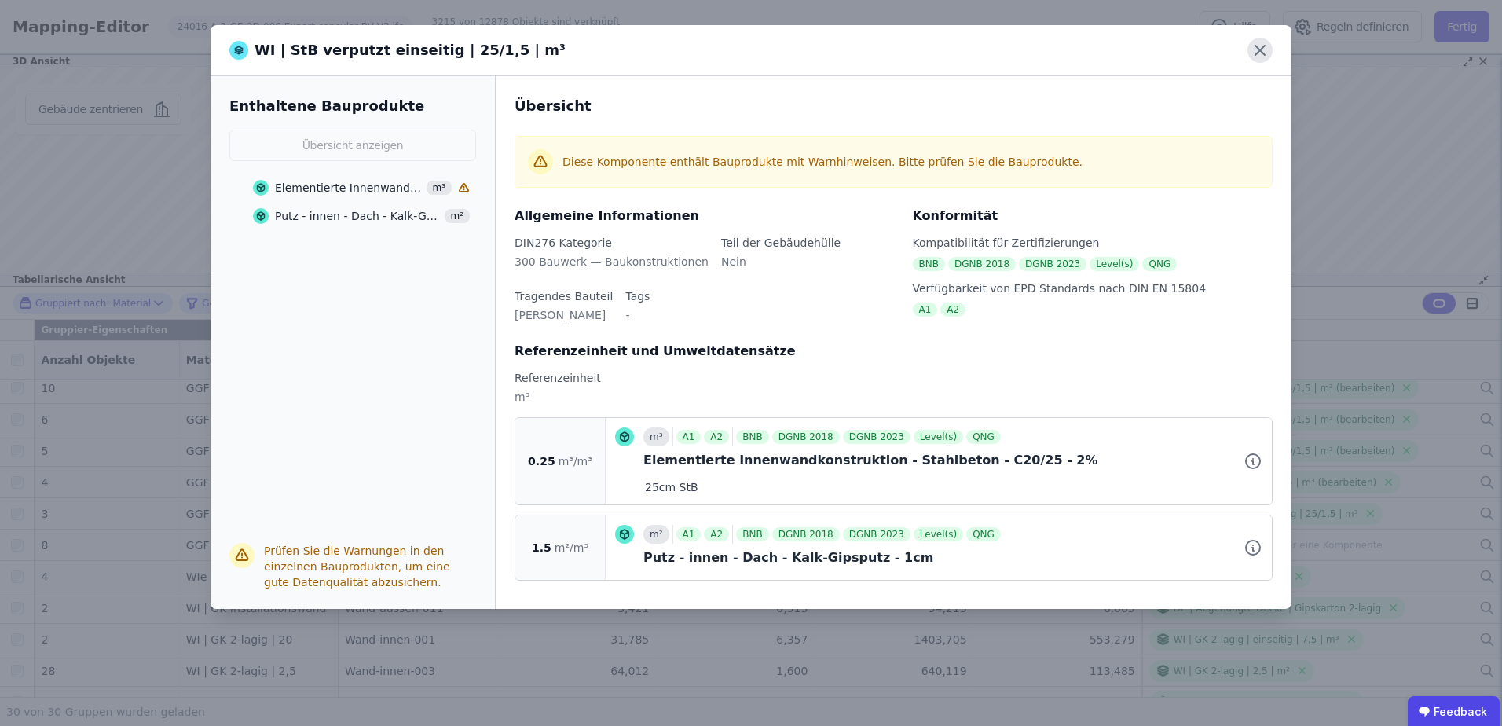
click at [1256, 47] on icon at bounding box center [1259, 50] width 9 height 9
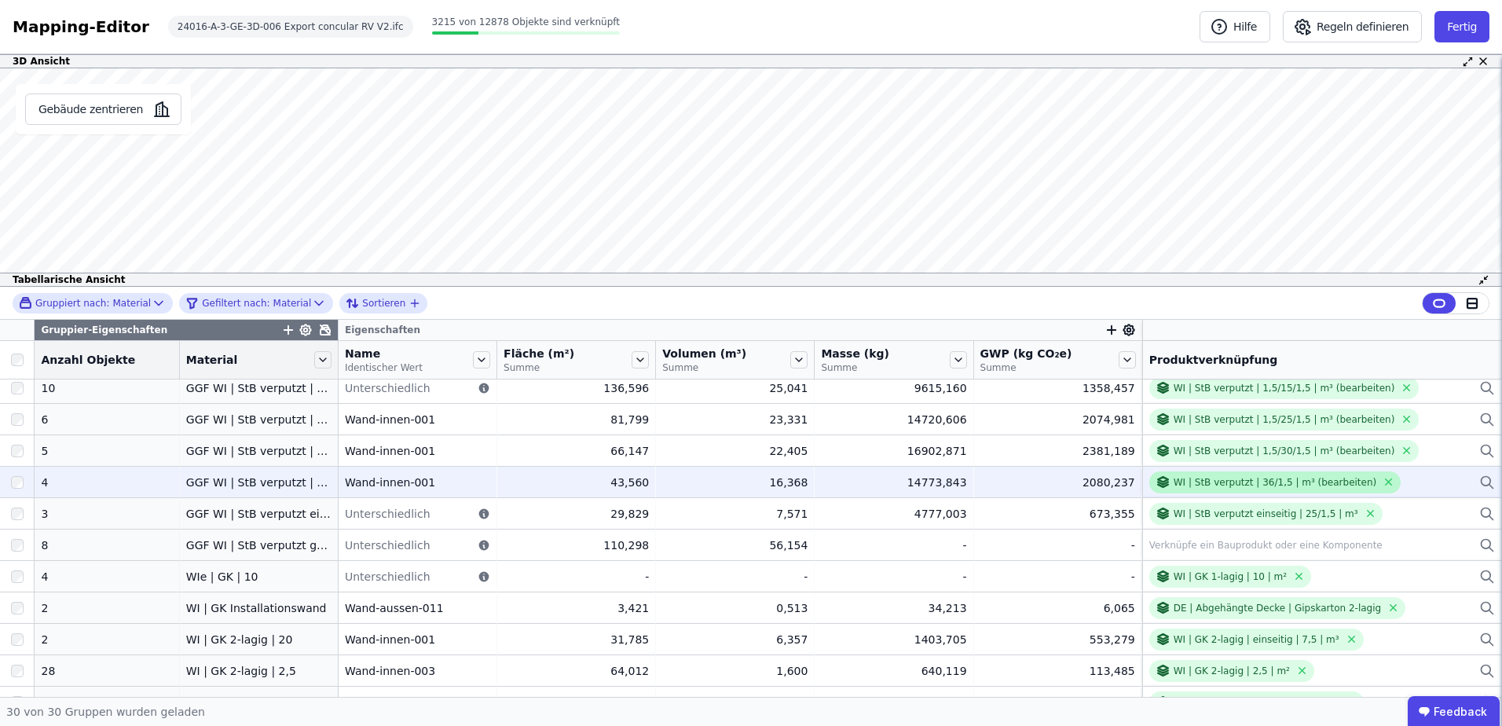
click at [1275, 493] on div "WI | StB verputzt | 36/1,5 | m³ (bearbeiten)" at bounding box center [1275, 482] width 252 height 22
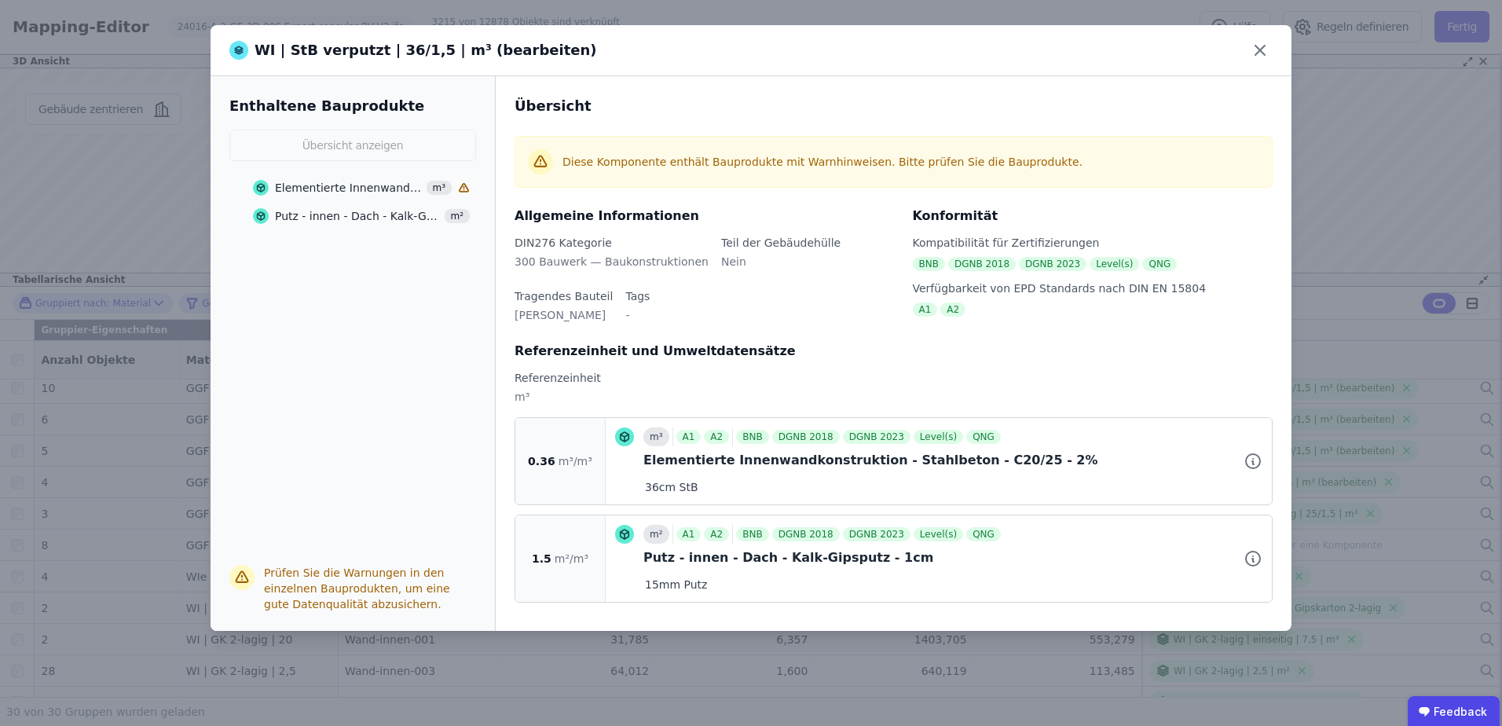
click at [1263, 53] on icon at bounding box center [1260, 50] width 25 height 25
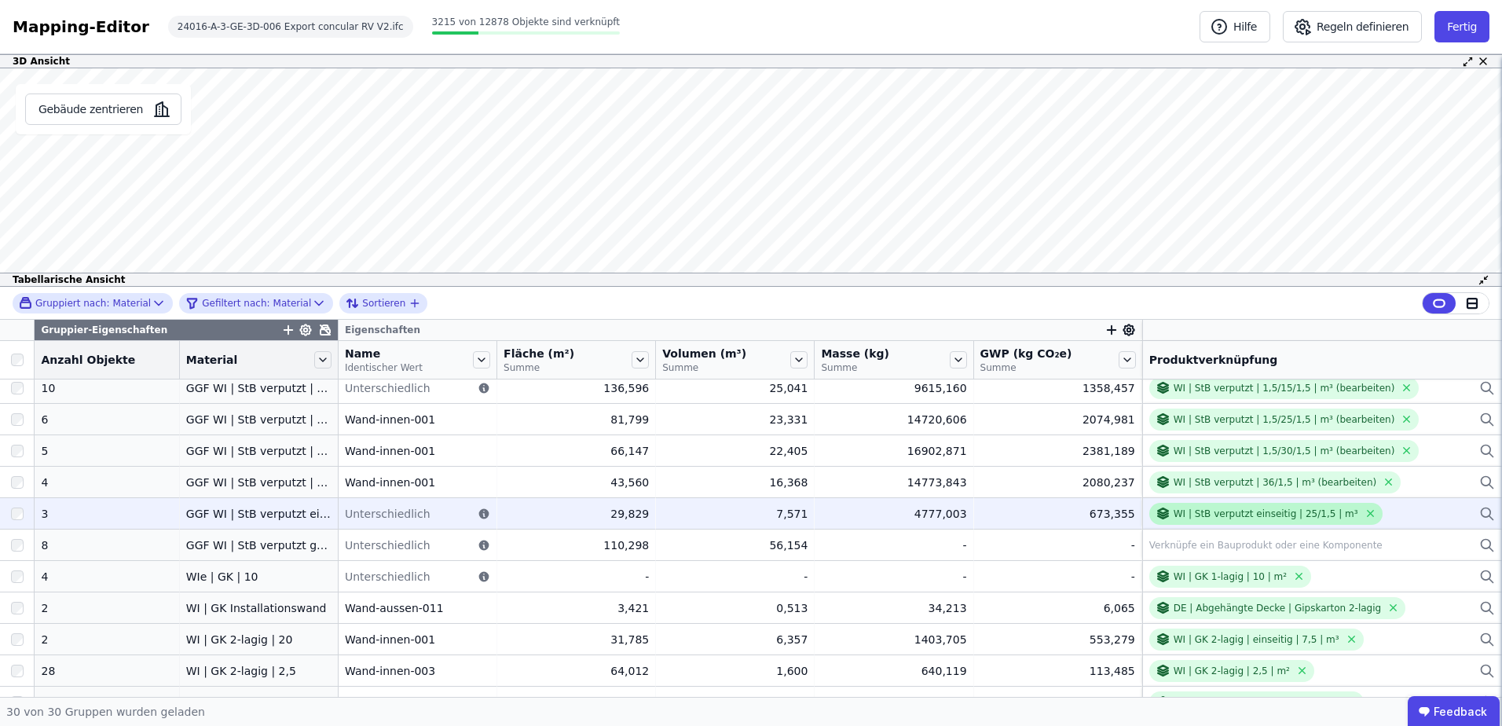
click at [1288, 516] on div "WI | StB verputzt einseitig | 25/1,5 | m³" at bounding box center [1266, 514] width 185 height 13
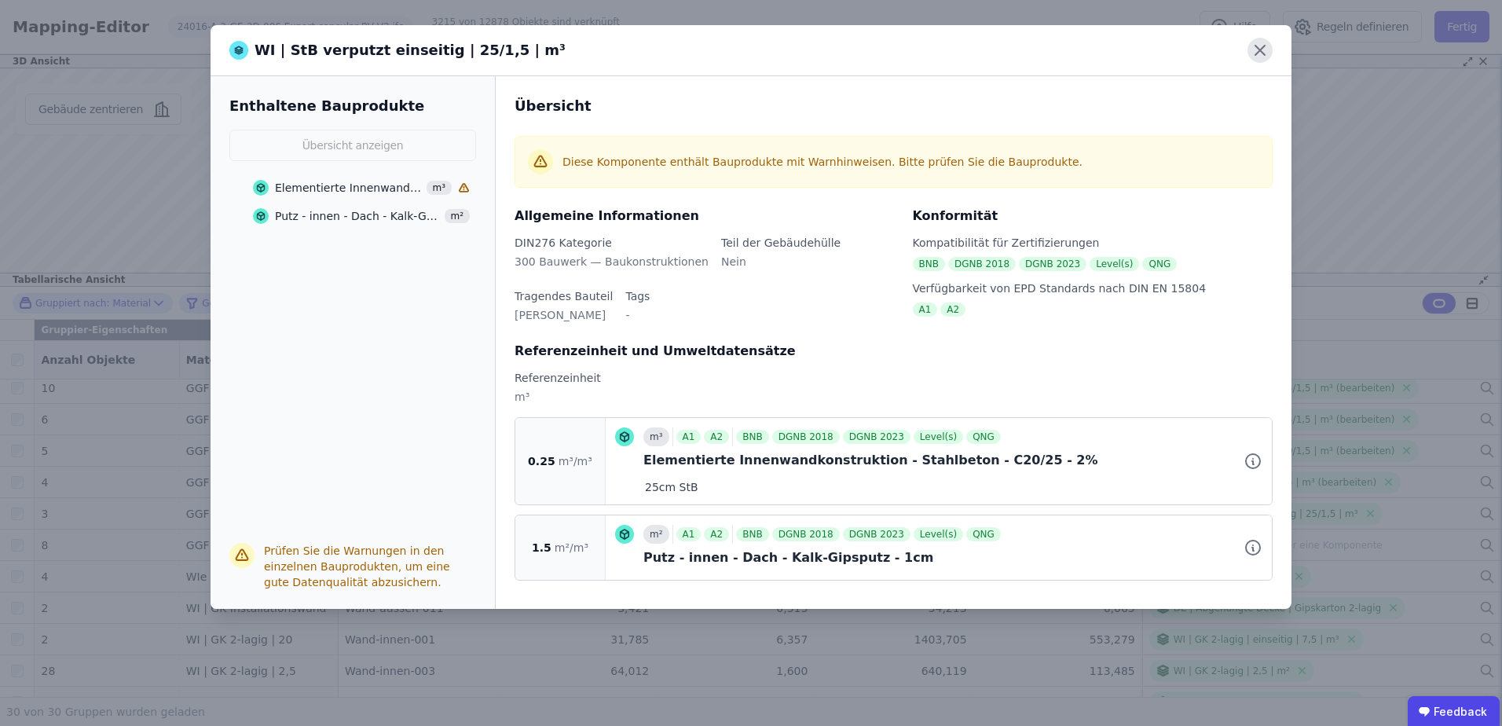
click at [1266, 56] on icon at bounding box center [1260, 50] width 25 height 25
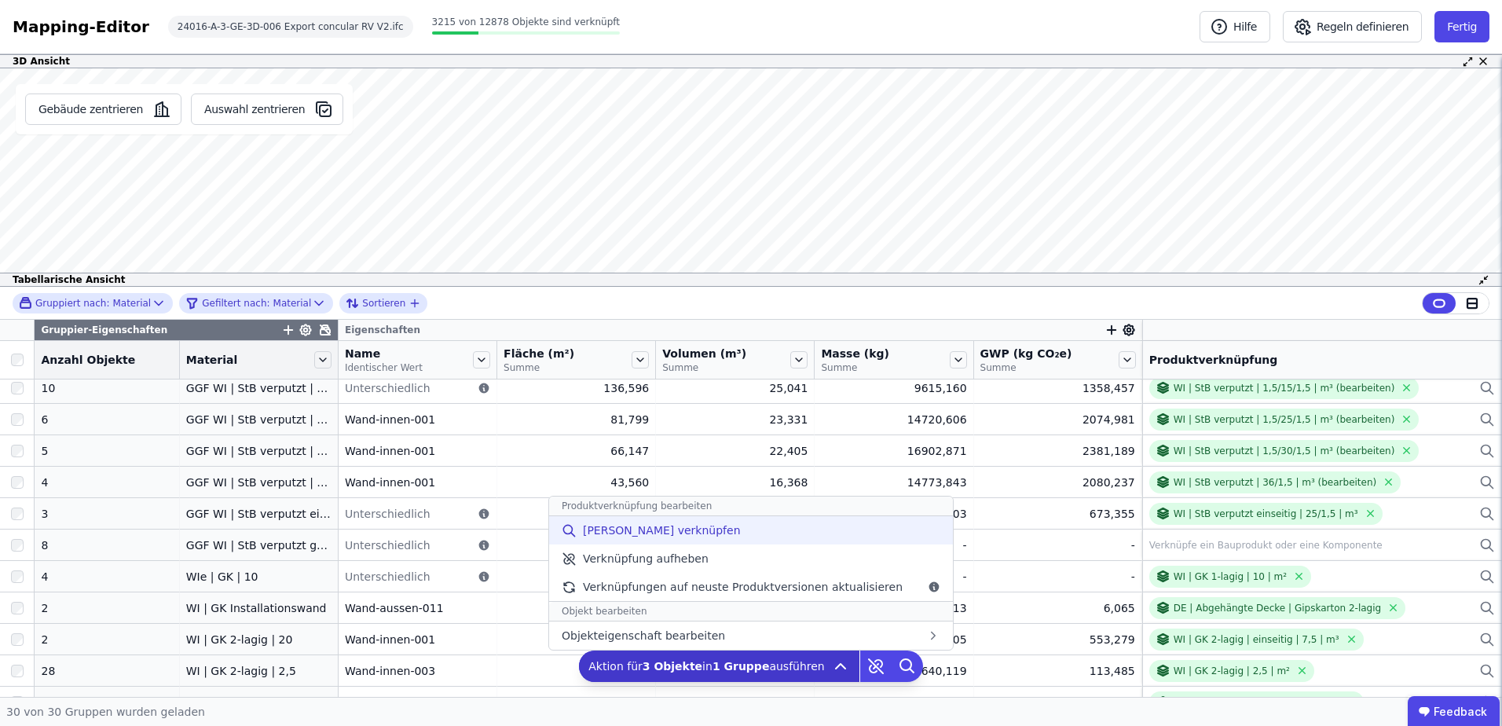
click at [729, 533] on div "[PERSON_NAME] verknüpfen" at bounding box center [751, 530] width 404 height 28
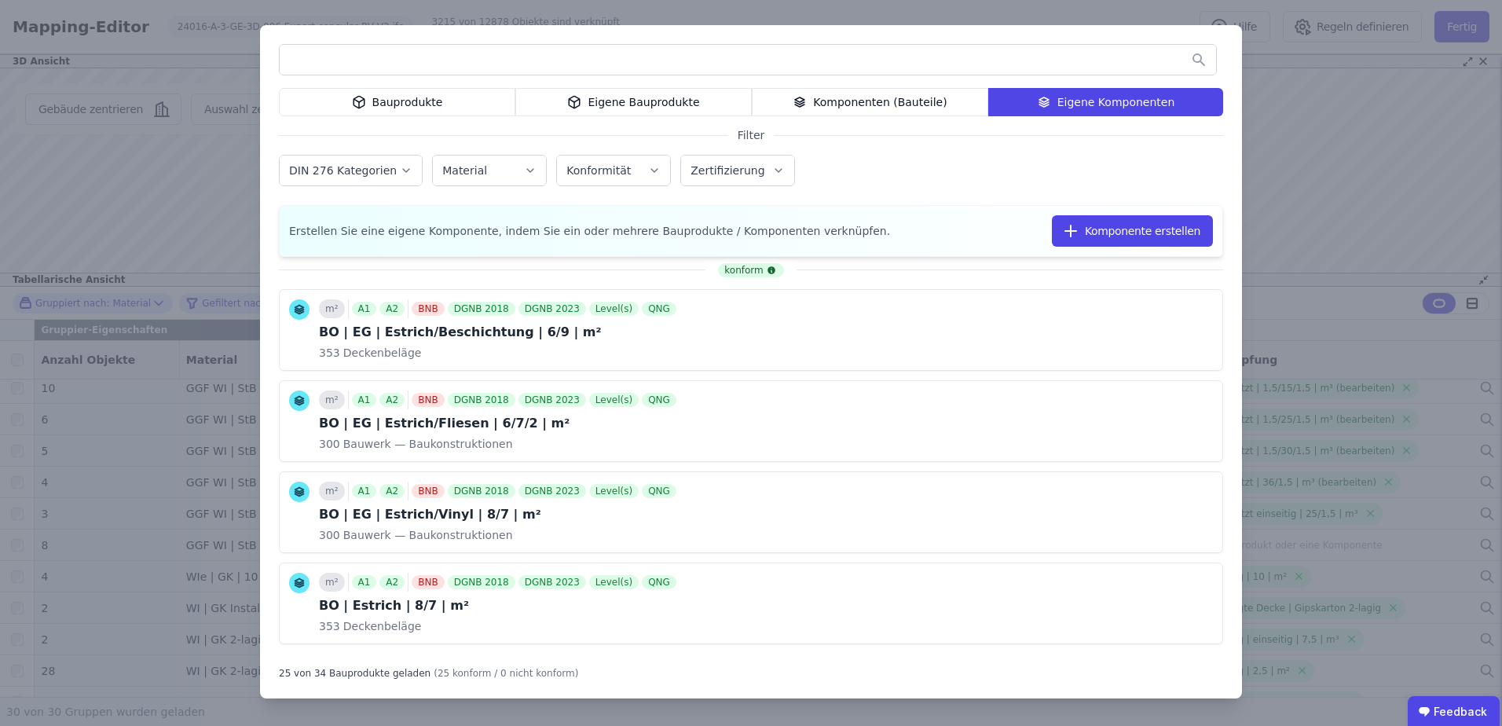
click at [896, 64] on input "text" at bounding box center [748, 60] width 936 height 28
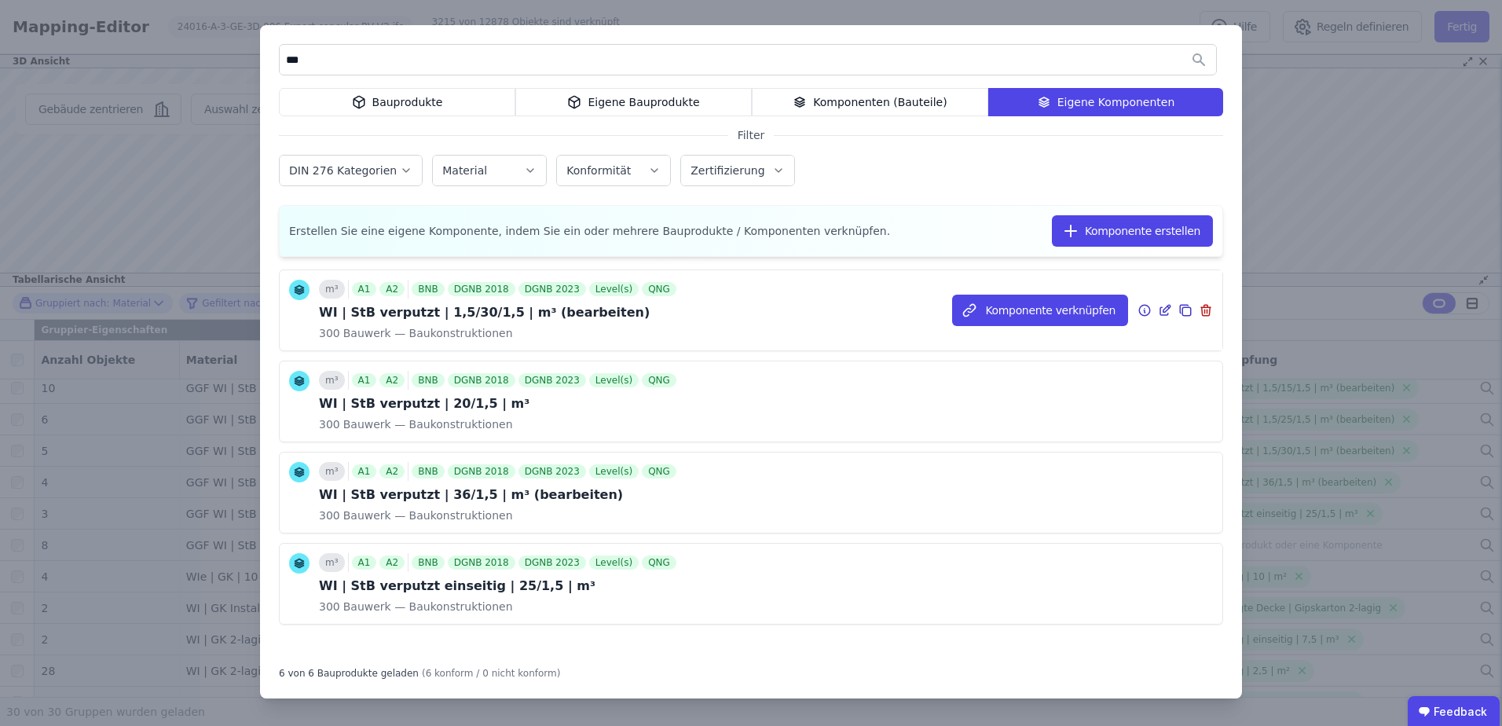
scroll to position [207, 0]
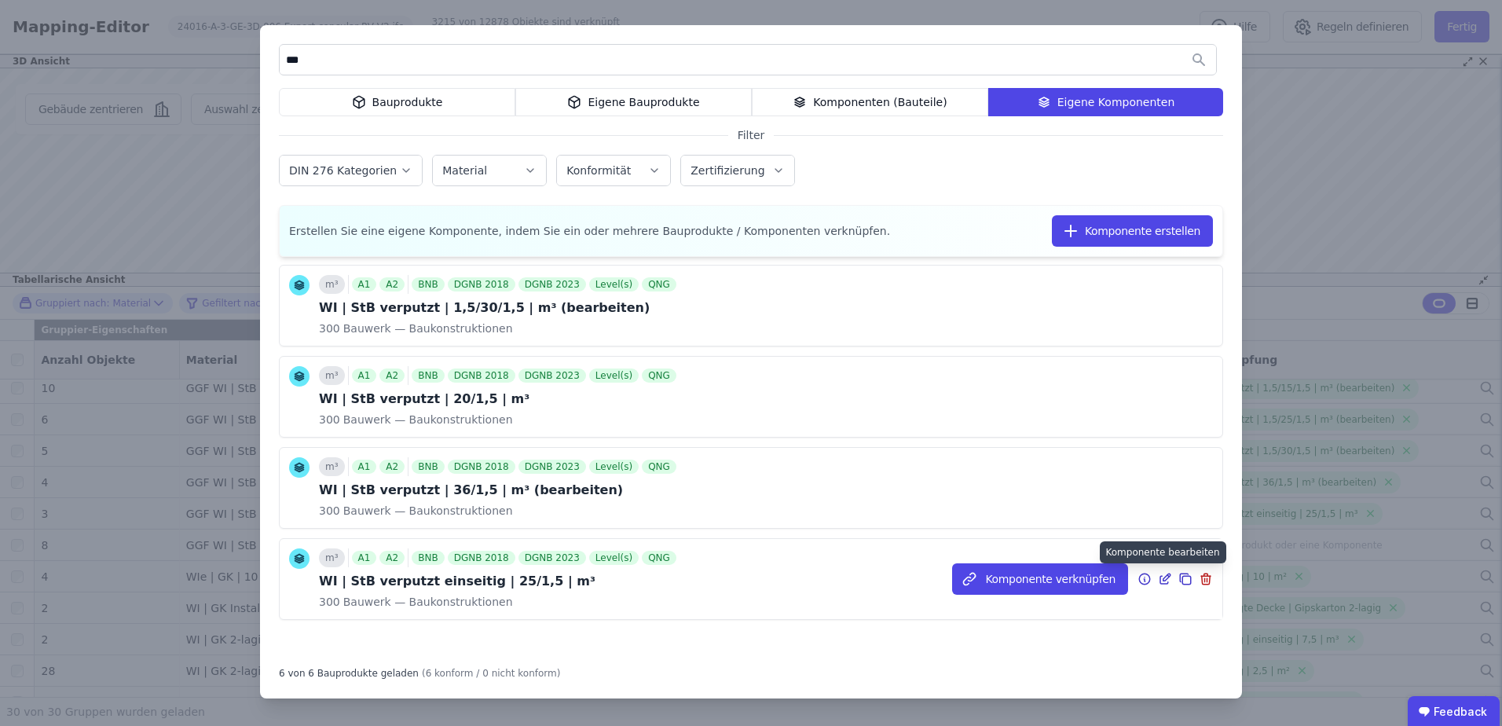
type input "***"
click at [1158, 578] on icon at bounding box center [1165, 579] width 14 height 19
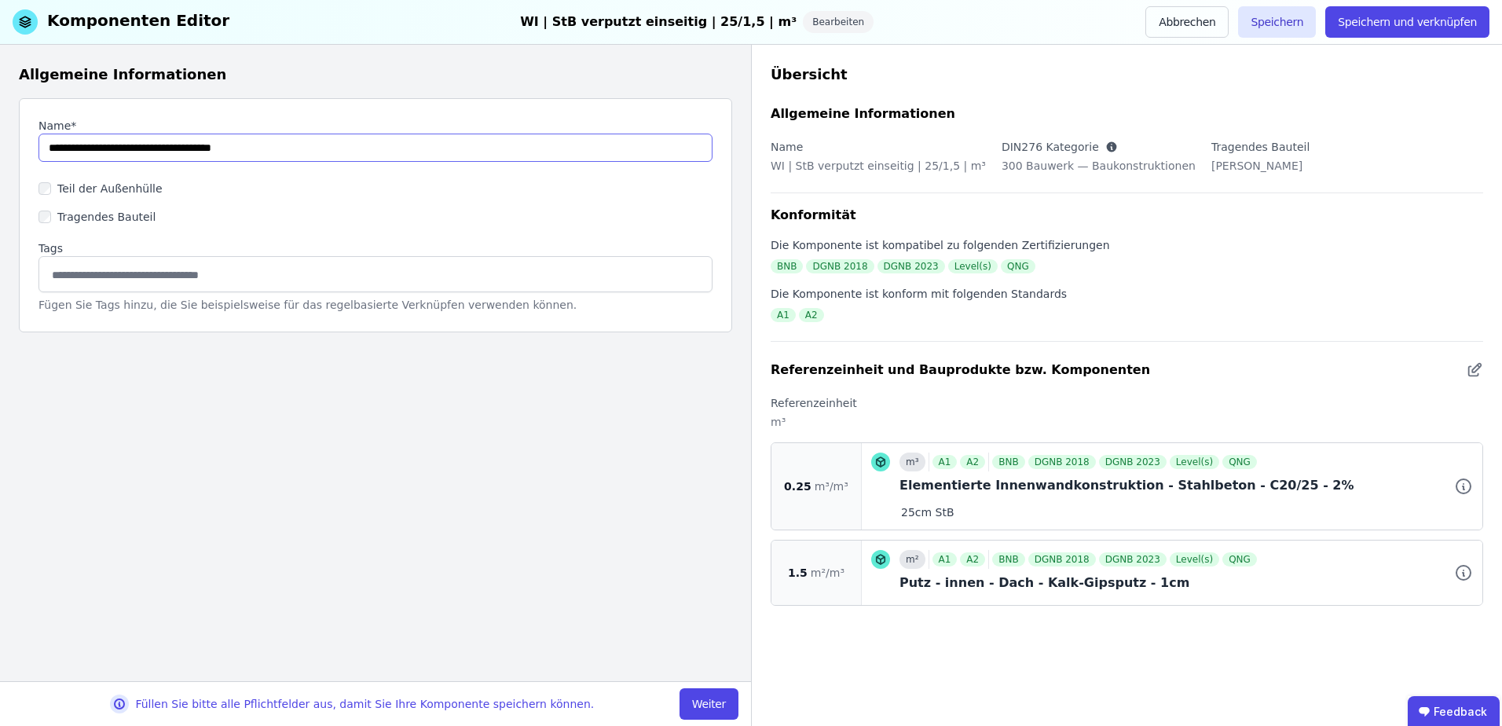
click at [293, 139] on input "string" at bounding box center [375, 148] width 674 height 28
paste input "**********"
type input "**********"
drag, startPoint x: 670, startPoint y: 728, endPoint x: 686, endPoint y: 713, distance: 22.2
click at [672, 720] on div "Füllen Sie bitte alle Pflichtfelder aus, damit Sie Ihre Komponente speichern kö…" at bounding box center [375, 703] width 751 height 45
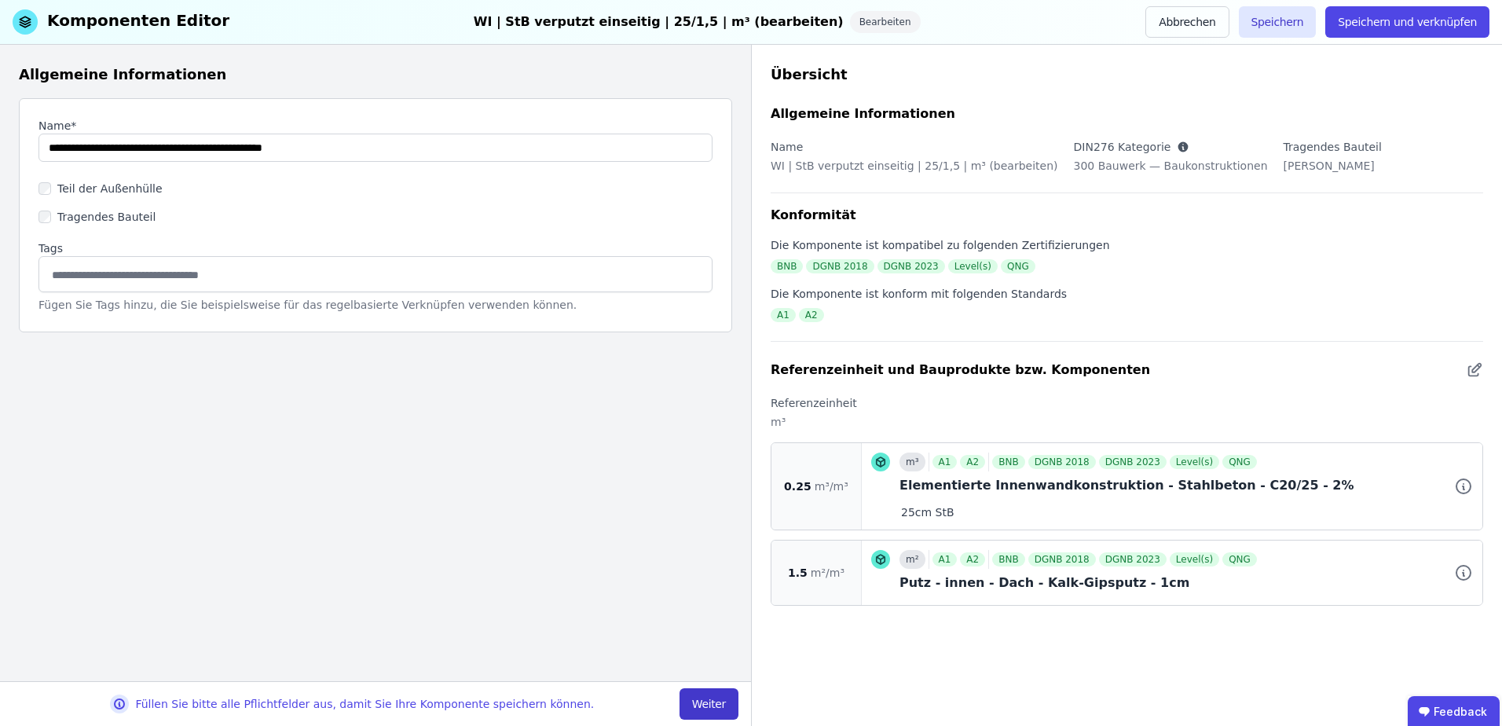
click at [694, 708] on button "Weiter" at bounding box center [709, 703] width 59 height 31
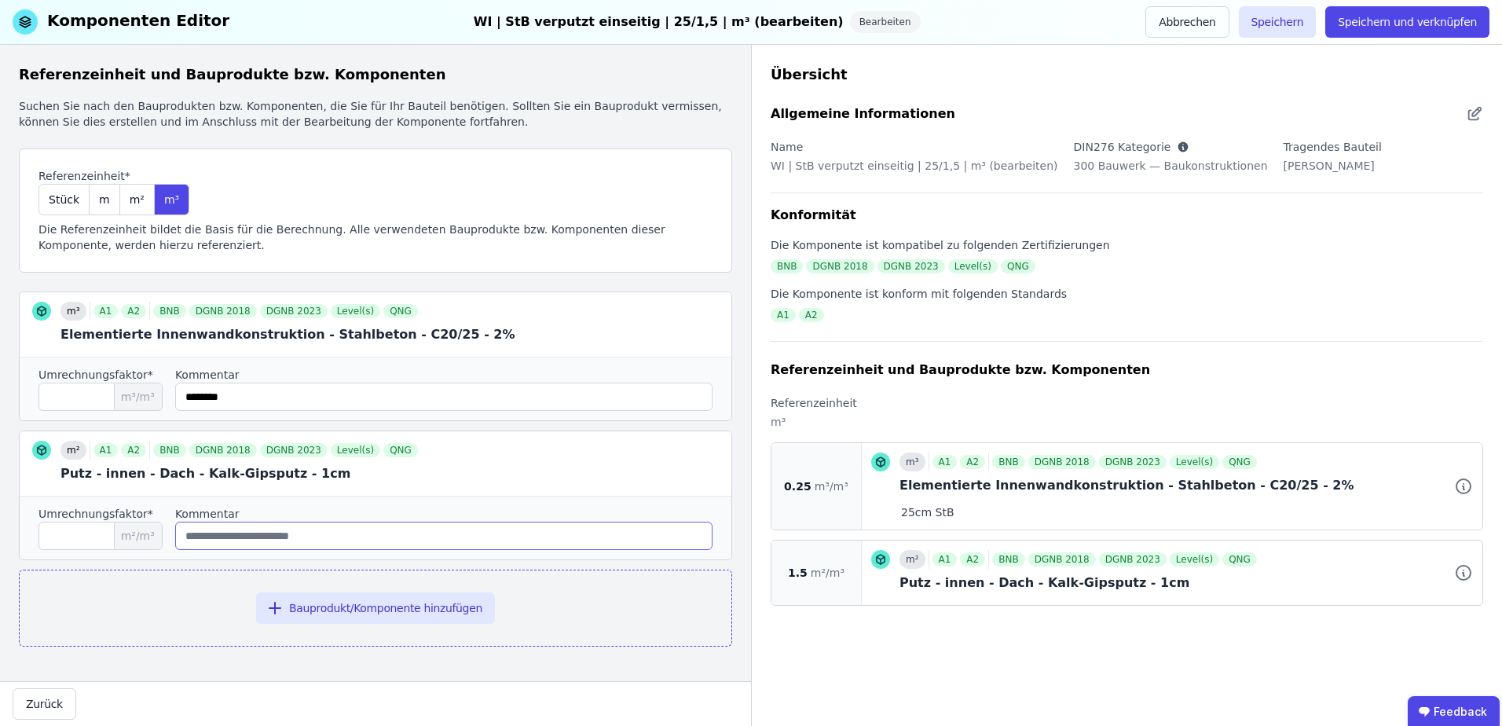
click at [247, 539] on input "string" at bounding box center [443, 536] width 537 height 28
type input "*********"
click at [1453, 24] on button "Speichern und verknüpfen" at bounding box center [1407, 21] width 164 height 31
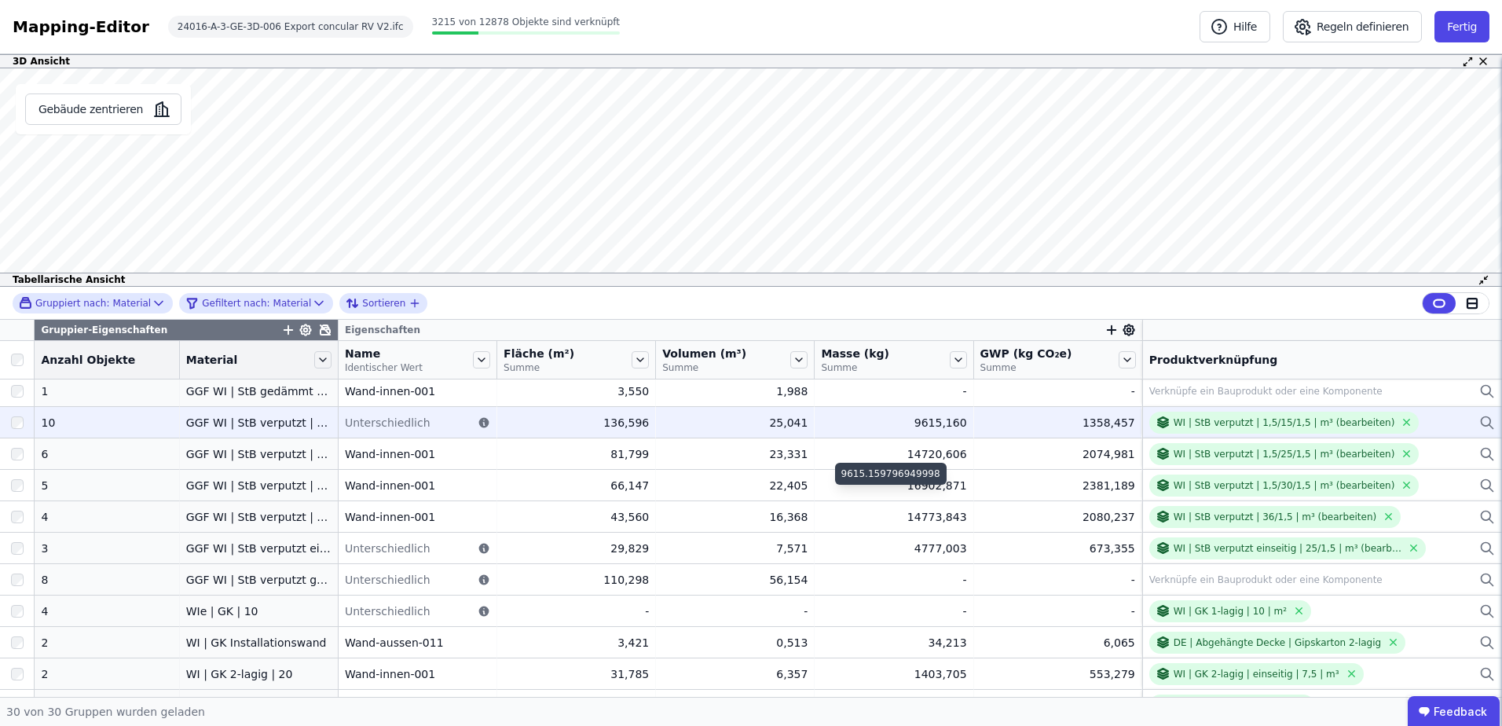
scroll to position [416, 0]
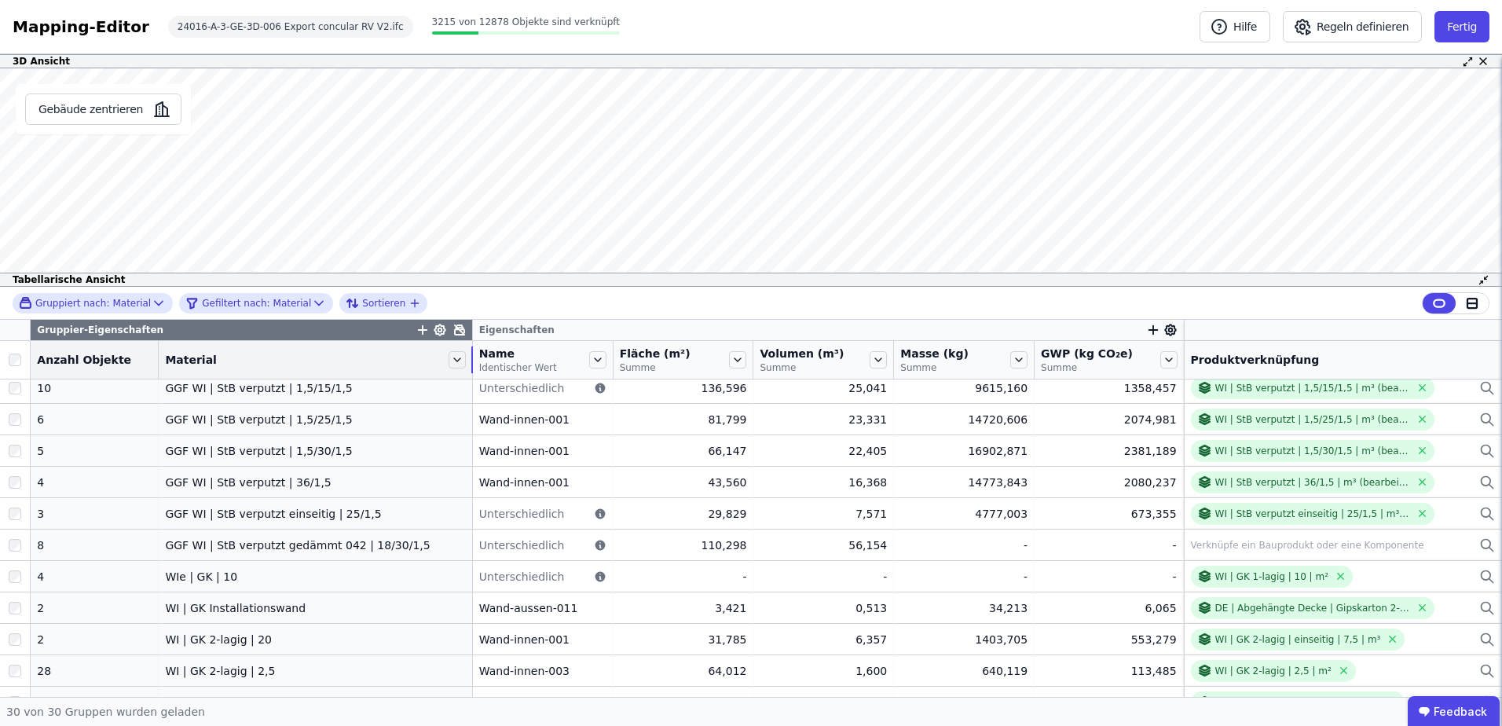
drag, startPoint x: 317, startPoint y: 361, endPoint x: 463, endPoint y: 357, distance: 146.2
click at [463, 357] on tr "Anzahl Objekte Material Name Identischer Wert Fläche (m²) Summe Volumen (m³) Su…" at bounding box center [751, 360] width 1502 height 38
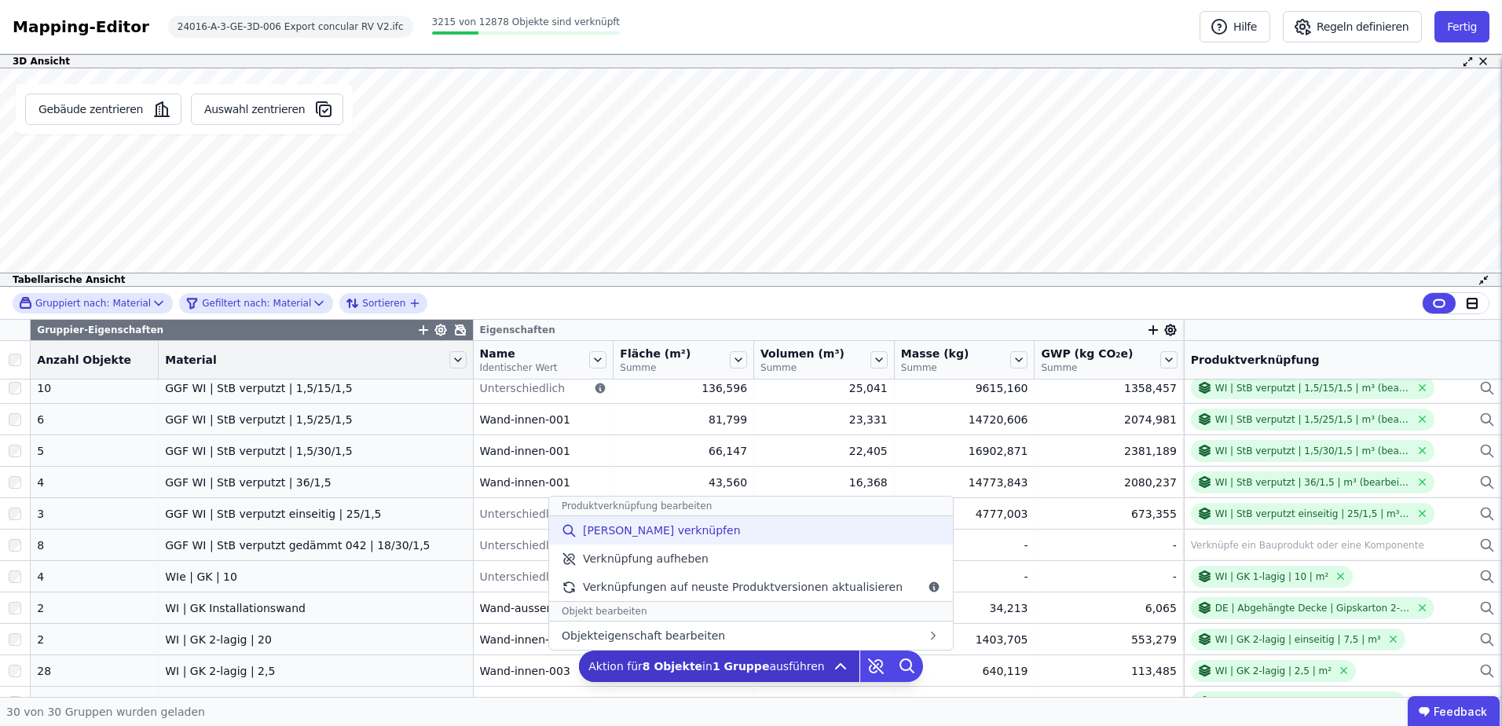
click at [741, 533] on div "[PERSON_NAME] verknüpfen" at bounding box center [751, 530] width 404 height 28
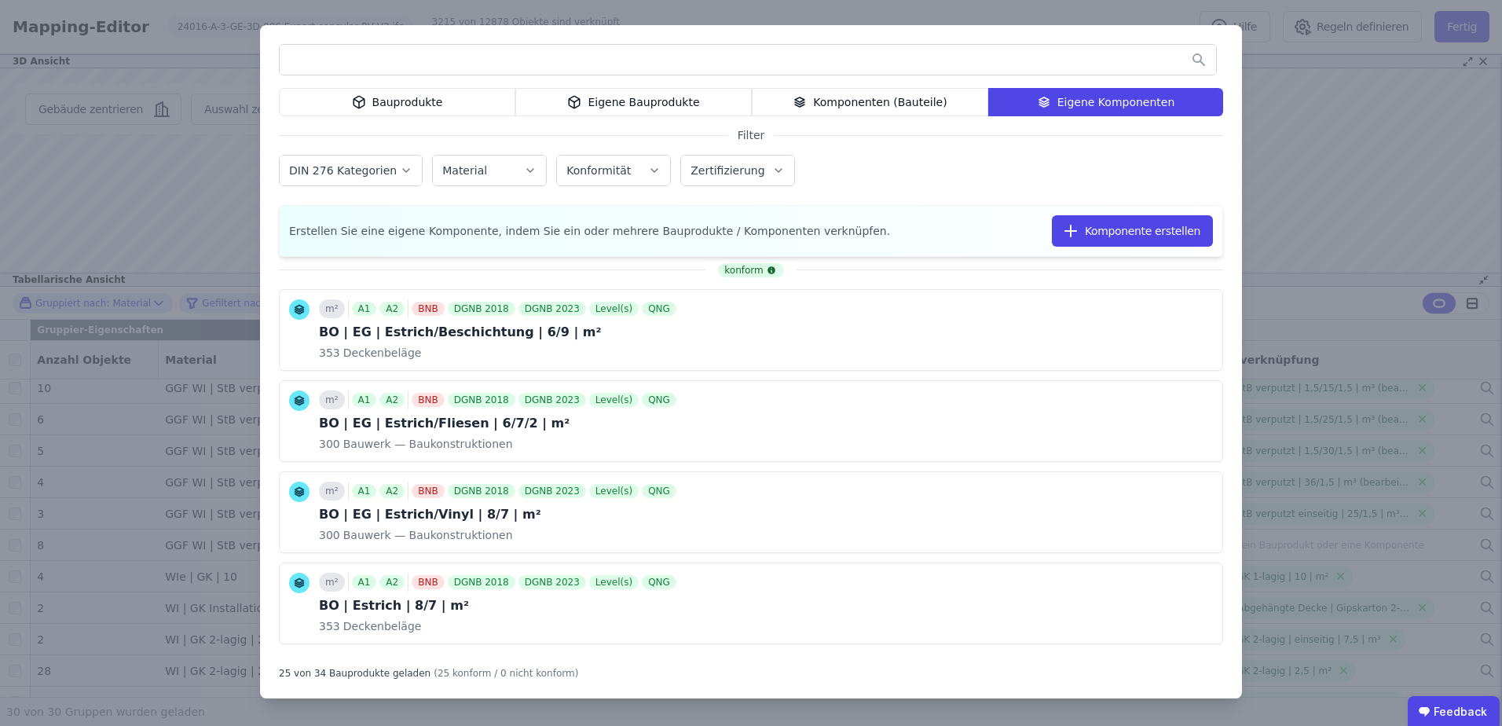
click at [918, 72] on input "text" at bounding box center [748, 60] width 936 height 28
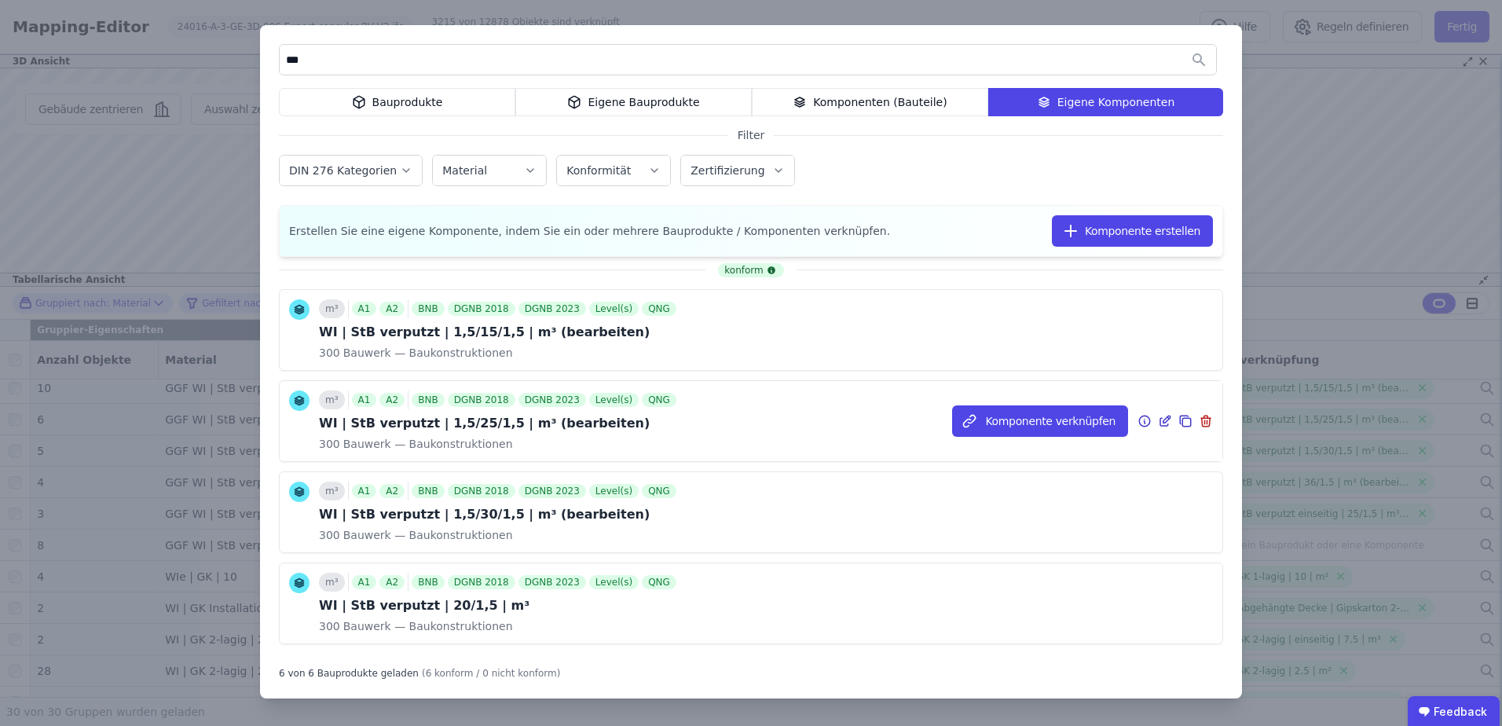
type input "***"
click at [1182, 418] on icon at bounding box center [1186, 422] width 9 height 9
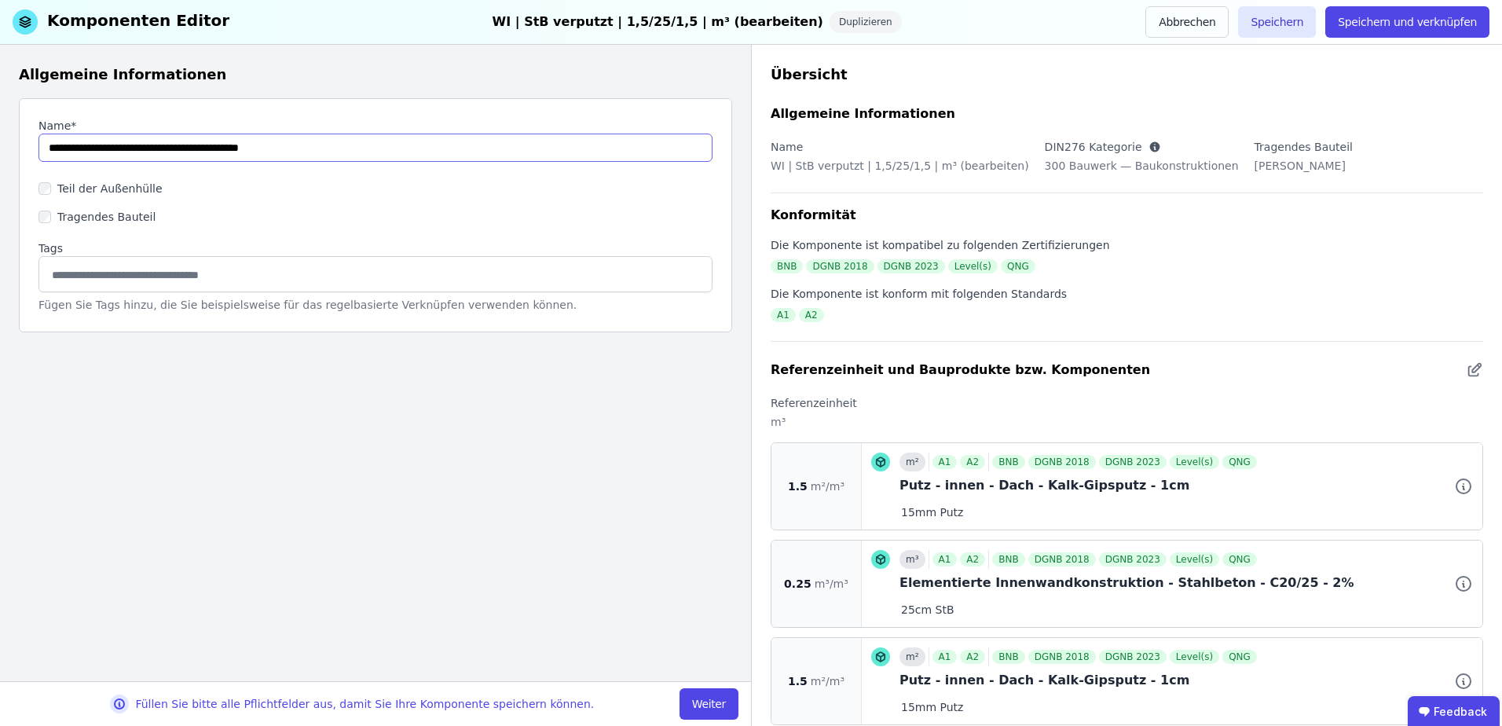
click at [129, 153] on input "string" at bounding box center [375, 148] width 674 height 28
drag, startPoint x: 218, startPoint y: 148, endPoint x: 191, endPoint y: 152, distance: 27.0
click at [191, 152] on input "string" at bounding box center [375, 148] width 674 height 28
click at [431, 140] on input "string" at bounding box center [375, 148] width 674 height 28
type input "**********"
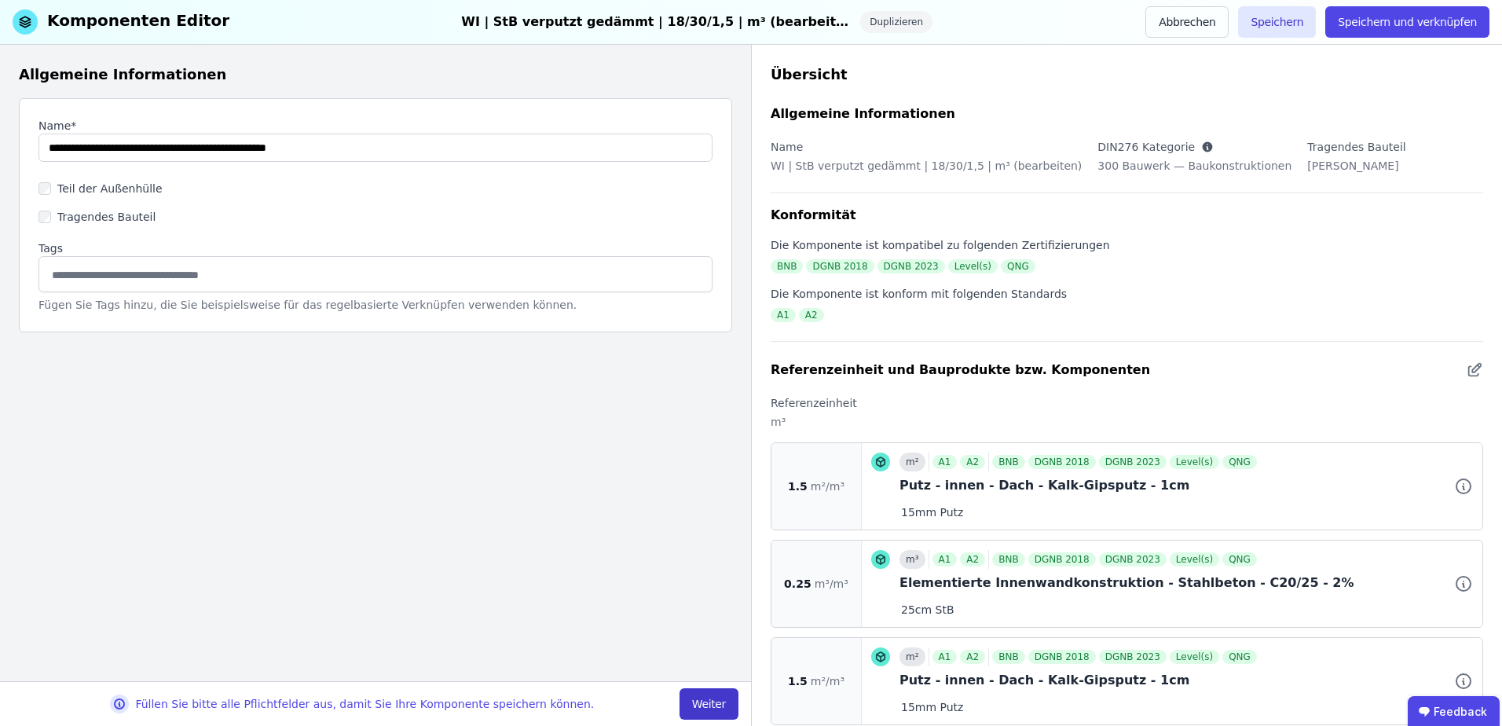
click at [697, 708] on button "Weiter" at bounding box center [709, 703] width 59 height 31
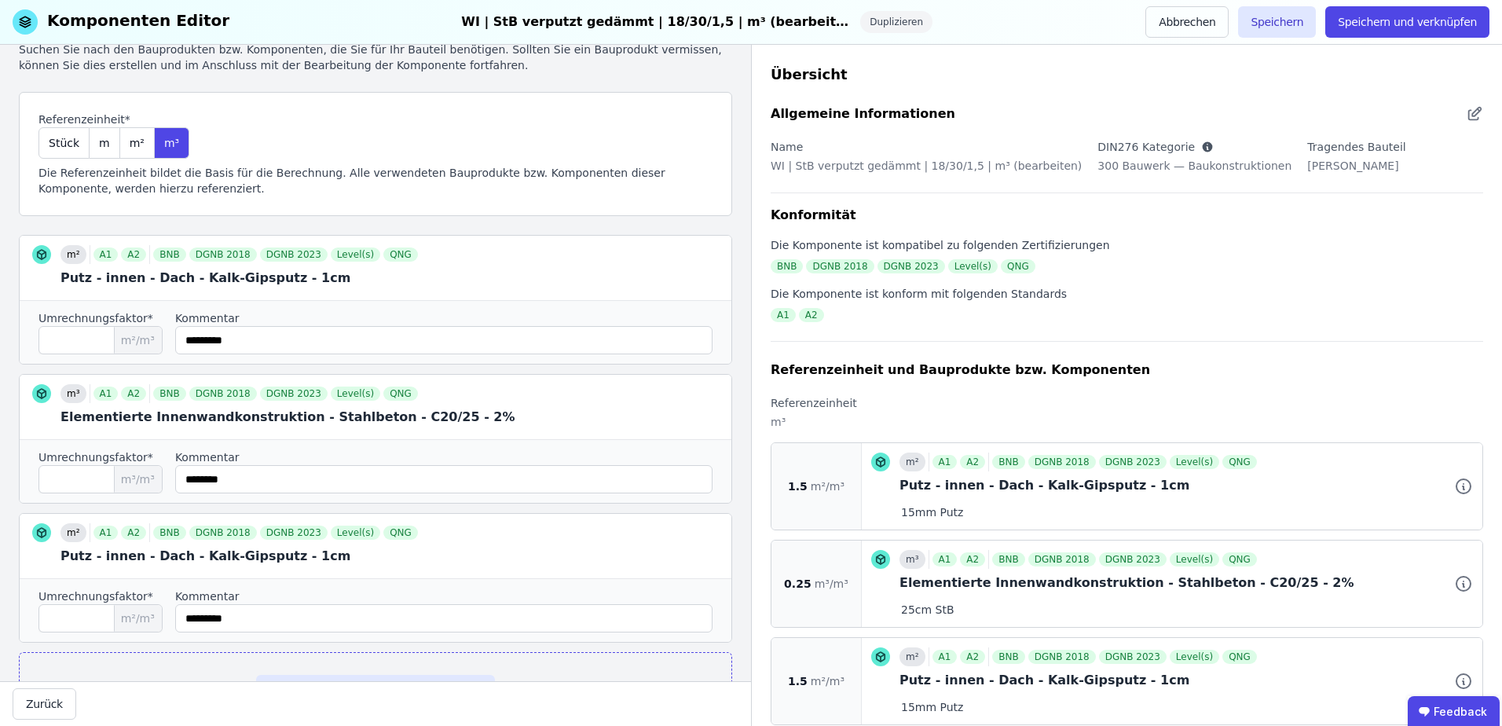
scroll to position [104, 0]
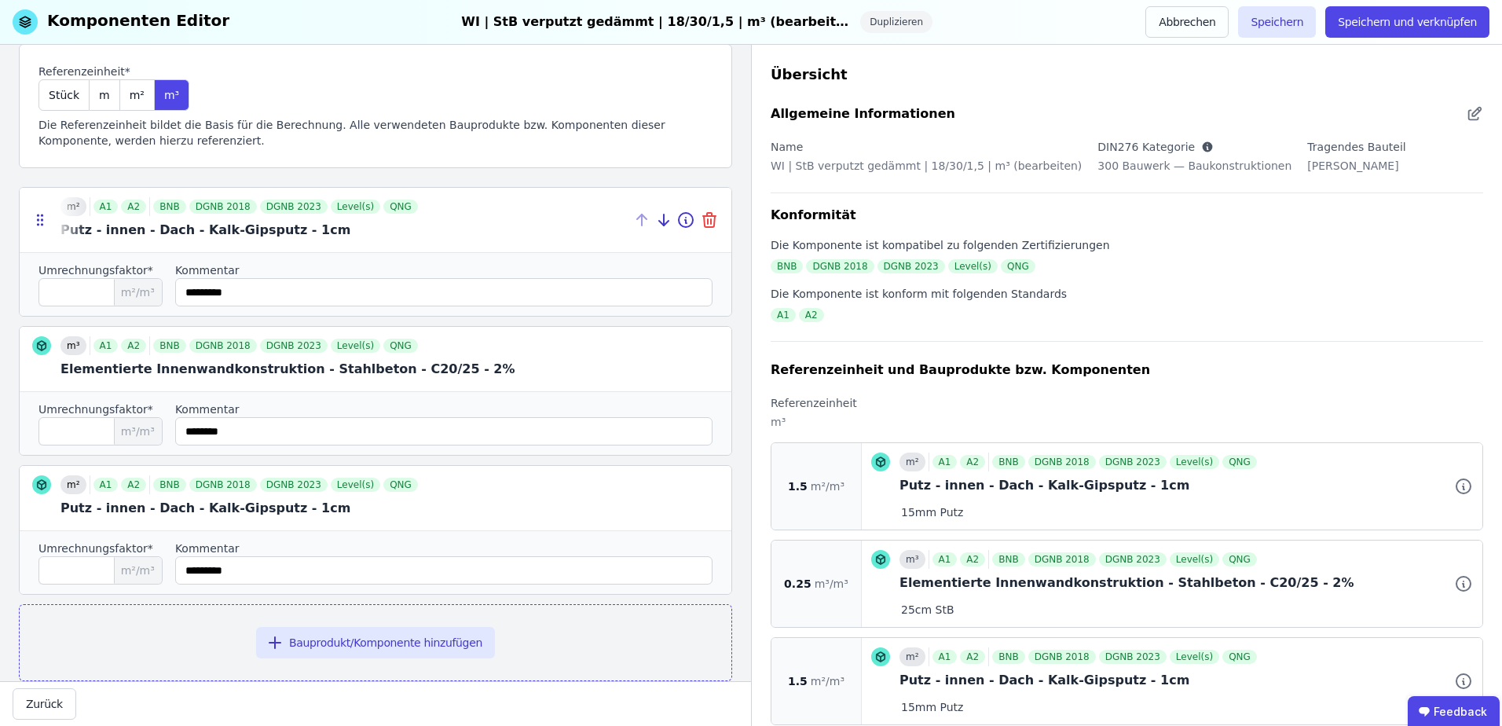
click at [700, 211] on icon at bounding box center [709, 220] width 19 height 19
type input "****"
type input "********"
type input "***"
type input "*********"
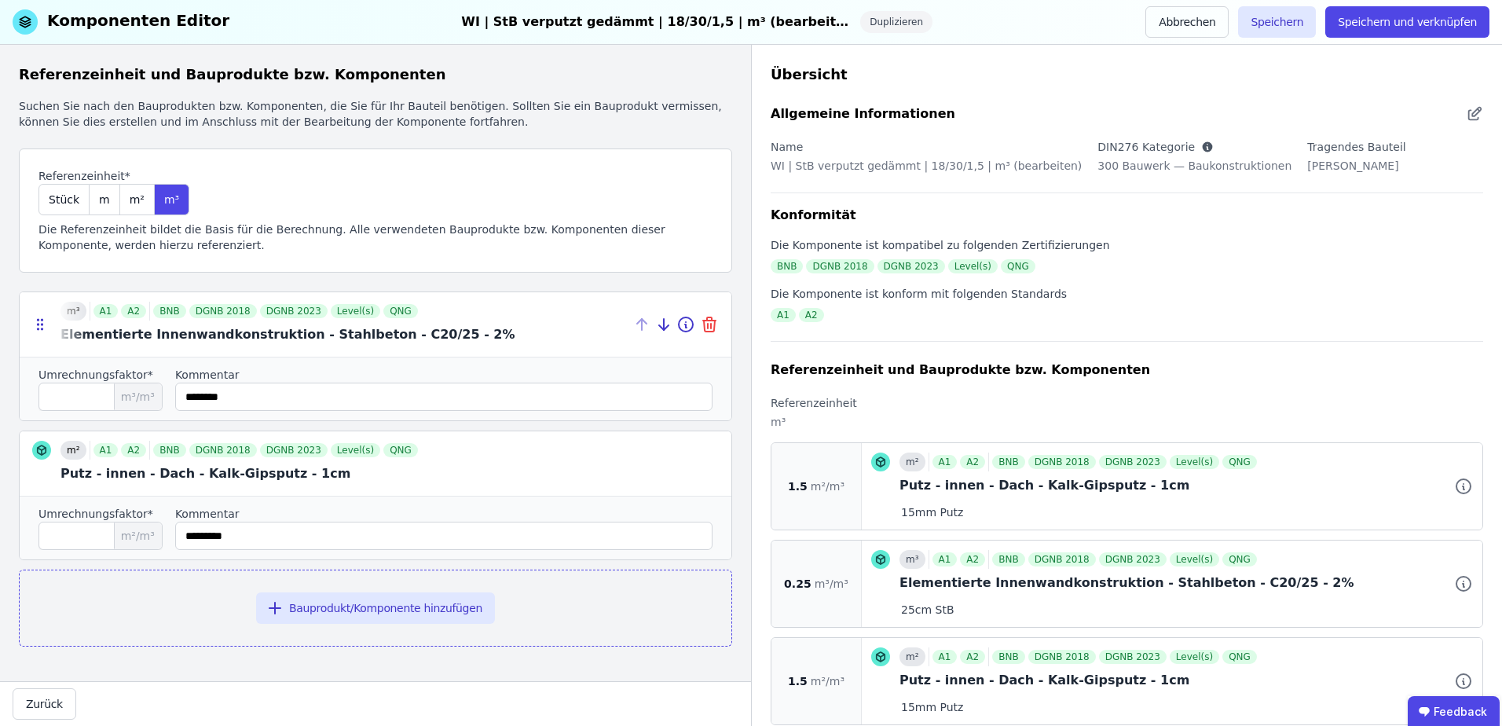
scroll to position [0, 0]
drag, startPoint x: 205, startPoint y: 398, endPoint x: 196, endPoint y: 398, distance: 9.4
click at [196, 398] on input "string" at bounding box center [443, 397] width 537 height 28
type input "********"
drag, startPoint x: 74, startPoint y: 393, endPoint x: 55, endPoint y: 395, distance: 19.0
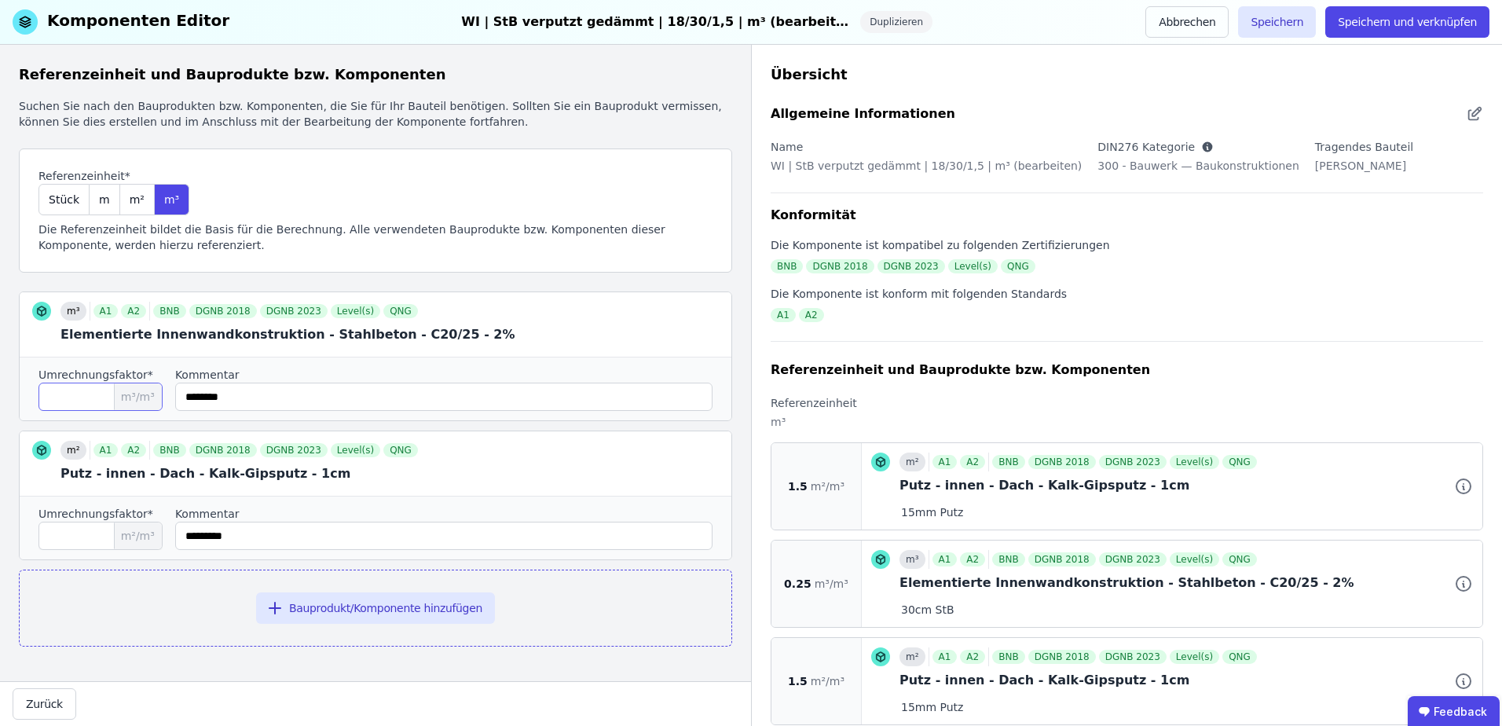
click at [55, 395] on input "****" at bounding box center [100, 397] width 124 height 28
type input "***"
click at [398, 393] on input "string" at bounding box center [443, 397] width 537 height 28
click at [332, 610] on button "Bauprodukt/Komponente hinzufügen" at bounding box center [375, 607] width 239 height 31
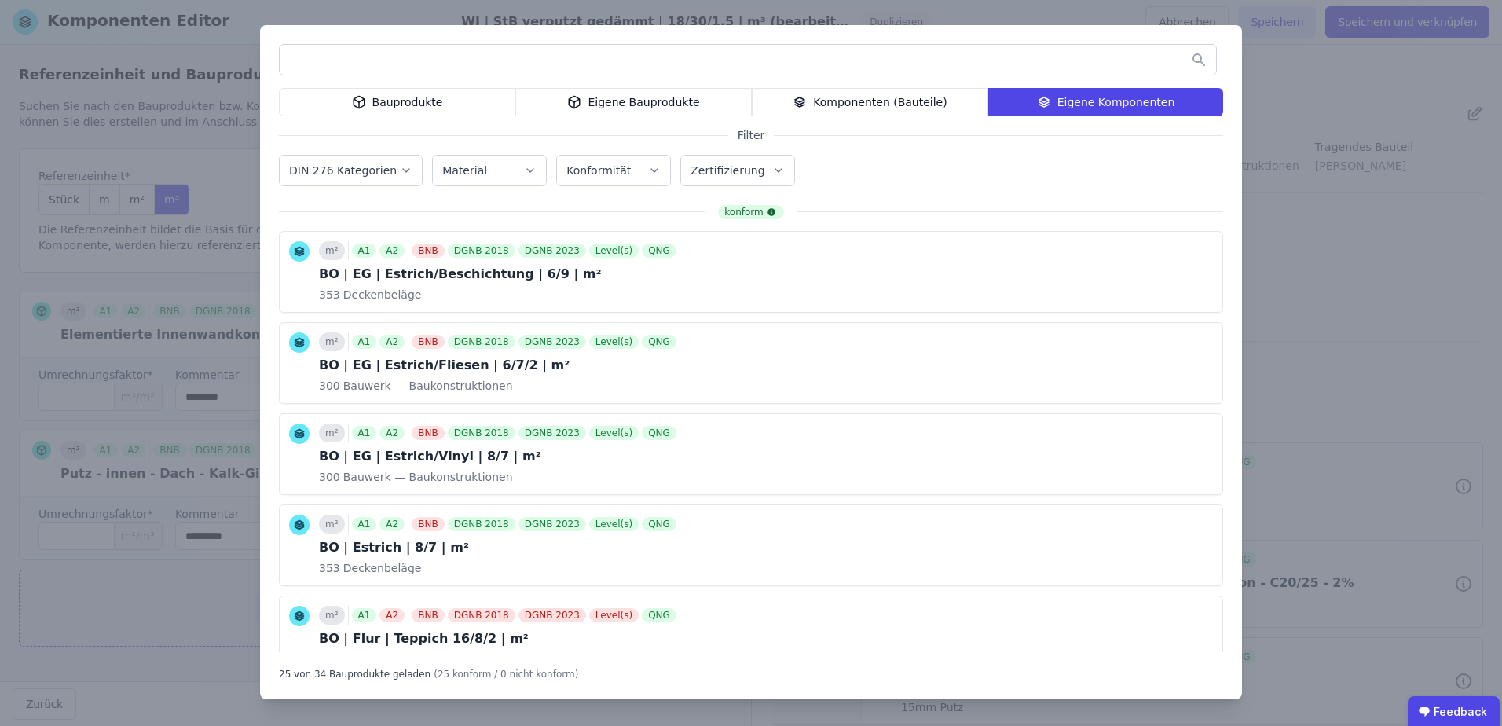
click at [527, 55] on input "text" at bounding box center [748, 60] width 936 height 28
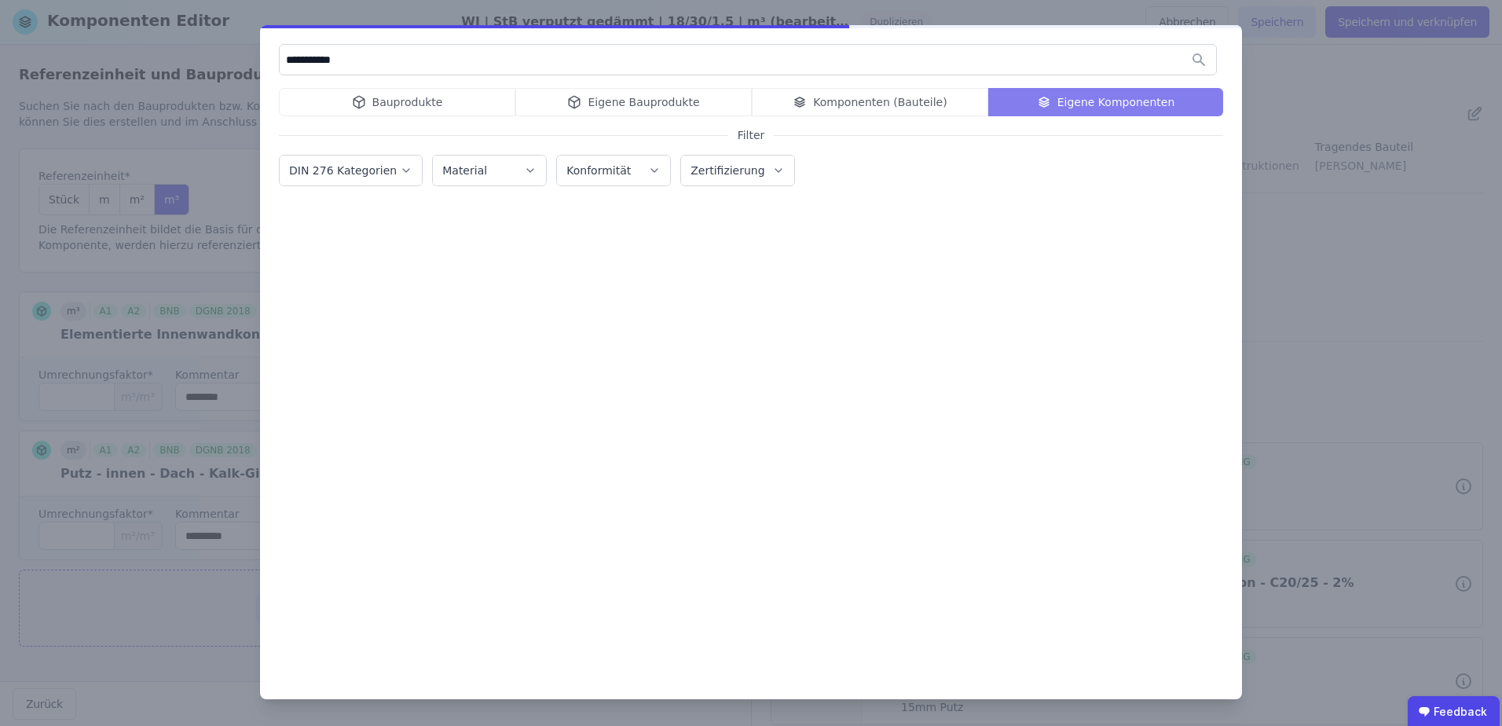
click at [464, 109] on div "Bauprodukte" at bounding box center [397, 102] width 236 height 28
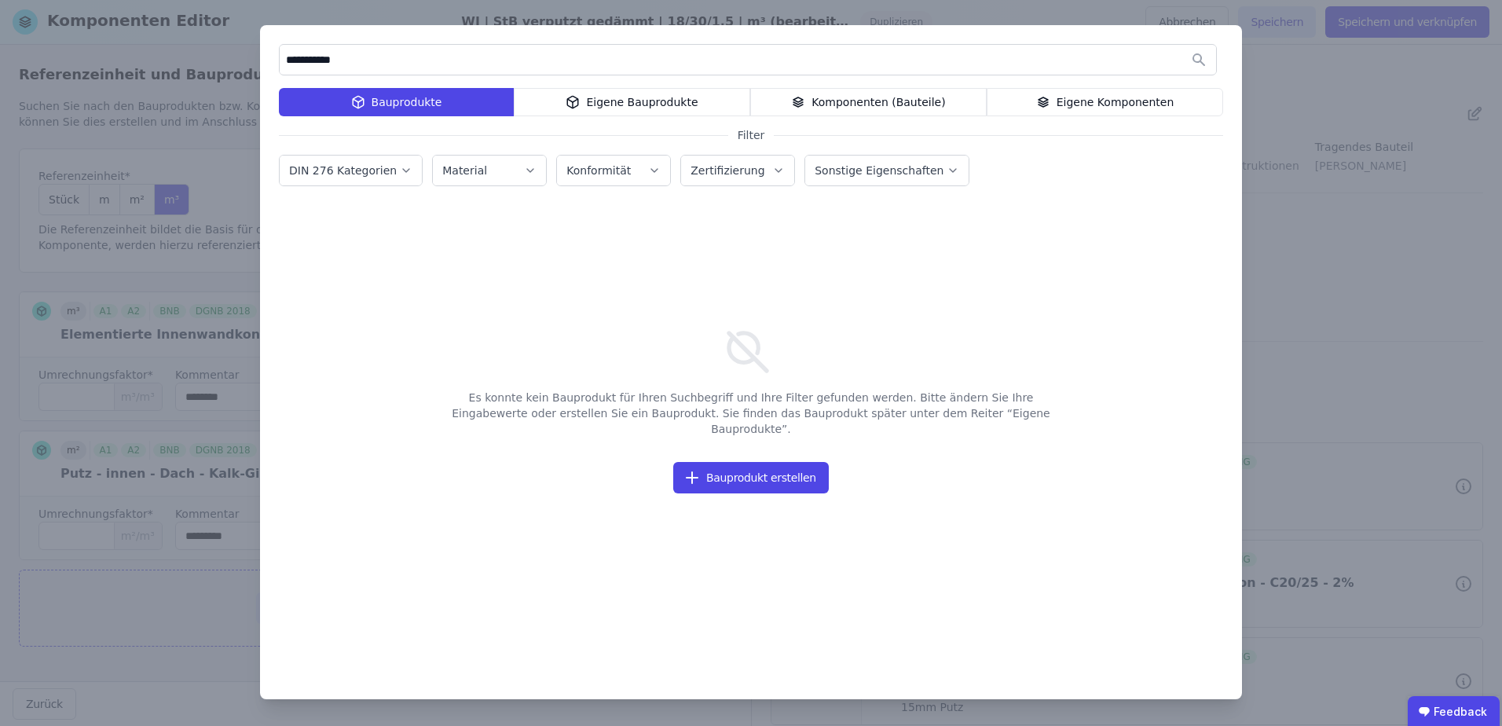
click at [603, 93] on div "Eigene Bauprodukte" at bounding box center [632, 102] width 236 height 28
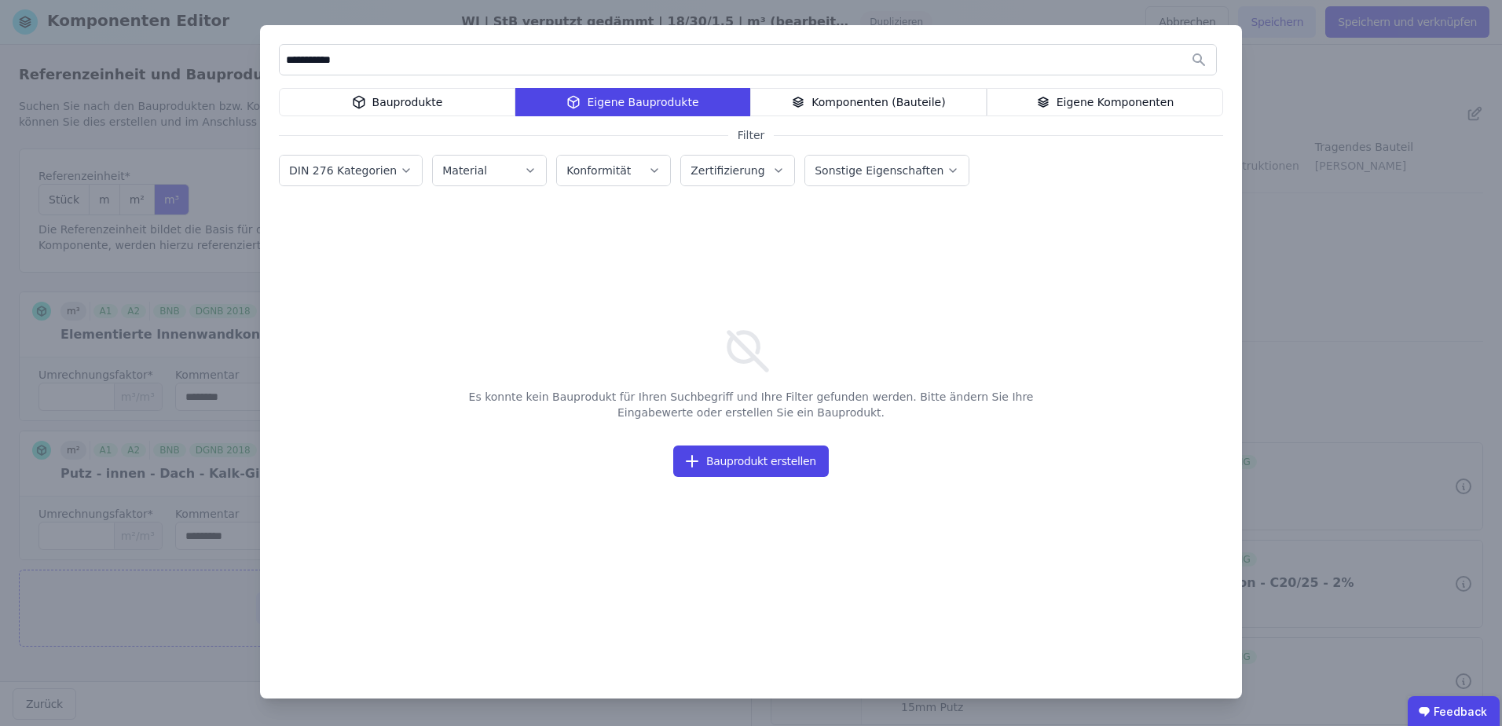
drag, startPoint x: 476, startPoint y: 57, endPoint x: 246, endPoint y: 57, distance: 230.2
click at [246, 57] on div "**********" at bounding box center [751, 363] width 1502 height 726
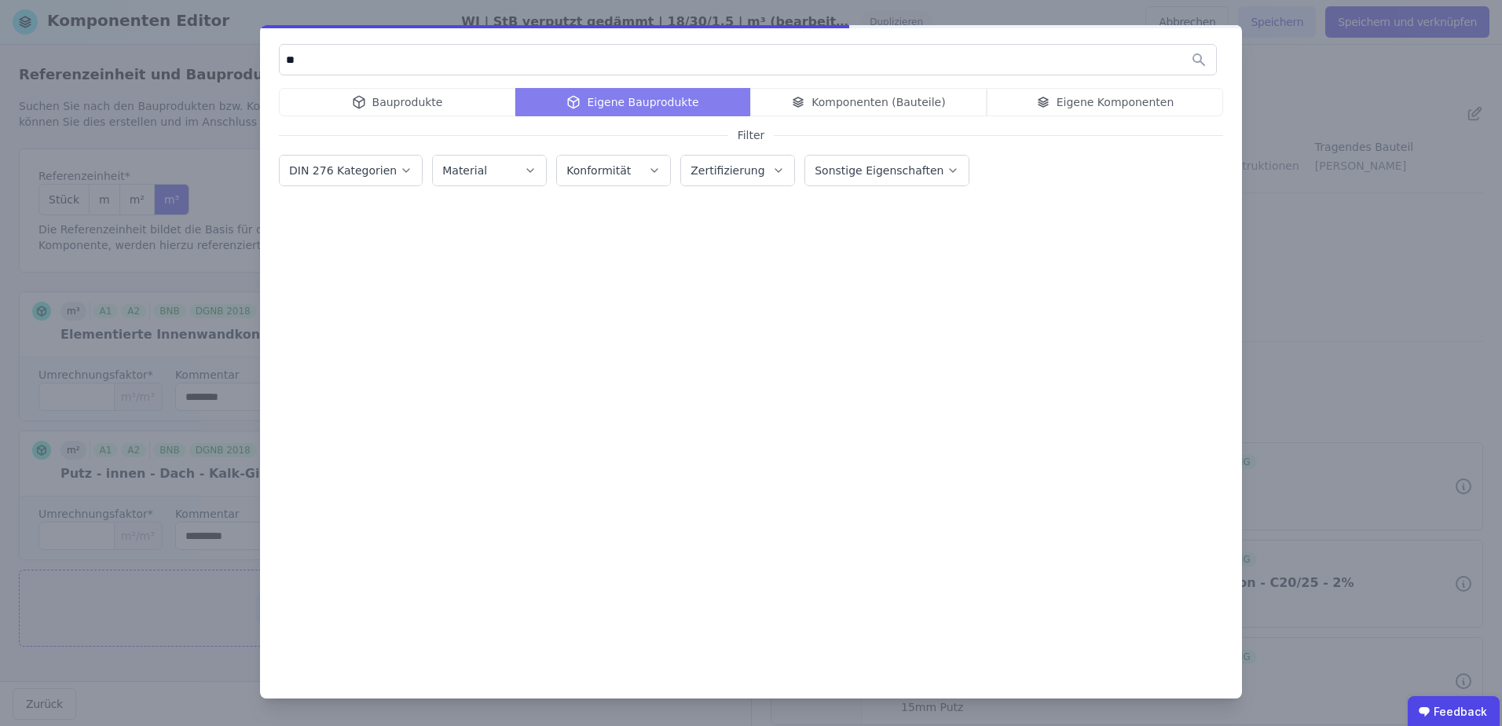
type input "*"
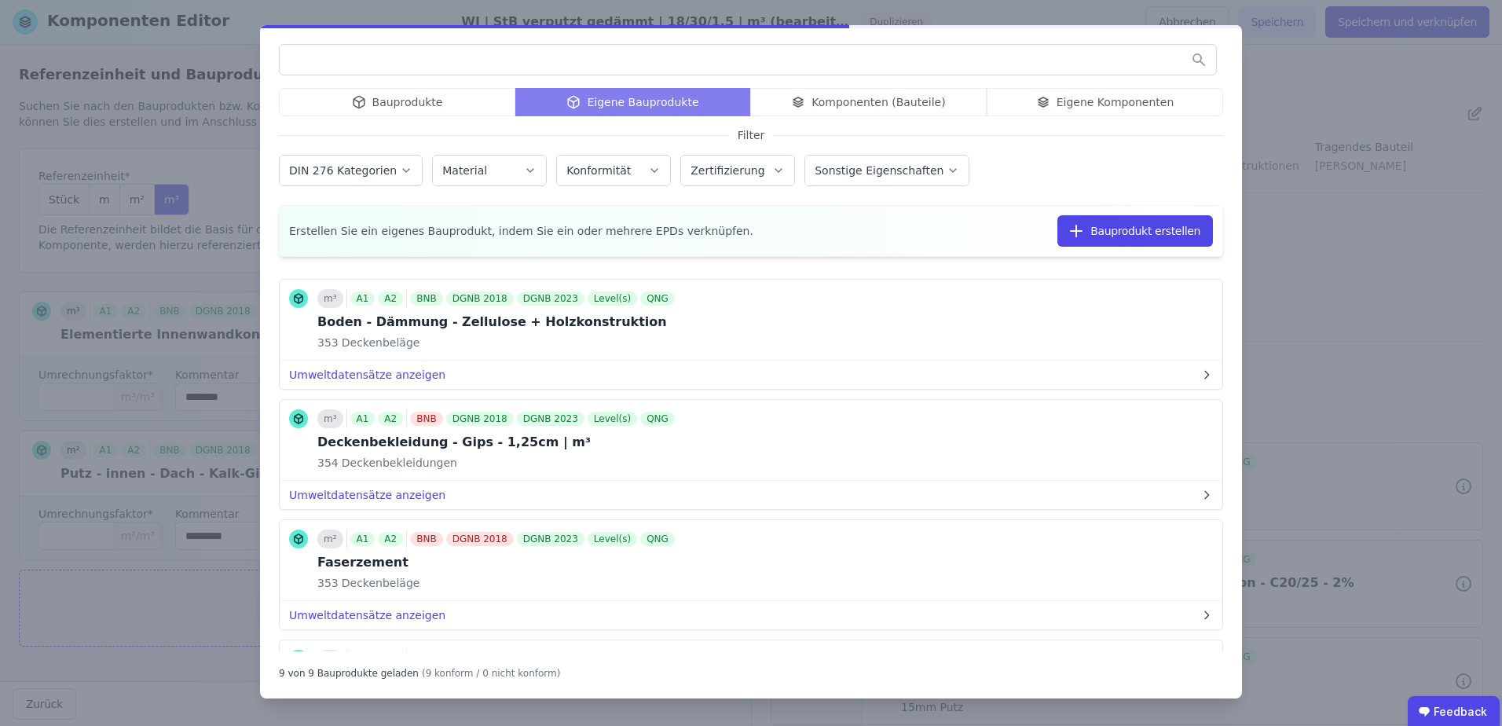
click at [327, 94] on div "Bauprodukte Eigene Bauprodukte Komponenten (Bauteile) Eigene Komponenten" at bounding box center [751, 102] width 944 height 28
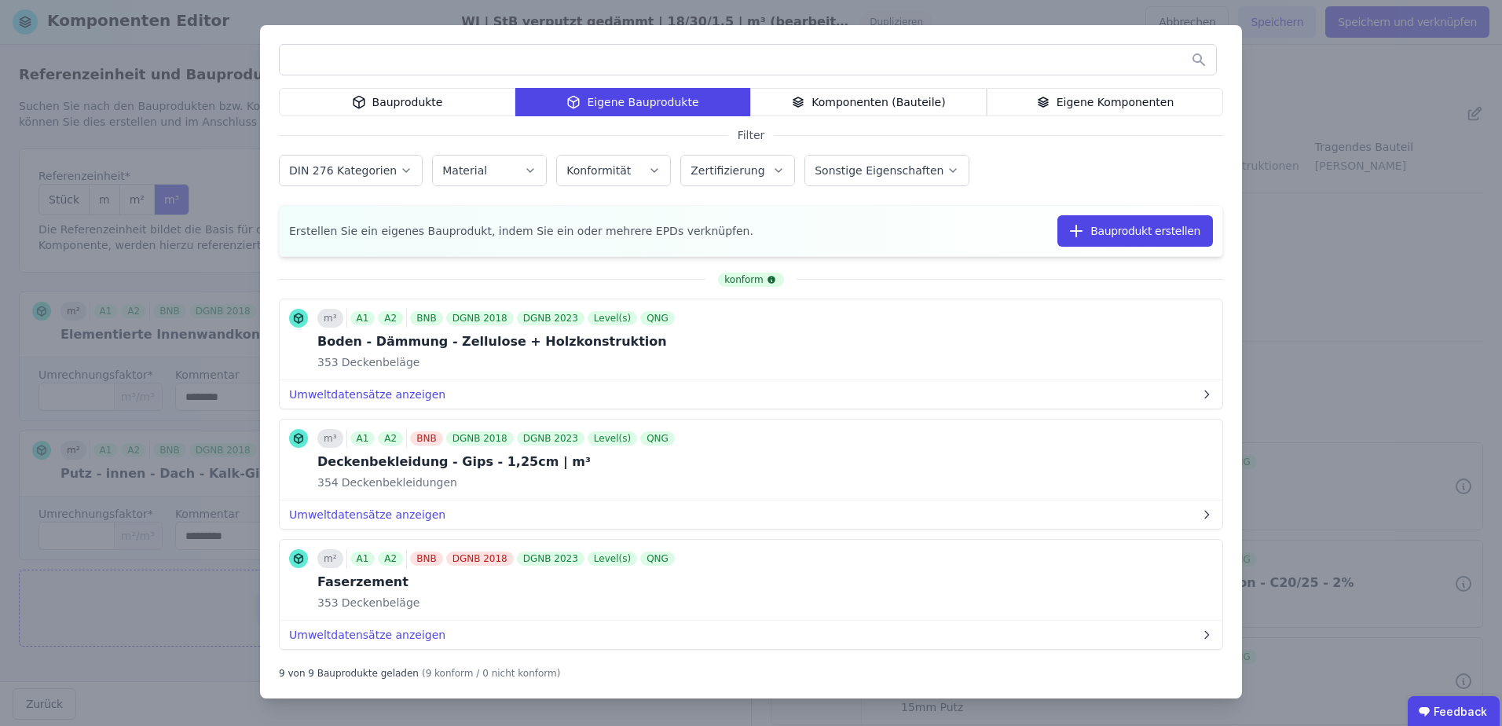
click at [340, 95] on div "Bauprodukte" at bounding box center [397, 102] width 236 height 28
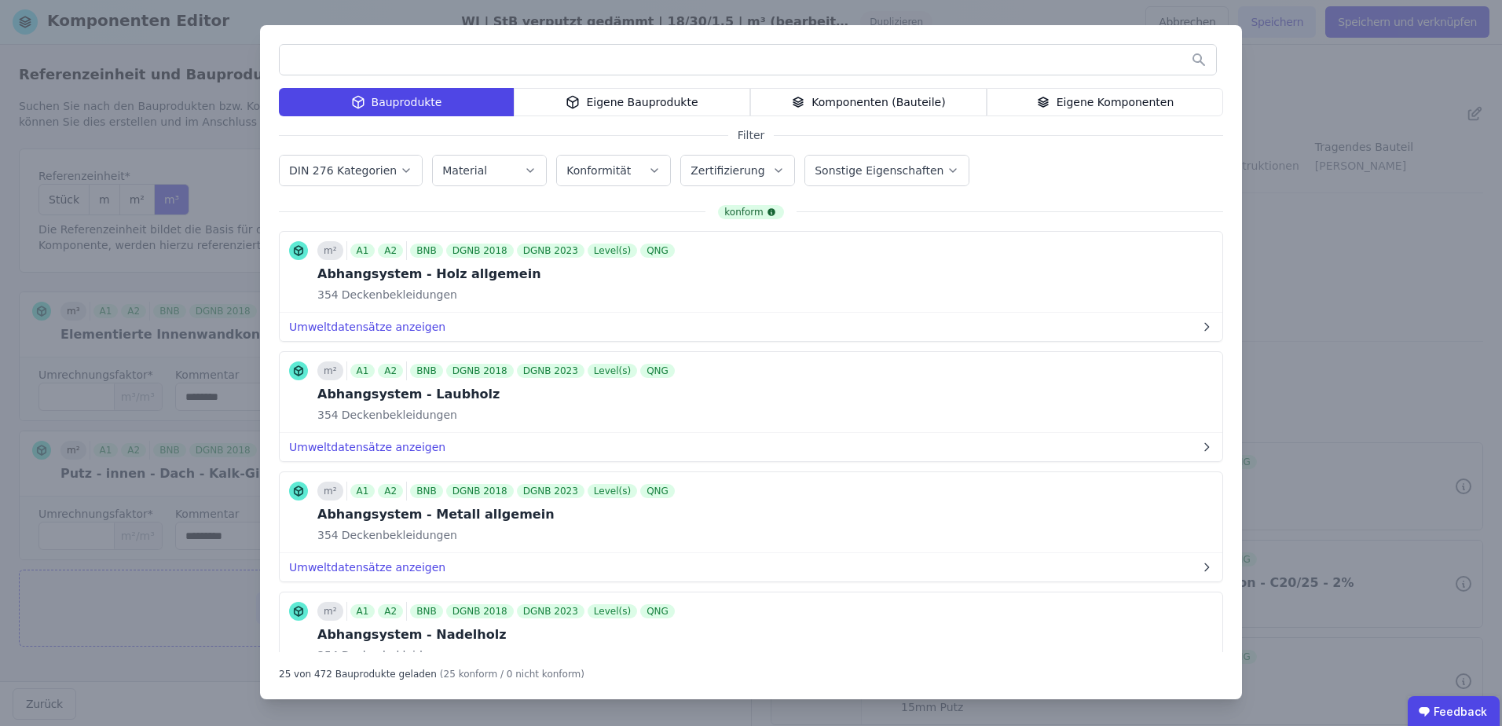
click at [376, 60] on input "text" at bounding box center [748, 60] width 936 height 28
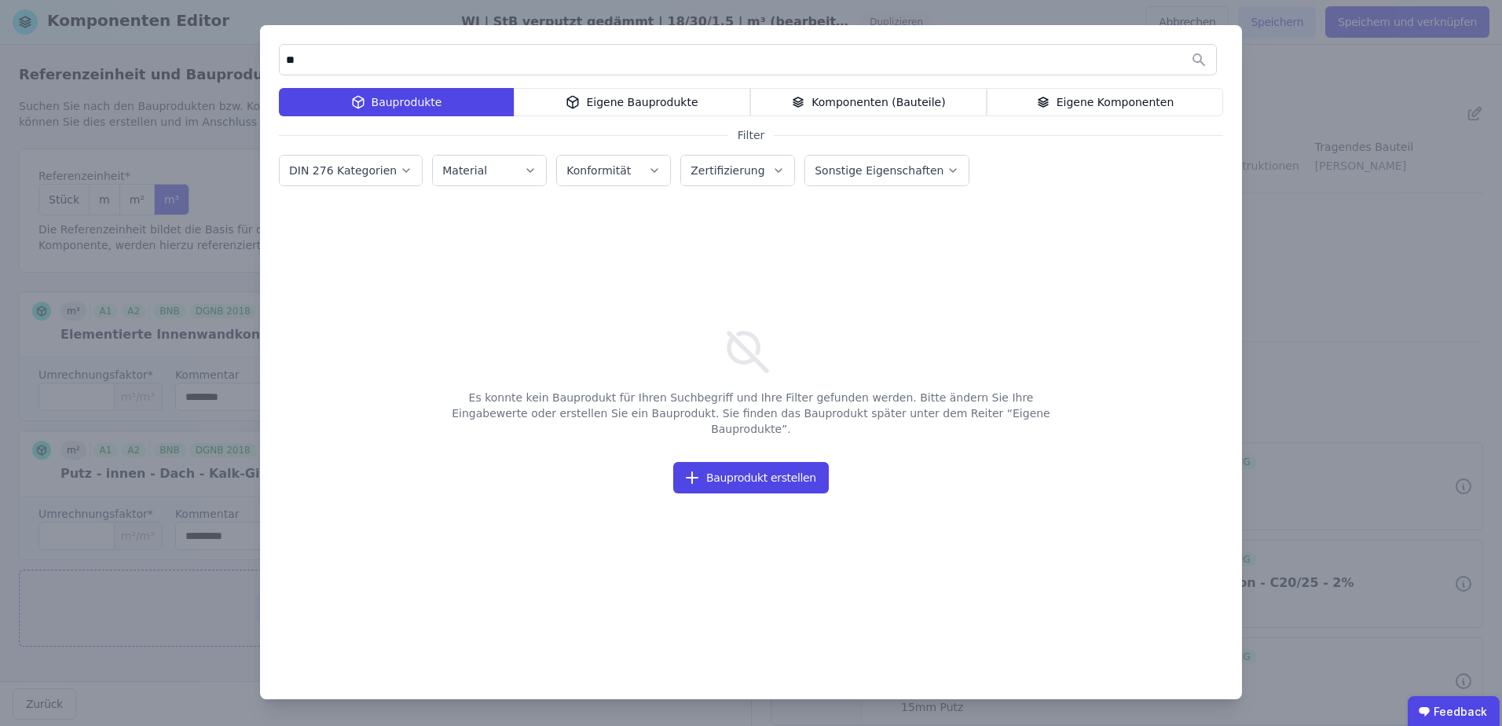
type input "*"
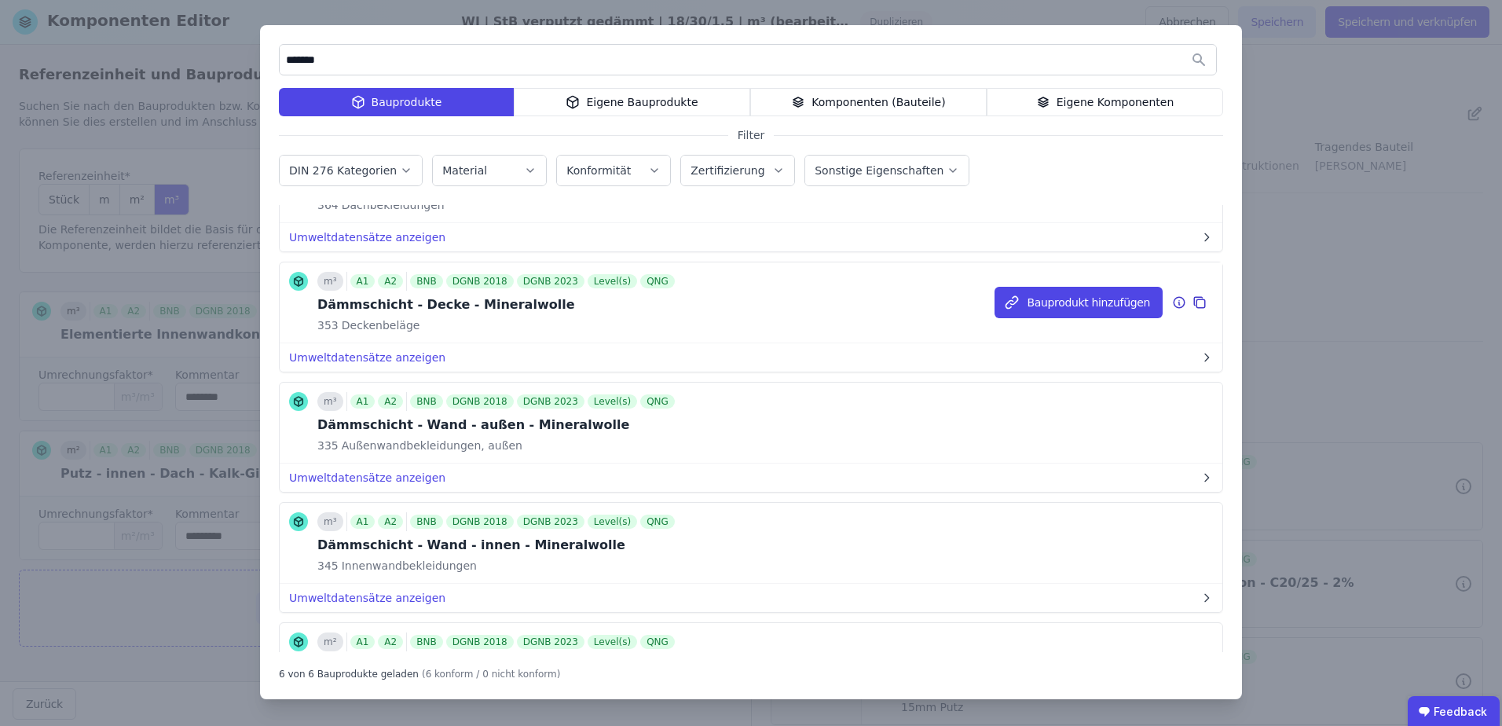
scroll to position [314, 0]
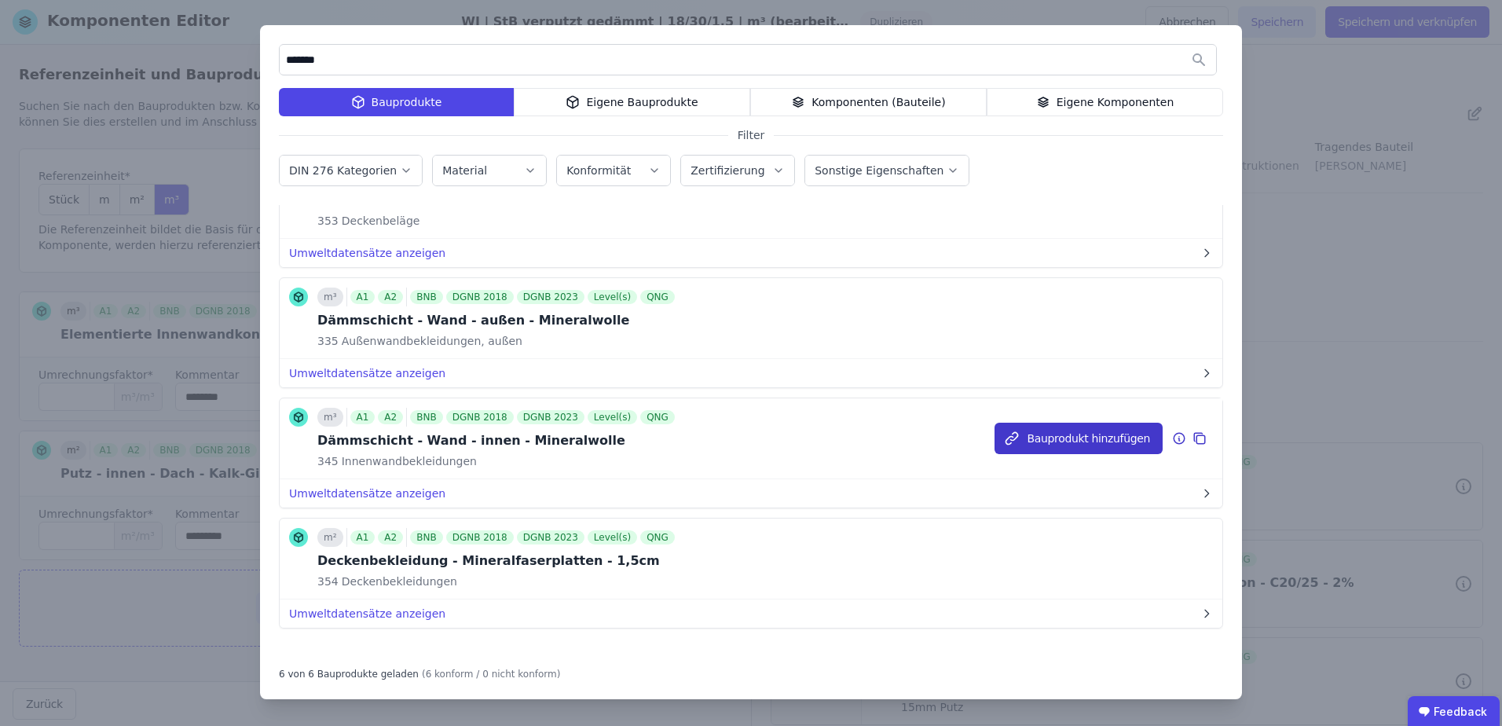
type input "*******"
click at [1042, 435] on button "Bauprodukt hinzufügen" at bounding box center [1079, 438] width 168 height 31
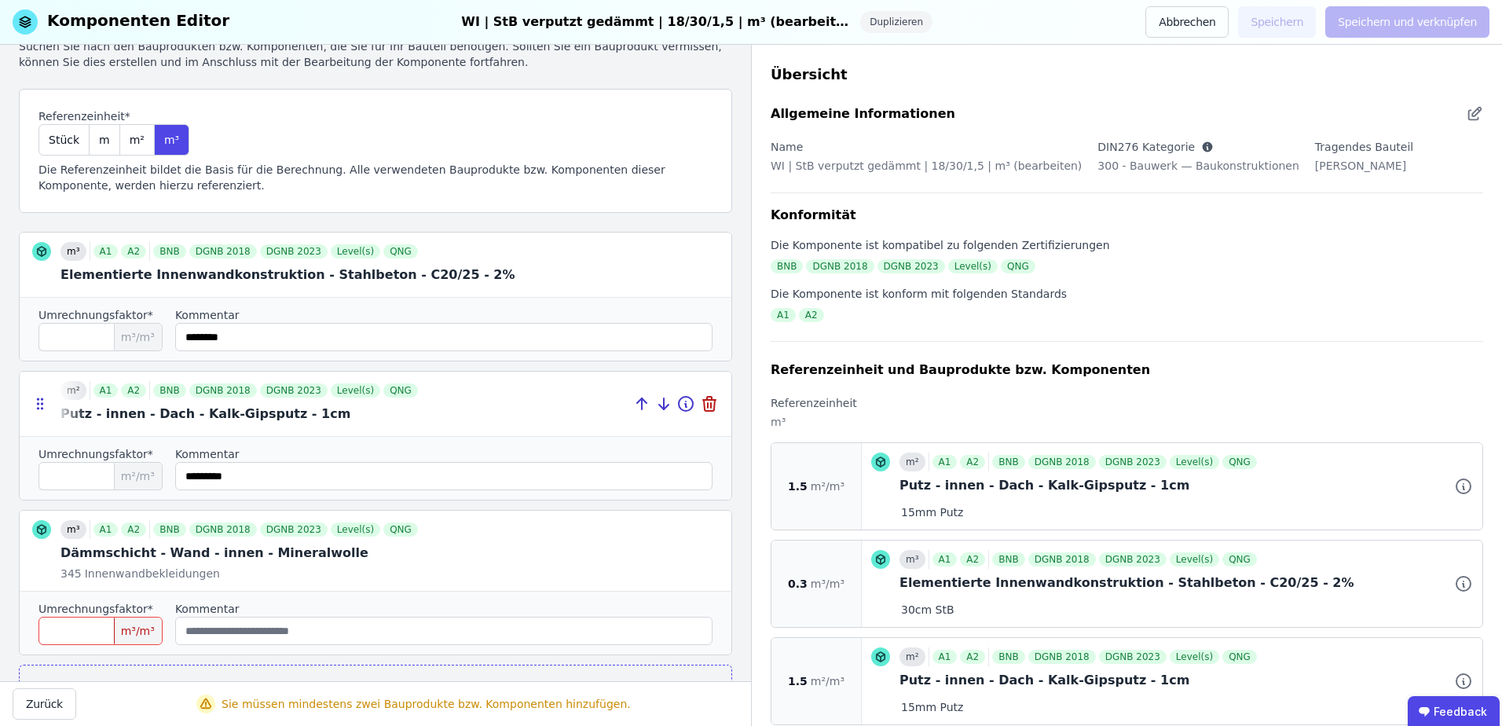
scroll to position [104, 0]
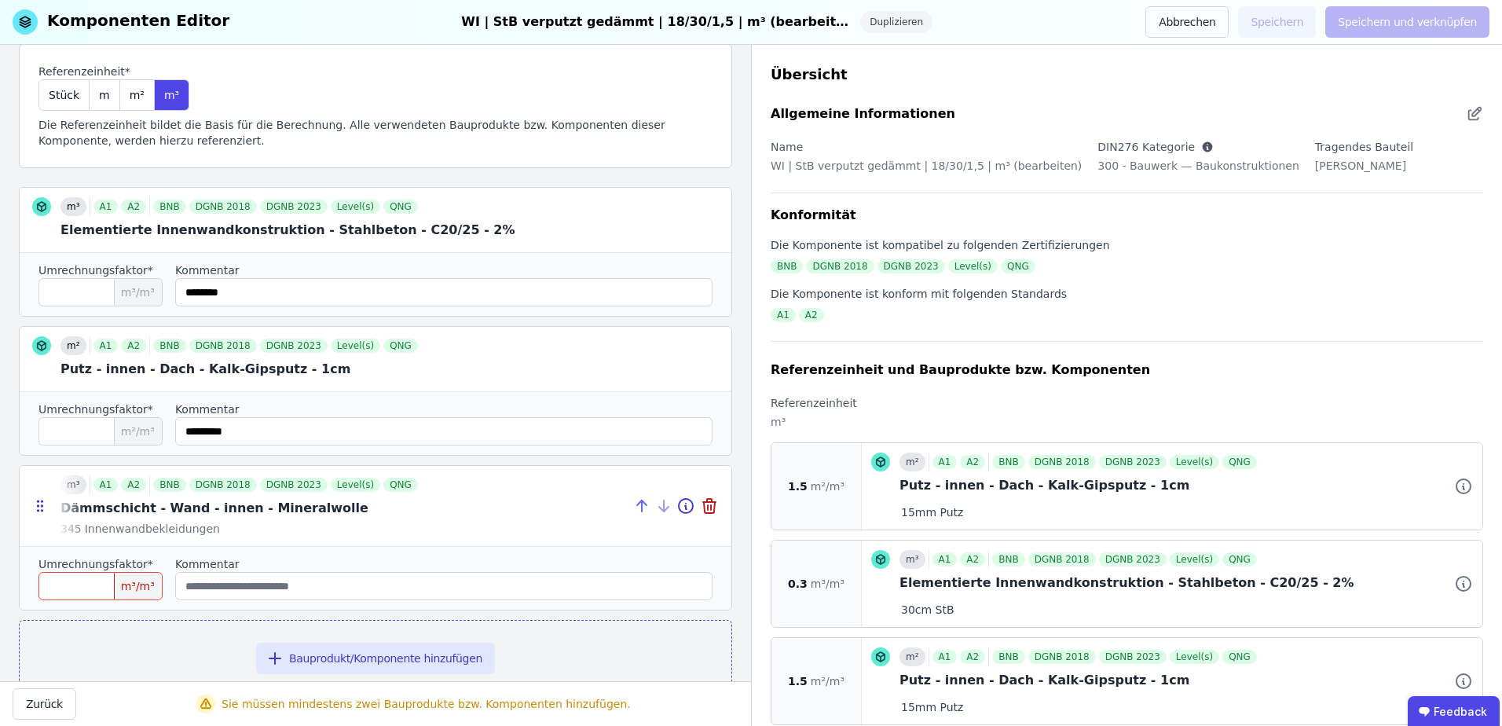
click at [637, 505] on icon at bounding box center [639, 502] width 5 height 5
type input "***"
type input "*********"
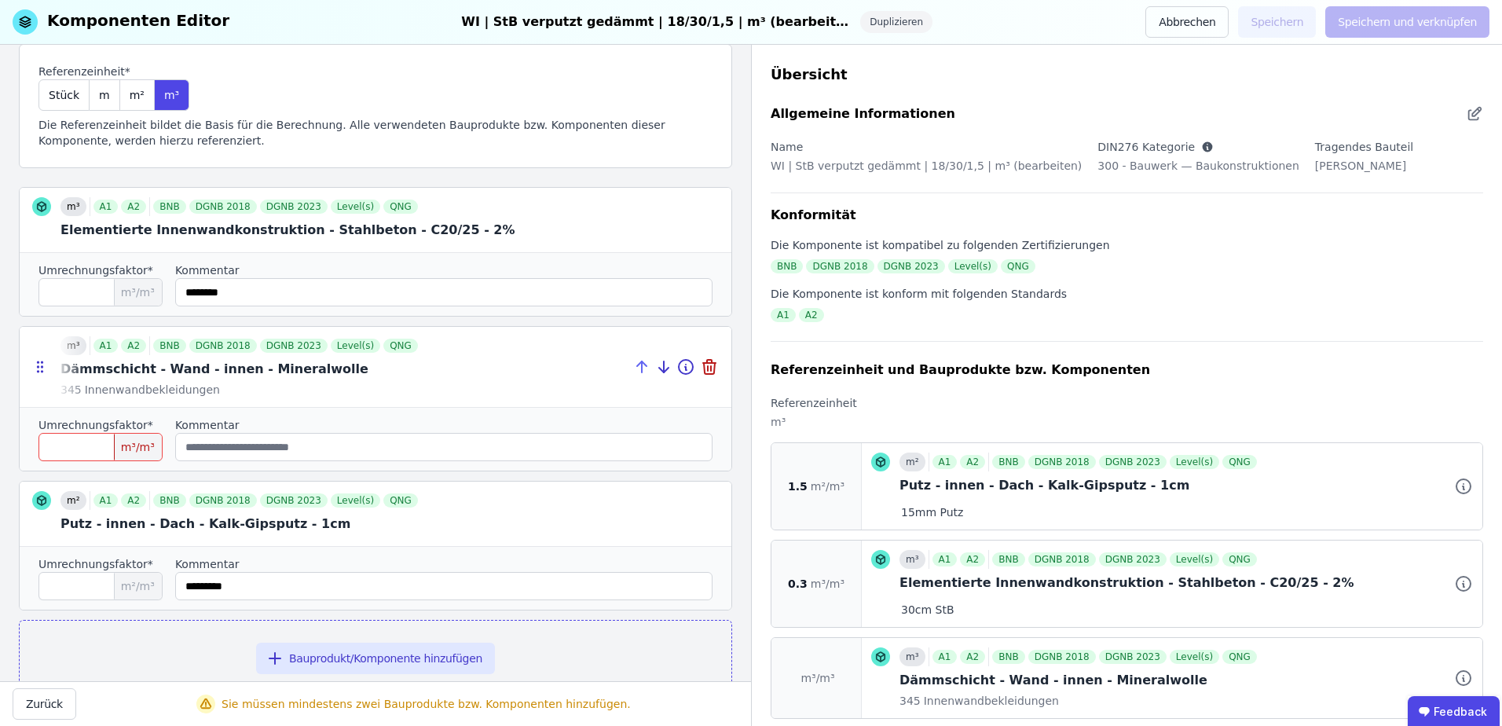
click at [632, 368] on icon at bounding box center [641, 366] width 19 height 19
type input "***"
type input "********"
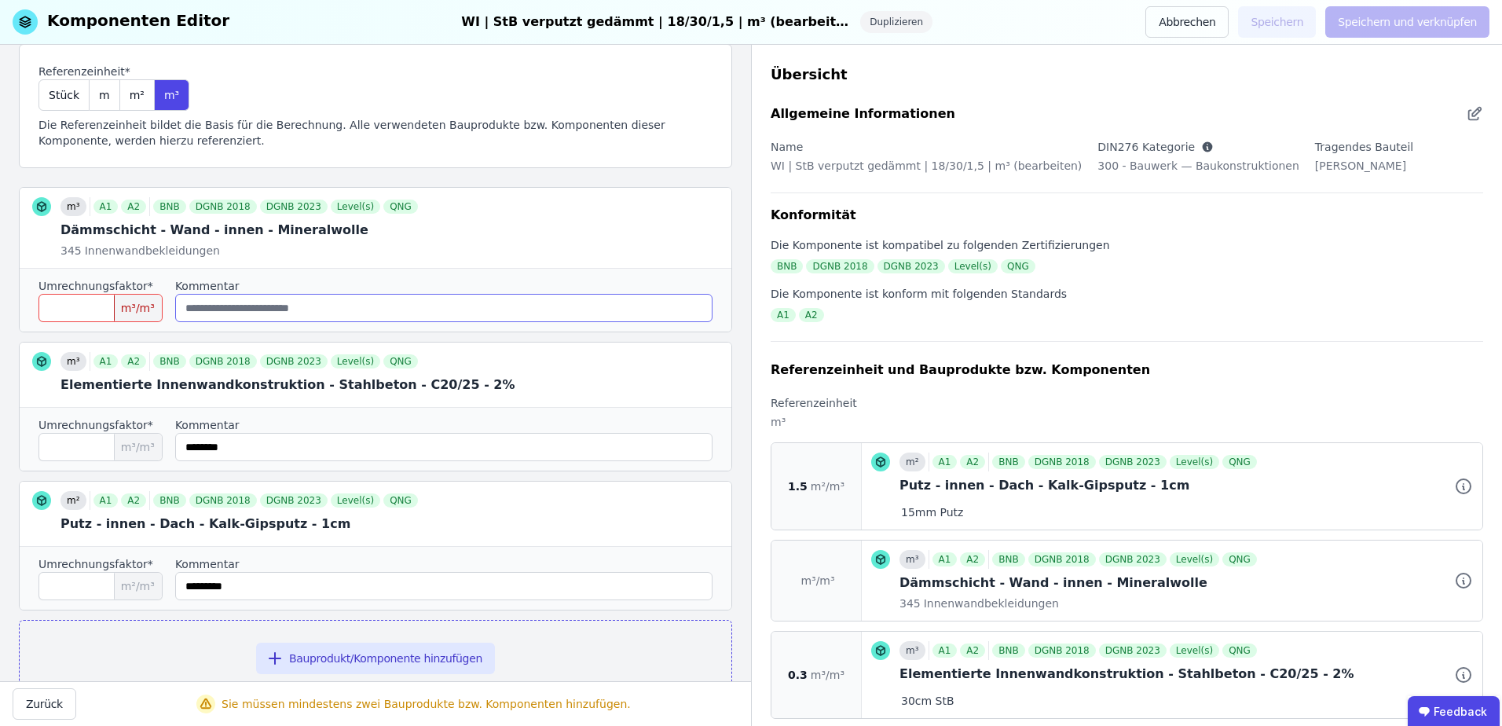
click at [288, 310] on input "string" at bounding box center [443, 308] width 537 height 28
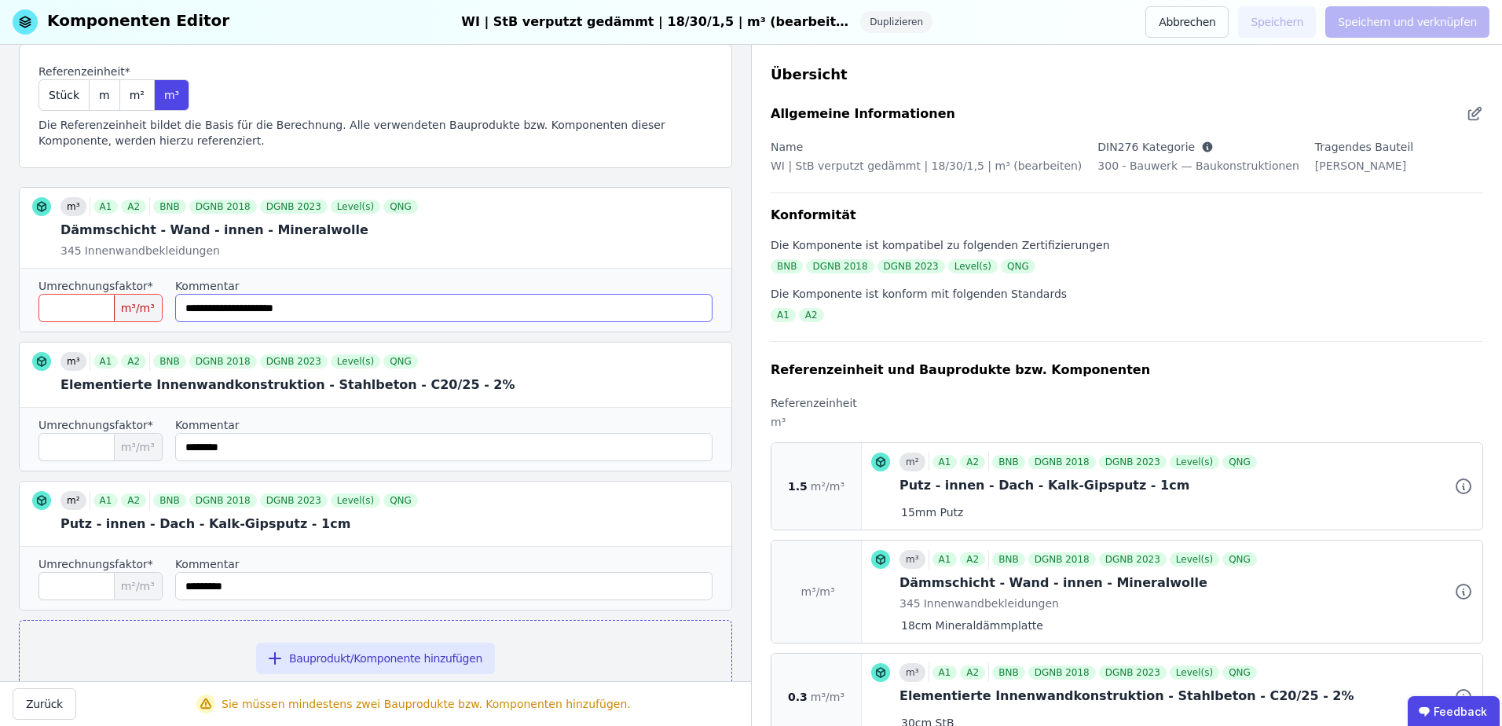
type input "**********"
click at [79, 312] on input "***" at bounding box center [100, 308] width 124 height 28
type input "*"
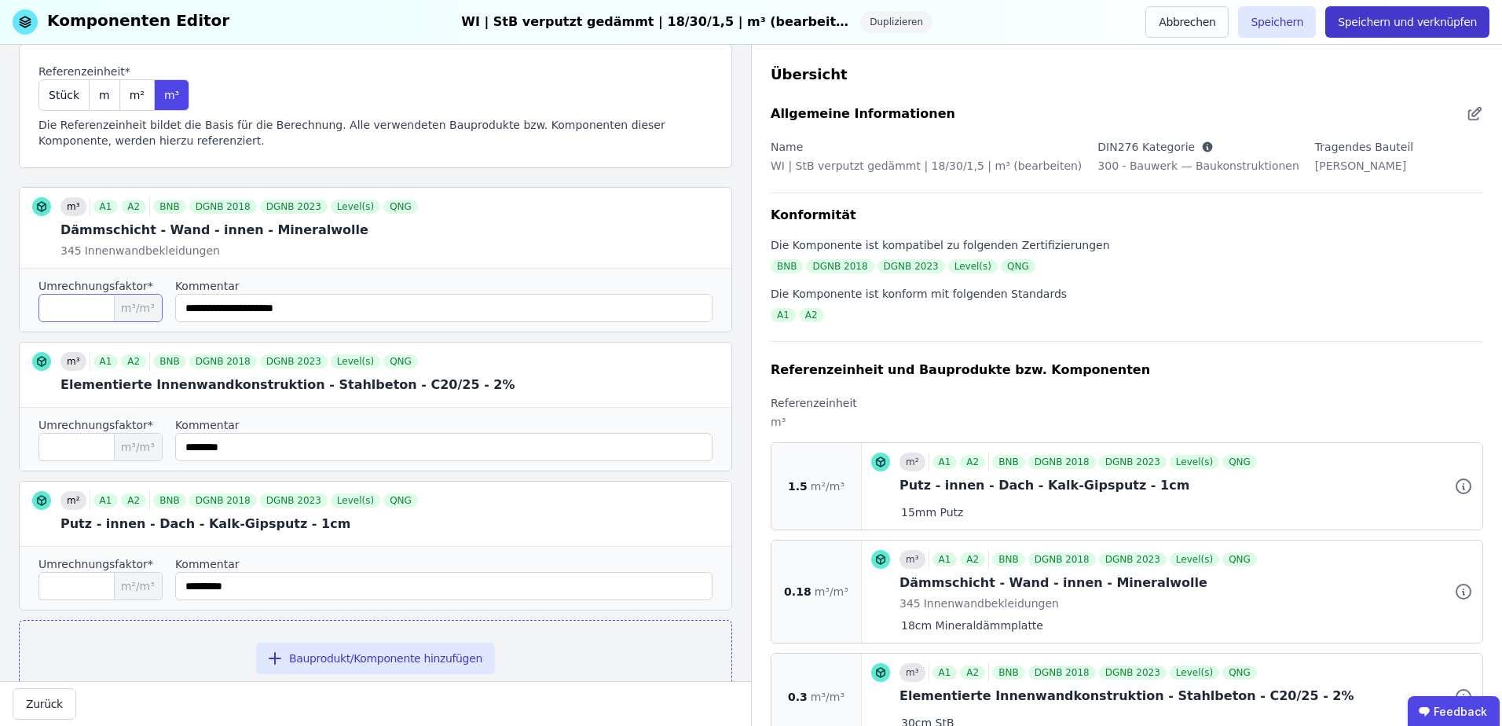
type input "****"
click at [1434, 28] on button "Speichern und verknüpfen" at bounding box center [1407, 21] width 164 height 31
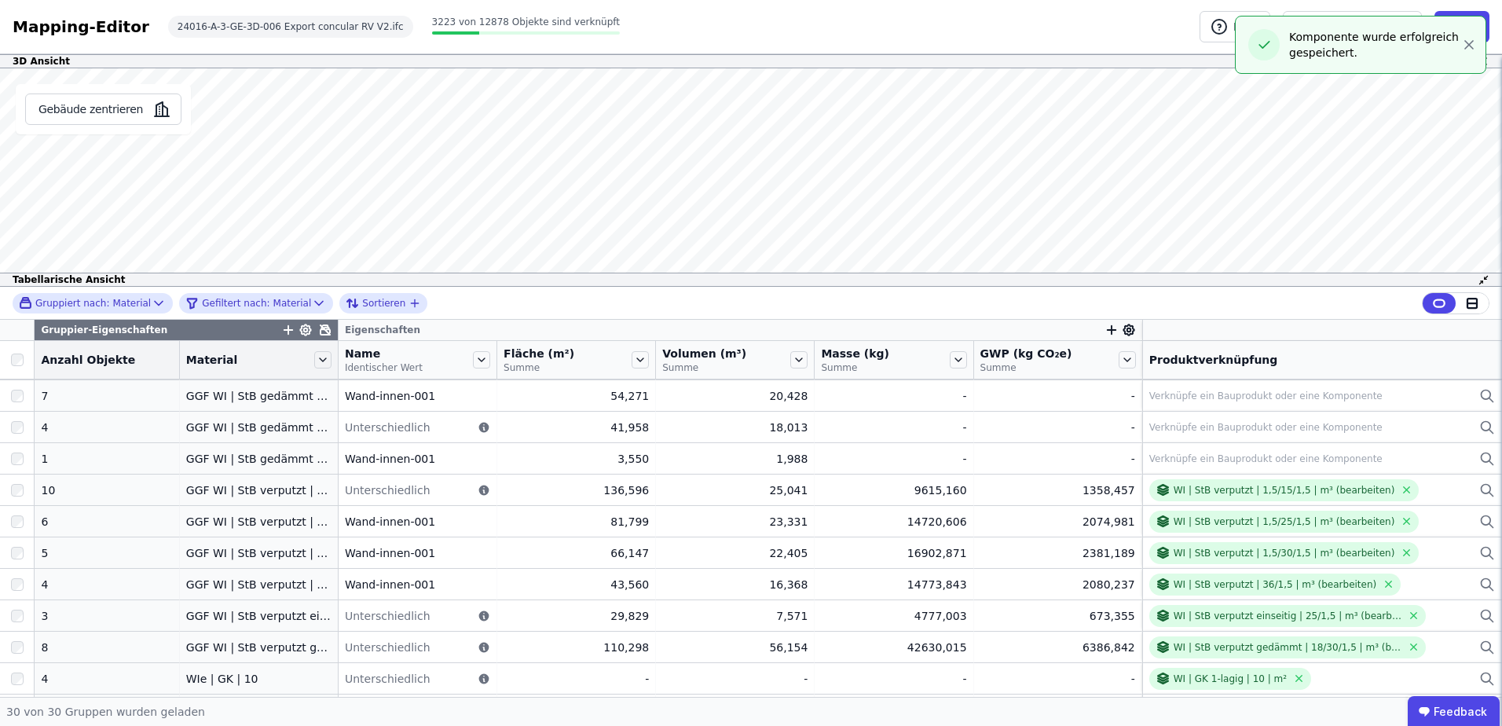
scroll to position [210, 0]
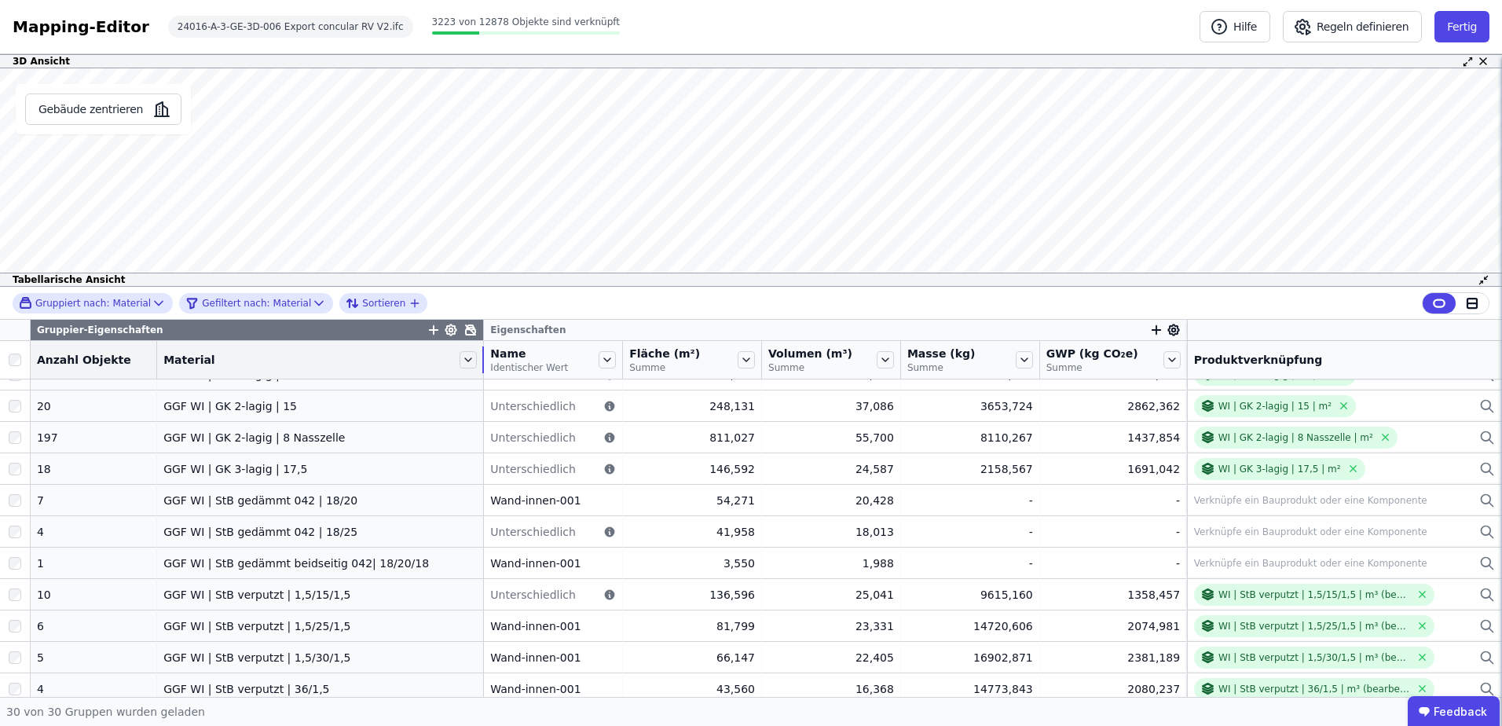
drag, startPoint x: 317, startPoint y: 353, endPoint x: 478, endPoint y: 348, distance: 160.3
click at [478, 348] on tr "Anzahl Objekte Material Name Identischer Wert Fläche (m²) Summe Volumen (m³) Su…" at bounding box center [751, 360] width 1502 height 38
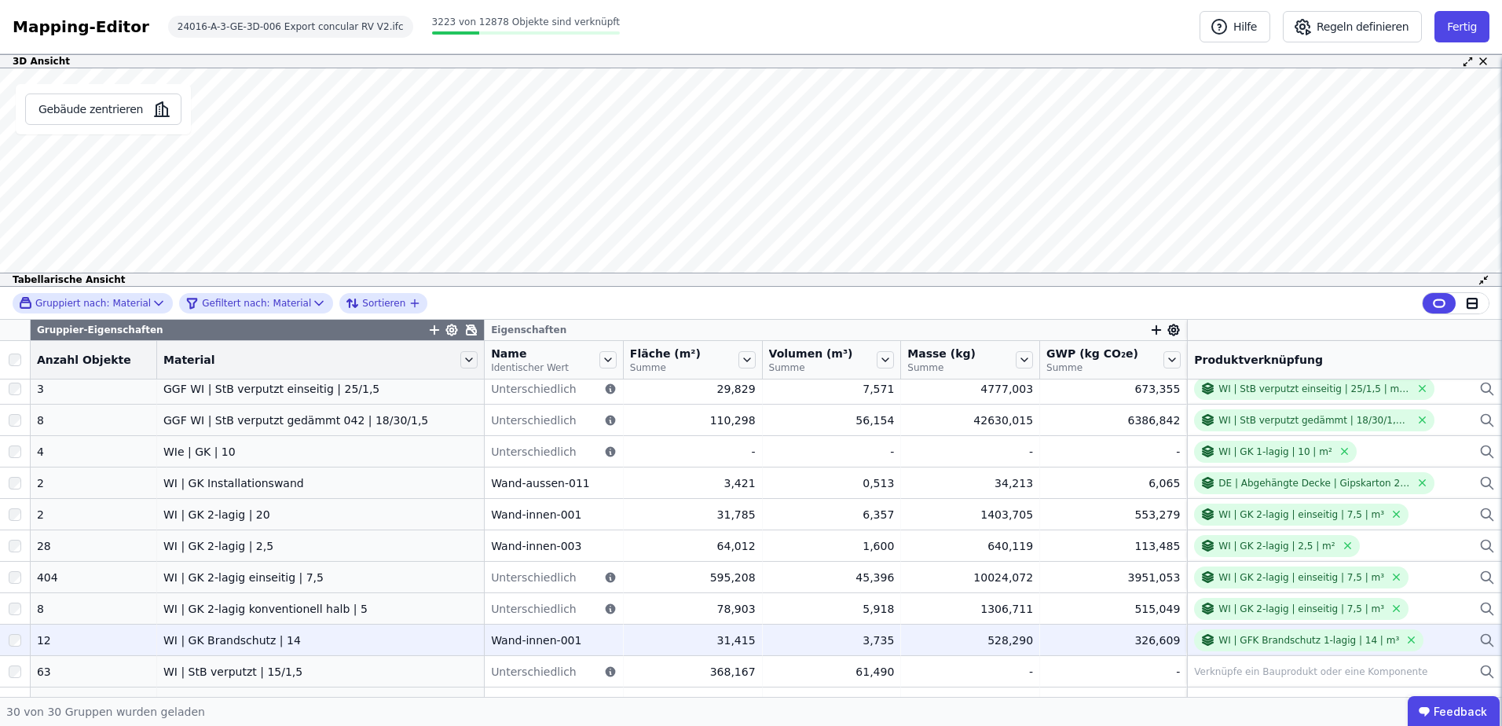
scroll to position [626, 0]
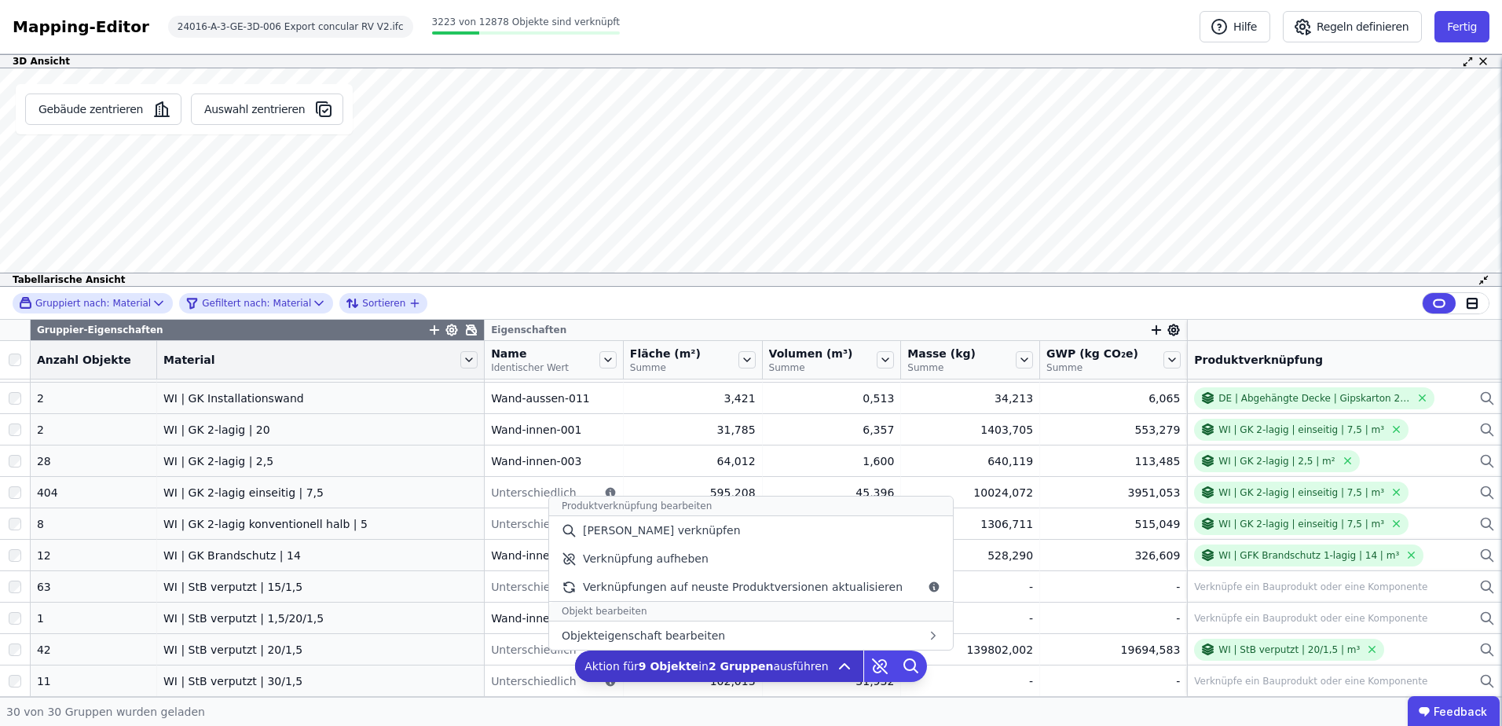
click at [835, 666] on icon at bounding box center [844, 666] width 19 height 19
click at [732, 533] on div "[PERSON_NAME] verknüpfen" at bounding box center [751, 530] width 404 height 28
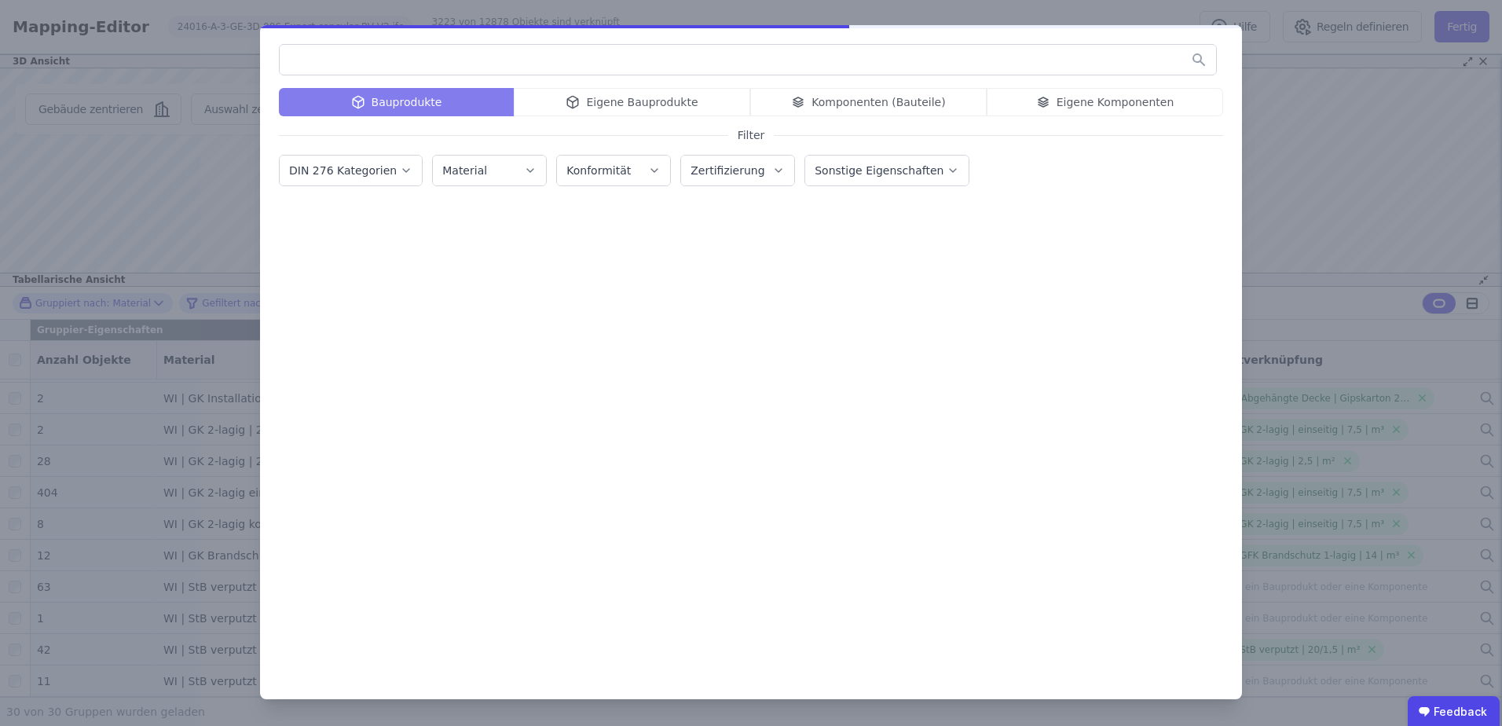
click at [678, 71] on input "text" at bounding box center [748, 60] width 936 height 28
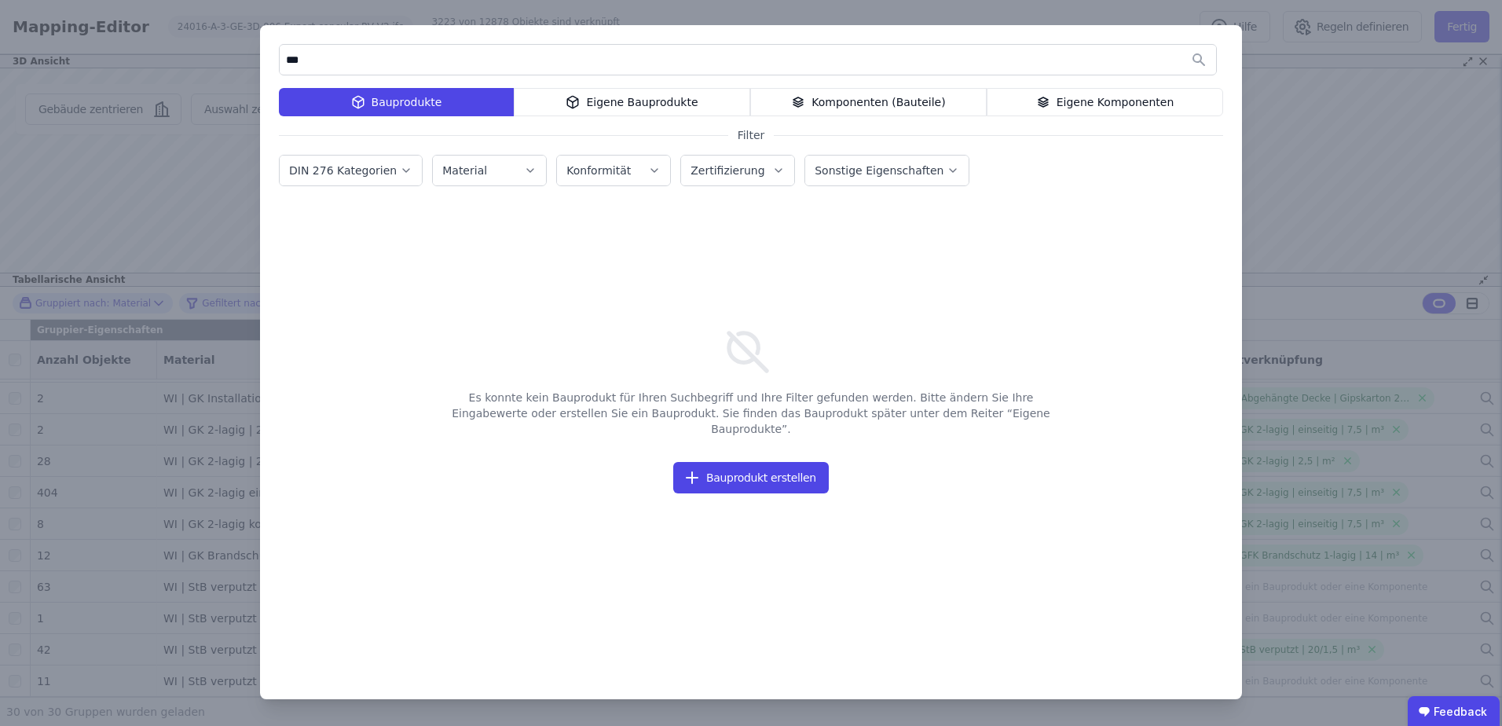
type input "***"
click at [889, 92] on div "Komponenten (Bauteile)" at bounding box center [868, 102] width 236 height 28
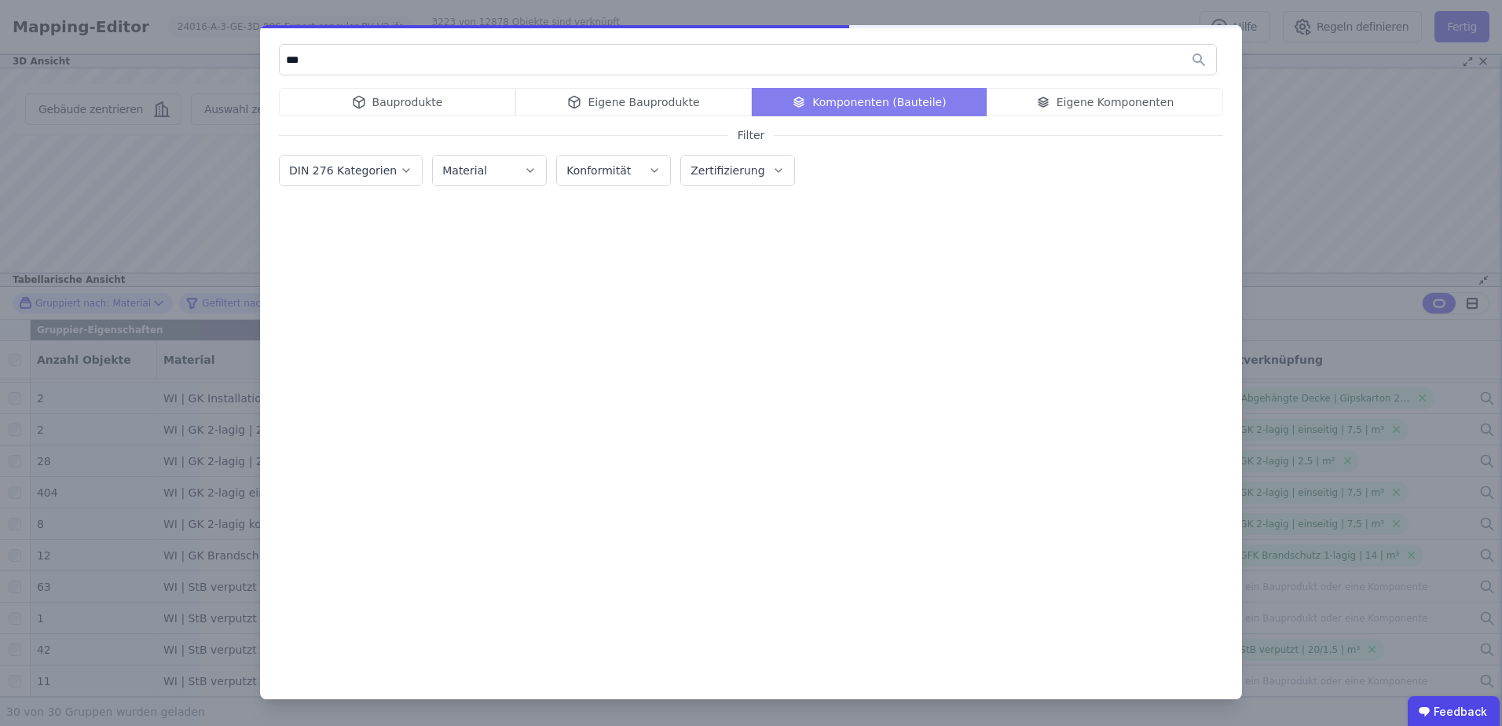
click at [1093, 94] on div "Bauprodukte Eigene Bauprodukte Komponenten (Bauteile) Eigene Komponenten" at bounding box center [751, 102] width 944 height 28
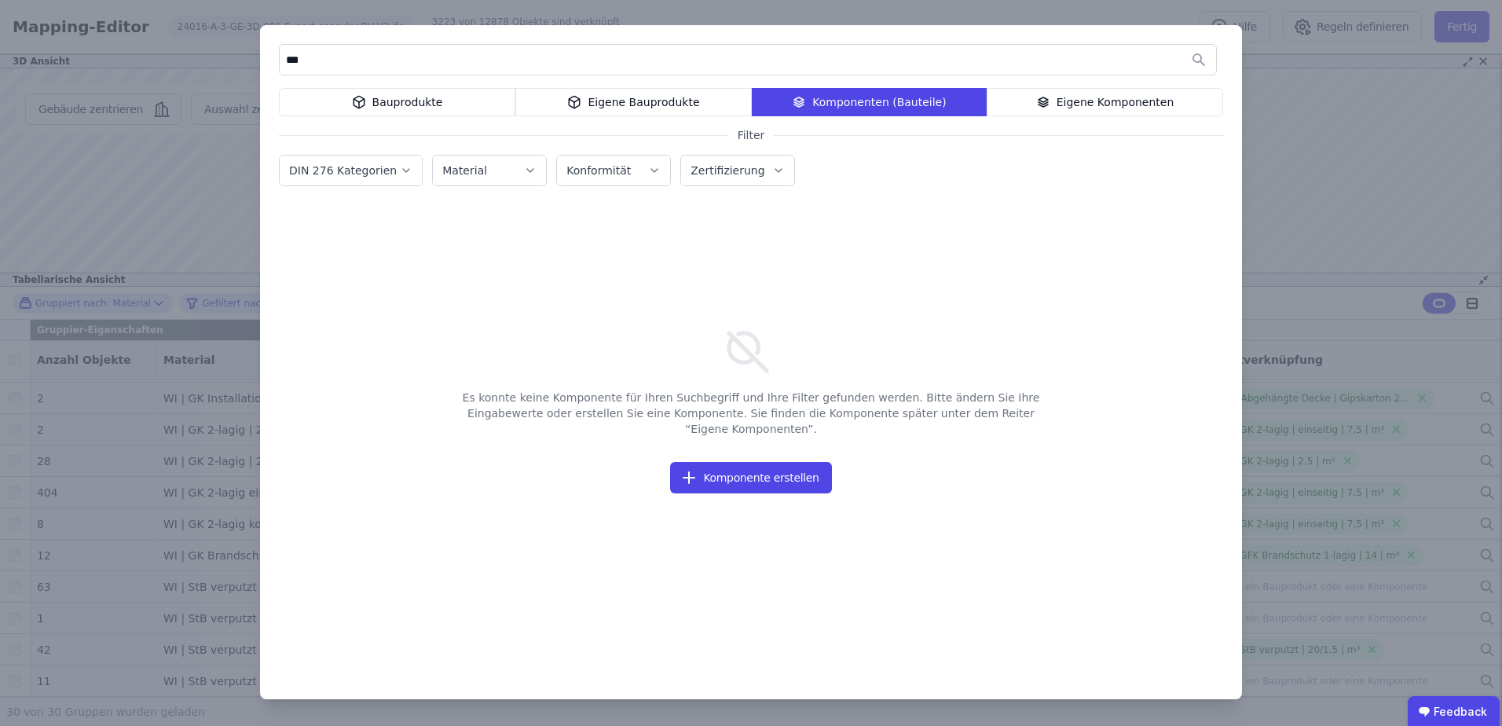
click at [1085, 101] on div "Eigene Komponenten" at bounding box center [1105, 102] width 236 height 28
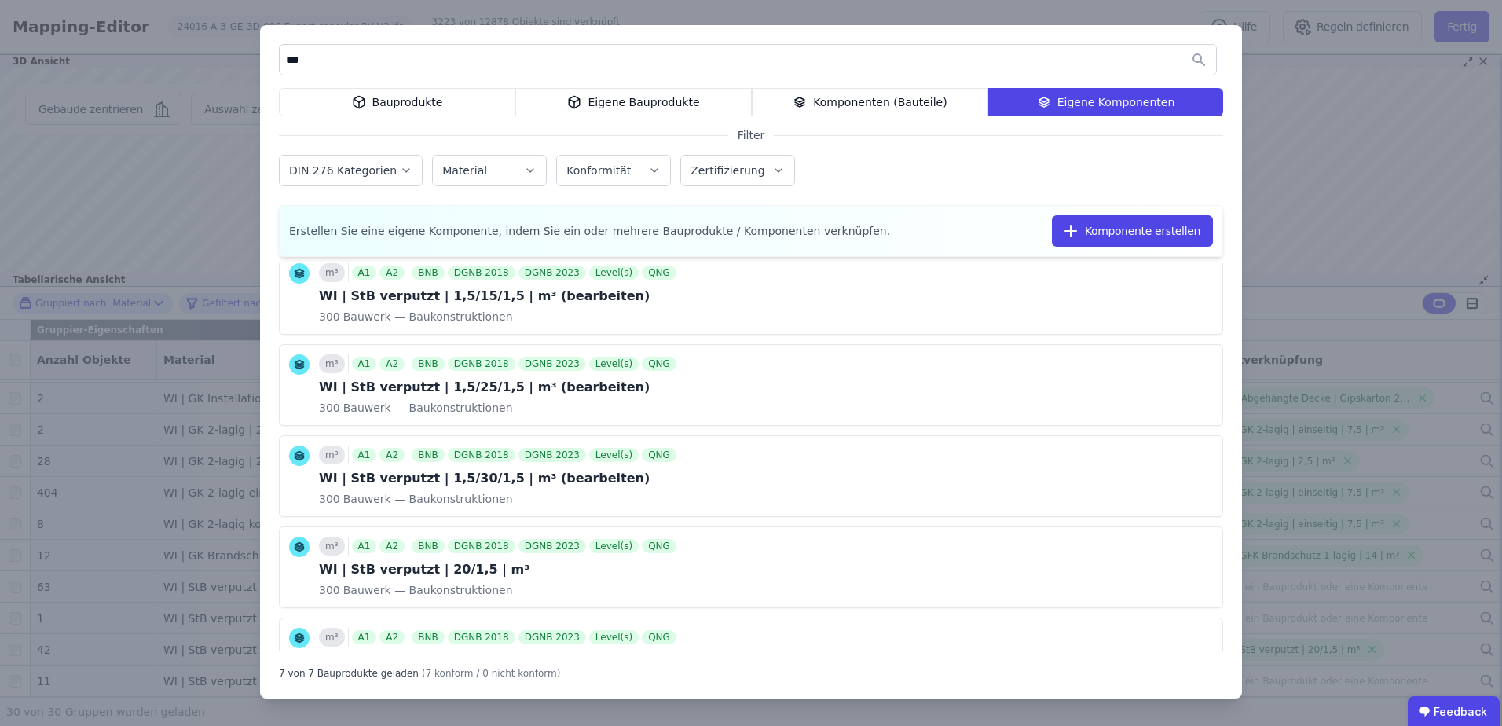
scroll to position [0, 0]
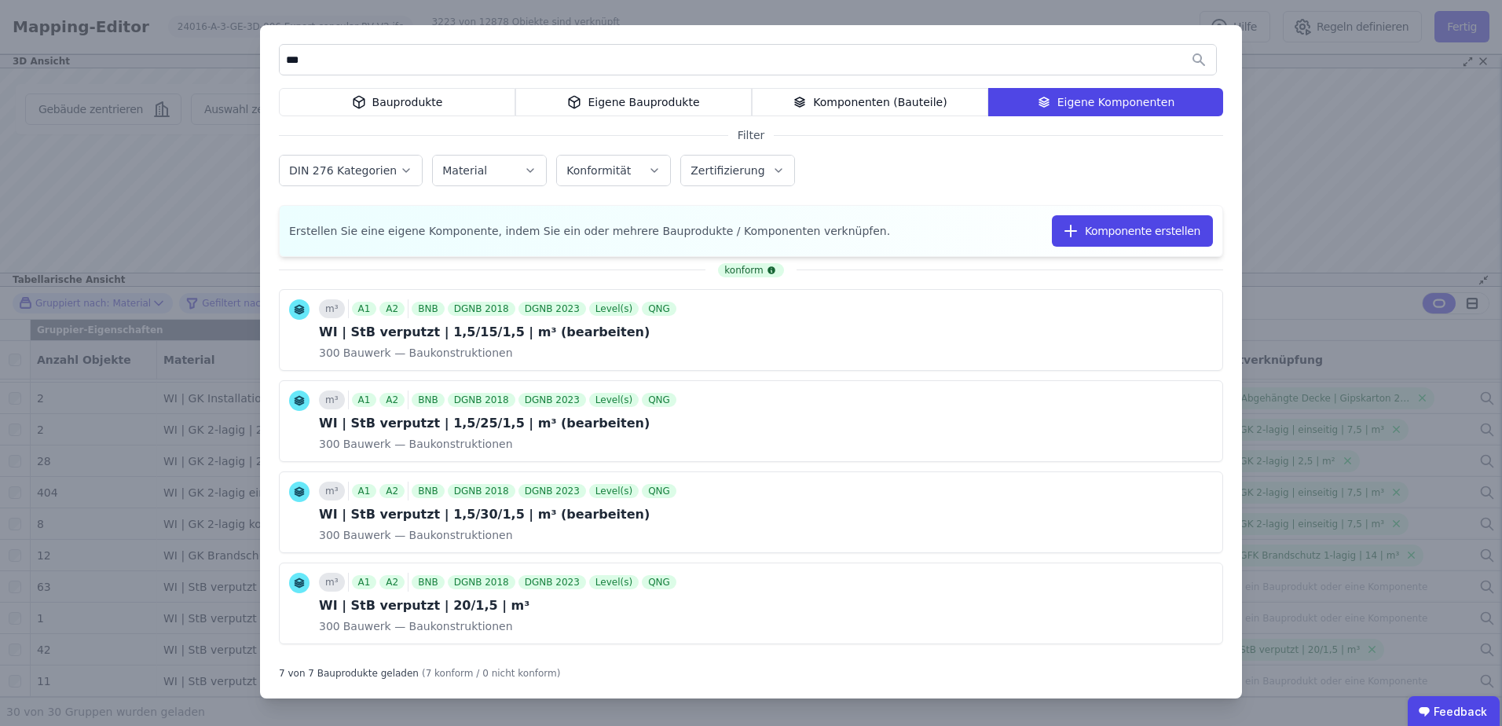
click at [1312, 190] on div "*** Bauprodukte Eigene Bauprodukte Komponenten (Bauteile) Eigene Komponenten Fi…" at bounding box center [751, 363] width 1502 height 726
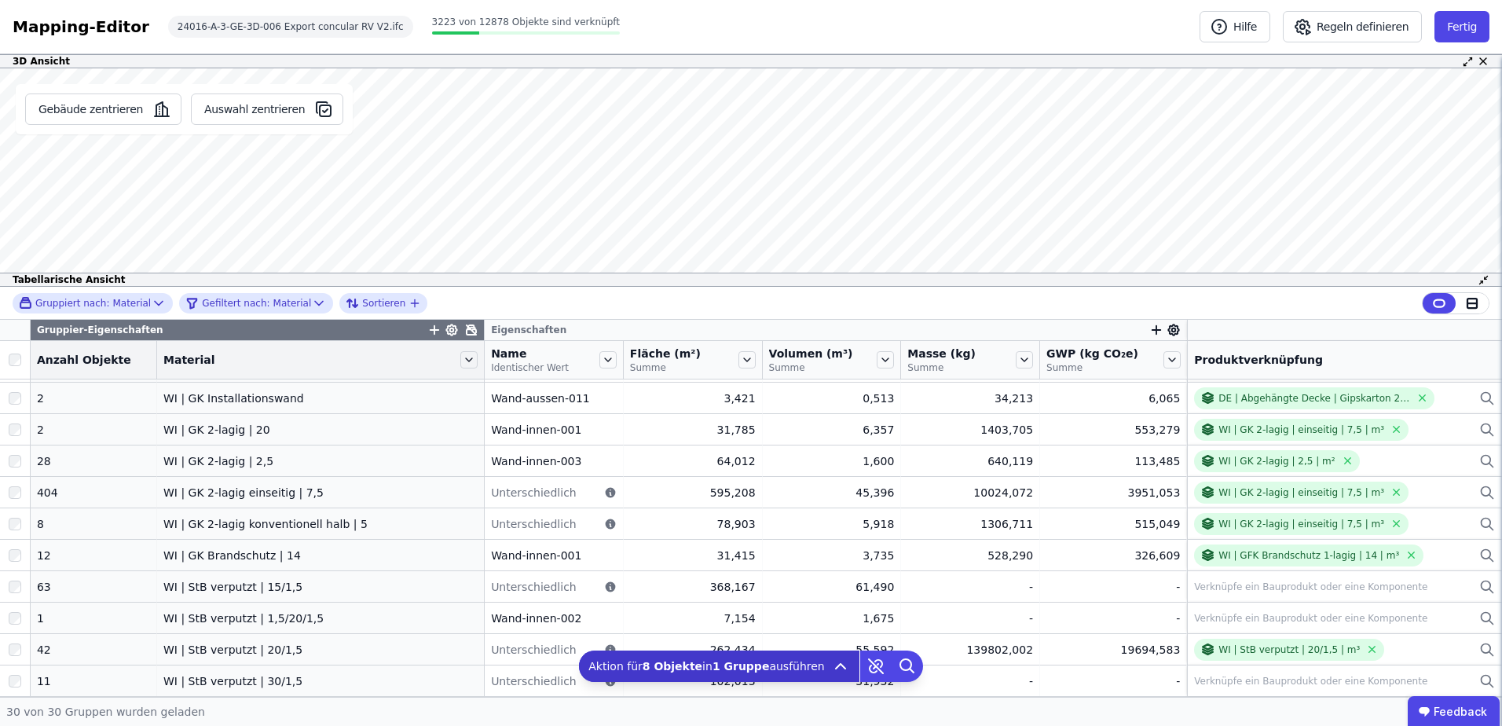
click at [5, 360] on div at bounding box center [15, 360] width 30 height 22
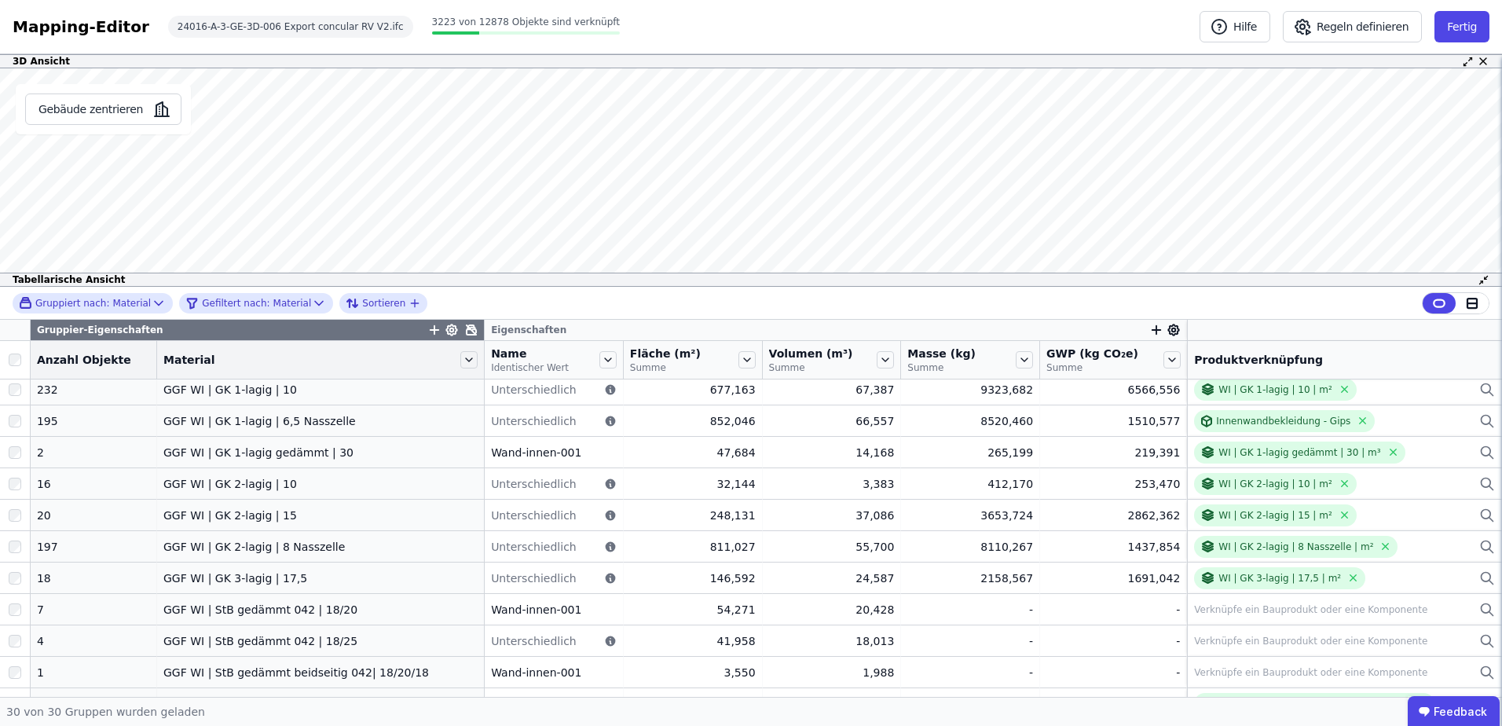
scroll to position [210, 0]
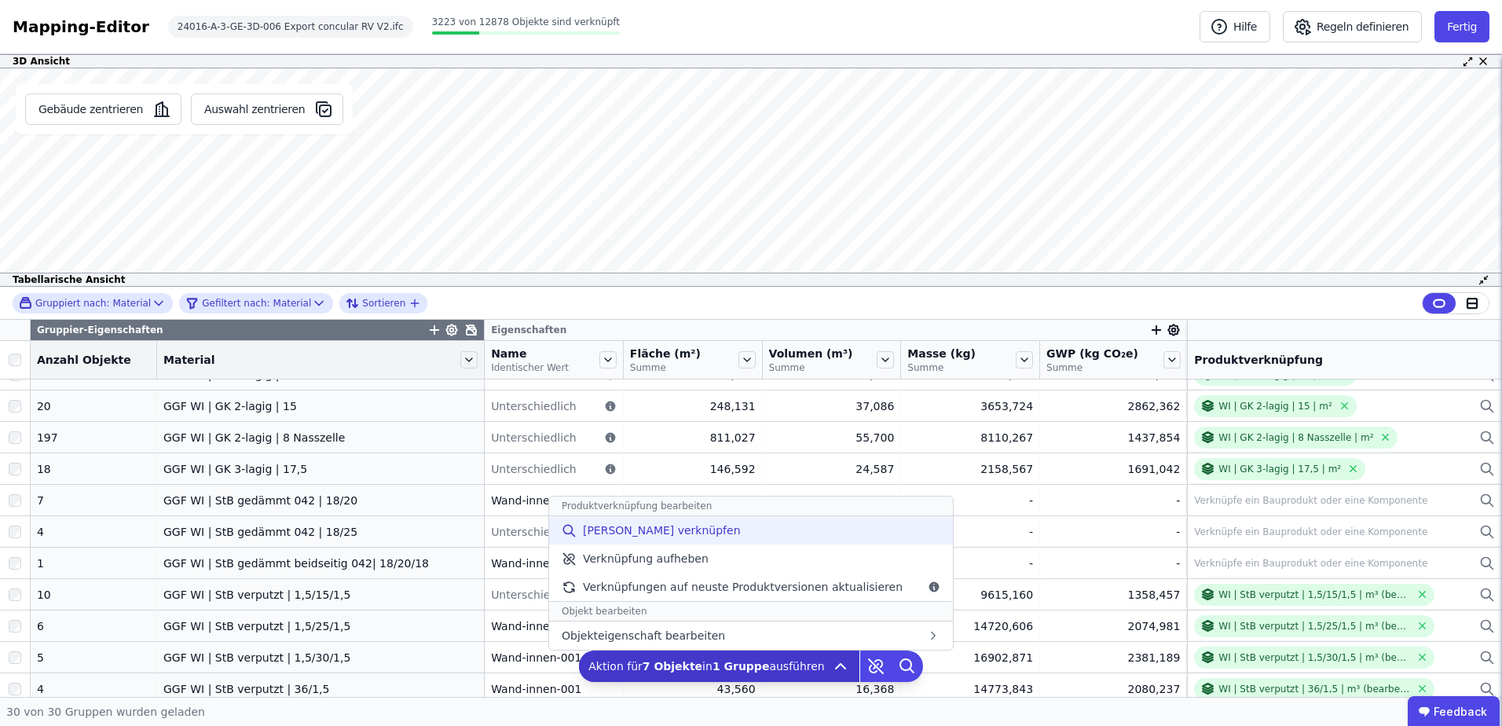
click at [699, 538] on div "[PERSON_NAME] verknüpfen" at bounding box center [751, 530] width 404 height 28
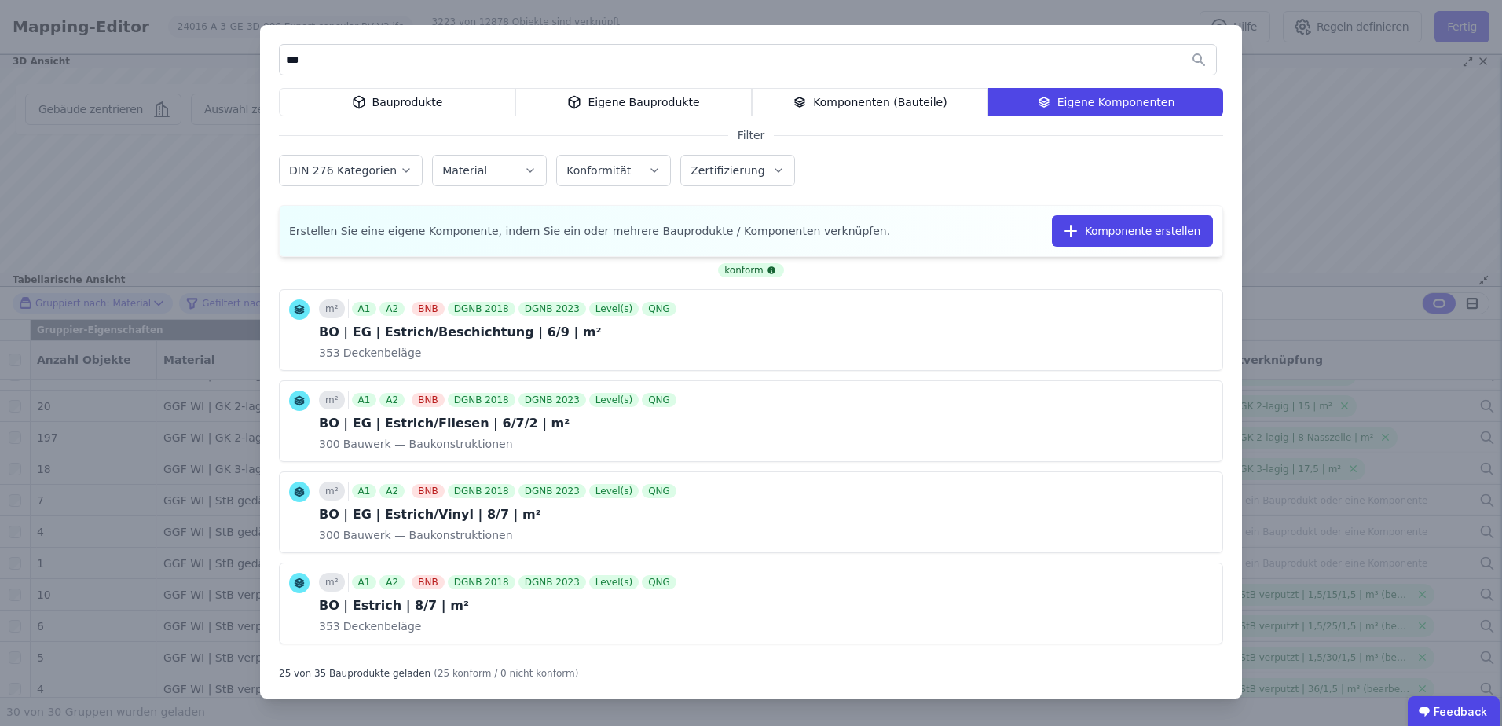
type input "***"
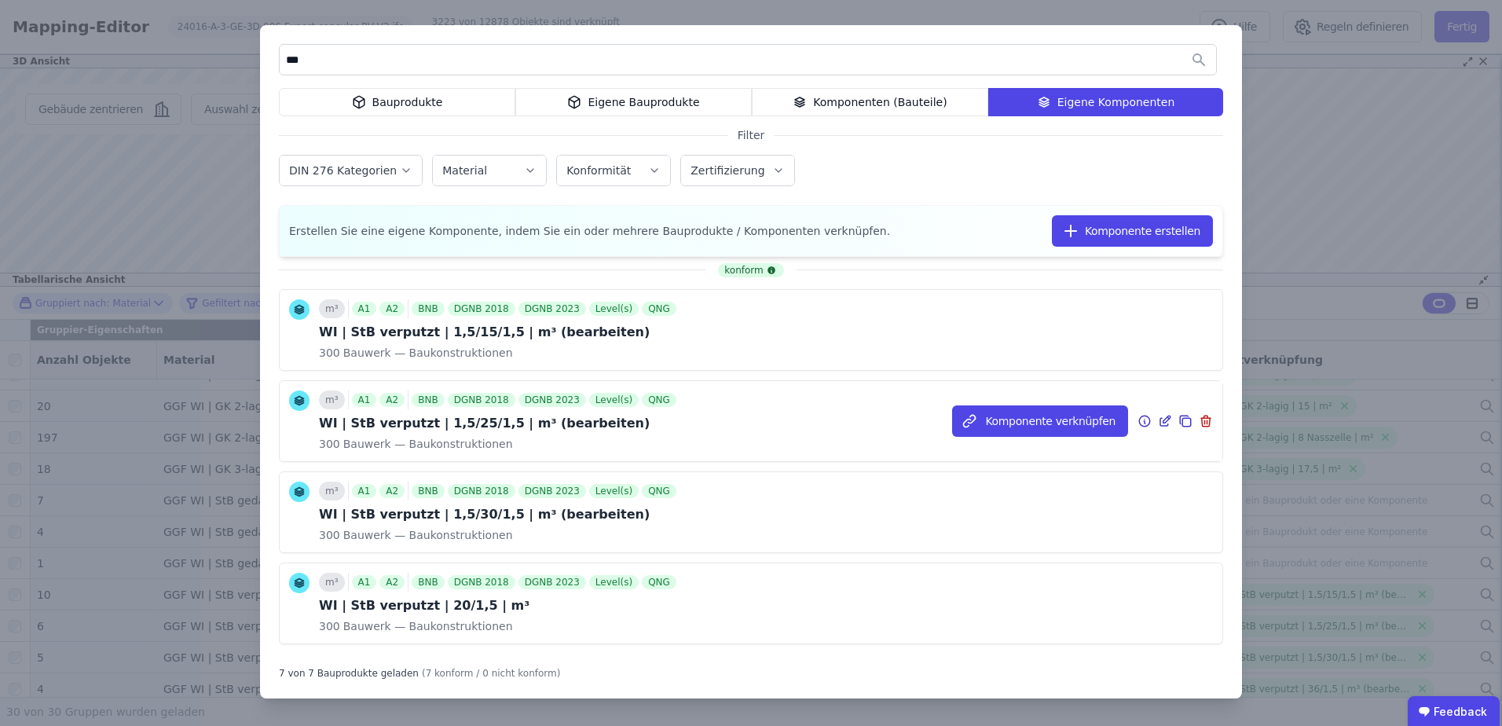
scroll to position [104, 0]
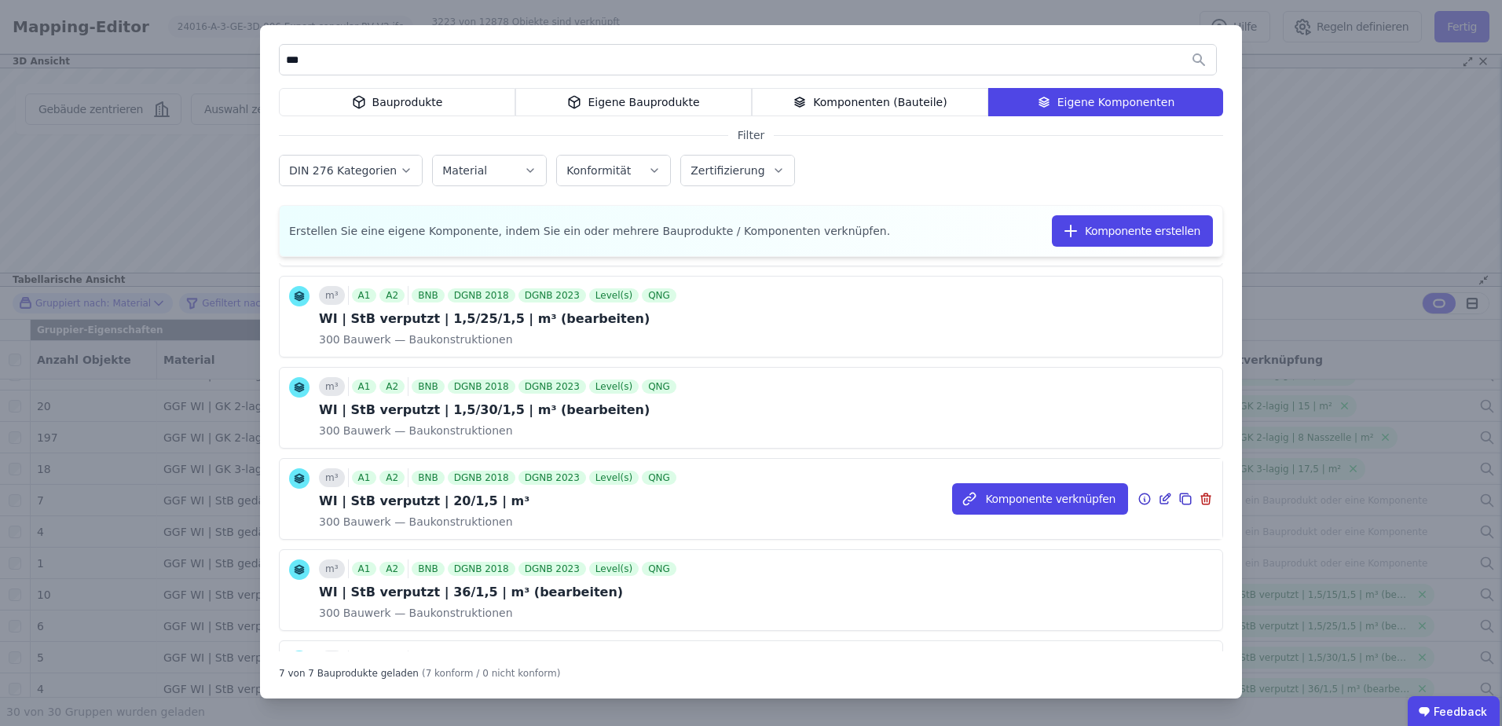
click at [1144, 500] on icon at bounding box center [1145, 500] width 2 height 2
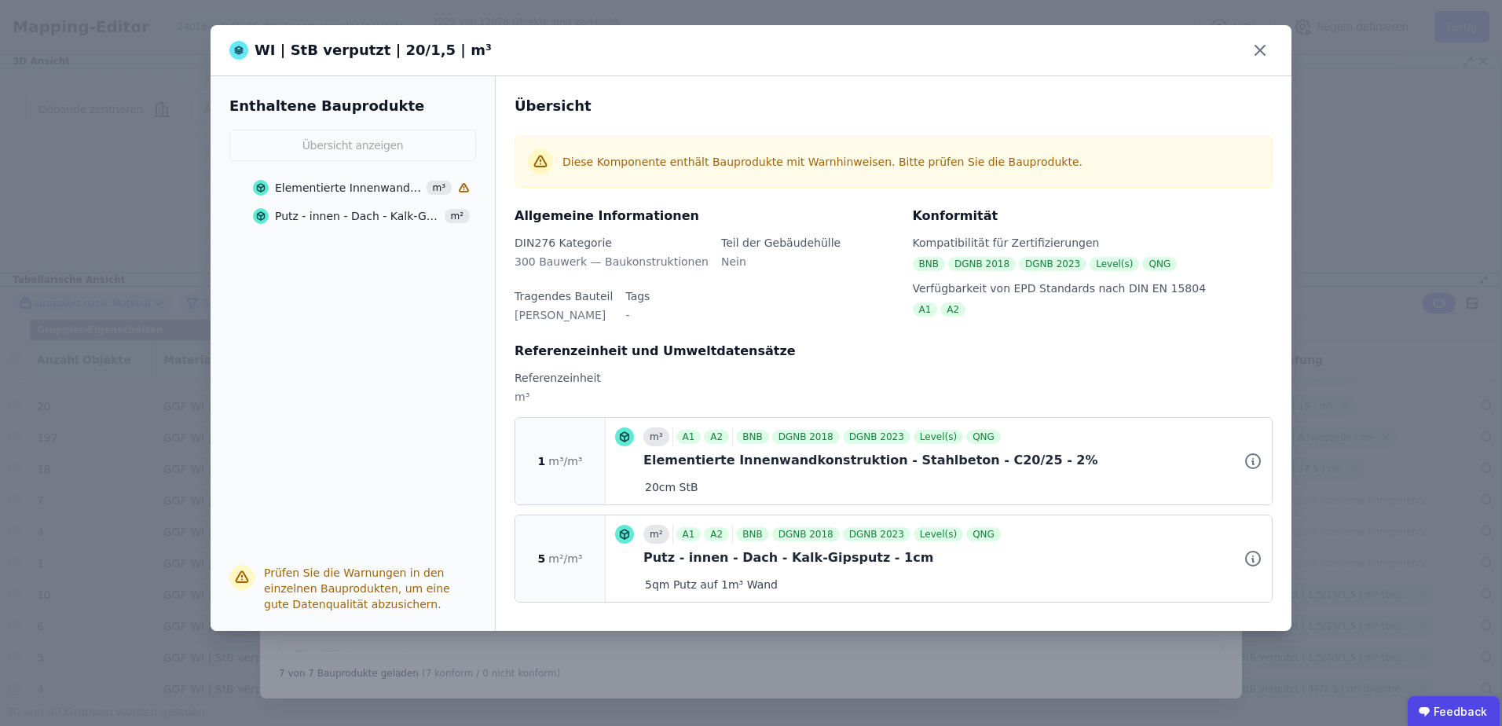
click at [966, 660] on div "WI | StB verputzt | 20/1,5 | m³ Enthaltene Bauprodukte Übersicht anzeigen Eleme…" at bounding box center [751, 363] width 1502 height 726
click at [1259, 51] on icon at bounding box center [1259, 50] width 9 height 9
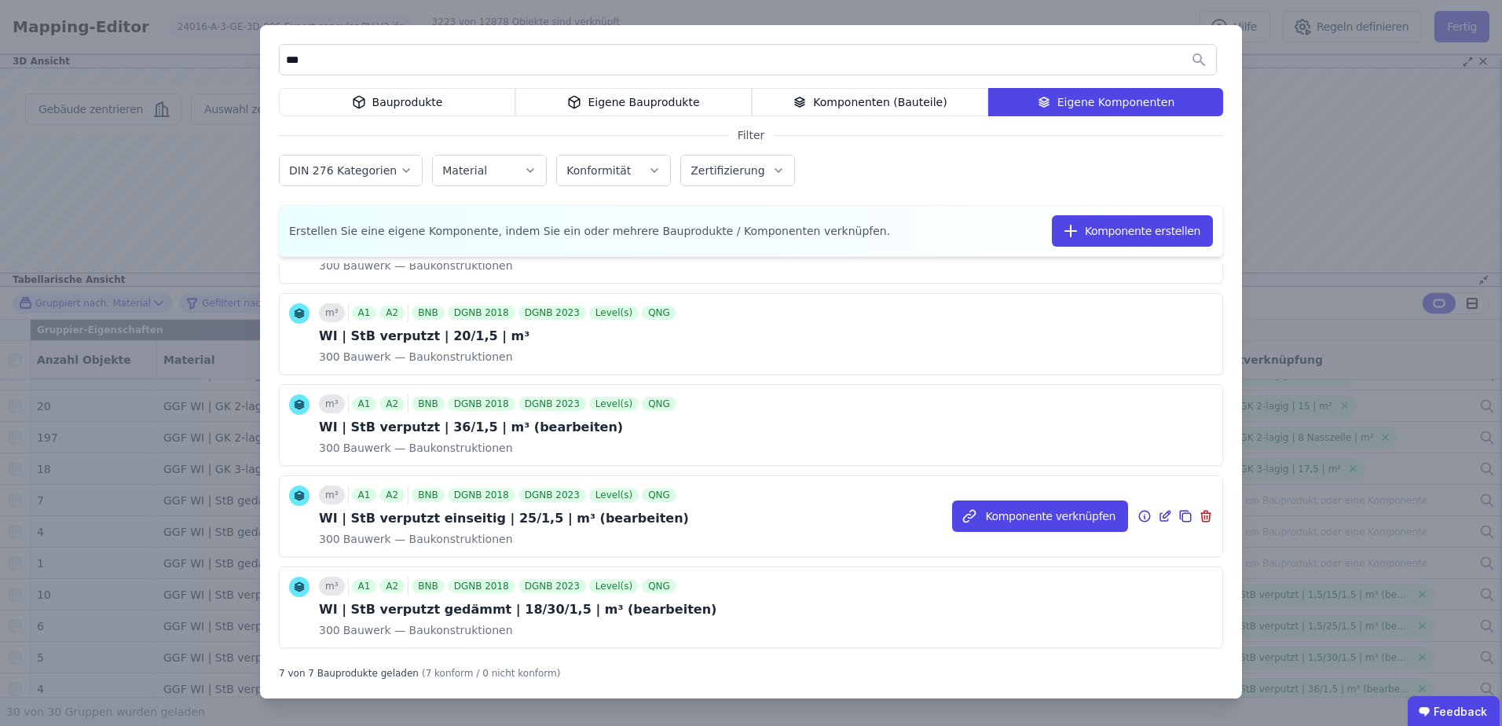
scroll to position [298, 0]
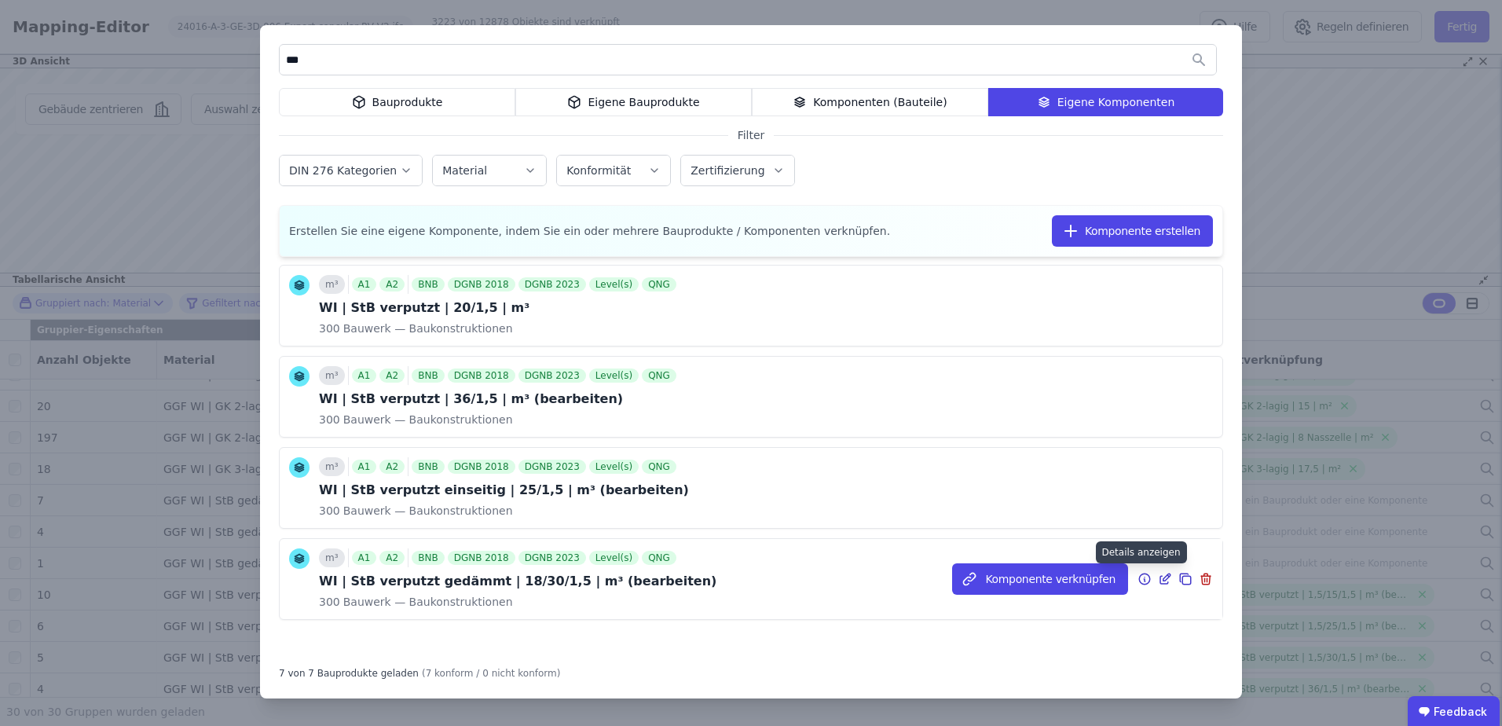
click at [1138, 580] on icon at bounding box center [1145, 579] width 14 height 19
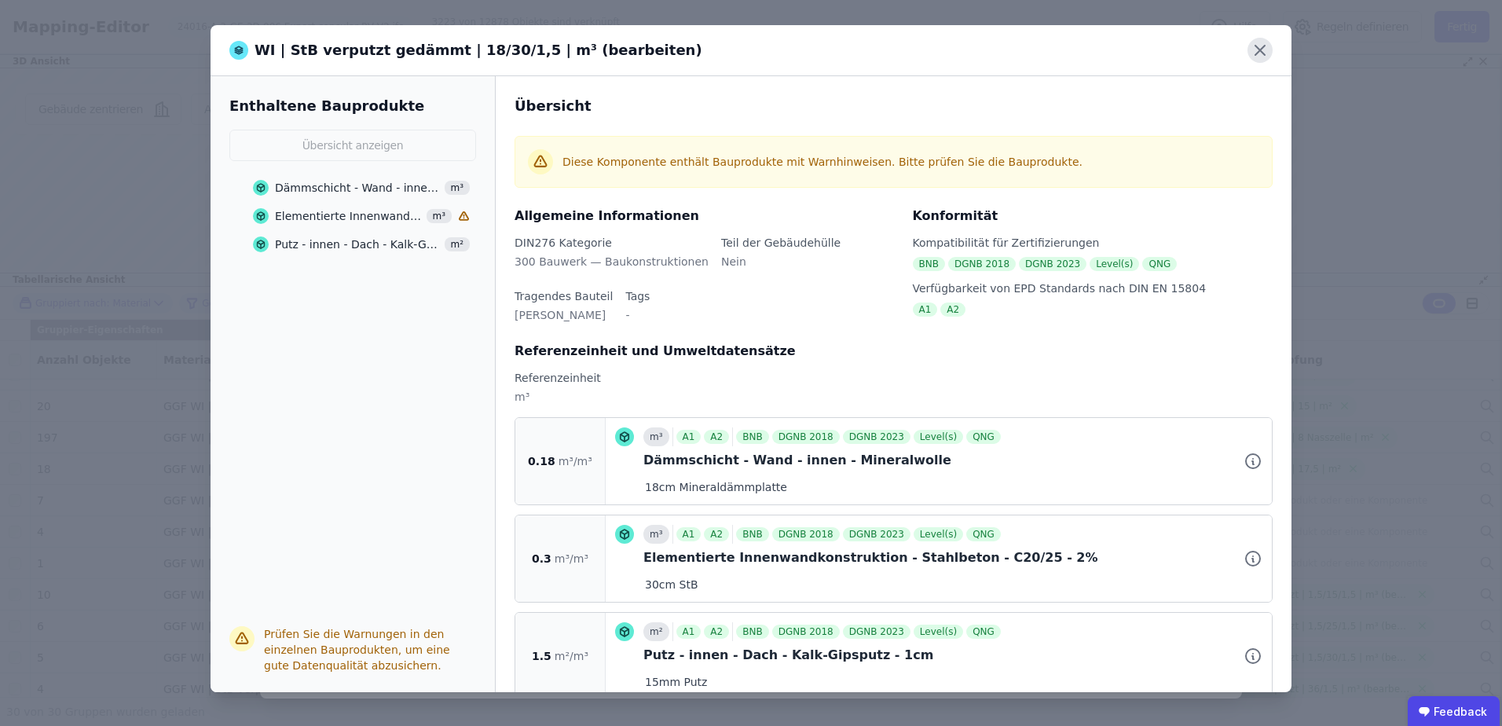
click at [1266, 52] on icon at bounding box center [1260, 50] width 25 height 25
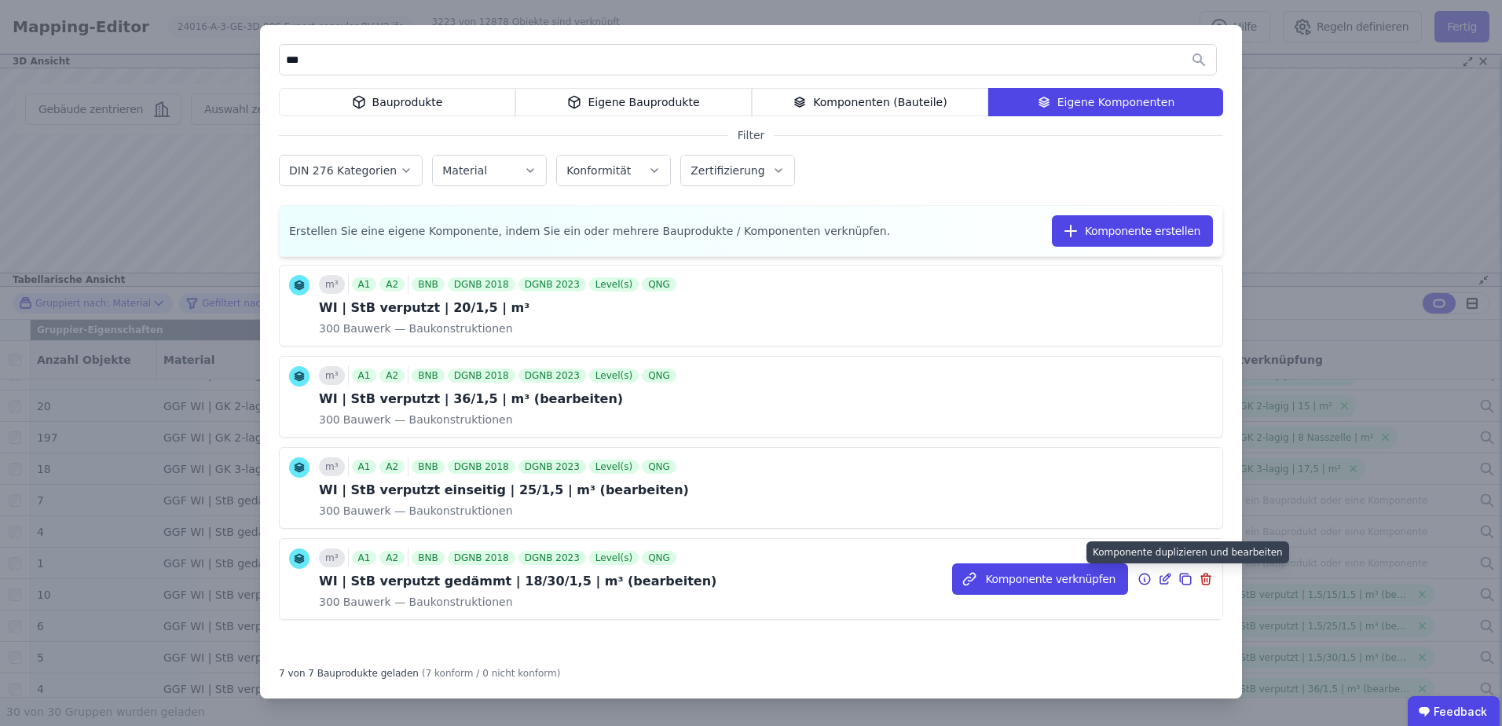
click at [1182, 577] on icon at bounding box center [1186, 580] width 9 height 9
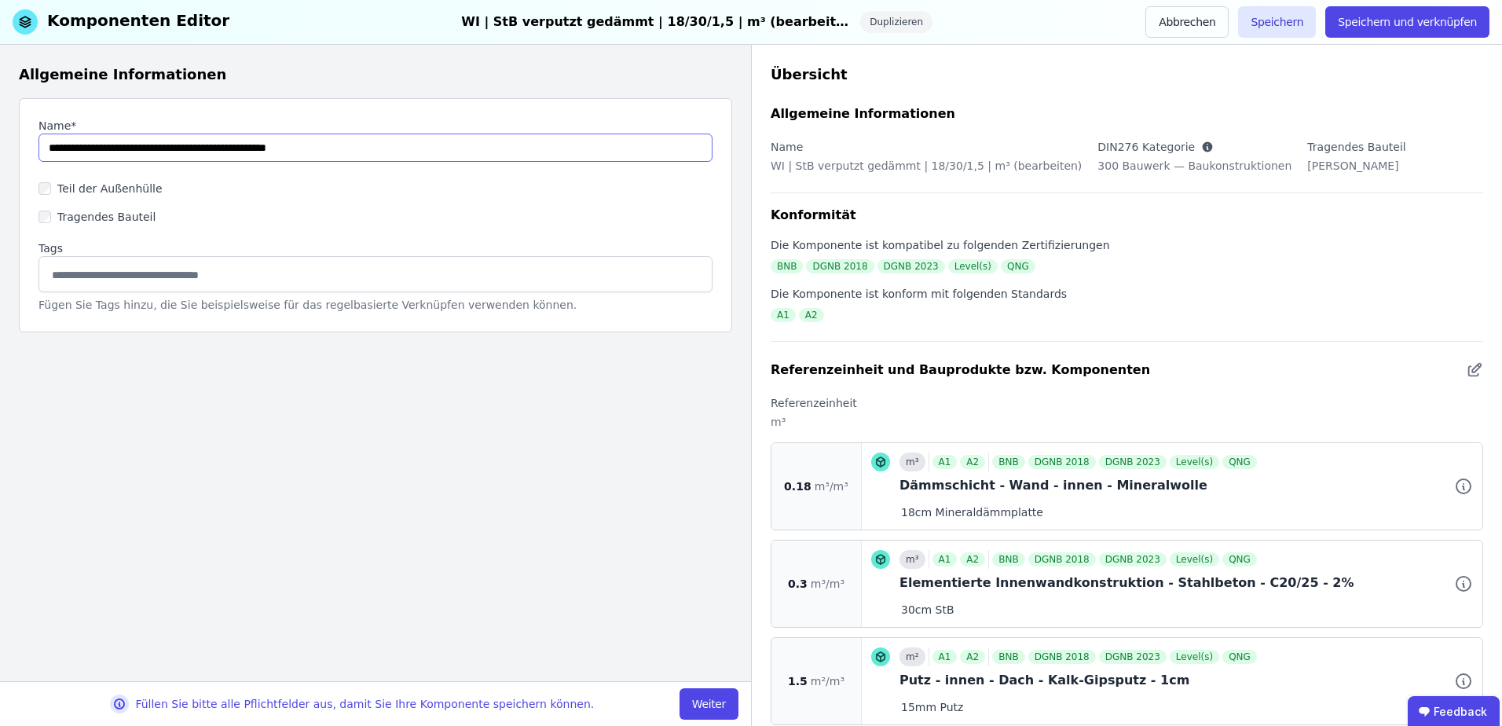
drag, startPoint x: 130, startPoint y: 148, endPoint x: 95, endPoint y: 151, distance: 34.6
click at [95, 151] on input "string" at bounding box center [375, 148] width 674 height 28
drag, startPoint x: 173, startPoint y: 149, endPoint x: 148, endPoint y: 152, distance: 25.2
click at [148, 152] on input "string" at bounding box center [375, 148] width 674 height 28
drag, startPoint x: 173, startPoint y: 152, endPoint x: 161, endPoint y: 152, distance: 11.8
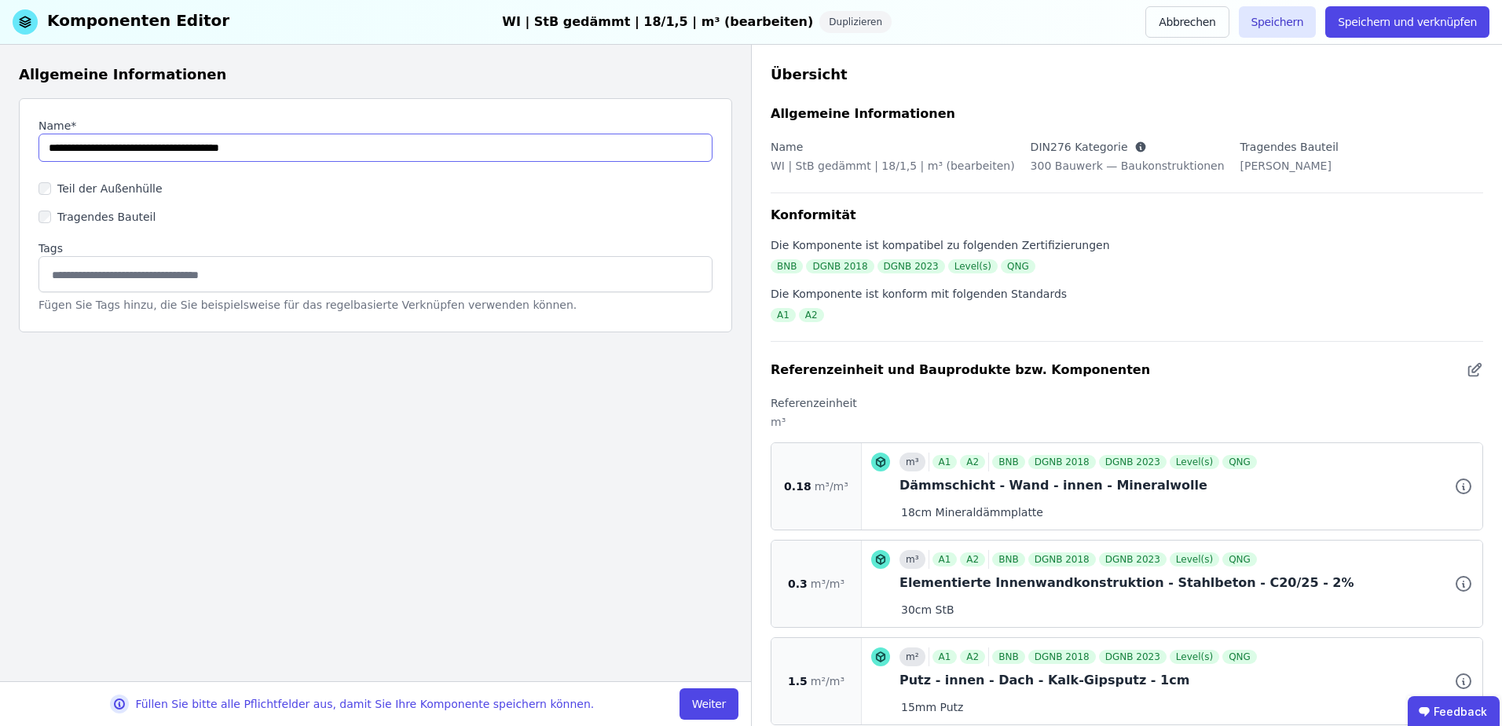
click at [161, 152] on input "string" at bounding box center [375, 148] width 674 height 28
click at [136, 150] on input "string" at bounding box center [375, 148] width 674 height 28
click at [315, 150] on input "string" at bounding box center [375, 148] width 674 height 28
type input "**********"
click at [725, 711] on button "Weiter" at bounding box center [709, 703] width 59 height 31
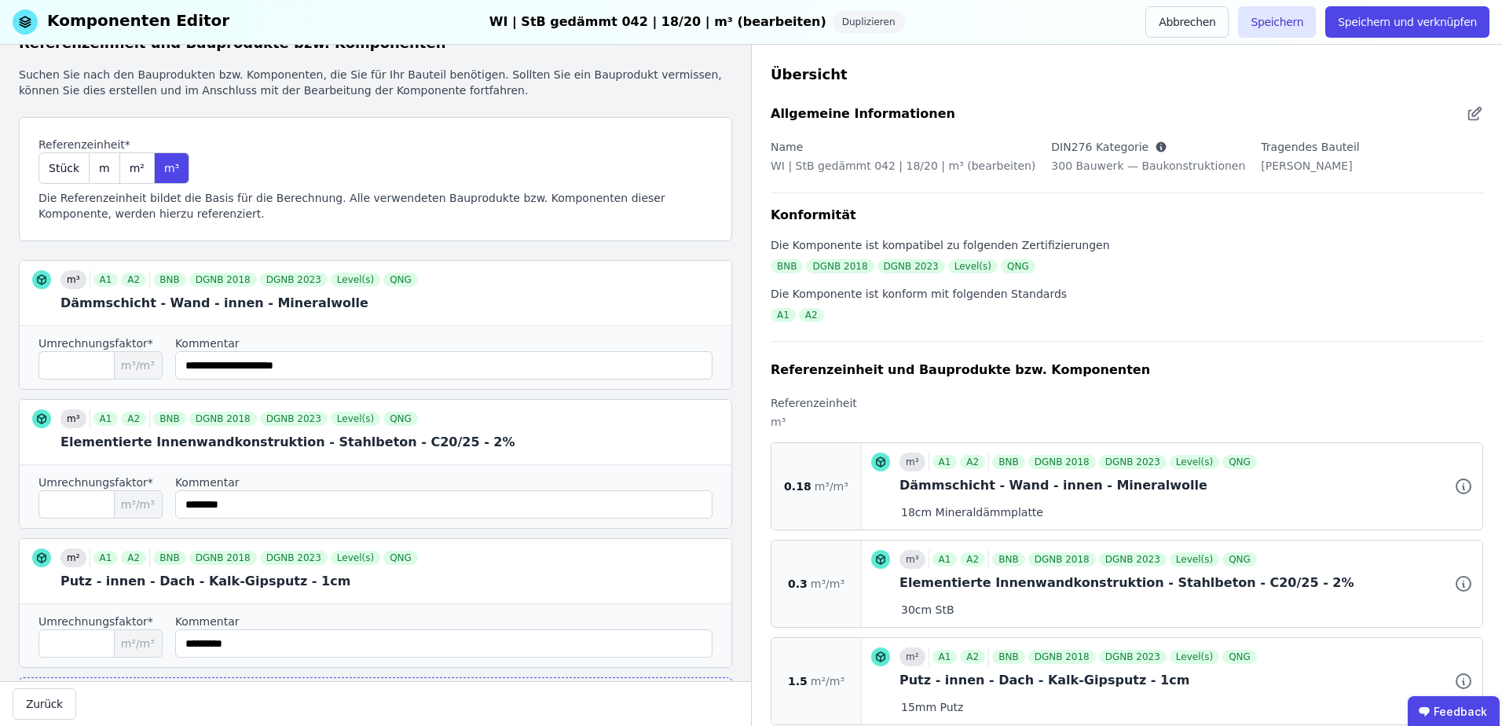
scroll to position [136, 0]
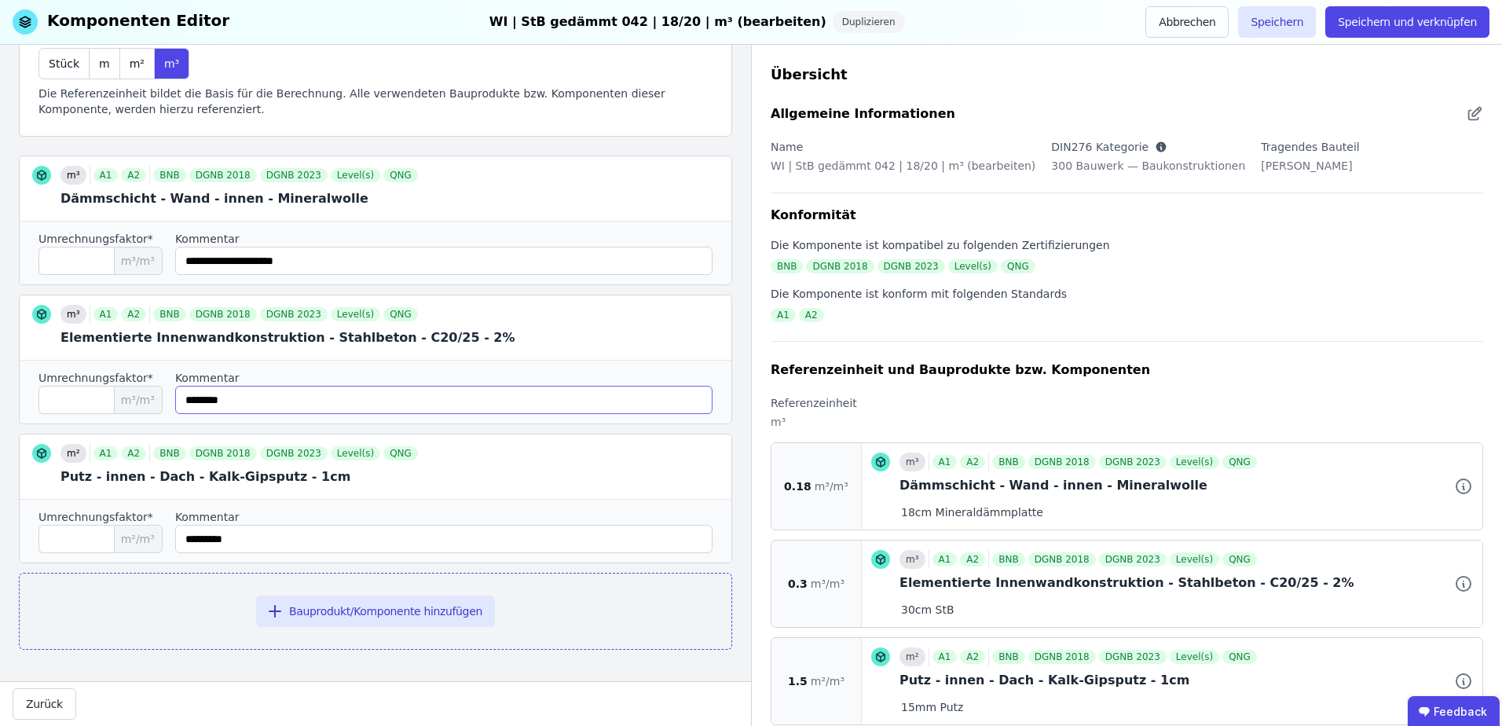
drag, startPoint x: 207, startPoint y: 400, endPoint x: 151, endPoint y: 401, distance: 55.8
click at [151, 401] on div "Umrechnungsfaktor* *** m³/m³ Kommentar" at bounding box center [376, 392] width 712 height 64
type input "********"
click at [120, 408] on input "***" at bounding box center [100, 400] width 124 height 28
type input "***"
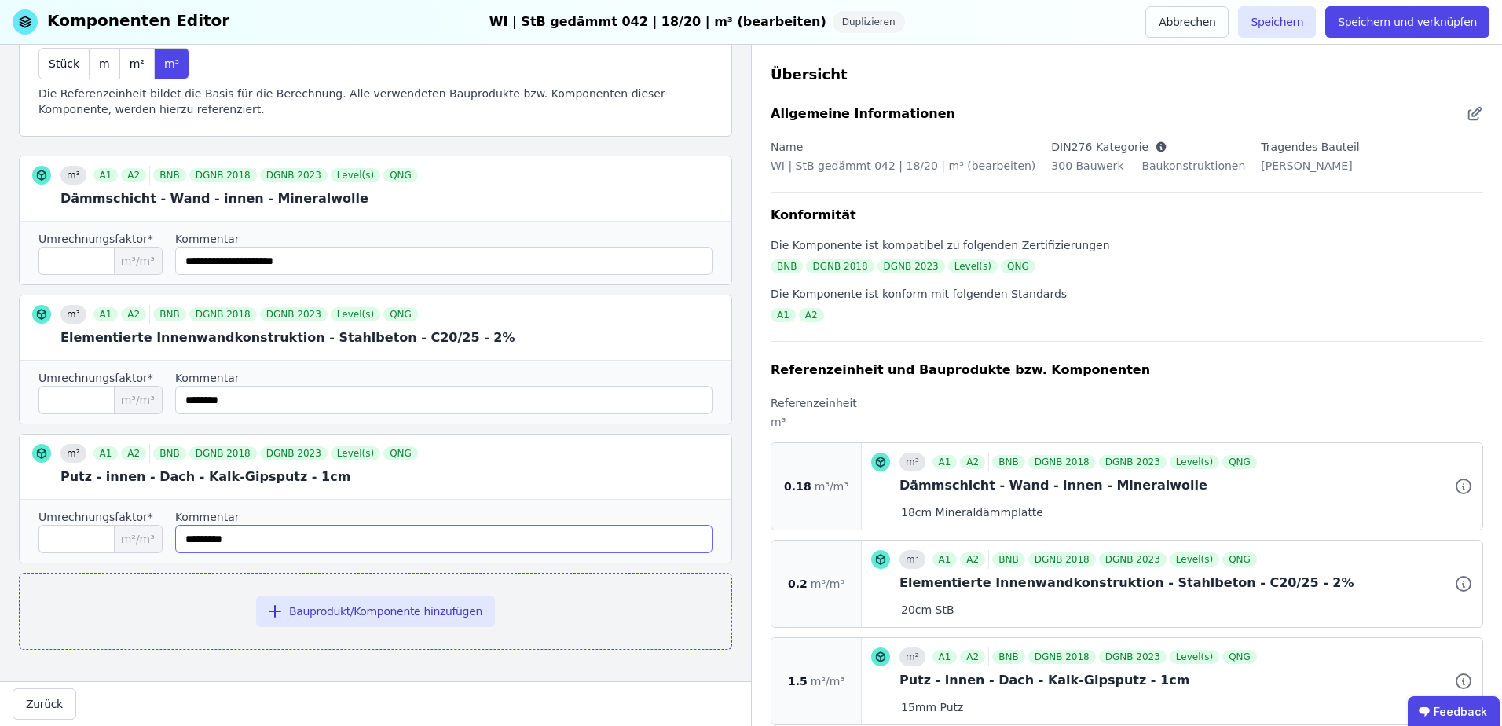
click at [292, 544] on input "string" at bounding box center [443, 539] width 537 height 28
click at [700, 464] on icon at bounding box center [709, 466] width 19 height 19
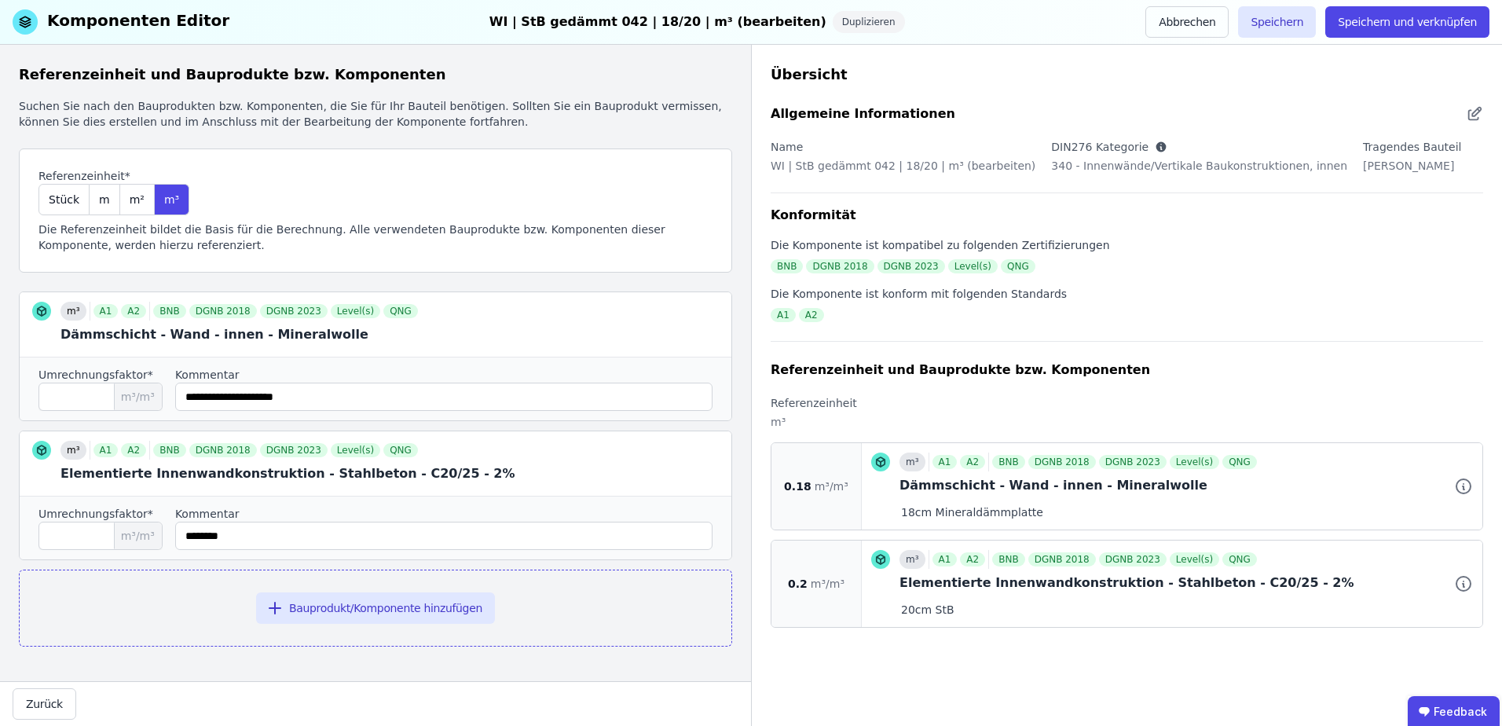
scroll to position [0, 0]
click at [1422, 22] on button "Speichern und verknüpfen" at bounding box center [1407, 21] width 164 height 31
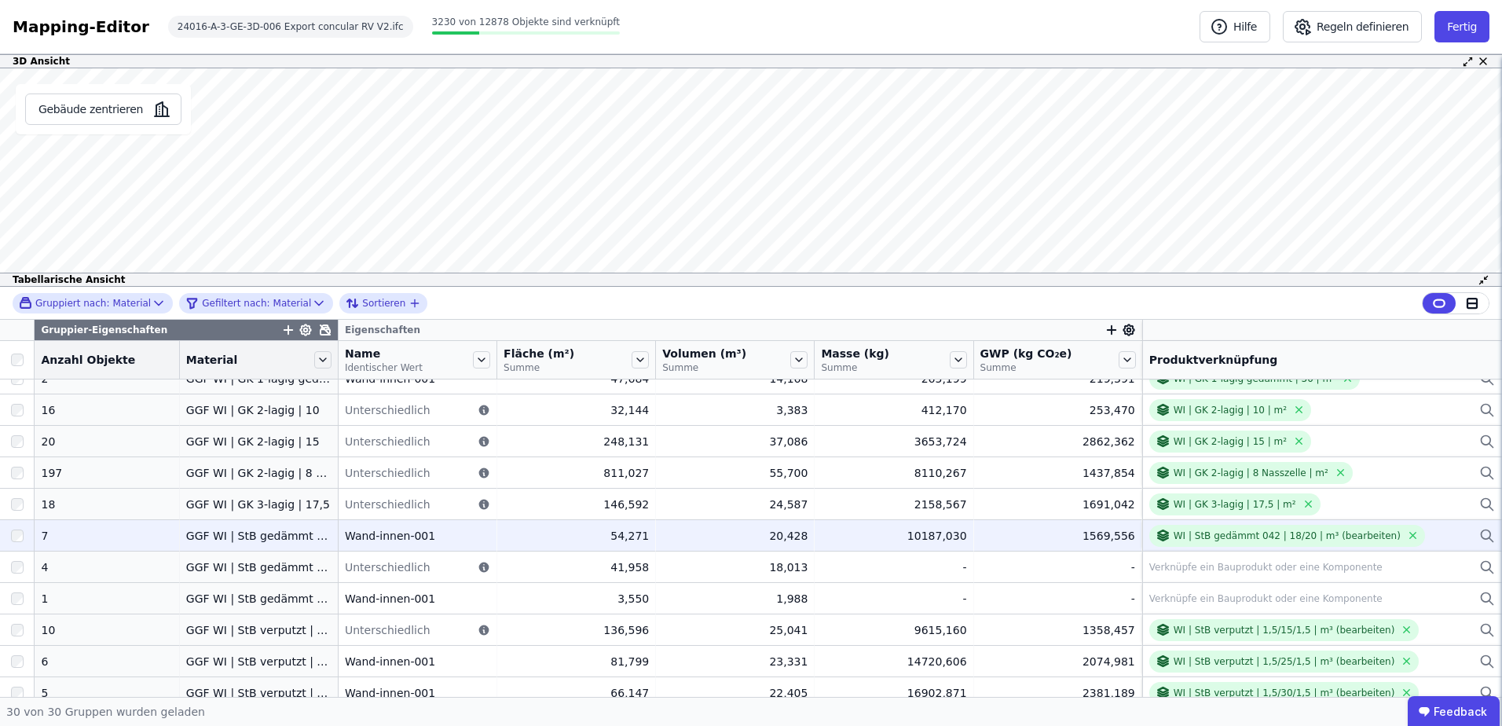
scroll to position [210, 0]
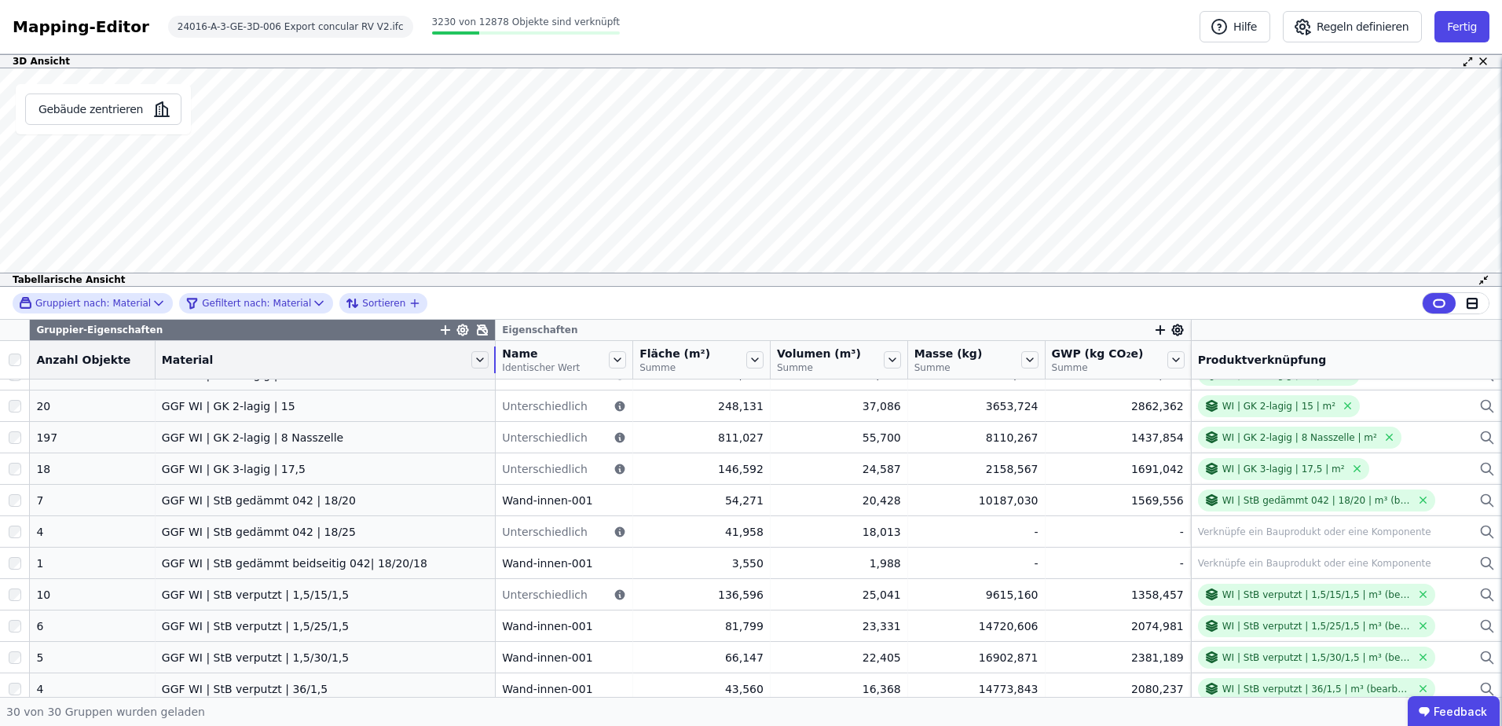
drag, startPoint x: 317, startPoint y: 365, endPoint x: 494, endPoint y: 361, distance: 176.8
click at [494, 361] on tr "Anzahl Objekte Material Name Identischer Wert Fläche (m²) Summe Volumen (m³) Su…" at bounding box center [751, 360] width 1502 height 38
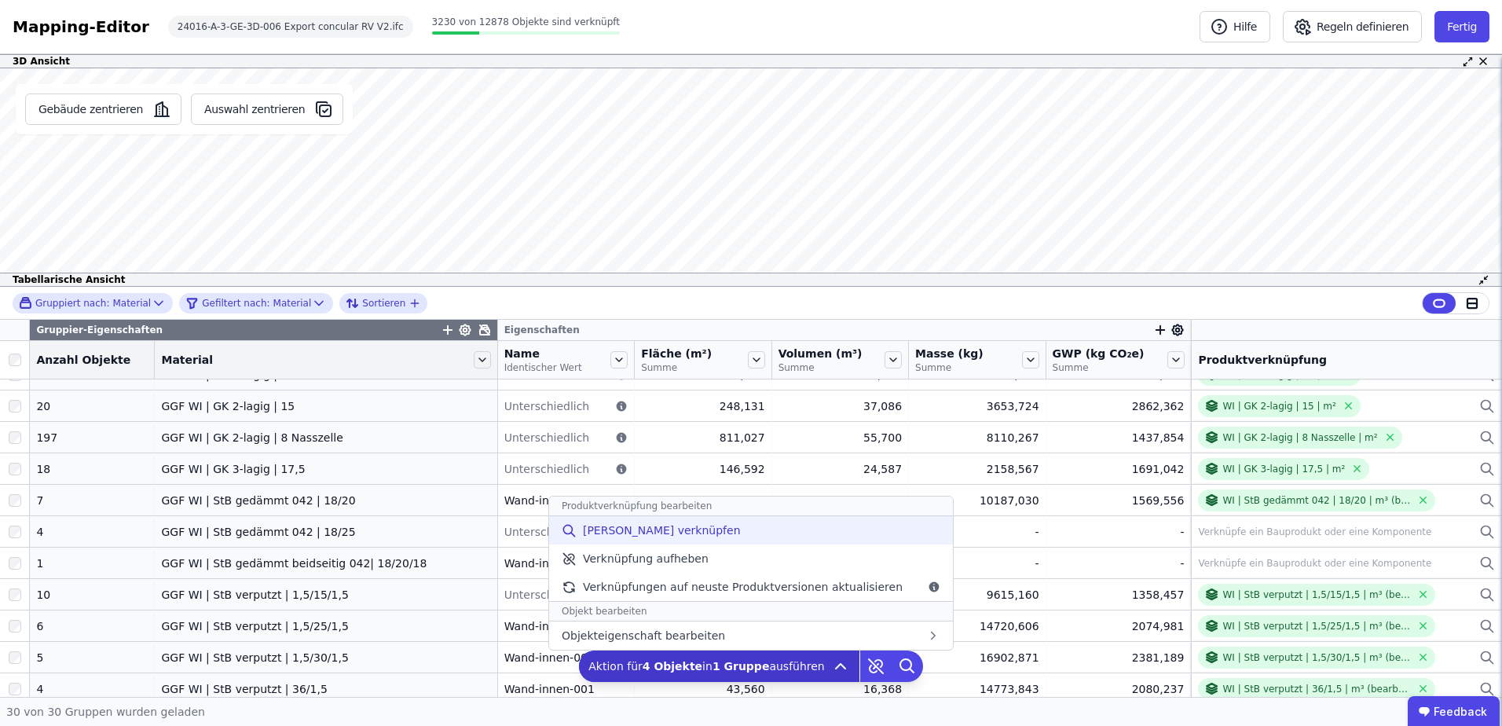
click at [761, 534] on div "[PERSON_NAME] verknüpfen" at bounding box center [751, 530] width 404 height 28
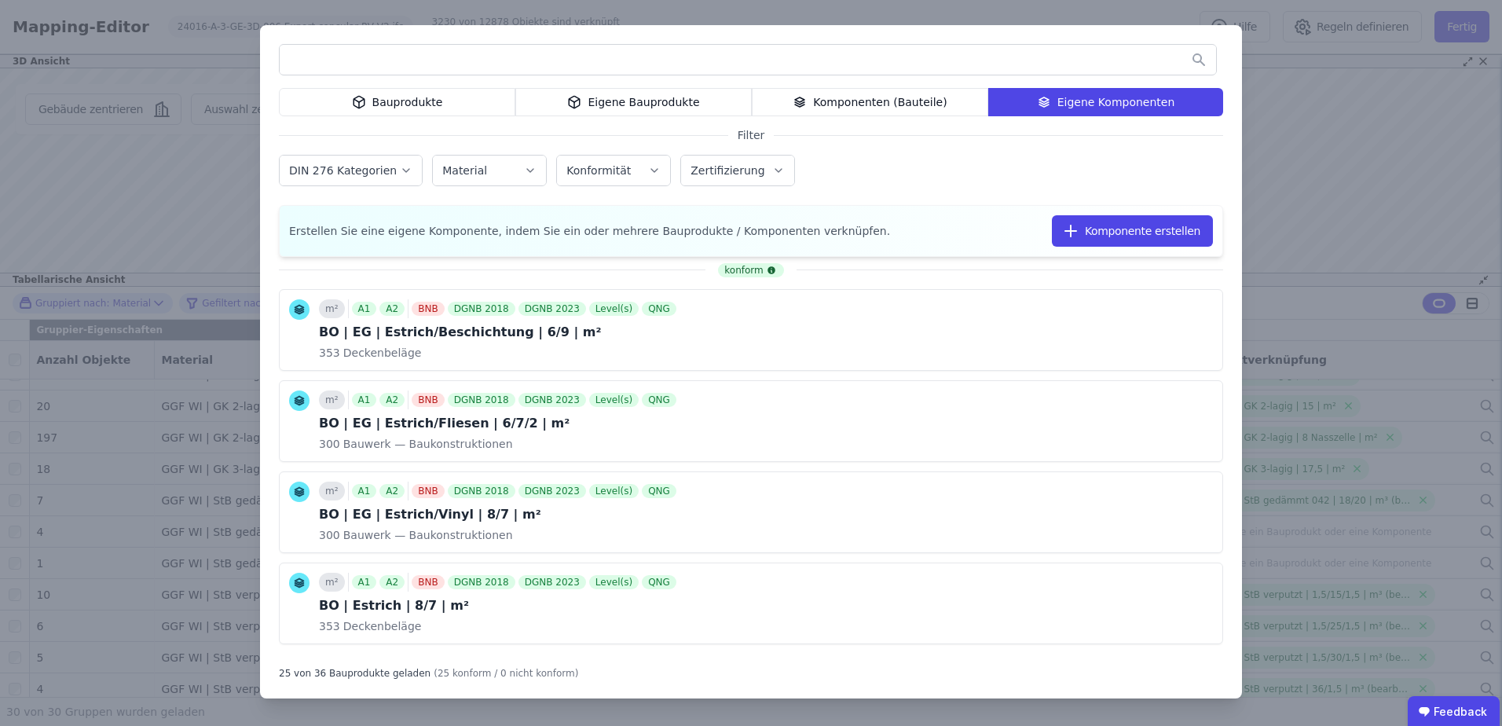
click at [908, 49] on input "text" at bounding box center [748, 60] width 936 height 28
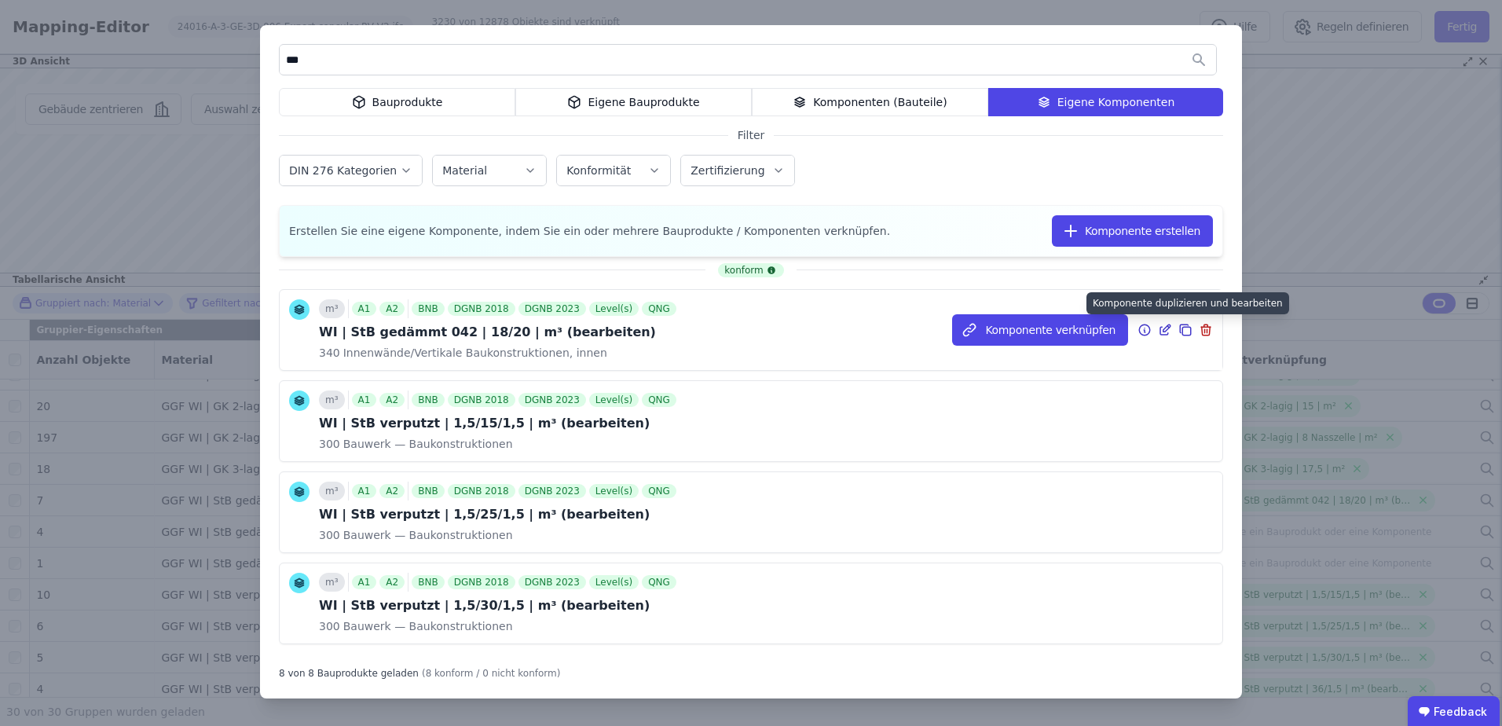
type input "***"
click at [1182, 328] on icon at bounding box center [1186, 331] width 9 height 9
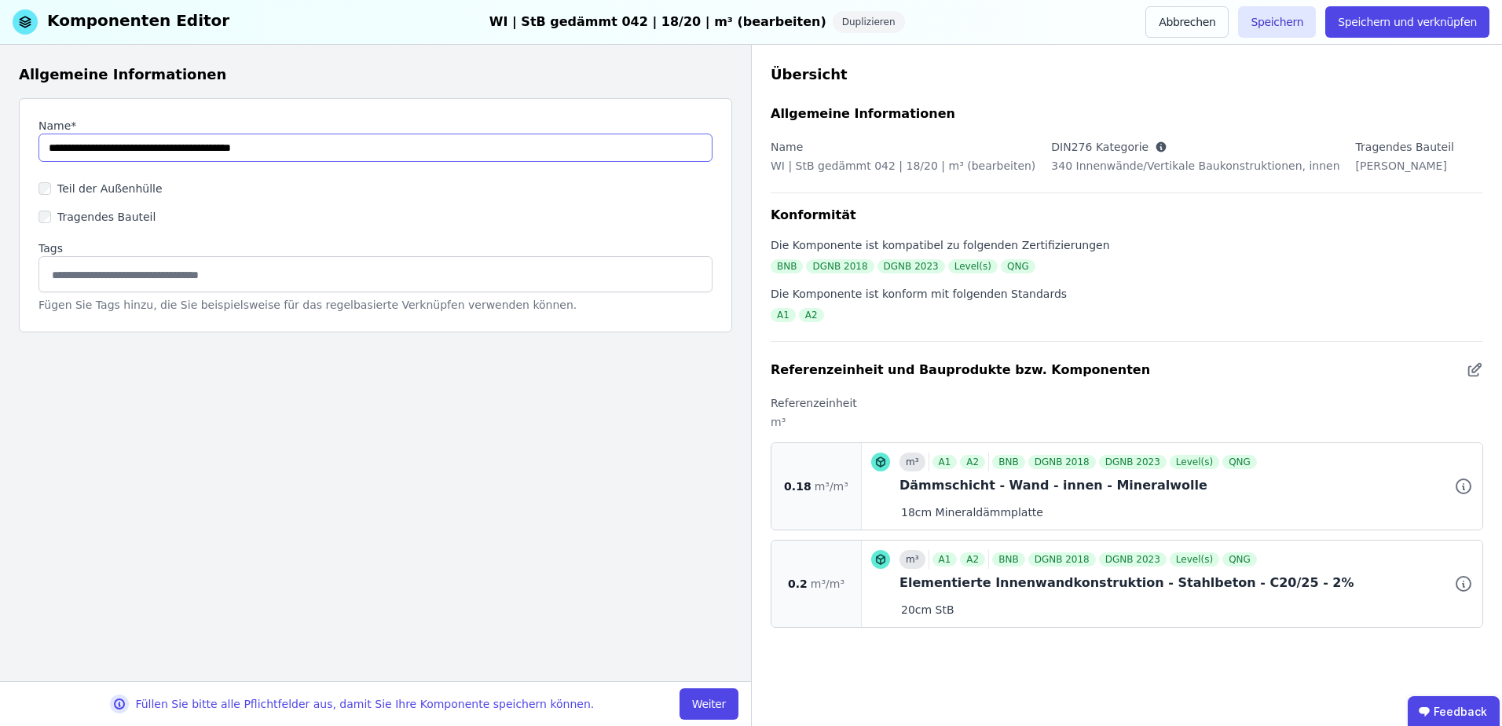
click at [192, 145] on input "string" at bounding box center [375, 148] width 674 height 28
type input "**********"
click at [711, 700] on button "Weiter" at bounding box center [709, 703] width 59 height 31
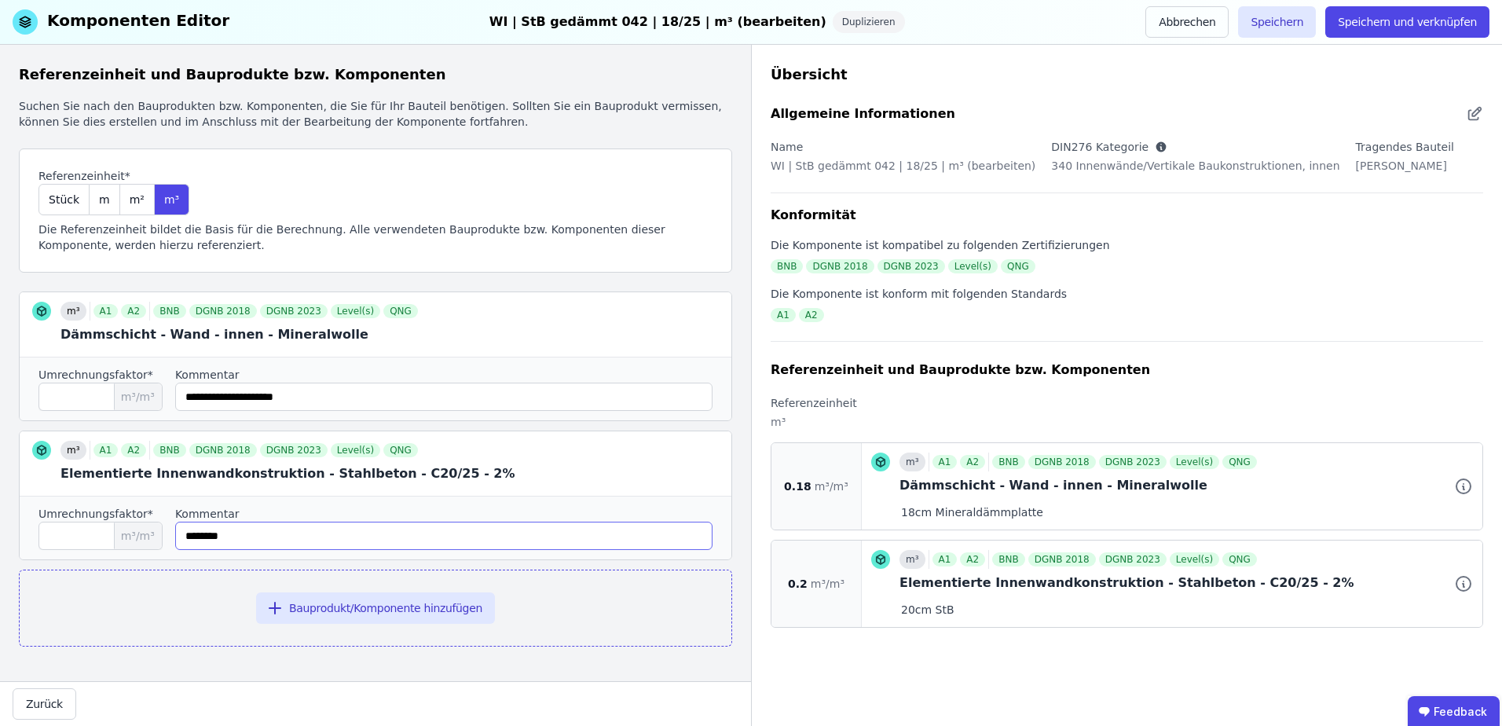
click at [207, 537] on input "string" at bounding box center [443, 536] width 537 height 28
type input "********"
click at [109, 536] on input "***" at bounding box center [100, 536] width 124 height 28
type input "****"
click at [377, 553] on div "Umrechnungsfaktor* **** m³/m³ Kommentar" at bounding box center [376, 528] width 712 height 64
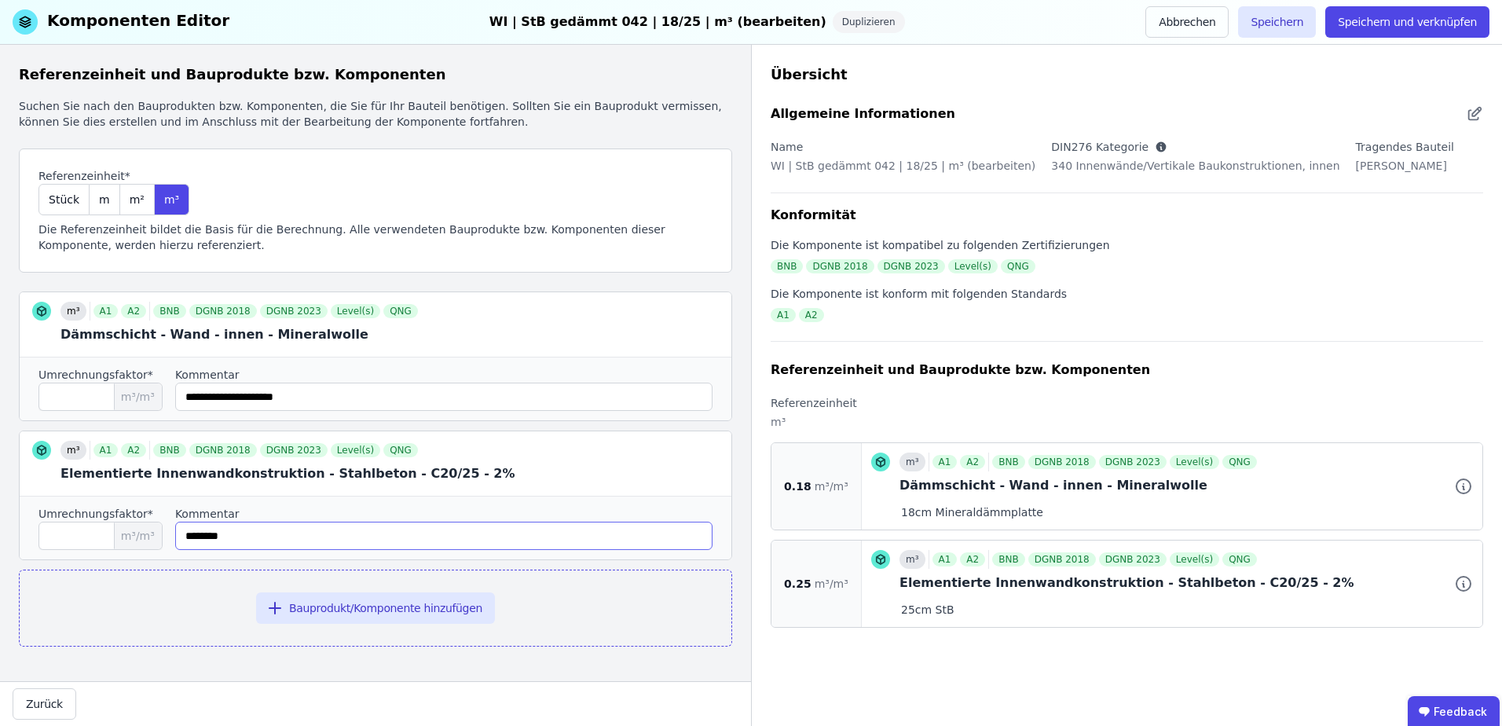
click at [310, 534] on input "string" at bounding box center [443, 536] width 537 height 28
click at [1424, 28] on button "Speichern und verknüpfen" at bounding box center [1407, 21] width 164 height 31
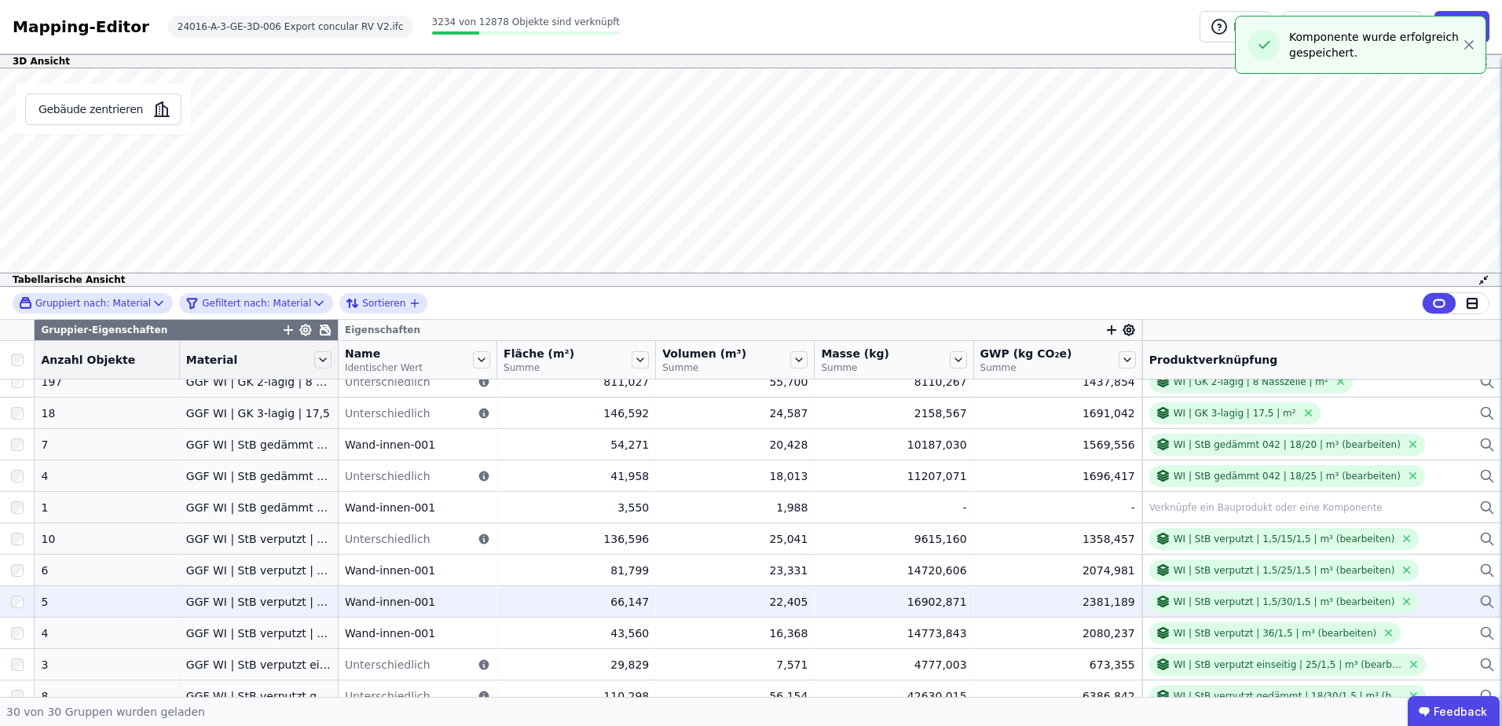
scroll to position [314, 0]
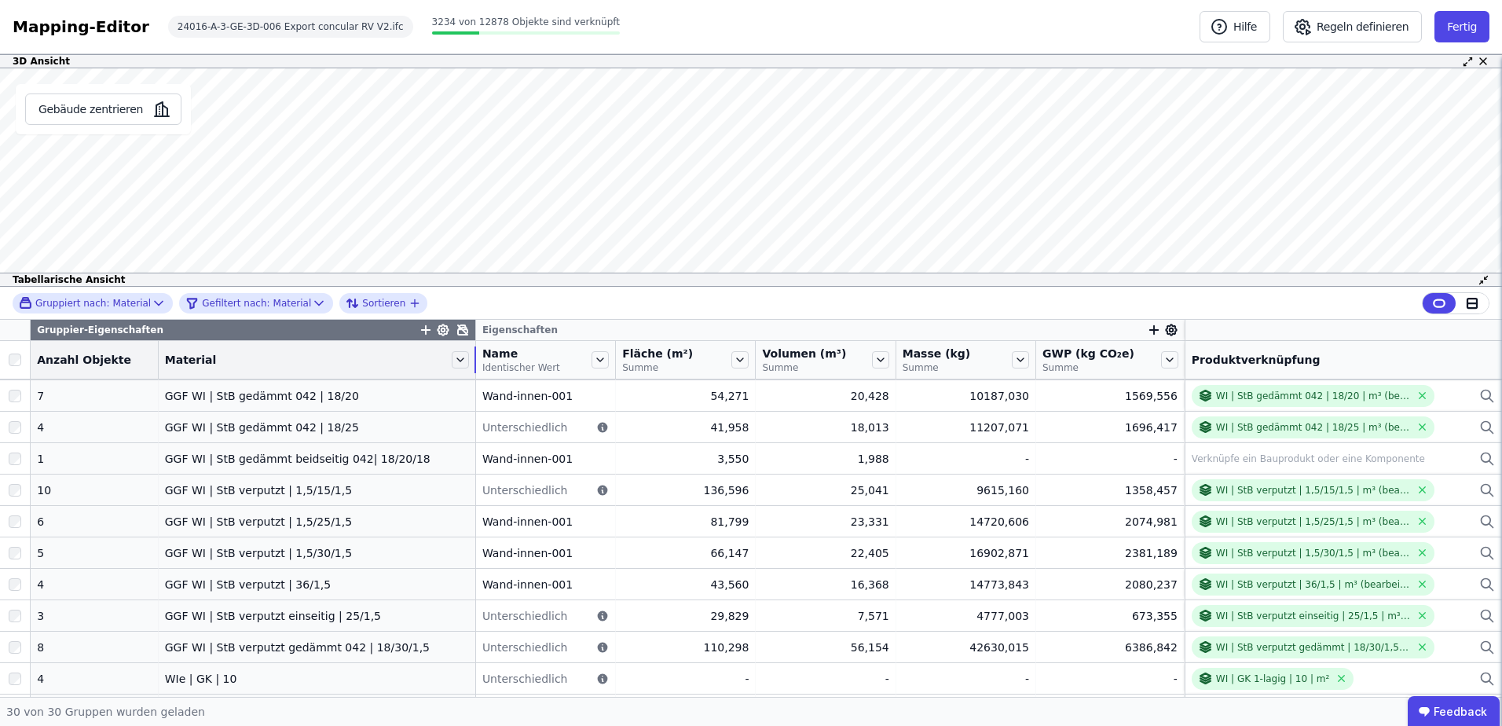
drag, startPoint x: 317, startPoint y: 371, endPoint x: 467, endPoint y: 362, distance: 151.1
click at [467, 362] on tr "Anzahl Objekte Material Name Identischer Wert Fläche (m²) Summe Volumen (m³) Su…" at bounding box center [751, 360] width 1502 height 38
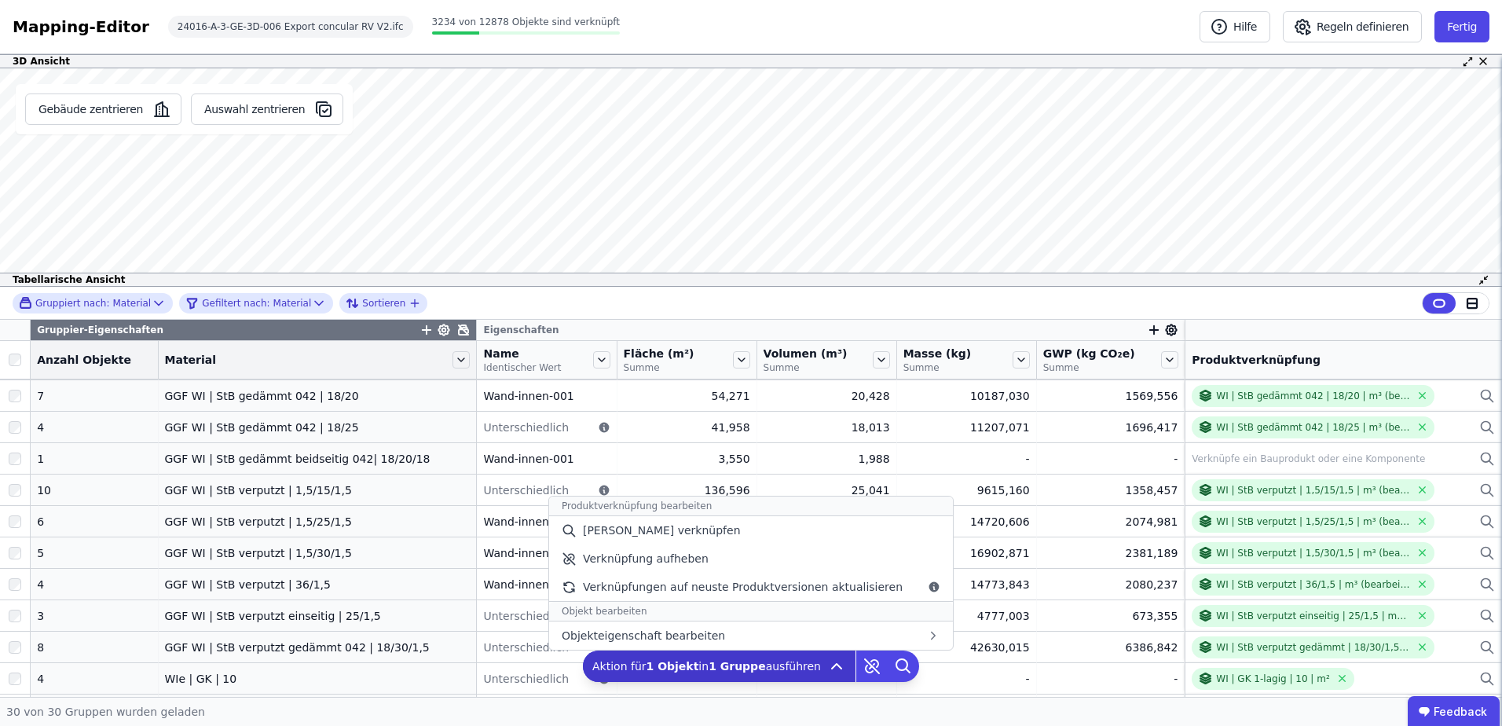
click at [760, 659] on span "Aktion für 1 Objekt in 1 Gruppe ausführen" at bounding box center [706, 666] width 229 height 16
click at [673, 537] on span "[PERSON_NAME] verknüpfen" at bounding box center [662, 530] width 158 height 16
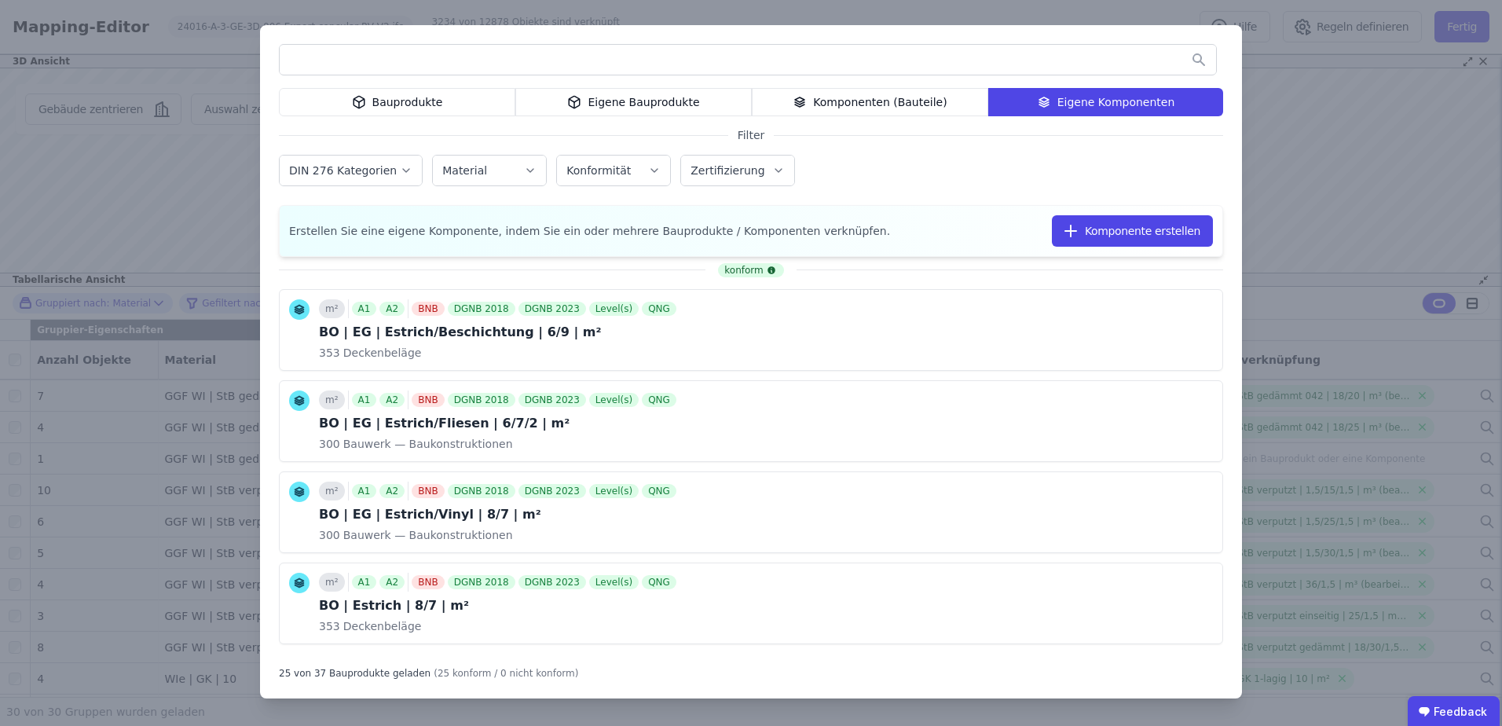
click at [1300, 136] on div "Bauprodukte Eigene Bauprodukte Komponenten (Bauteile) Eigene Komponenten Filter…" at bounding box center [751, 363] width 1502 height 726
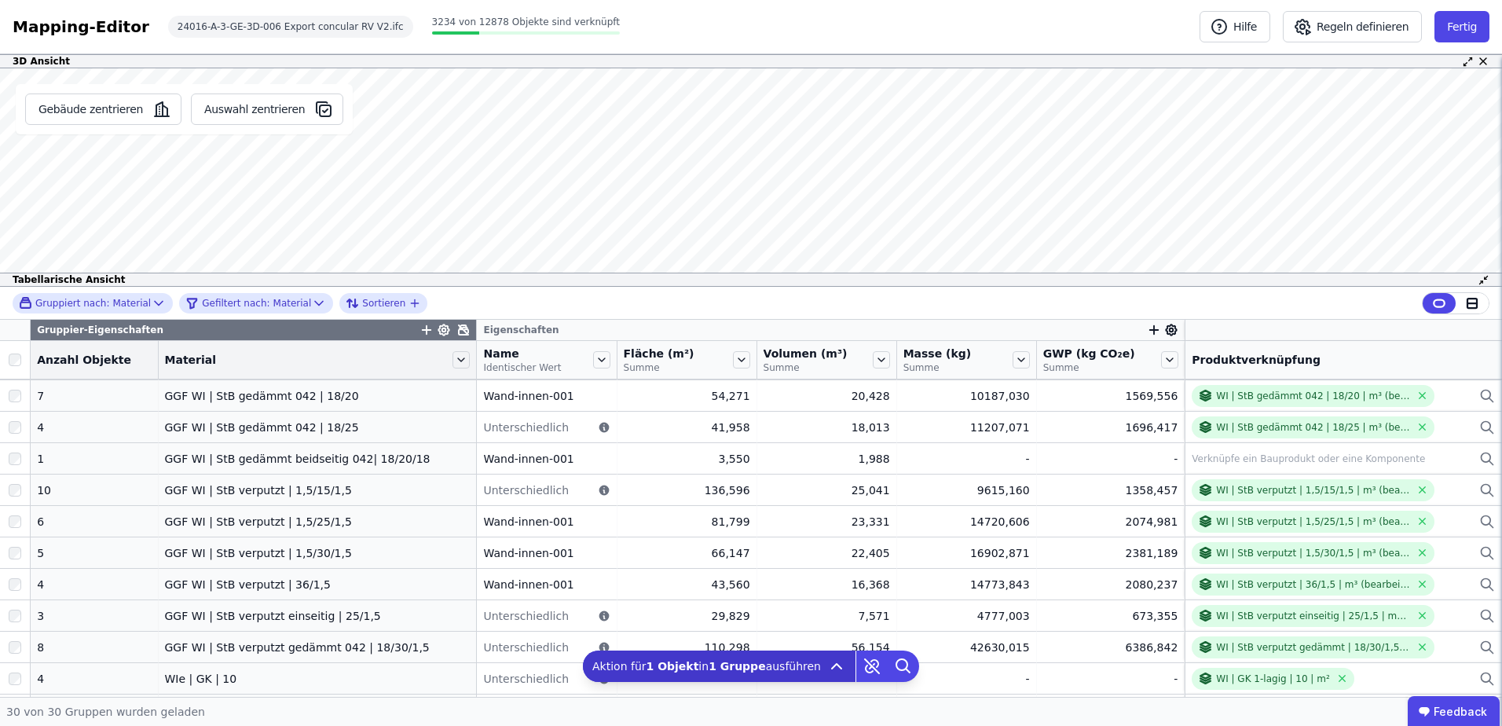
click at [14, 351] on div at bounding box center [15, 360] width 30 height 22
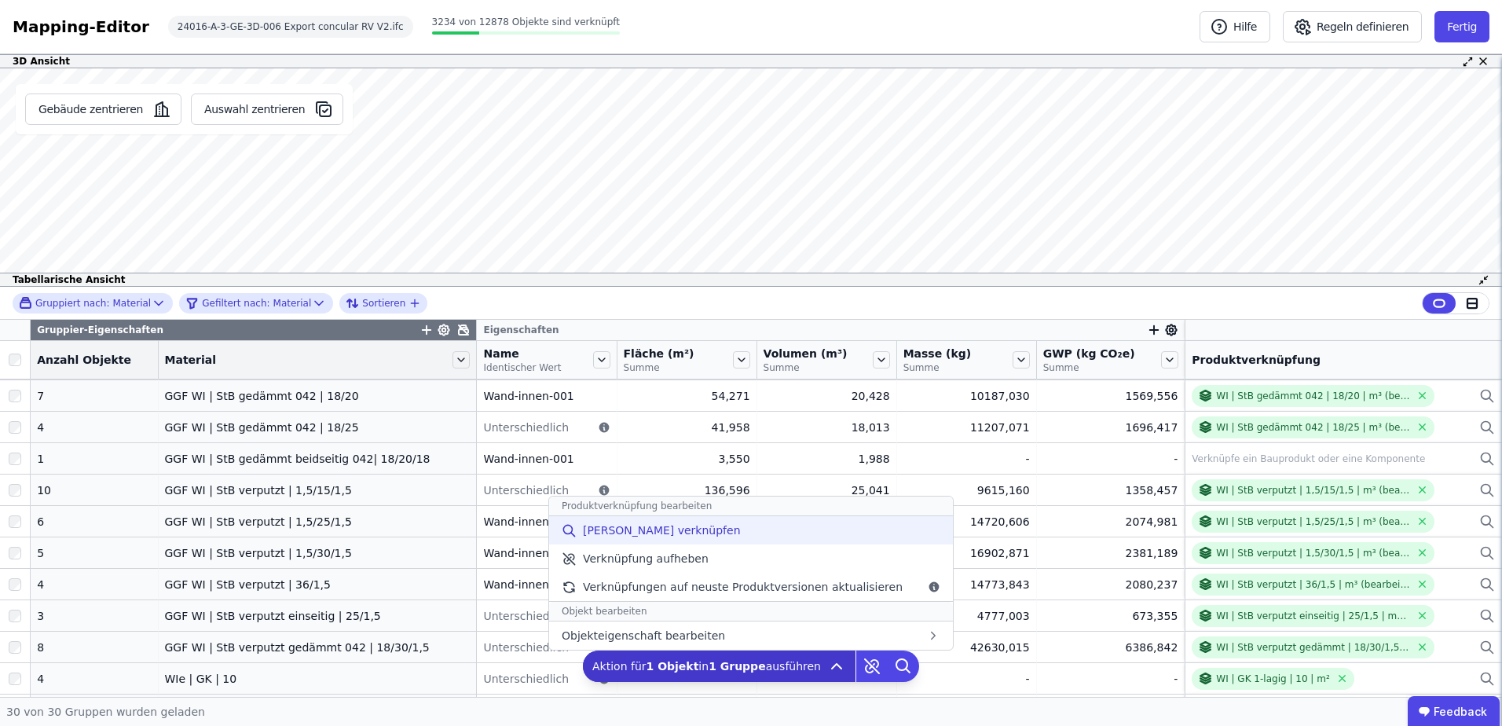
click at [683, 525] on span "[PERSON_NAME] verknüpfen" at bounding box center [662, 530] width 158 height 16
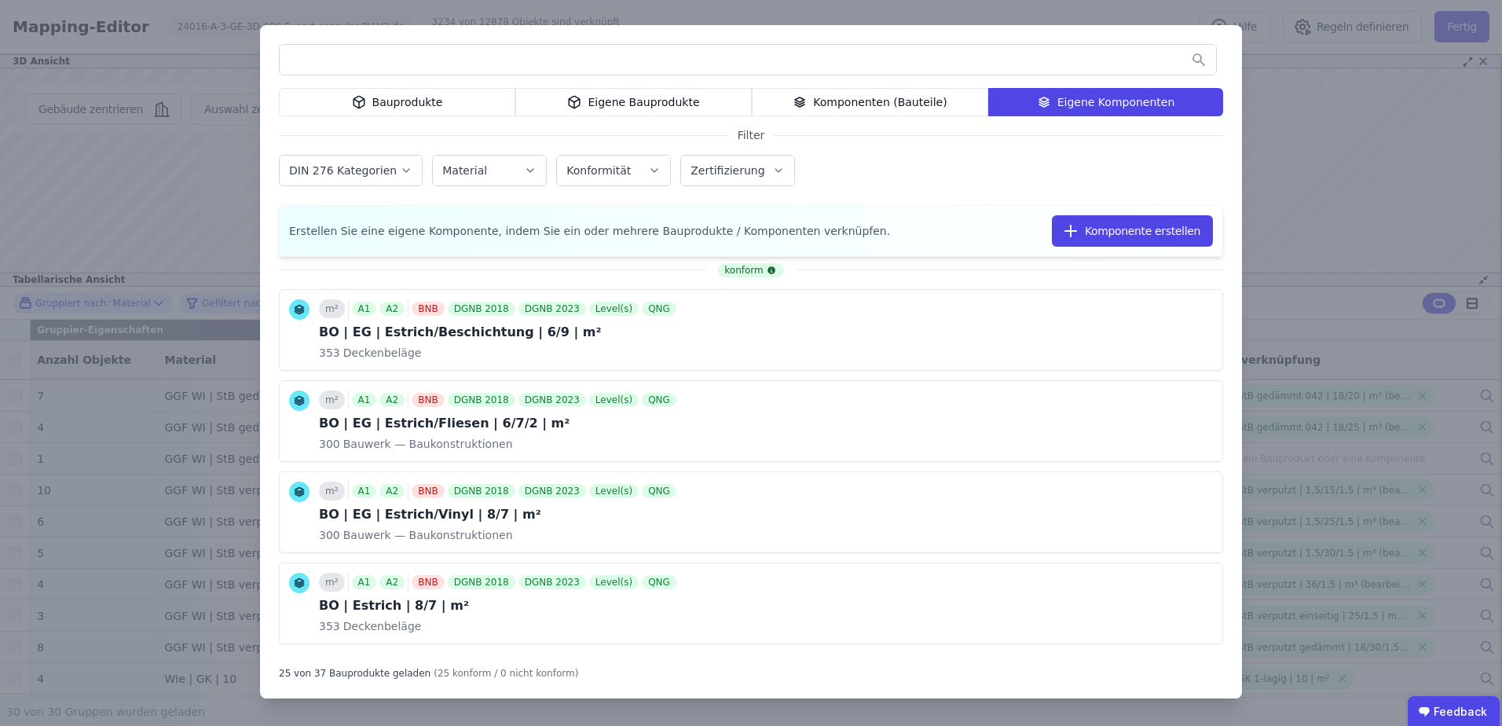
click at [881, 61] on input "text" at bounding box center [748, 60] width 936 height 28
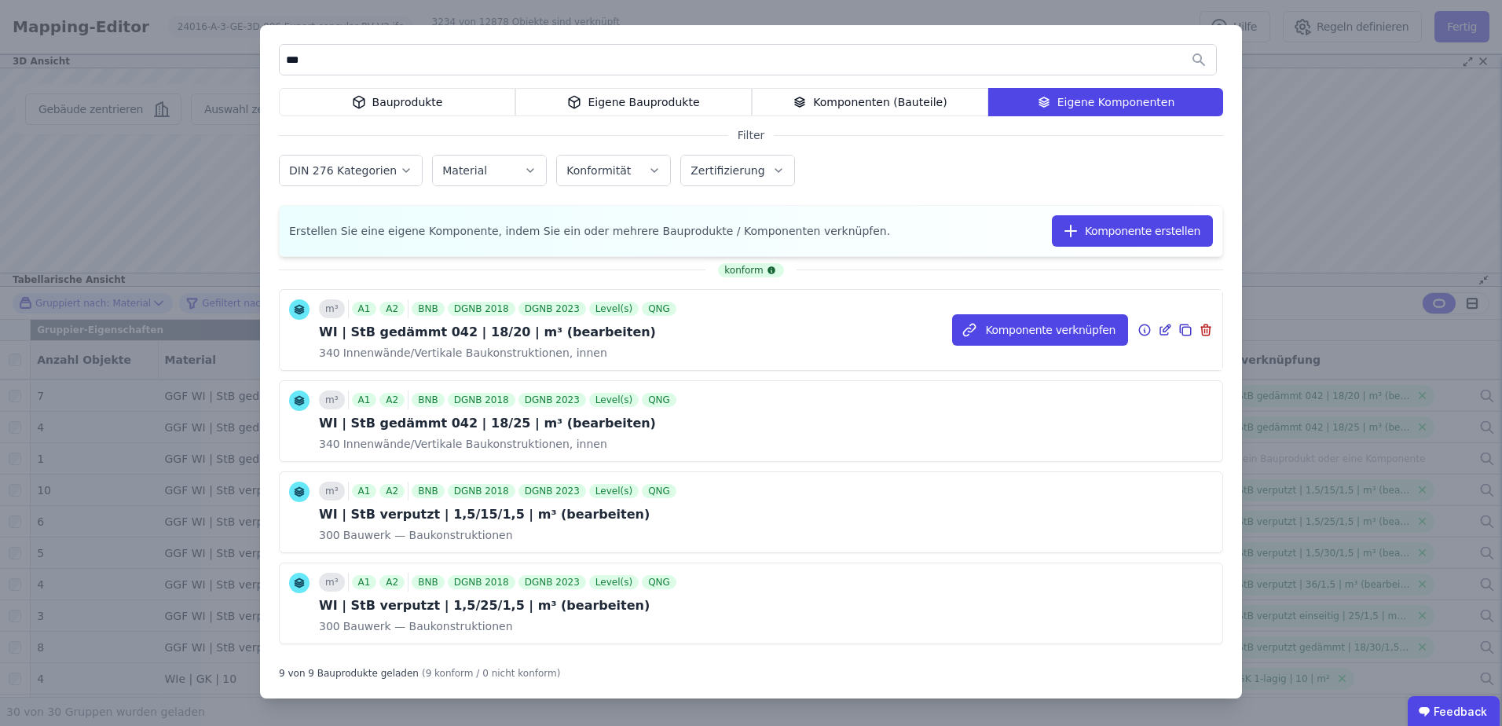
type input "***"
click at [1178, 329] on icon at bounding box center [1185, 330] width 14 height 19
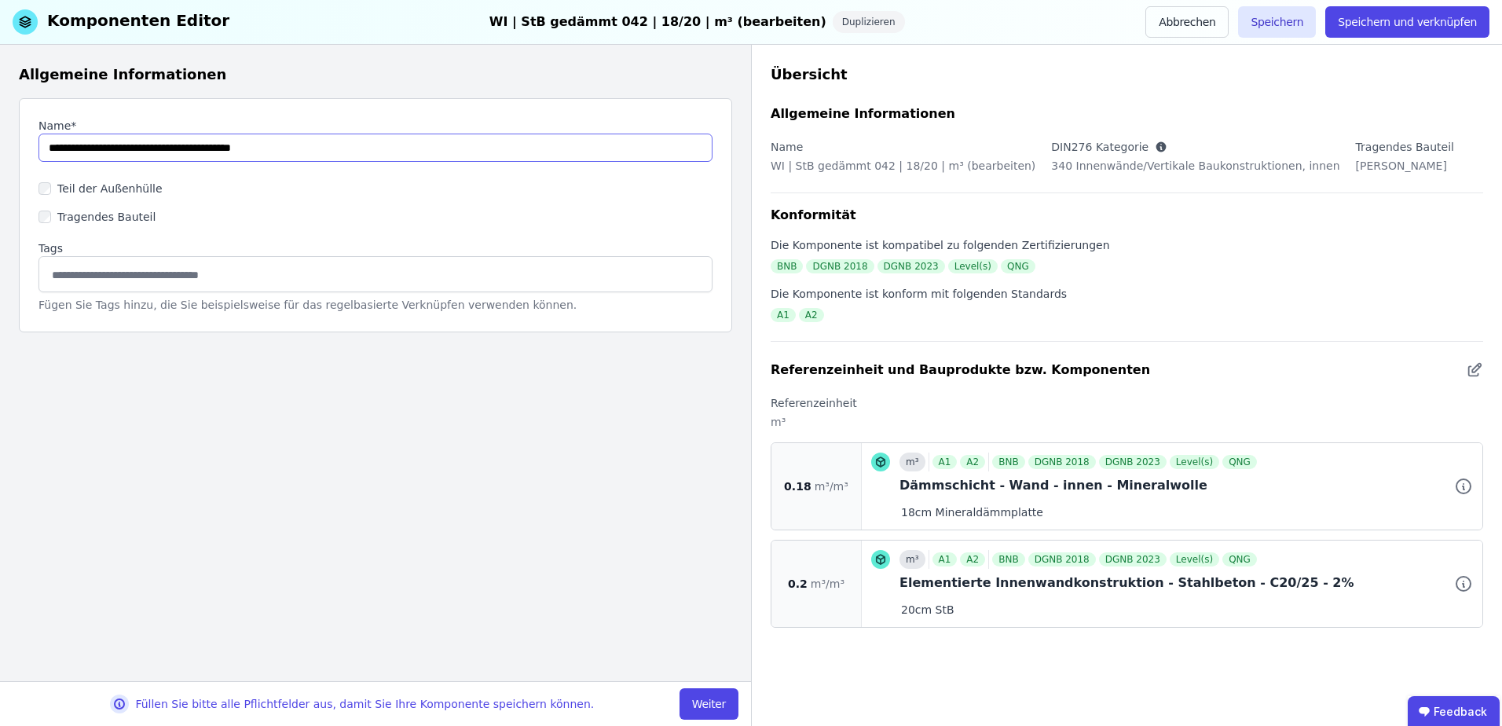
click at [167, 145] on input "string" at bounding box center [375, 148] width 674 height 28
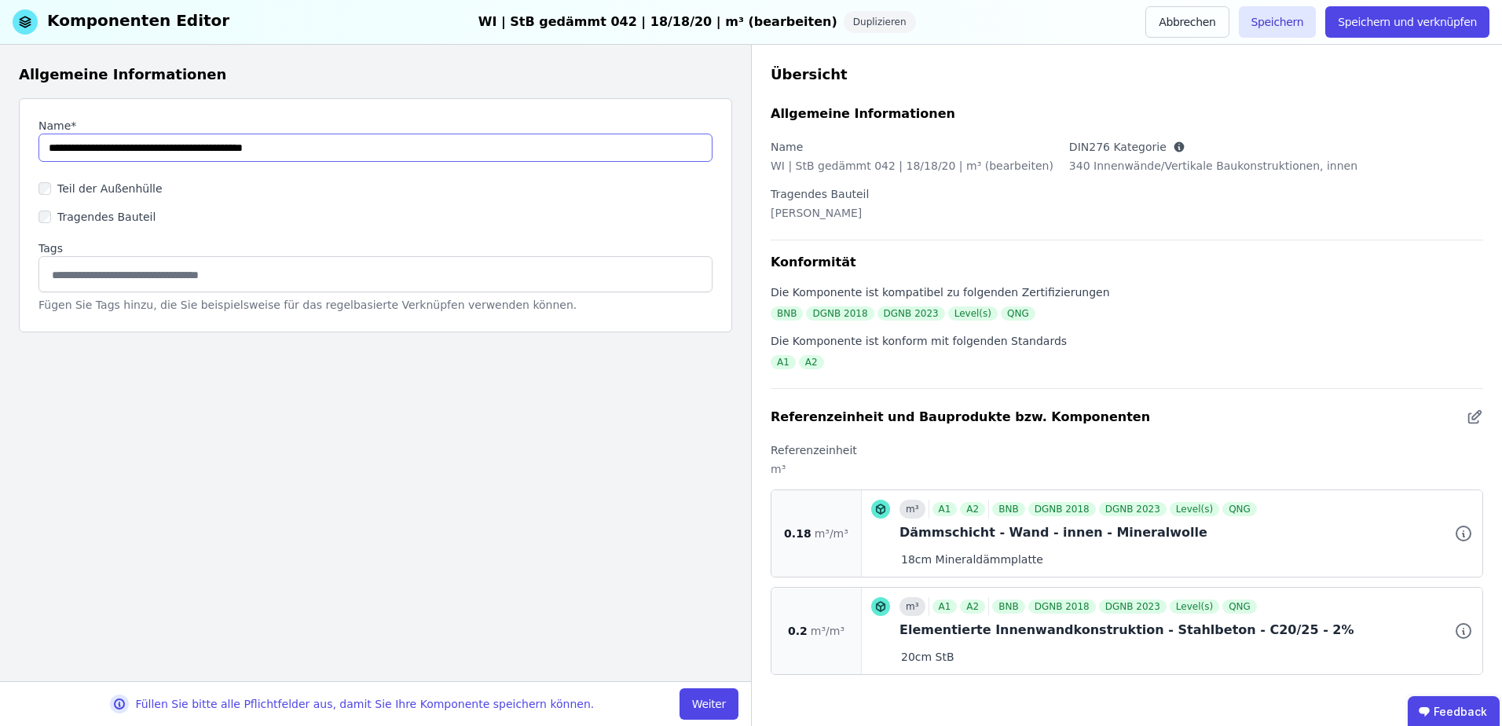
drag, startPoint x: 211, startPoint y: 147, endPoint x: 182, endPoint y: 148, distance: 28.3
click at [182, 148] on input "string" at bounding box center [375, 148] width 674 height 28
type input "**********"
click at [723, 713] on button "Weiter" at bounding box center [709, 703] width 59 height 31
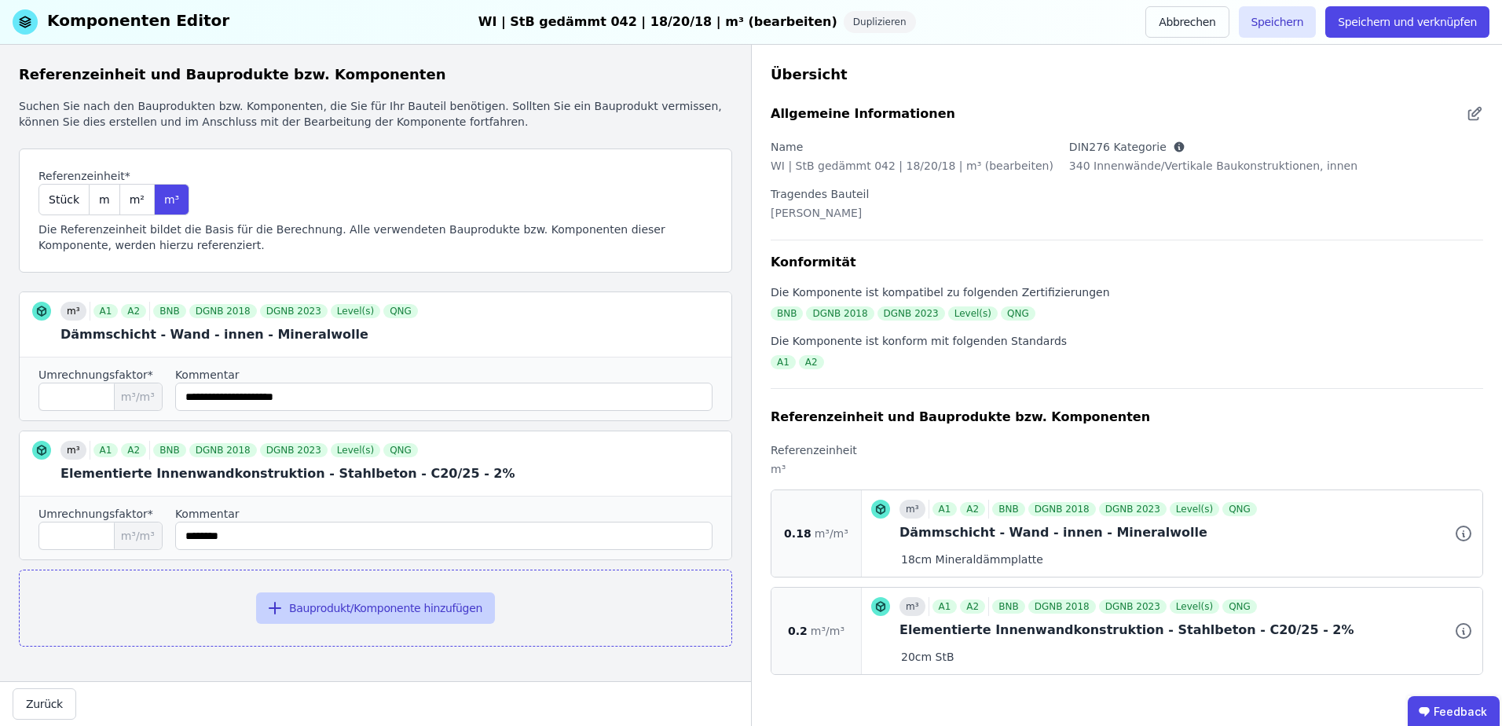
click at [313, 600] on button "Bauprodukt/Komponente hinzufügen" at bounding box center [375, 607] width 239 height 31
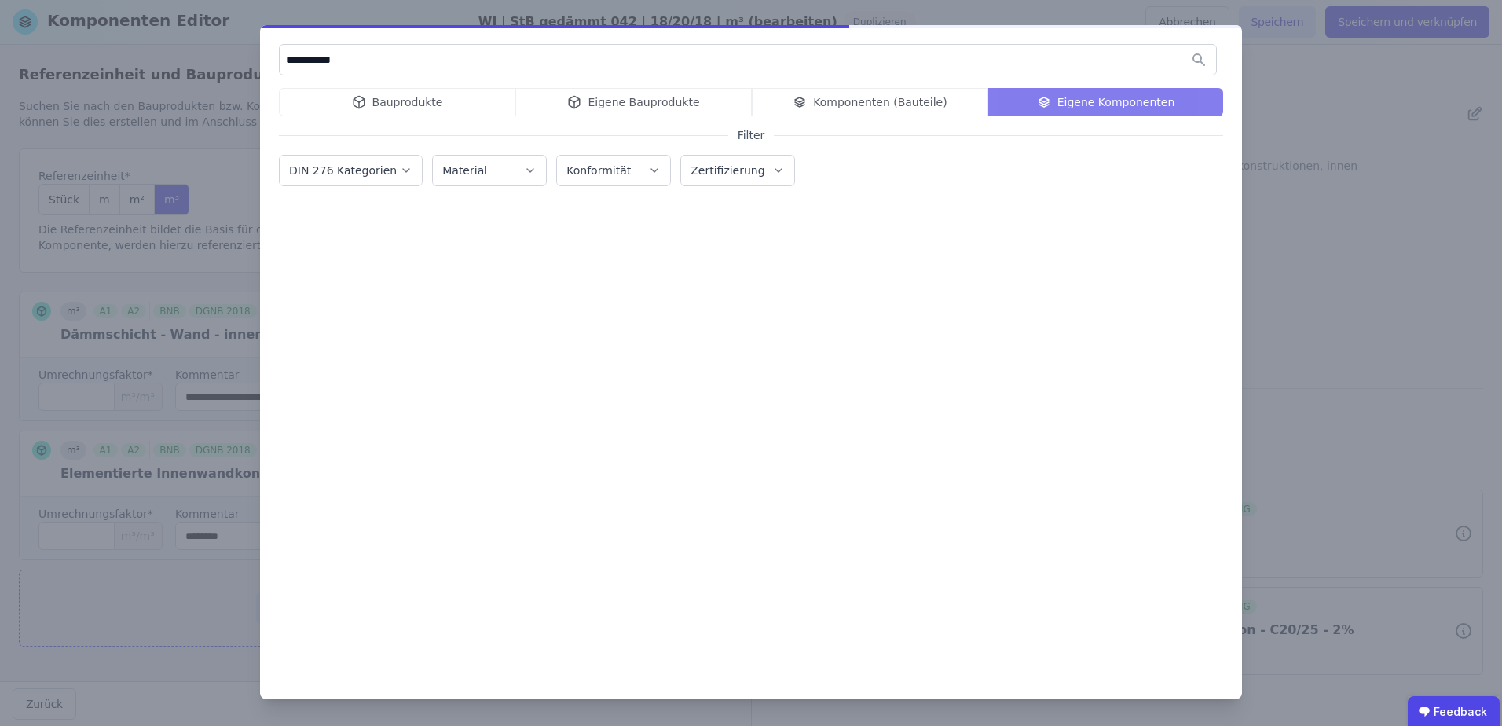
click at [427, 112] on div "Bauprodukte Eigene Bauprodukte Komponenten (Bauteile) Eigene Komponenten" at bounding box center [751, 102] width 944 height 28
click at [437, 101] on div "Bauprodukte Eigene Bauprodukte Komponenten (Bauteile) Eigene Komponenten" at bounding box center [751, 102] width 944 height 28
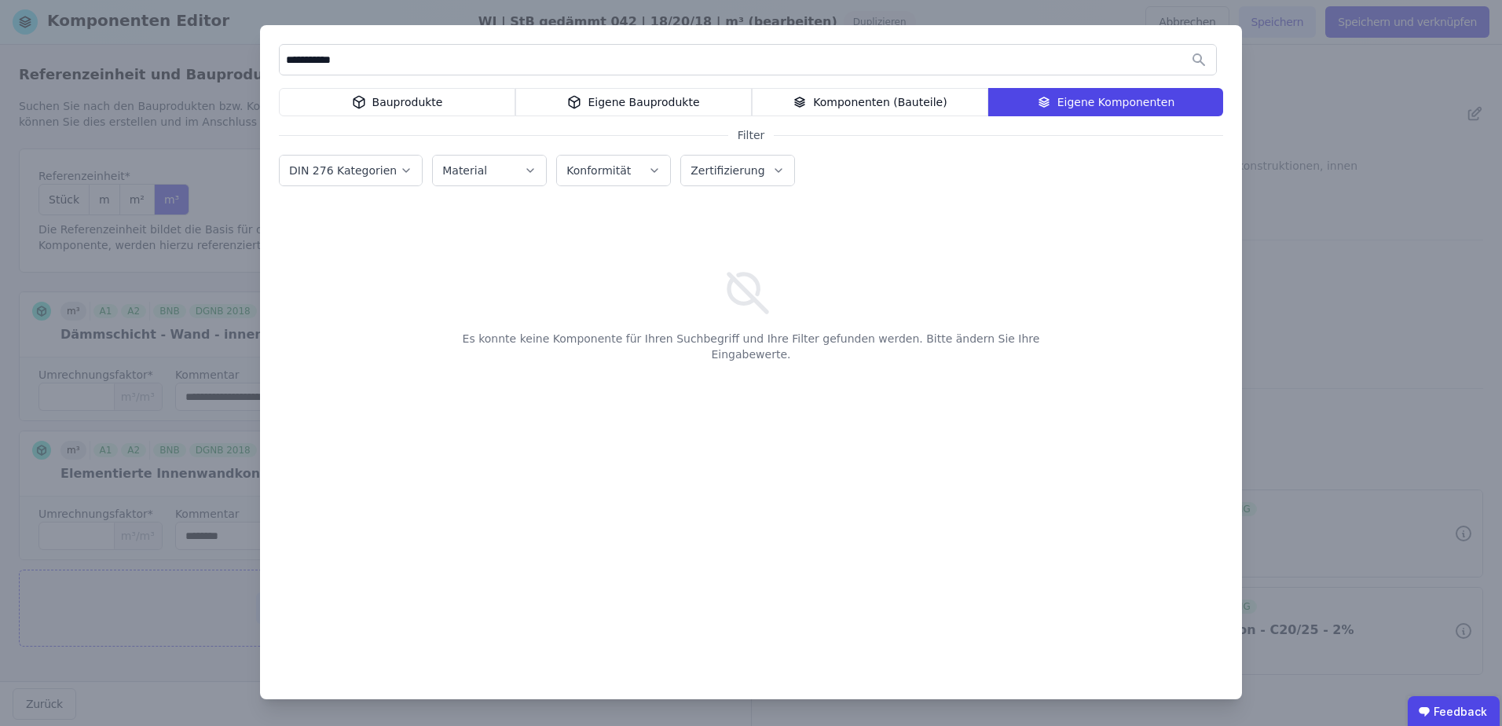
click at [434, 106] on div "Bauprodukte" at bounding box center [397, 102] width 236 height 28
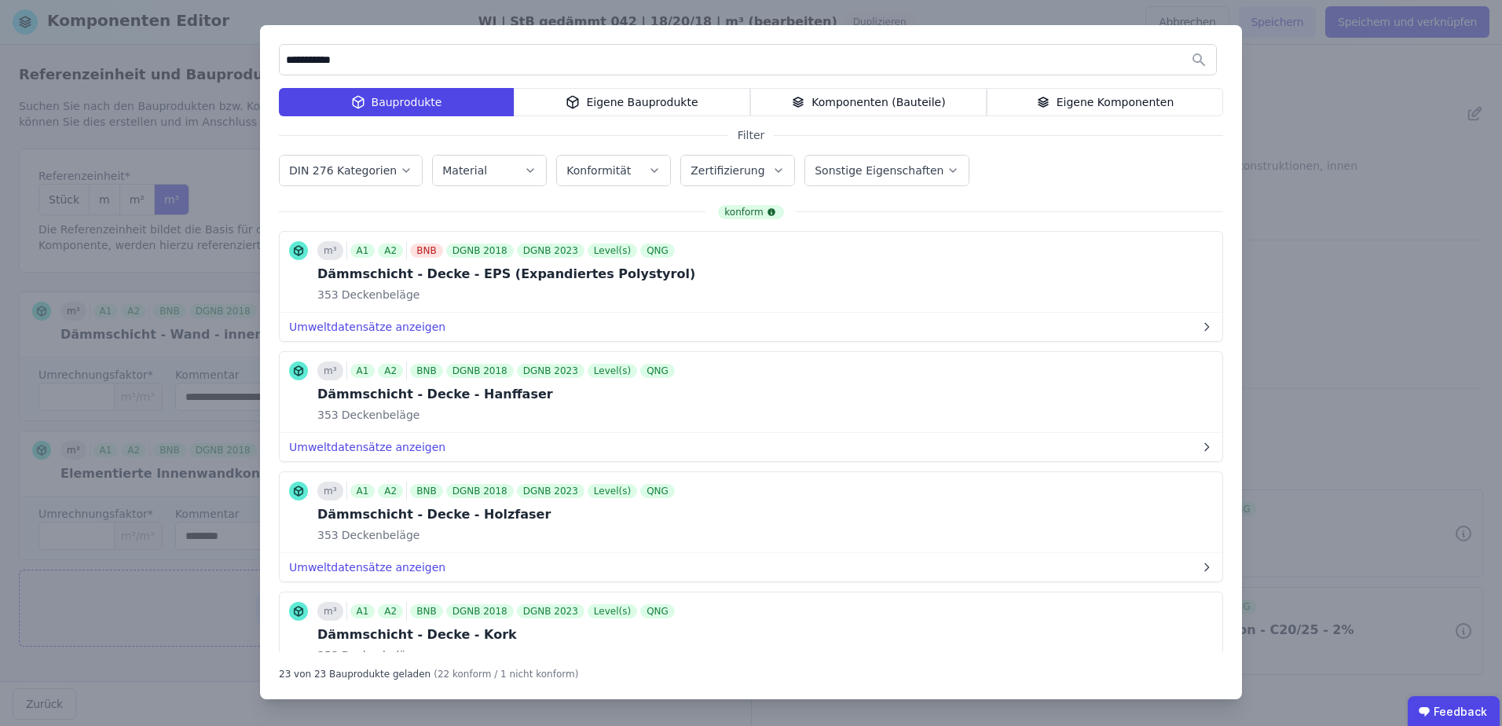
click at [497, 67] on input "**********" at bounding box center [748, 60] width 936 height 28
type input "**********"
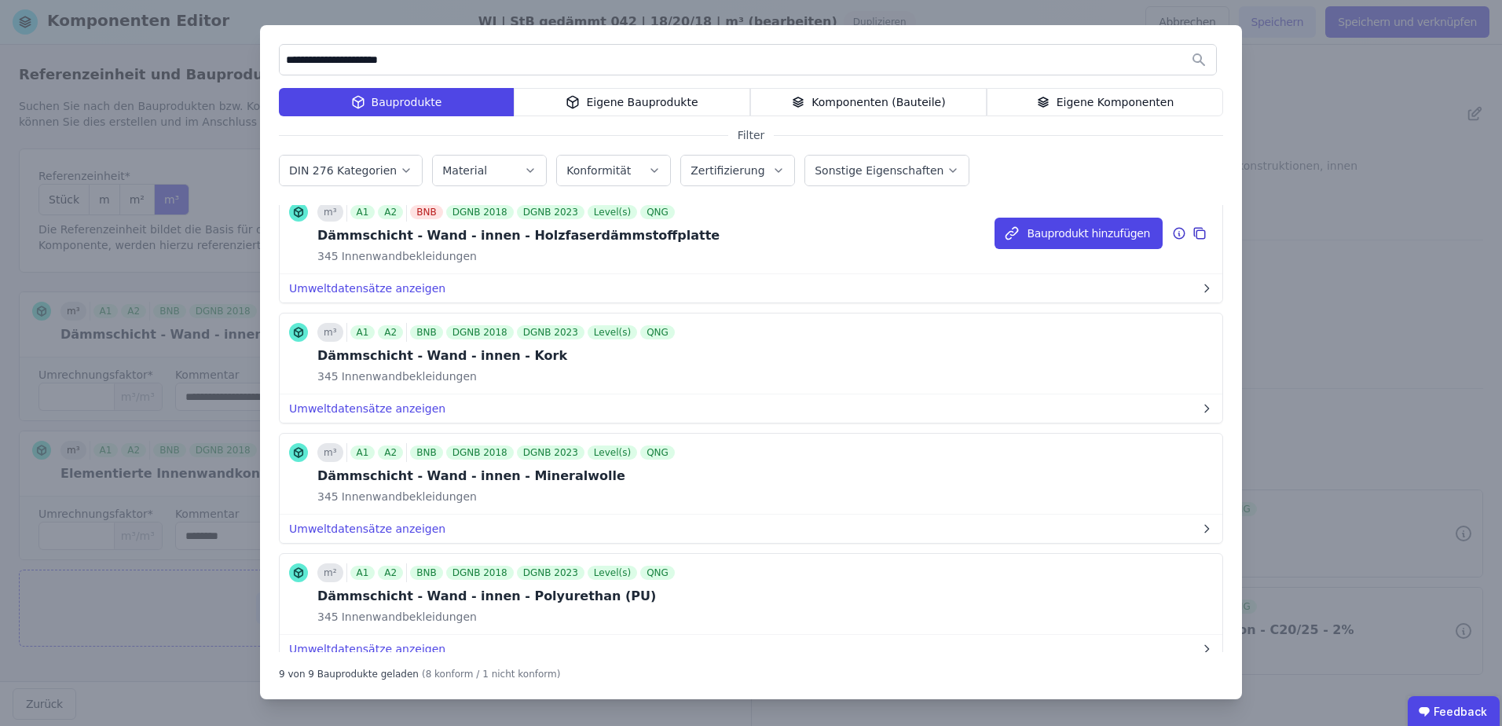
scroll to position [314, 0]
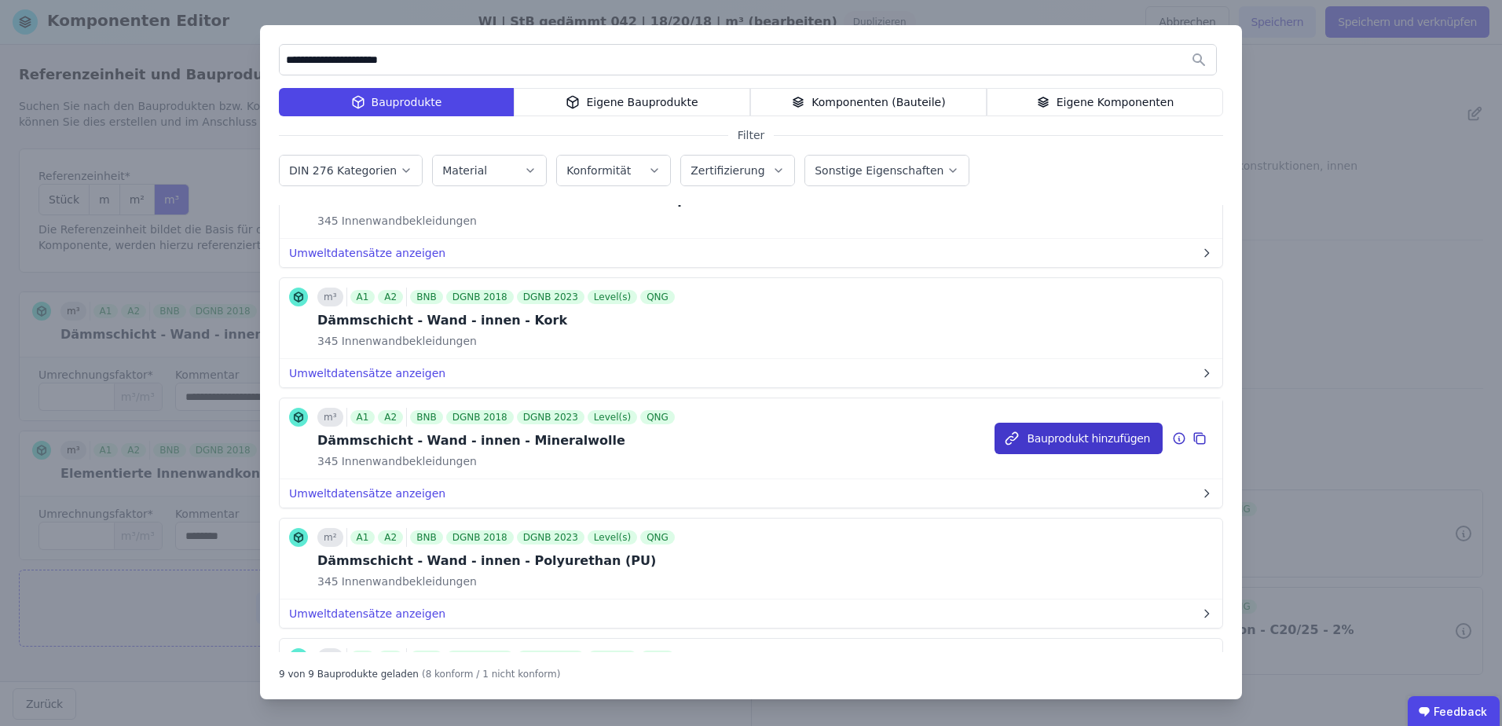
click at [1036, 434] on button "Bauprodukt hinzufügen" at bounding box center [1079, 438] width 168 height 31
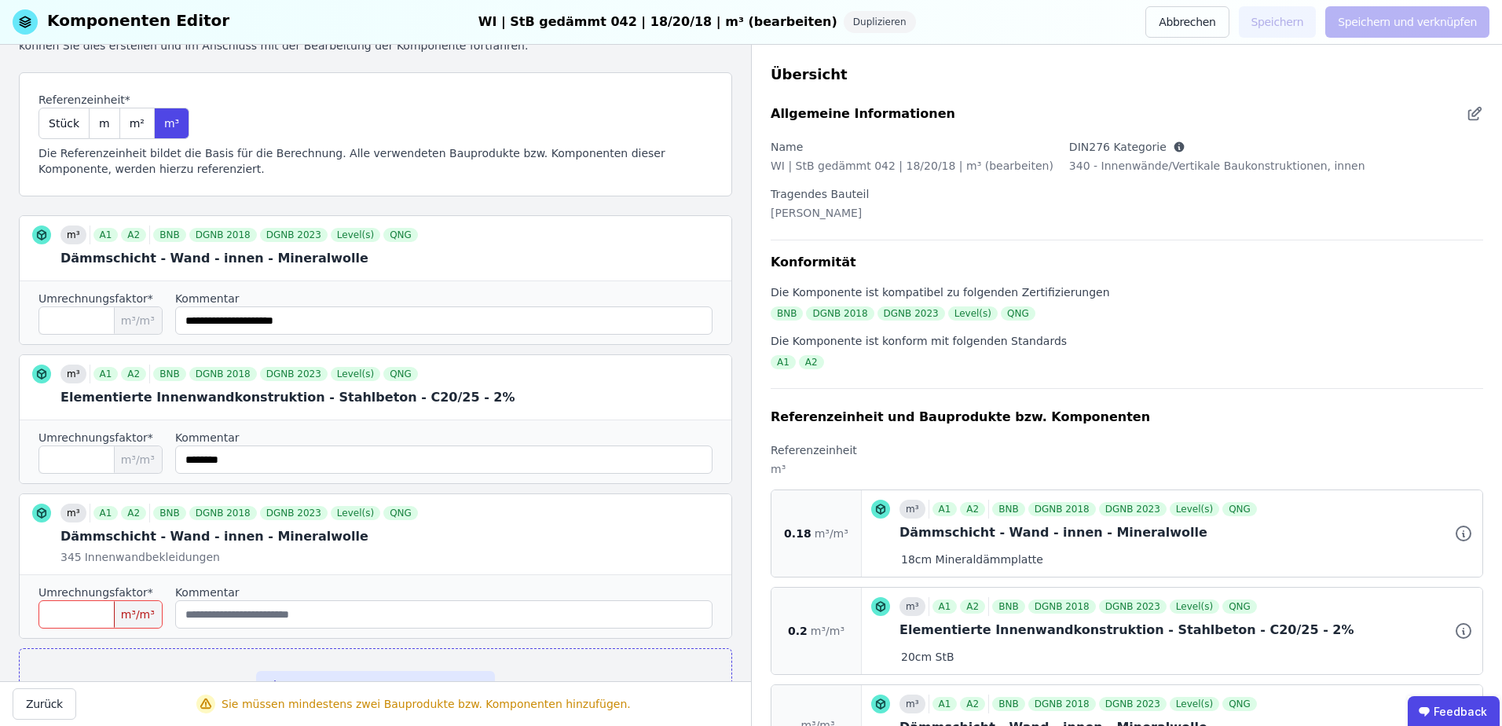
scroll to position [104, 0]
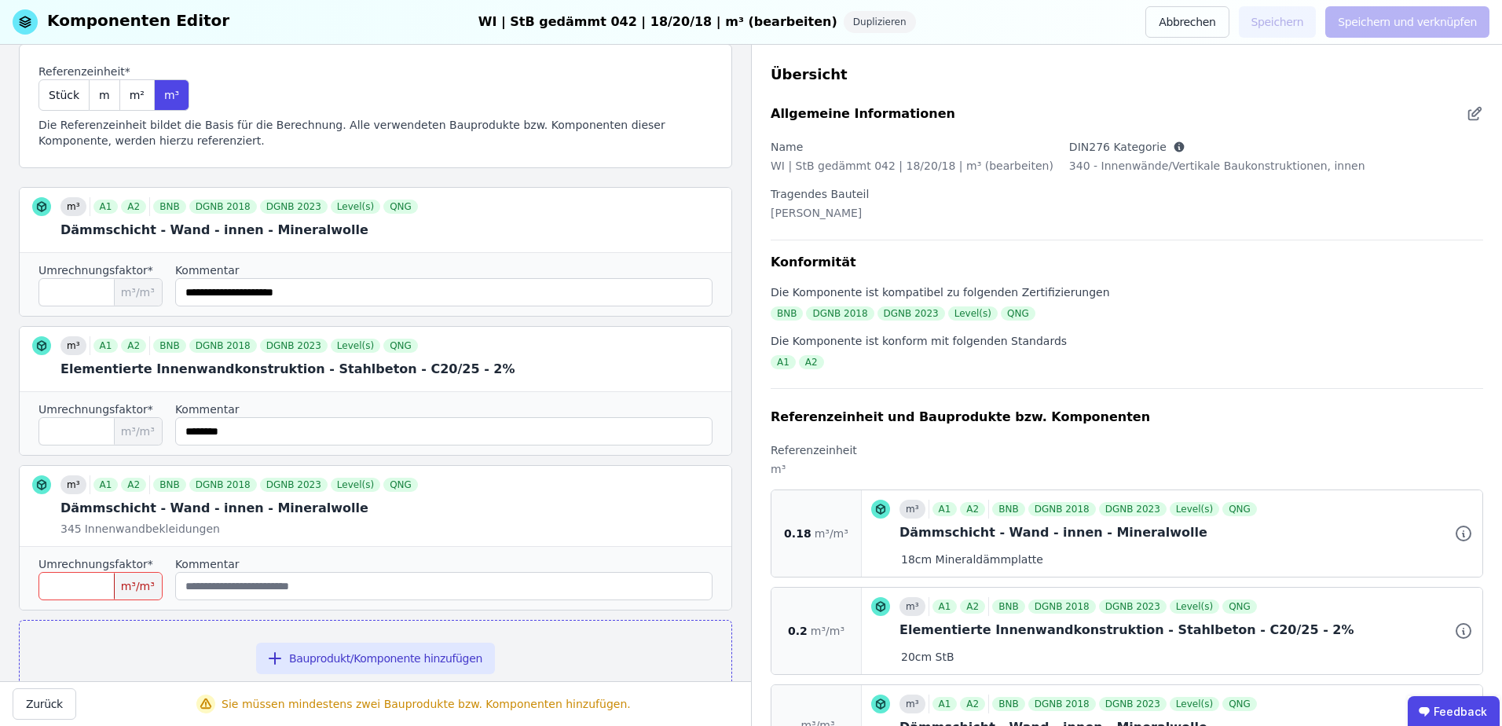
click at [66, 572] on input "number" at bounding box center [100, 586] width 124 height 28
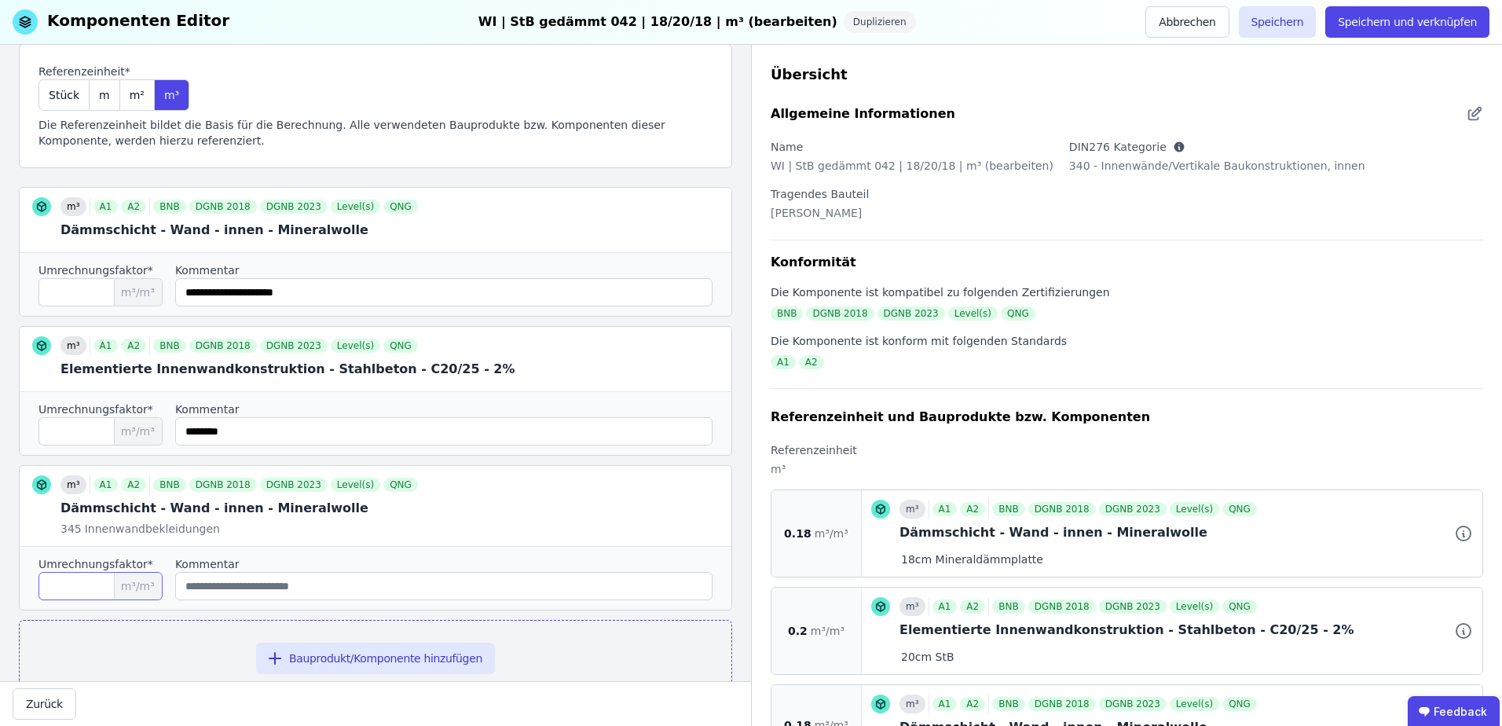
type input "****"
drag, startPoint x: 329, startPoint y: 296, endPoint x: 195, endPoint y: 299, distance: 134.4
click at [195, 299] on input "string" at bounding box center [443, 292] width 537 height 28
click at [233, 590] on input "string" at bounding box center [443, 586] width 537 height 28
paste input "**********"
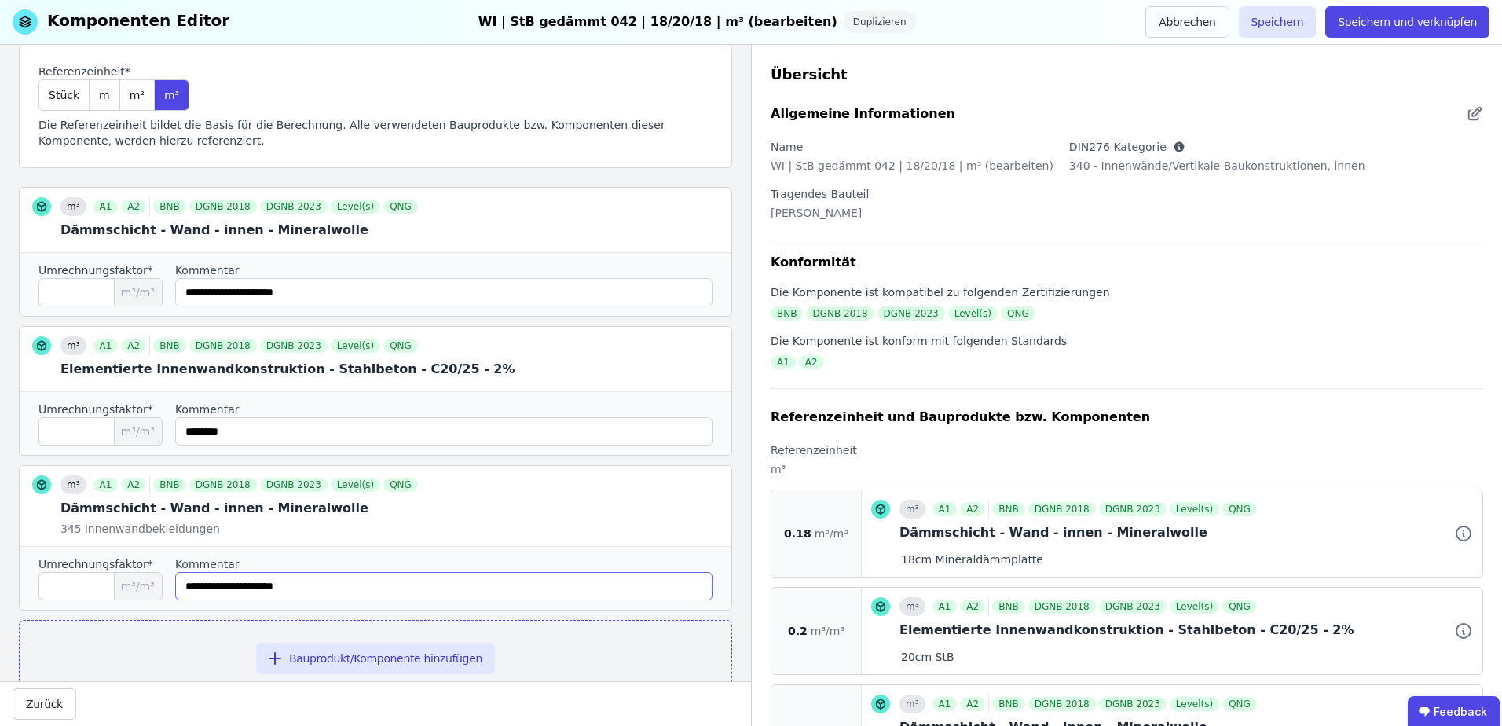
type input "**********"
click at [401, 432] on input "string" at bounding box center [443, 431] width 537 height 28
click at [1416, 16] on button "Speichern und verknüpfen" at bounding box center [1407, 21] width 164 height 31
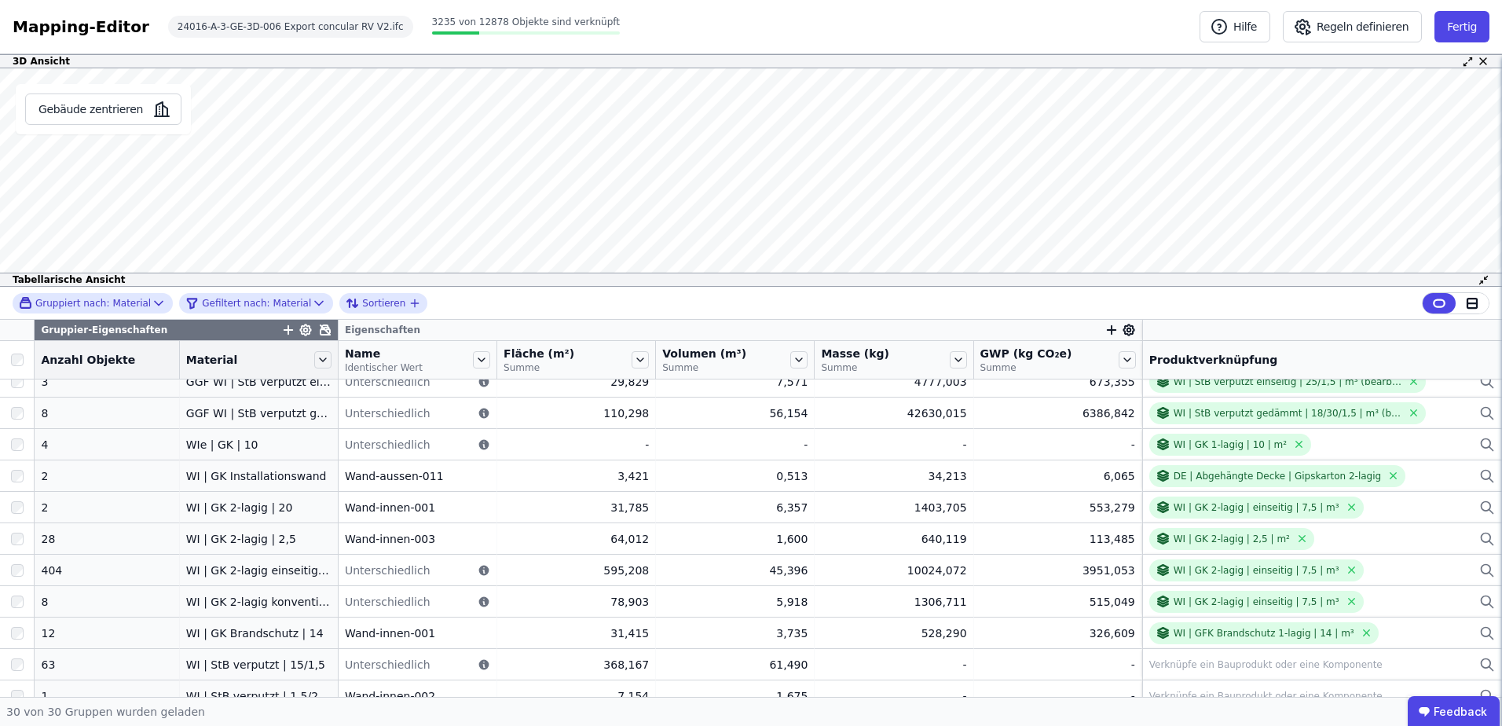
scroll to position [626, 0]
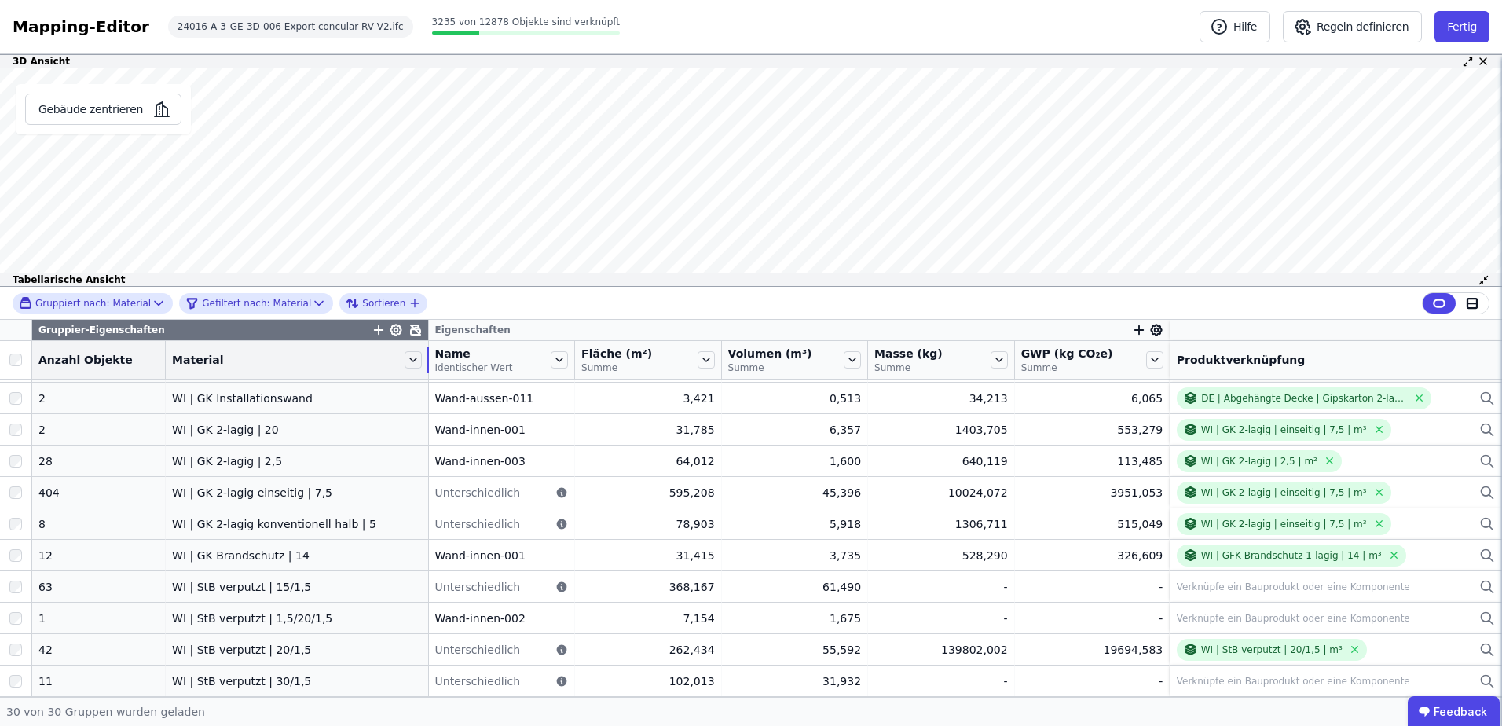
drag, startPoint x: 317, startPoint y: 346, endPoint x: 412, endPoint y: 346, distance: 94.3
click at [412, 346] on tr "Anzahl Objekte Material Name Identischer Wert Fläche (m²) Summe Volumen (m³) Su…" at bounding box center [751, 360] width 1502 height 38
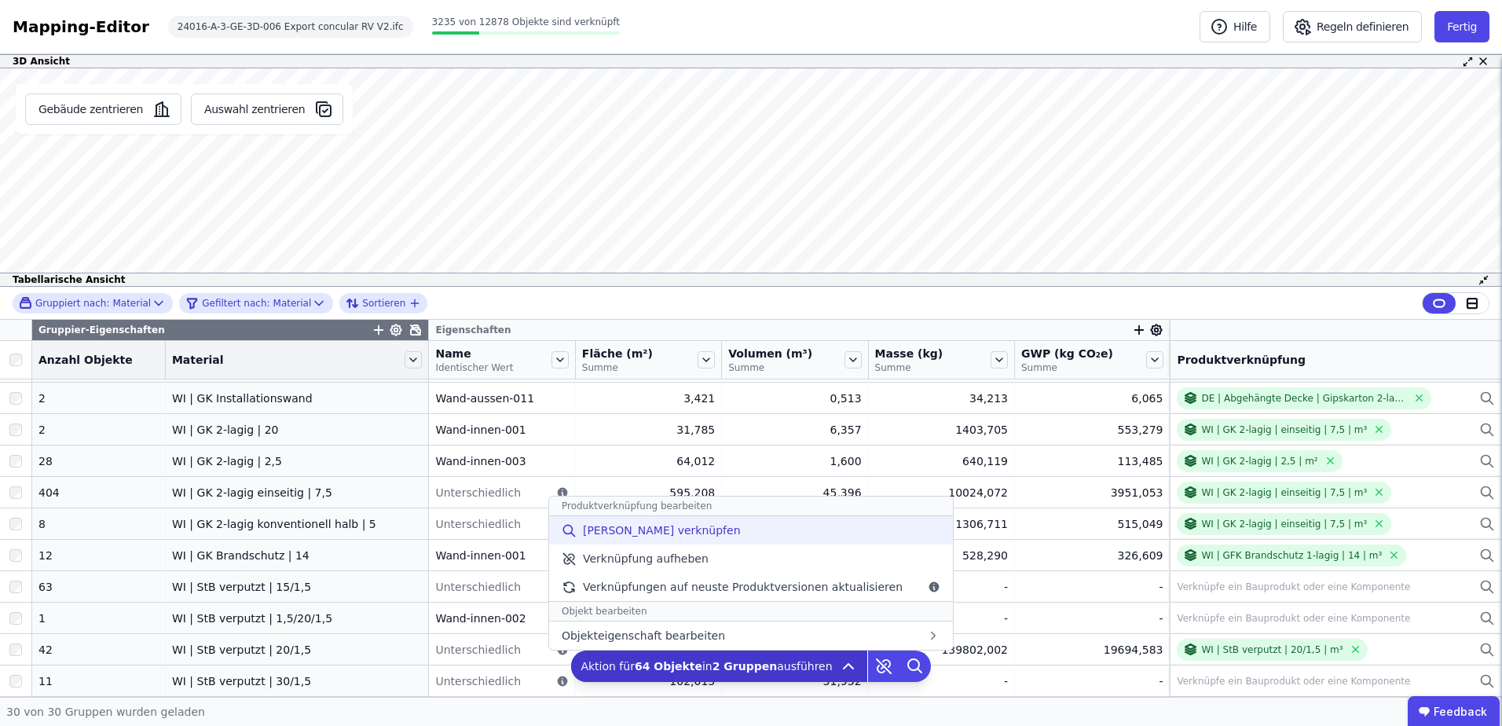
click at [667, 536] on span "[PERSON_NAME] verknüpfen" at bounding box center [662, 530] width 158 height 16
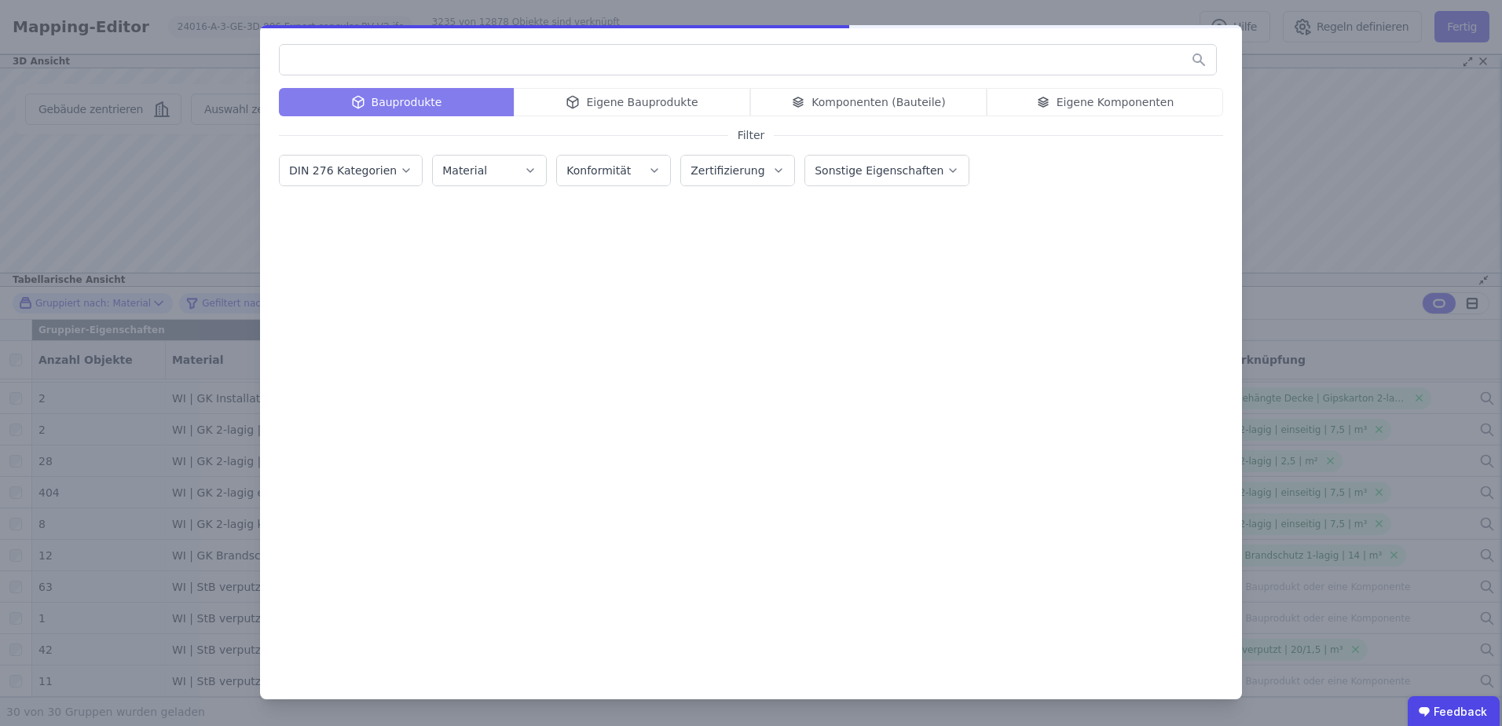
click at [1034, 96] on div "Bauprodukte Eigene Bauprodukte Komponenten (Bauteile) Eigene Komponenten" at bounding box center [751, 102] width 944 height 28
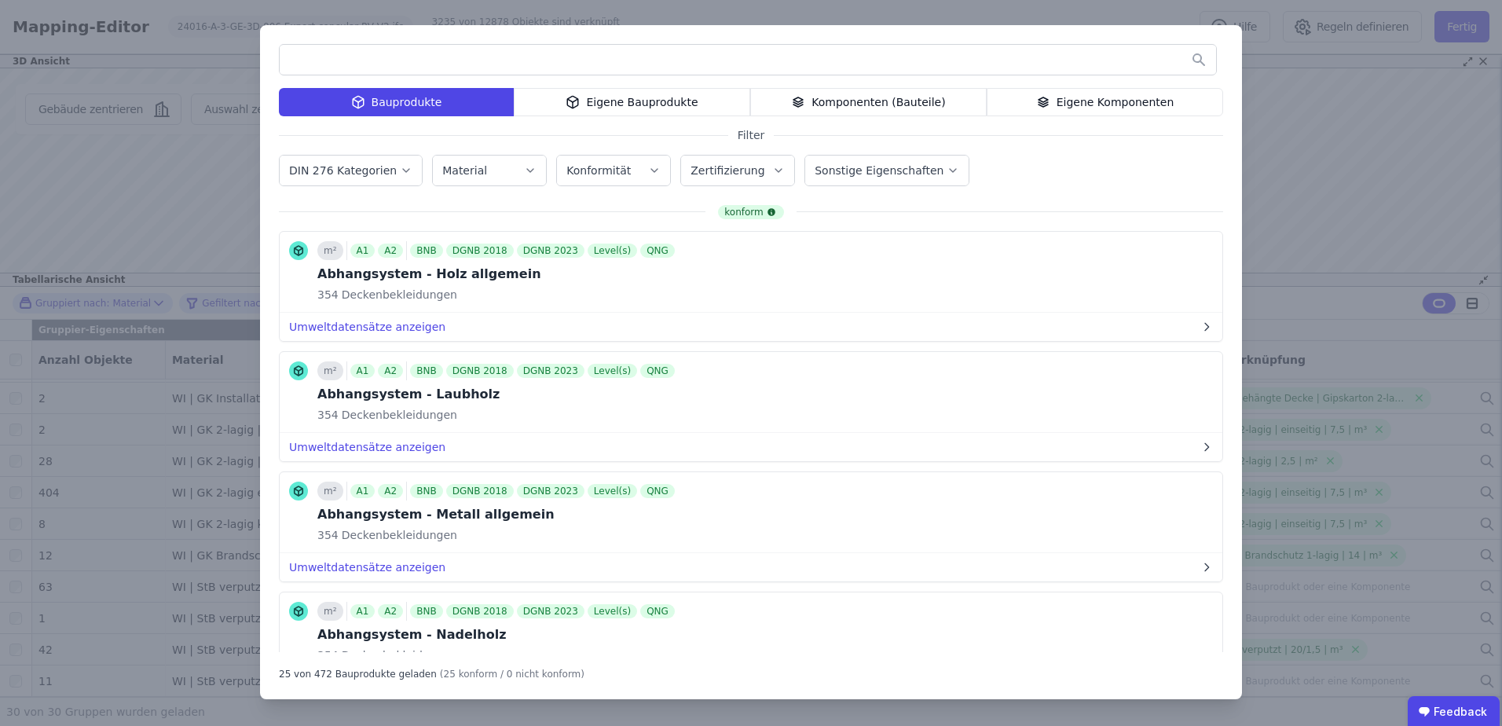
click at [1034, 101] on div "Eigene Komponenten" at bounding box center [1105, 102] width 236 height 28
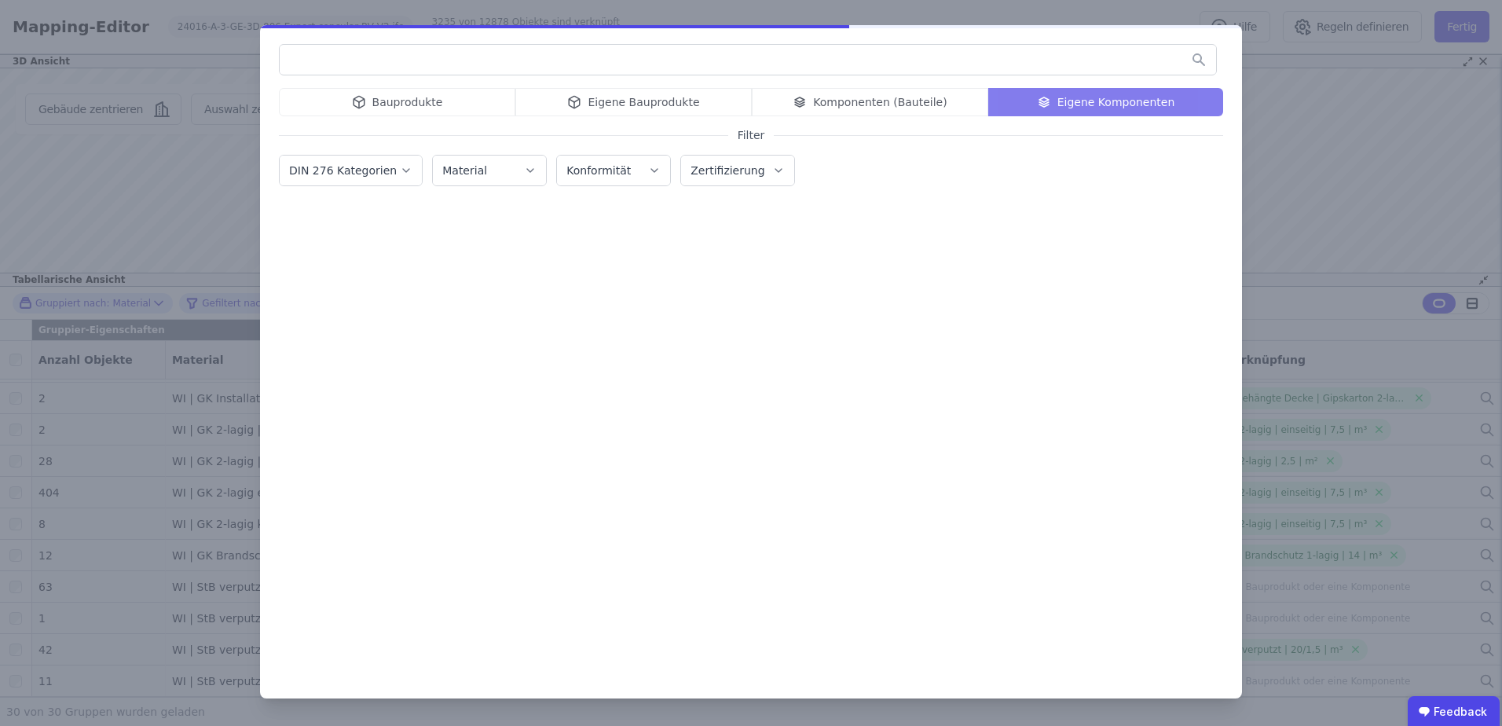
click at [958, 68] on input "text" at bounding box center [748, 60] width 936 height 28
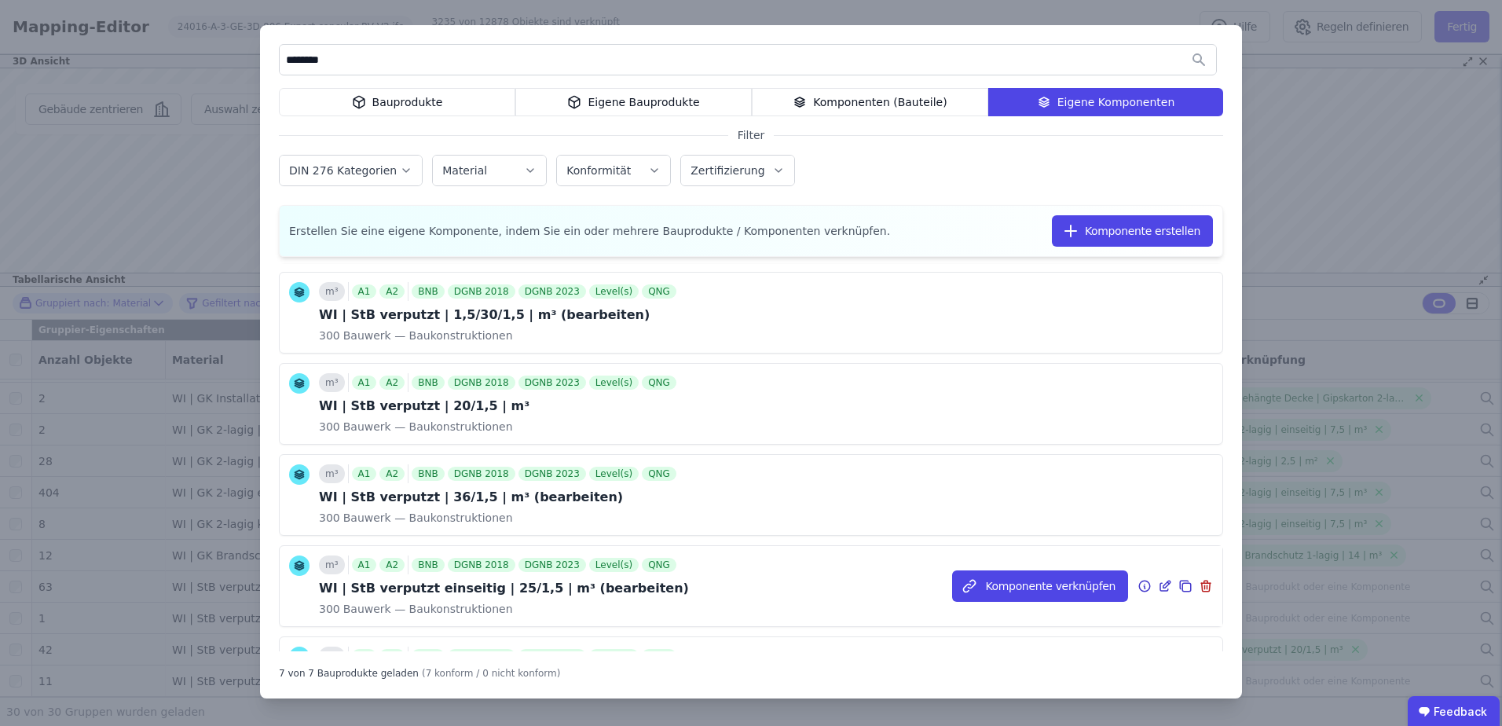
scroll to position [0, 0]
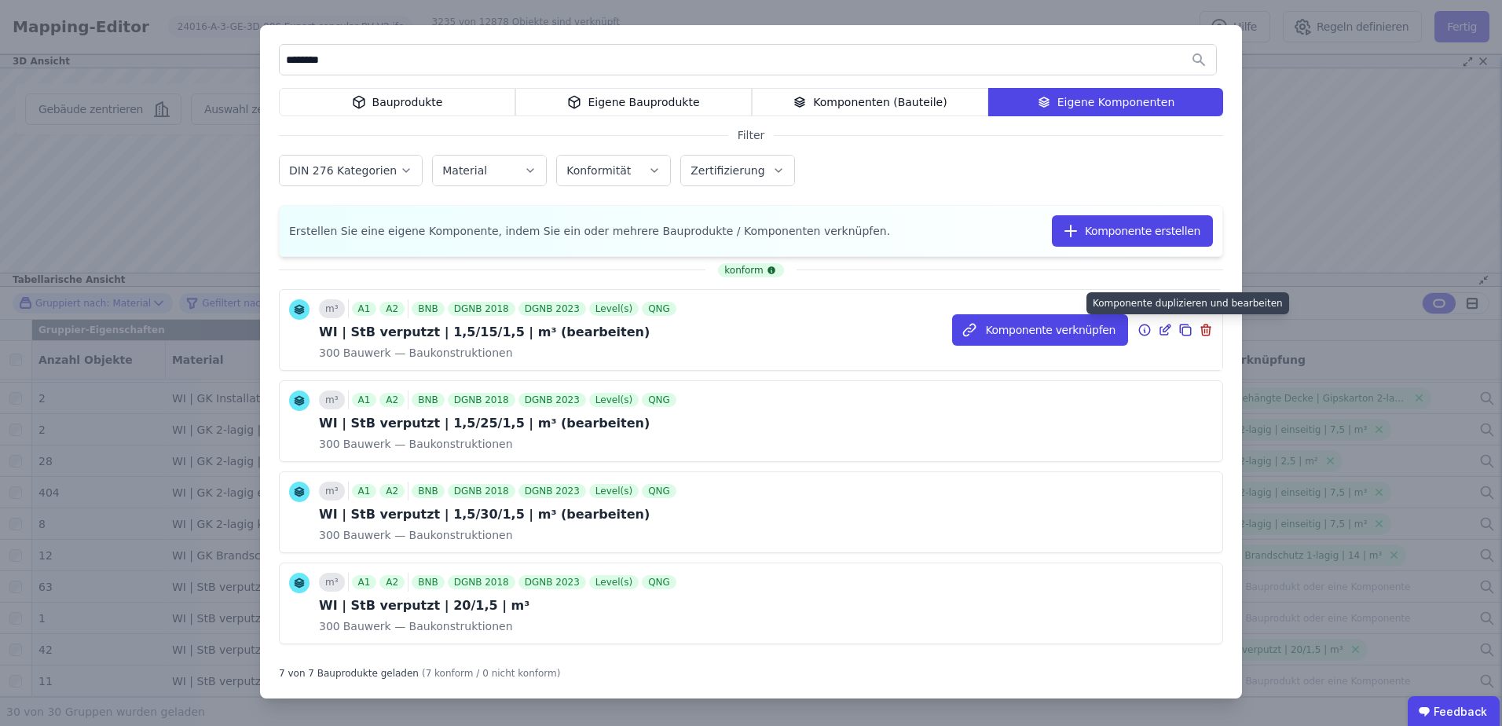
type input "********"
click at [1182, 328] on icon at bounding box center [1186, 331] width 9 height 9
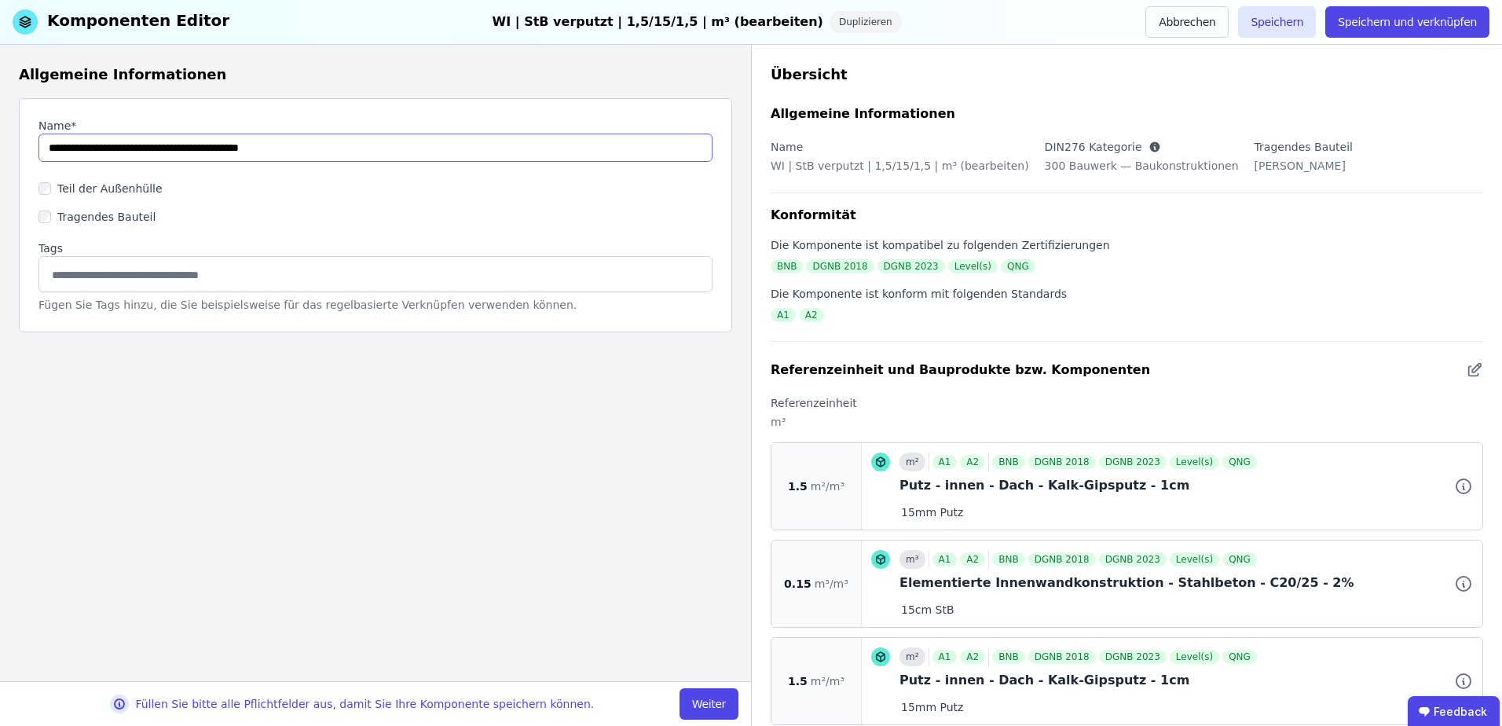
click at [159, 149] on input "string" at bounding box center [375, 148] width 674 height 28
type input "**********"
click at [214, 291] on div at bounding box center [375, 274] width 674 height 36
click at [717, 705] on button "Weiter" at bounding box center [709, 703] width 59 height 31
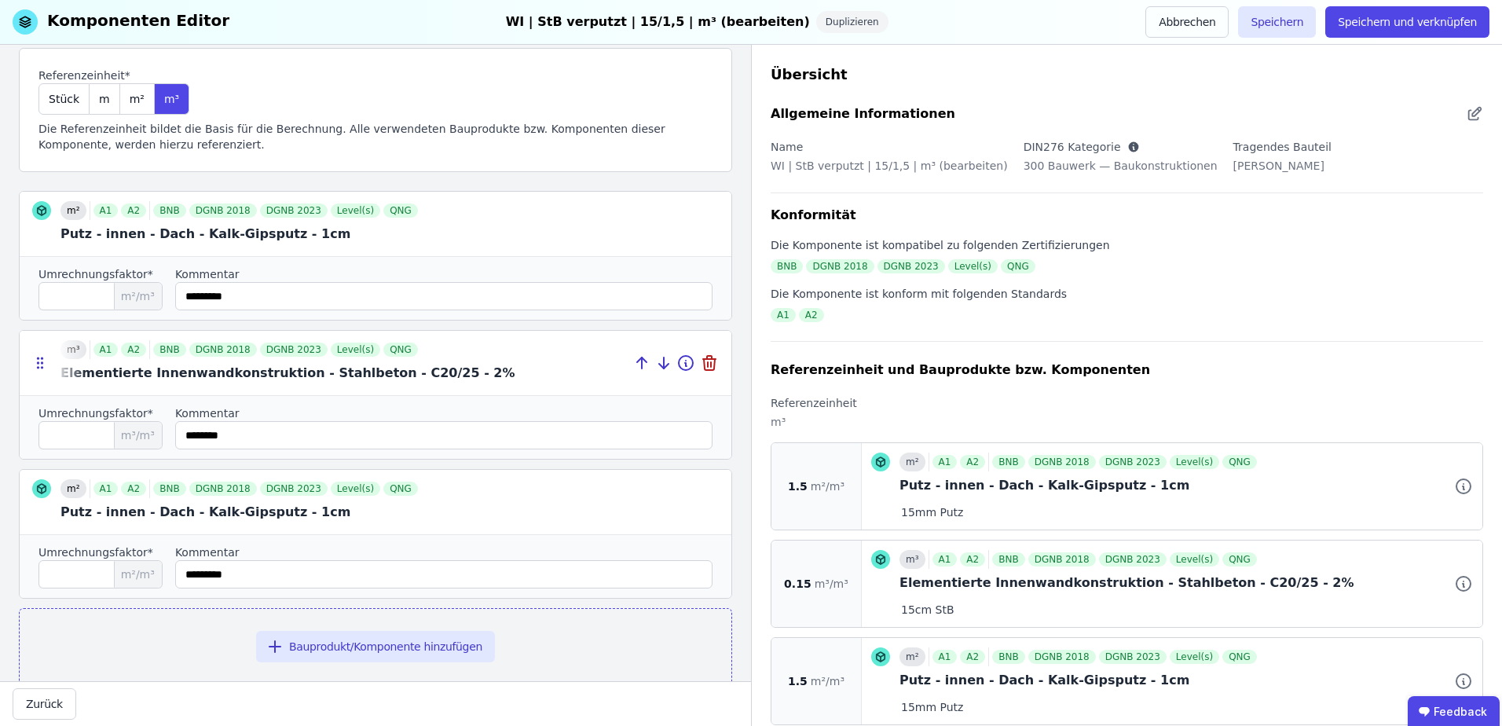
scroll to position [136, 0]
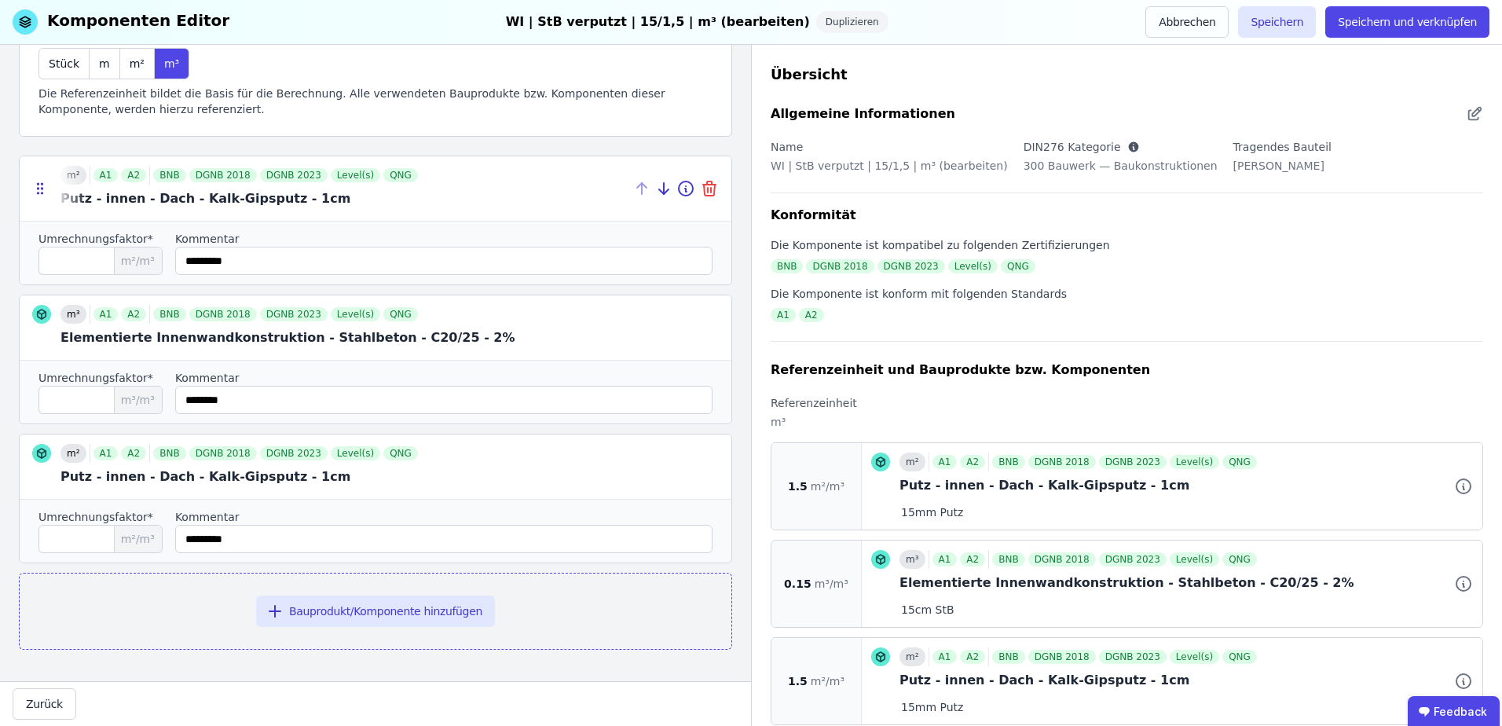
click at [704, 190] on icon at bounding box center [709, 188] width 19 height 19
type input "****"
type input "********"
type input "***"
type input "*********"
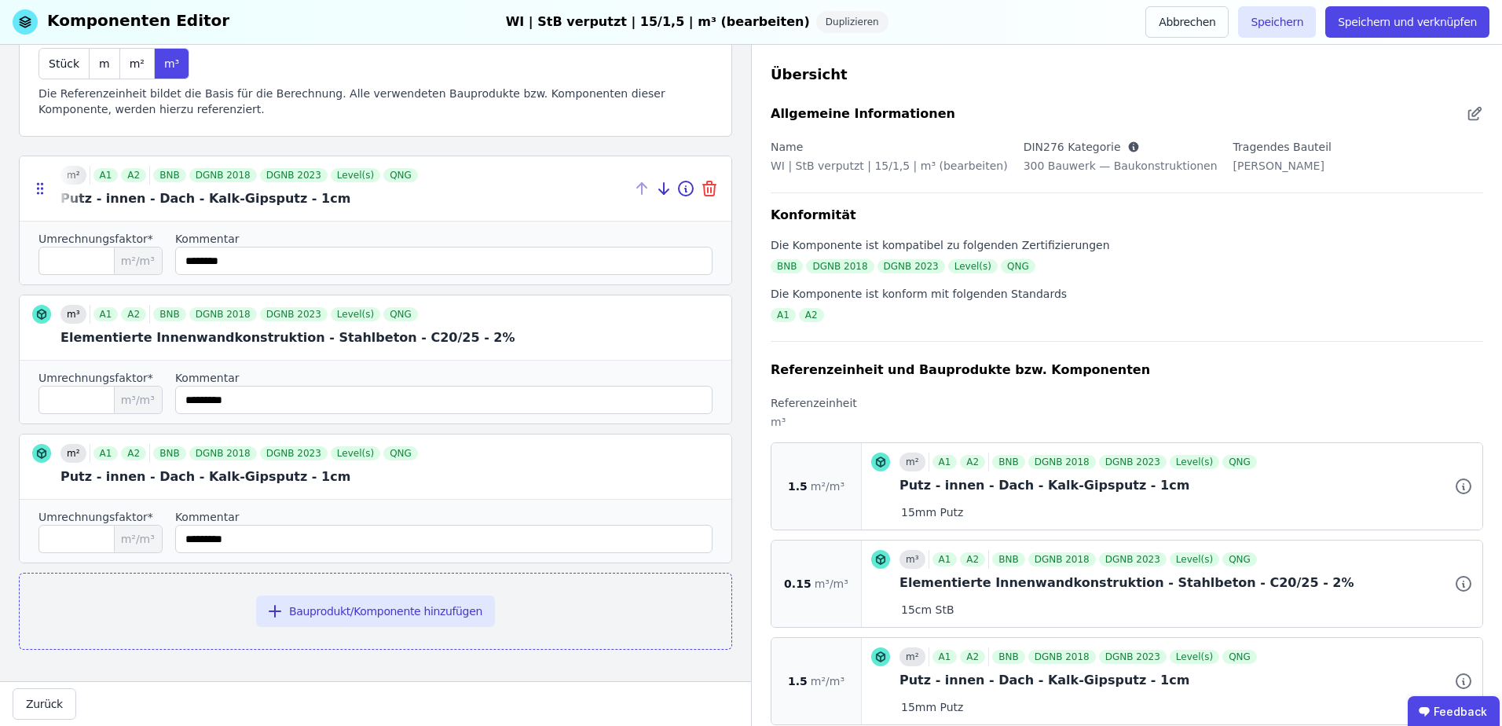
scroll to position [0, 0]
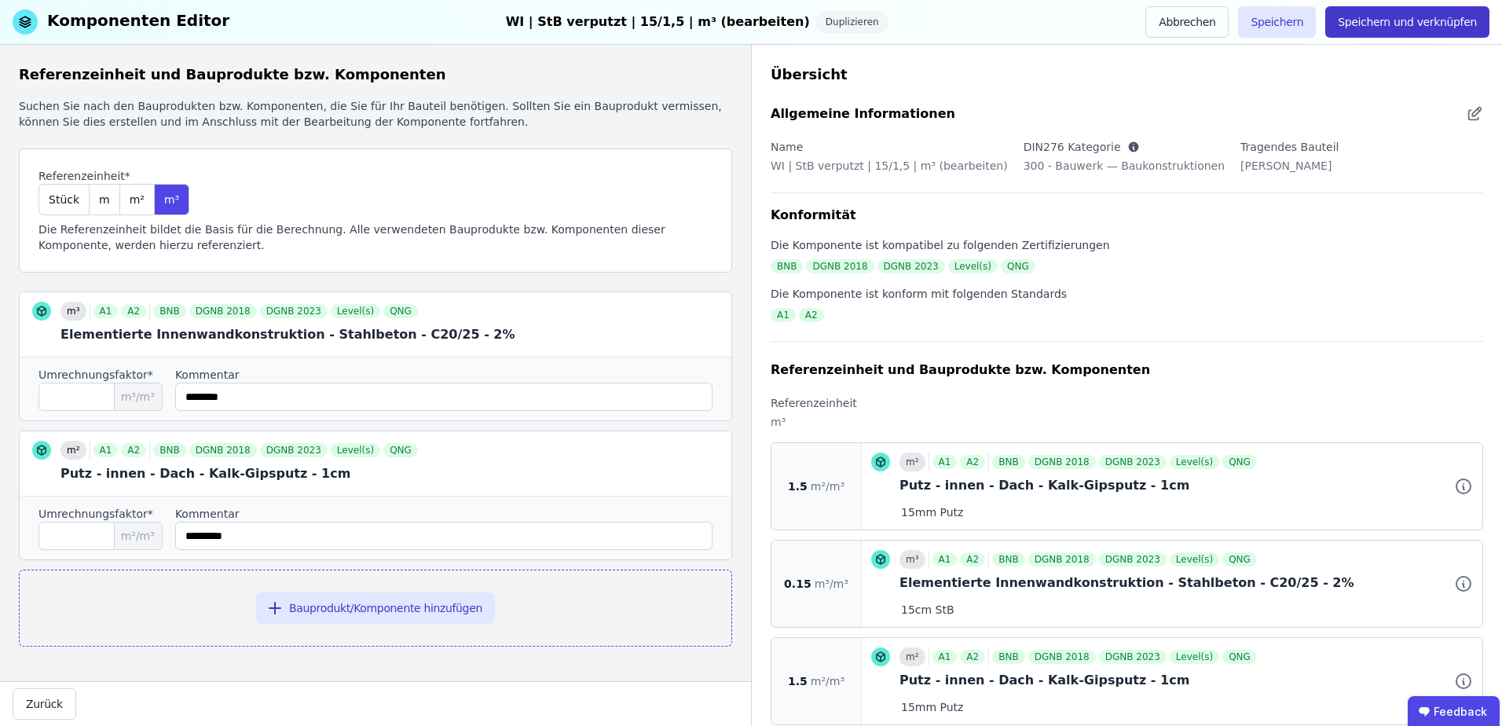
click at [1401, 24] on button "Speichern und verknüpfen" at bounding box center [1407, 21] width 164 height 31
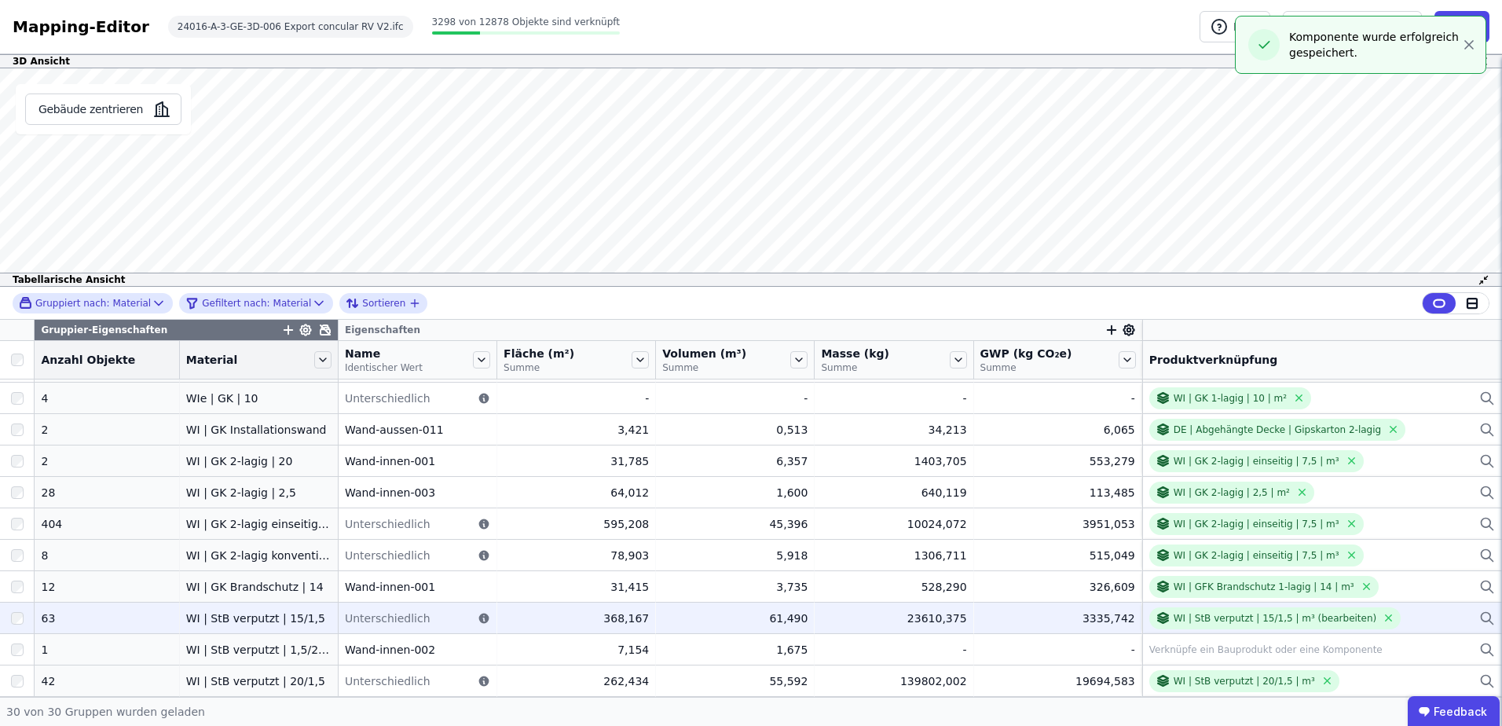
scroll to position [626, 0]
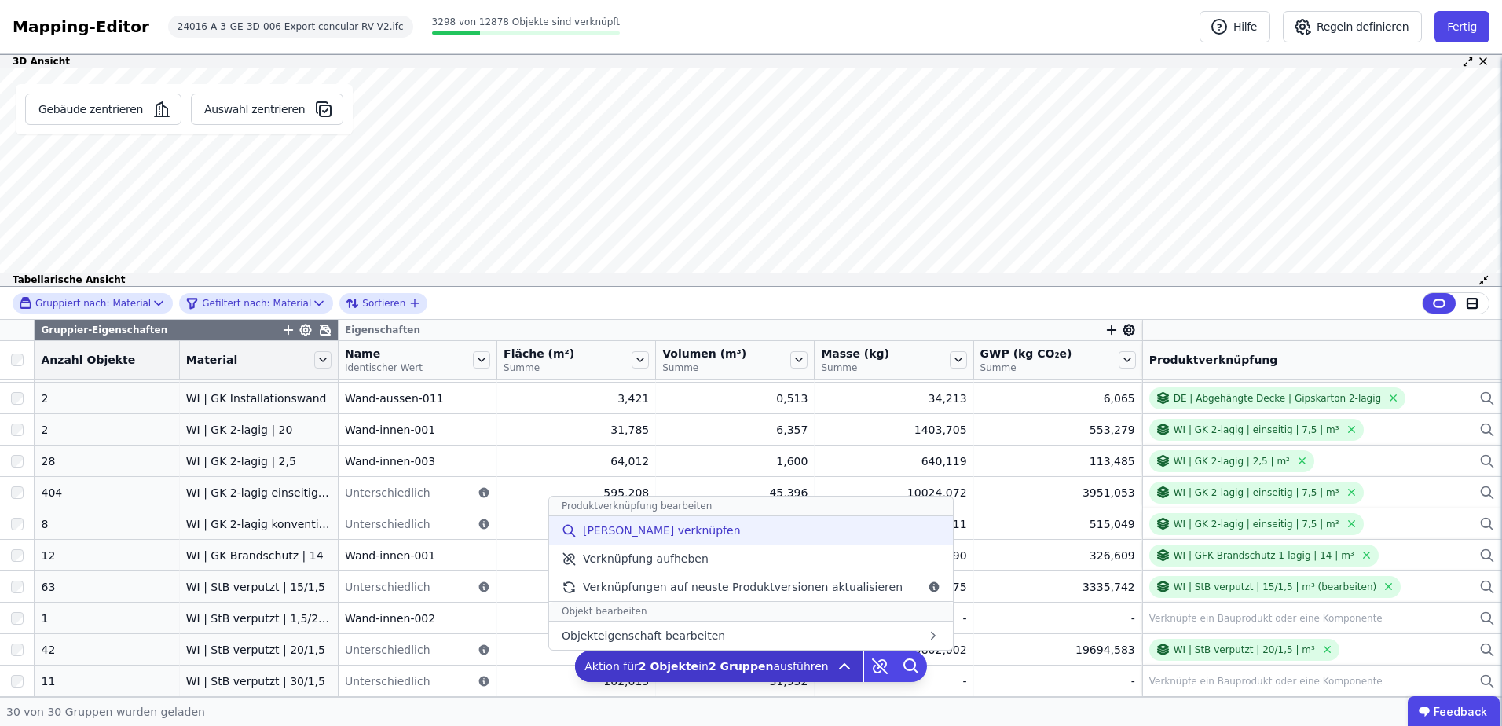
click at [652, 525] on span "[PERSON_NAME] verknüpfen" at bounding box center [662, 530] width 158 height 16
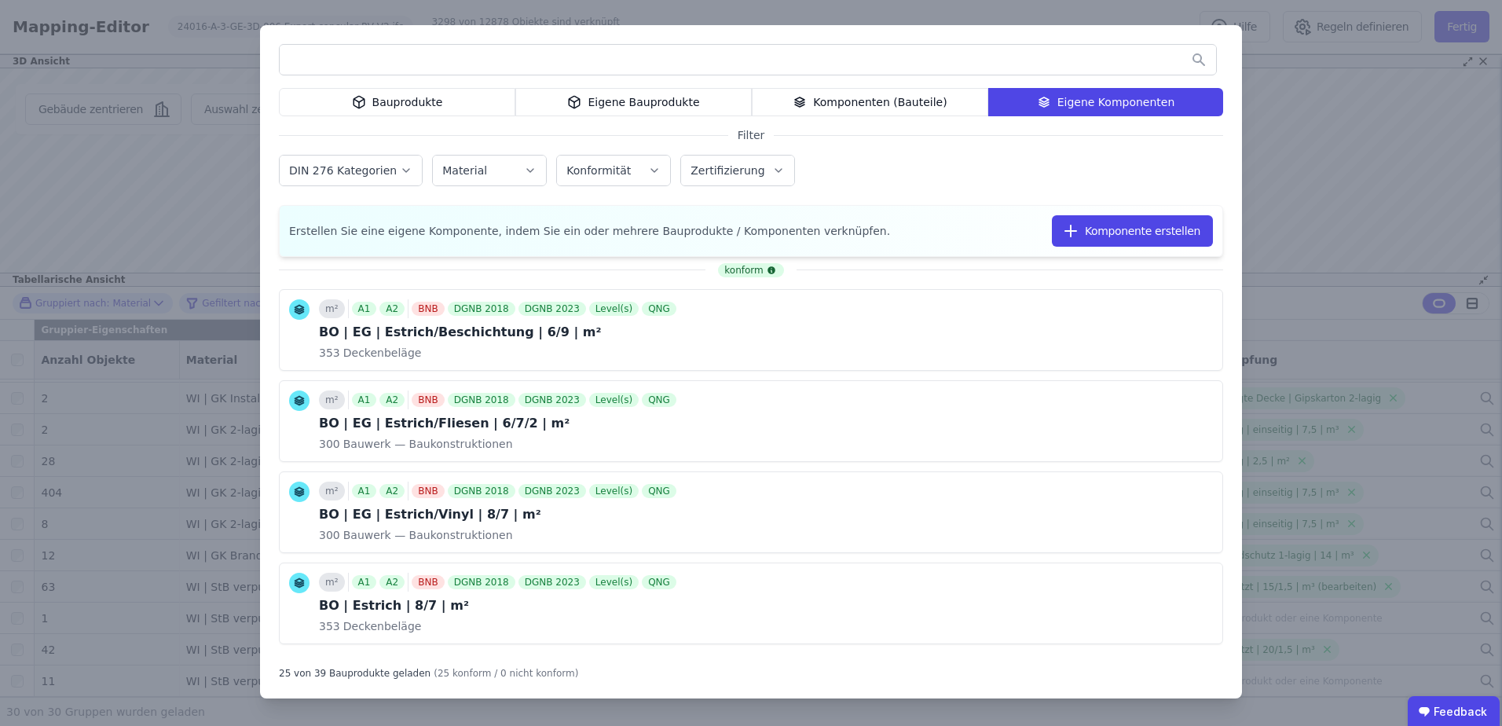
click at [828, 55] on input "text" at bounding box center [748, 60] width 936 height 28
type input "********"
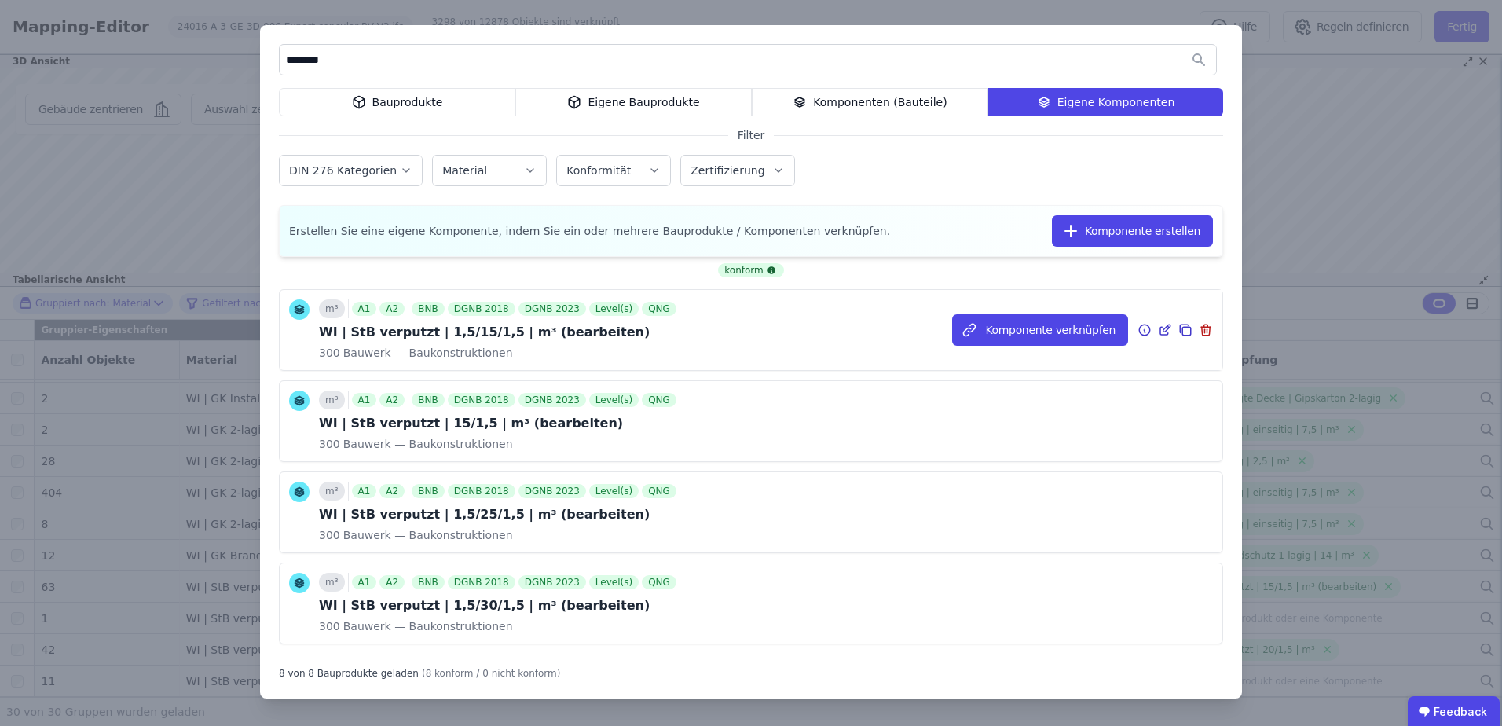
click at [1178, 333] on icon at bounding box center [1185, 330] width 14 height 19
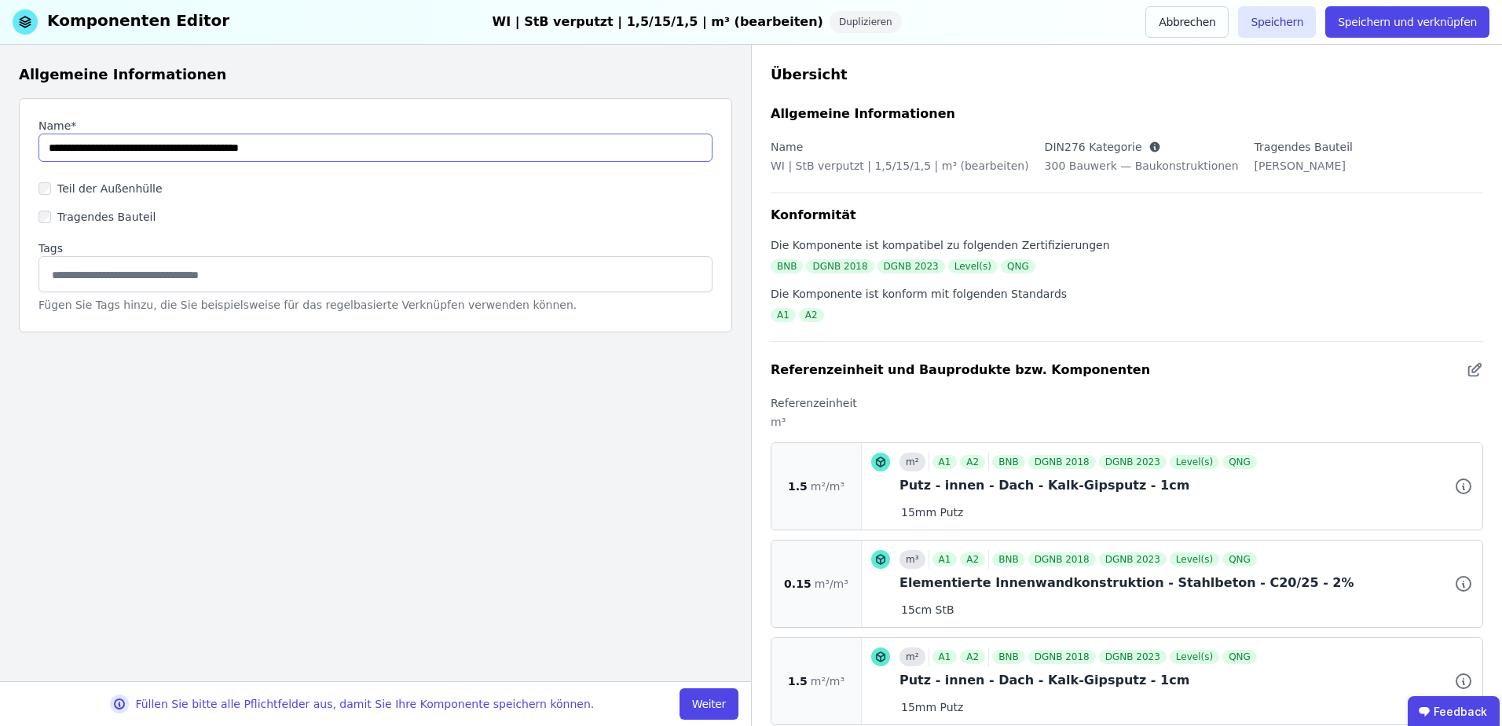
drag, startPoint x: 167, startPoint y: 152, endPoint x: 158, endPoint y: 152, distance: 8.6
click at [158, 152] on input "string" at bounding box center [375, 148] width 674 height 28
type input "**********"
click at [716, 702] on button "Weiter" at bounding box center [709, 703] width 59 height 31
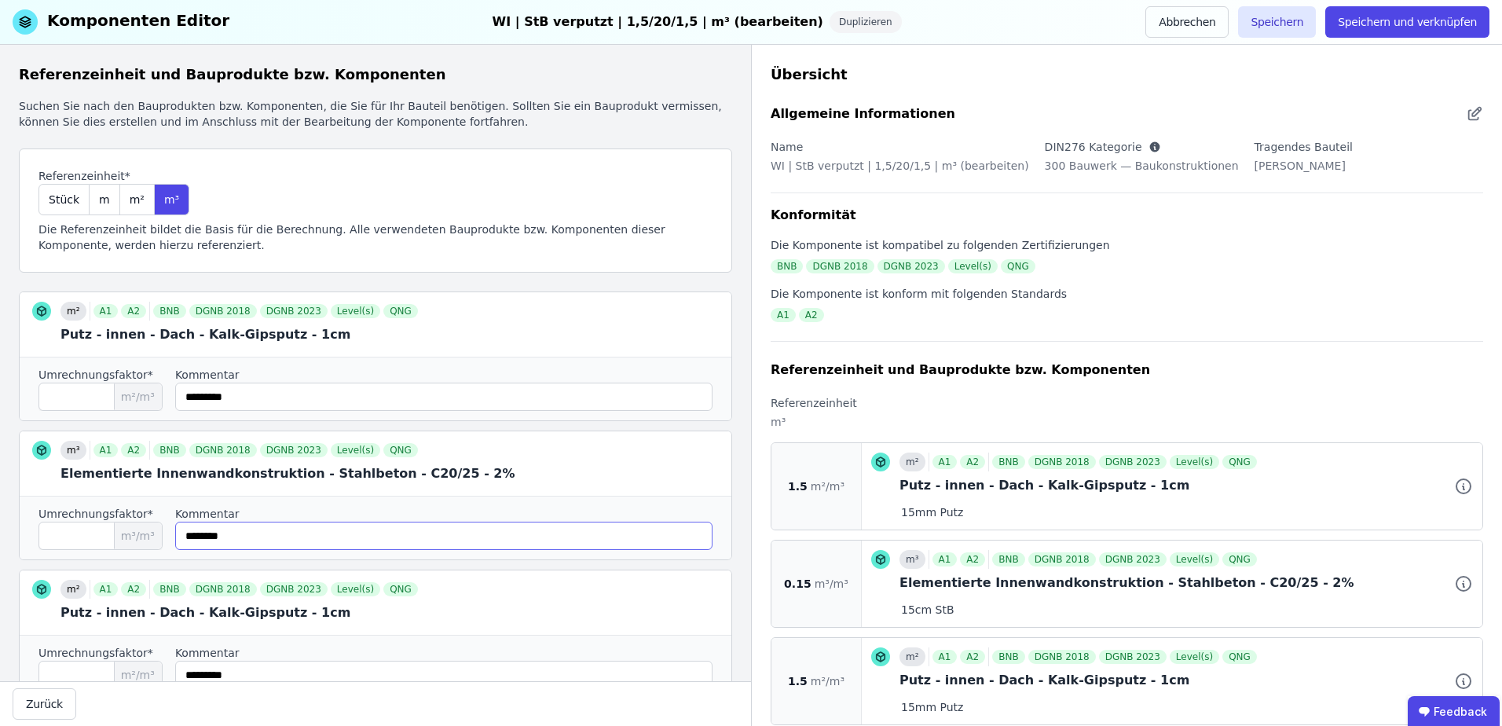
drag, startPoint x: 207, startPoint y: 537, endPoint x: 173, endPoint y: 534, distance: 33.9
click at [173, 534] on div "Umrechnungsfaktor* **** m³/m³ Kommentar" at bounding box center [376, 528] width 712 height 64
type input "********"
drag, startPoint x: 69, startPoint y: 537, endPoint x: 55, endPoint y: 537, distance: 14.2
click at [55, 537] on input "****" at bounding box center [100, 536] width 124 height 28
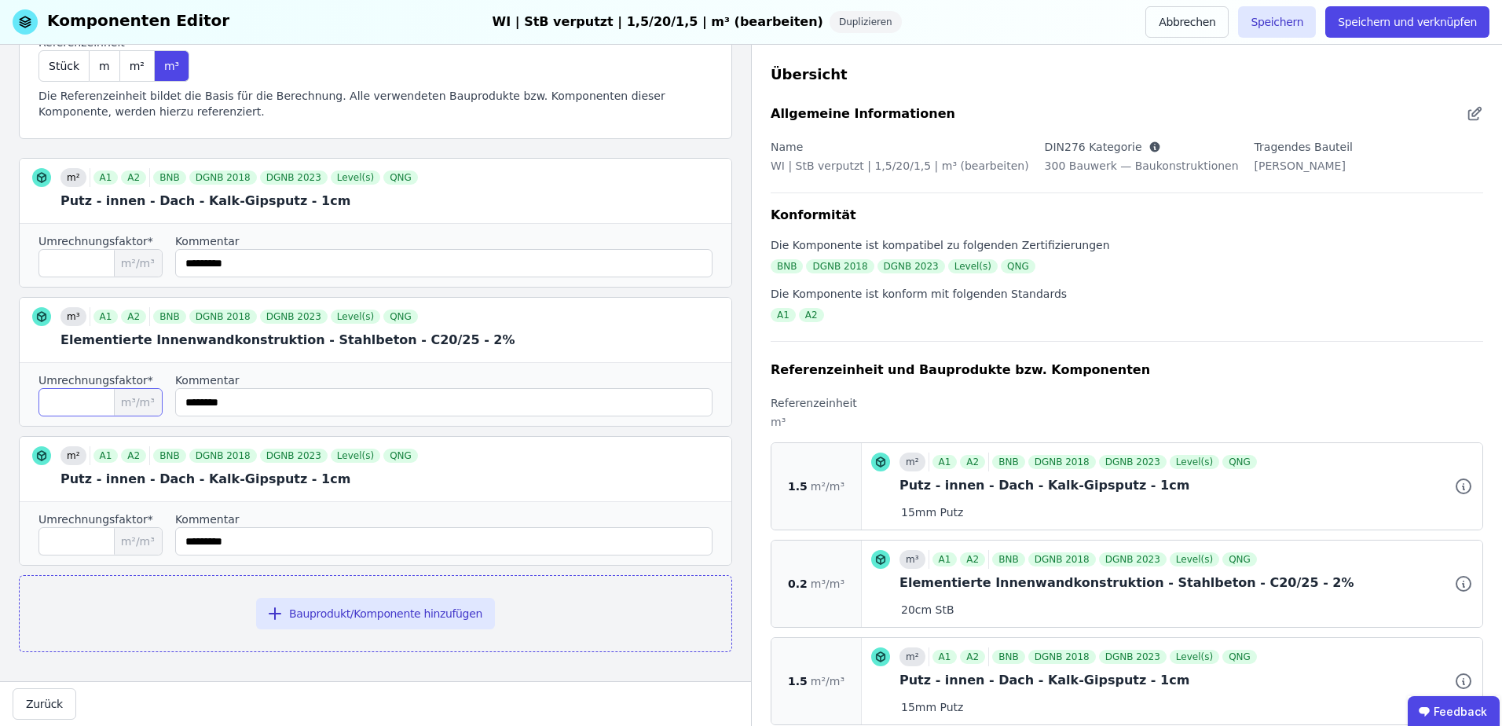
scroll to position [136, 0]
type input "***"
click at [1391, 20] on button "Speichern und verknüpfen" at bounding box center [1407, 21] width 164 height 31
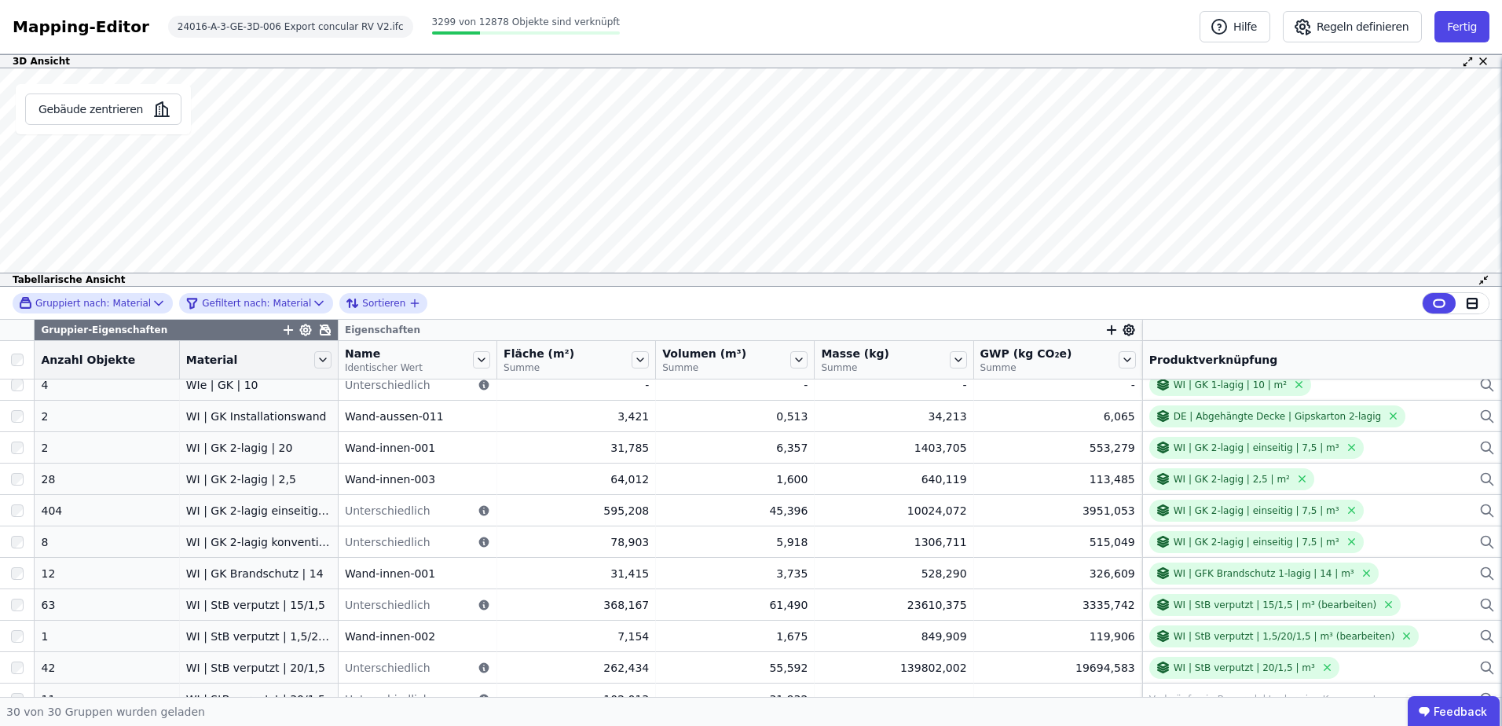
scroll to position [626, 0]
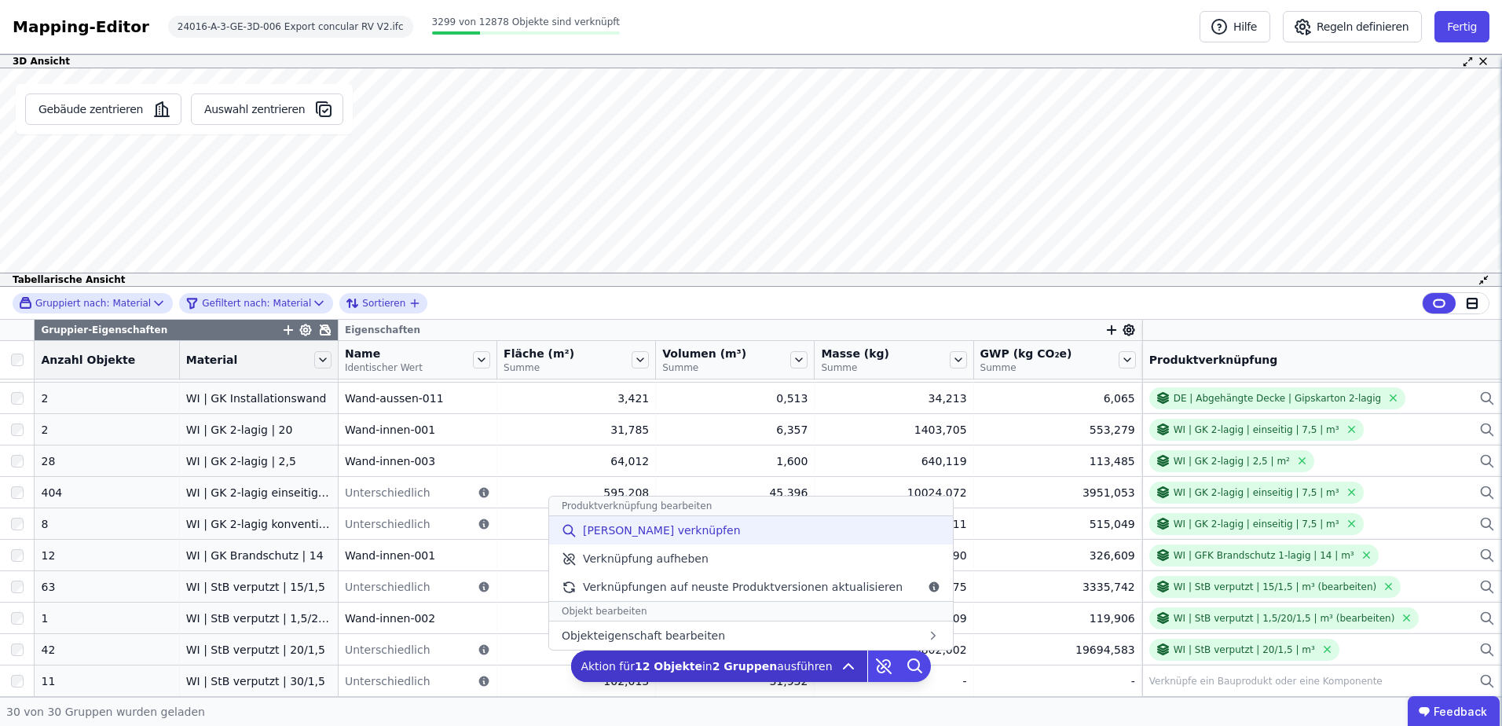
click at [763, 541] on div "[PERSON_NAME] verknüpfen" at bounding box center [751, 530] width 404 height 28
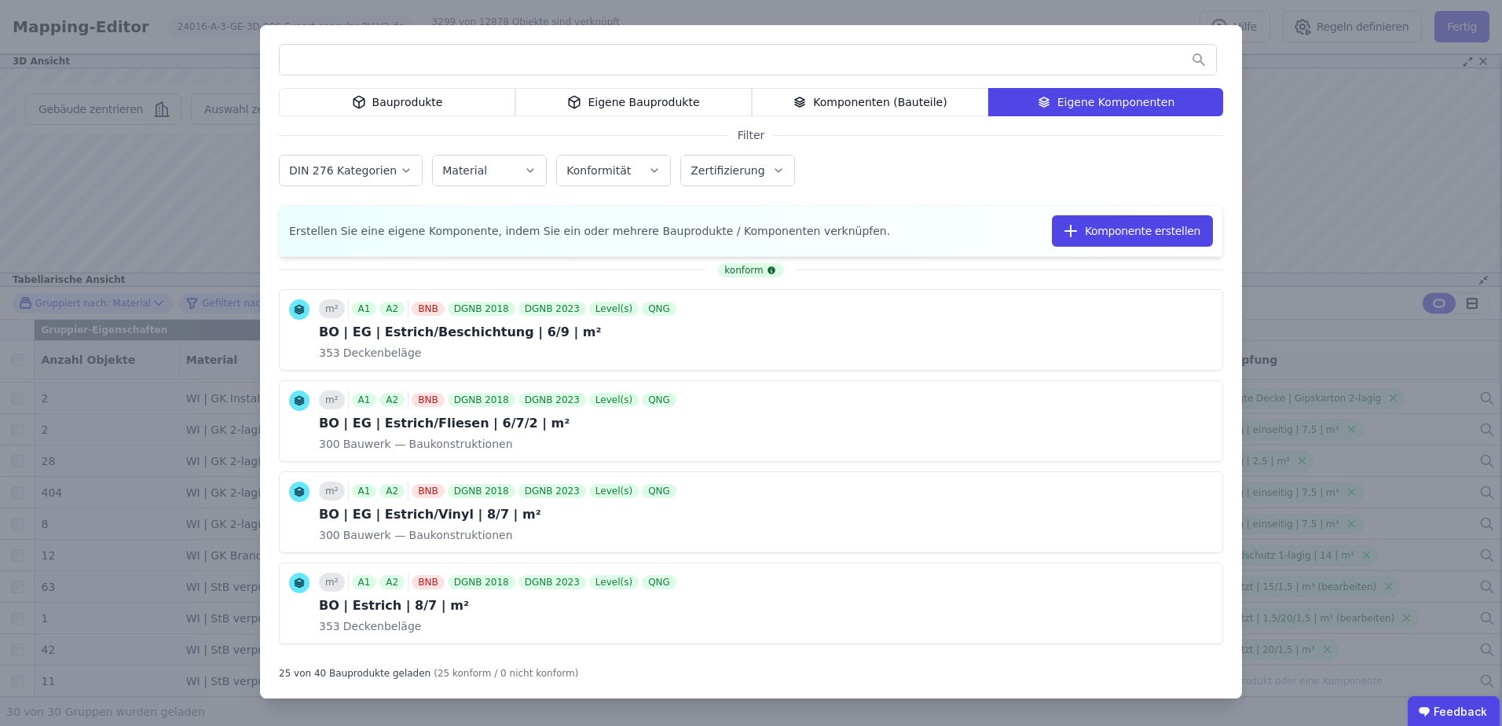
click at [739, 67] on input "text" at bounding box center [748, 60] width 936 height 28
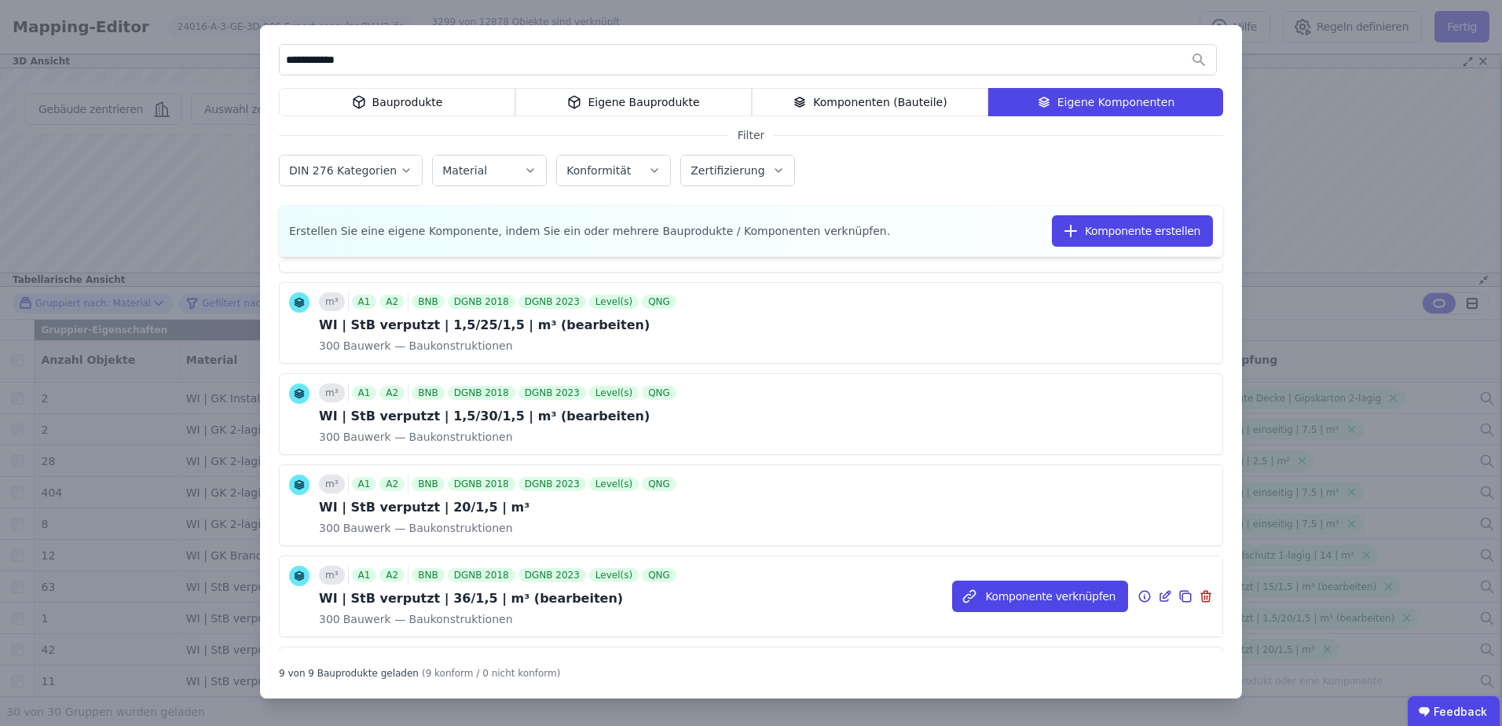
scroll to position [314, 0]
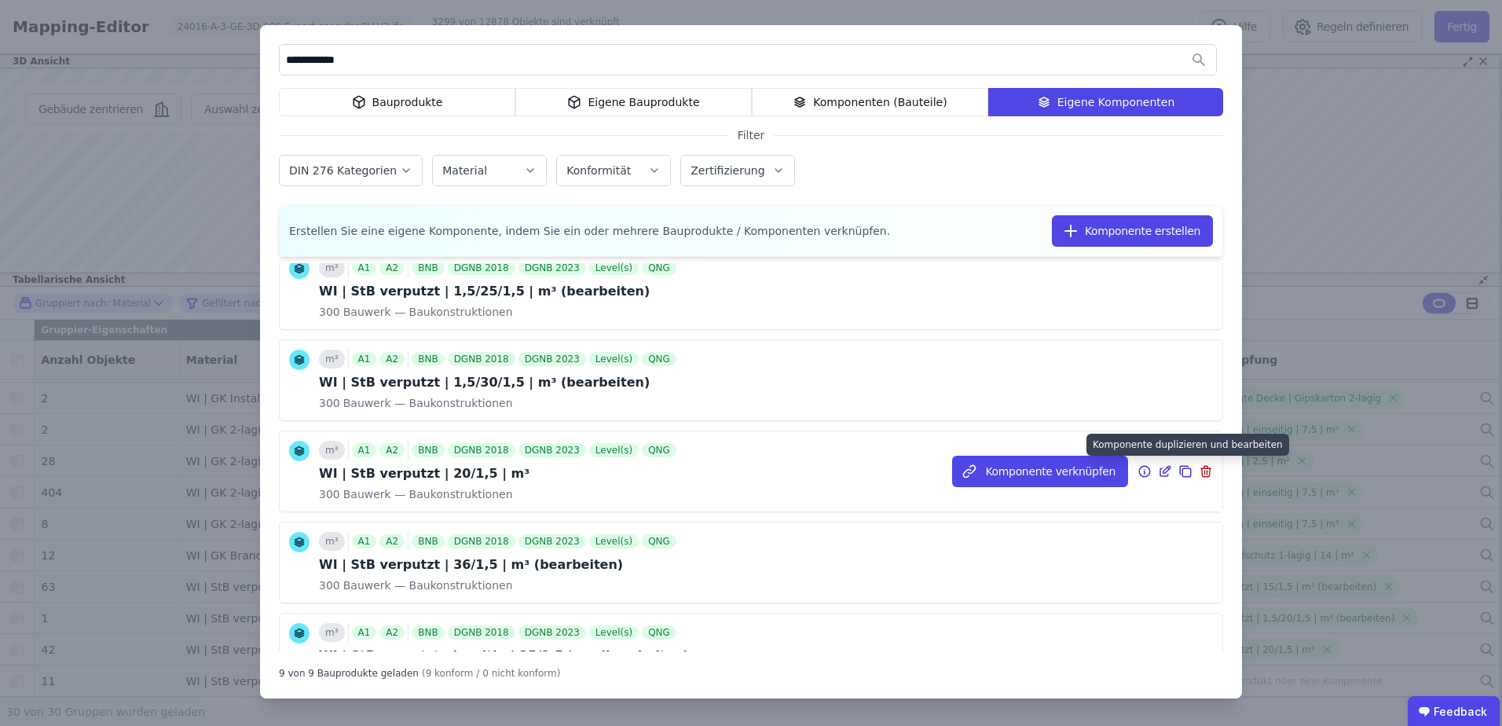
type input "**********"
click at [1182, 468] on icon at bounding box center [1186, 472] width 9 height 9
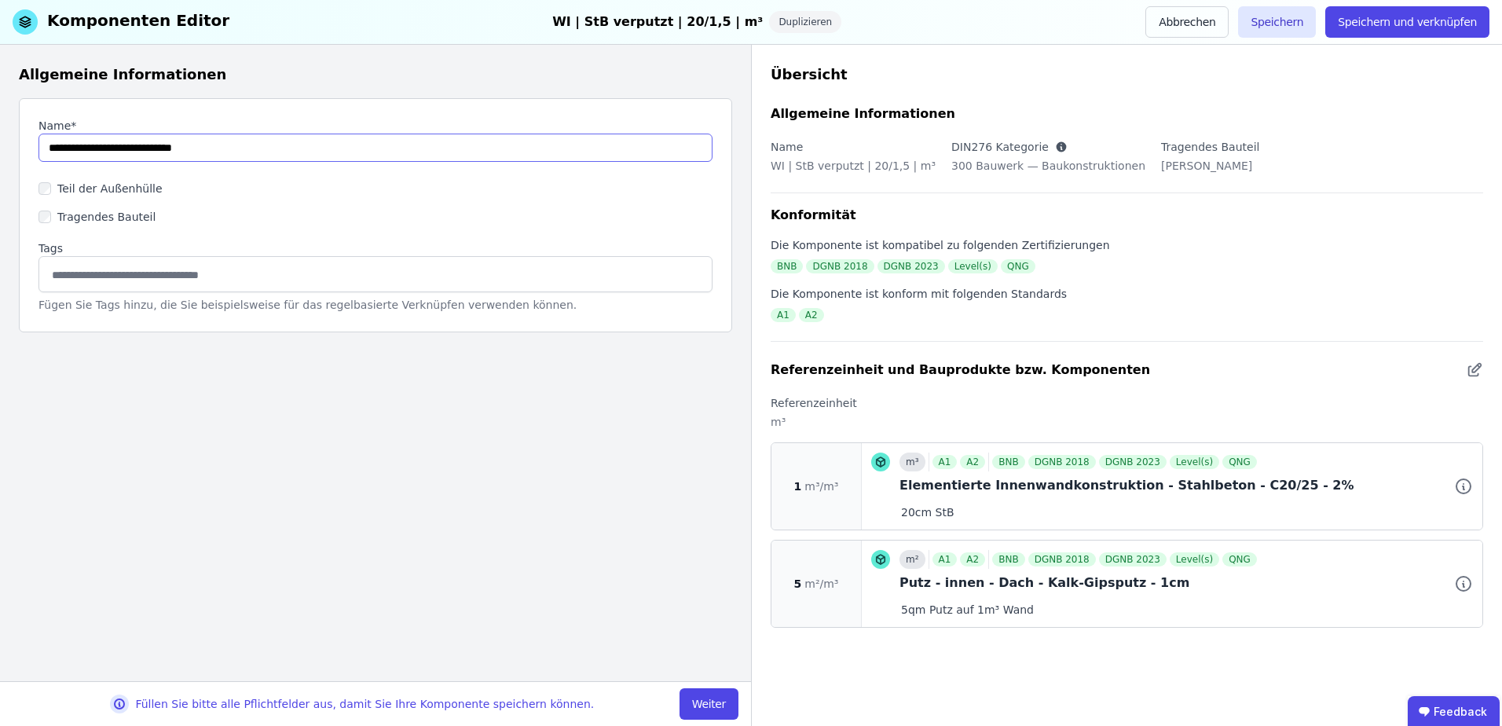
click at [141, 149] on input "string" at bounding box center [375, 148] width 674 height 28
click at [255, 148] on input "string" at bounding box center [375, 148] width 674 height 28
type input "**********"
click at [703, 684] on div "Füllen Sie bitte alle Pflichtfelder aus, damit Sie Ihre Komponente speichern kö…" at bounding box center [375, 703] width 751 height 45
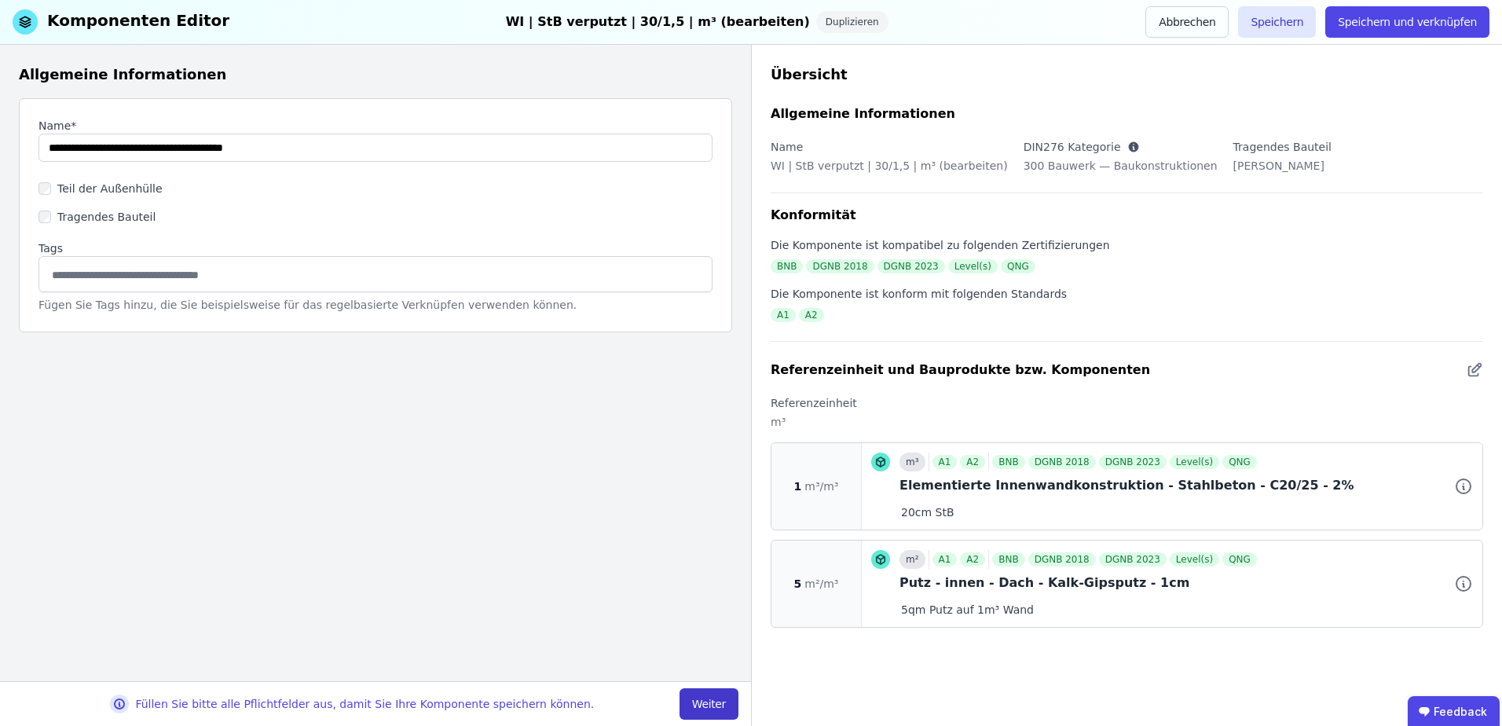
click at [709, 693] on button "Weiter" at bounding box center [709, 703] width 59 height 31
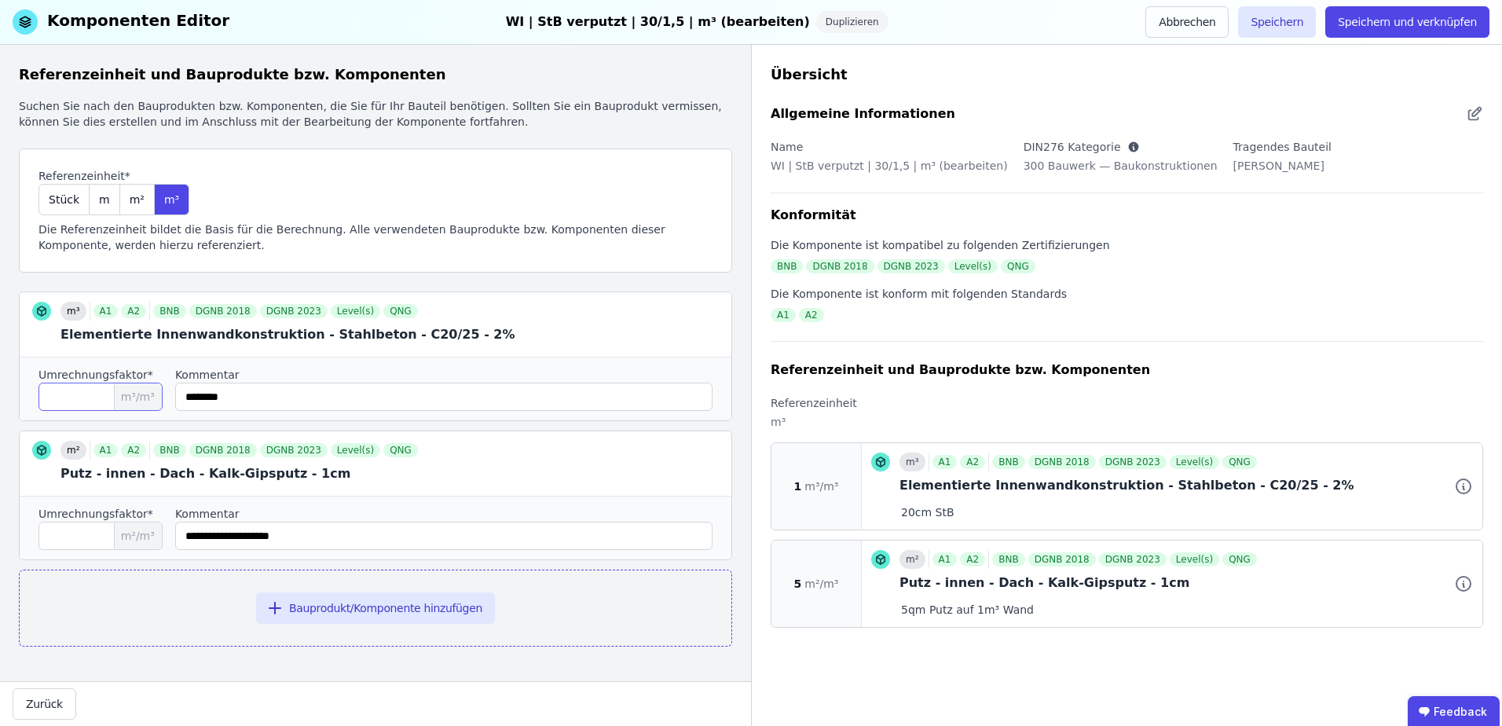
drag, startPoint x: 75, startPoint y: 400, endPoint x: -37, endPoint y: 399, distance: 112.3
click at [0, 399] on html "P planquadrat [PERSON_NAME] Geskes [PERSON_NAME] GmbH 3 Gebäude Dashboard Produ…" at bounding box center [751, 363] width 1502 height 726
type input "***"
click at [93, 537] on input "*" at bounding box center [100, 536] width 124 height 28
click at [0, 537] on html "P planquadrat [PERSON_NAME] Geskes [PERSON_NAME] GmbH 3 Gebäude Dashboard Produ…" at bounding box center [751, 363] width 1502 height 726
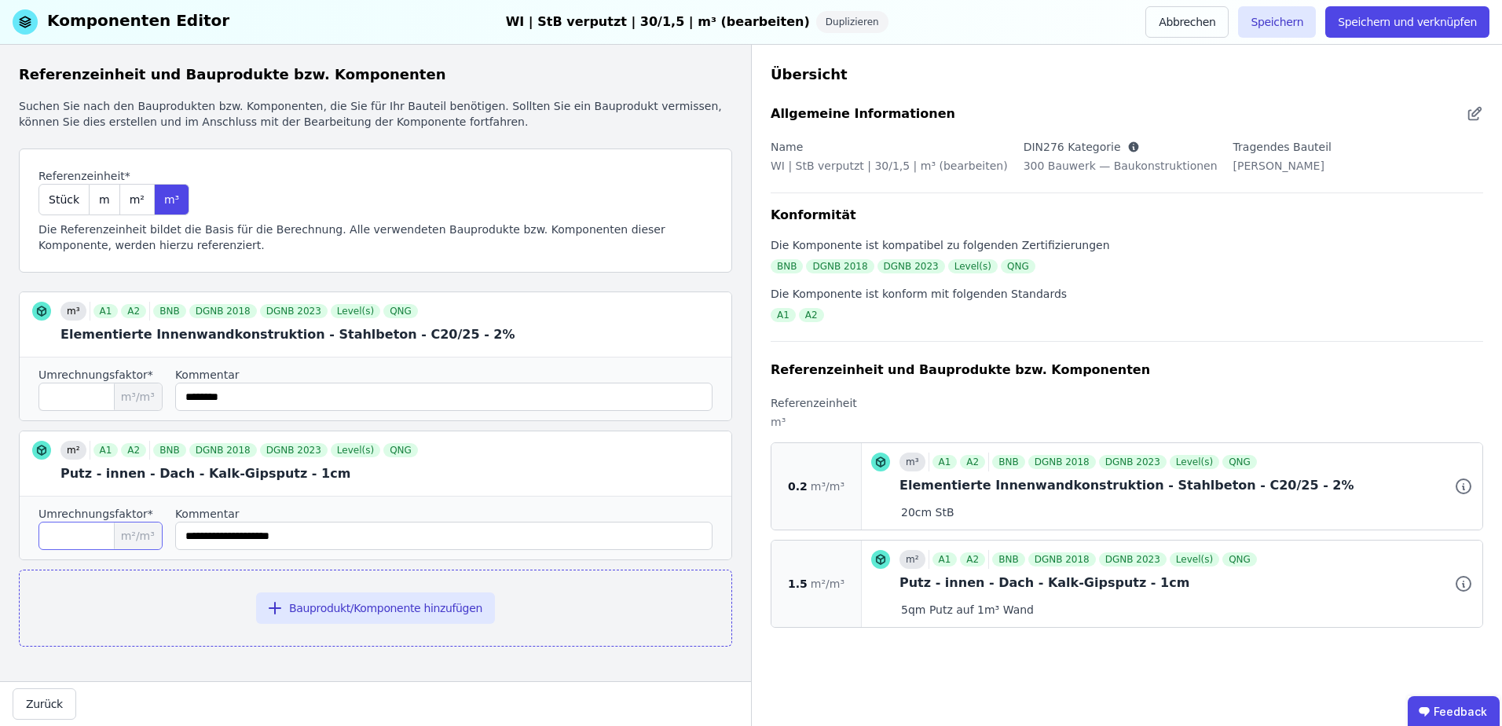
type input "***"
drag, startPoint x: 346, startPoint y: 533, endPoint x: 91, endPoint y: 547, distance: 255.7
click at [91, 547] on div "Umrechnungsfaktor* *** m²/m³ Kommentar" at bounding box center [376, 528] width 712 height 64
type input "**********"
click at [263, 398] on input "string" at bounding box center [443, 397] width 537 height 28
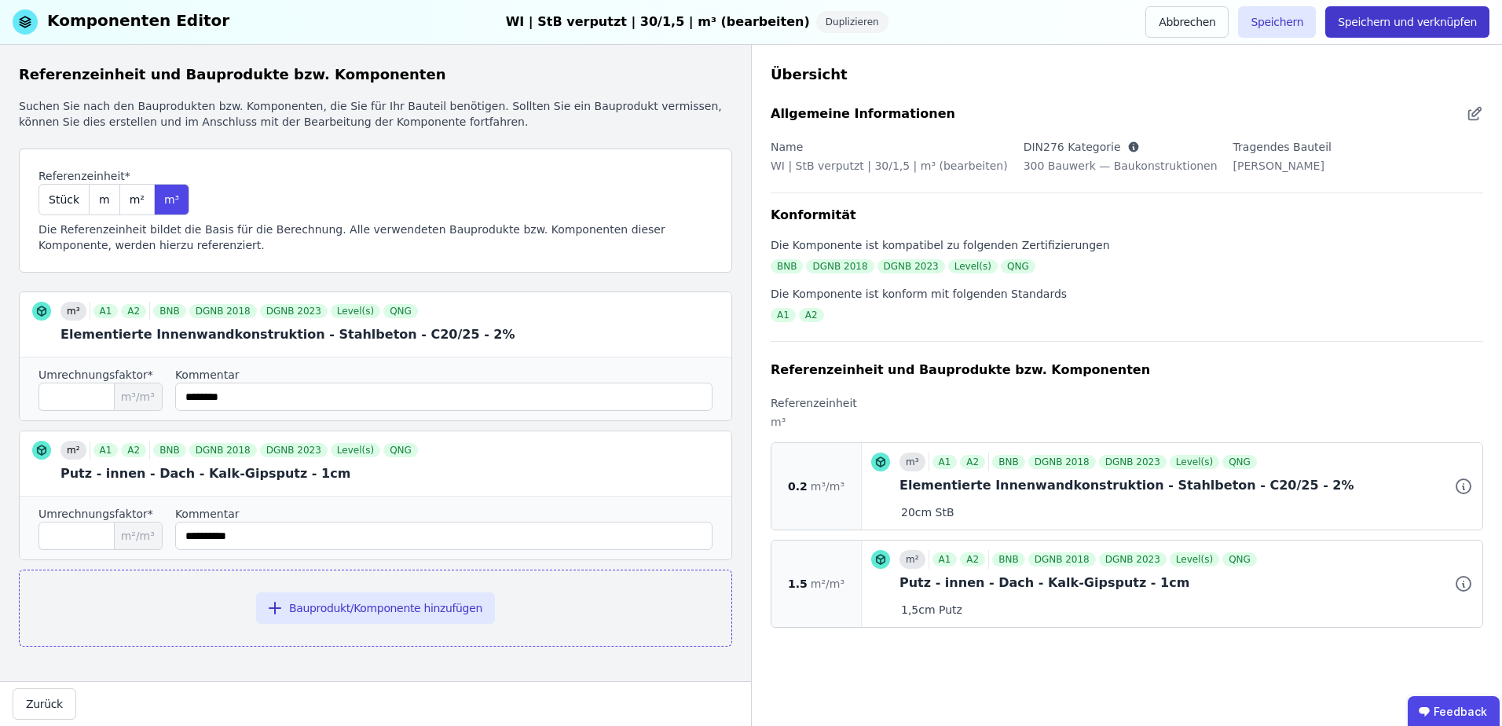
click at [1446, 24] on button "Speichern und verknüpfen" at bounding box center [1407, 21] width 164 height 31
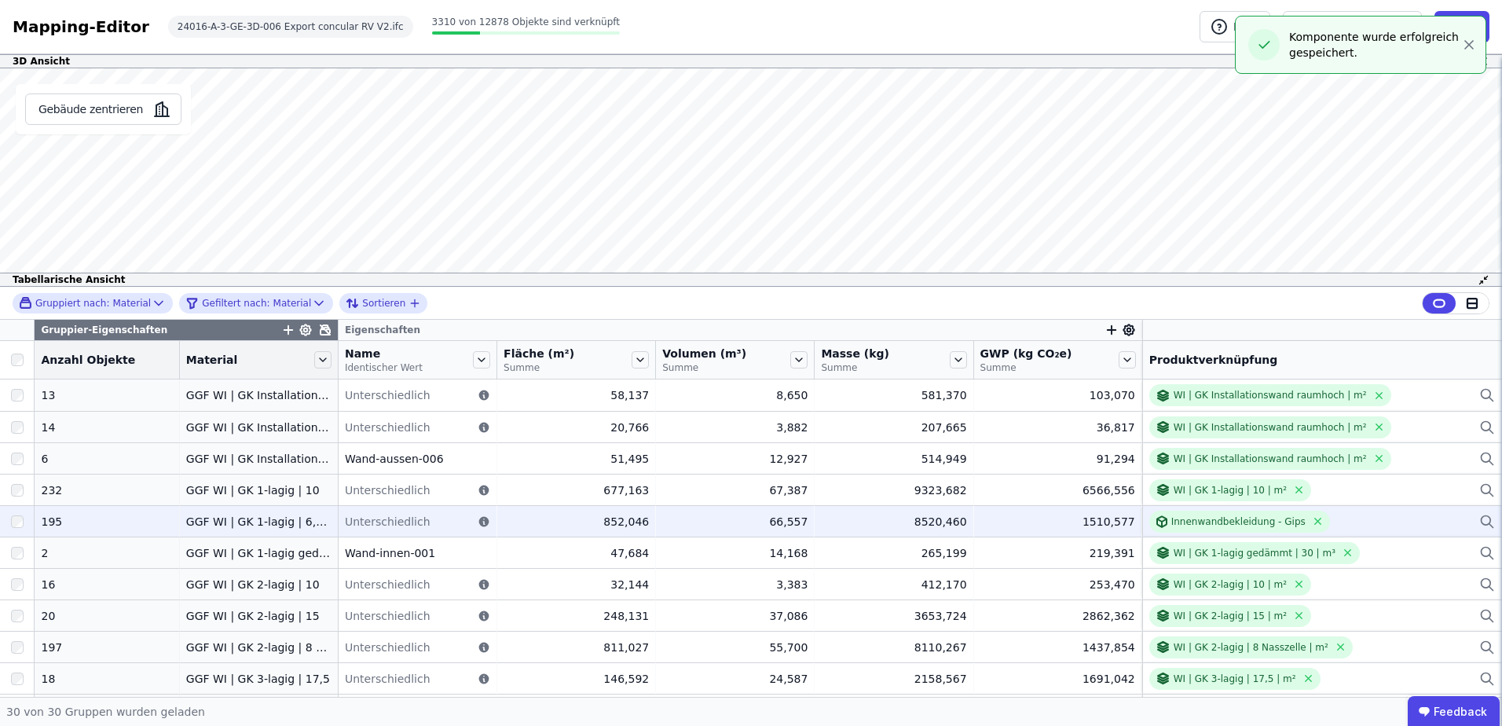
scroll to position [626, 0]
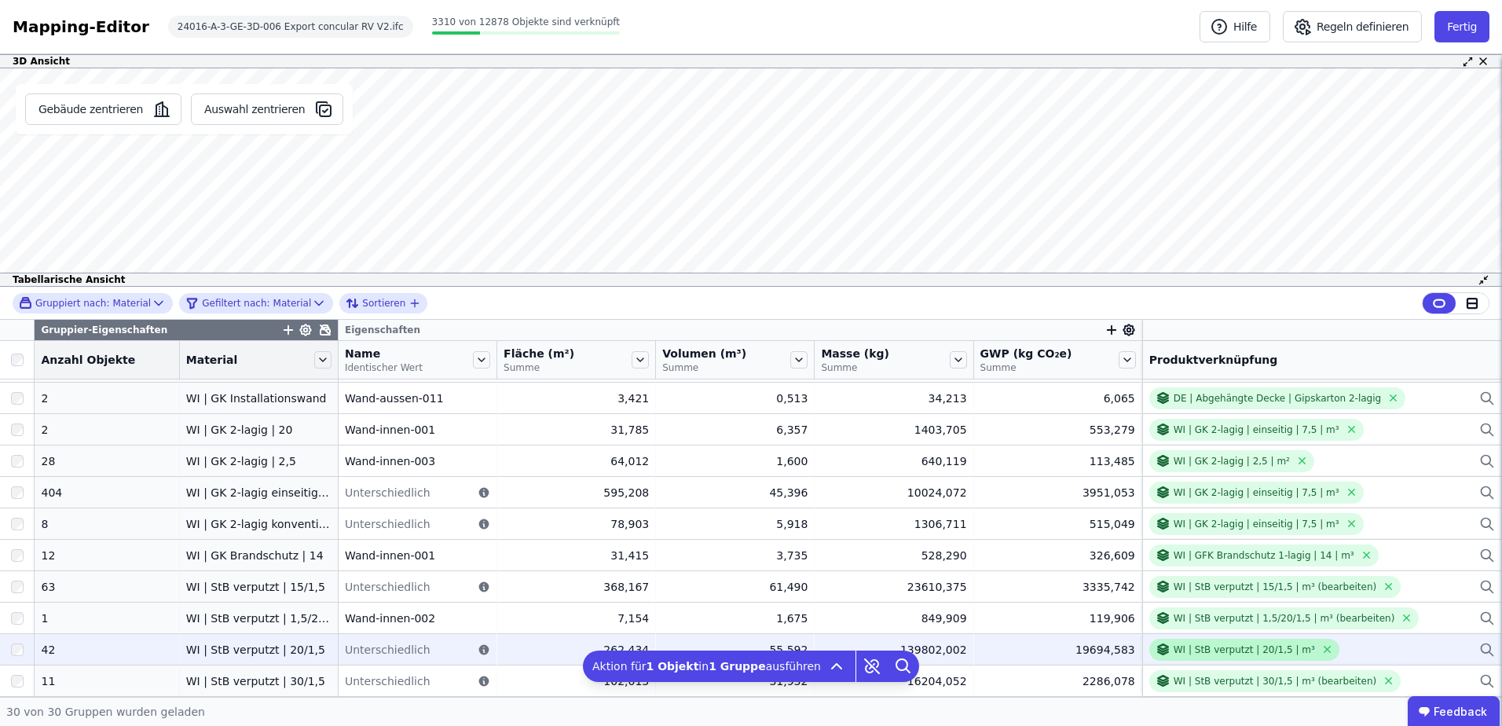
click at [1221, 653] on div "WI | StB verputzt | 20/1,5 | m³" at bounding box center [1244, 649] width 141 height 13
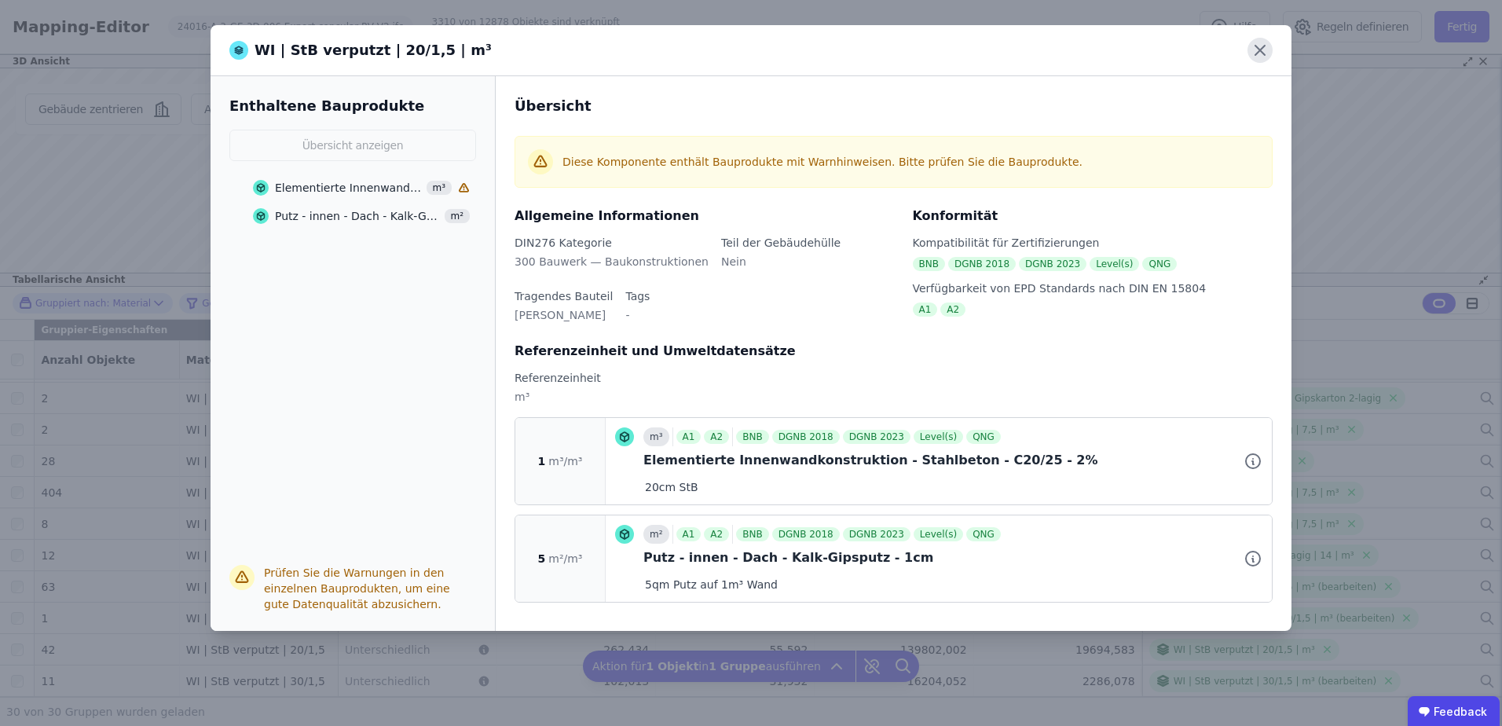
click at [1257, 46] on icon at bounding box center [1260, 50] width 25 height 25
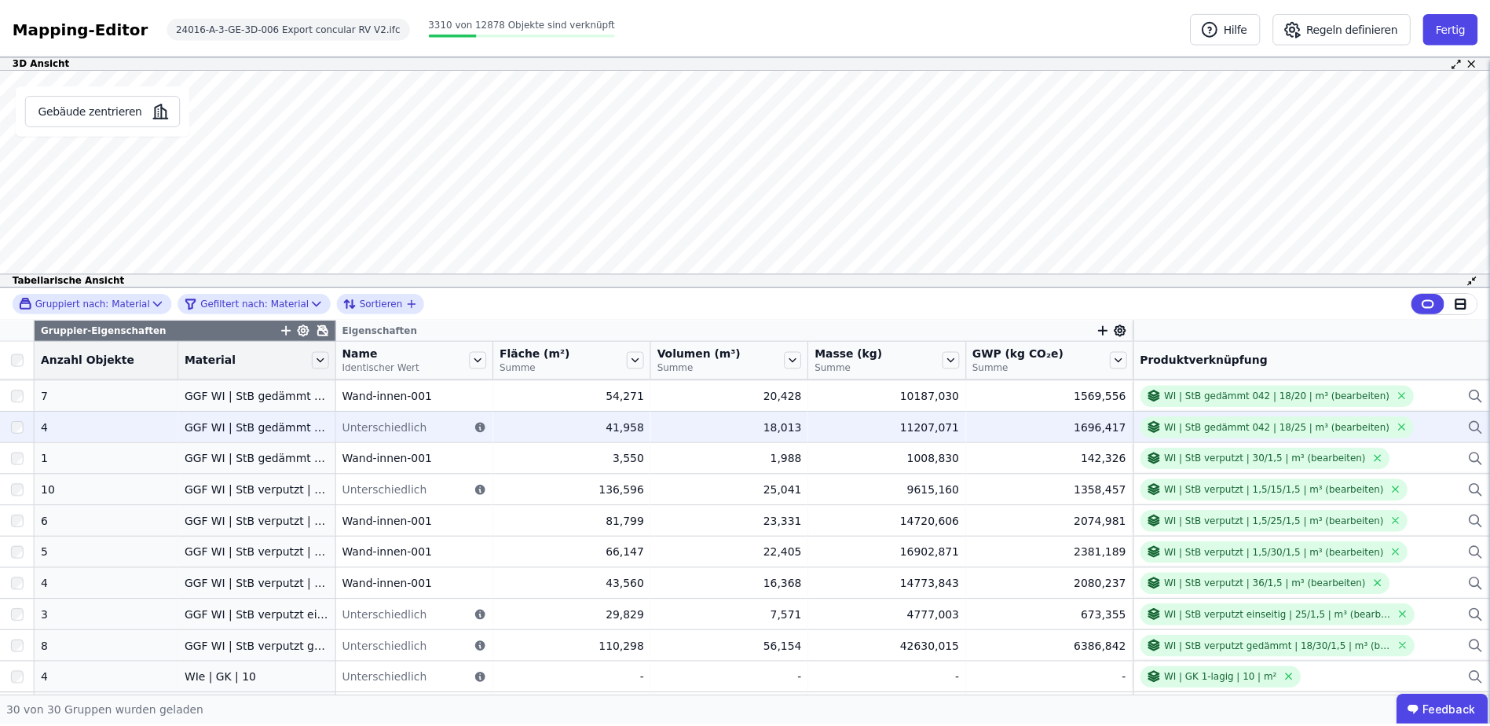
scroll to position [0, 0]
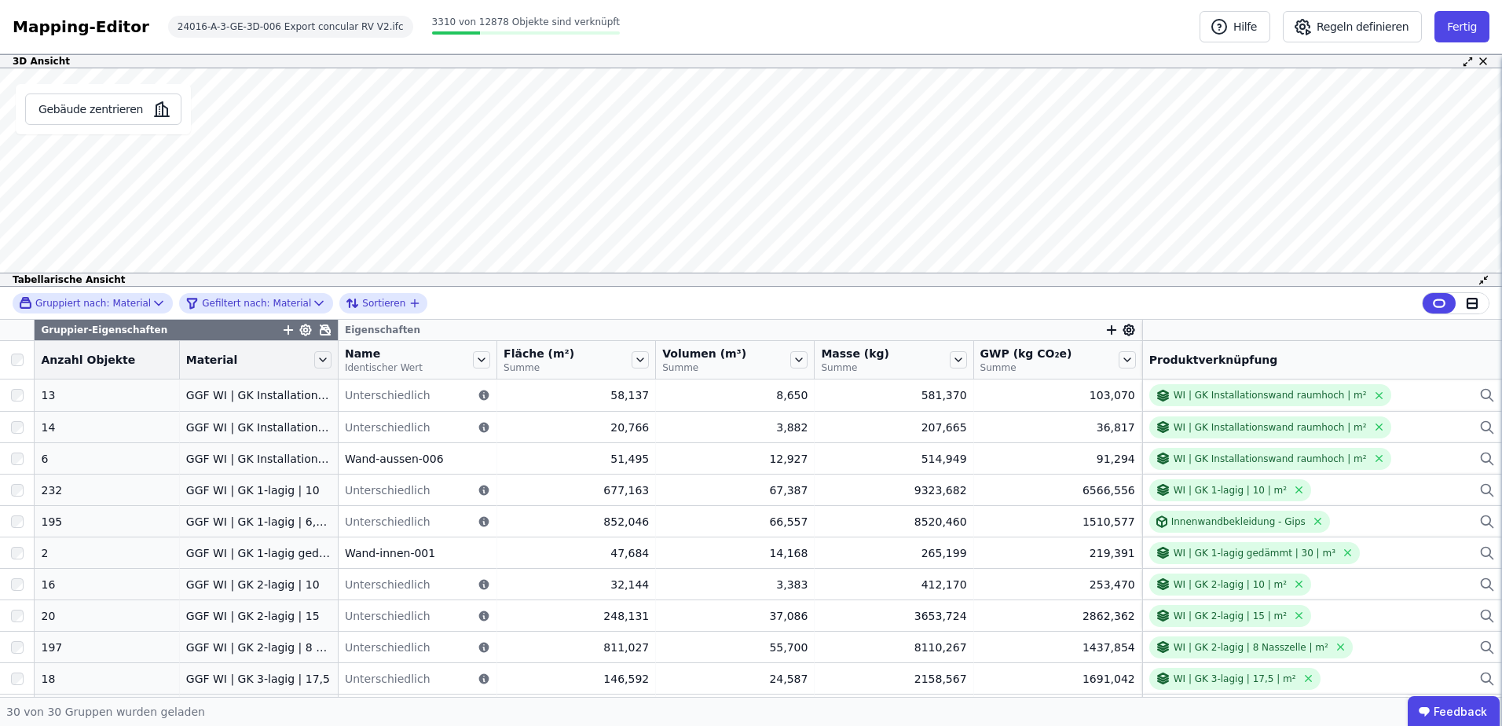
click at [49, 26] on div "Mapping-Editor" at bounding box center [81, 27] width 137 height 22
click at [1462, 27] on button "Fertig" at bounding box center [1462, 26] width 55 height 31
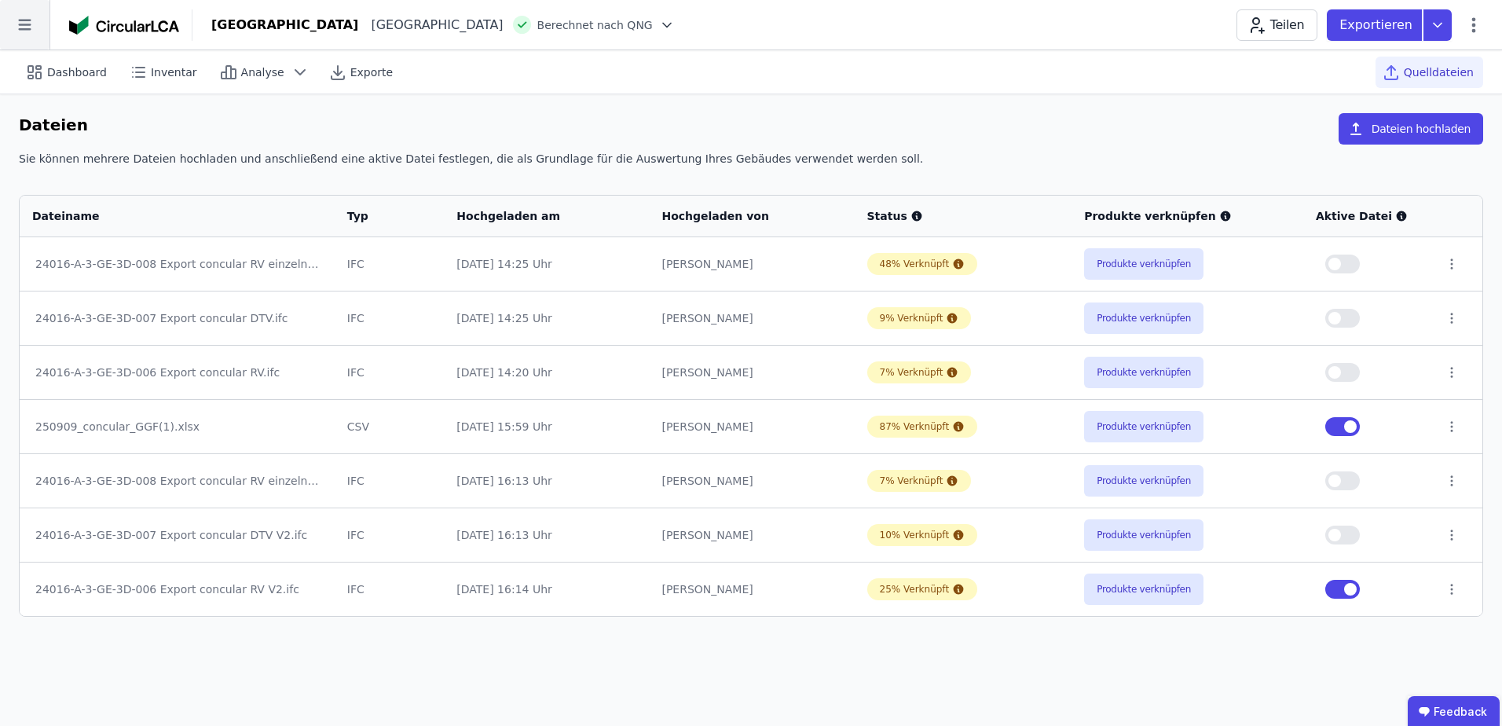
click at [24, 27] on icon at bounding box center [24, 24] width 49 height 49
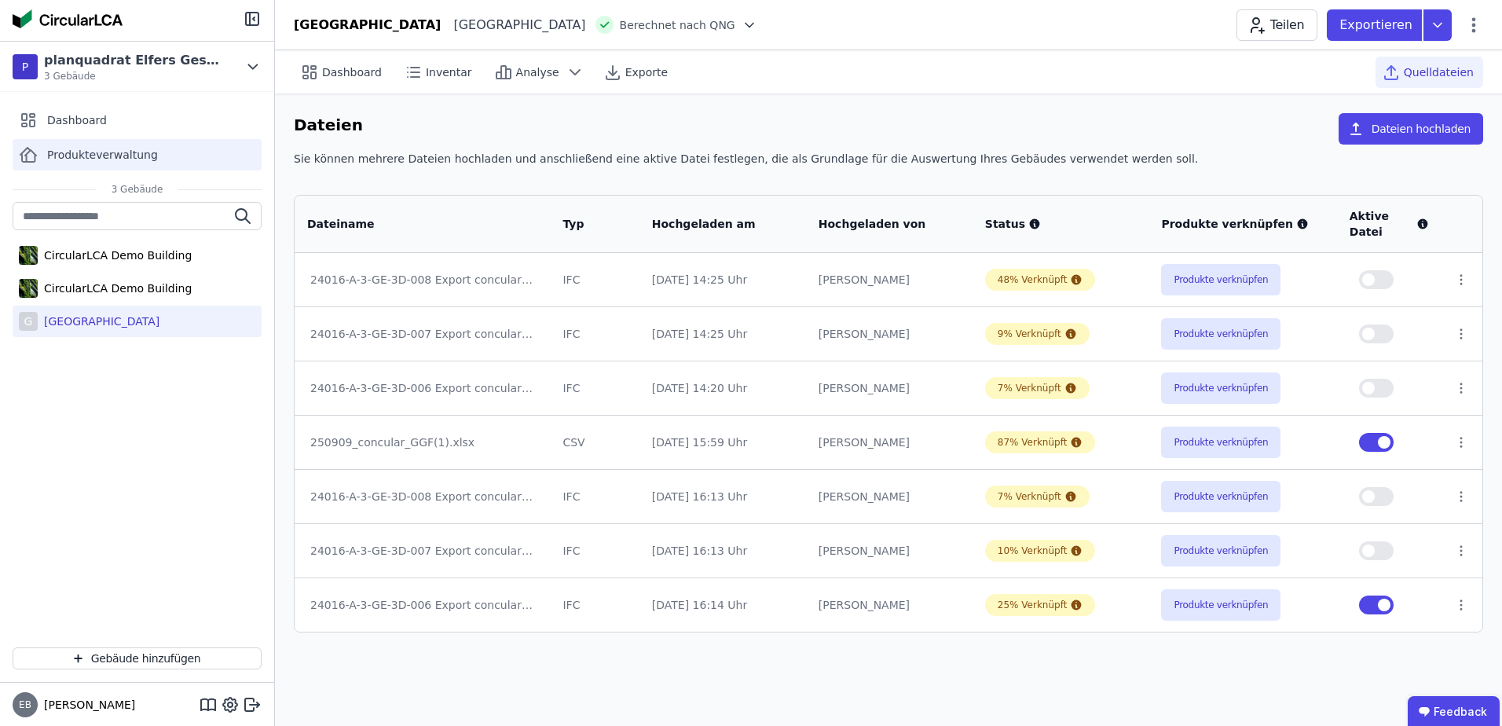
click at [109, 153] on span "Produkteverwaltung" at bounding box center [102, 155] width 111 height 16
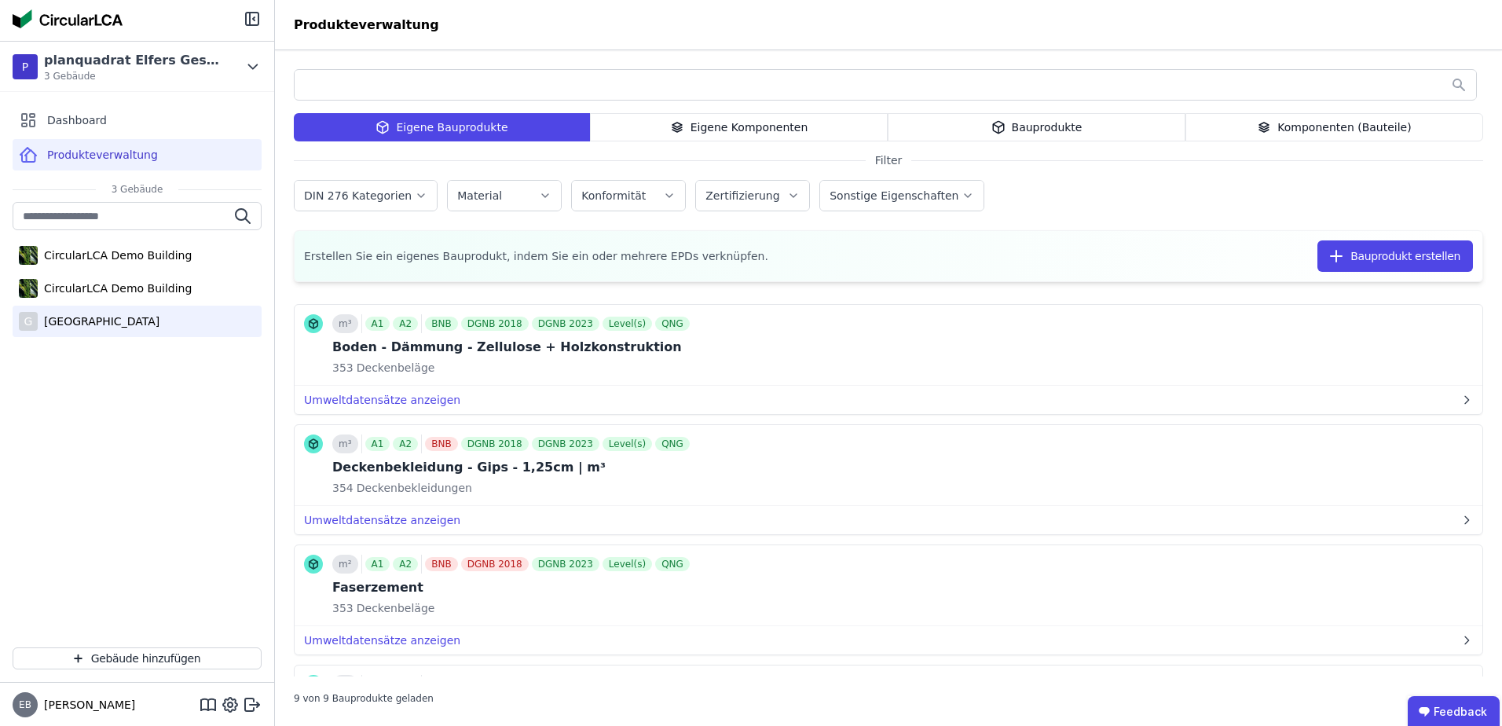
click at [104, 324] on div "[GEOGRAPHIC_DATA]" at bounding box center [99, 321] width 122 height 16
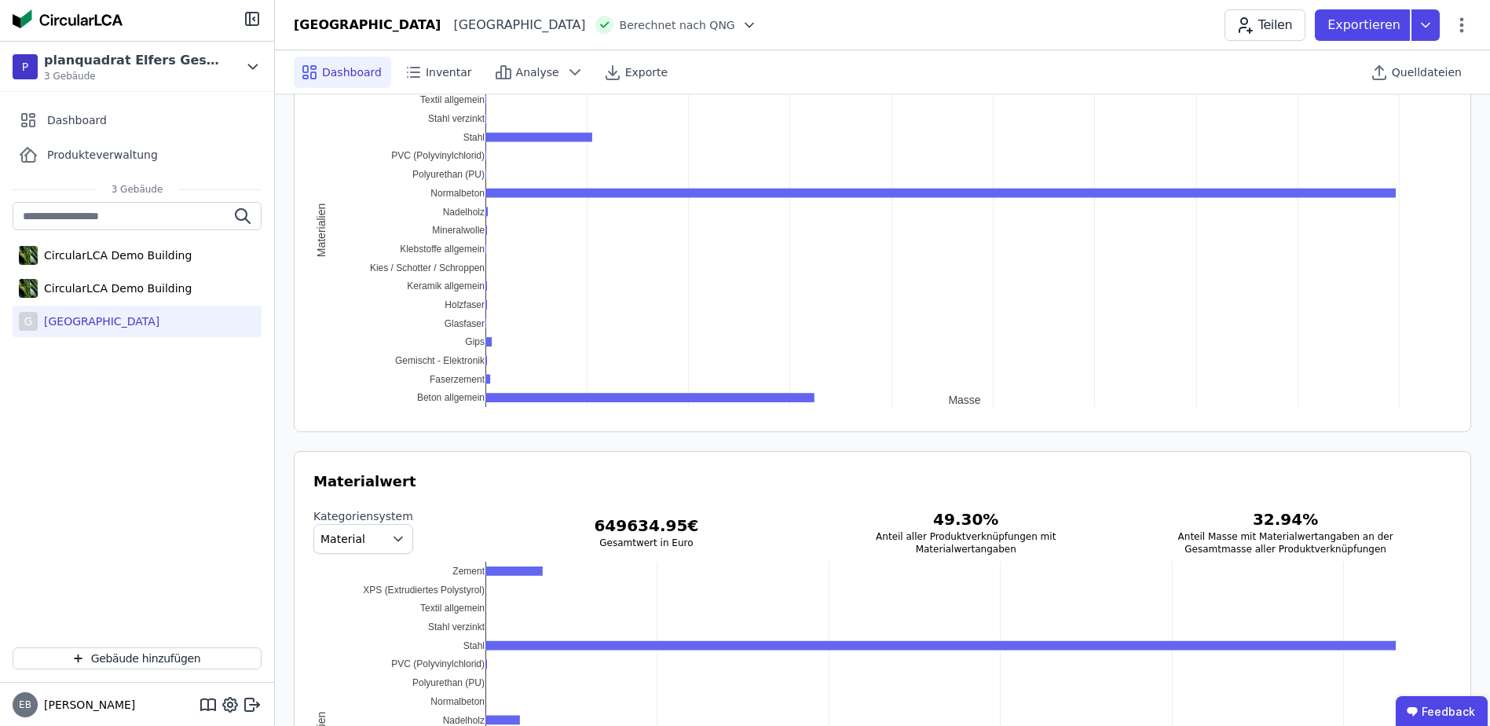
scroll to position [1672, 0]
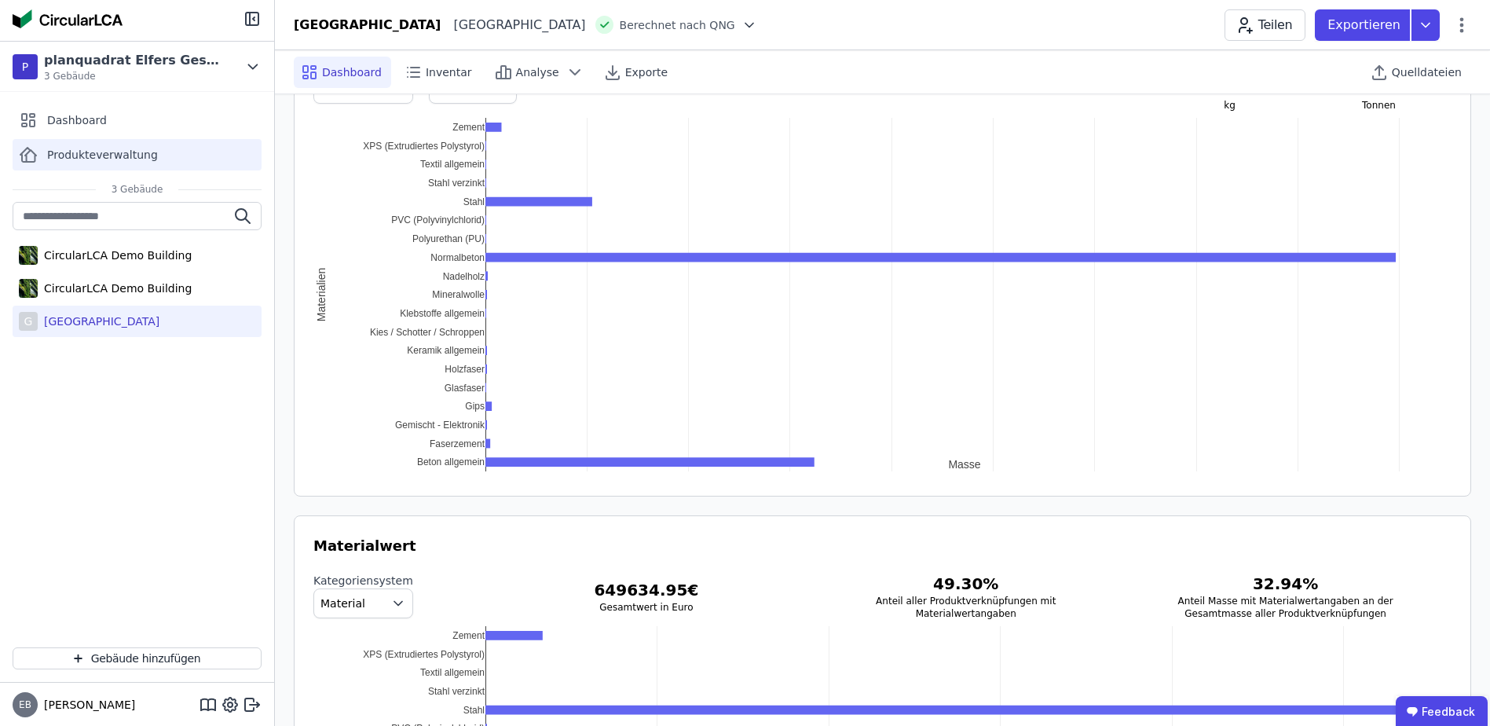
click at [134, 161] on span "Produkteverwaltung" at bounding box center [102, 155] width 111 height 16
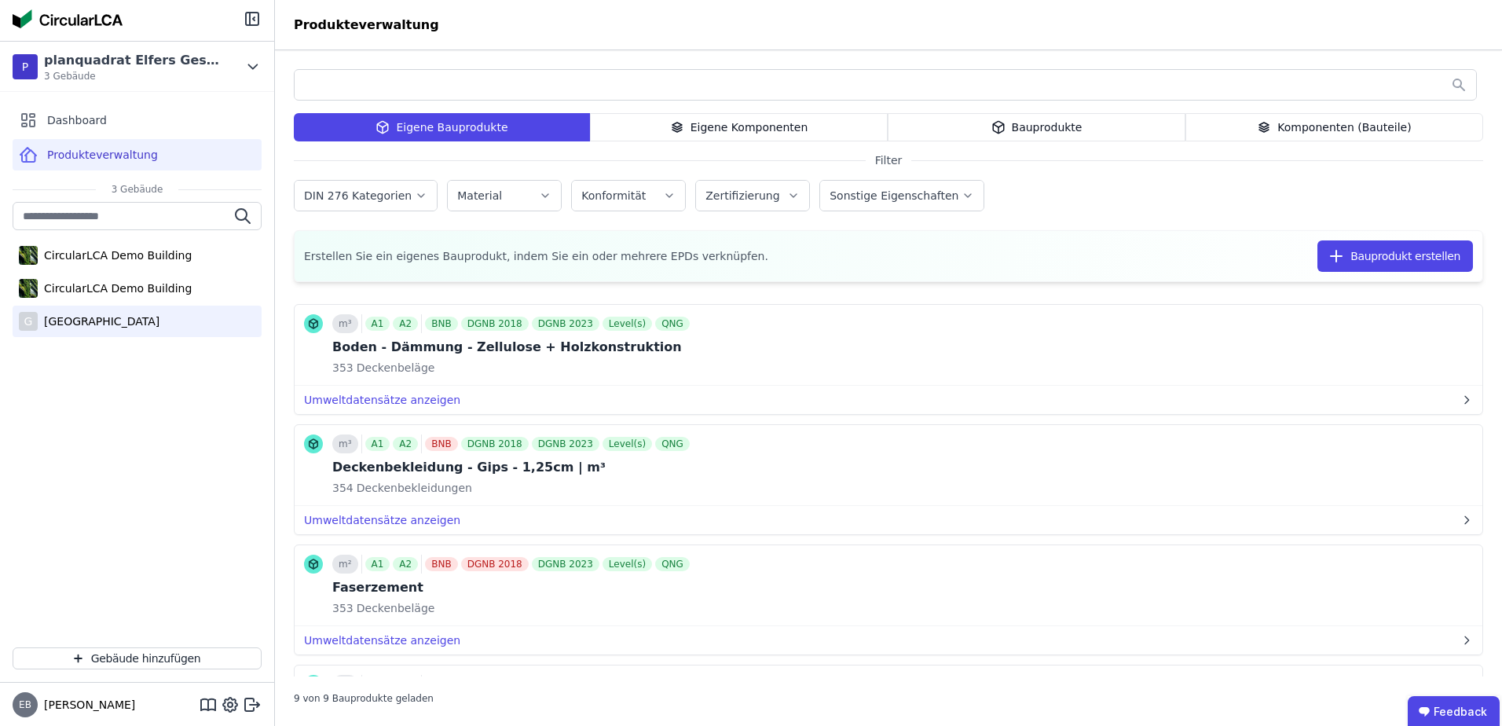
click at [156, 323] on div "[GEOGRAPHIC_DATA]" at bounding box center [99, 321] width 122 height 16
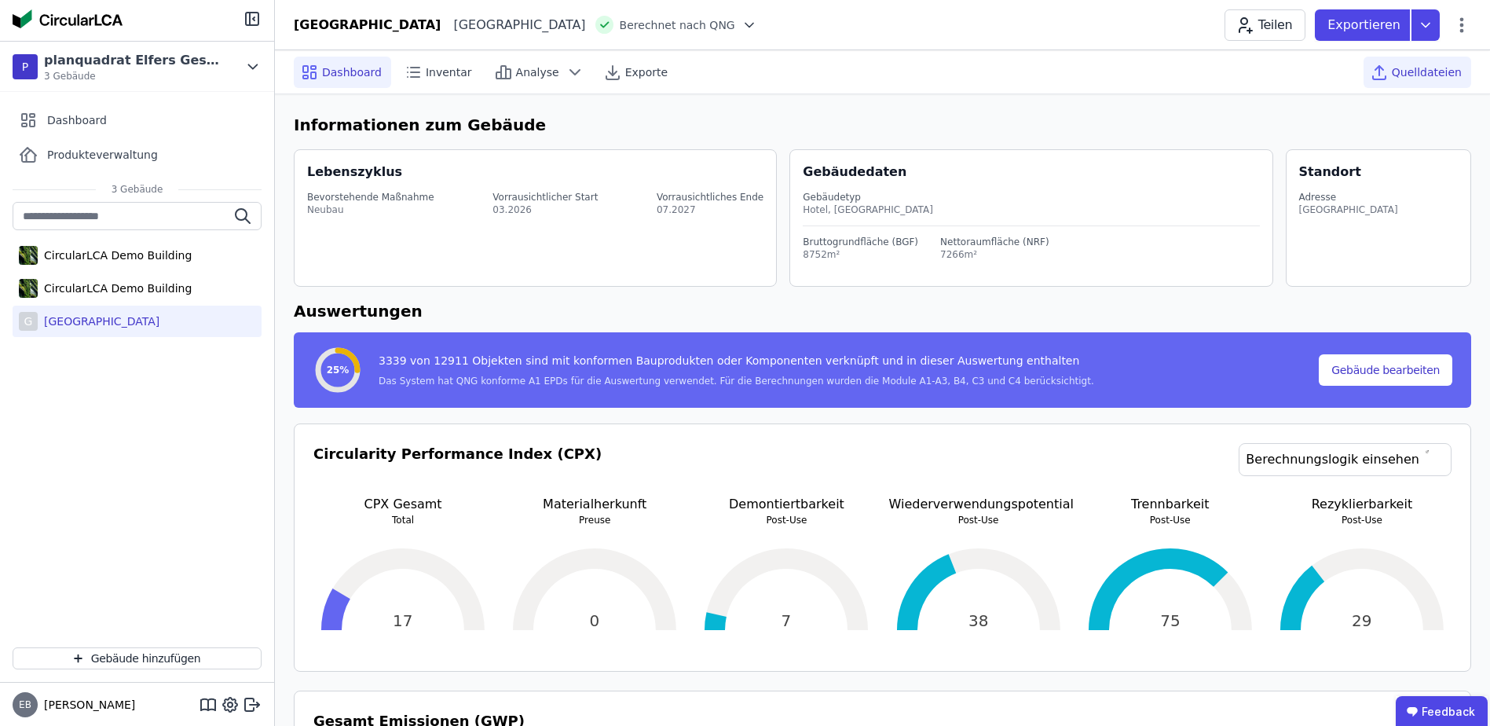
click at [1419, 75] on span "Quelldateien" at bounding box center [1427, 72] width 70 height 16
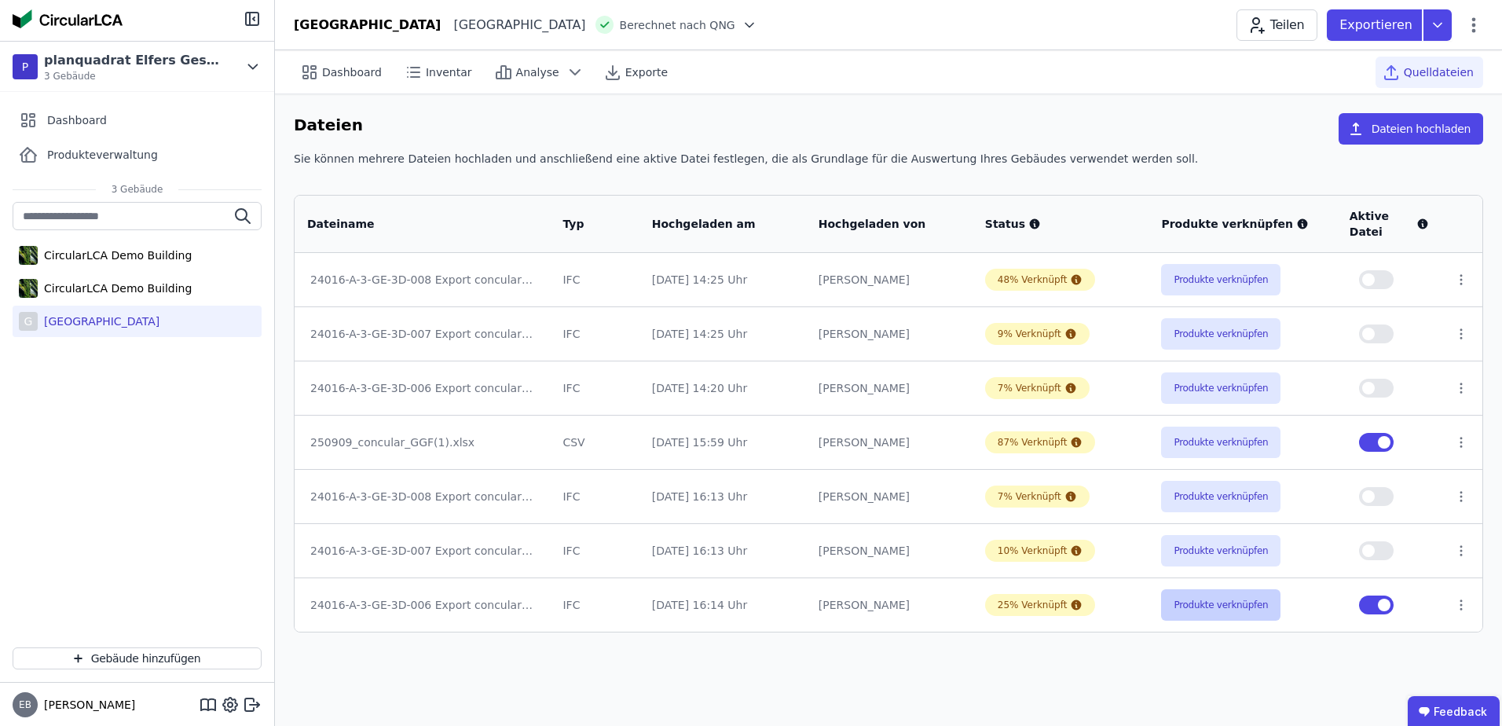
click at [1198, 597] on button "Produkte verknüpfen" at bounding box center [1220, 604] width 119 height 31
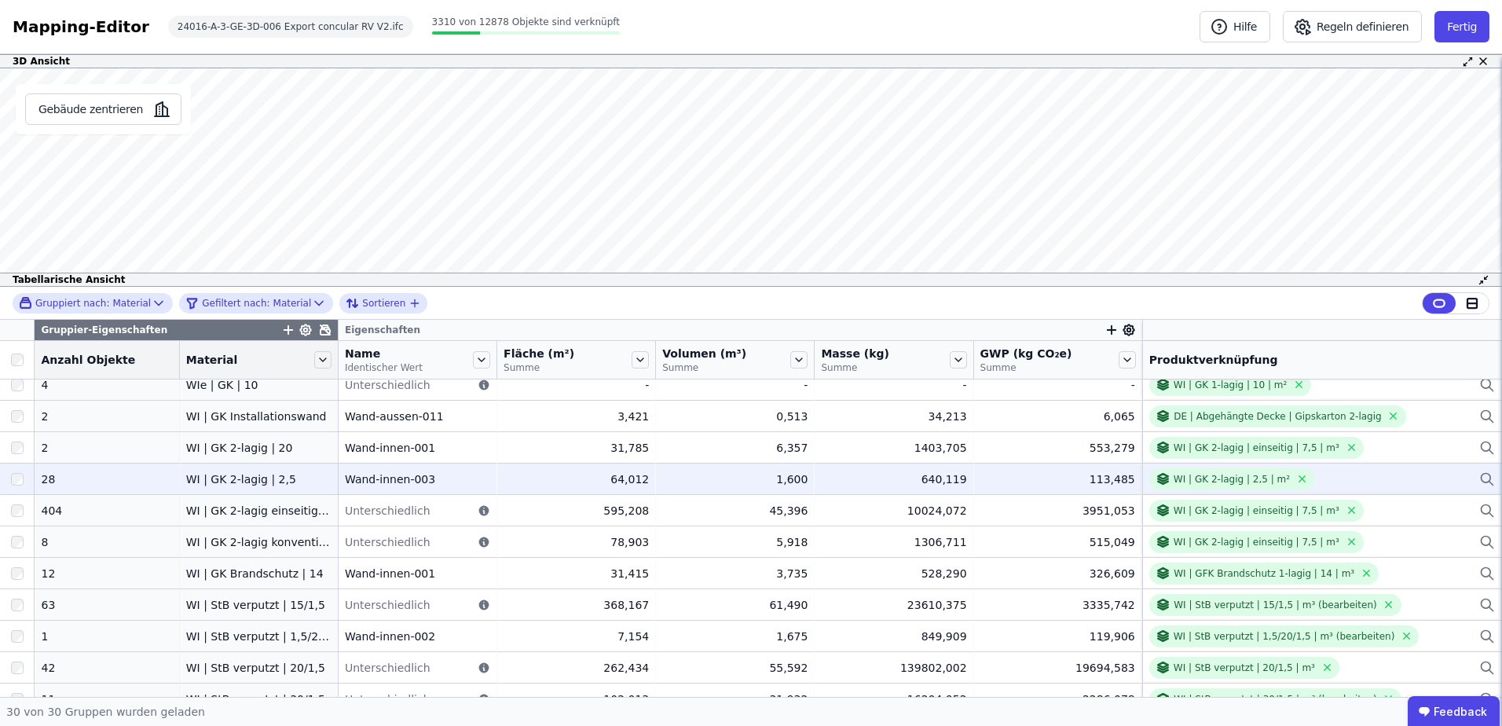
scroll to position [626, 0]
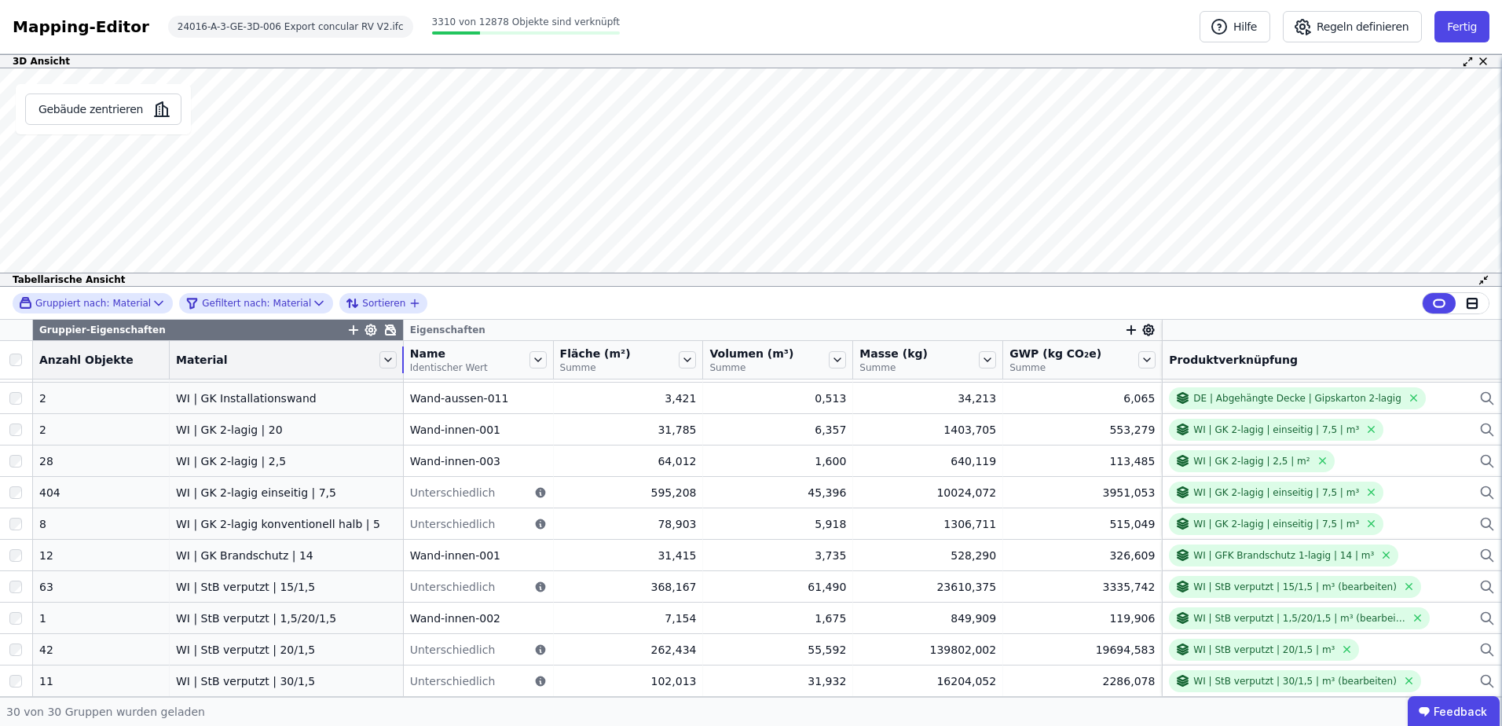
drag, startPoint x: 317, startPoint y: 368, endPoint x: 382, endPoint y: 370, distance: 65.2
click at [382, 370] on div "Material" at bounding box center [286, 359] width 233 height 27
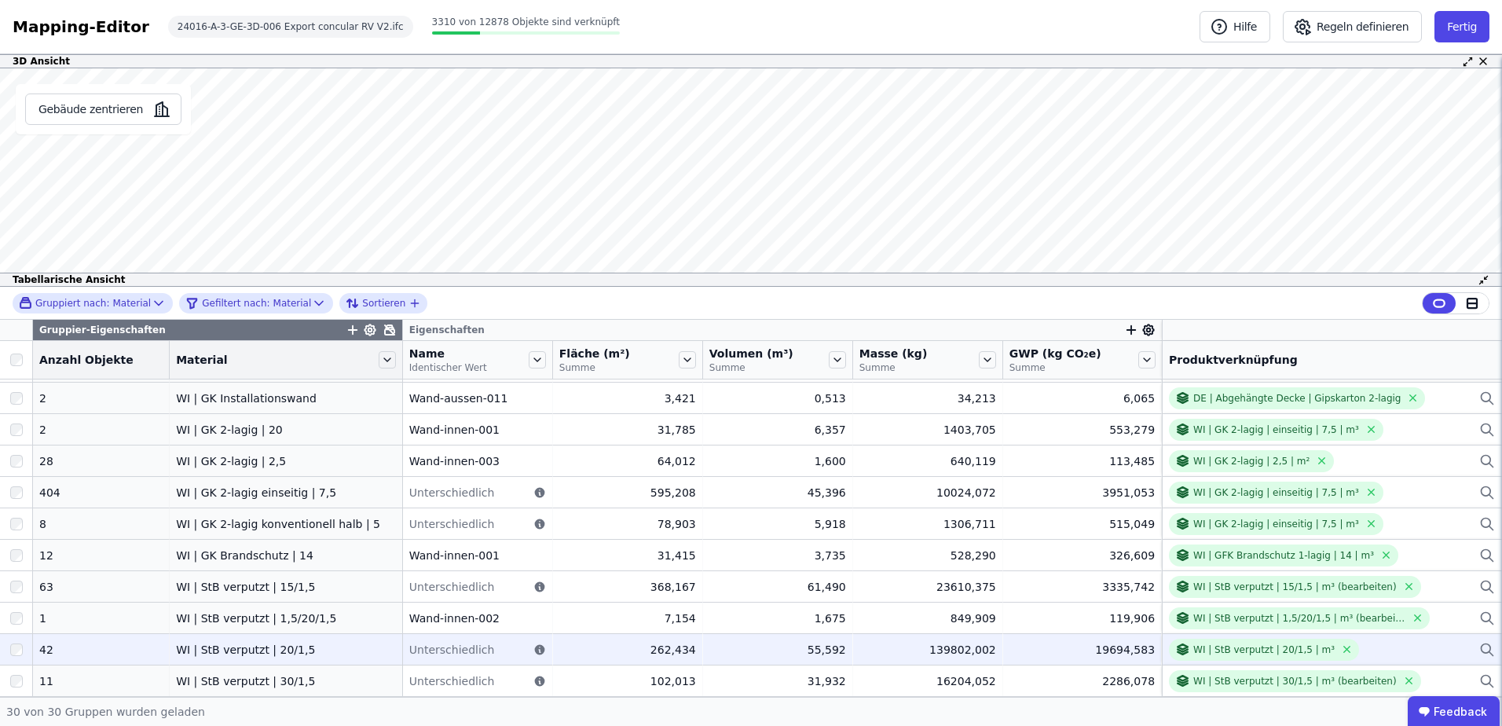
click at [202, 652] on div "WI | StB verputzt | 20/1,5" at bounding box center [286, 650] width 220 height 16
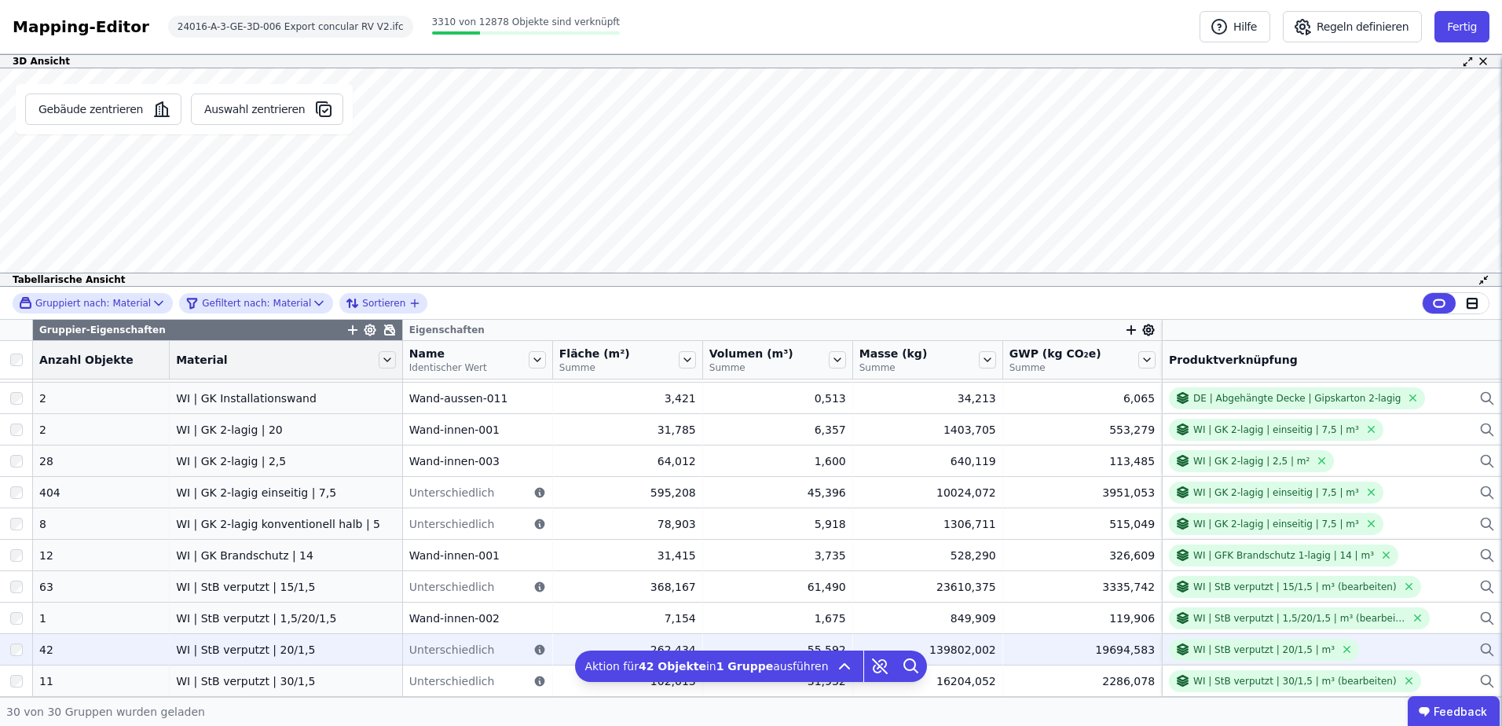
click at [14, 657] on div at bounding box center [16, 650] width 32 height 28
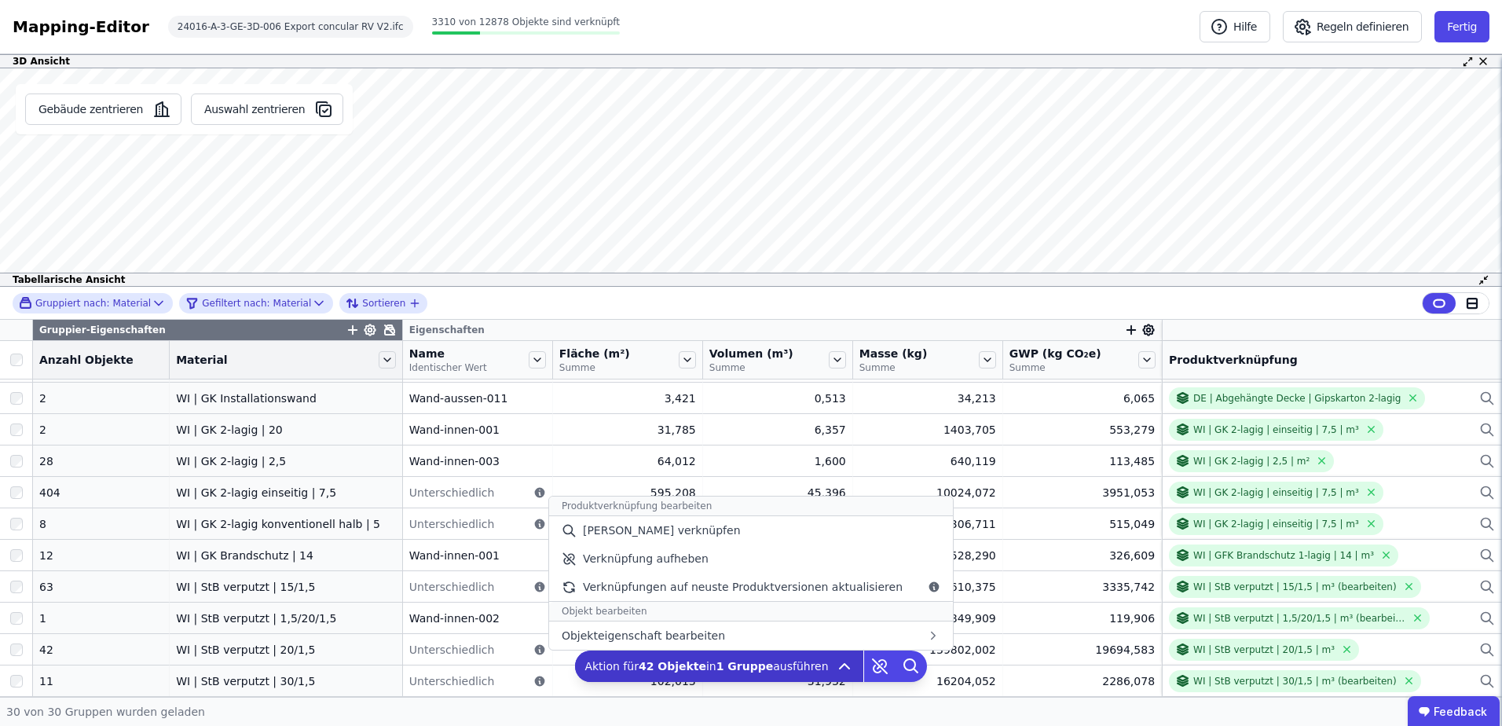
click at [838, 670] on icon at bounding box center [844, 666] width 19 height 19
click at [710, 534] on div "[PERSON_NAME] verknüpfen" at bounding box center [751, 530] width 404 height 28
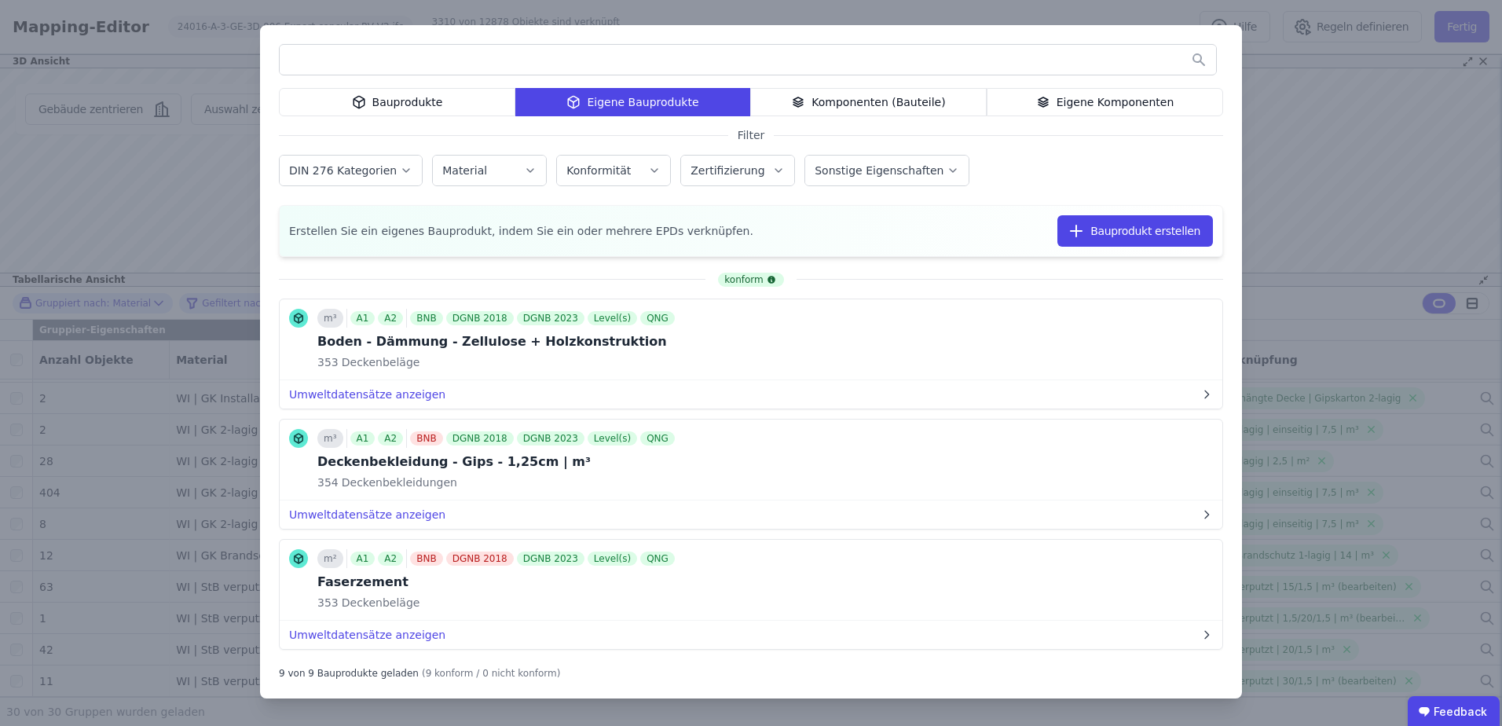
click at [1048, 106] on icon at bounding box center [1043, 105] width 9 height 2
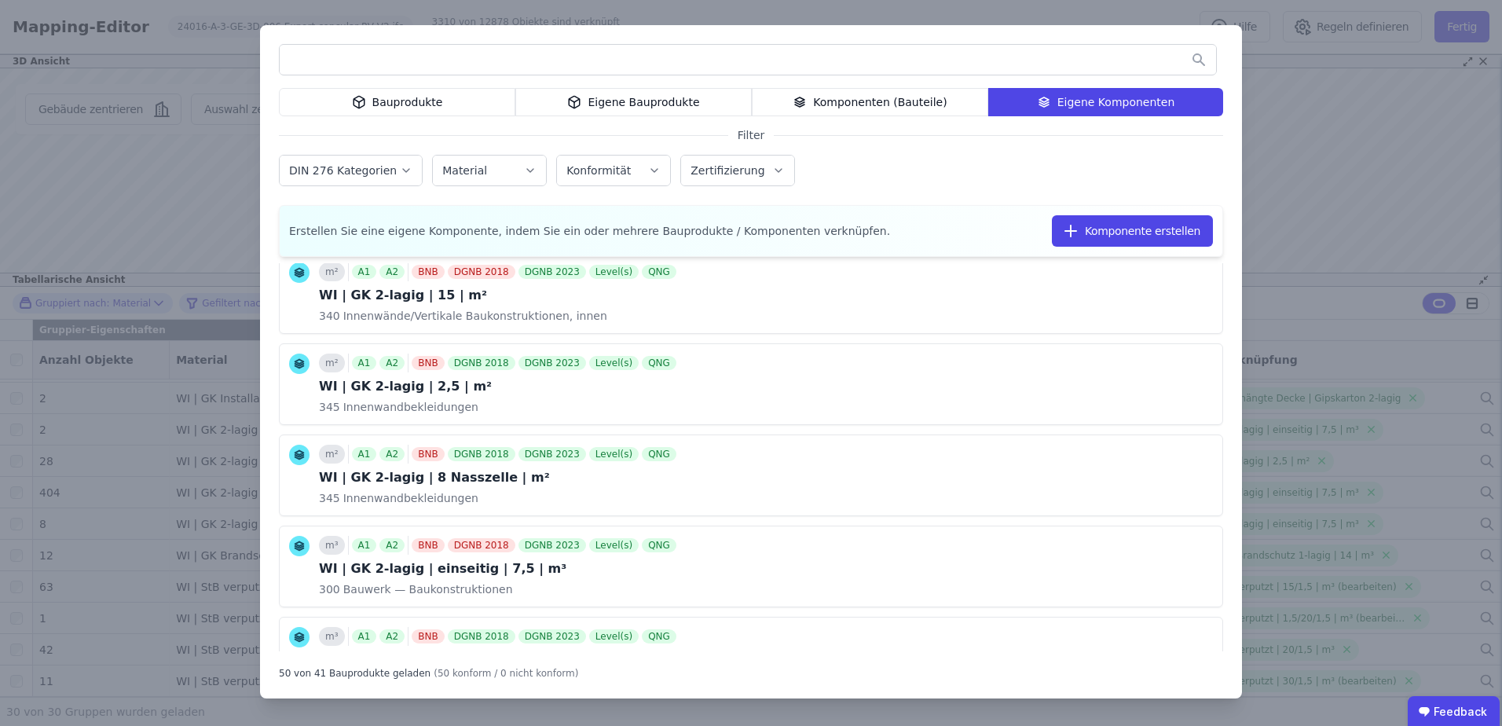
scroll to position [4216, 0]
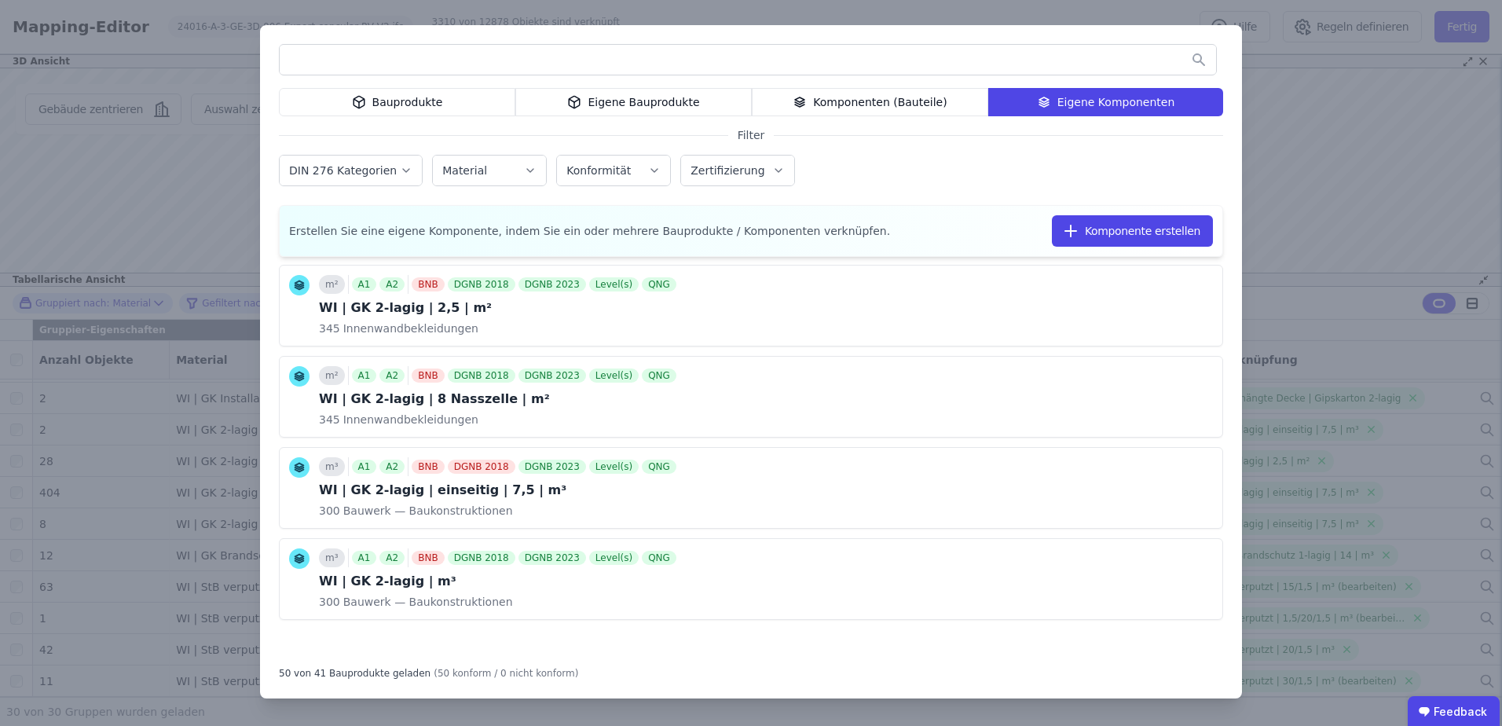
click at [507, 64] on input "text" at bounding box center [748, 60] width 936 height 28
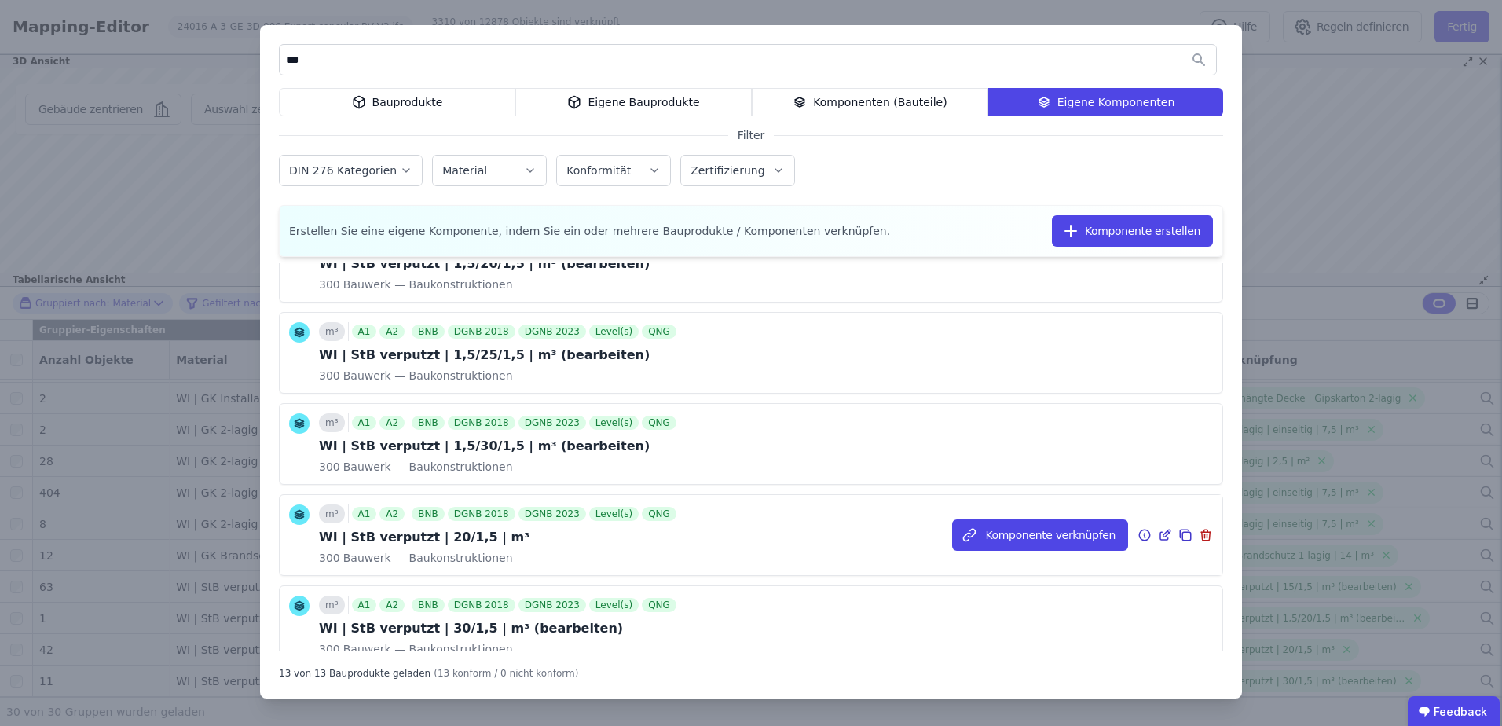
scroll to position [628, 0]
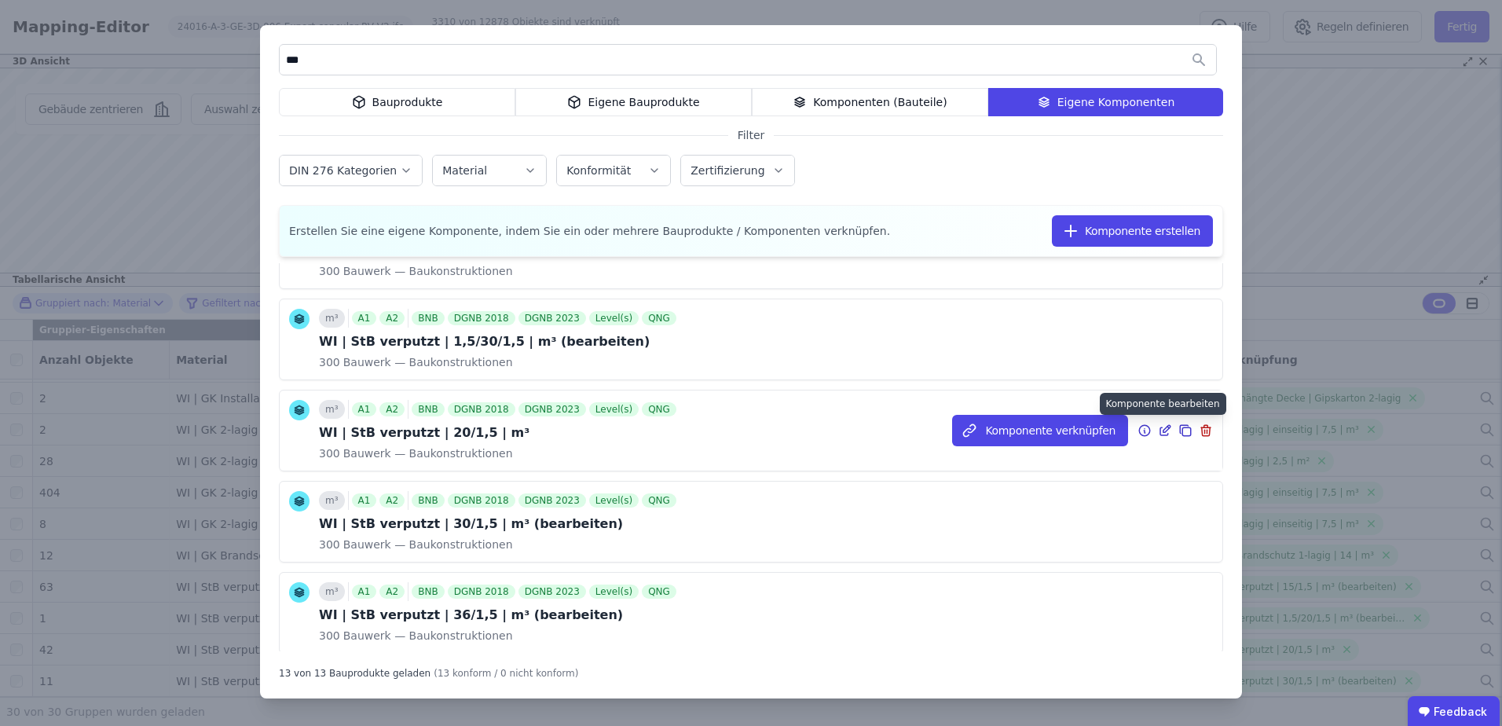
type input "***"
click at [1163, 431] on icon at bounding box center [1166, 428] width 7 height 7
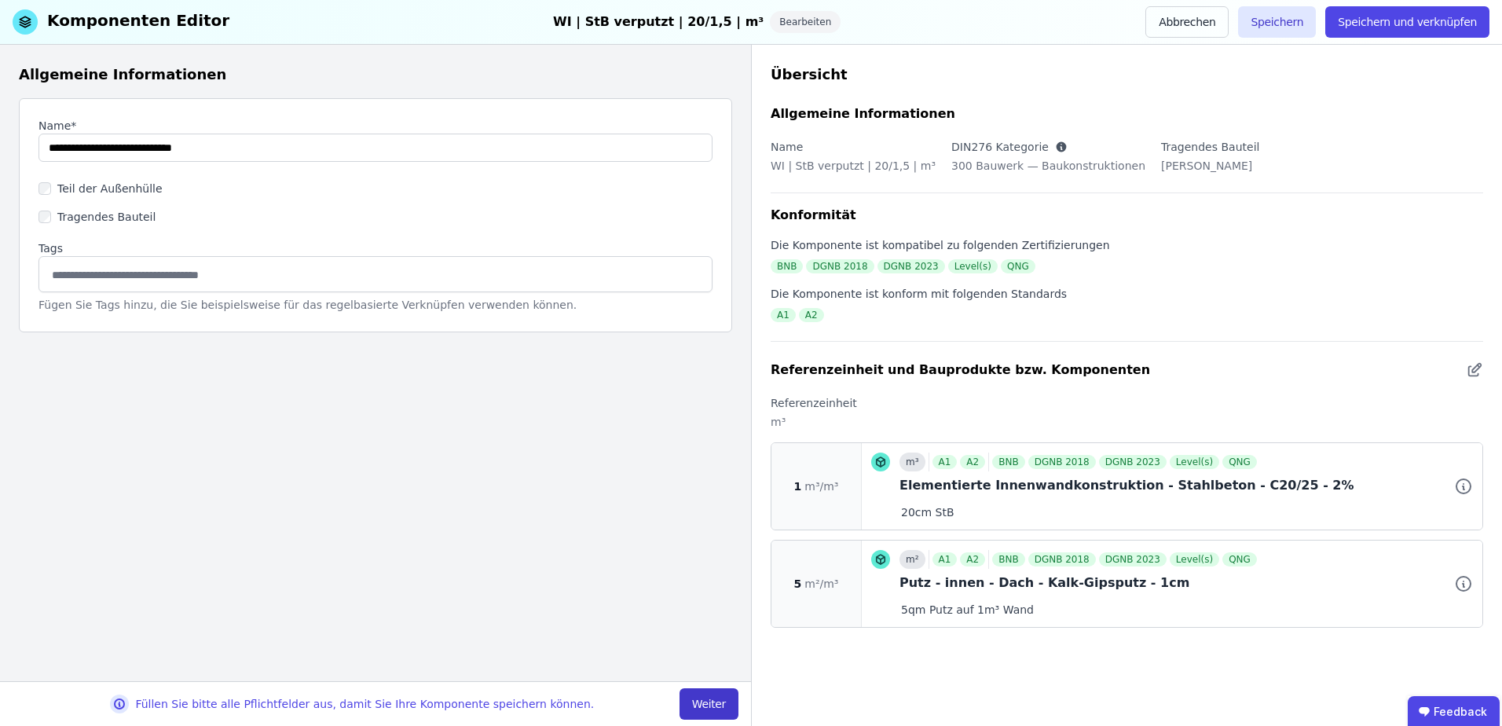
click at [716, 696] on button "Weiter" at bounding box center [709, 703] width 59 height 31
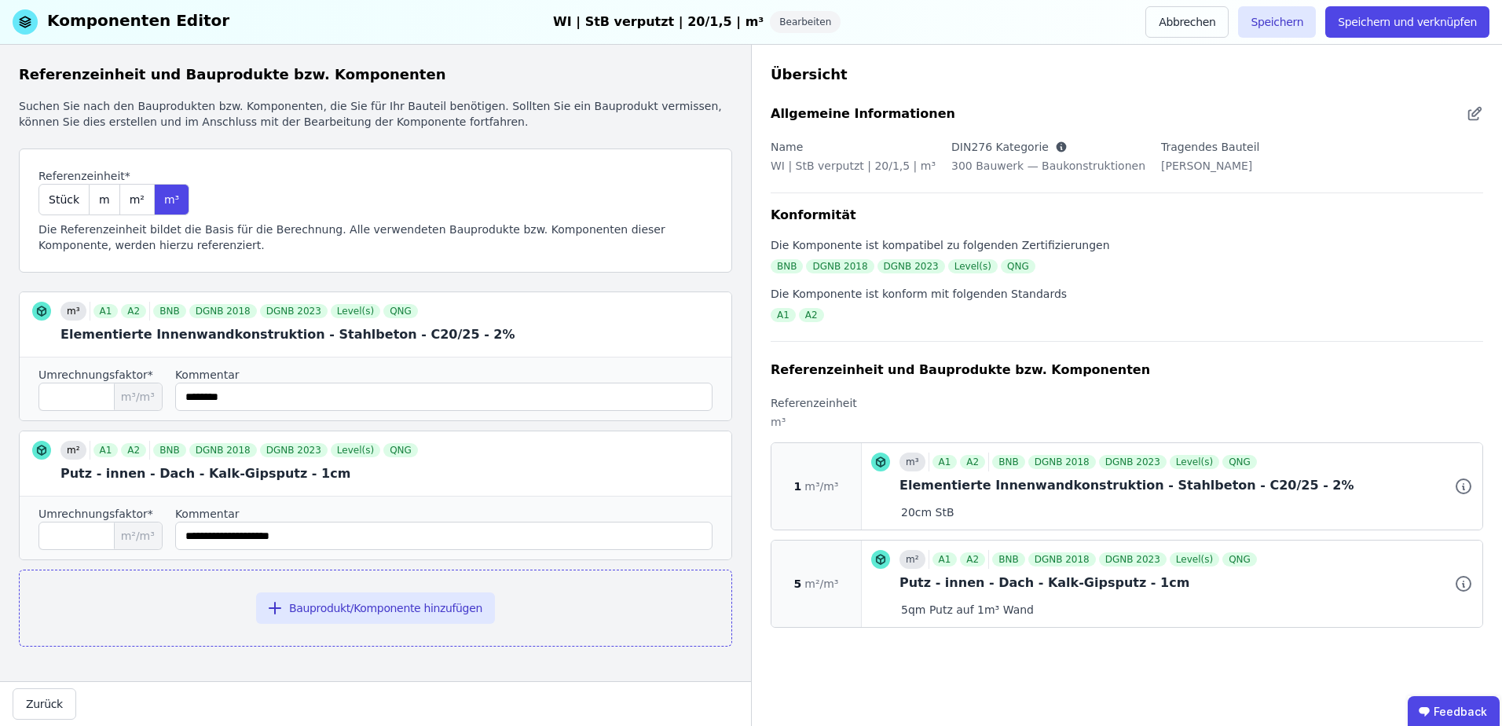
click at [1057, 147] on icon at bounding box center [1062, 147] width 10 height 10
click at [1446, 23] on button "Speichern und verknüpfen" at bounding box center [1407, 21] width 164 height 31
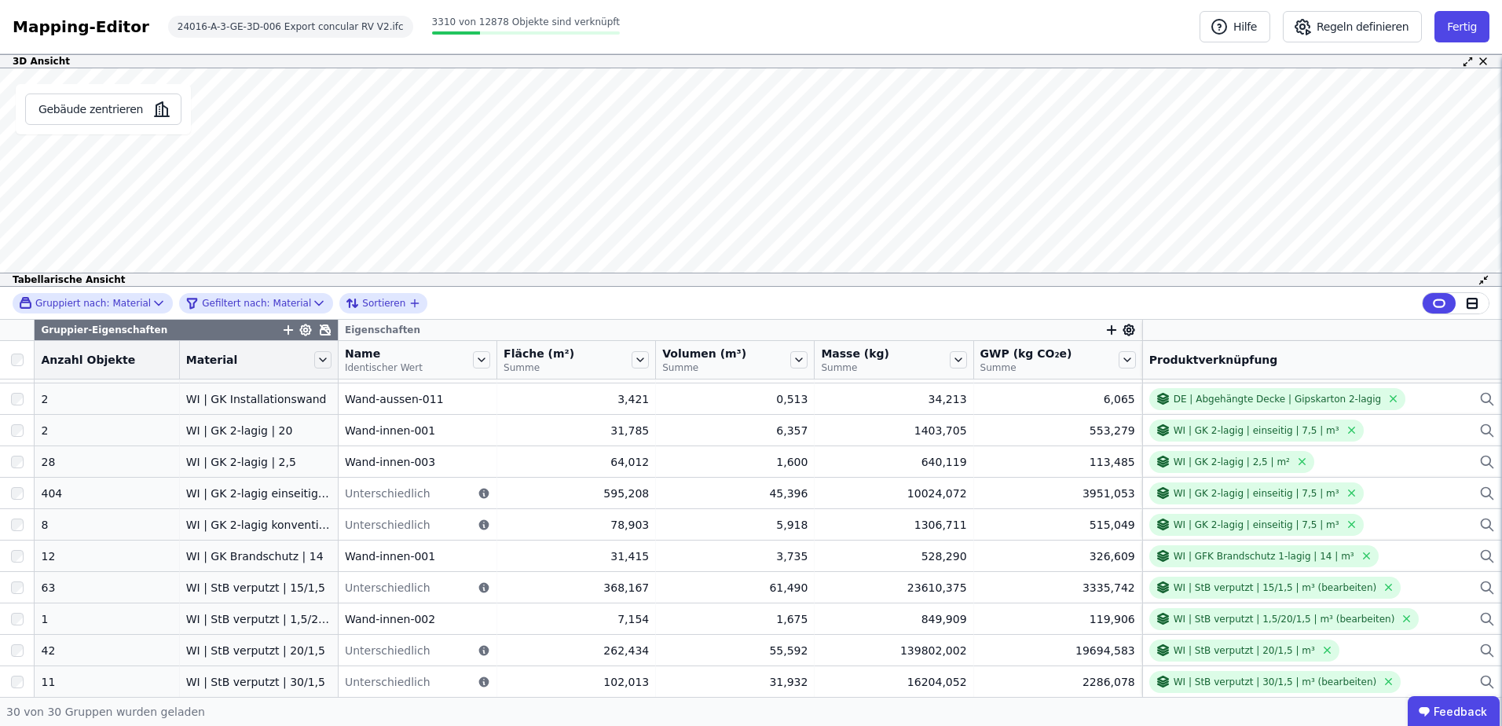
scroll to position [626, 0]
click at [314, 362] on icon at bounding box center [322, 359] width 17 height 17
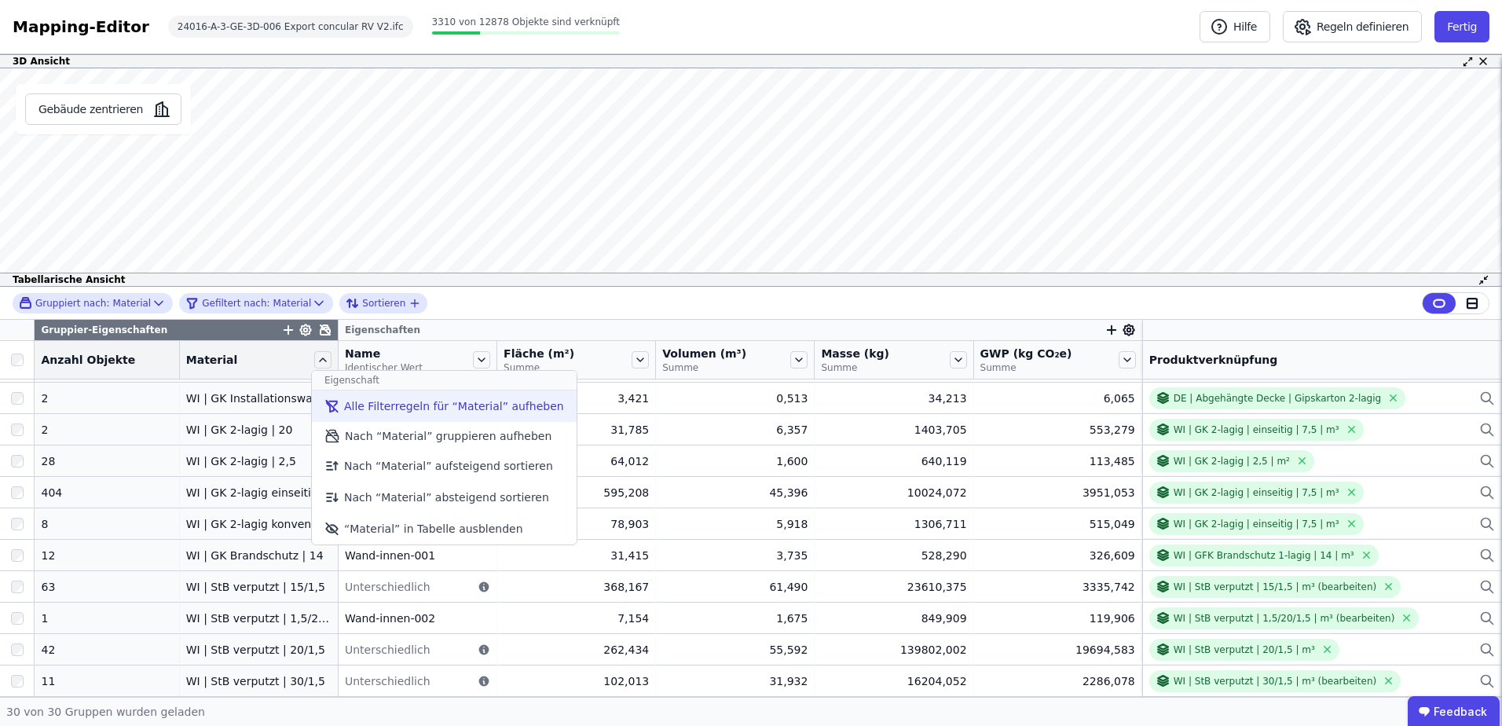
click at [325, 405] on li "Alle Filterregeln für “Material” aufheben" at bounding box center [444, 405] width 265 height 31
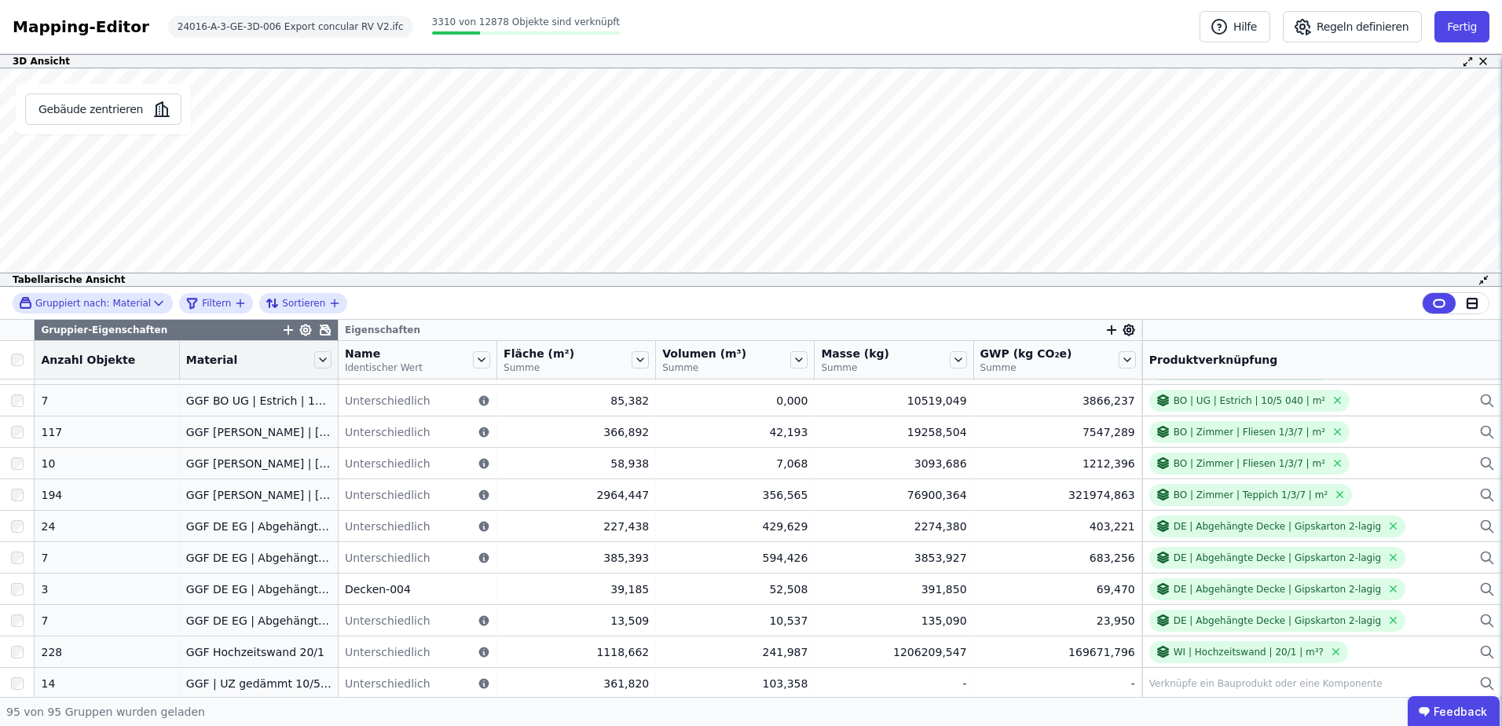
scroll to position [940, 0]
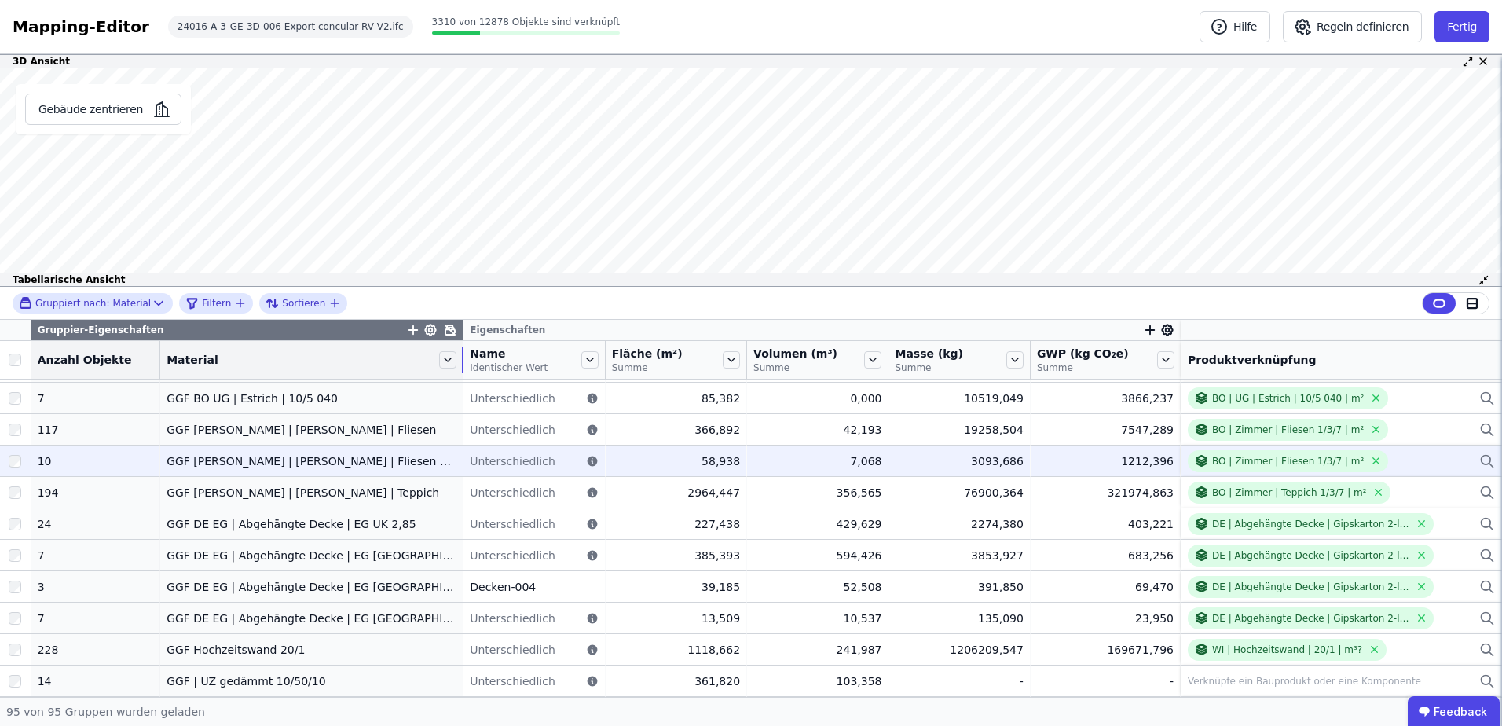
drag, startPoint x: 317, startPoint y: 363, endPoint x: 332, endPoint y: 453, distance: 90.7
click at [447, 361] on tr "Anzahl Objekte Material Name Identischer Wert Fläche (m²) Summe Volumen (m³) Su…" at bounding box center [751, 360] width 1502 height 38
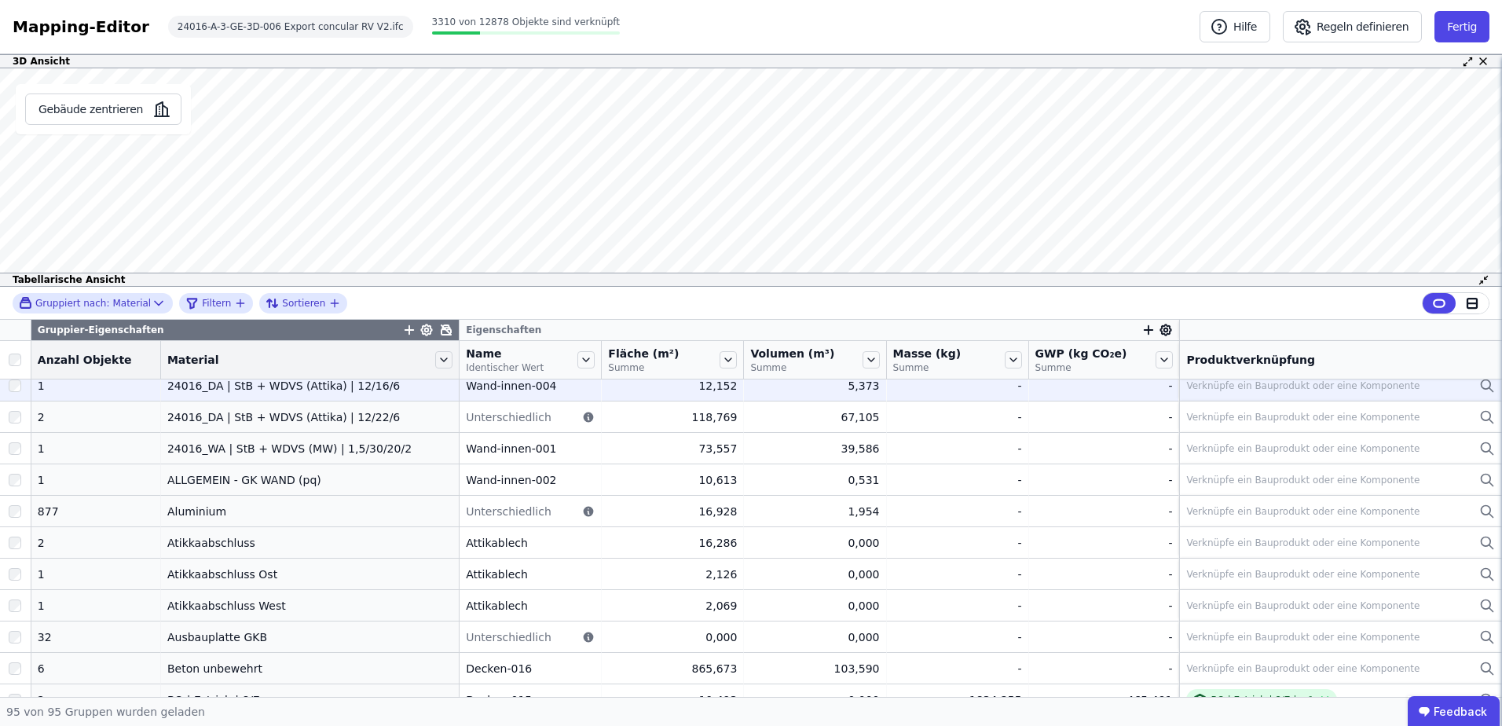
scroll to position [0, 0]
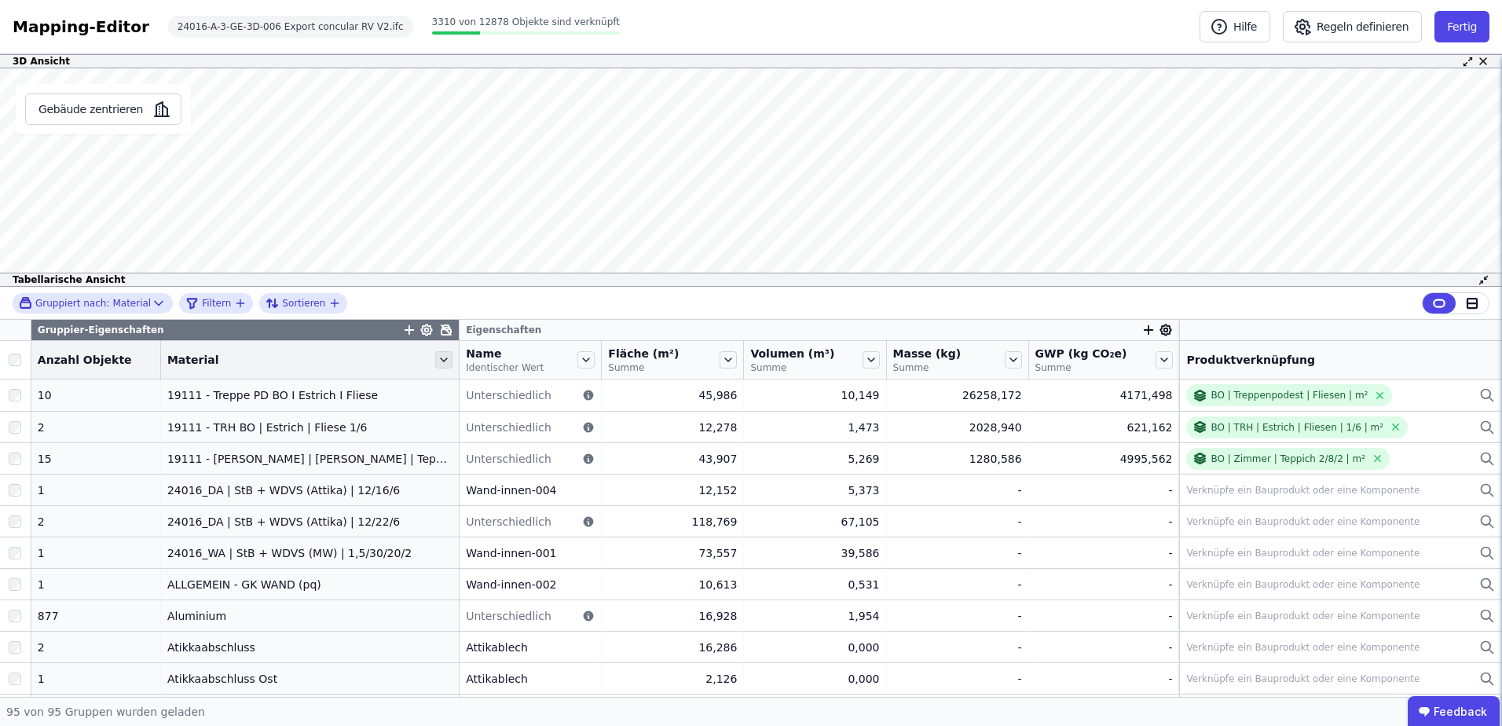
click at [441, 360] on icon at bounding box center [444, 359] width 6 height 3
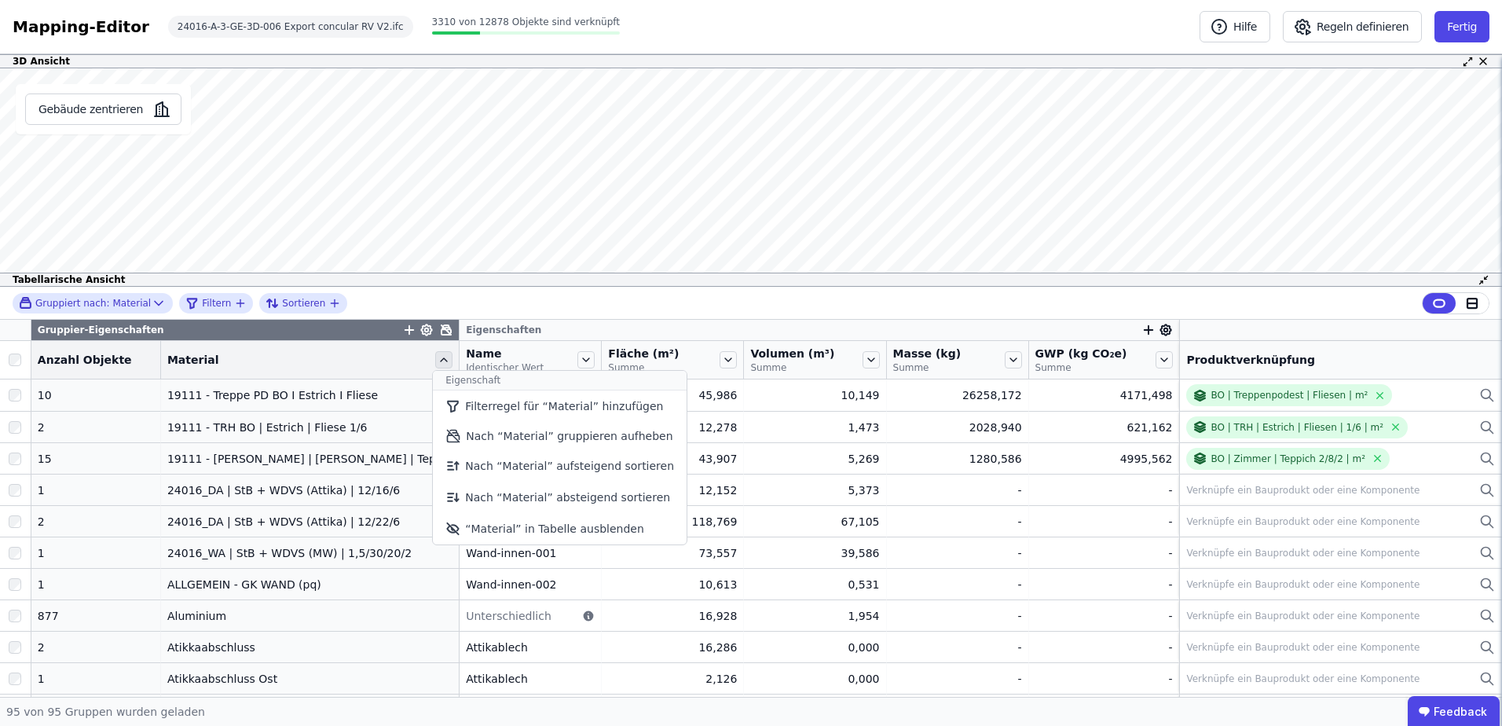
click at [435, 353] on icon at bounding box center [443, 359] width 17 height 17
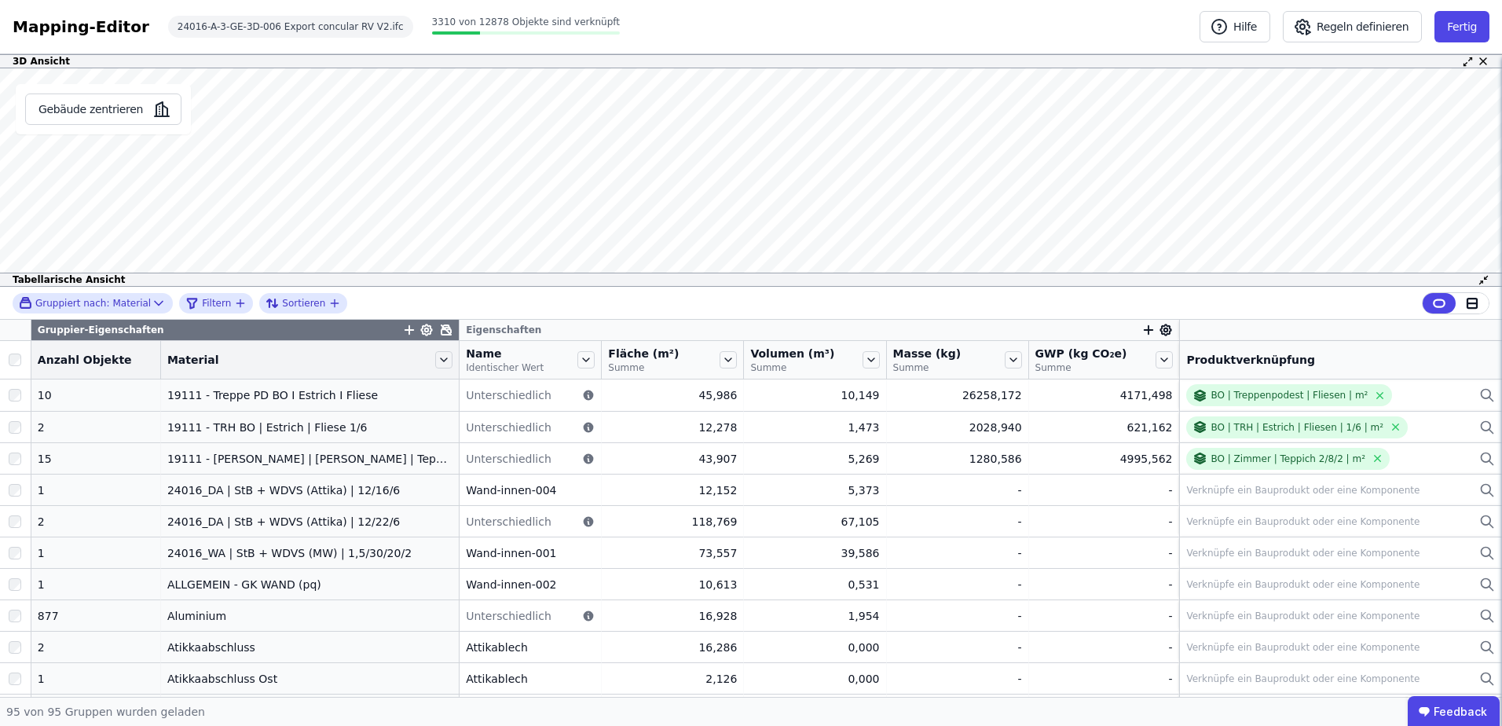
click at [420, 328] on icon at bounding box center [427, 330] width 14 height 14
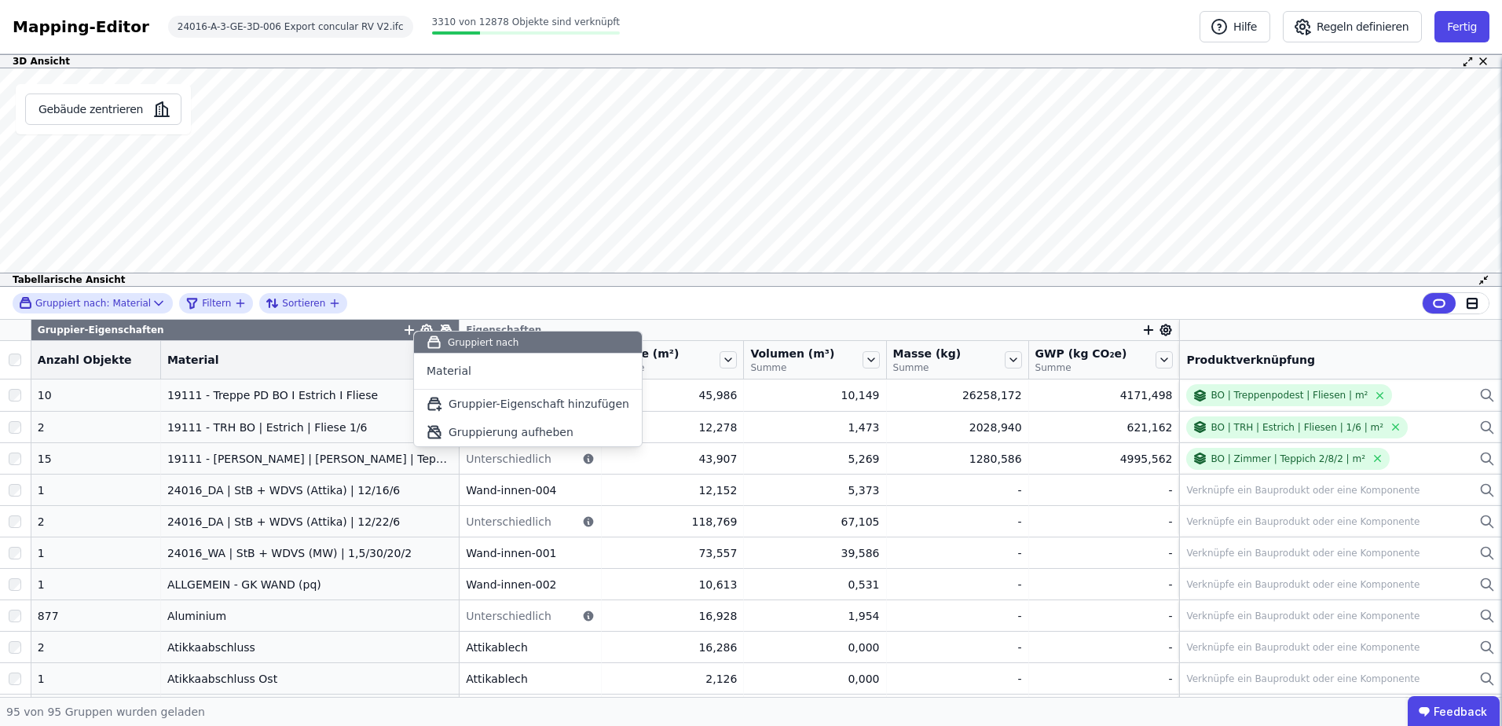
click at [413, 328] on div "Gruppiert nach: Material Filtern Sortieren Gruppier-Eigenschaften Eigenschaften…" at bounding box center [751, 492] width 1502 height 410
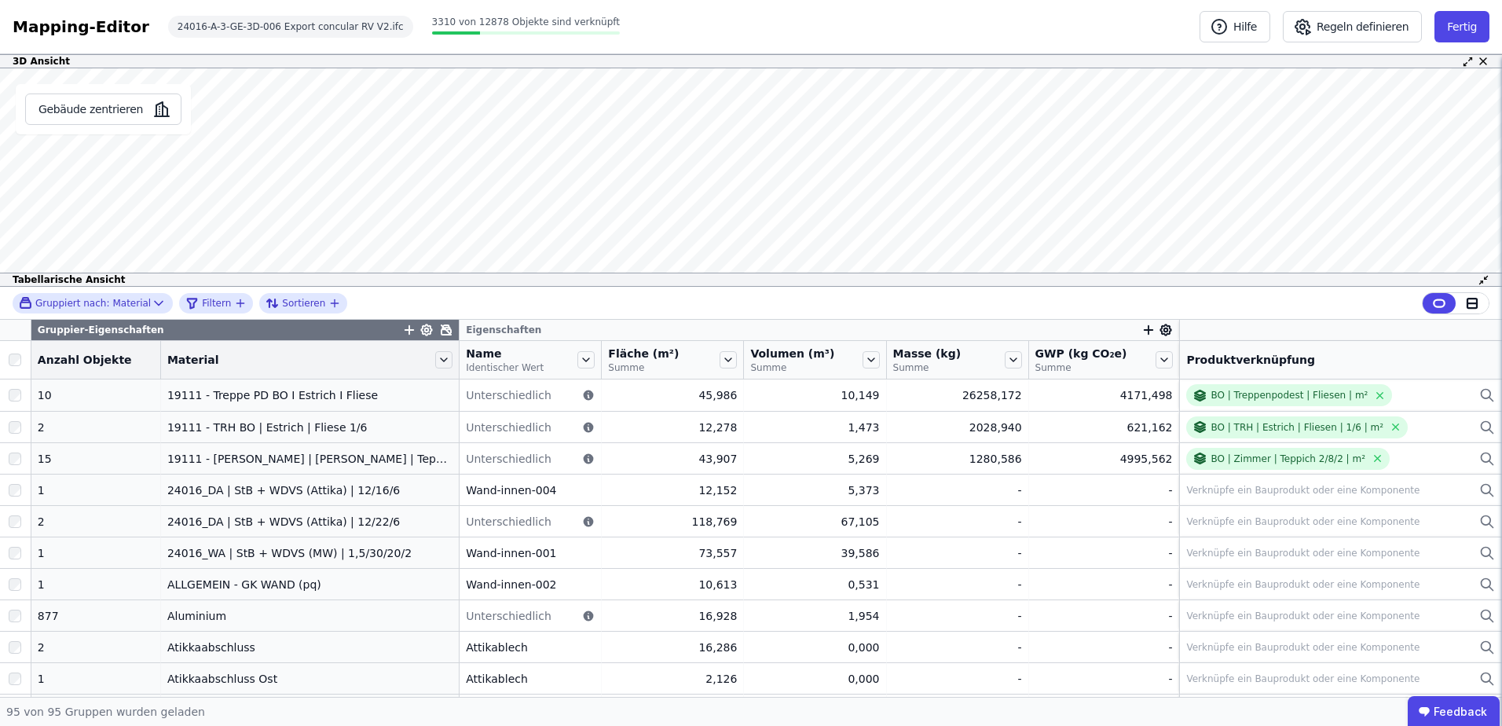
click at [402, 328] on icon "button" at bounding box center [409, 330] width 14 height 14
click at [402, 325] on icon "button" at bounding box center [409, 330] width 14 height 14
click at [435, 357] on icon at bounding box center [443, 359] width 17 height 17
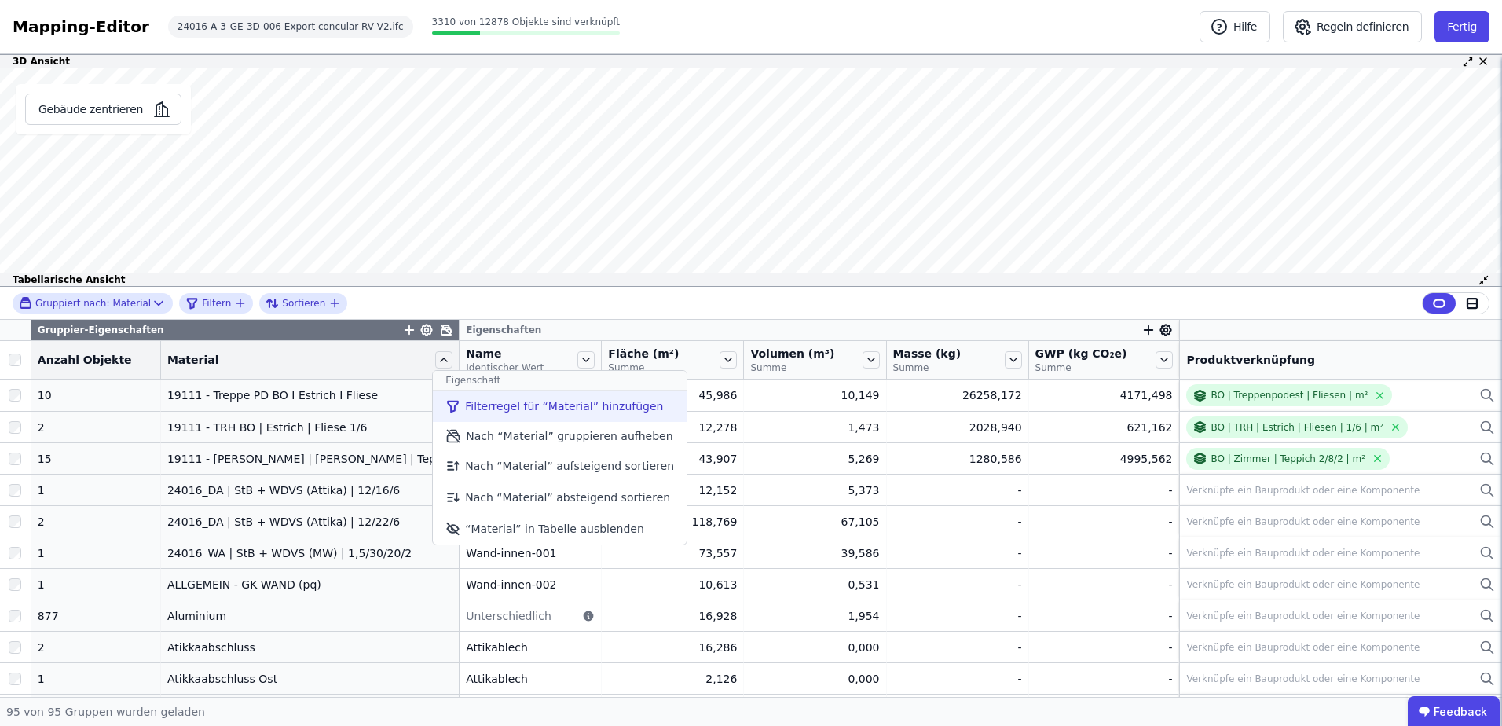
click at [445, 397] on li "Filterregel für “Material” hinzufügen" at bounding box center [560, 405] width 254 height 31
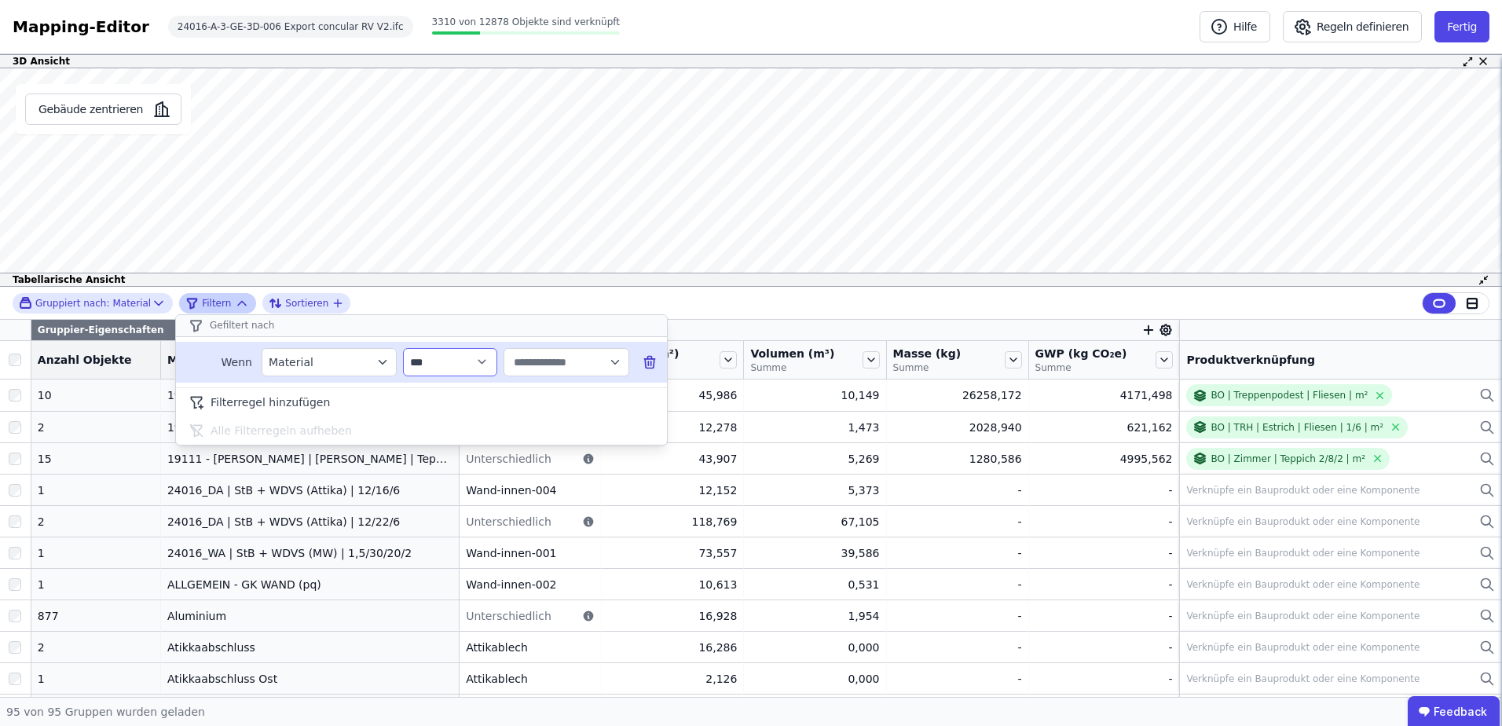
click at [470, 365] on select "**********" at bounding box center [450, 362] width 94 height 28
select select "********"
click at [403, 348] on select "**********" at bounding box center [450, 362] width 94 height 28
click at [541, 362] on input "text" at bounding box center [559, 362] width 97 height 28
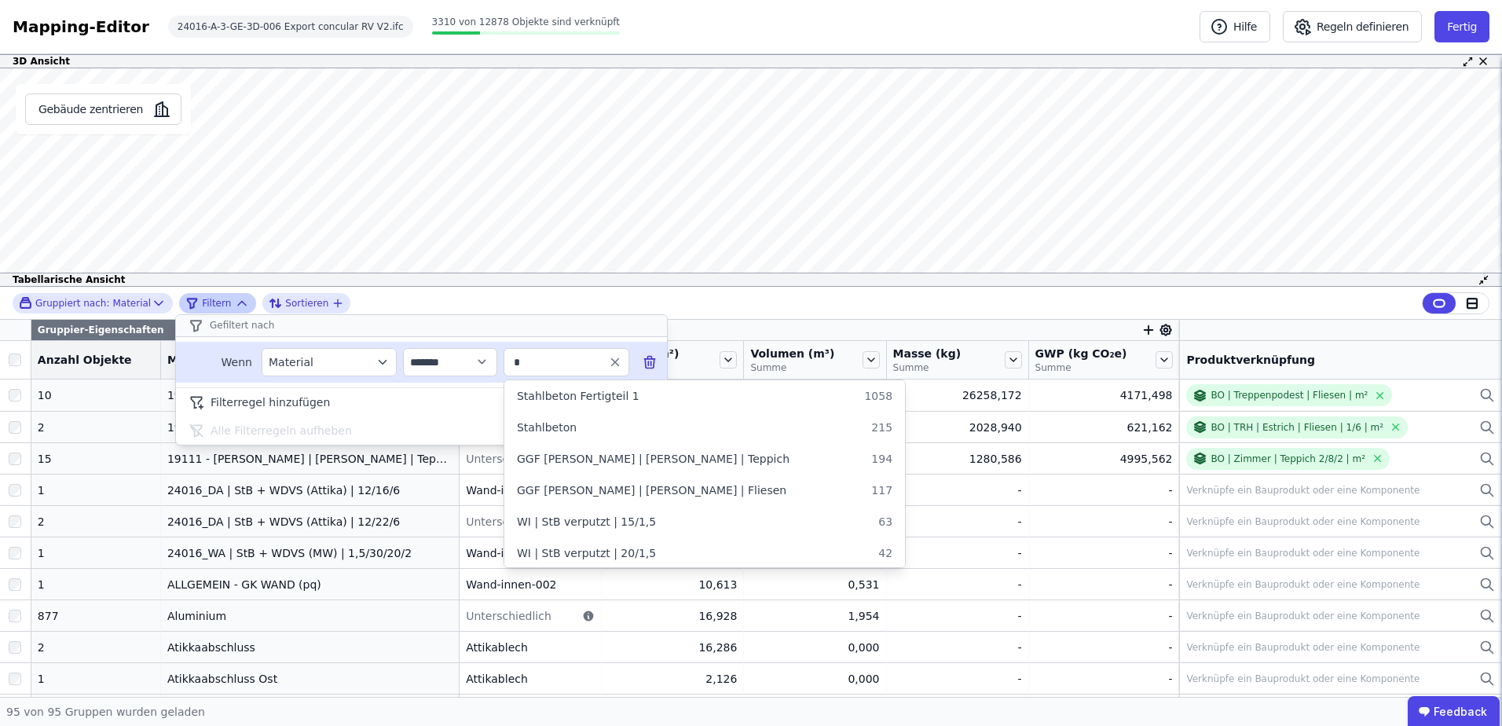
type input "**"
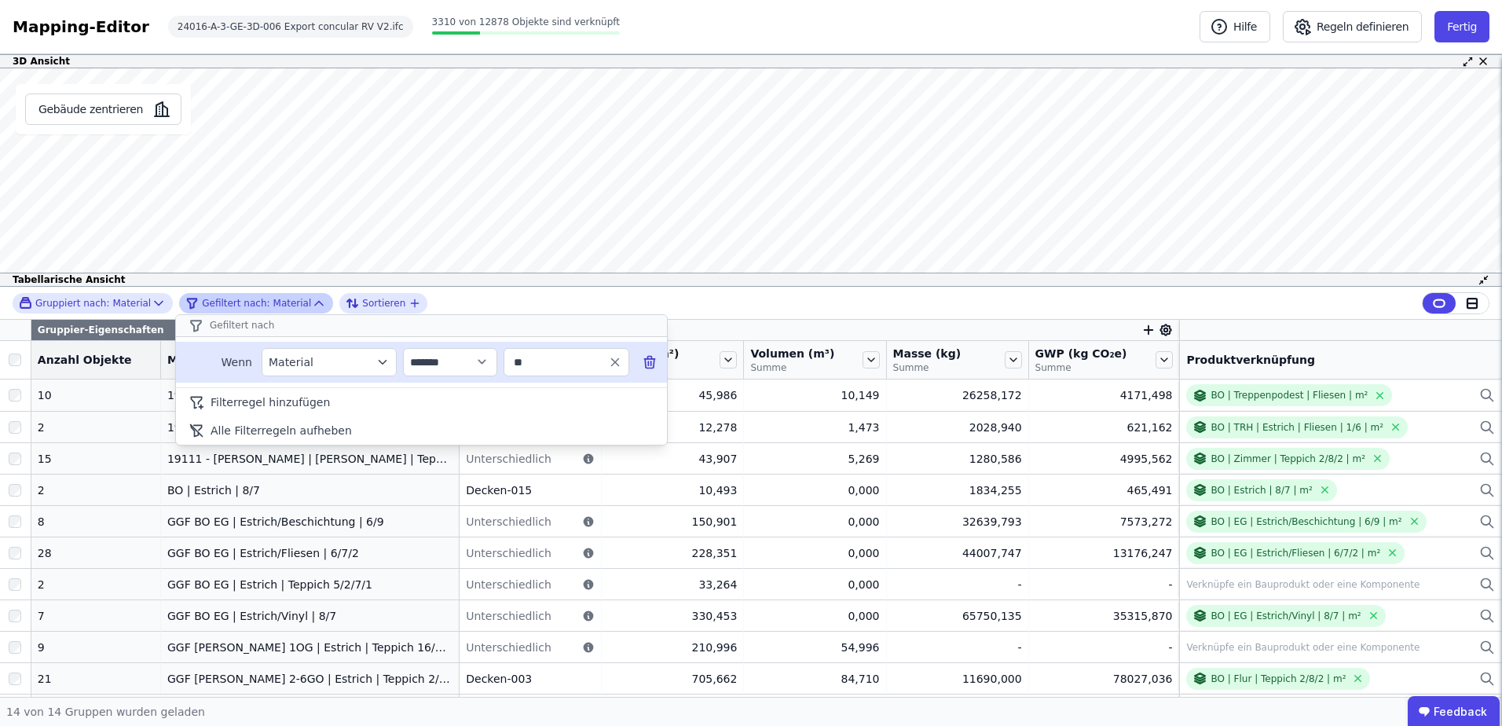
type input "*"
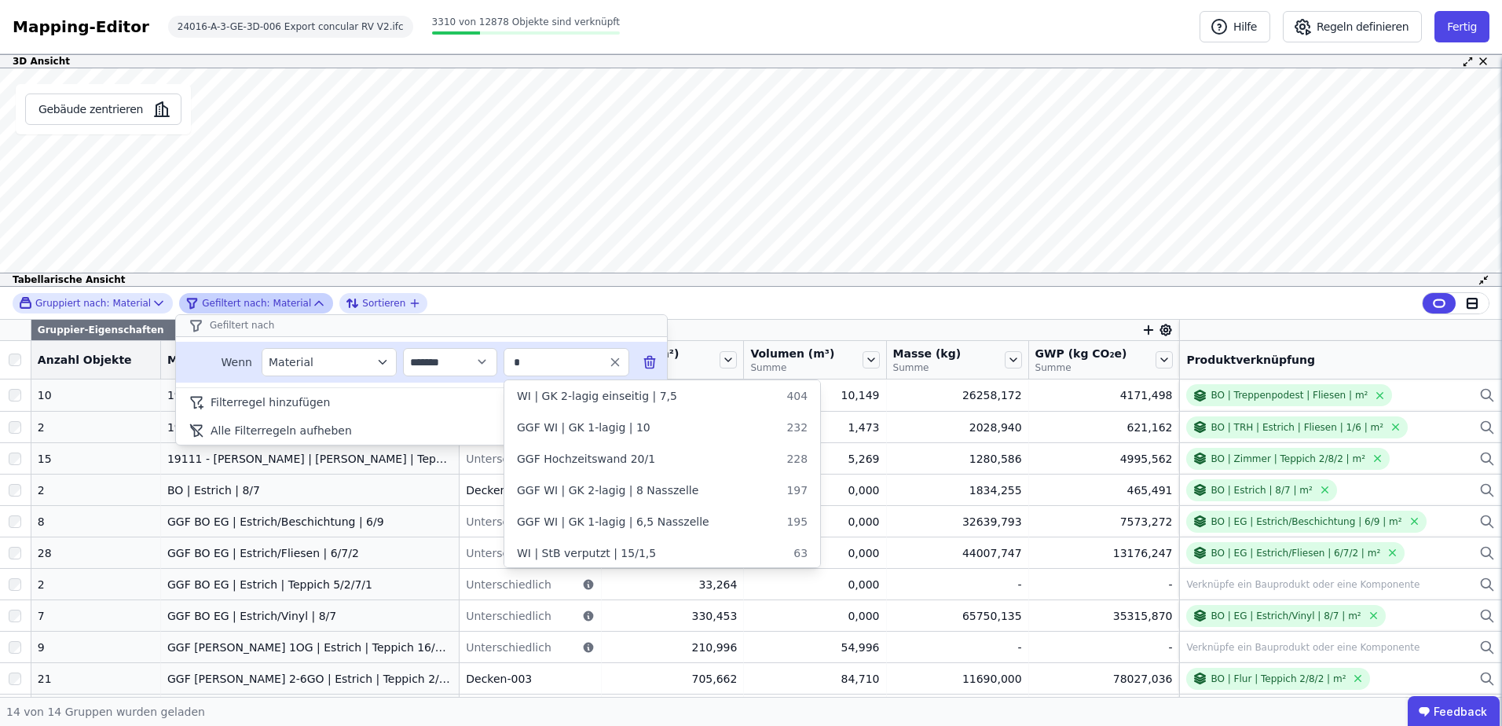
type input "**"
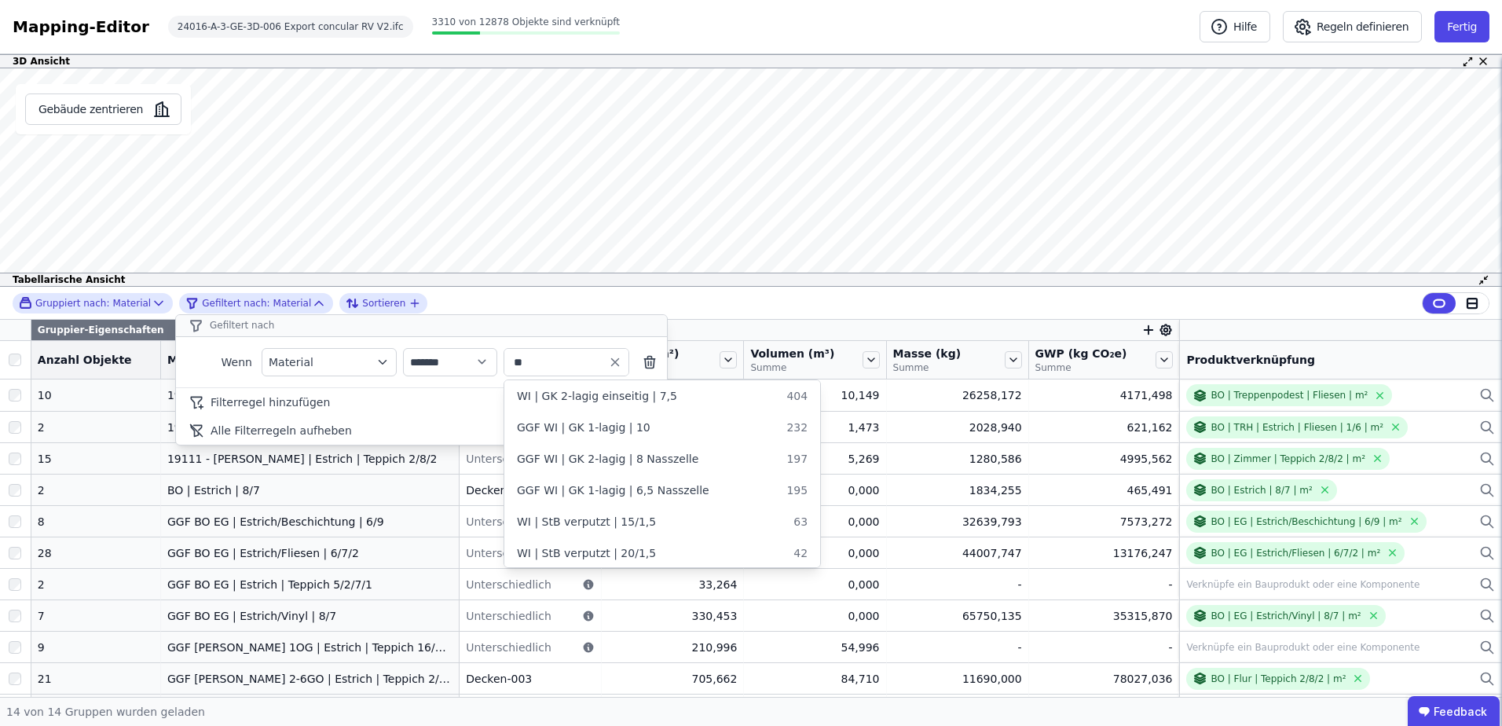
select select "********"
type input "**"
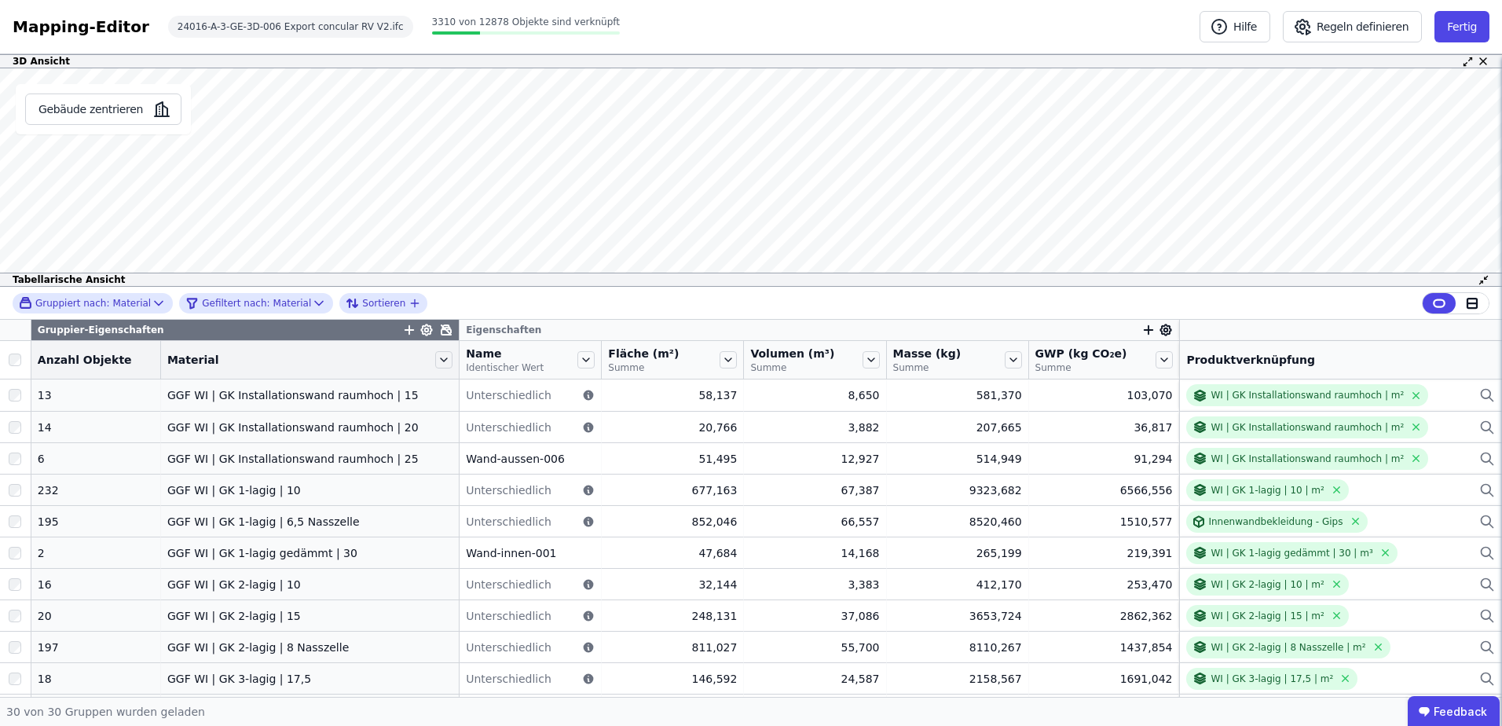
click at [543, 289] on div "Gruppiert nach: Material Gefiltert nach: Material Sortieren" at bounding box center [751, 303] width 1502 height 33
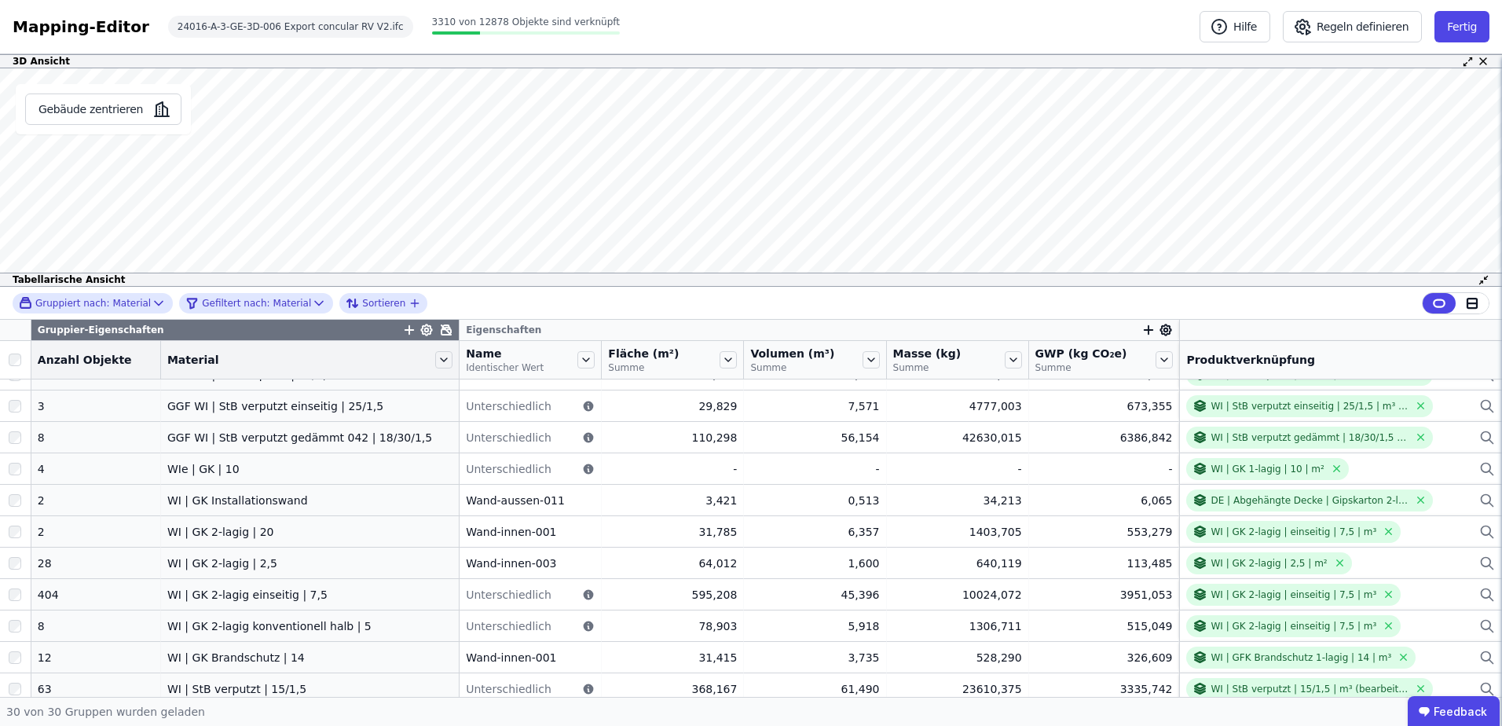
scroll to position [626, 0]
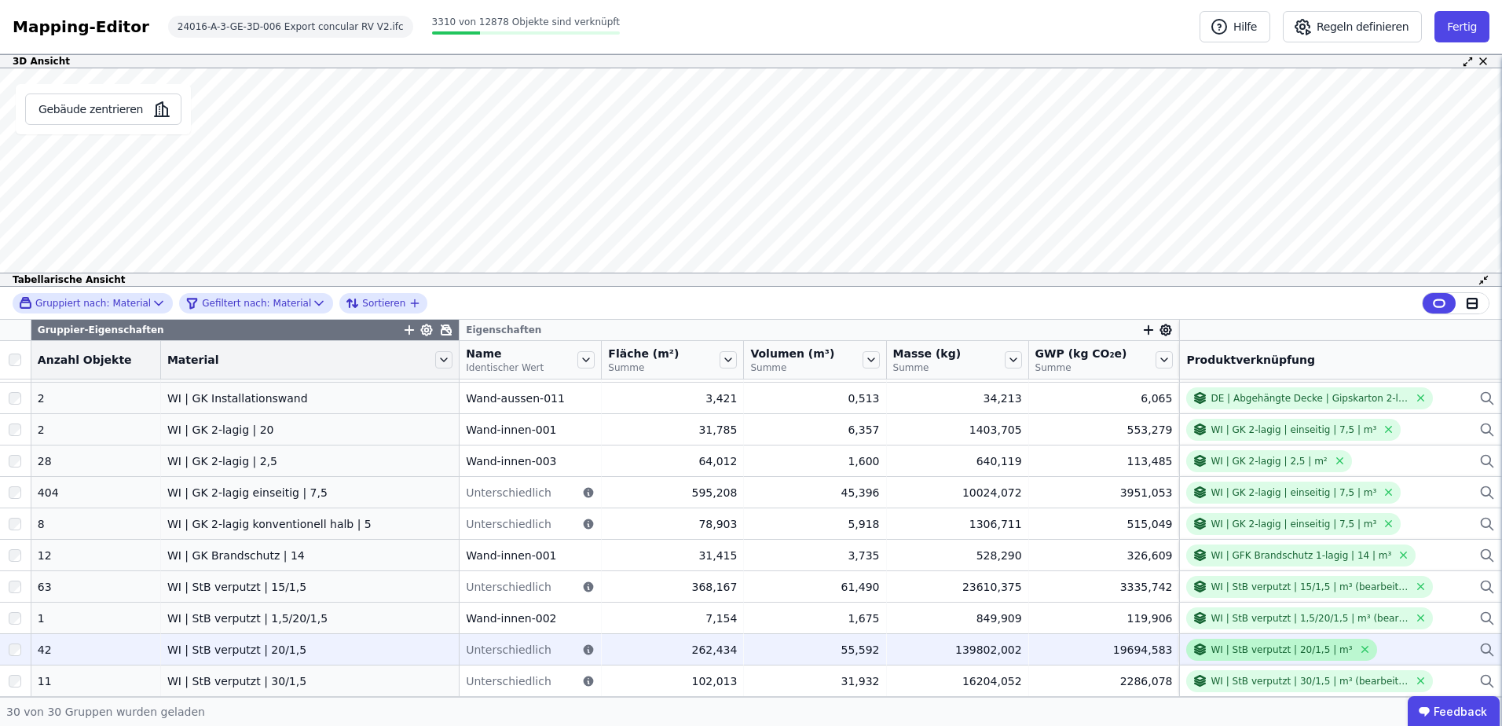
click at [1267, 648] on div "WI | StB verputzt | 20/1,5 | m³" at bounding box center [1281, 649] width 141 height 13
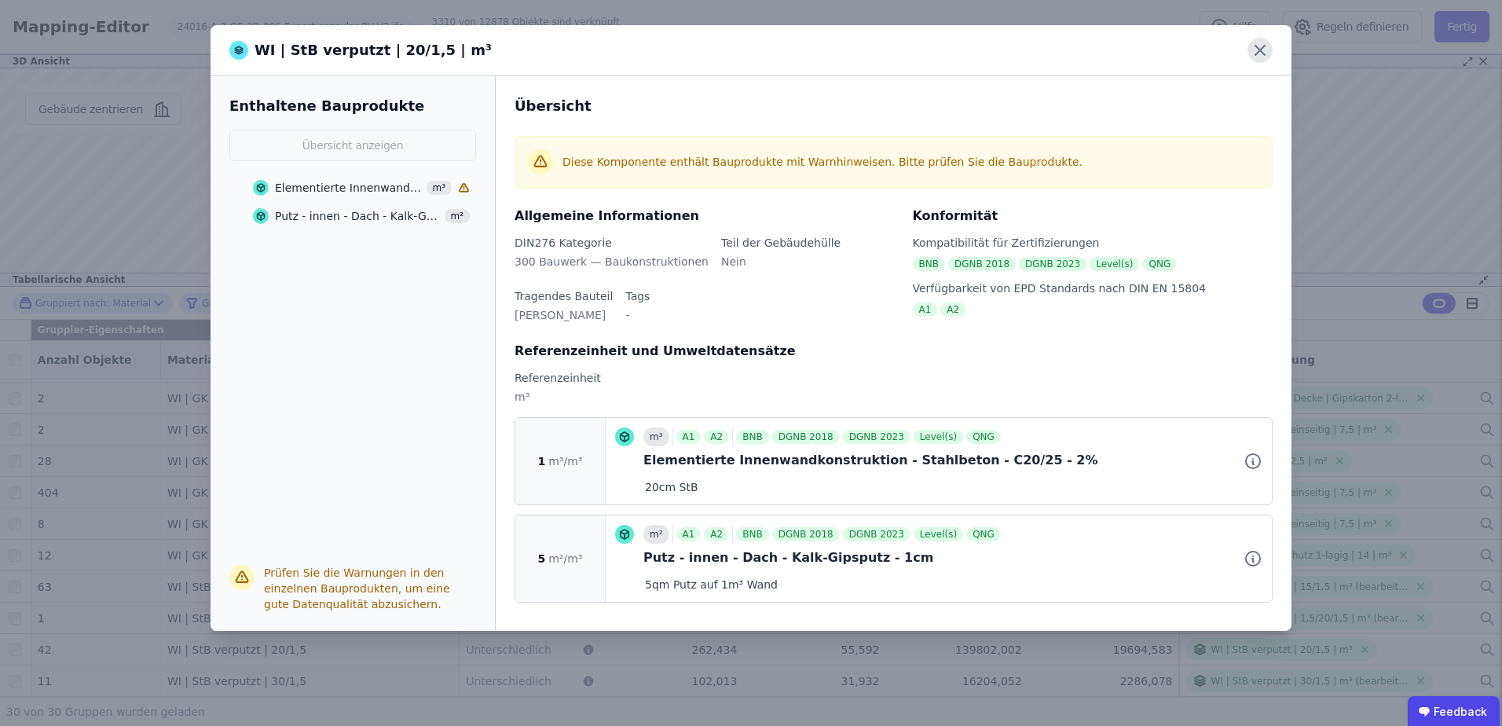
click at [1263, 45] on icon at bounding box center [1260, 50] width 25 height 25
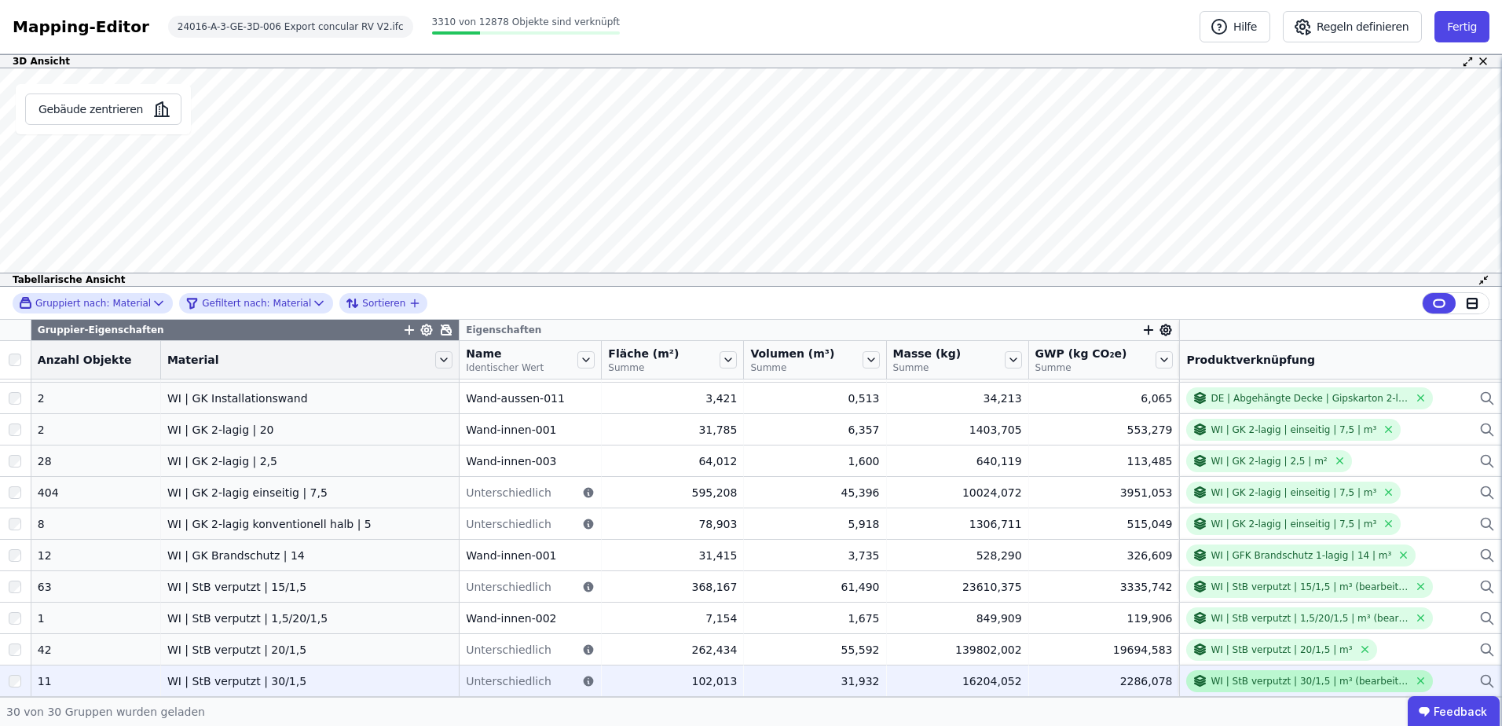
click at [1286, 681] on div "WI | StB verputzt | 30/1,5 | m³ (bearbeiten)" at bounding box center [1310, 681] width 198 height 13
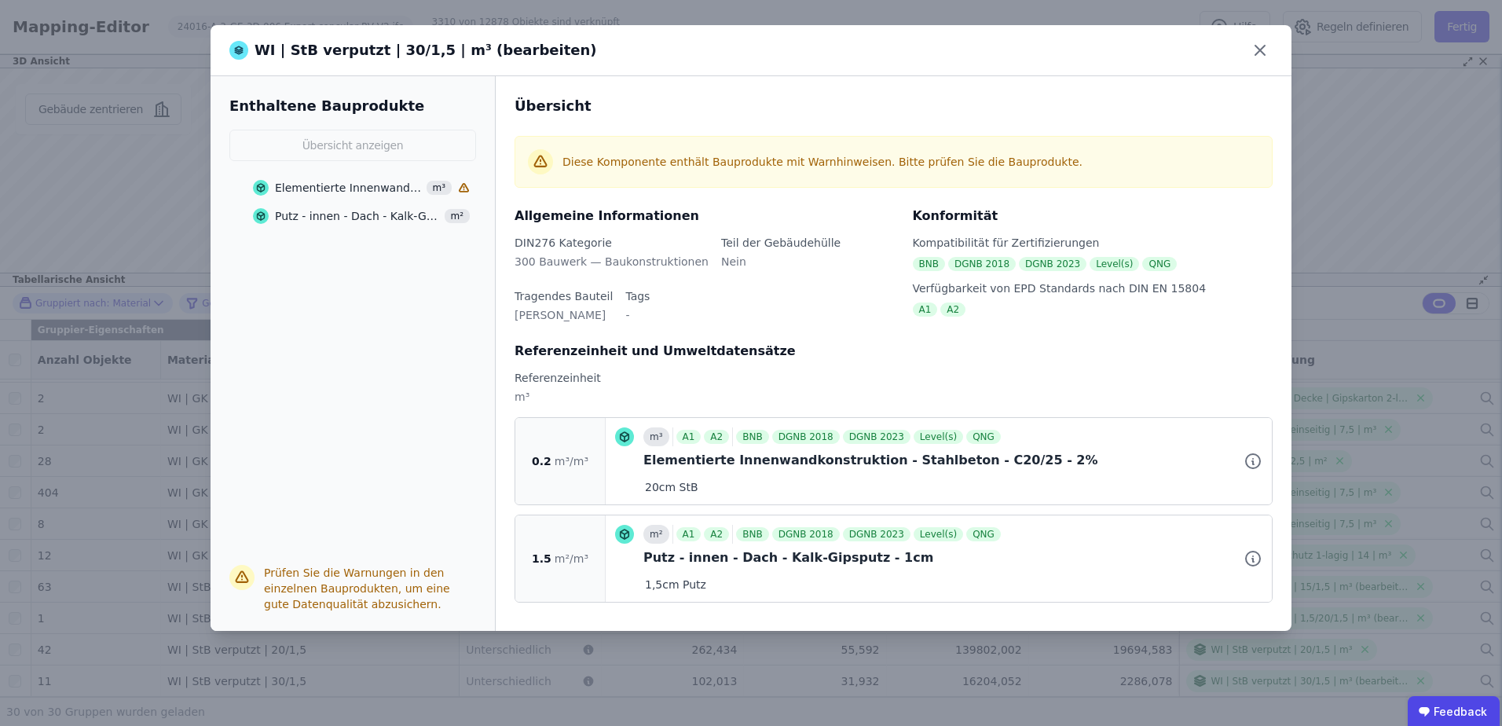
click at [346, 189] on div "Elementierte Innenwandkonstruktion - Stahlbeton - C20/25 - 2%" at bounding box center [348, 188] width 147 height 16
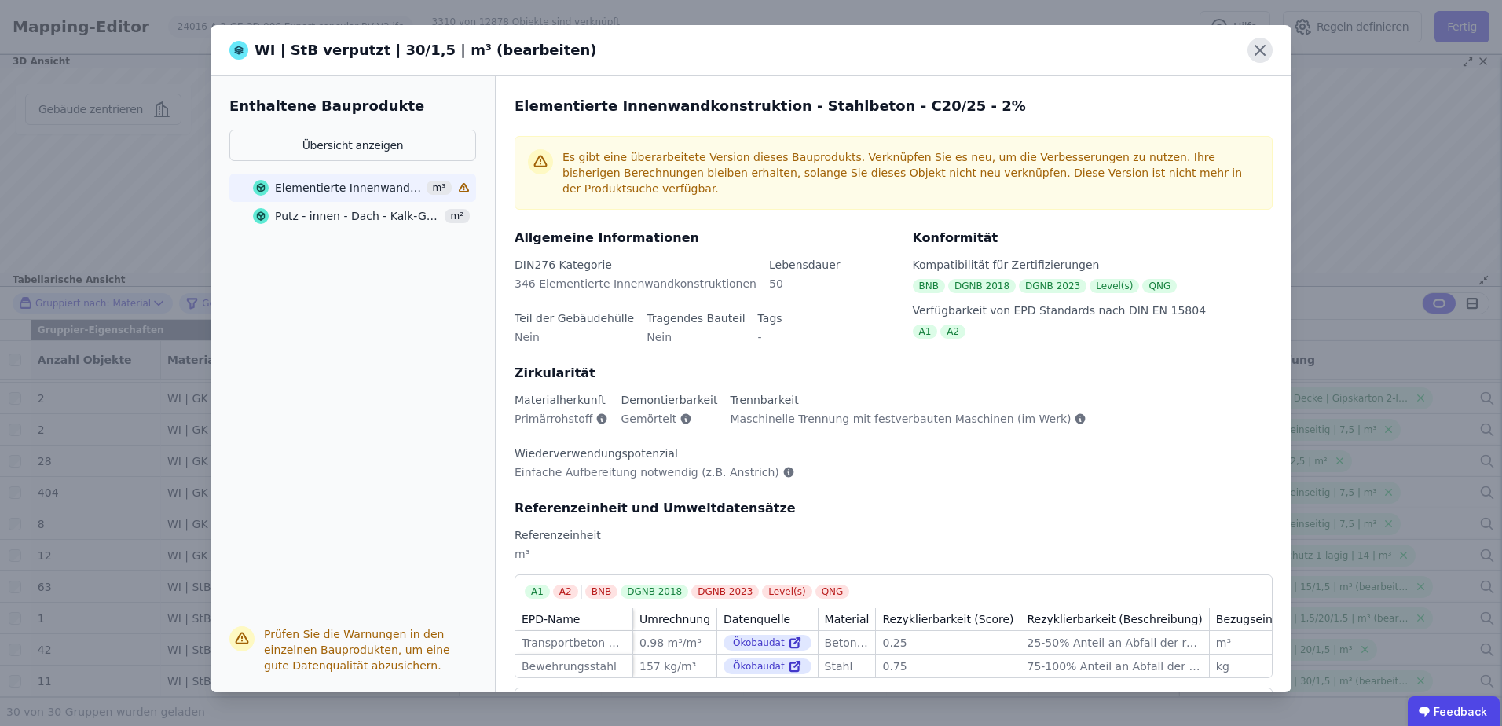
click at [1255, 47] on icon at bounding box center [1260, 50] width 25 height 25
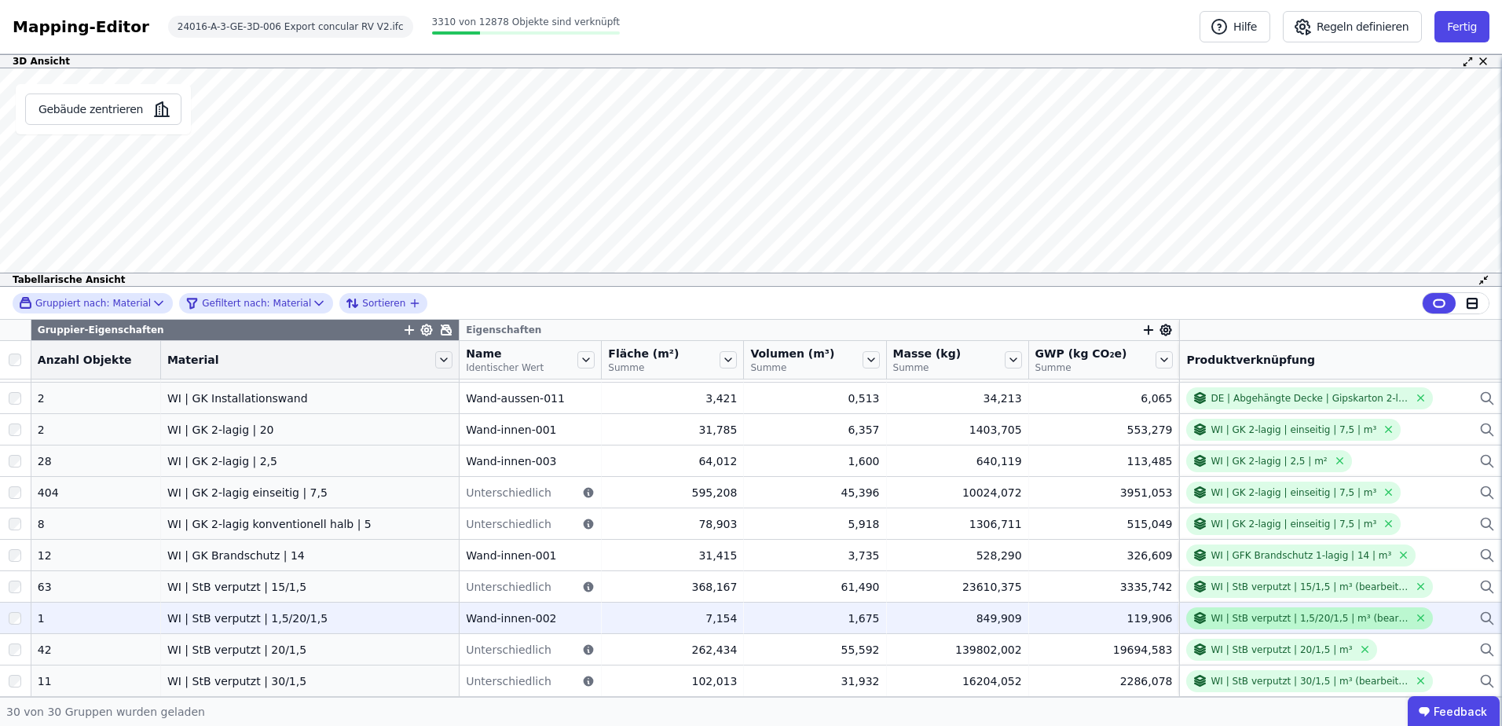
click at [1320, 618] on div "WI | StB verputzt | 1,5/20/1,5 | m³ (bearbeiten)" at bounding box center [1310, 618] width 198 height 13
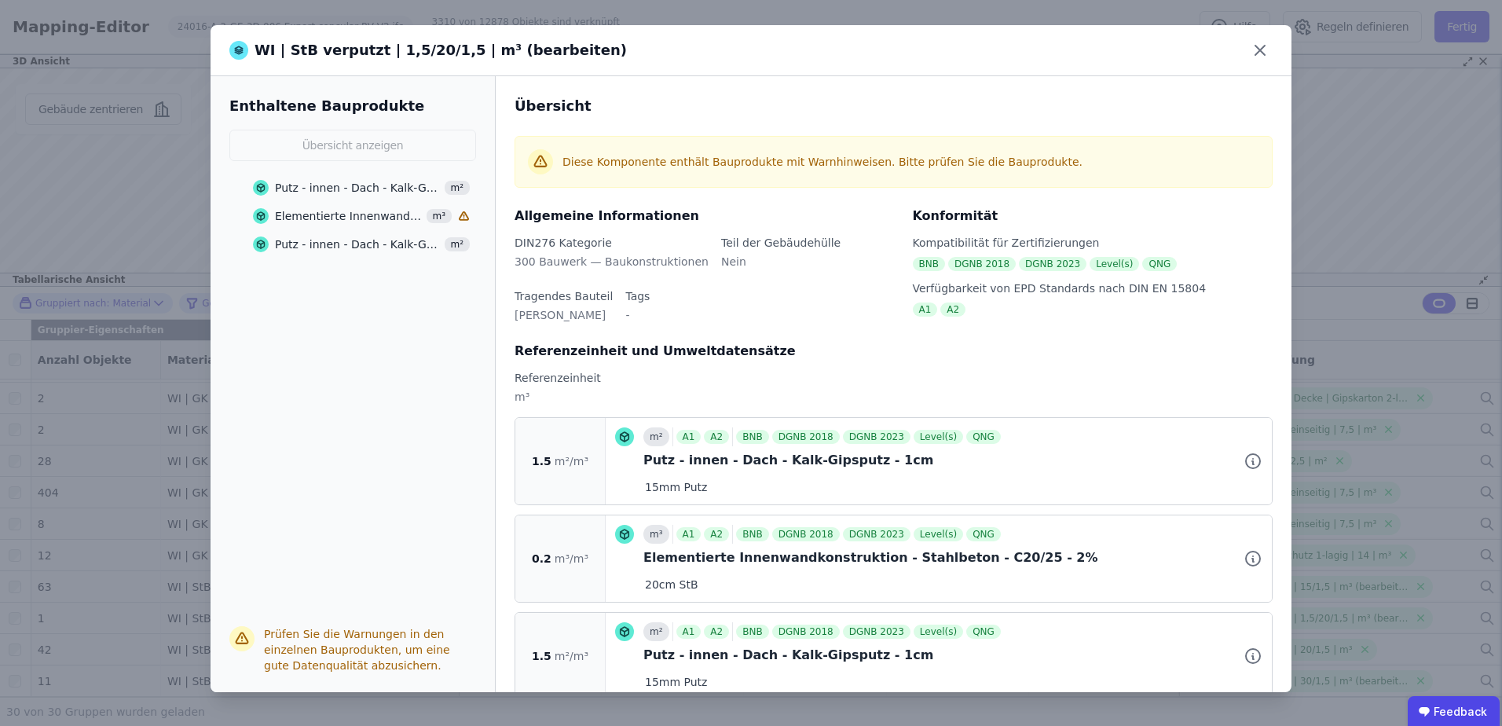
click at [405, 218] on div "Elementierte Innenwandkonstruktion - Stahlbeton - C20/25 - 2%" at bounding box center [348, 216] width 147 height 16
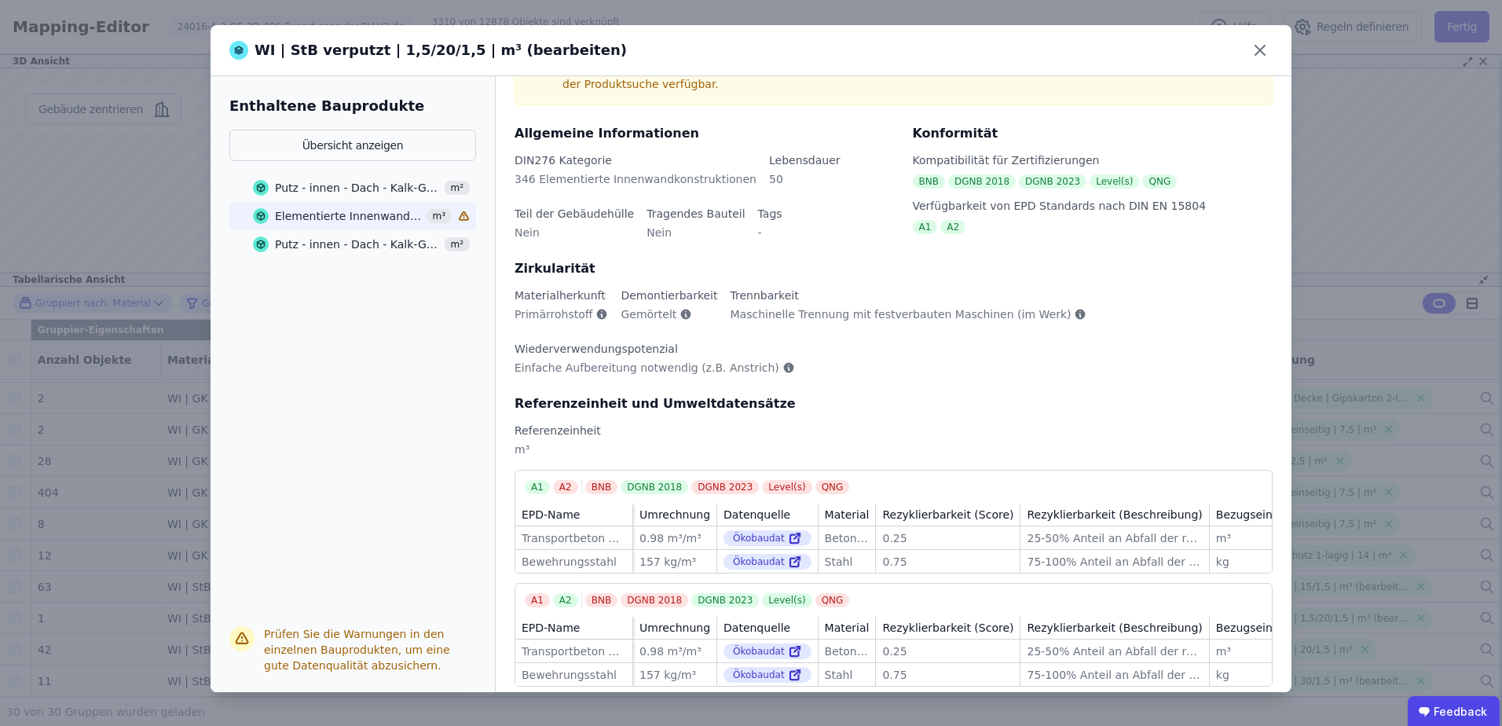
scroll to position [0, 0]
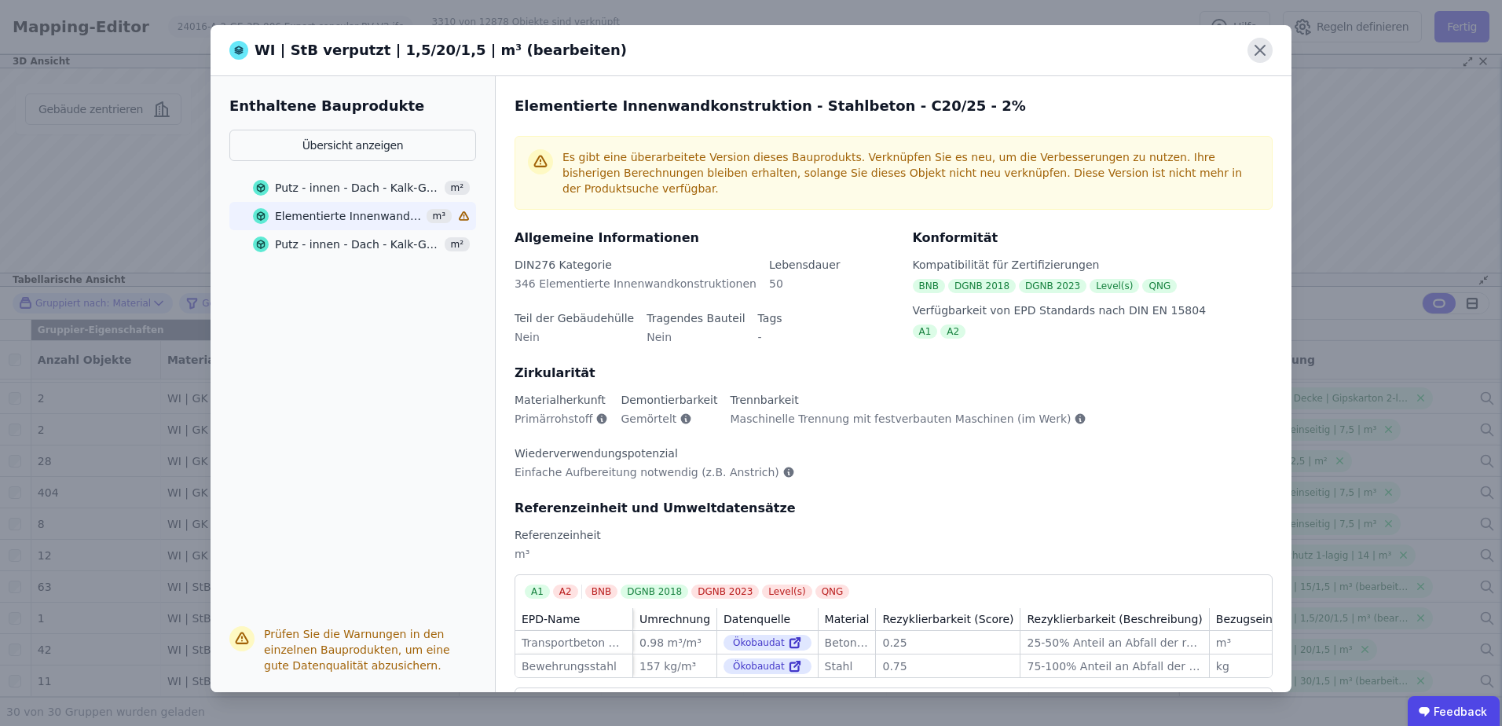
click at [1255, 49] on icon at bounding box center [1260, 50] width 25 height 25
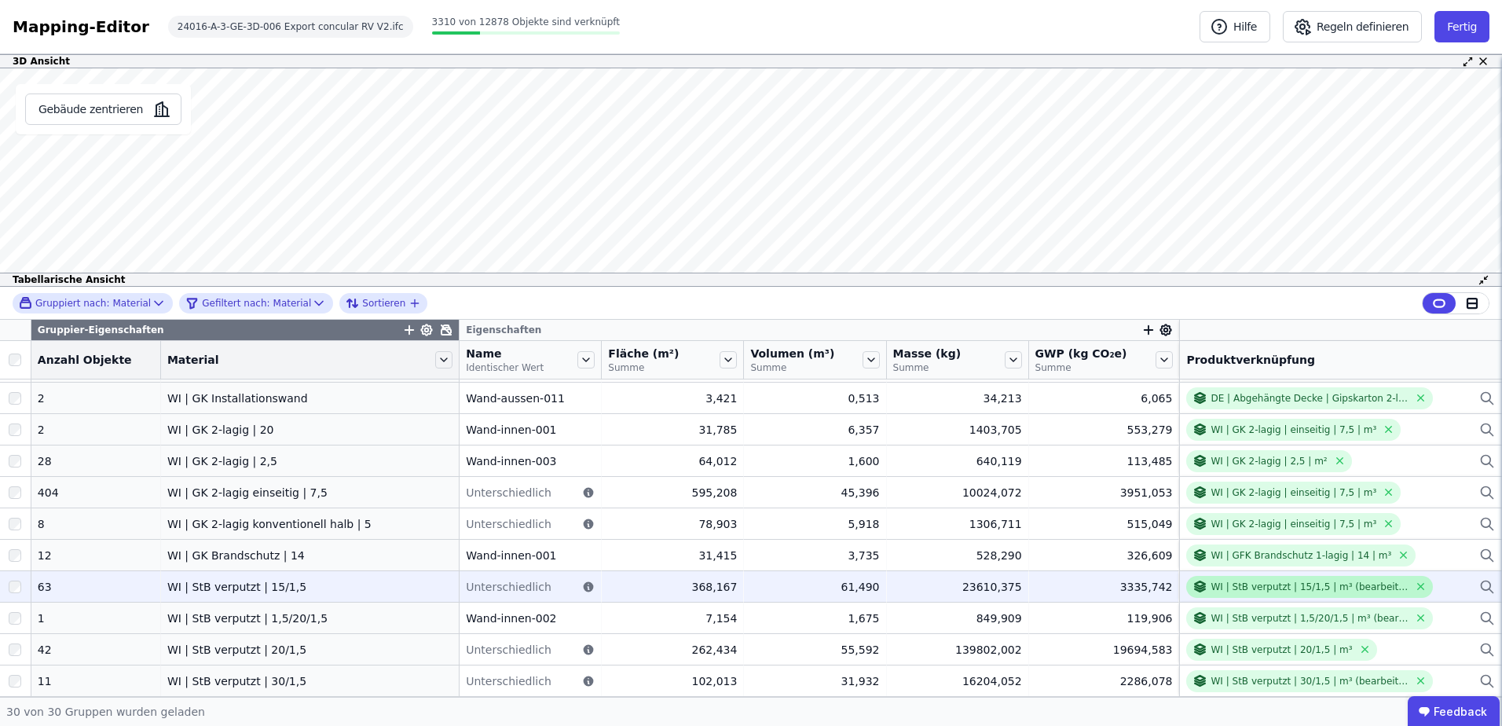
click at [1271, 581] on div "WI | StB verputzt | 15/1,5 | m³ (bearbeiten)" at bounding box center [1310, 587] width 198 height 13
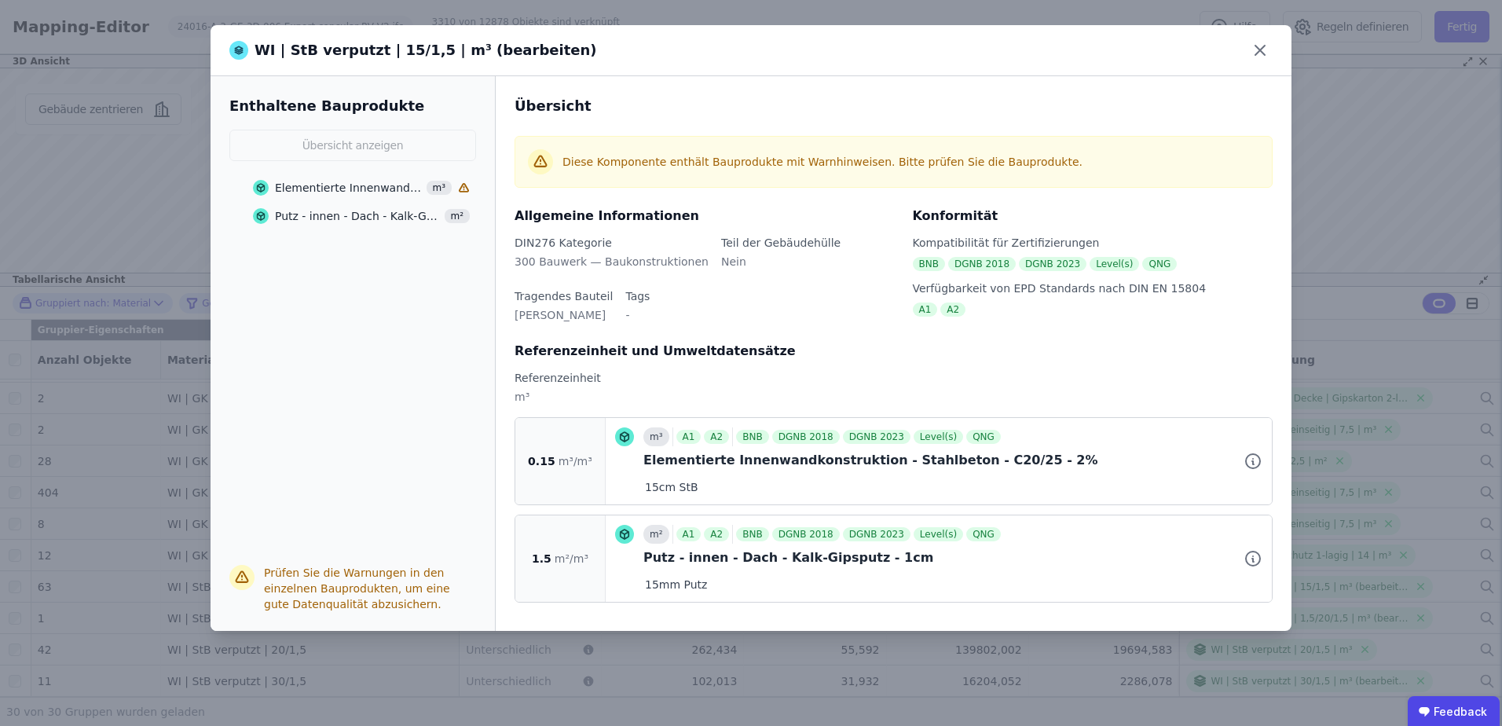
click at [398, 190] on div "Elementierte Innenwandkonstruktion - Stahlbeton - C20/25 - 2%" at bounding box center [348, 188] width 147 height 16
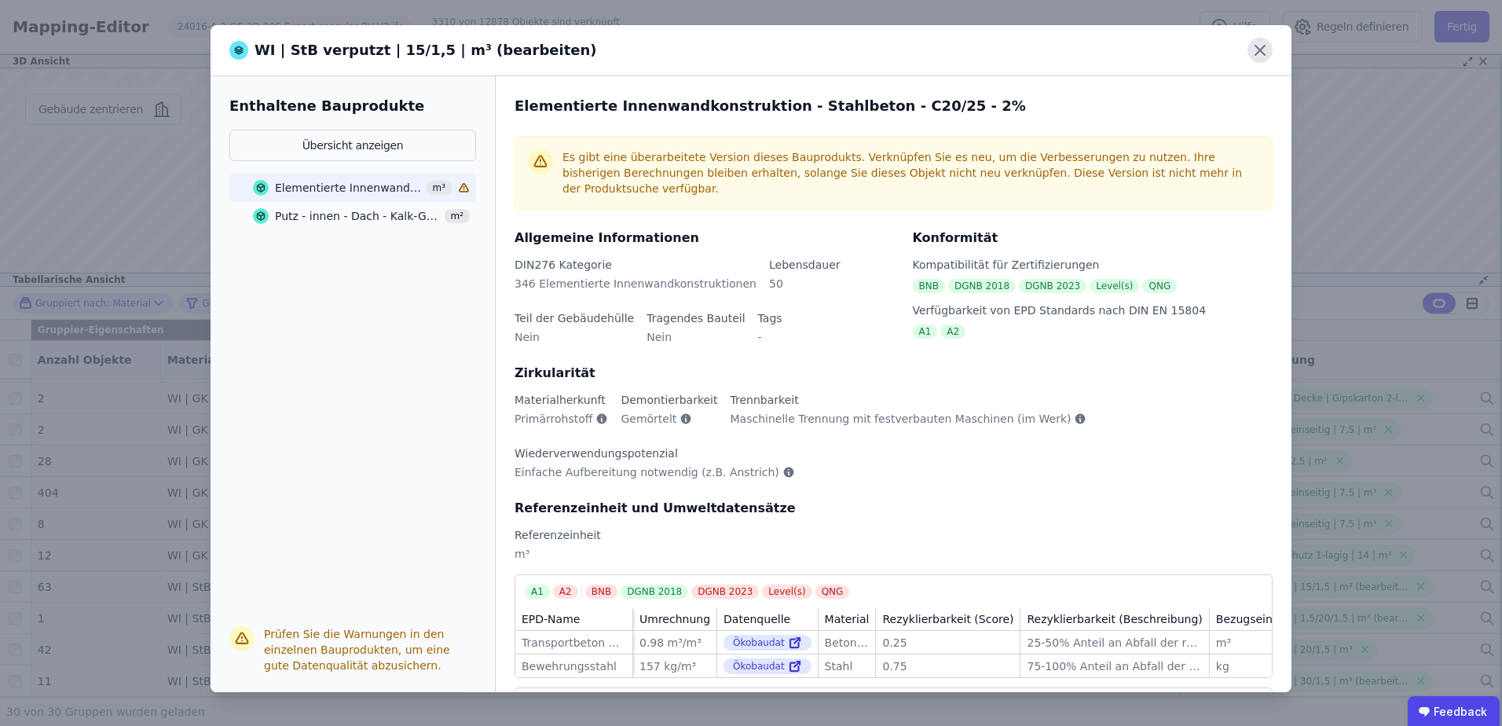
click at [1256, 53] on icon at bounding box center [1260, 50] width 25 height 25
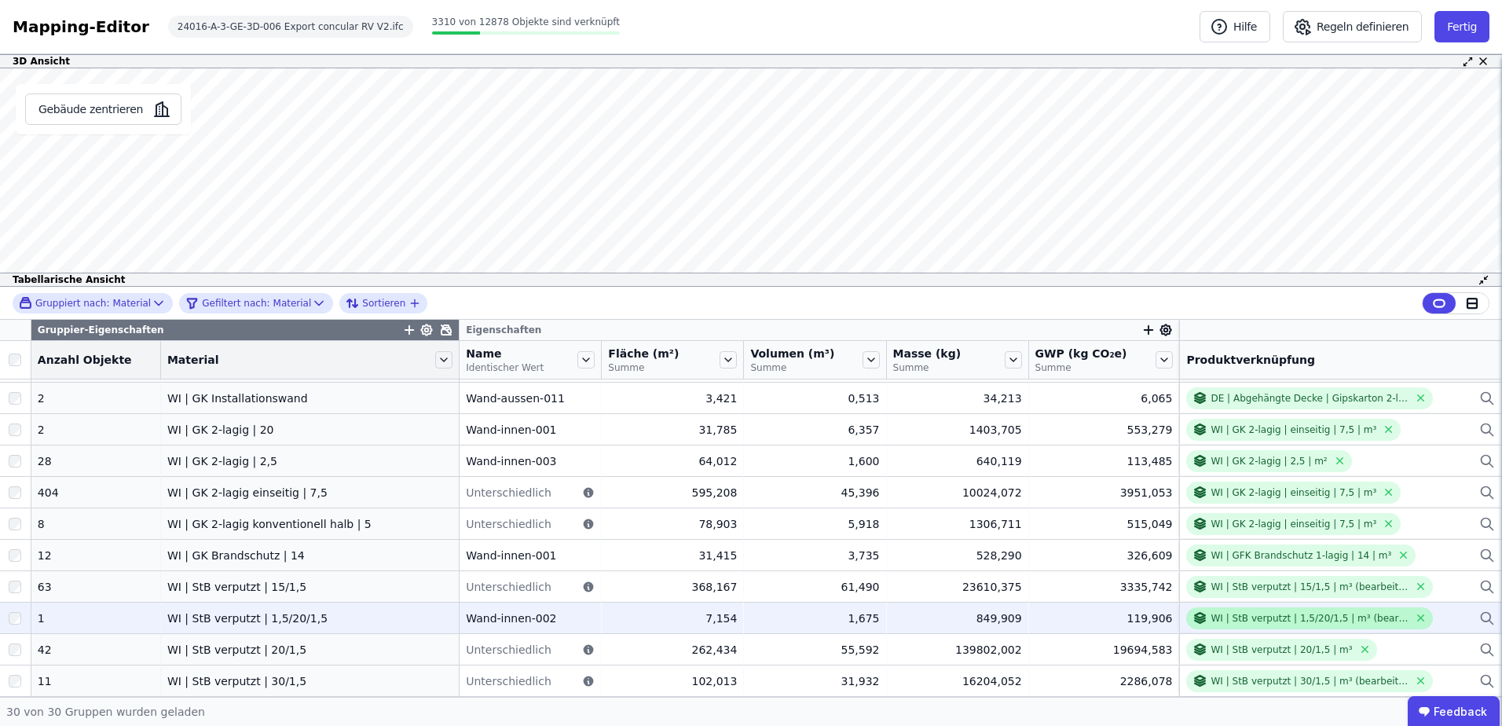
click at [1284, 614] on div "WI | StB verputzt | 1,5/20/1,5 | m³ (bearbeiten)" at bounding box center [1310, 618] width 198 height 13
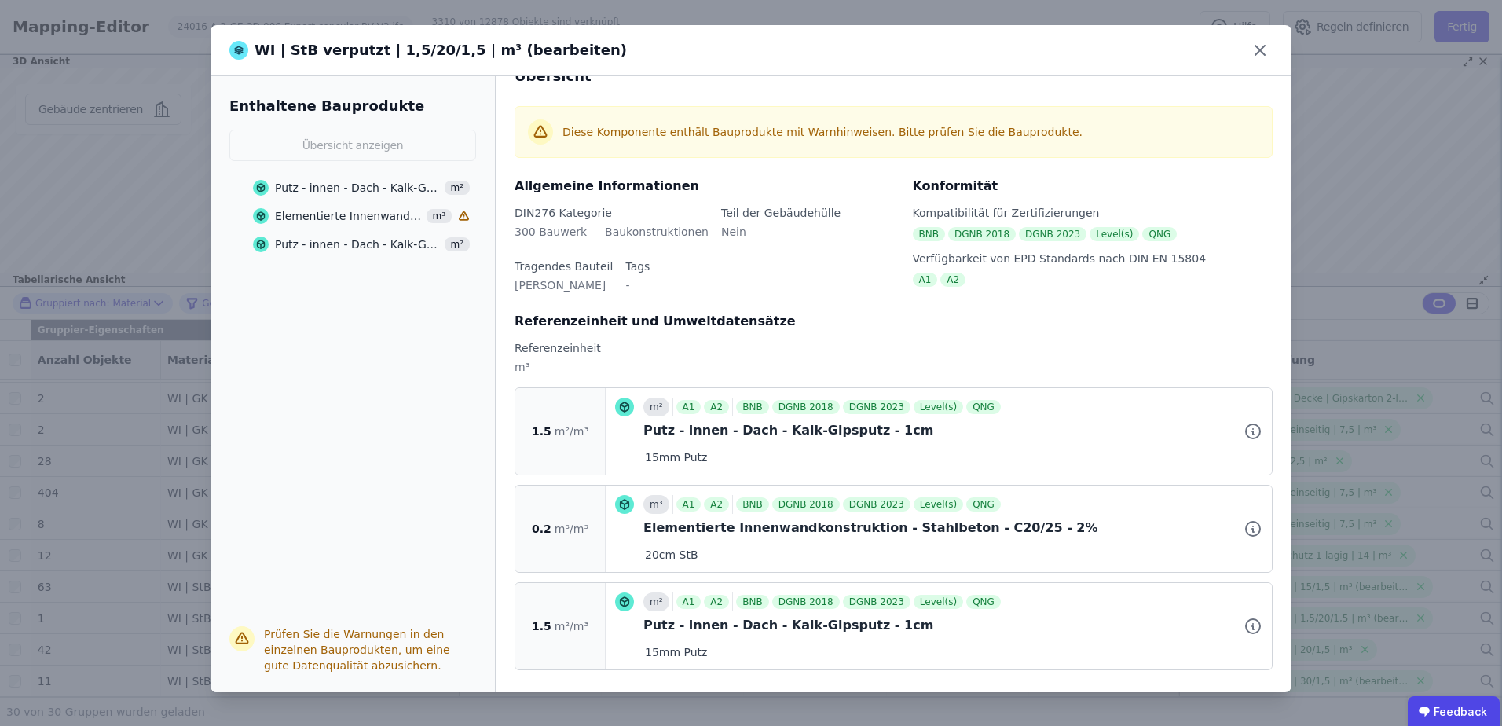
scroll to position [36, 0]
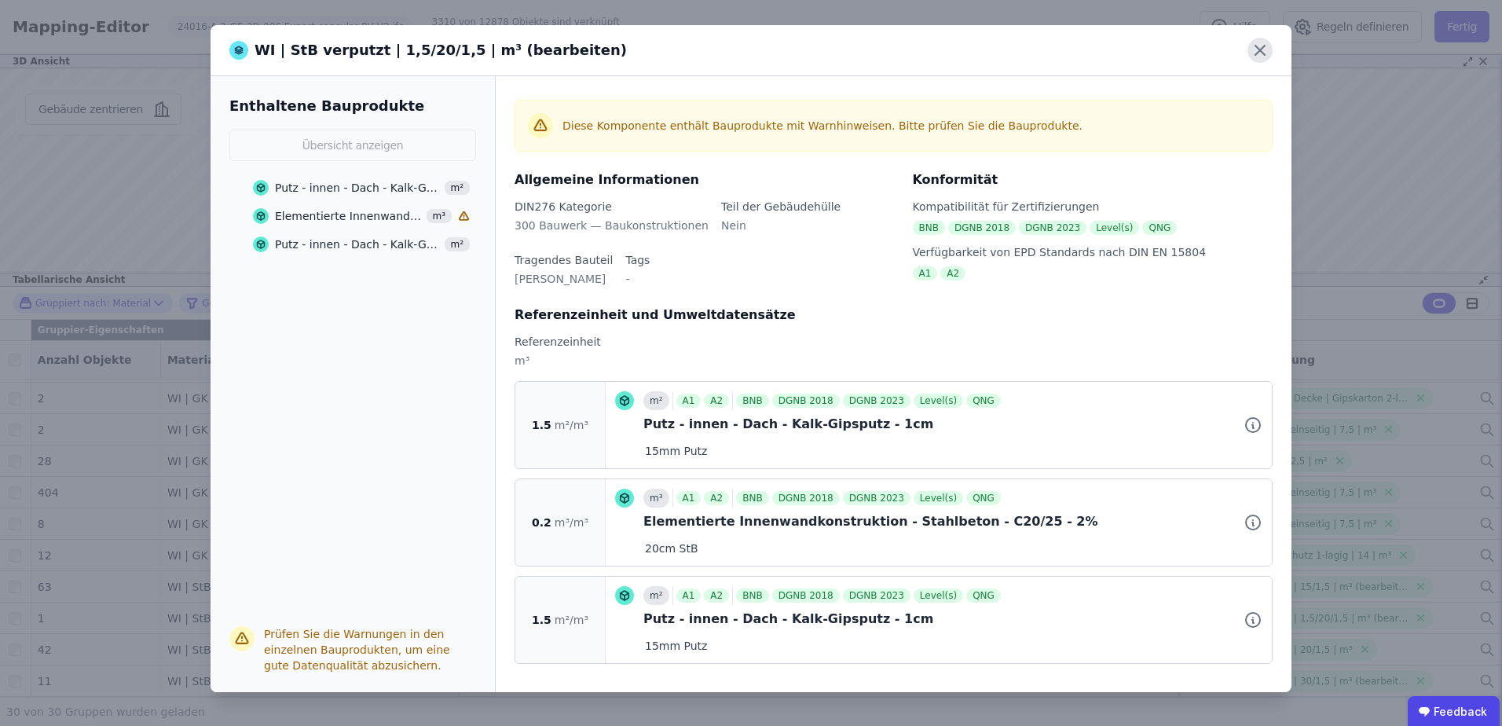
click at [1263, 52] on icon at bounding box center [1260, 50] width 25 height 25
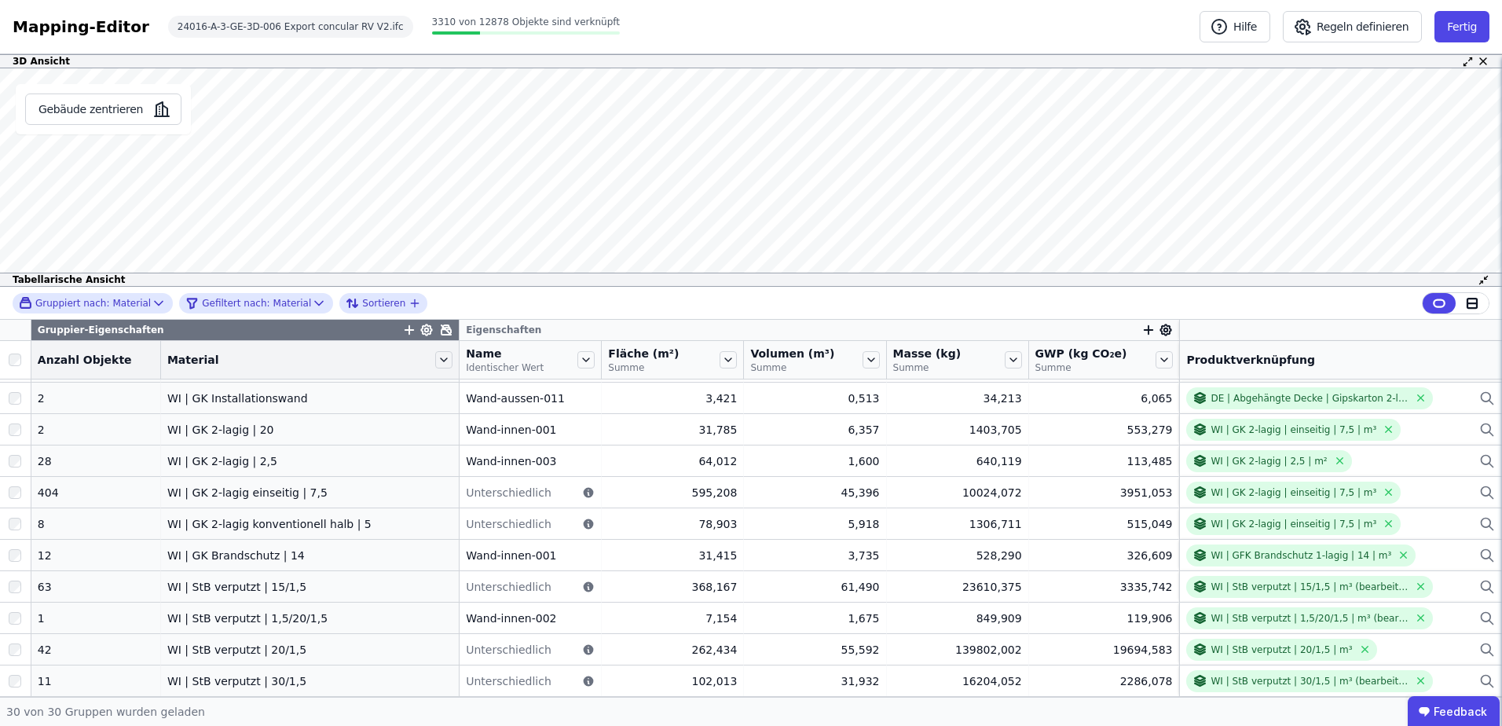
scroll to position [0, 0]
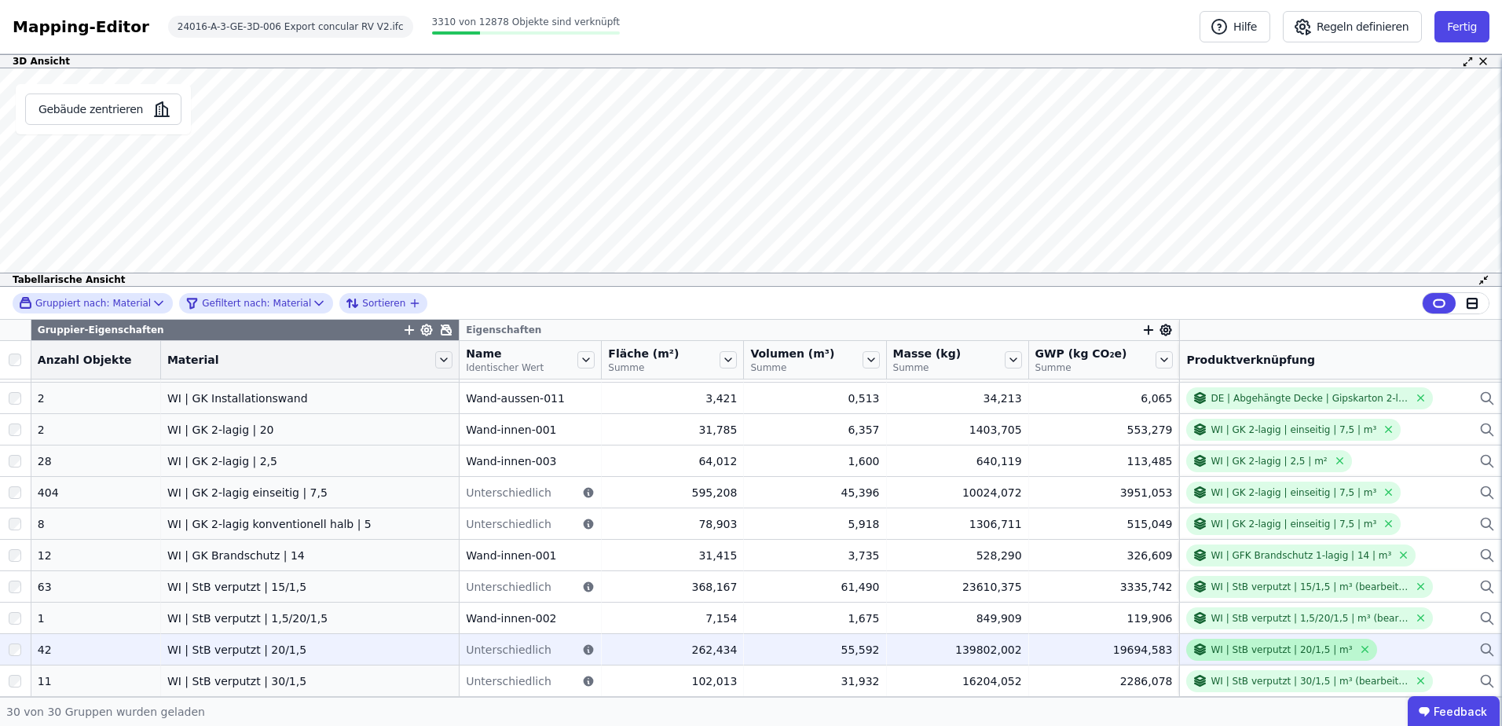
click at [1278, 648] on div "WI | StB verputzt | 20/1,5 | m³" at bounding box center [1281, 649] width 141 height 13
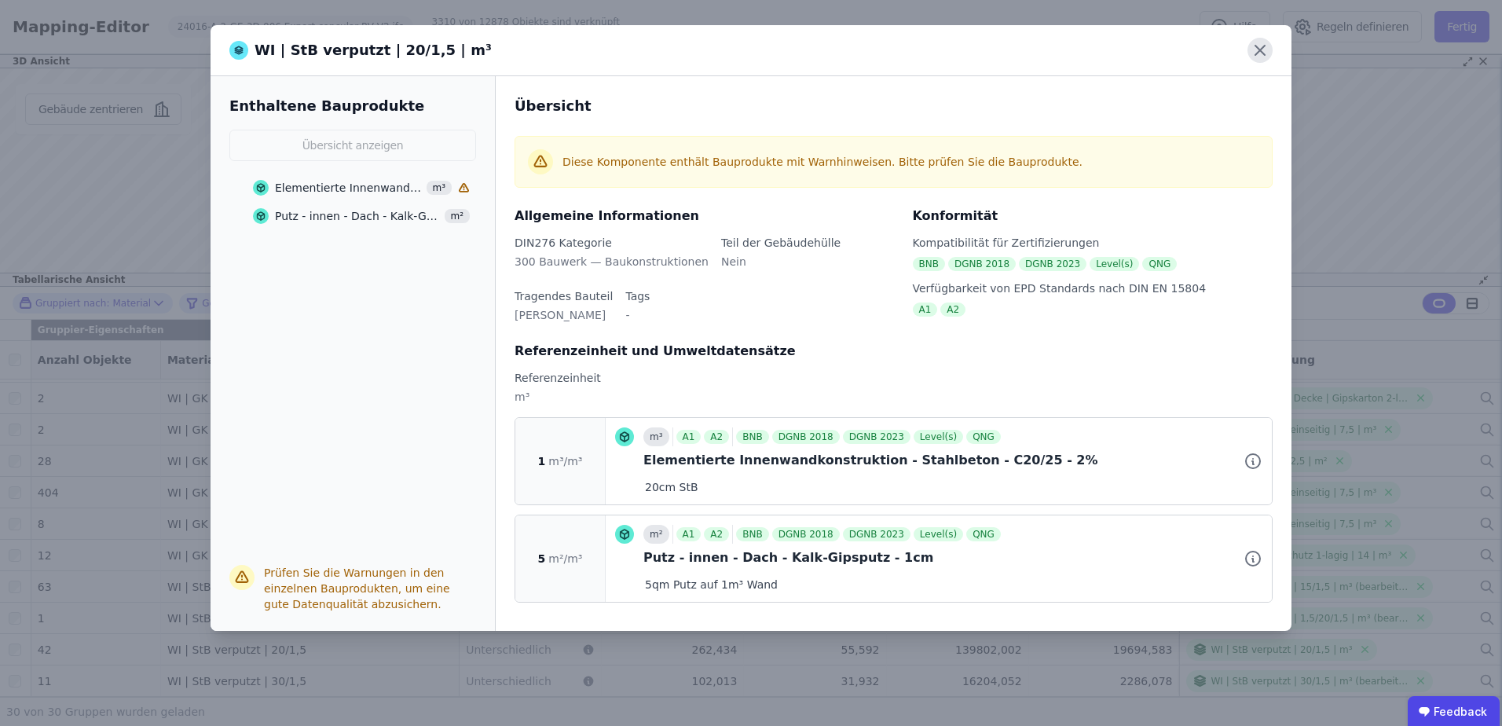
click at [1258, 48] on icon at bounding box center [1259, 50] width 9 height 9
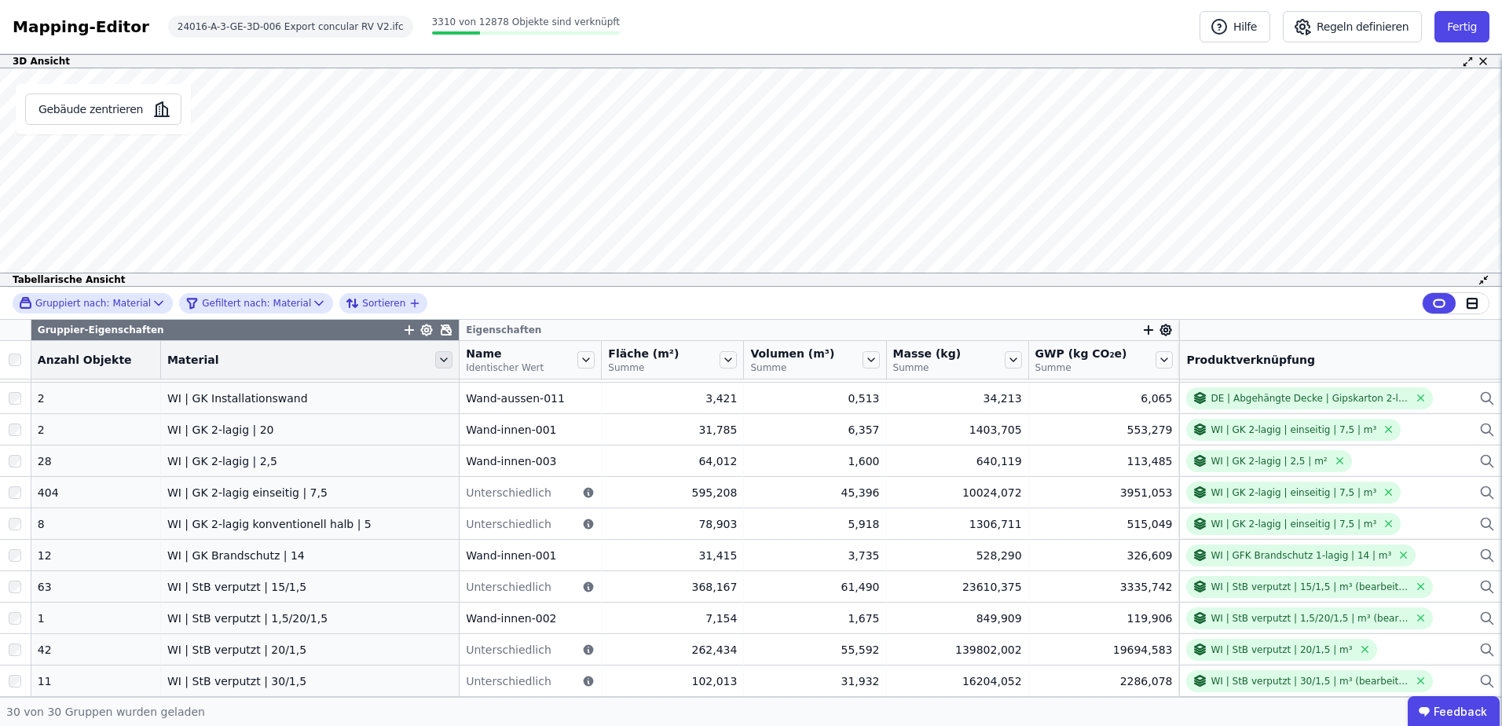
click at [435, 357] on icon at bounding box center [443, 359] width 17 height 17
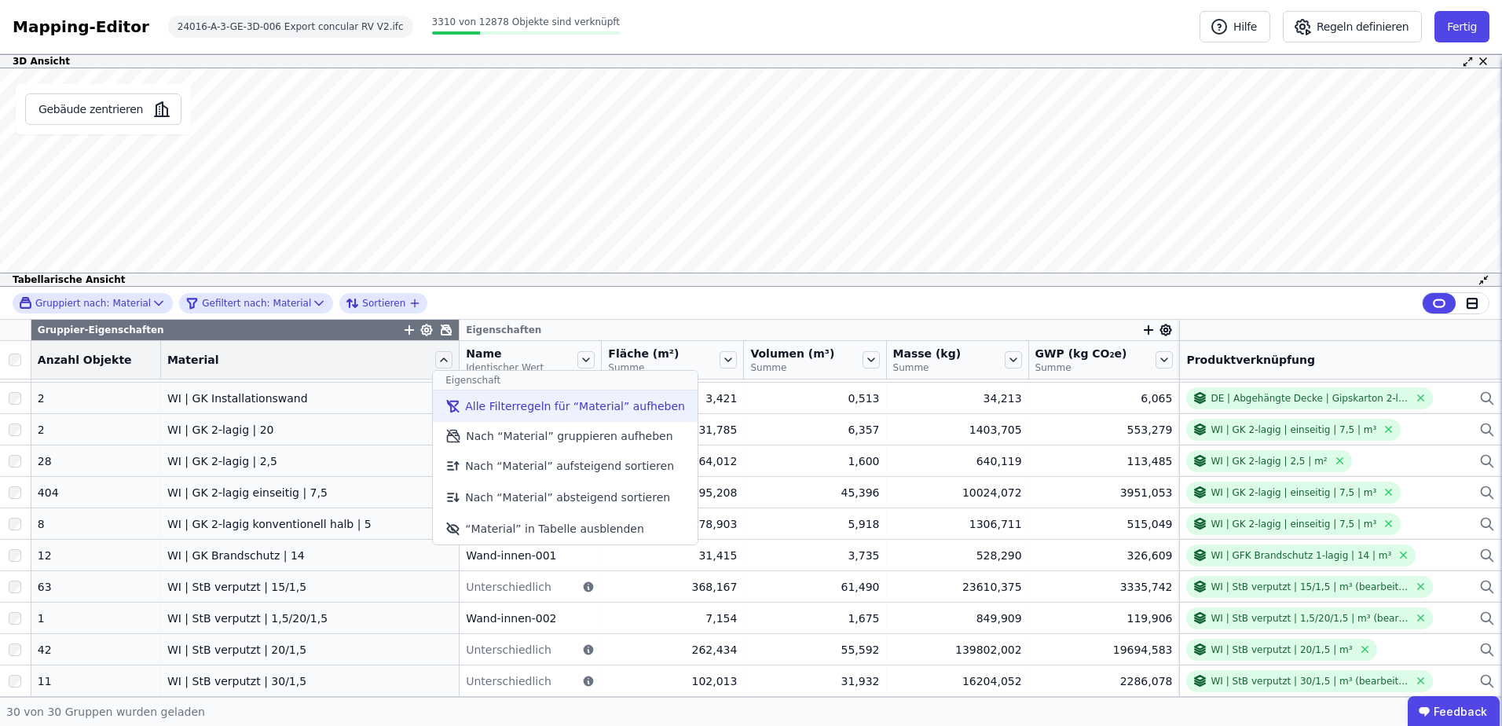
click at [468, 399] on li "Alle Filterregeln für “Material” aufheben" at bounding box center [565, 405] width 265 height 31
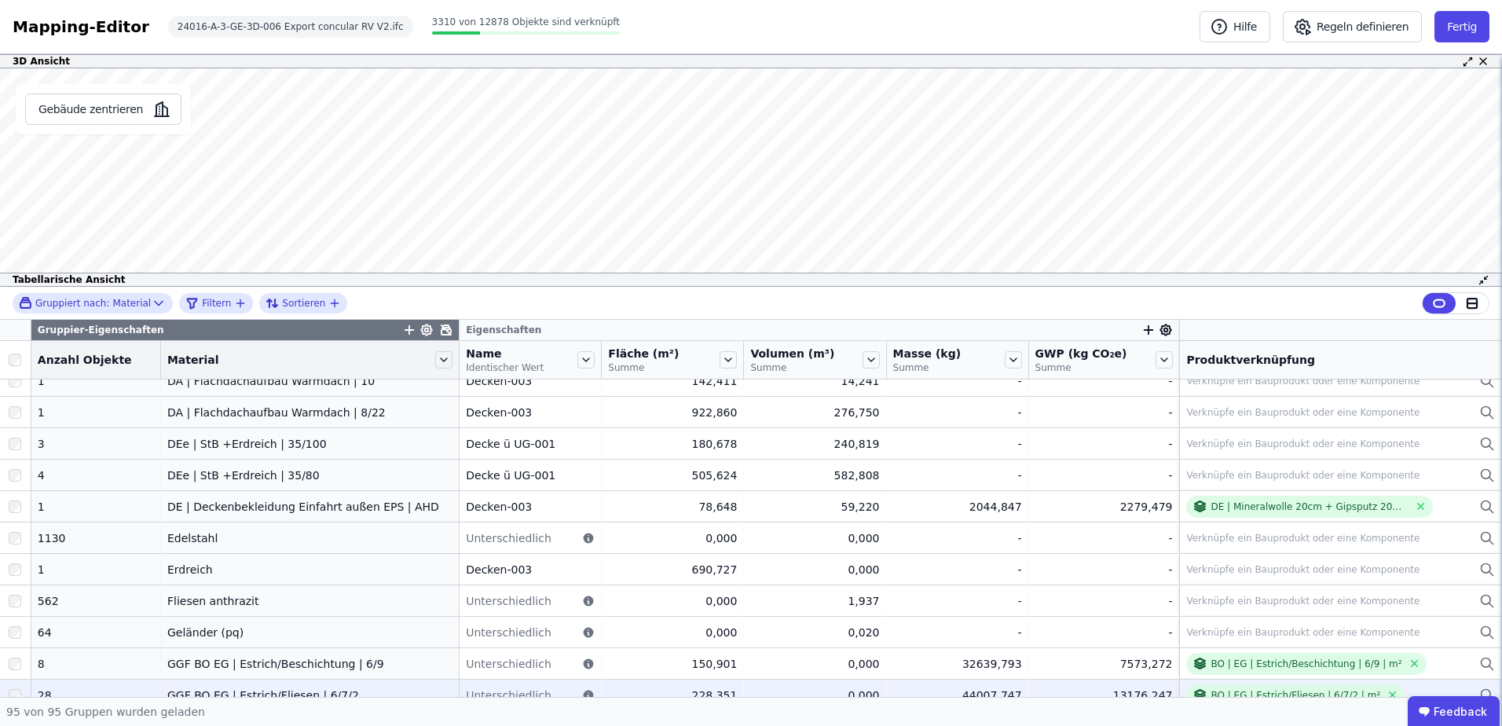
scroll to position [522, 0]
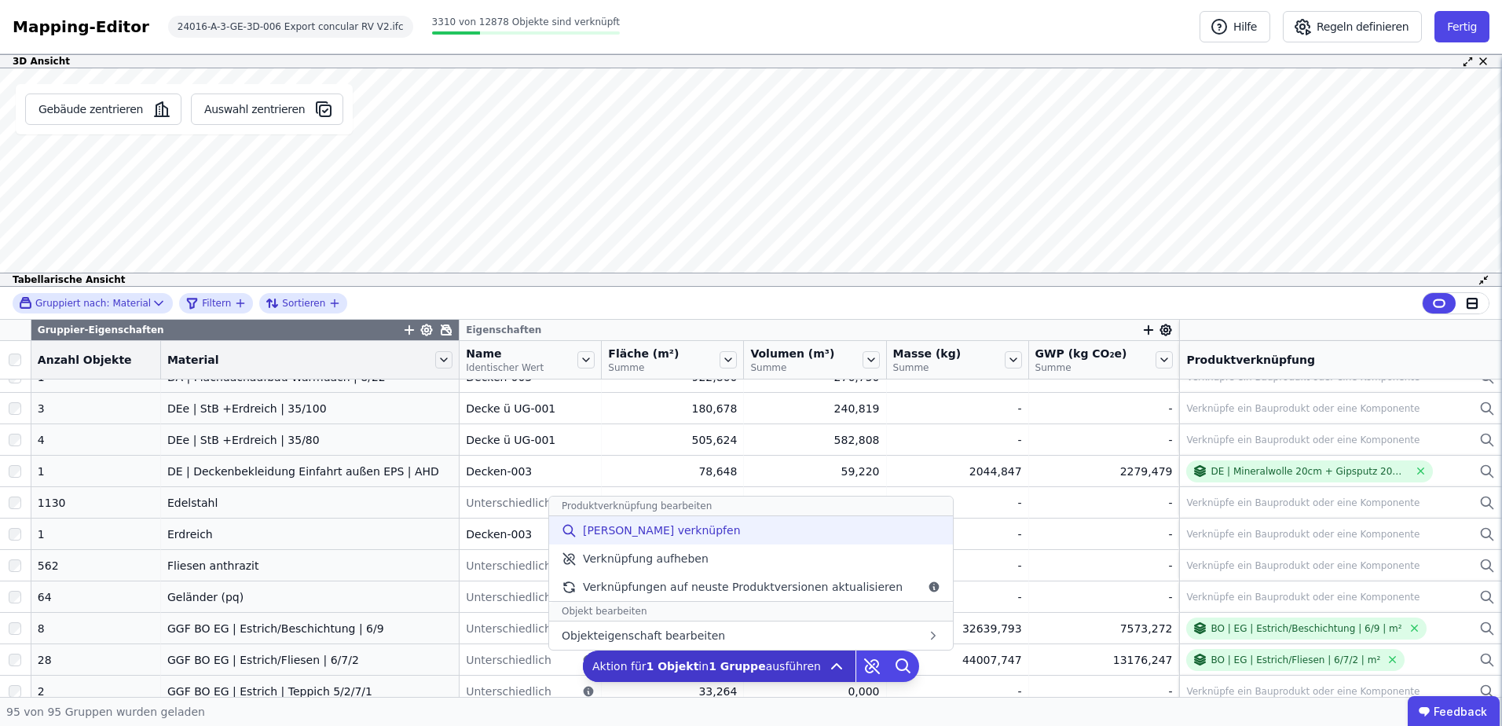
click at [722, 540] on div "[PERSON_NAME] verknüpfen" at bounding box center [751, 530] width 404 height 28
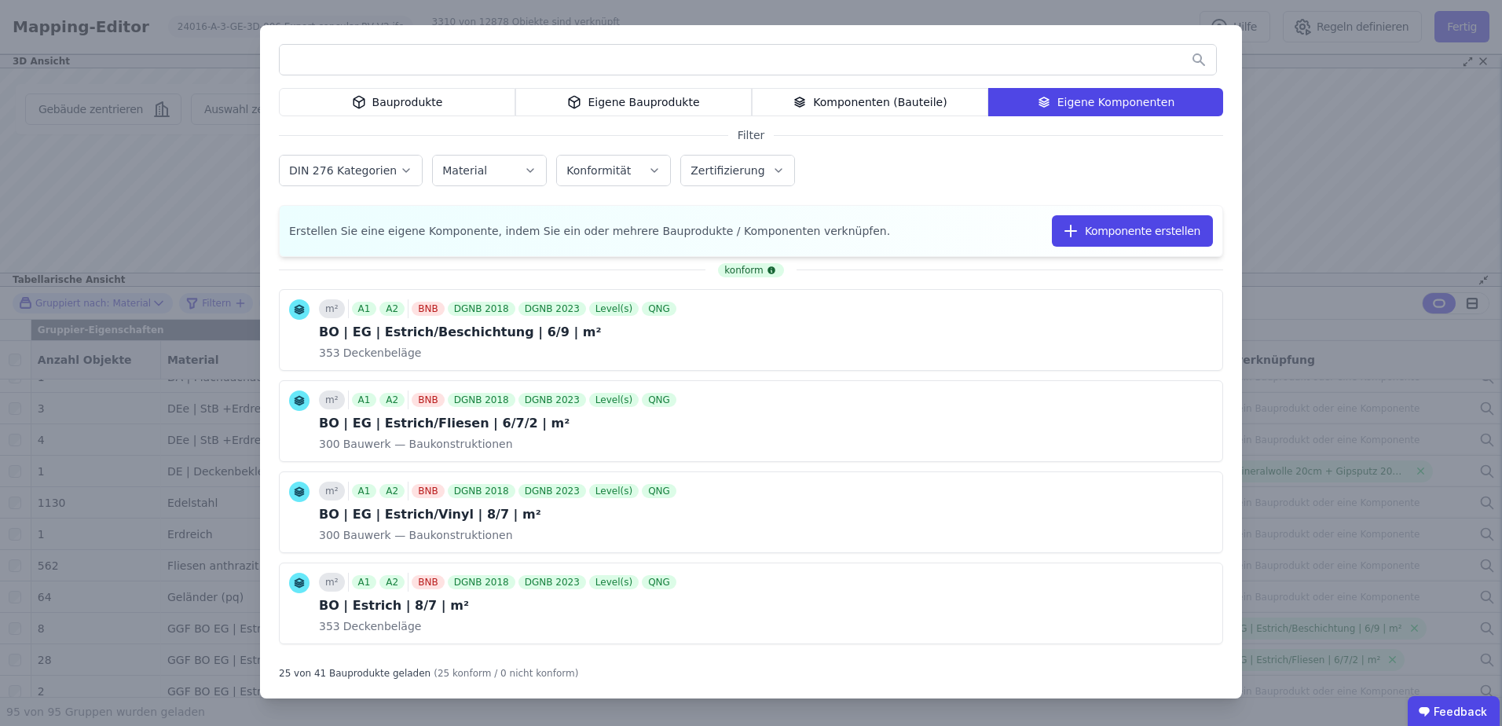
click at [922, 95] on div "Komponenten (Bauteile)" at bounding box center [870, 102] width 236 height 28
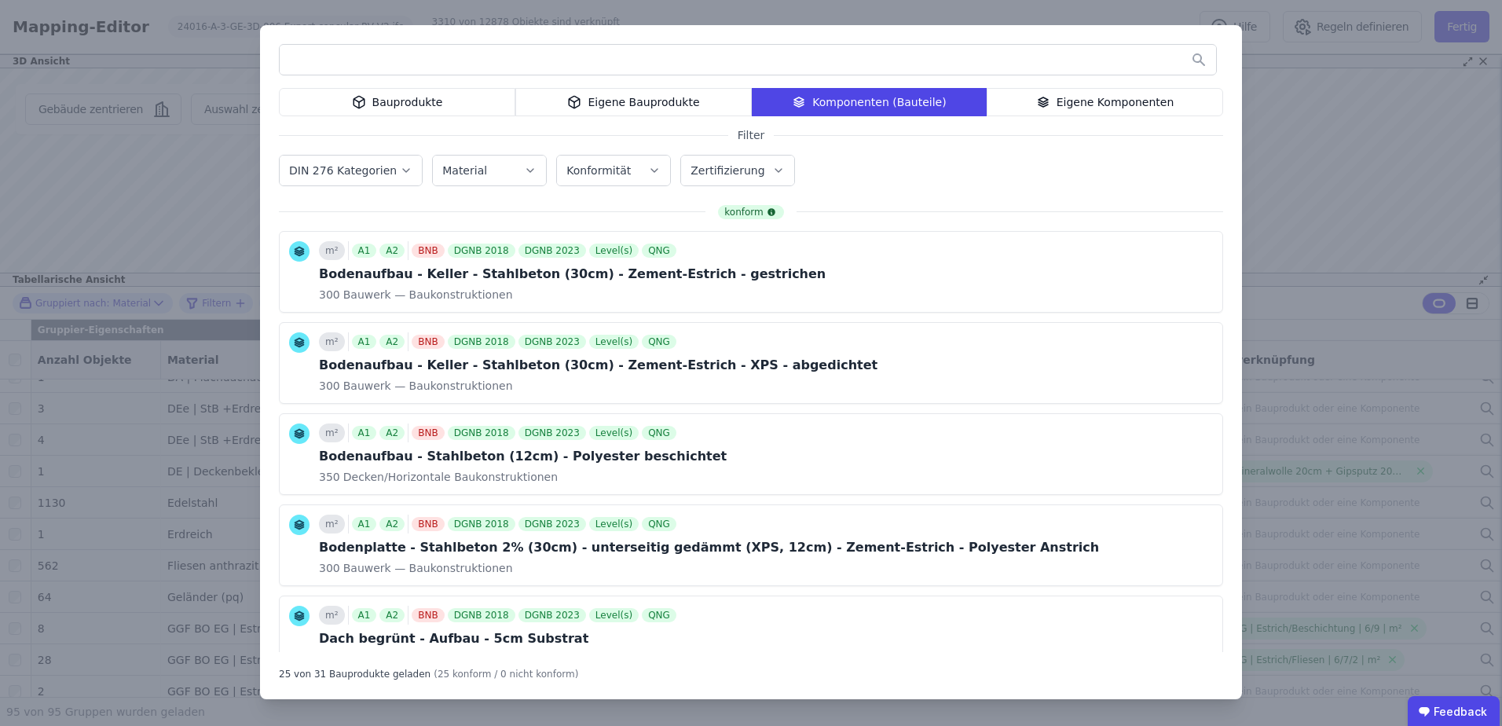
click at [698, 109] on div "Eigene Bauprodukte" at bounding box center [633, 102] width 236 height 28
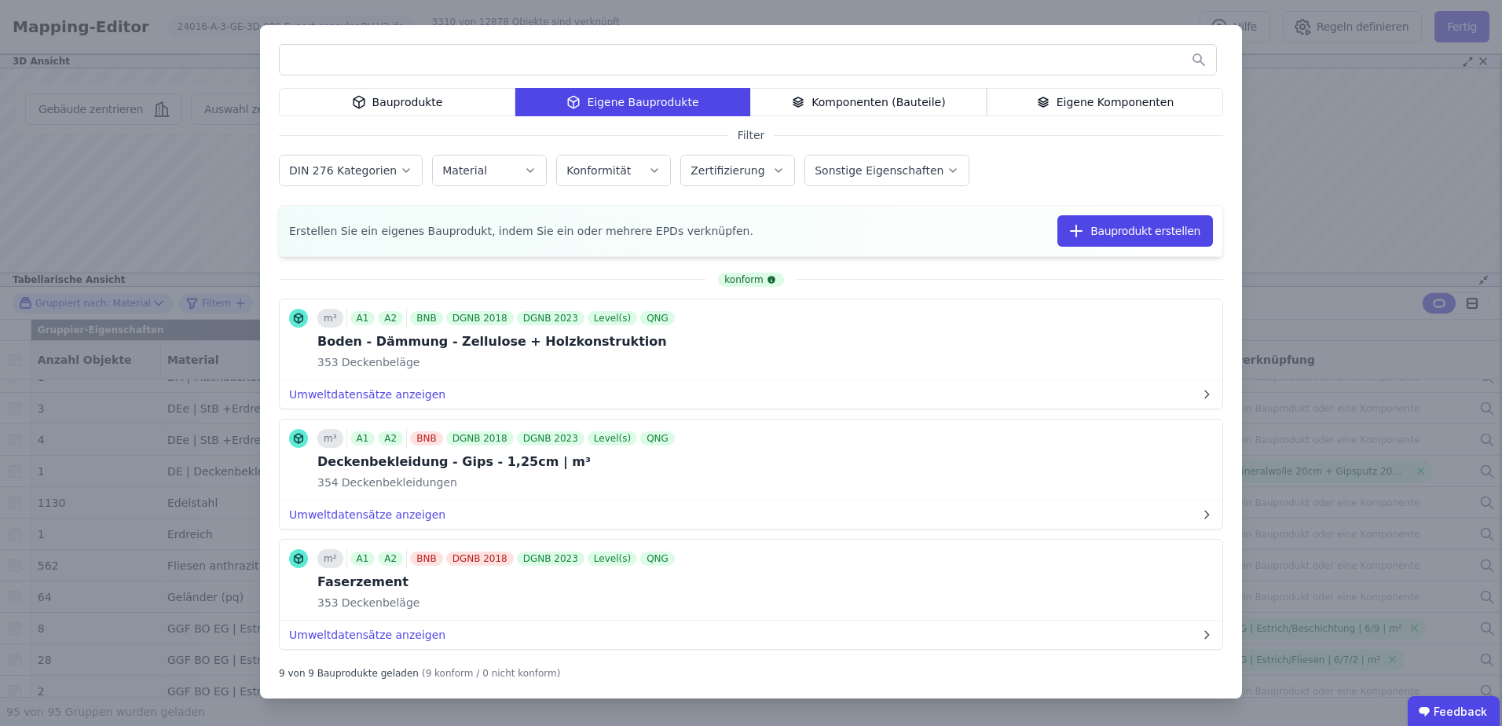
click at [671, 56] on input "text" at bounding box center [748, 60] width 936 height 28
type input "*"
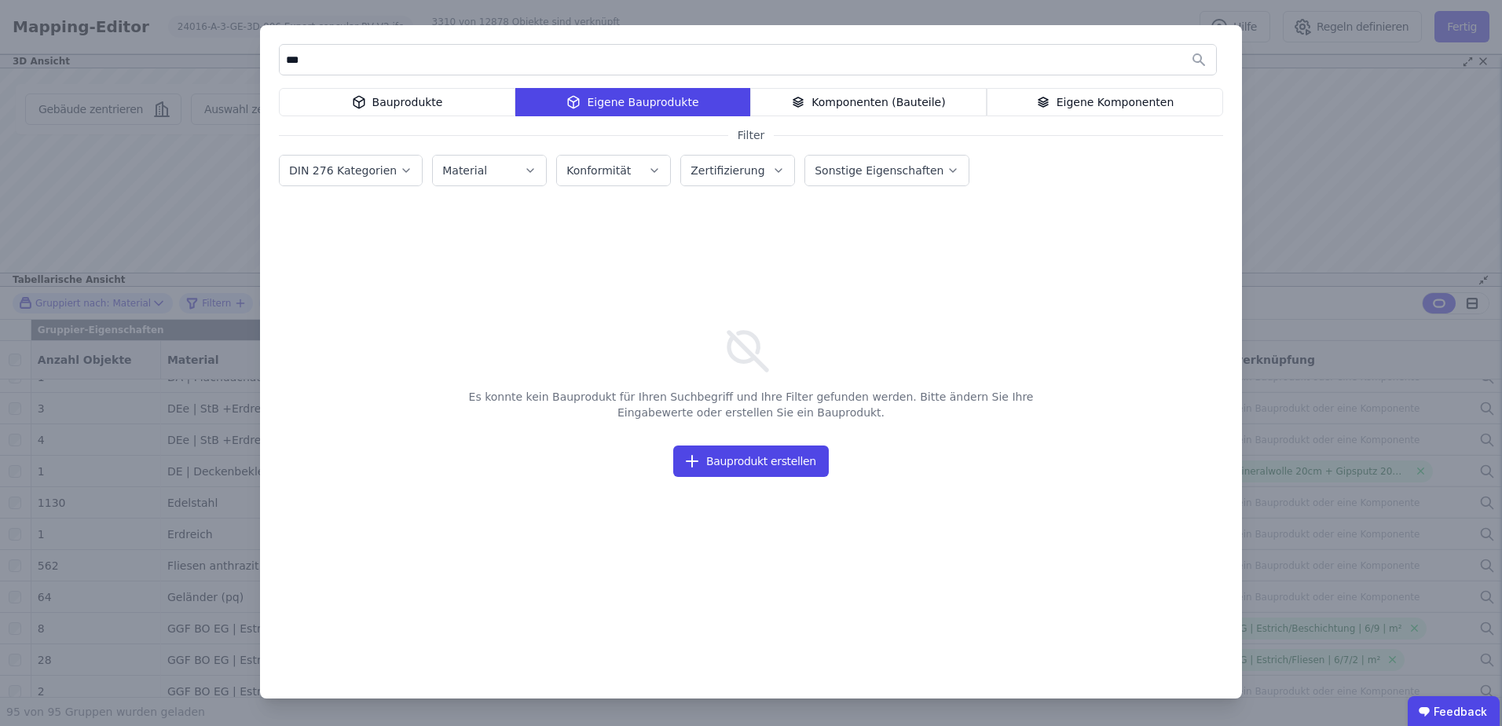
type input "***"
click at [466, 113] on div "Bauprodukte" at bounding box center [397, 102] width 236 height 28
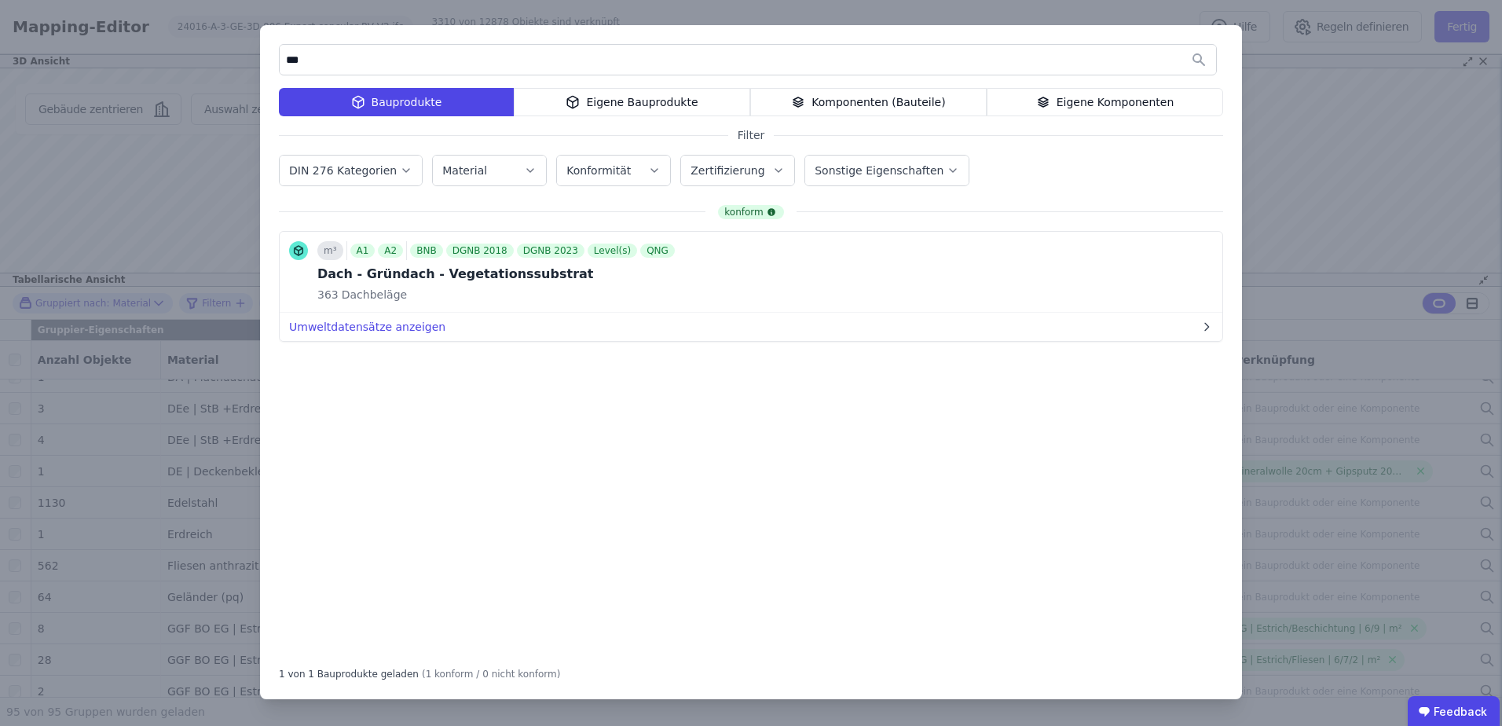
click at [459, 60] on input "***" at bounding box center [748, 60] width 936 height 28
click at [1105, 269] on button "Bauprodukt verknüpfen" at bounding box center [1078, 271] width 170 height 31
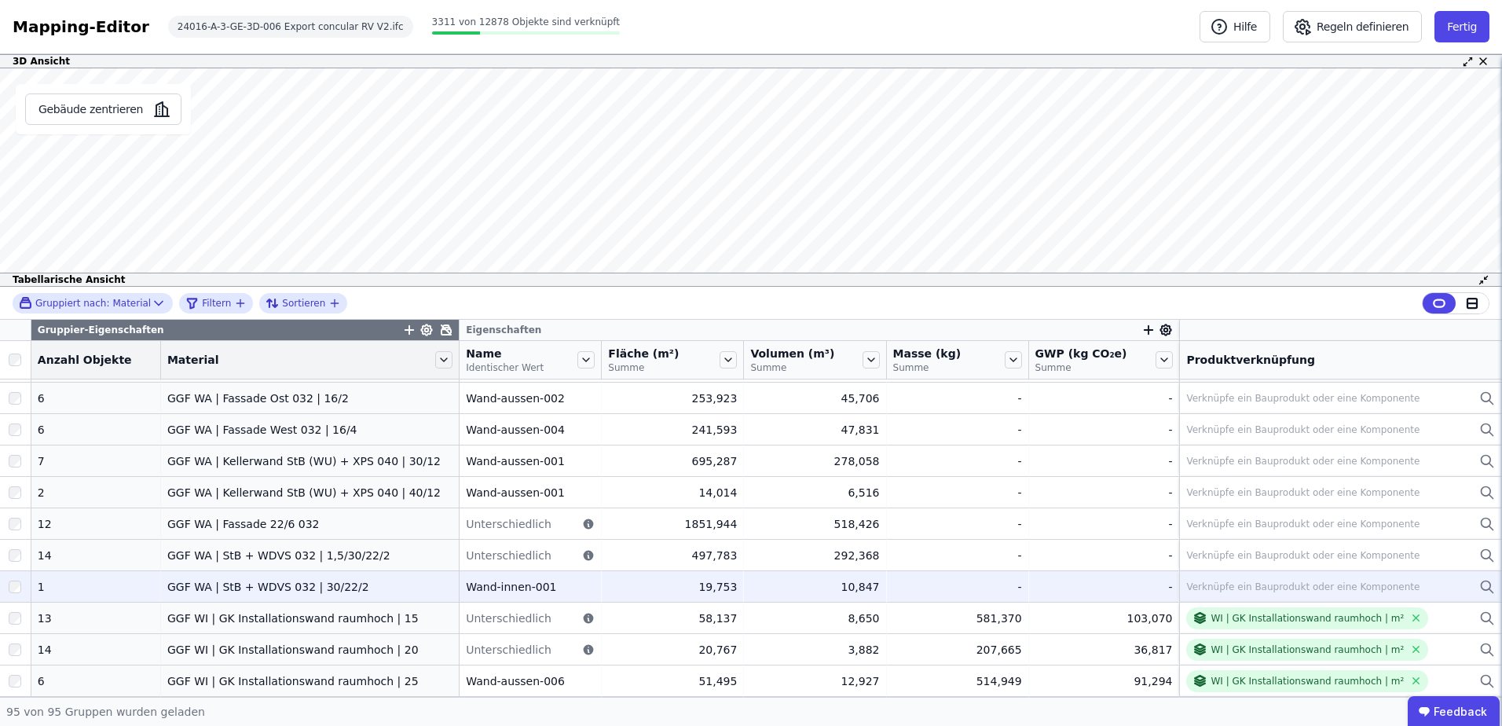
scroll to position [1150, 0]
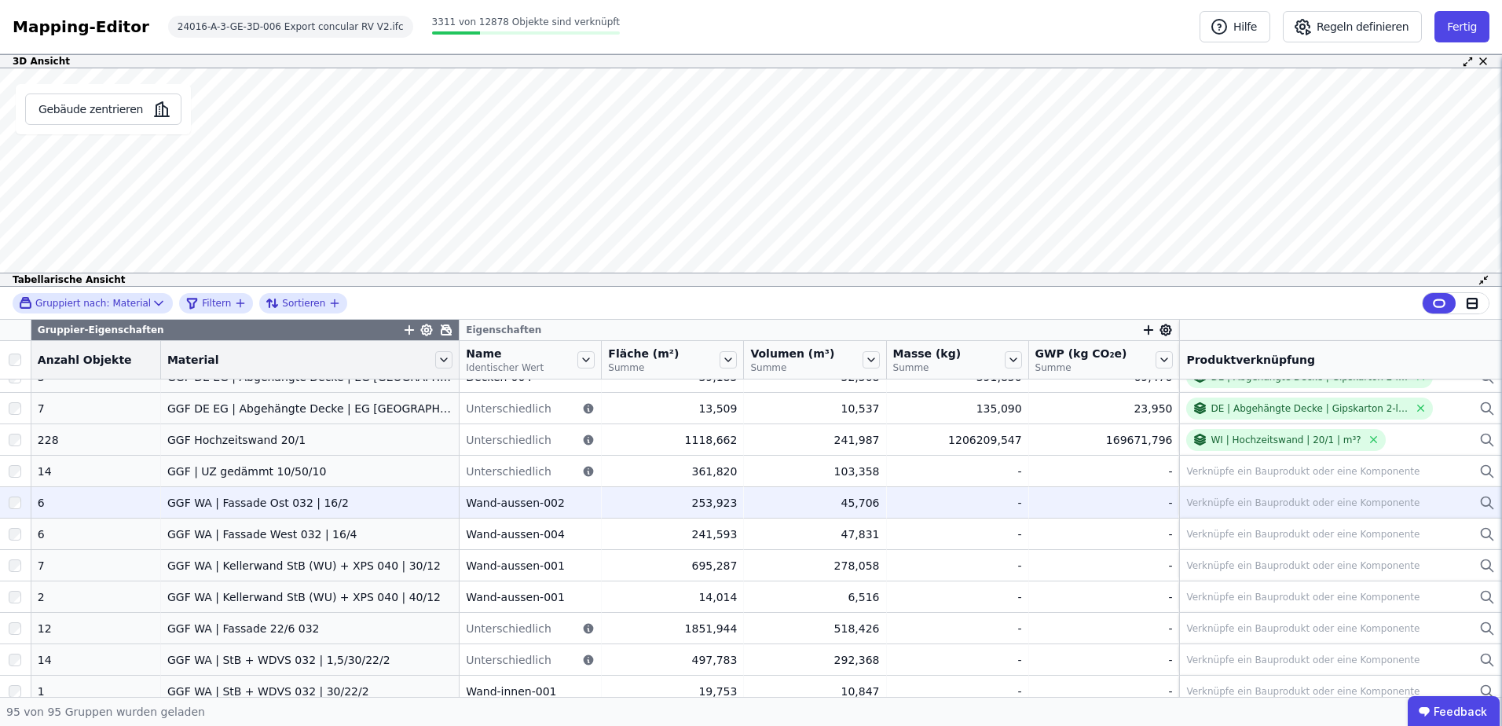
click at [250, 508] on div "GGF WA | Fassade Ost 032 | 16/2" at bounding box center [309, 503] width 285 height 16
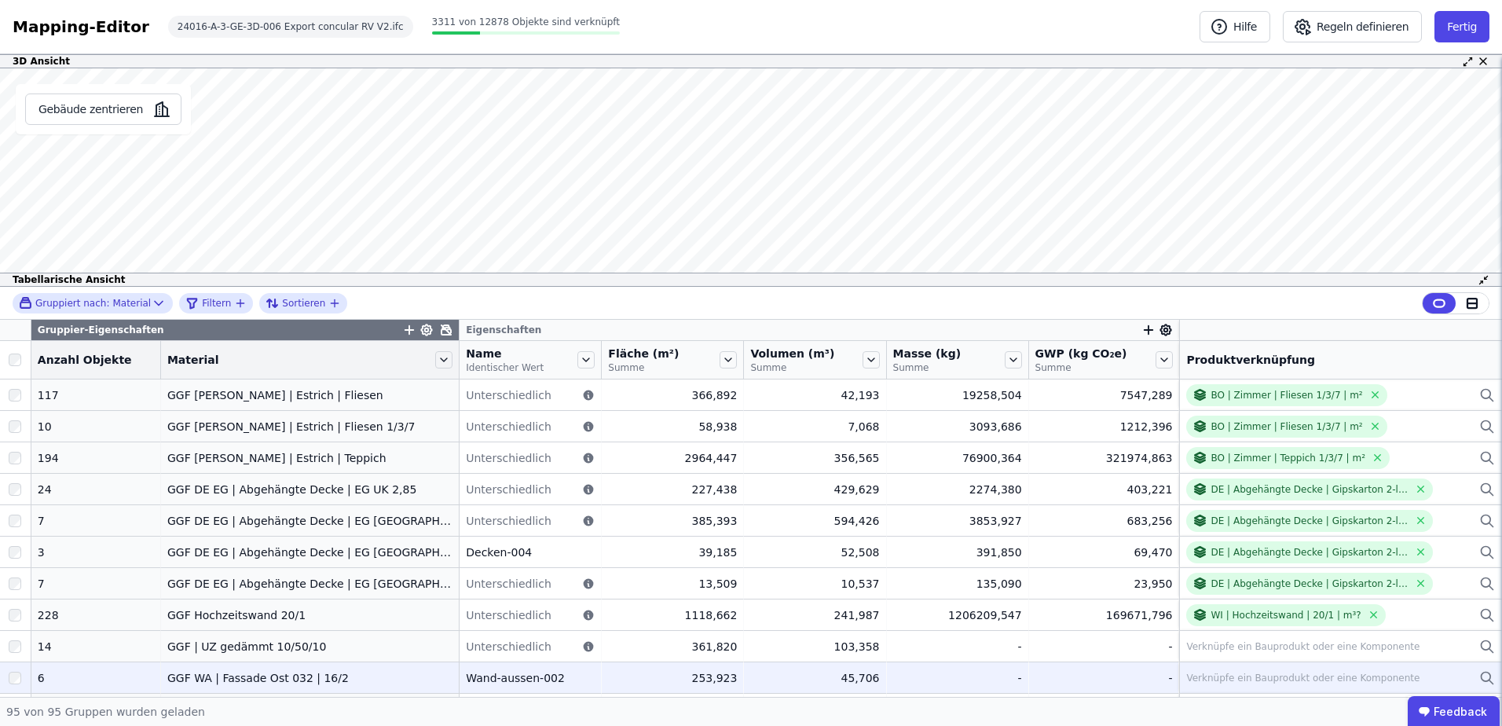
scroll to position [1098, 0]
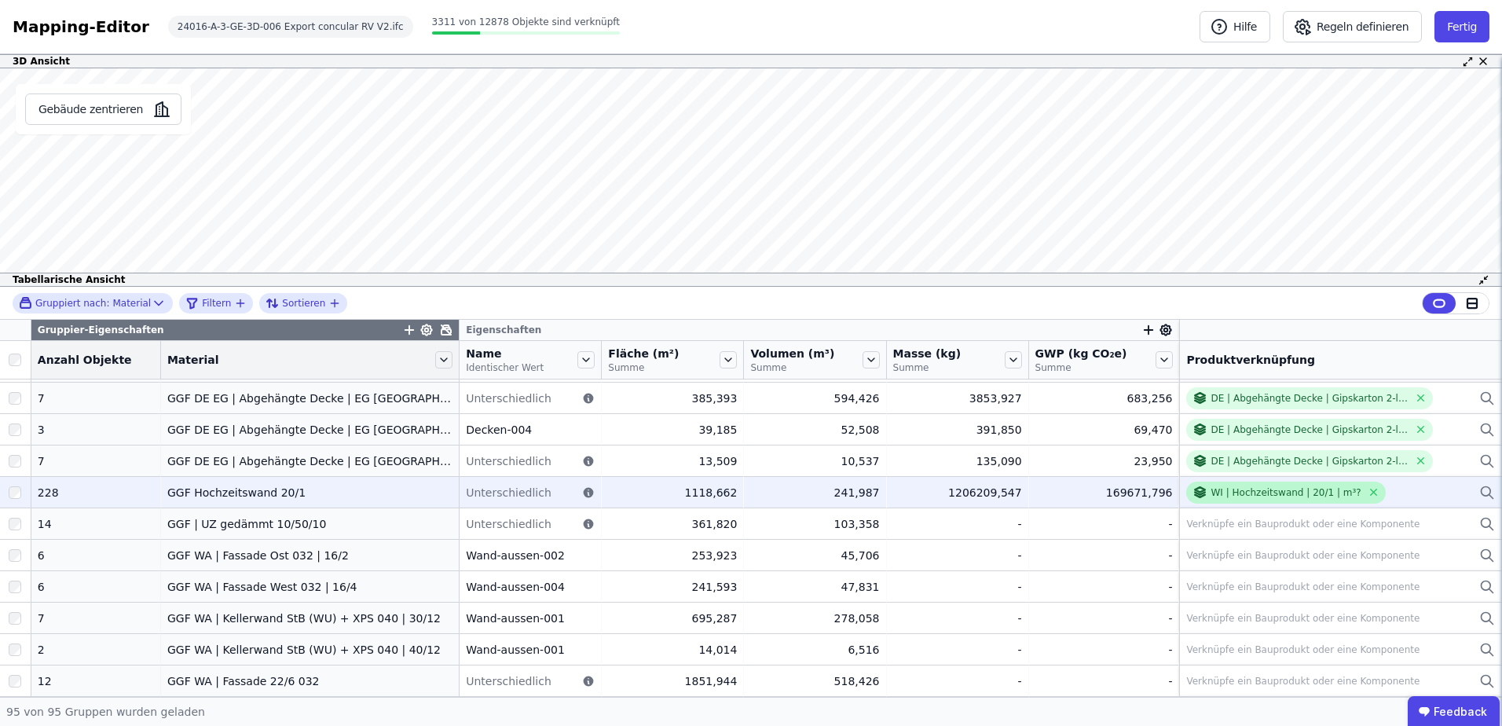
click at [1269, 493] on div "WI | Hochzeitswand | 20/1 | m³?" at bounding box center [1286, 492] width 150 height 13
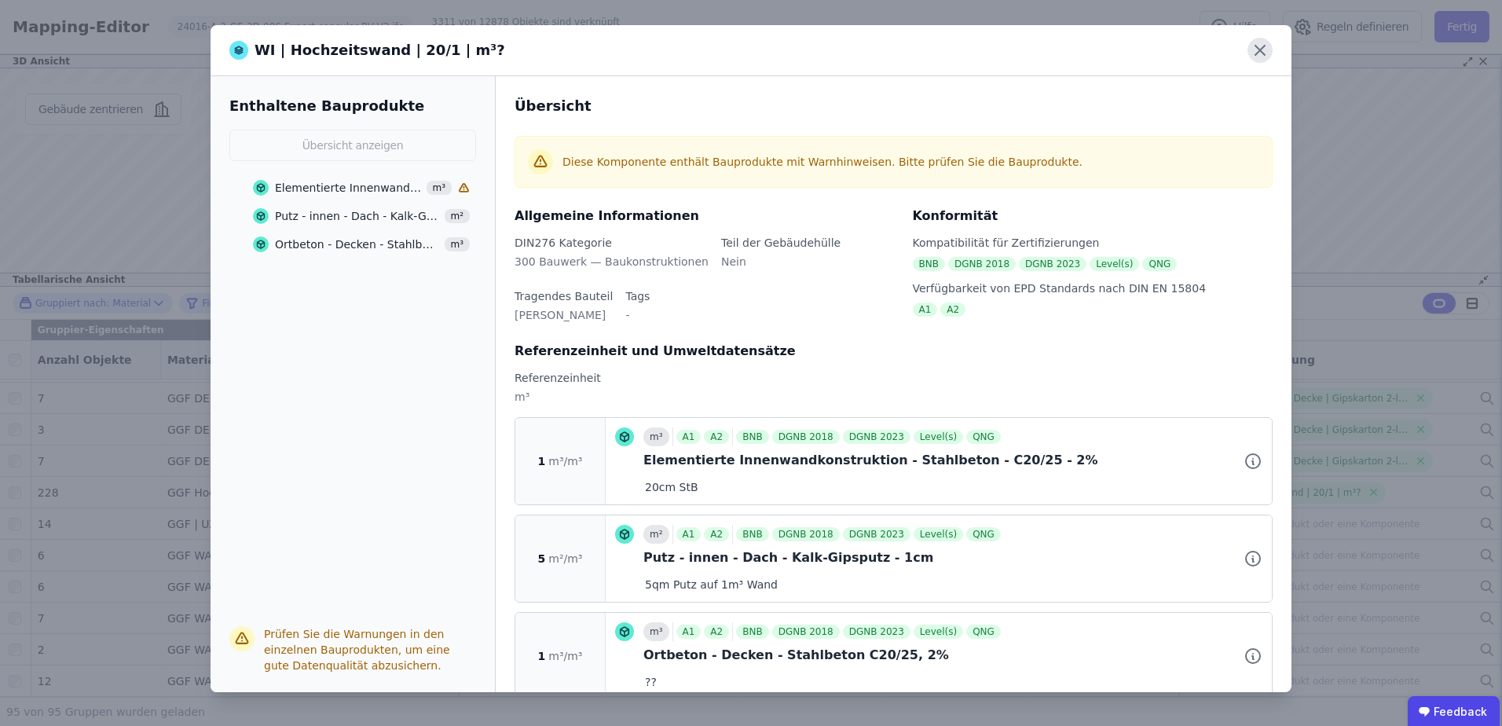
click at [1260, 49] on icon at bounding box center [1260, 50] width 25 height 25
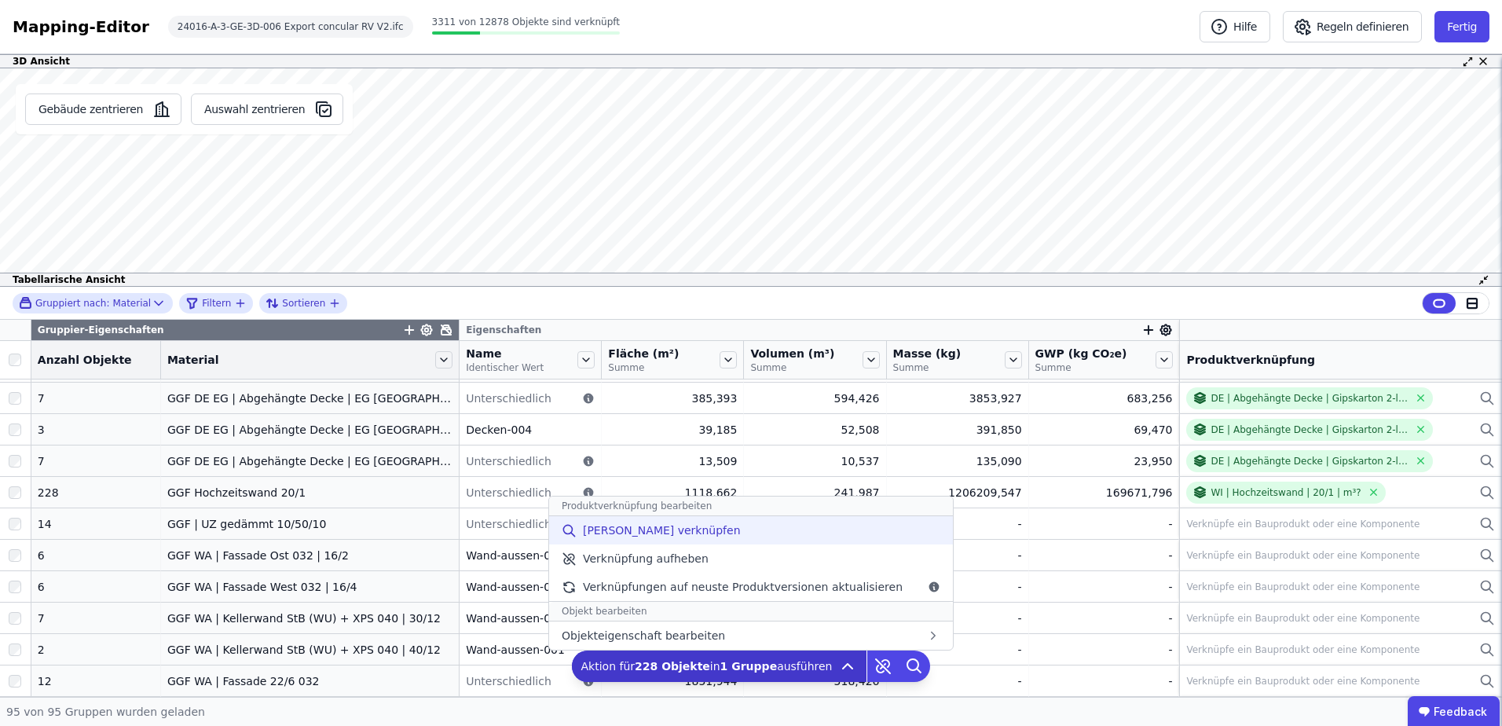
click at [672, 534] on span "[PERSON_NAME] verknüpfen" at bounding box center [662, 530] width 158 height 16
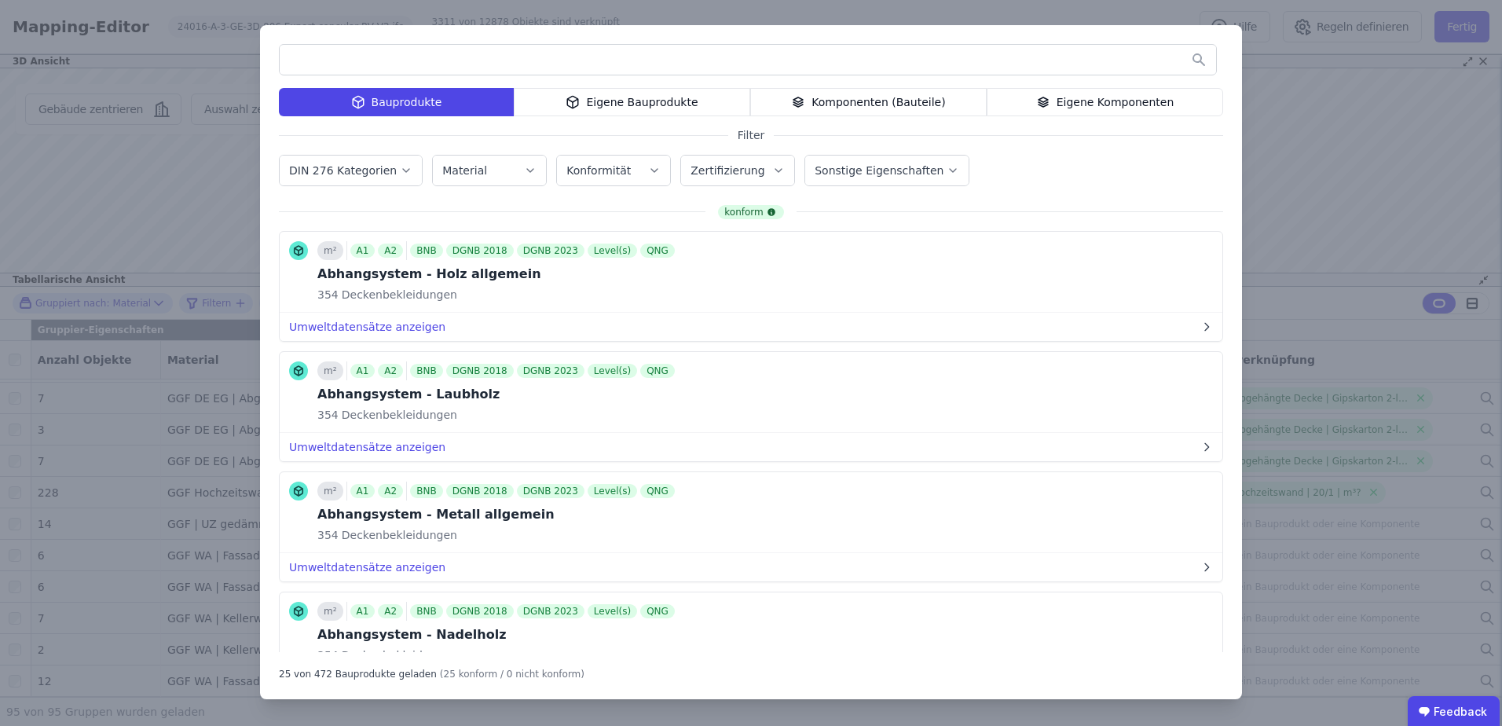
click at [1092, 114] on div "Eigene Komponenten" at bounding box center [1105, 102] width 236 height 28
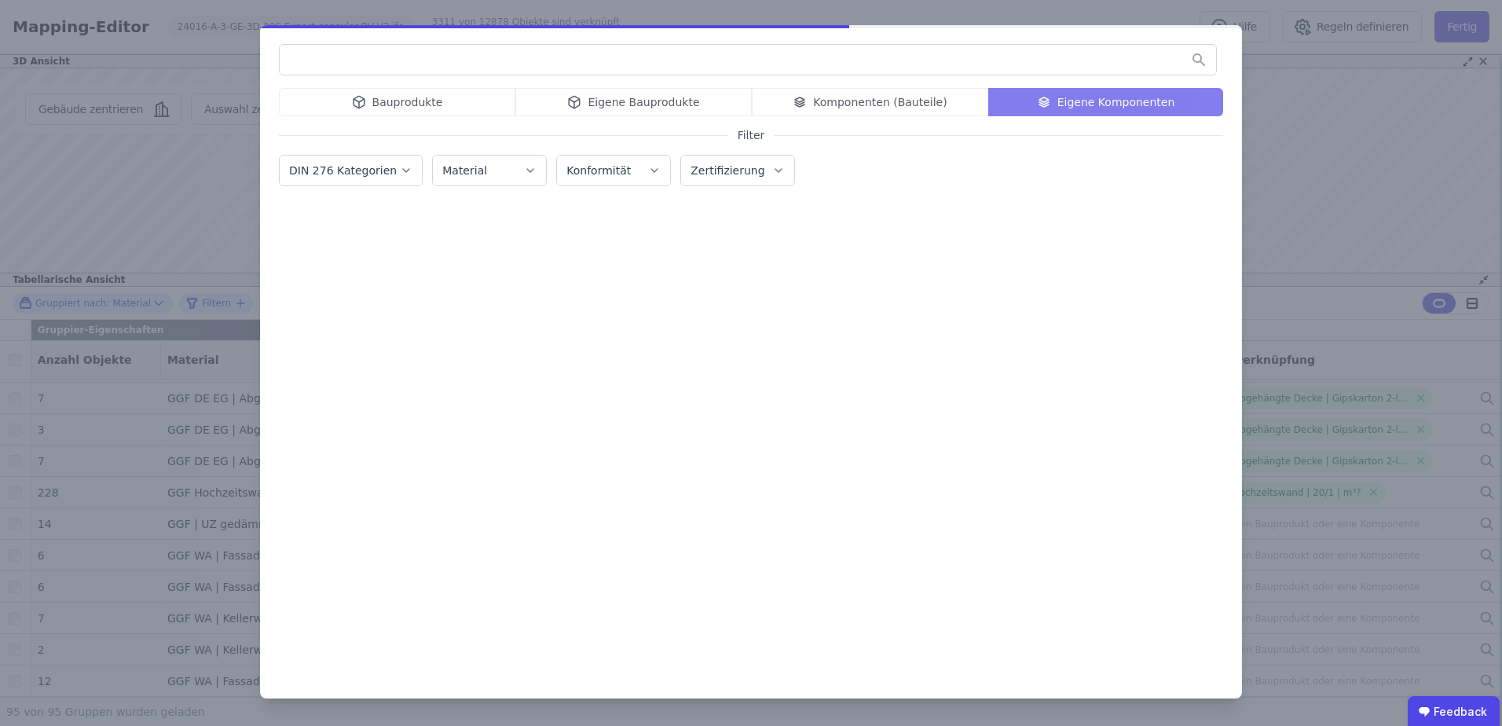
click at [881, 63] on input "text" at bounding box center [748, 60] width 936 height 28
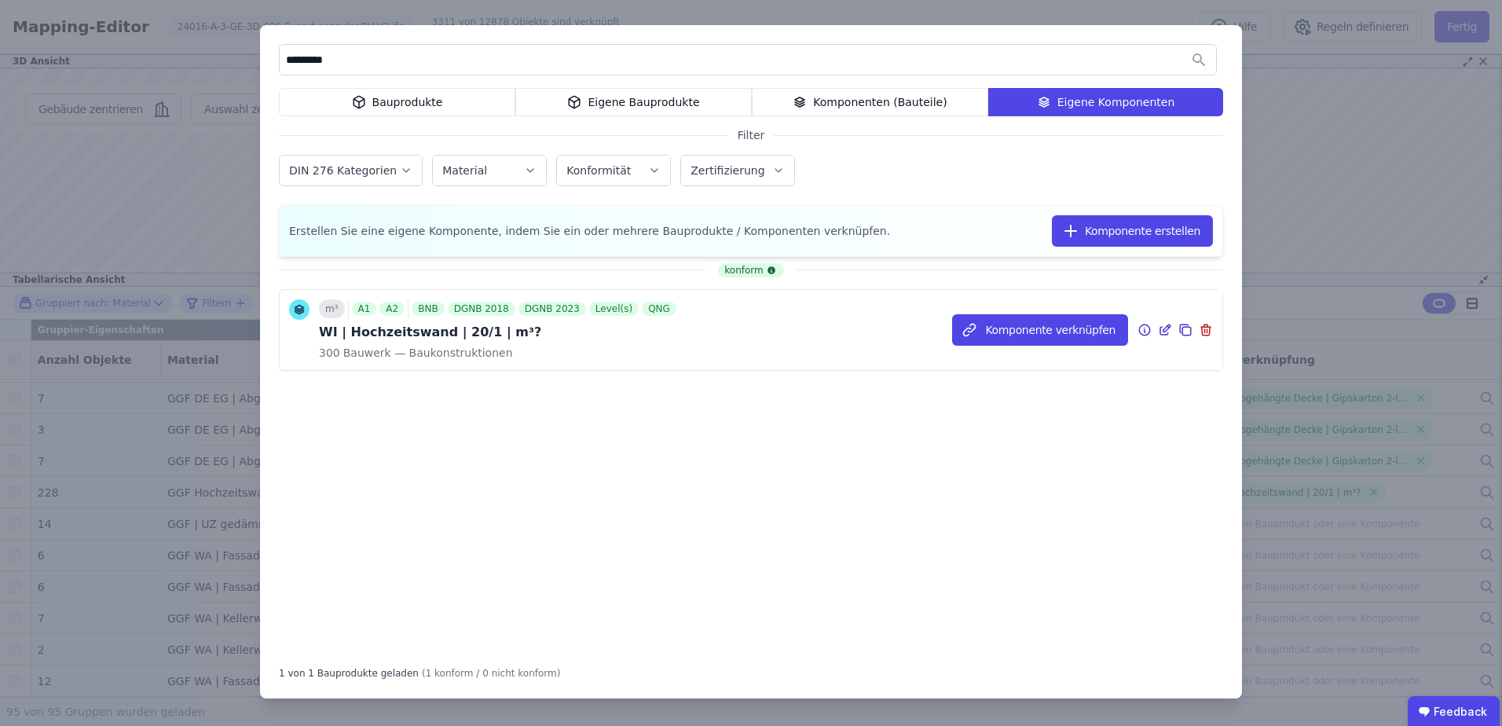
type input "*********"
click at [1167, 332] on icon at bounding box center [1165, 330] width 14 height 19
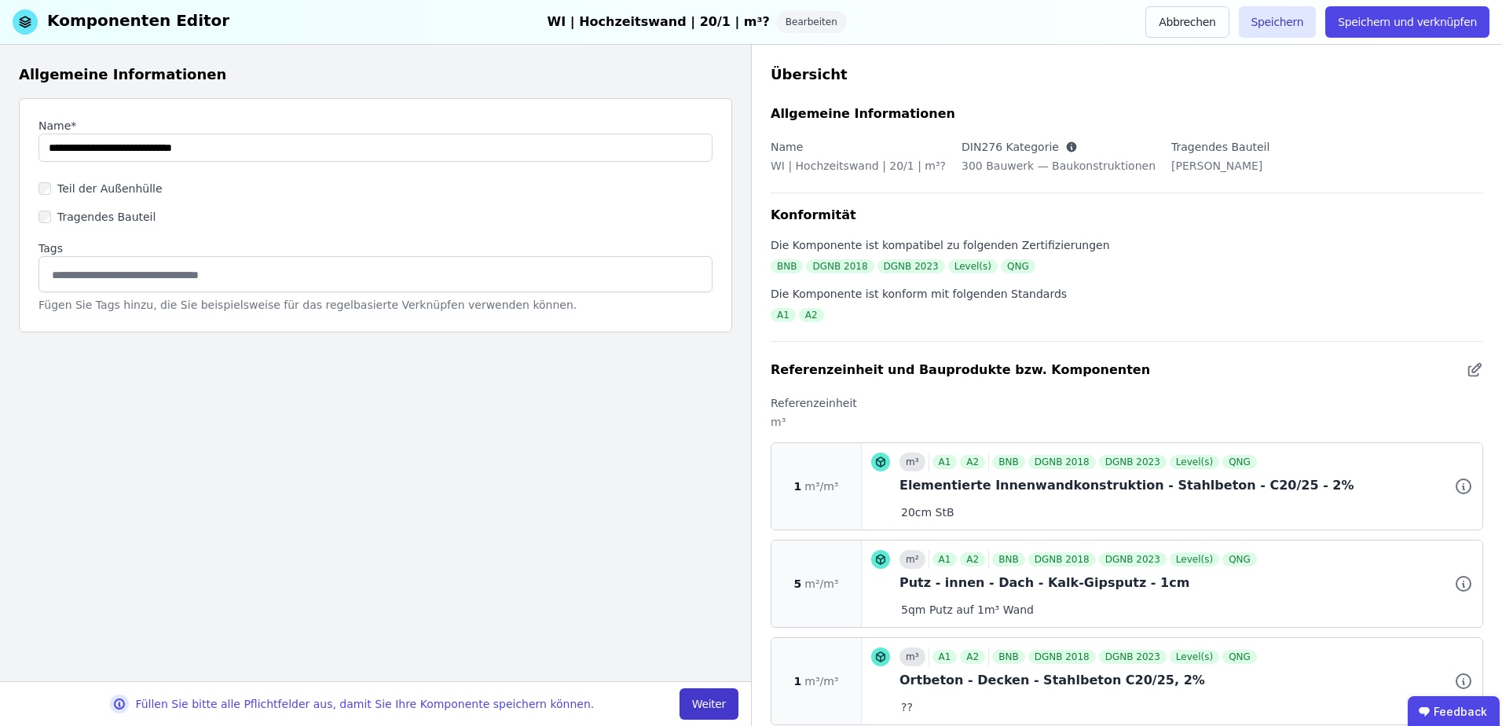
click at [718, 703] on button "Weiter" at bounding box center [709, 703] width 59 height 31
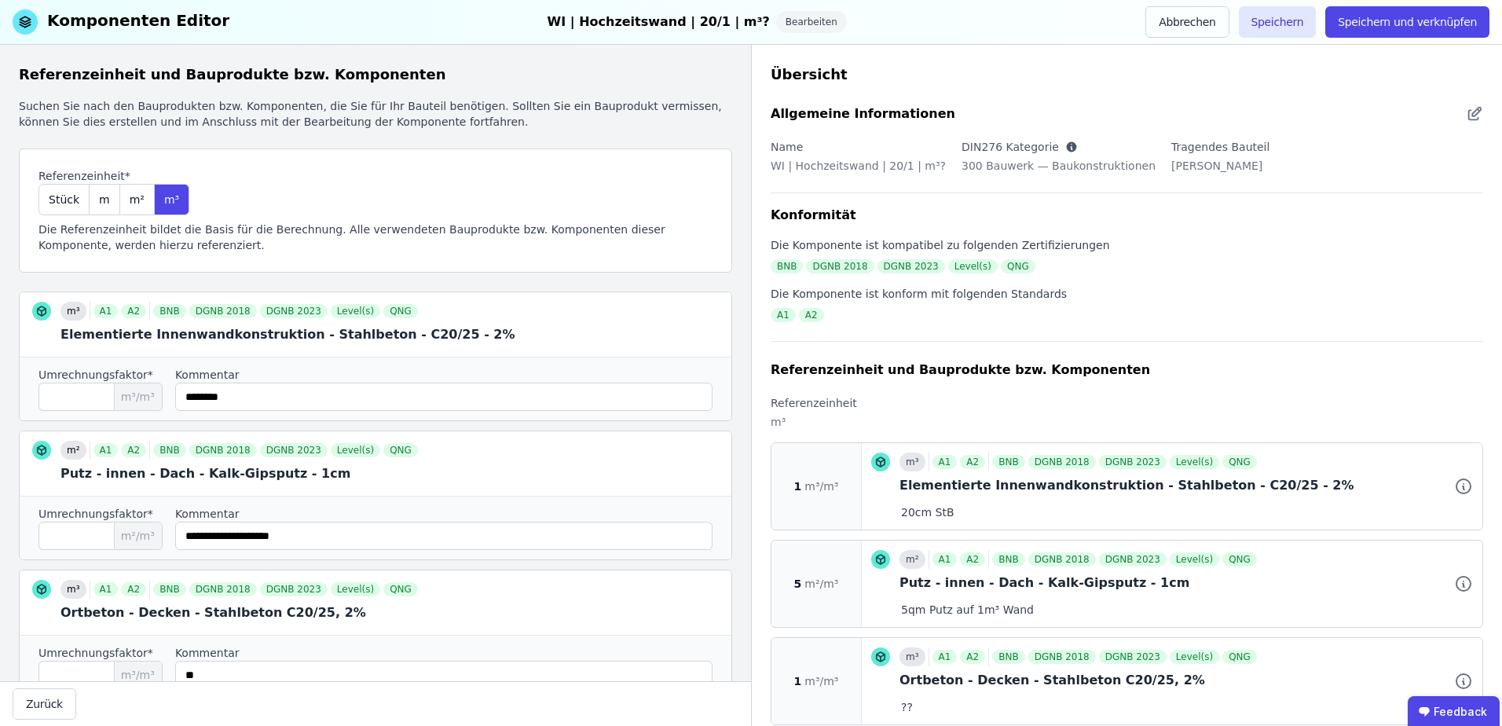
scroll to position [104, 0]
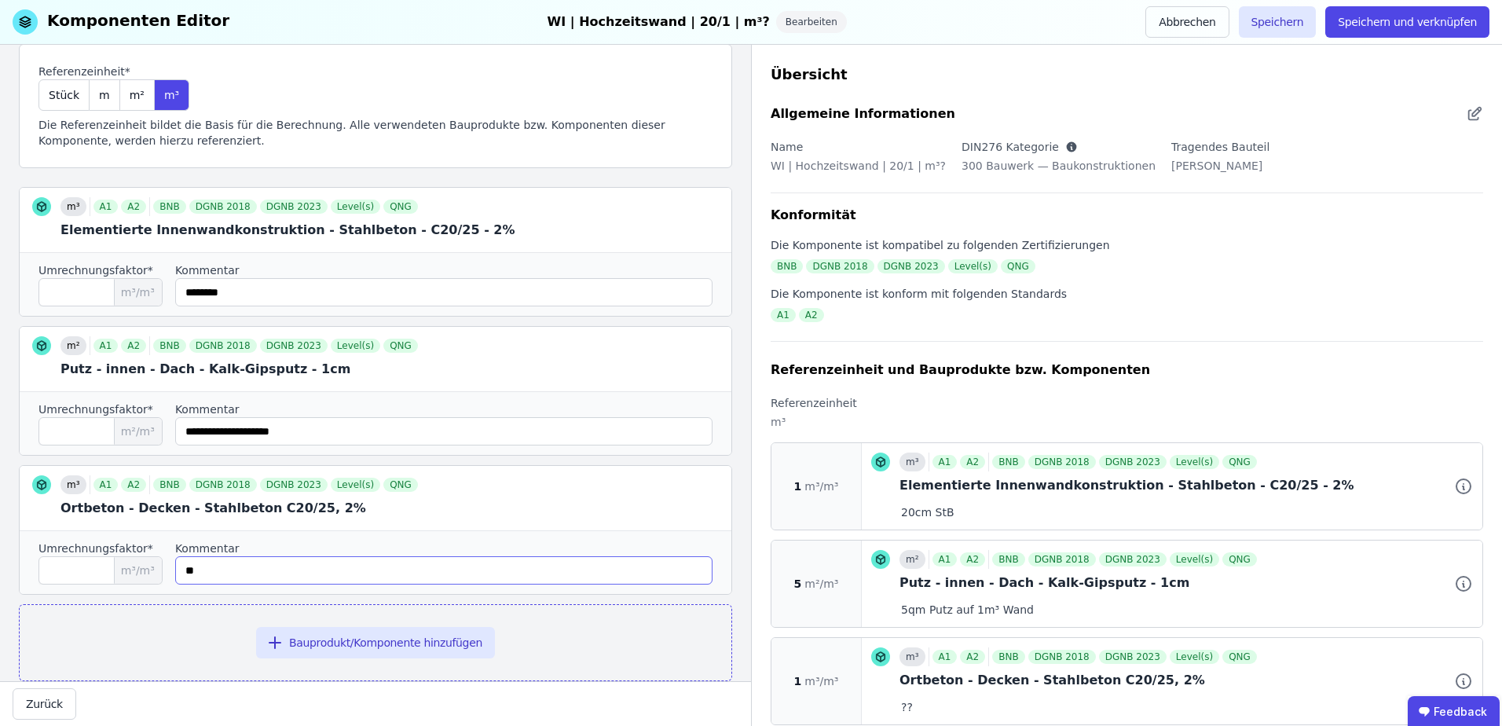
click at [273, 564] on input "string" at bounding box center [443, 570] width 537 height 28
click at [704, 494] on icon at bounding box center [709, 499] width 11 height 11
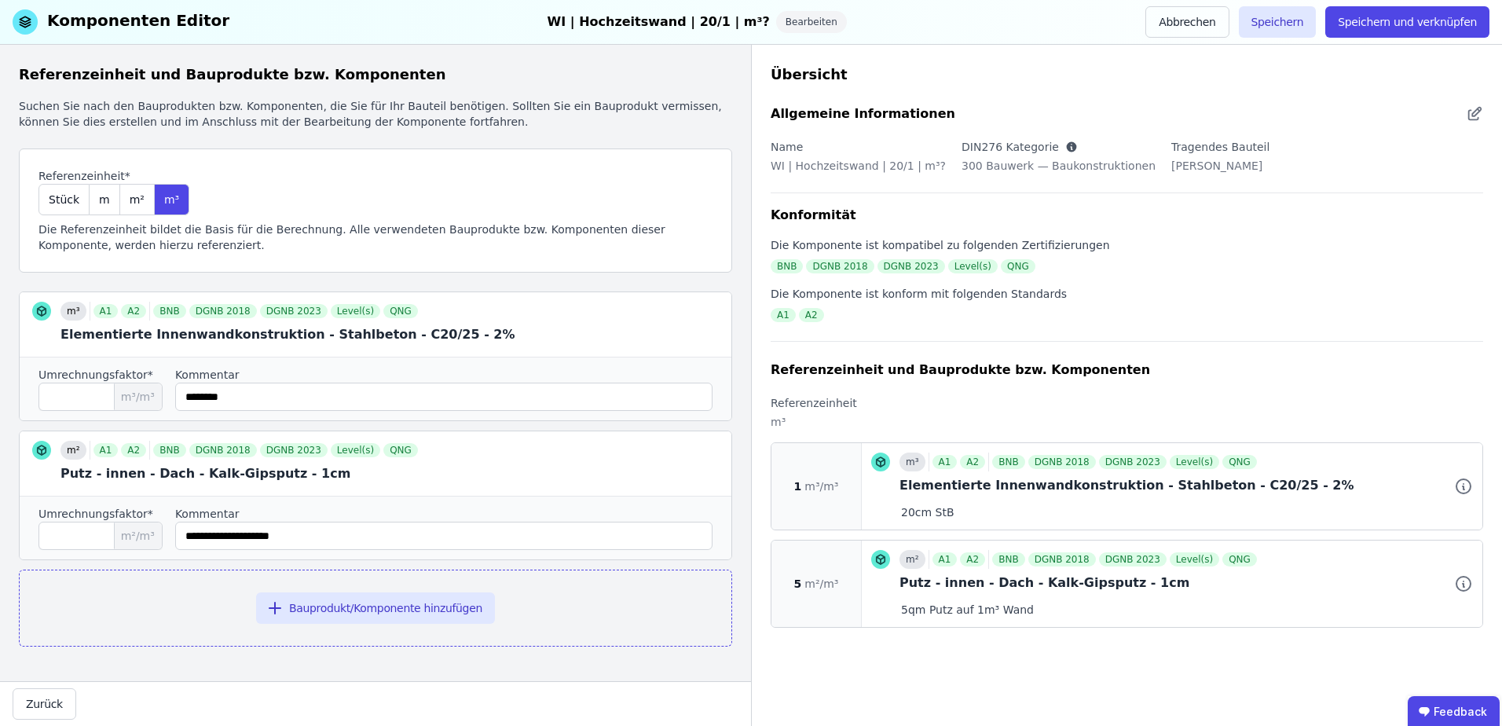
scroll to position [0, 0]
drag, startPoint x: 57, startPoint y: 702, endPoint x: 68, endPoint y: 689, distance: 16.7
click at [59, 698] on button "Zurück" at bounding box center [45, 703] width 64 height 31
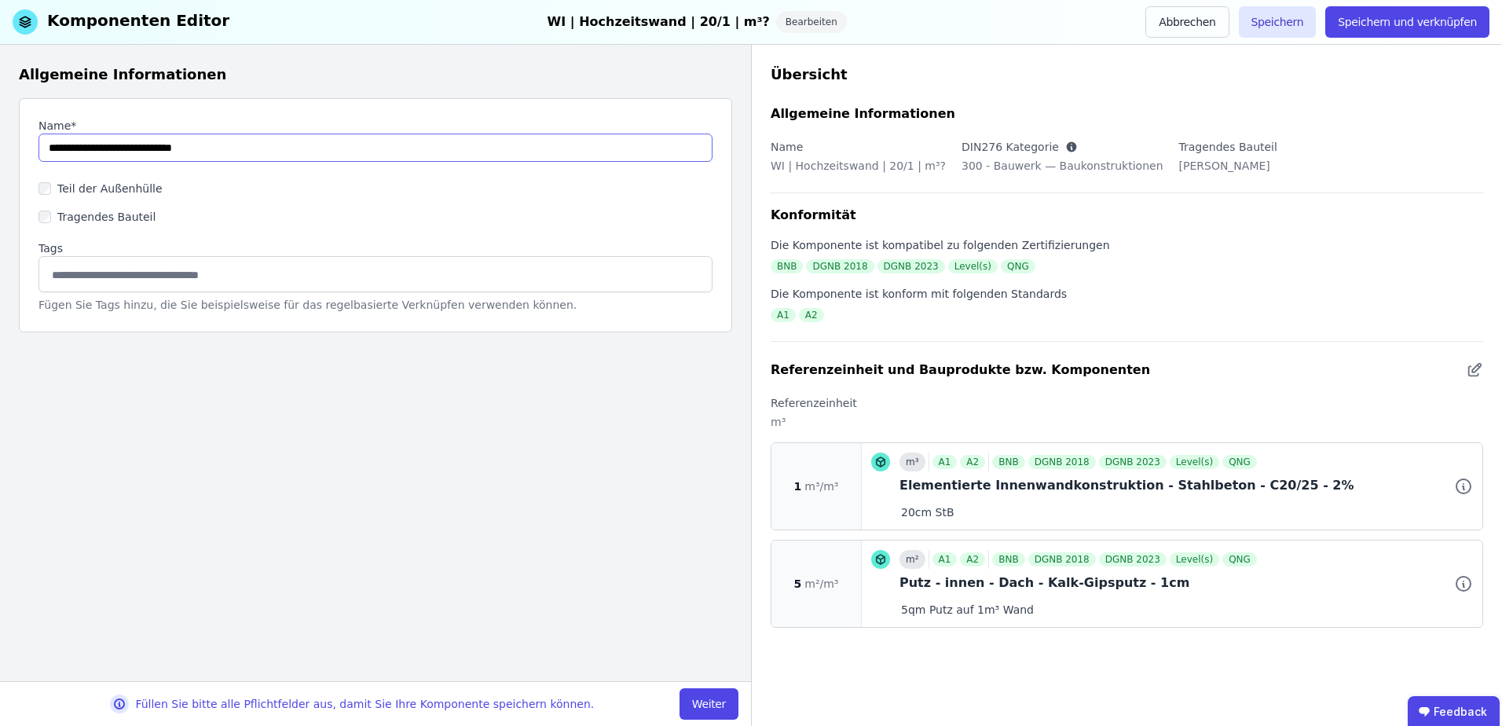
click at [262, 148] on input "string" at bounding box center [375, 148] width 674 height 28
type input "**********"
click at [716, 708] on button "Weiter" at bounding box center [709, 703] width 59 height 31
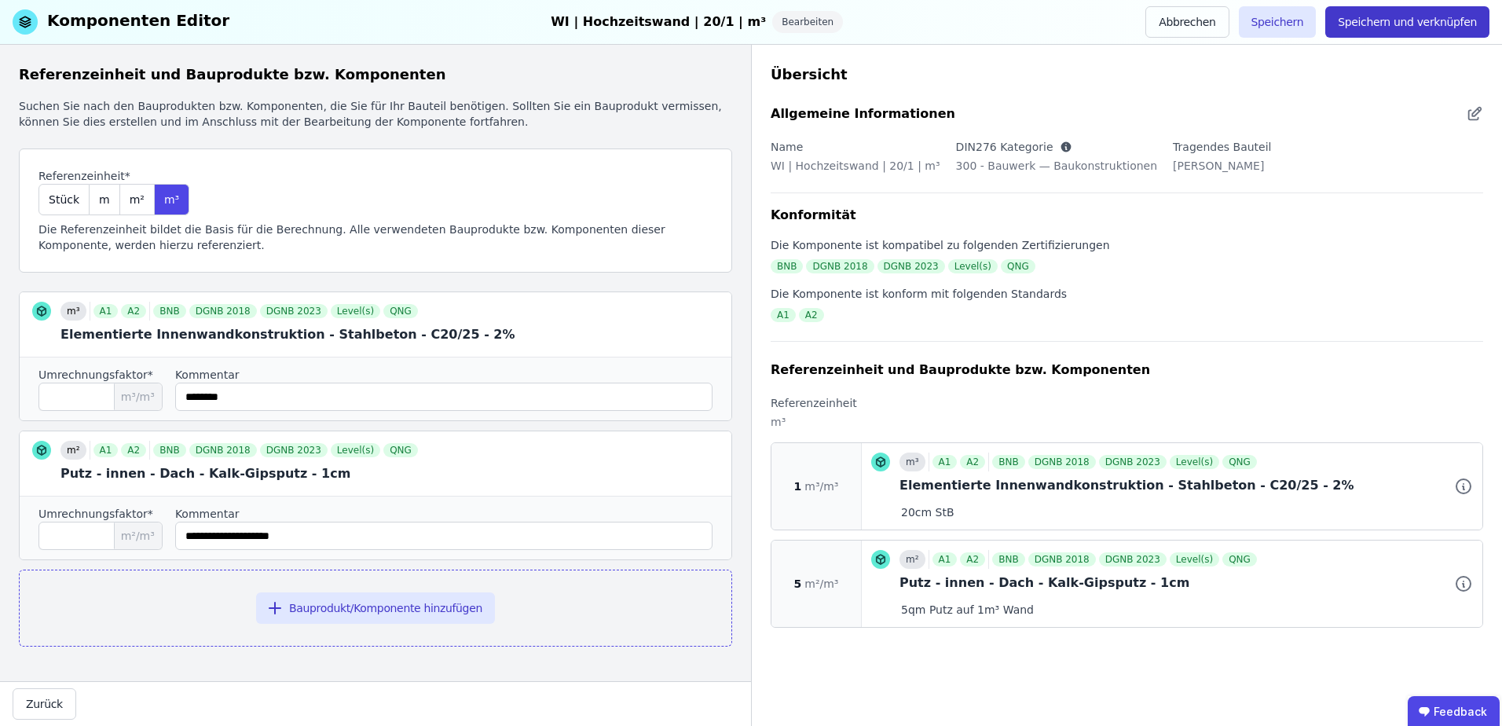
click at [1450, 34] on button "Speichern und verknüpfen" at bounding box center [1407, 21] width 164 height 31
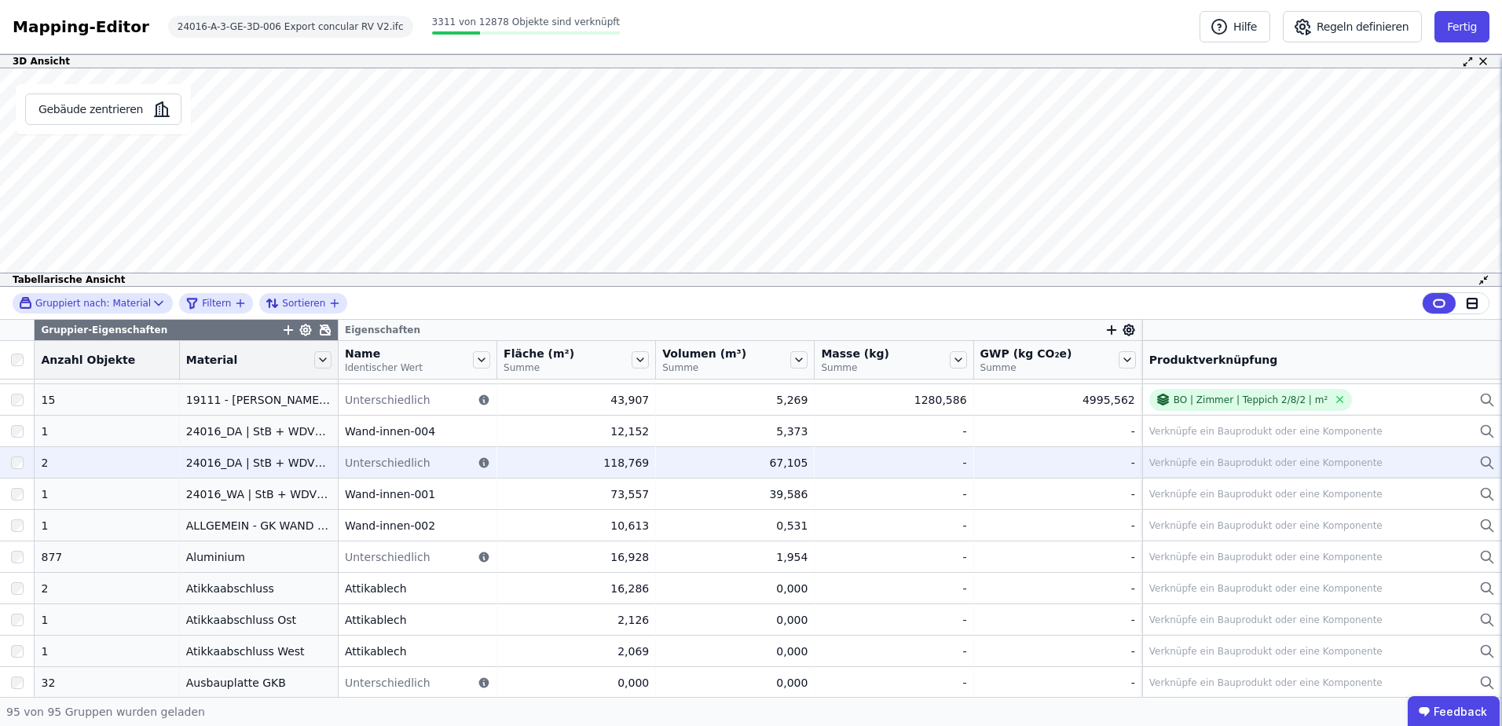
scroll to position [104, 0]
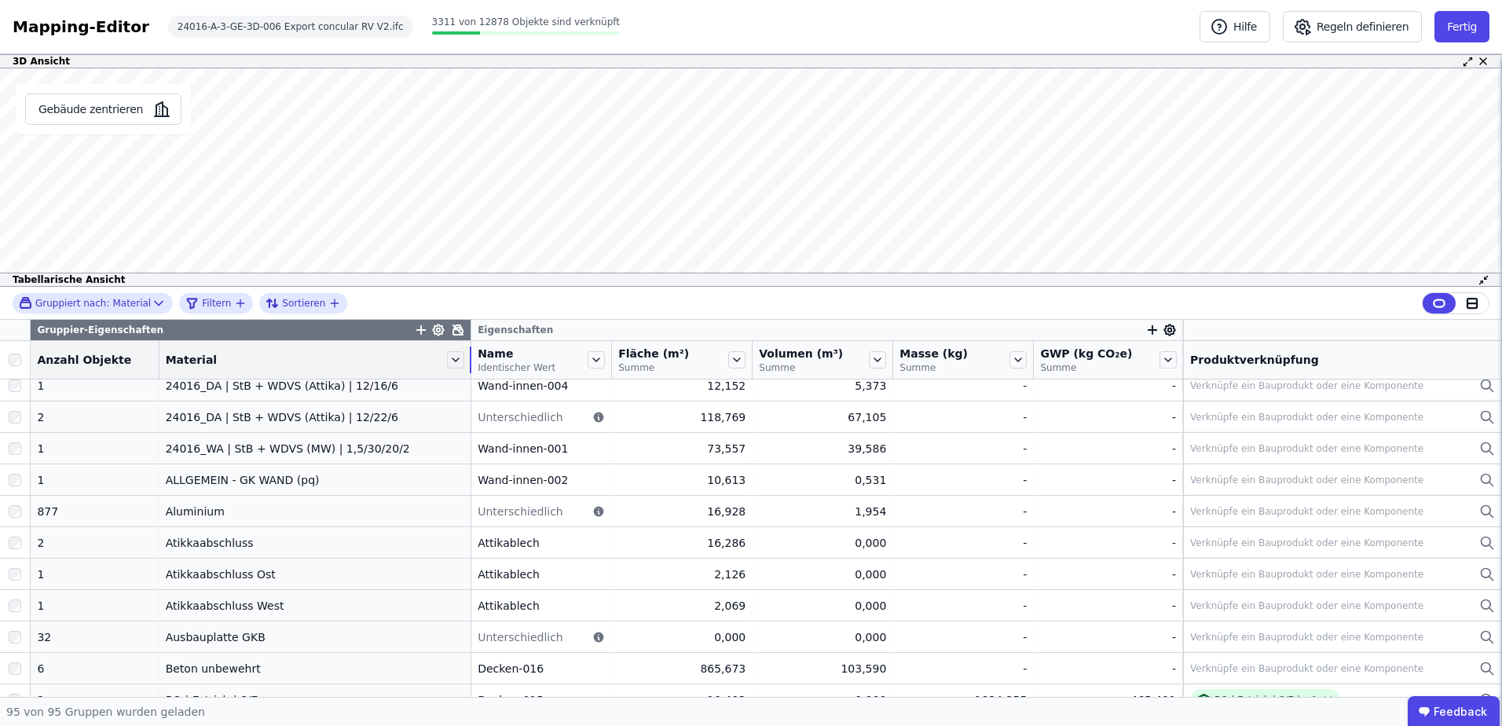
drag, startPoint x: 317, startPoint y: 372, endPoint x: 464, endPoint y: 372, distance: 146.9
click at [464, 372] on tr "Anzahl Objekte Material Name Identischer Wert Fläche (m²) Summe Volumen (m³) Su…" at bounding box center [751, 360] width 1502 height 38
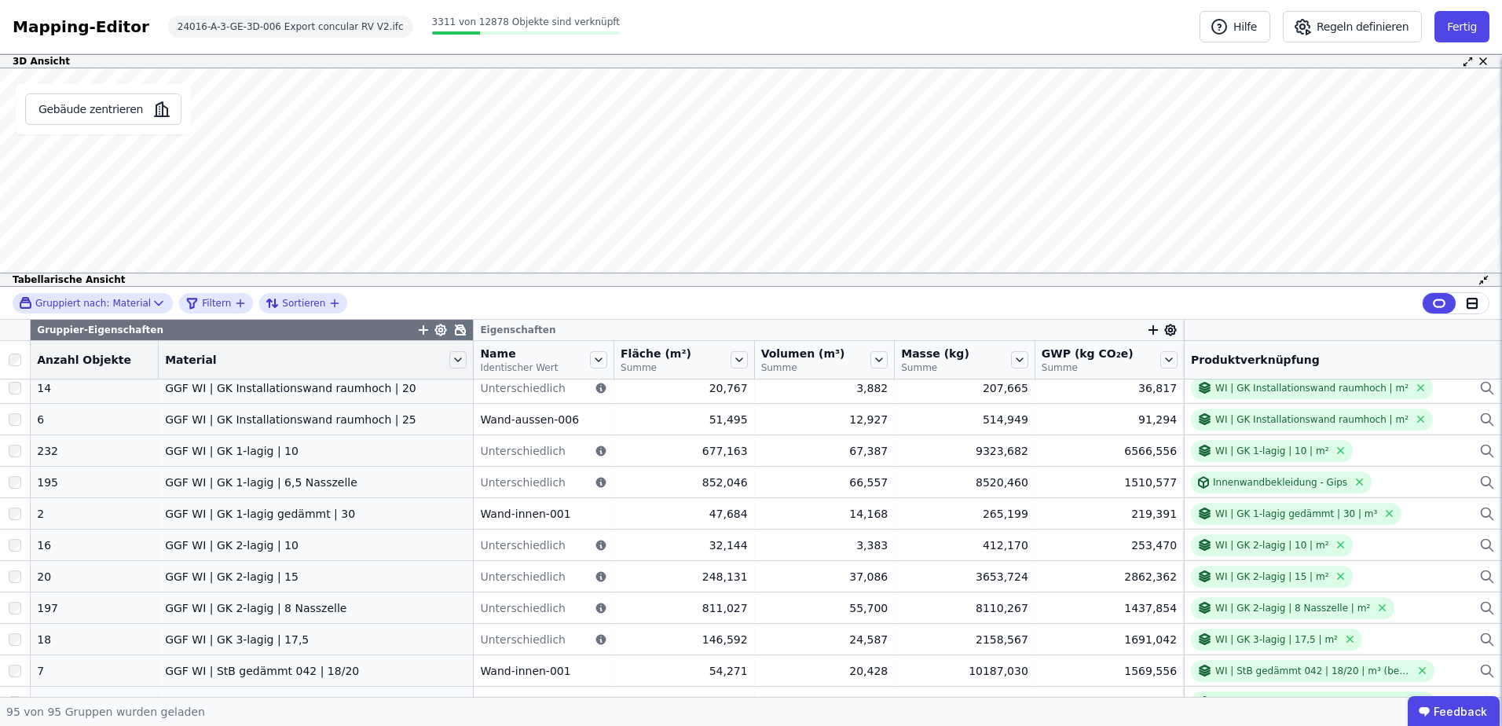
scroll to position [1412, 0]
